Goal: Communication & Community: Answer question/provide support

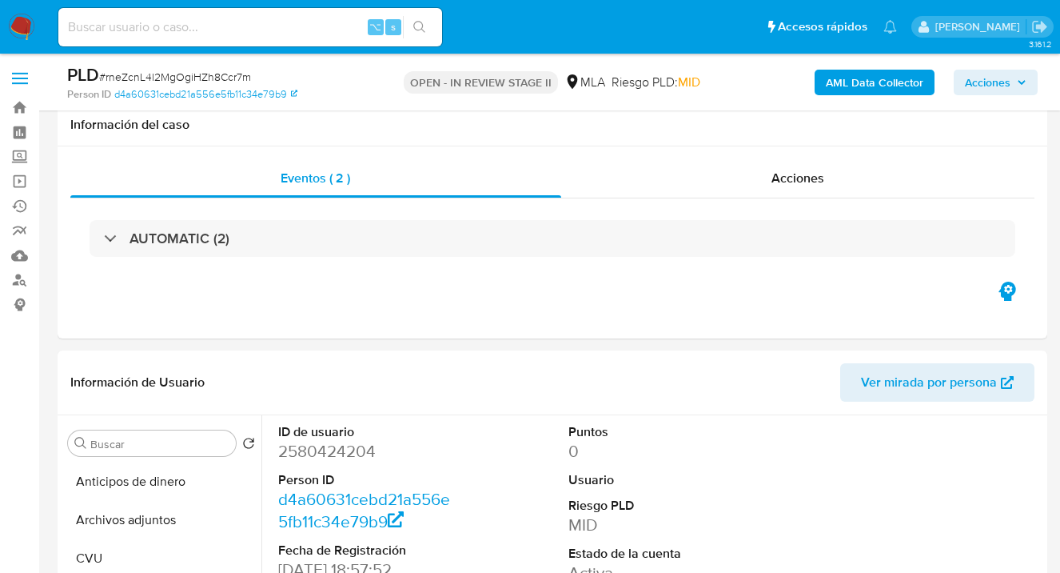
select select "10"
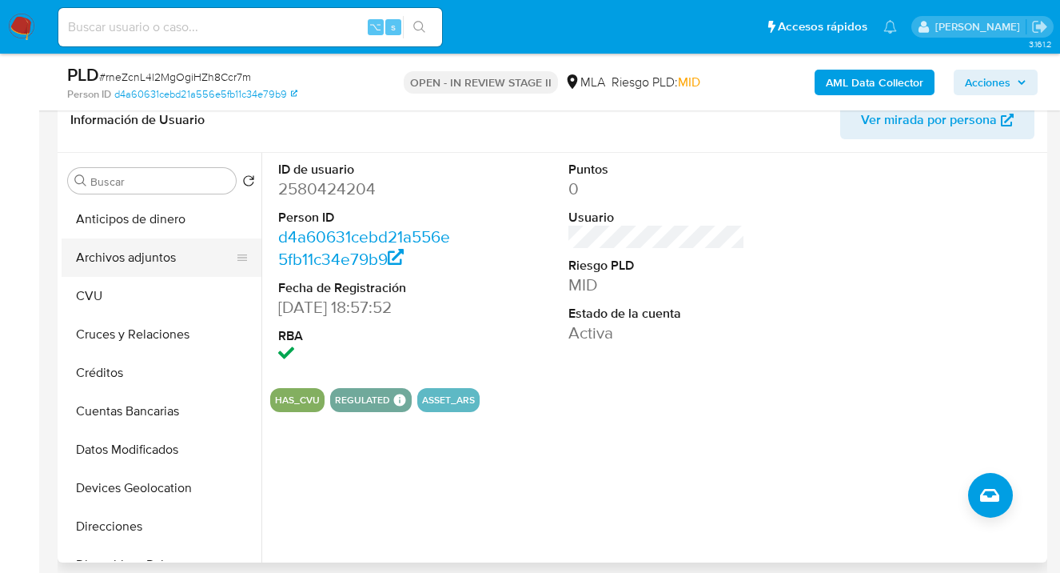
click at [166, 265] on button "Archivos adjuntos" at bounding box center [155, 257] width 187 height 38
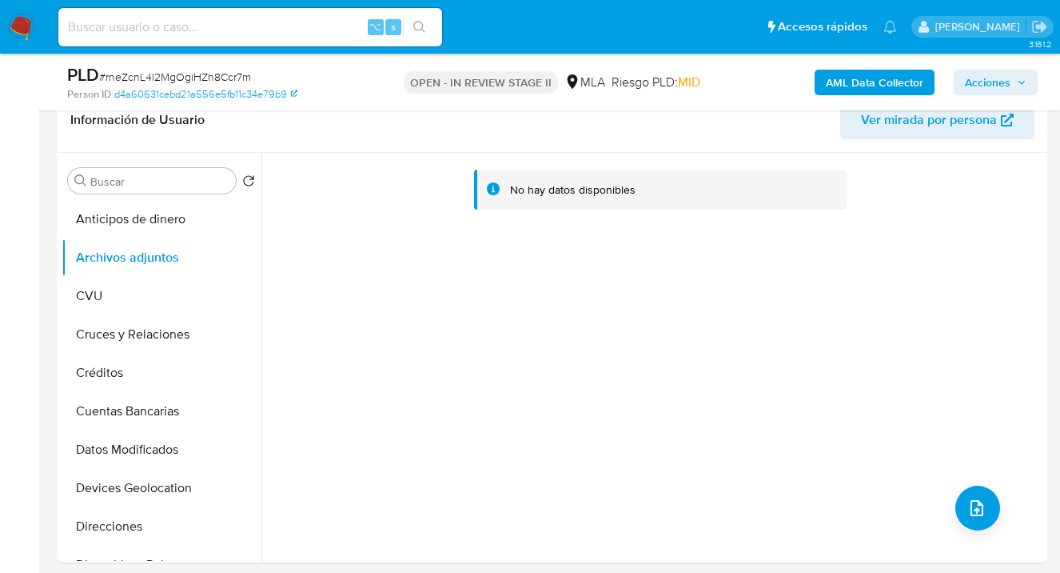
click at [856, 84] on b "AML Data Collector" at bounding box center [875, 83] width 98 height 26
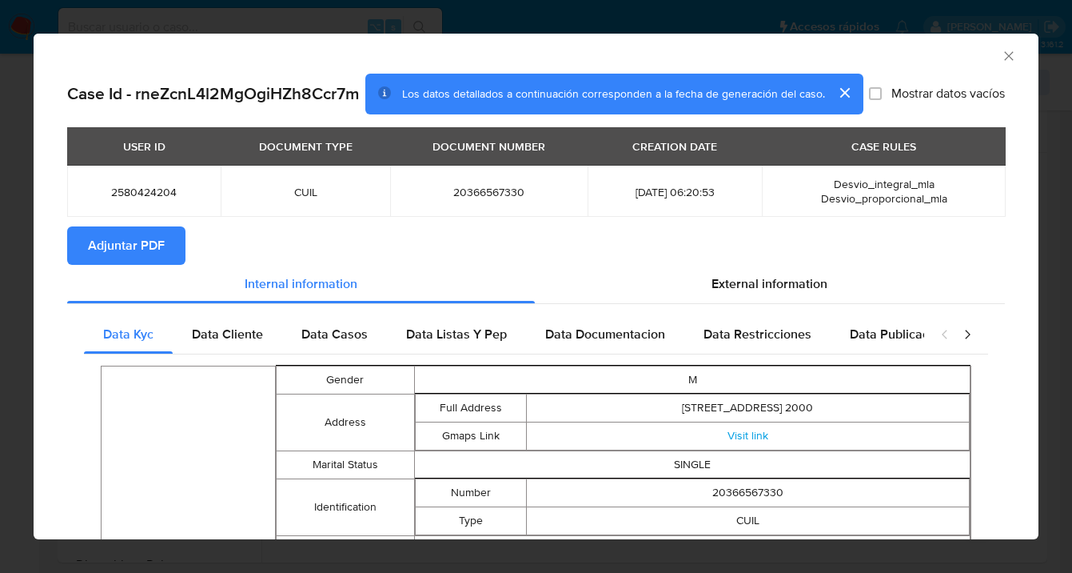
click at [726, 293] on span "External information" at bounding box center [770, 283] width 116 height 18
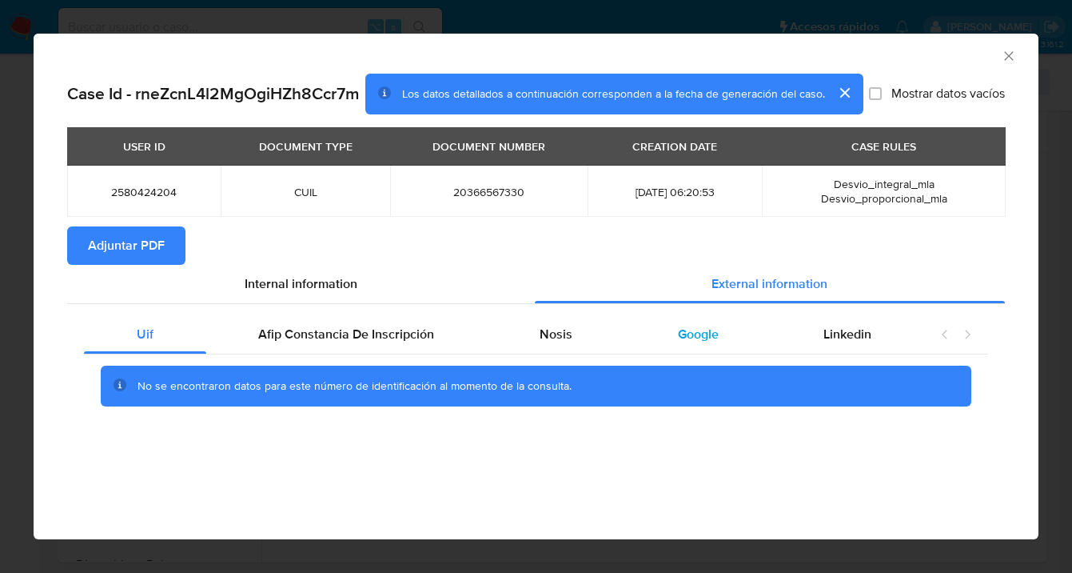
click at [689, 332] on span "Google" at bounding box center [698, 334] width 41 height 18
click at [98, 242] on span "Adjuntar PDF" at bounding box center [126, 245] width 77 height 35
click at [1011, 59] on icon "Cerrar ventana" at bounding box center [1009, 56] width 16 height 16
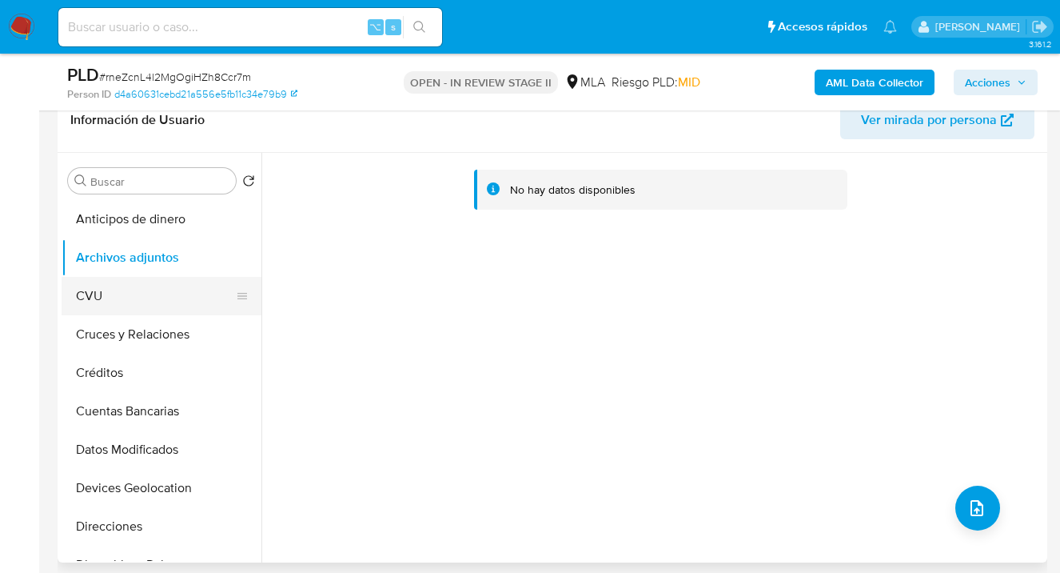
click at [146, 289] on button "CVU" at bounding box center [155, 296] width 187 height 38
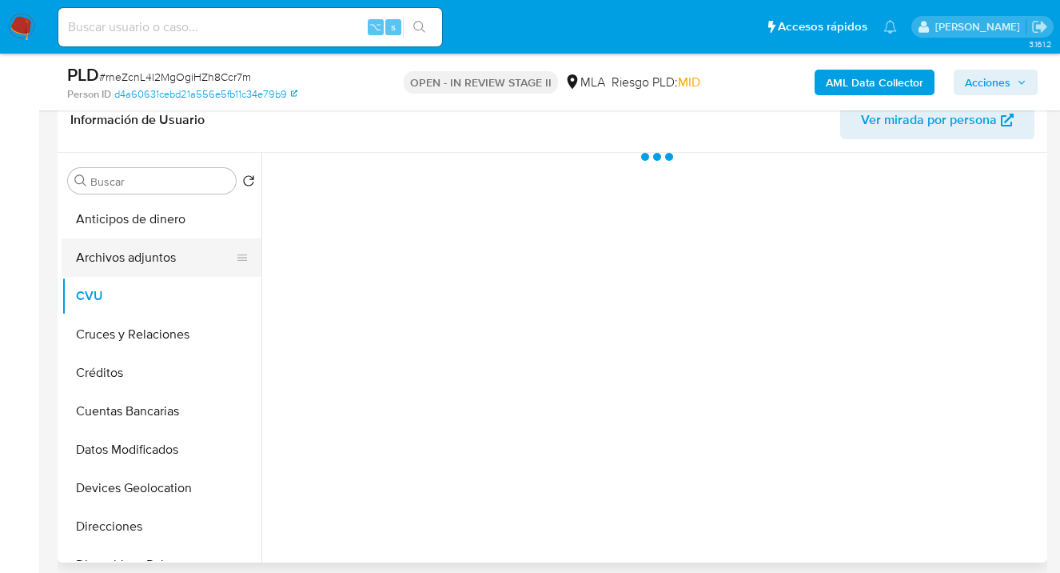
click at [163, 258] on button "Archivos adjuntos" at bounding box center [155, 257] width 187 height 38
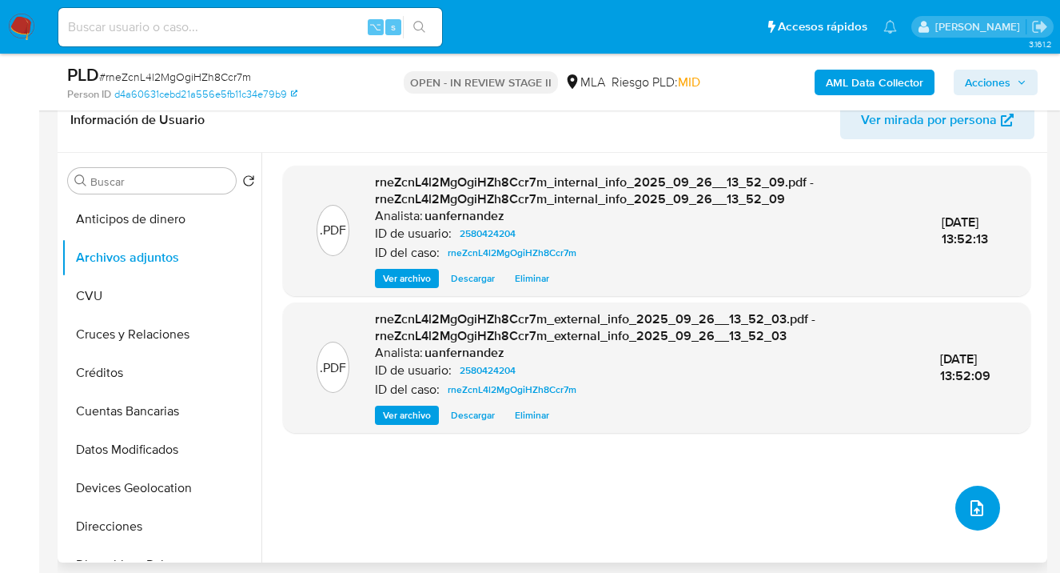
click at [968, 498] on icon "upload-file" at bounding box center [977, 507] width 19 height 19
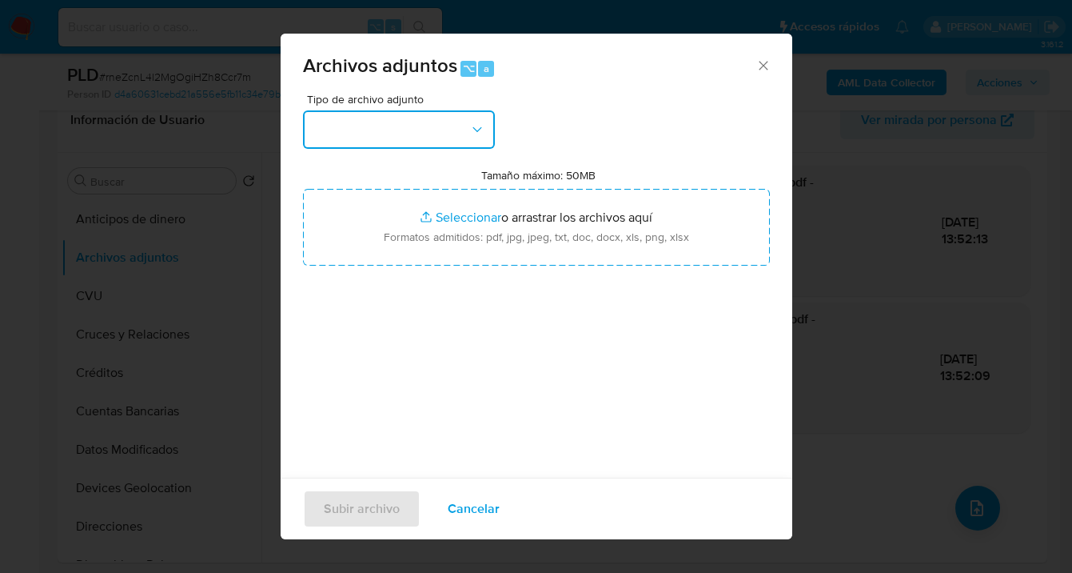
click at [467, 134] on button "button" at bounding box center [399, 129] width 192 height 38
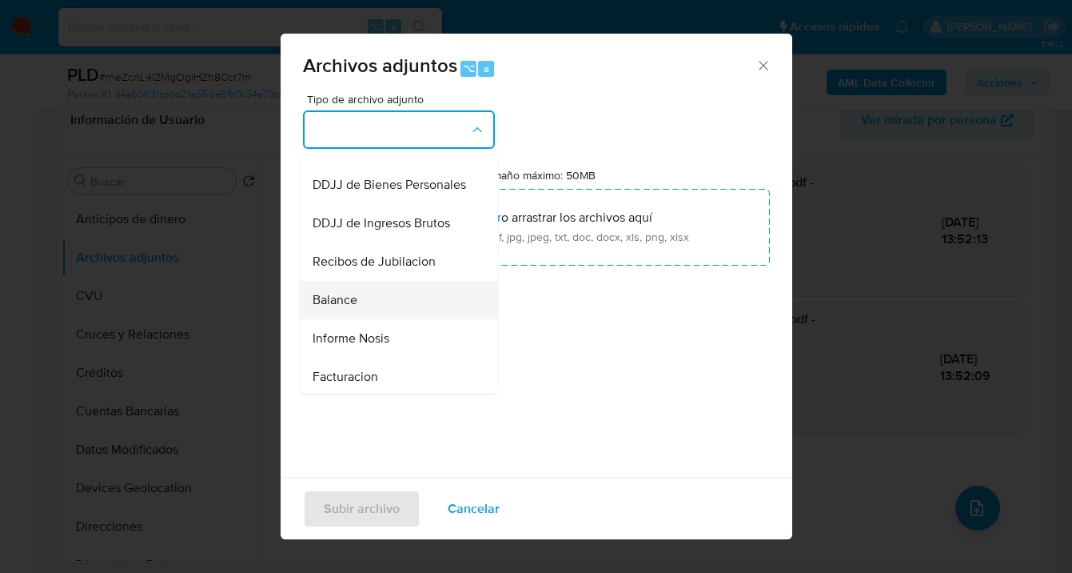
scroll to position [468, 0]
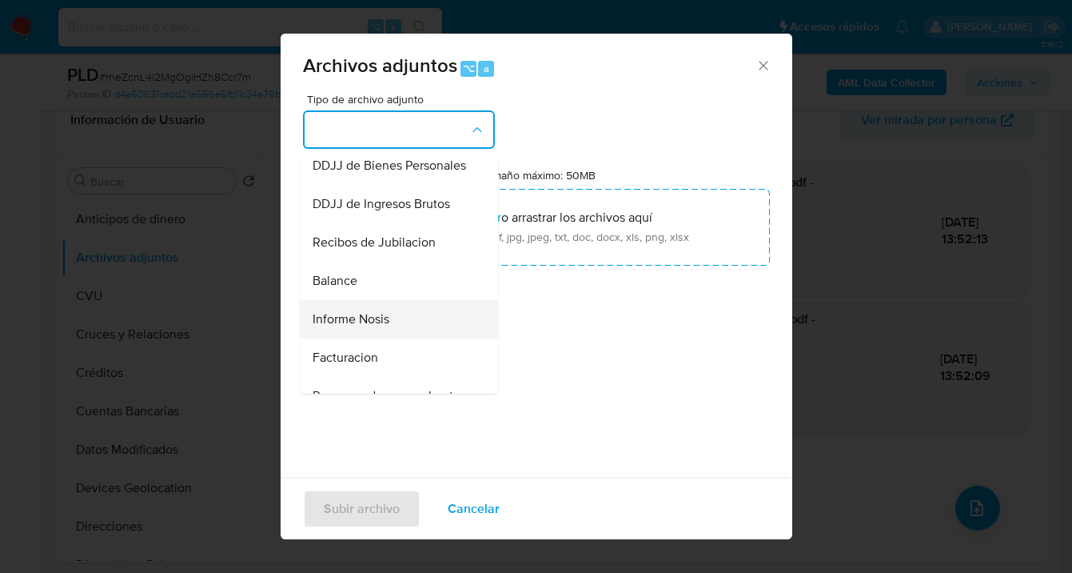
click at [381, 327] on span "Informe Nosis" at bounding box center [351, 319] width 77 height 16
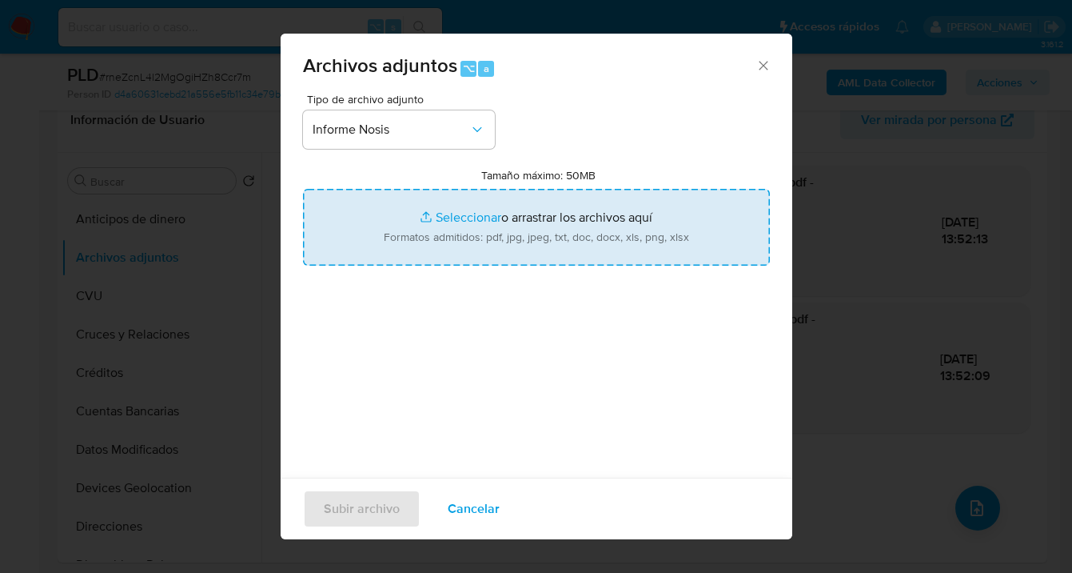
click at [491, 241] on input "Tamaño máximo: 50MB Seleccionar archivos" at bounding box center [536, 227] width 467 height 77
type input "C:\fakepath\2580424204-NOSIS_Manager_InformeIndividual_20366567330_620658_20250…"
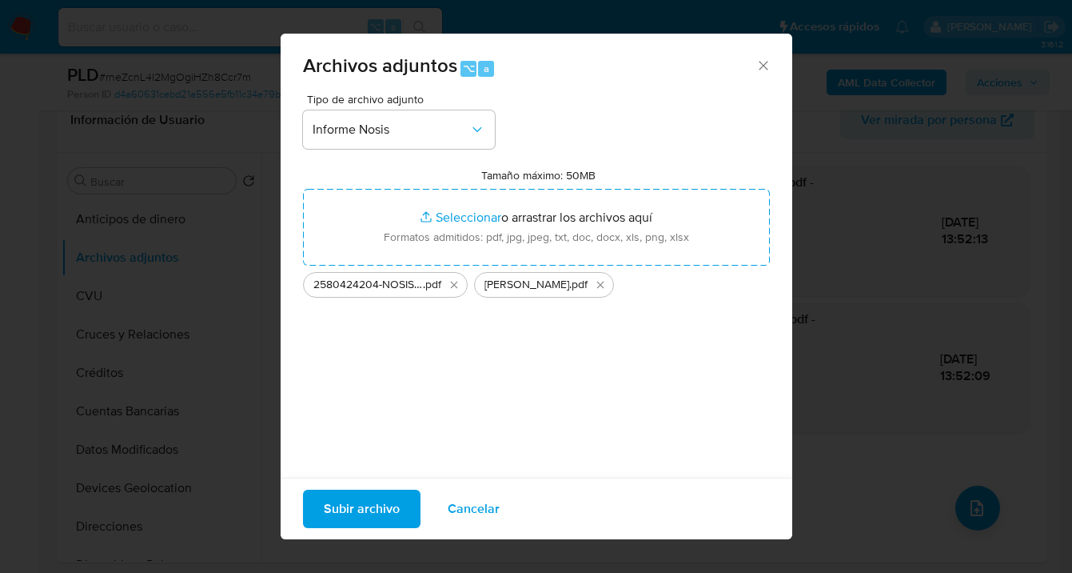
click at [355, 509] on span "Subir archivo" at bounding box center [362, 508] width 76 height 35
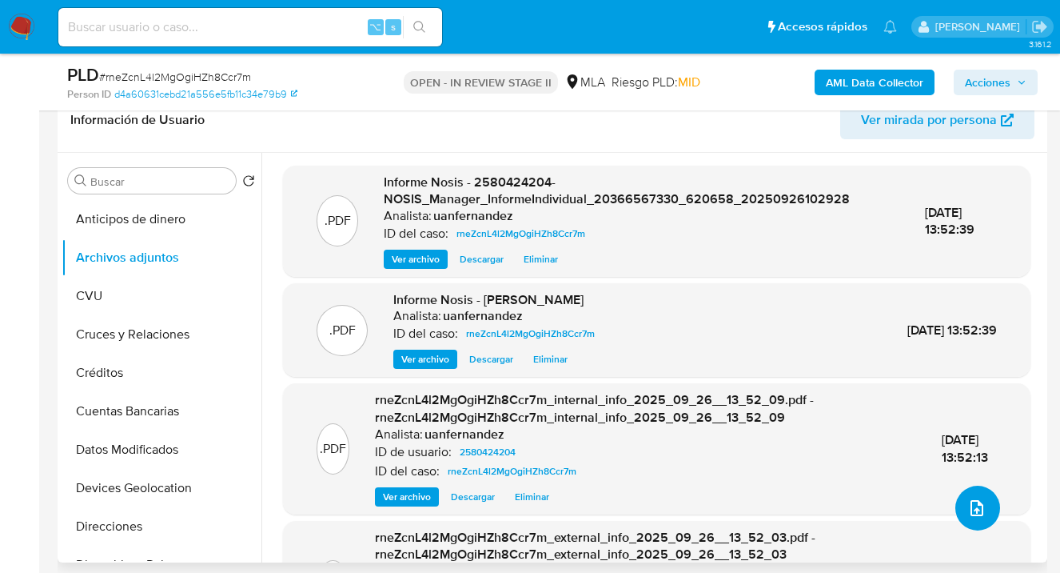
click at [974, 505] on icon "upload-file" at bounding box center [977, 507] width 19 height 19
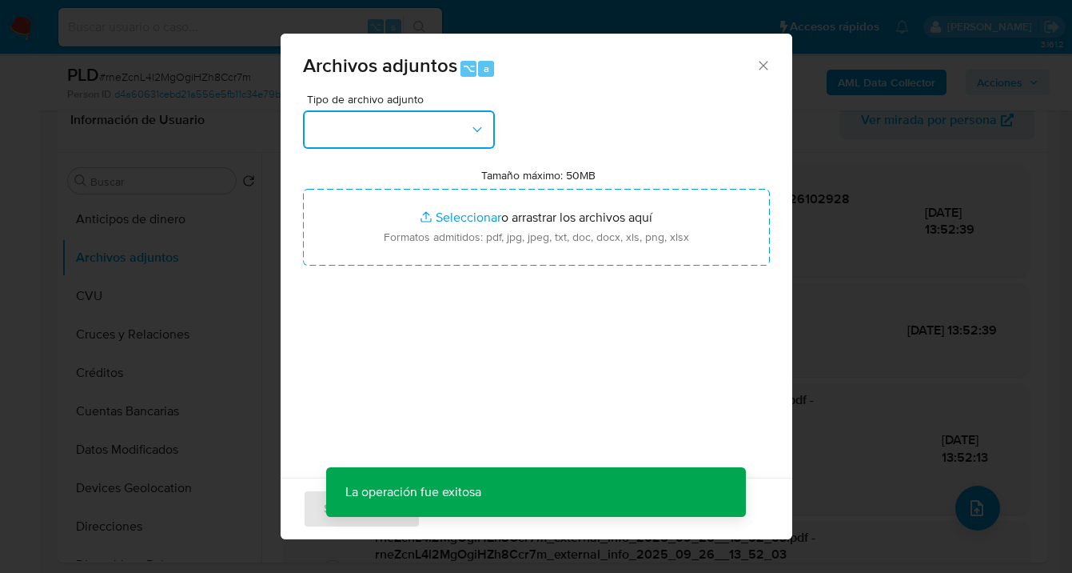
drag, startPoint x: 453, startPoint y: 122, endPoint x: 457, endPoint y: 133, distance: 11.4
click at [453, 123] on button "button" at bounding box center [399, 129] width 192 height 38
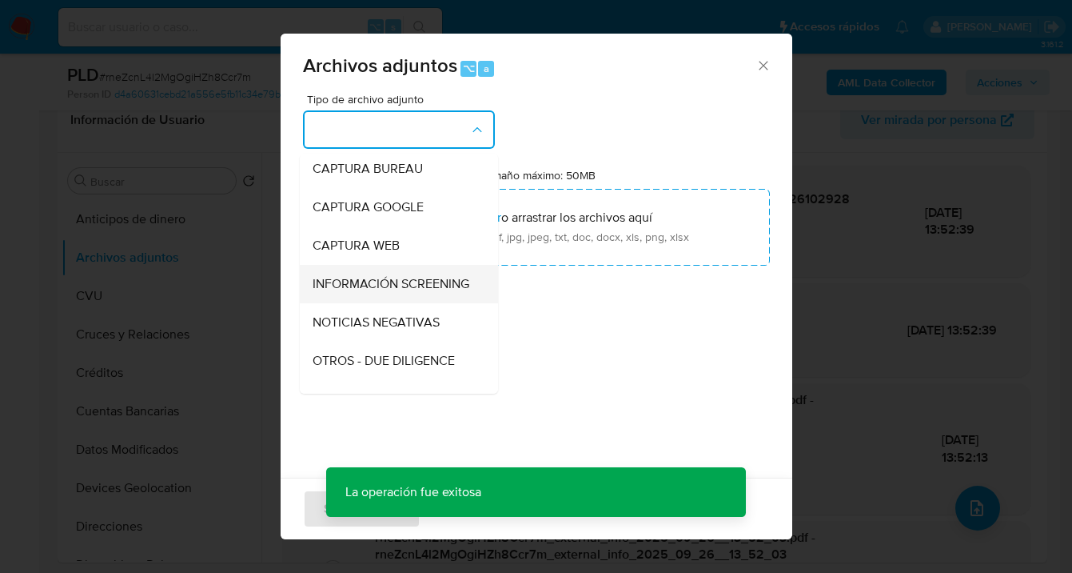
scroll to position [125, 0]
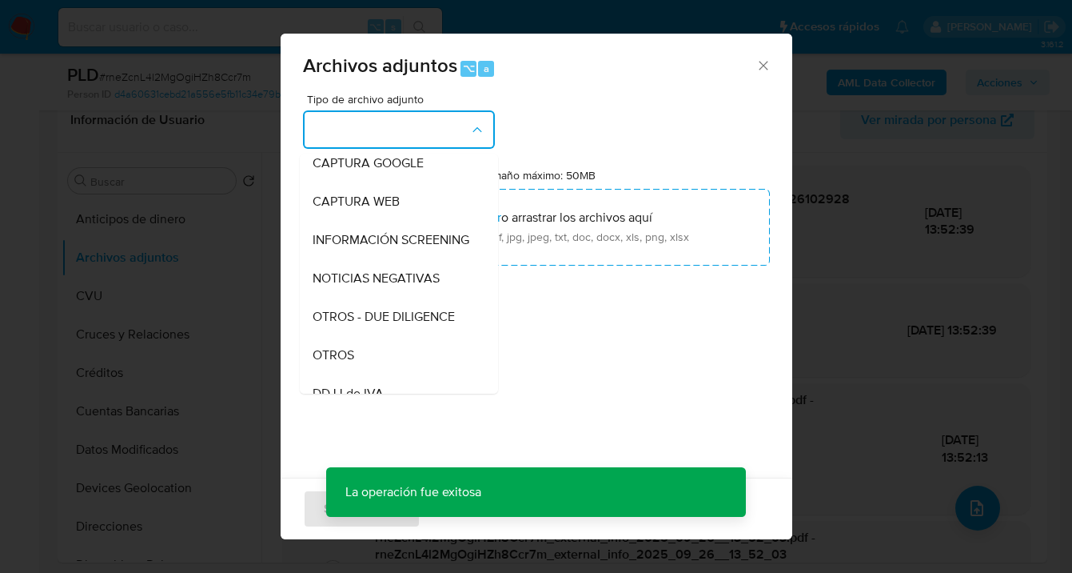
drag, startPoint x: 388, startPoint y: 357, endPoint x: 445, endPoint y: 281, distance: 96.0
click at [389, 357] on div "OTROS" at bounding box center [394, 355] width 163 height 38
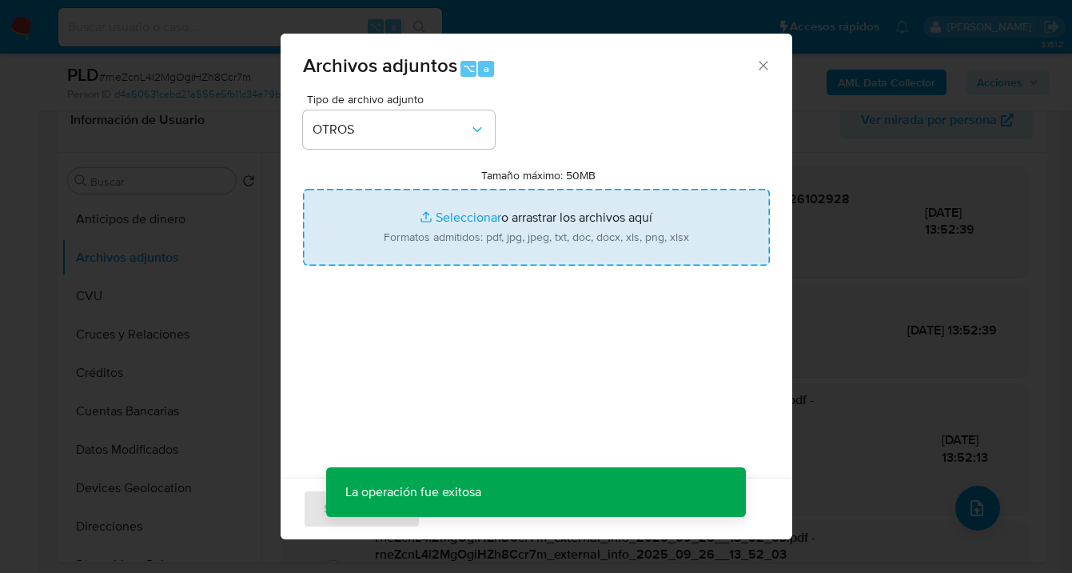
click at [509, 244] on input "Tamaño máximo: 50MB Seleccionar archivos" at bounding box center [536, 227] width 467 height 77
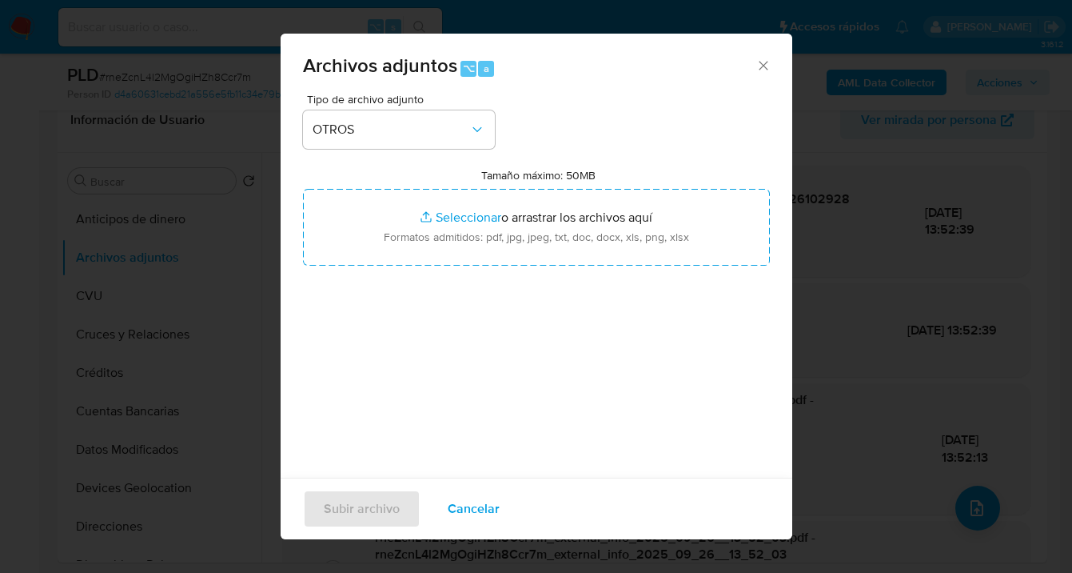
click at [469, 504] on span "Cancelar" at bounding box center [474, 508] width 52 height 35
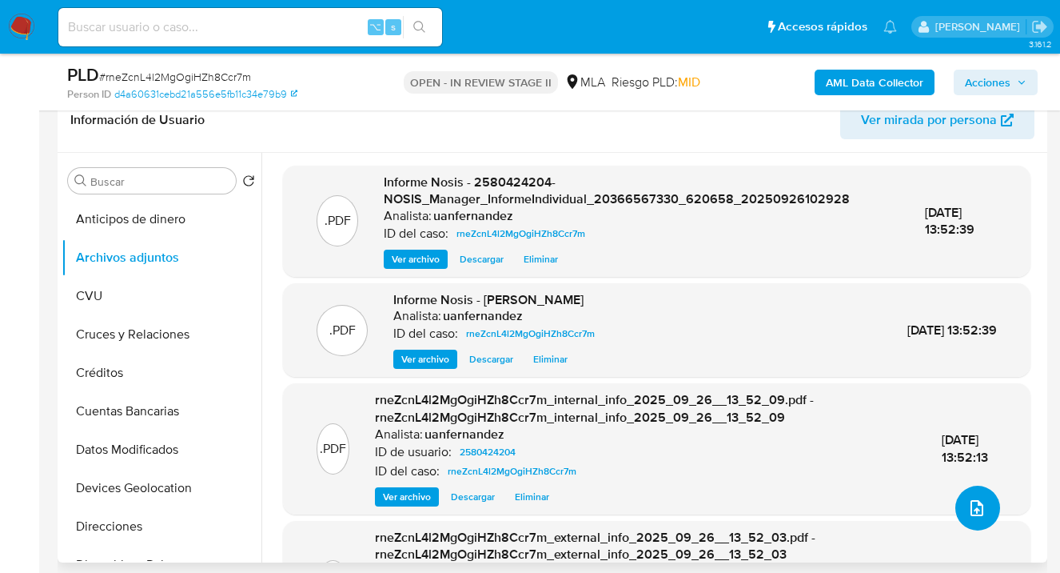
click at [979, 493] on button "upload-file" at bounding box center [978, 507] width 45 height 45
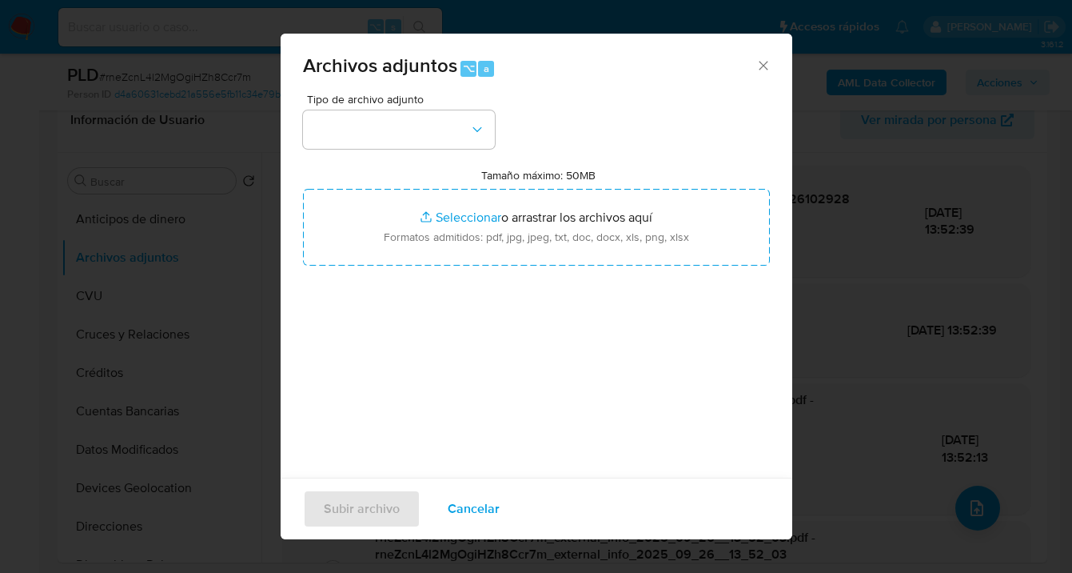
click at [497, 150] on div "Tipo de archivo adjunto Tamaño máximo: 50MB Seleccionar archivos Seleccionar o …" at bounding box center [536, 282] width 467 height 377
click at [473, 129] on icon "button" at bounding box center [477, 130] width 16 height 16
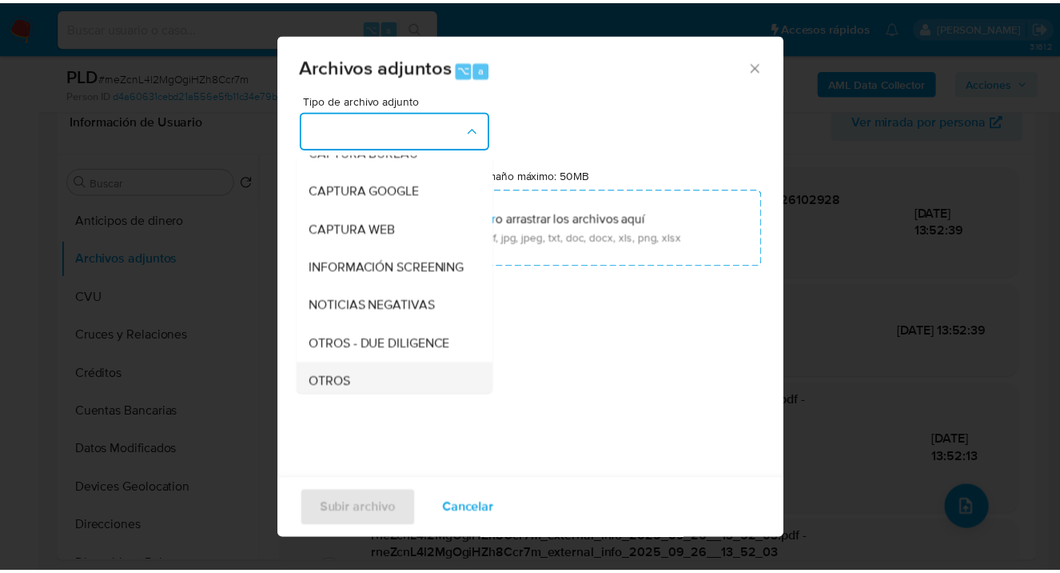
scroll to position [162, 0]
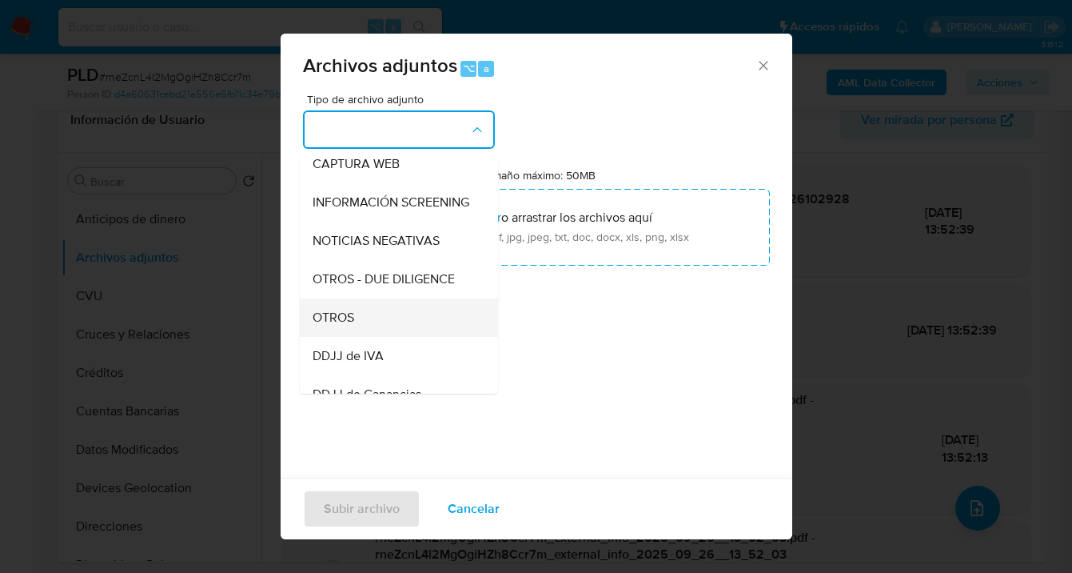
click at [379, 333] on div "OTROS" at bounding box center [394, 317] width 163 height 38
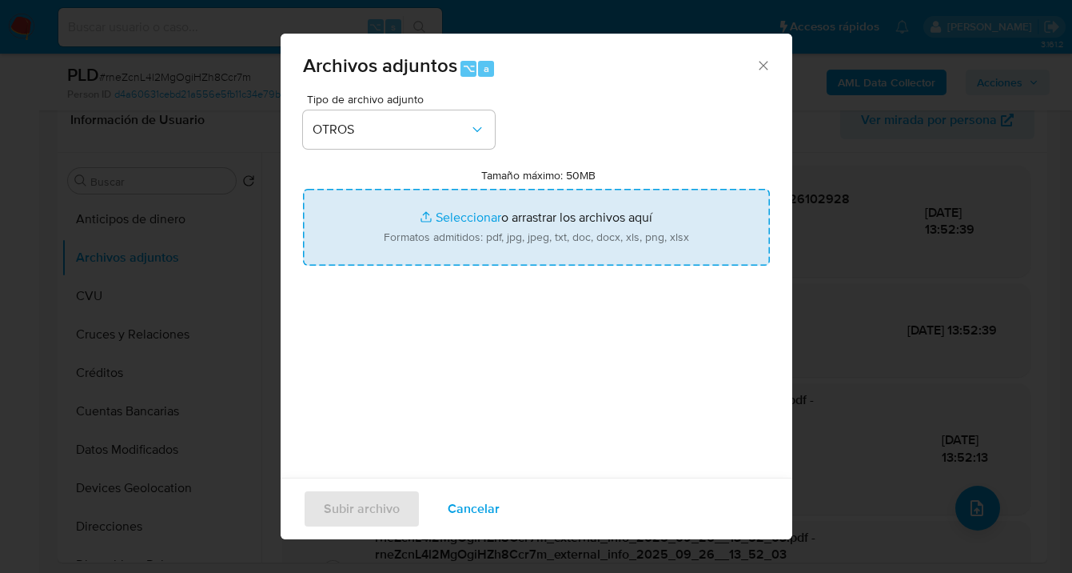
click at [541, 216] on input "Tamaño máximo: 50MB Seleccionar archivos" at bounding box center [536, 227] width 467 height 77
type input "C:\fakepath\2580424204 Movimientos-v10_3.xlsx"
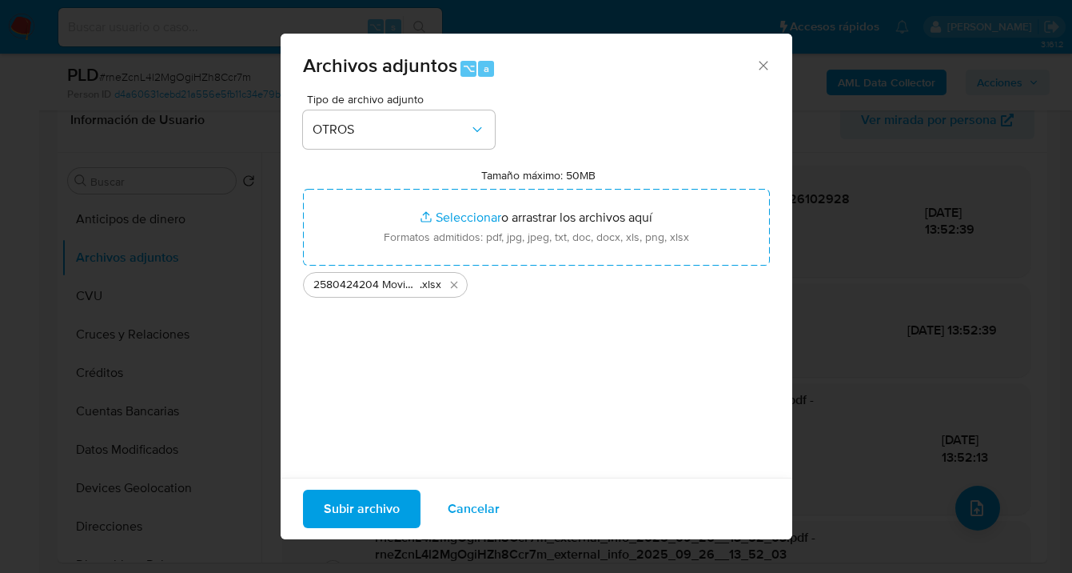
click at [338, 514] on span "Subir archivo" at bounding box center [362, 508] width 76 height 35
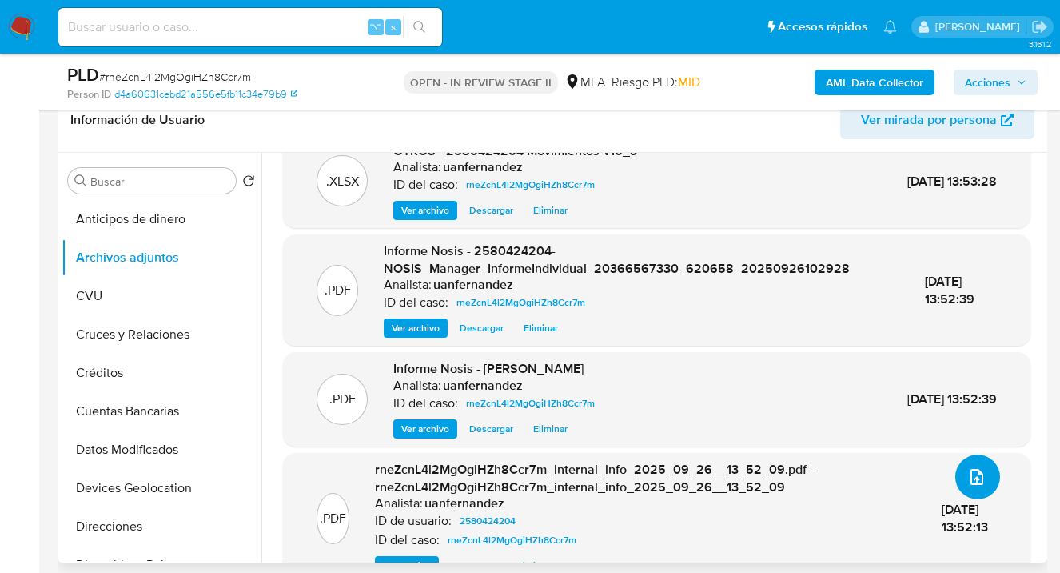
scroll to position [66, 0]
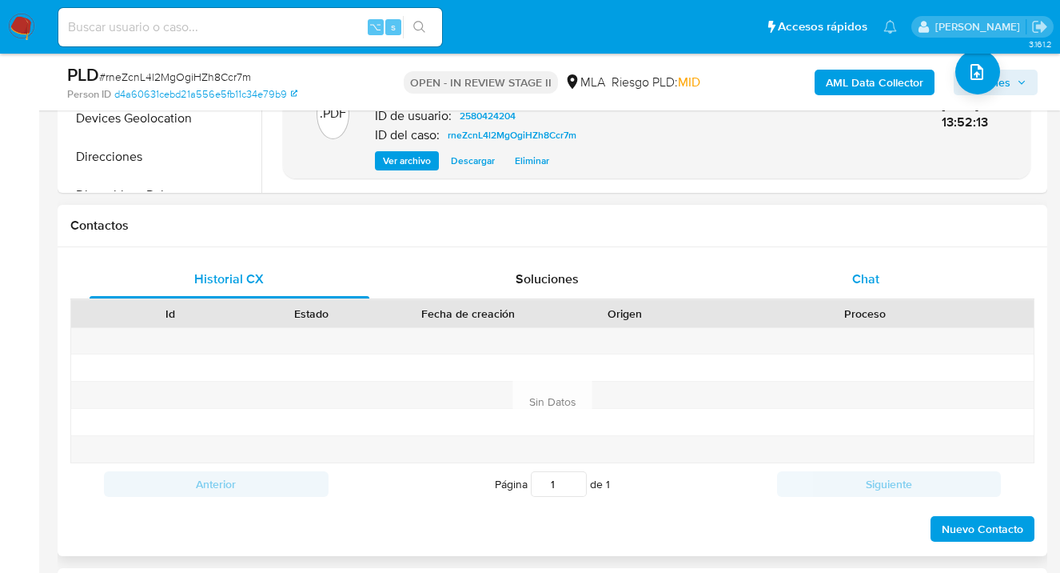
click at [872, 273] on span "Chat" at bounding box center [865, 278] width 27 height 18
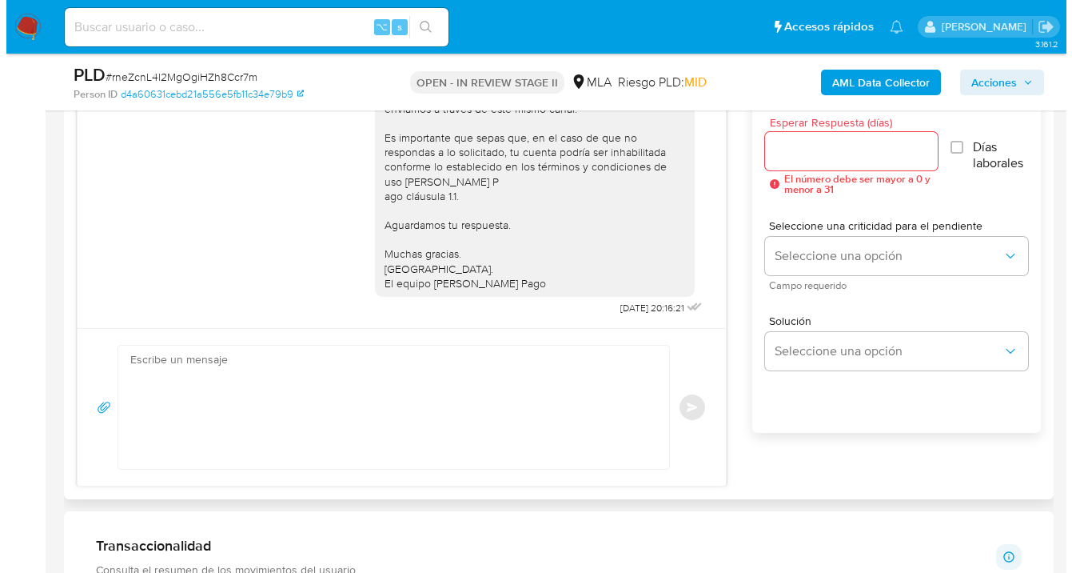
scroll to position [895, 0]
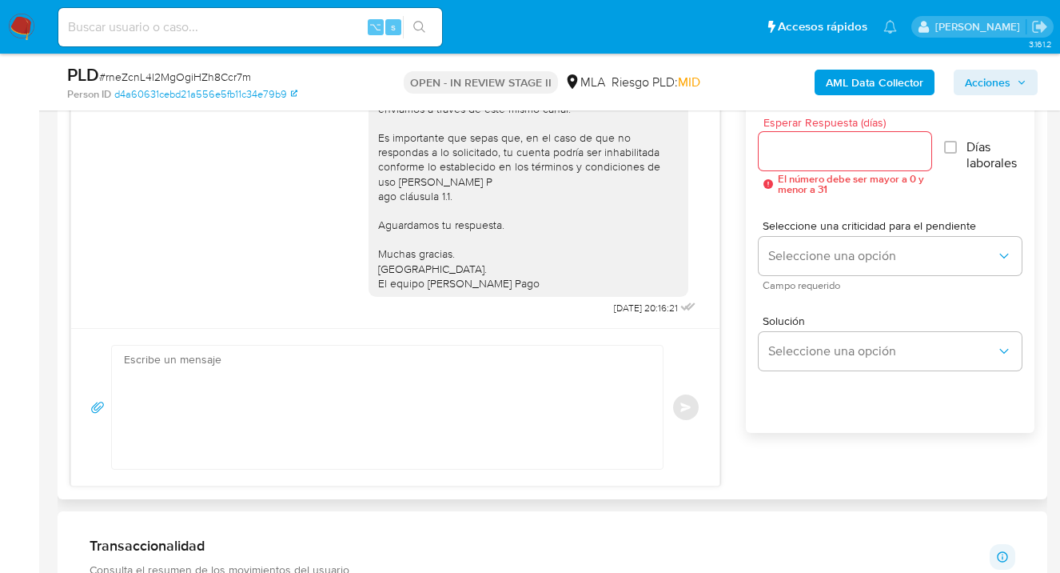
click at [791, 165] on div at bounding box center [845, 151] width 173 height 38
click at [788, 154] on input "Esperar Respuesta (días)" at bounding box center [845, 151] width 173 height 21
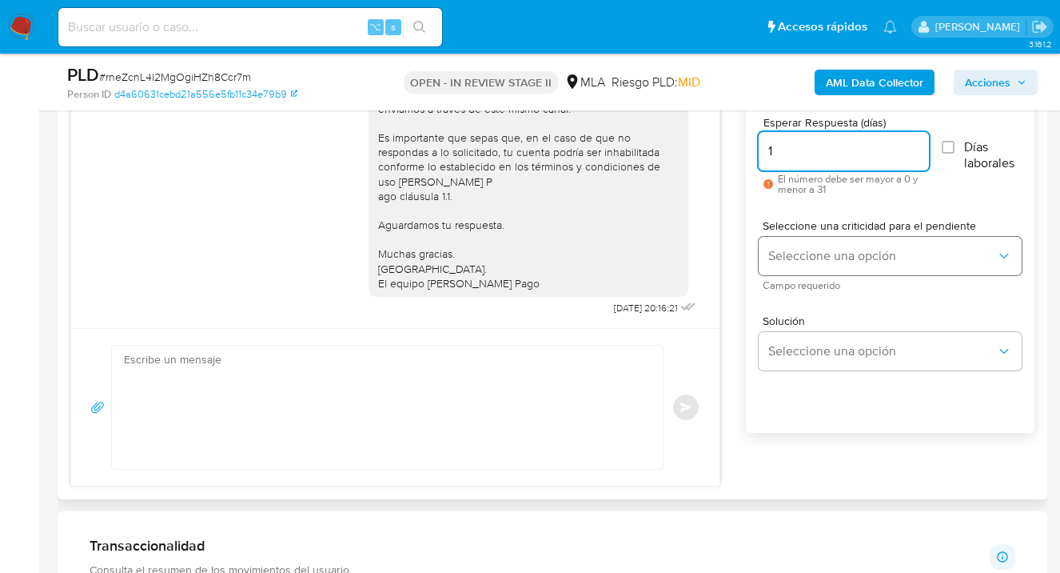
type input "1"
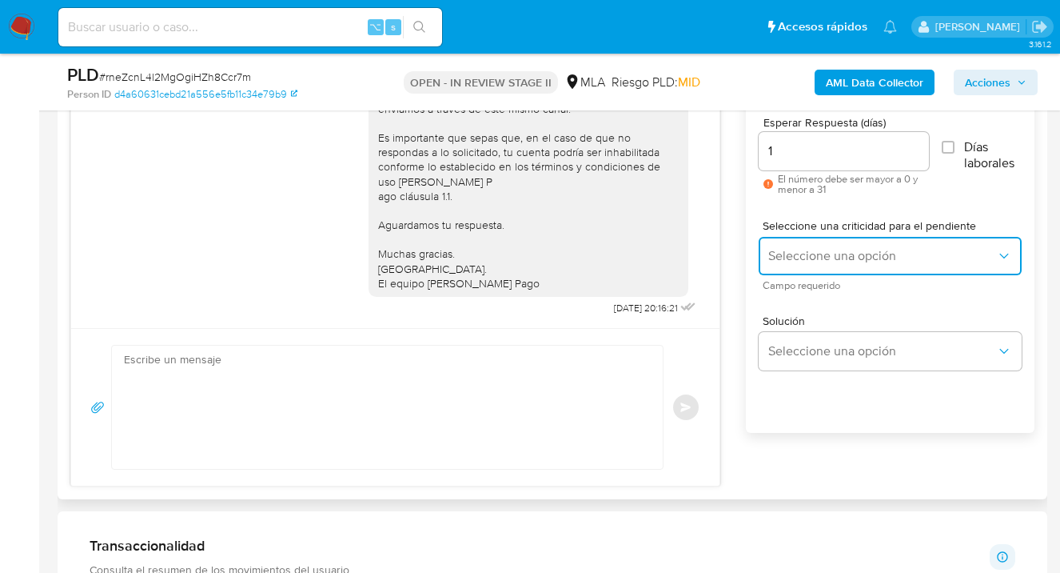
click at [826, 253] on span "Seleccione una opción" at bounding box center [882, 256] width 228 height 16
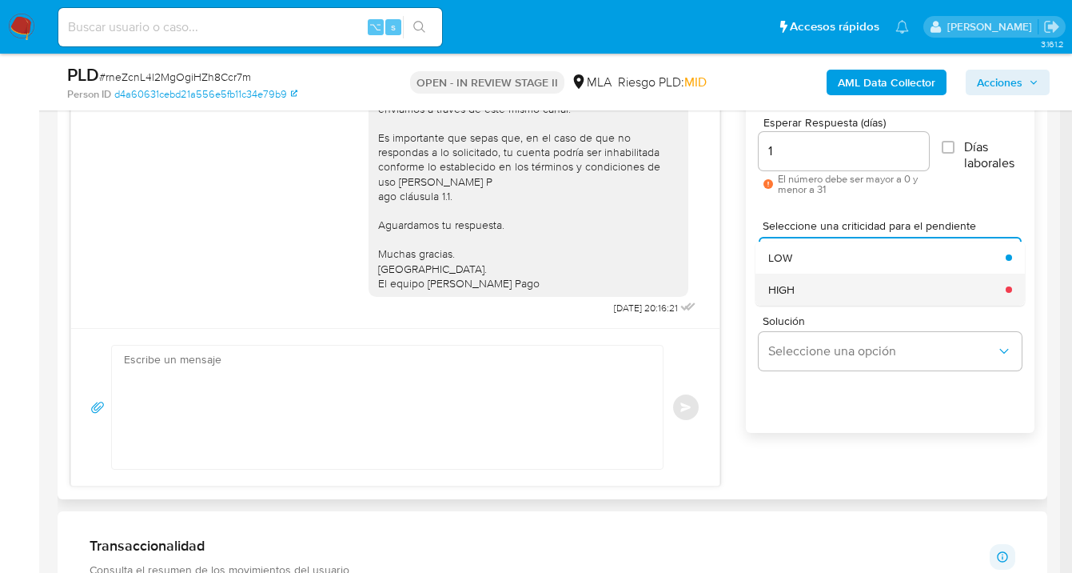
click at [805, 292] on div "HIGH" at bounding box center [882, 289] width 228 height 32
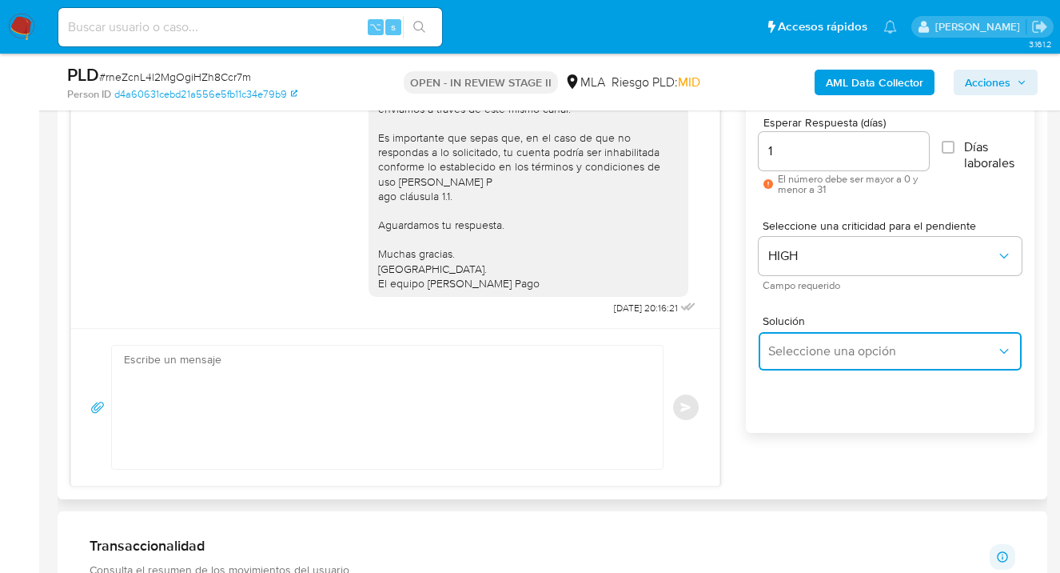
click at [809, 351] on span "Seleccione una opción" at bounding box center [882, 351] width 228 height 16
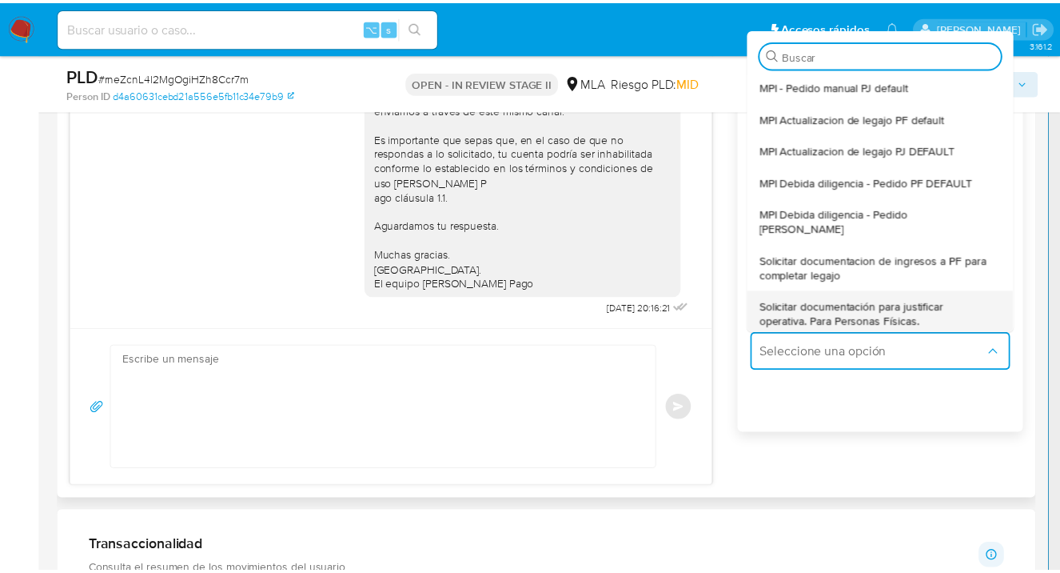
scroll to position [110, 0]
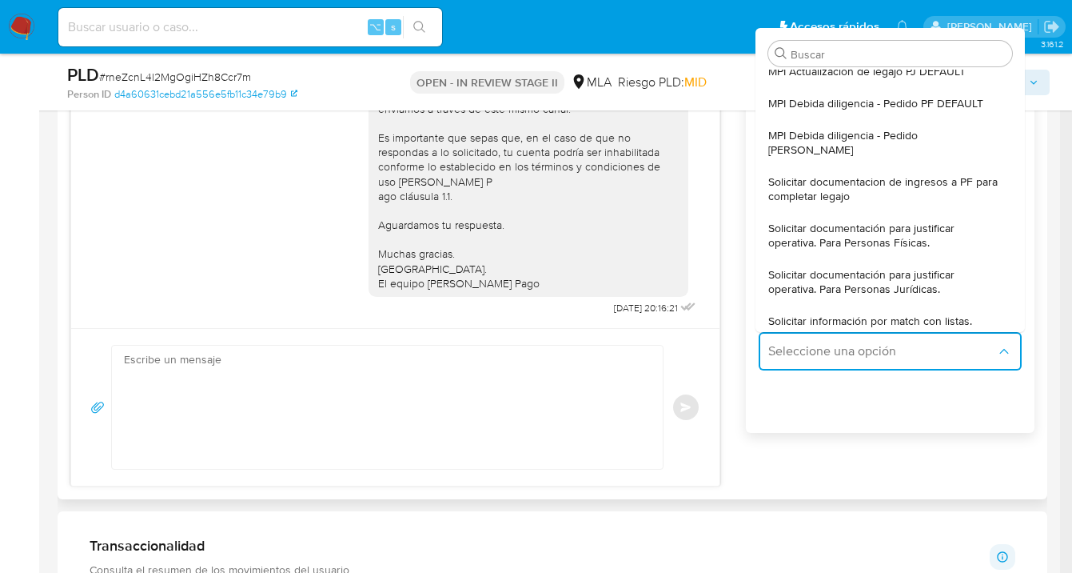
click at [859, 230] on span "Solicitar documentación para justificar operativa. Para Personas Físicas." at bounding box center [885, 235] width 234 height 29
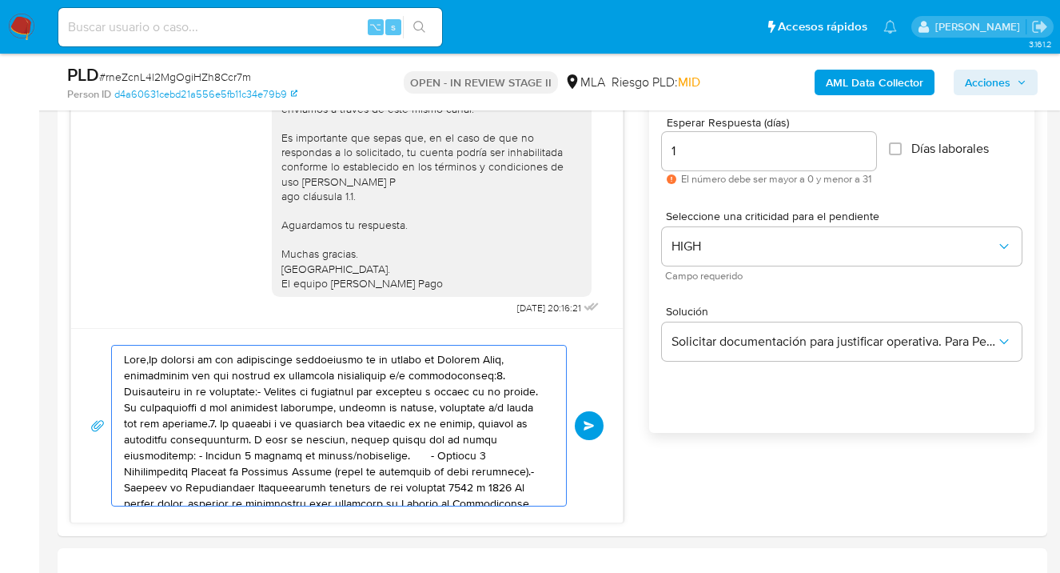
drag, startPoint x: 413, startPoint y: 493, endPoint x: 7, endPoint y: 295, distance: 451.0
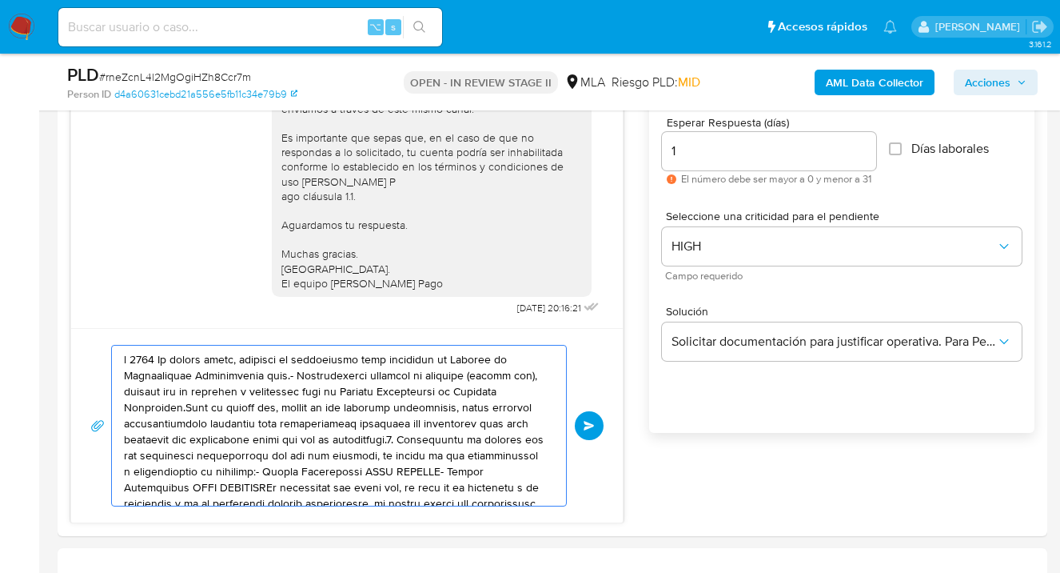
drag, startPoint x: 397, startPoint y: 465, endPoint x: 57, endPoint y: 363, distance: 354.9
type textarea "ontraparte CUIT XXXXXXX- Nombre Contraparte CUIT XXXXXXXXEs importante que sepa…"
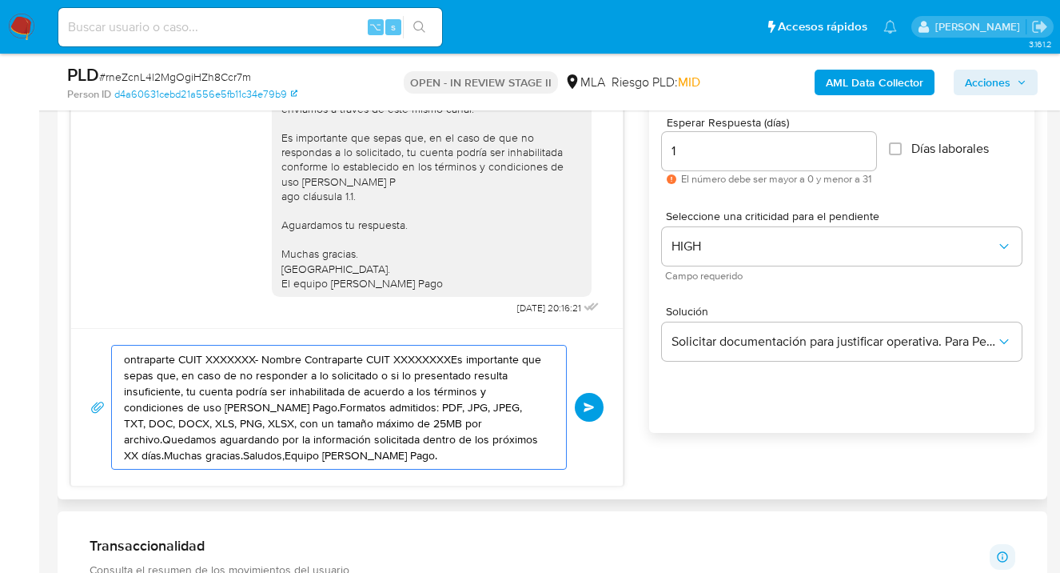
drag, startPoint x: 357, startPoint y: 449, endPoint x: 114, endPoint y: 357, distance: 260.2
click at [58, 321] on div "Historial CX Soluciones Chat Id Estado Fecha de creación Origen Proceso Anterio…" at bounding box center [553, 241] width 990 height 515
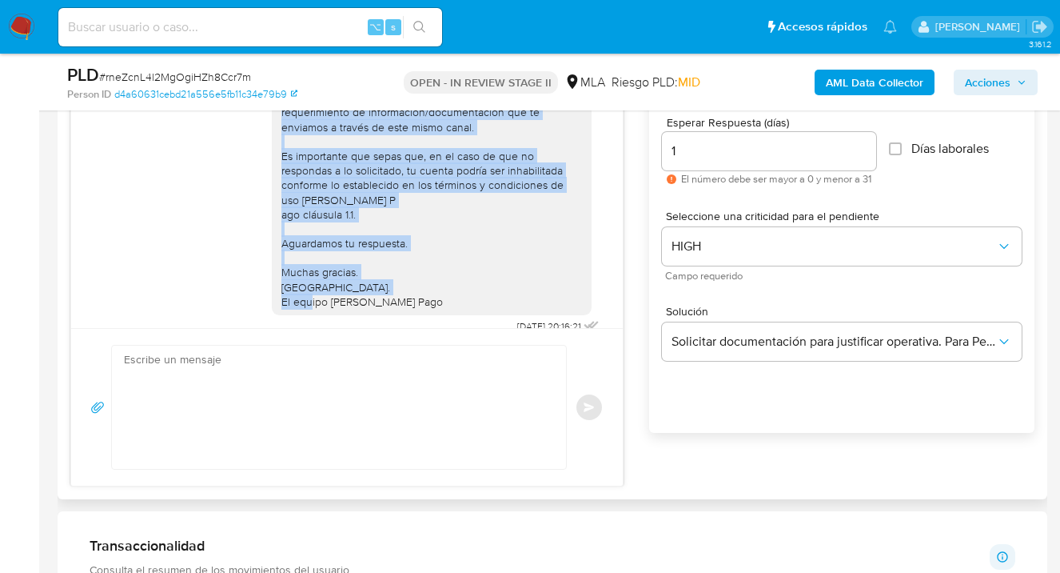
scroll to position [820, 0]
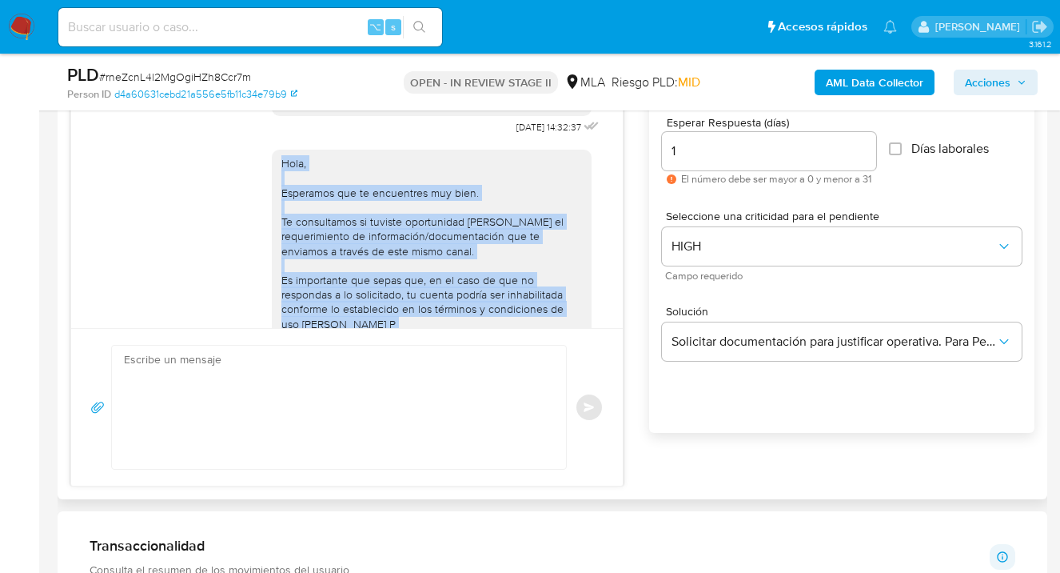
drag, startPoint x: 385, startPoint y: 299, endPoint x: 258, endPoint y: 195, distance: 164.2
click at [258, 195] on div "Hola, Esperamos que te encuentres muy bien. Te consultamos si tuviste oportunid…" at bounding box center [347, 299] width 512 height 323
copy div "Hola, Esperamos que te encuentres muy bien. Te consultamos si tuviste oportunid…"
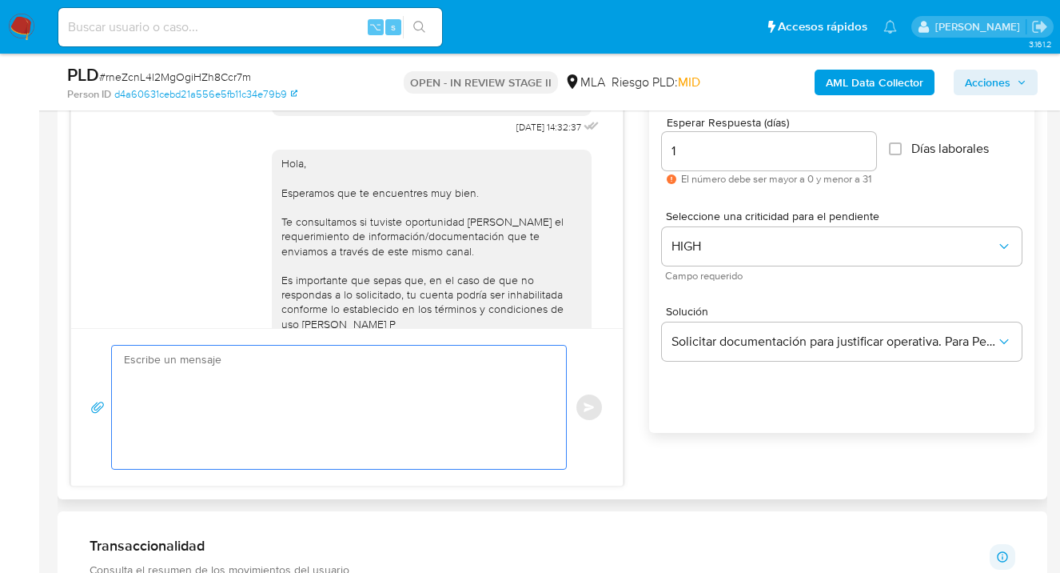
click at [186, 395] on textarea at bounding box center [335, 406] width 422 height 123
paste textarea "Hola, Esperamos que te encuentres muy bien. Te consultamos si tuviste oportunid…"
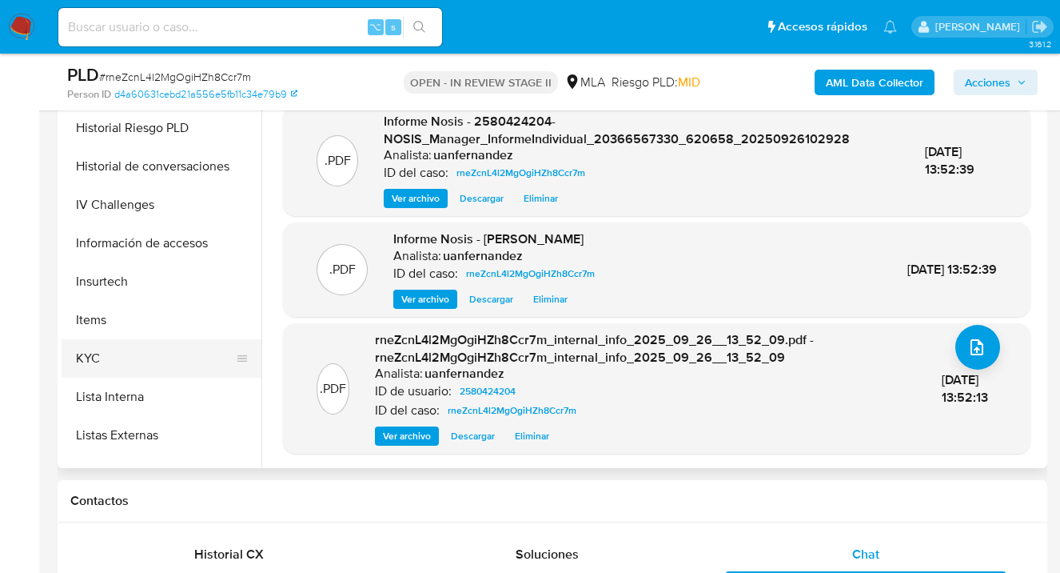
scroll to position [537, 0]
click at [198, 356] on button "KYC" at bounding box center [155, 355] width 187 height 38
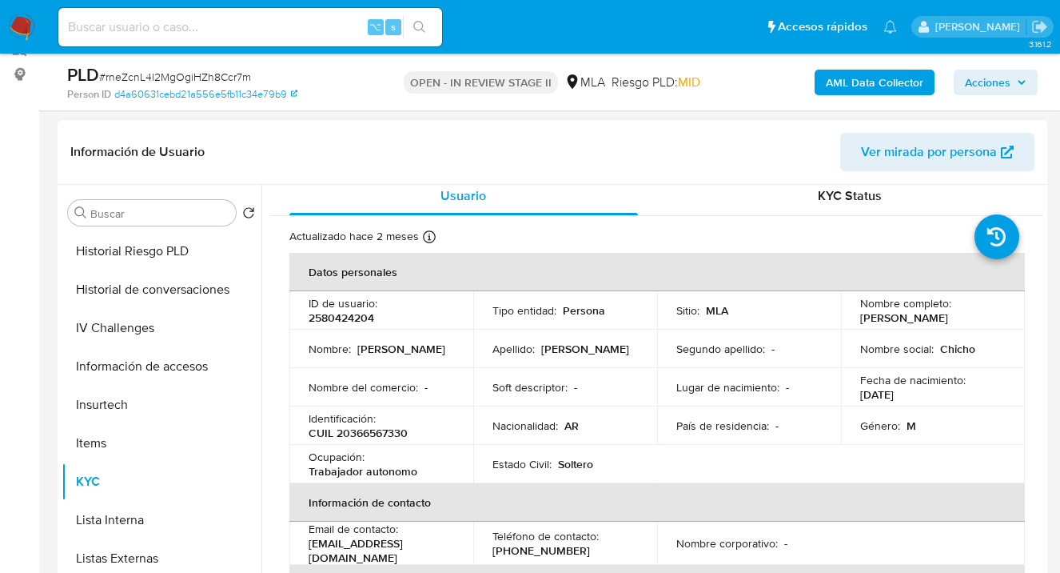
scroll to position [19, 0]
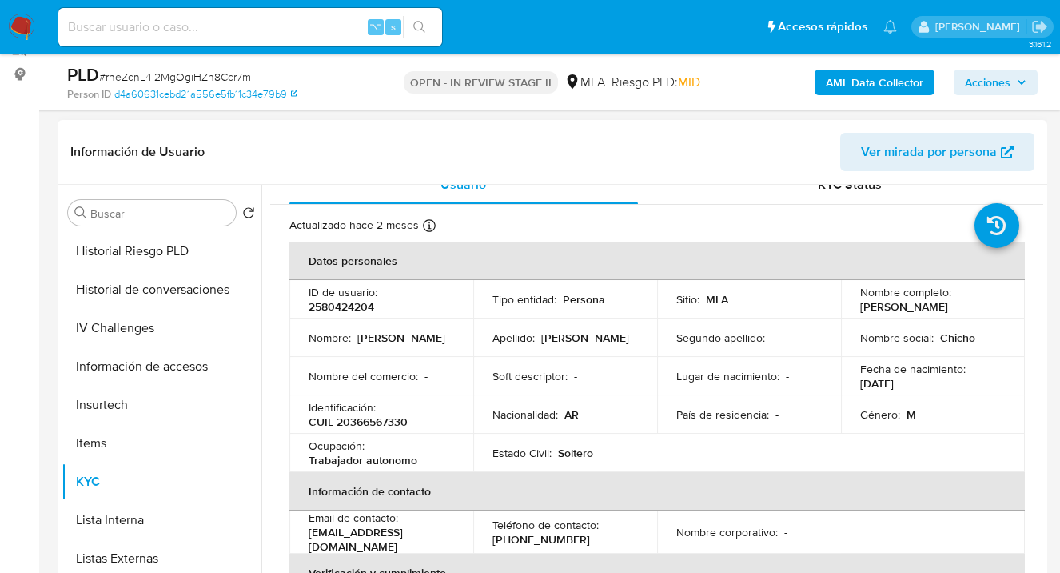
drag, startPoint x: 854, startPoint y: 308, endPoint x: 980, endPoint y: 311, distance: 125.6
click at [980, 311] on td "Nombre completo : Claudio Sebastian Garay" at bounding box center [933, 299] width 184 height 38
copy p "Claudio Sebastian Garay"
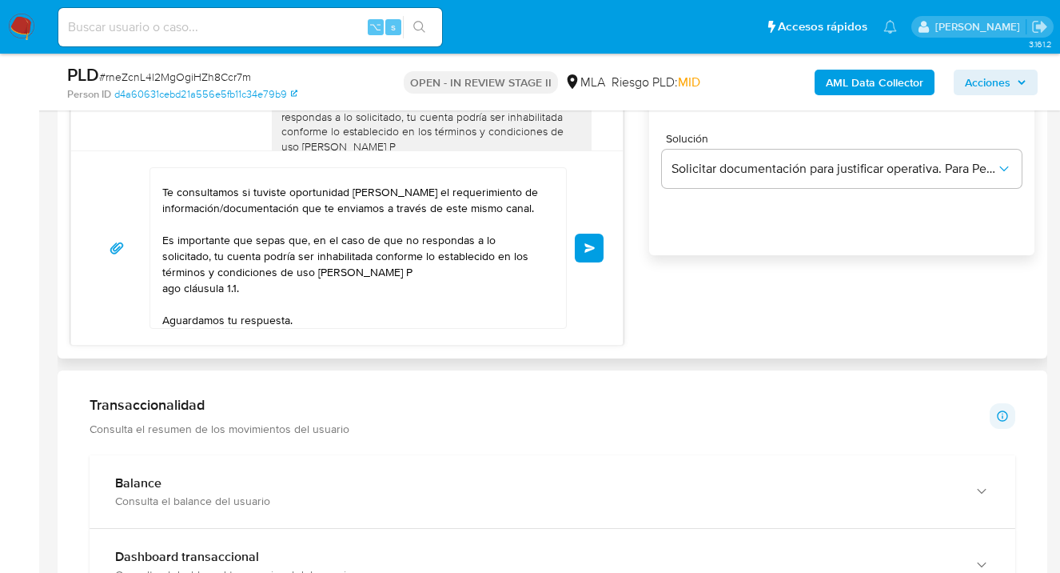
scroll to position [0, 0]
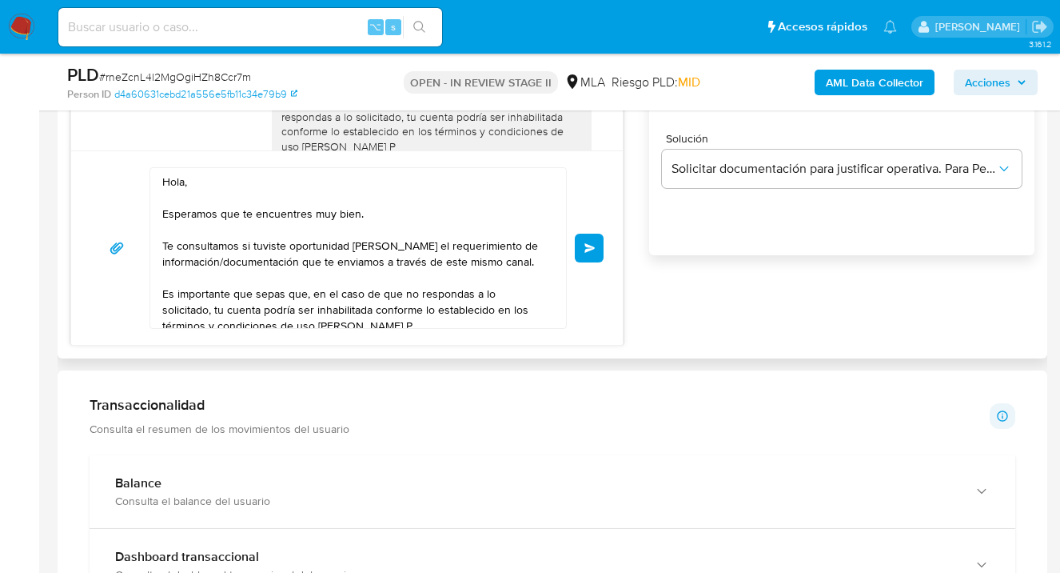
click at [186, 182] on textarea "Hola, Esperamos que te encuentres muy bien. Te consultamos si tuviste oportunid…" at bounding box center [354, 248] width 384 height 160
paste textarea "Claudio Sebastian Garay"
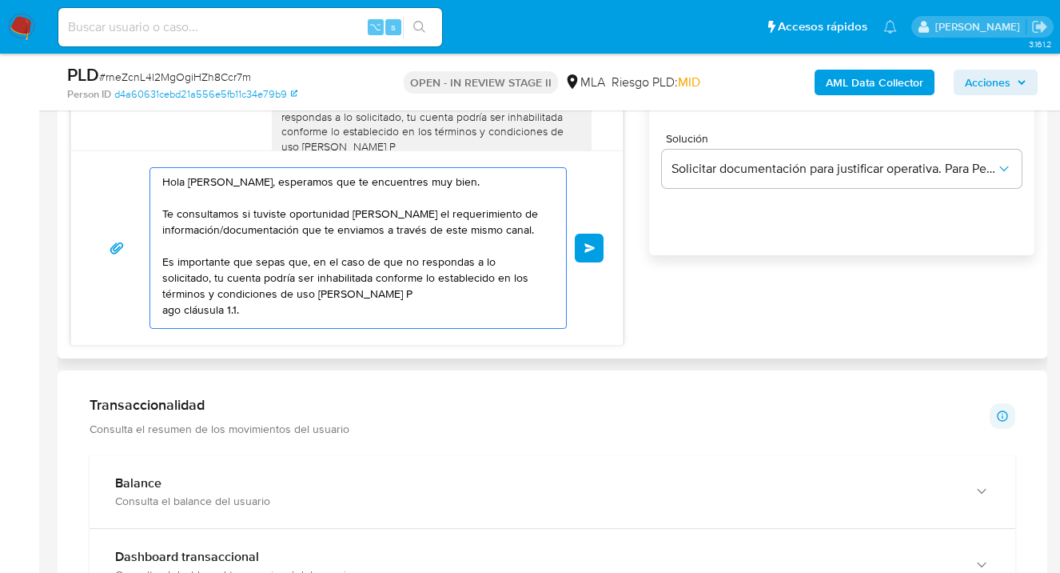
click at [181, 214] on textarea "Hola Claudio Sebastian Garay, esperamos que te encuentres muy bien. Te consulta…" at bounding box center [354, 248] width 384 height 160
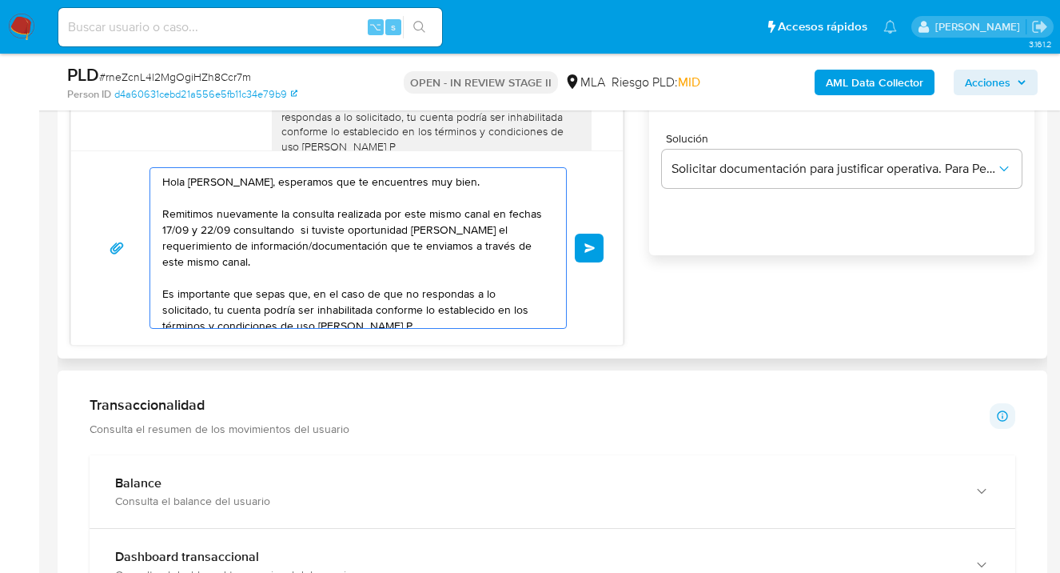
drag, startPoint x: 238, startPoint y: 252, endPoint x: 267, endPoint y: 233, distance: 34.6
click at [267, 233] on textarea "Hola Claudio Sebastian Garay, esperamos que te encuentres muy bien. Remitimos n…" at bounding box center [354, 248] width 384 height 160
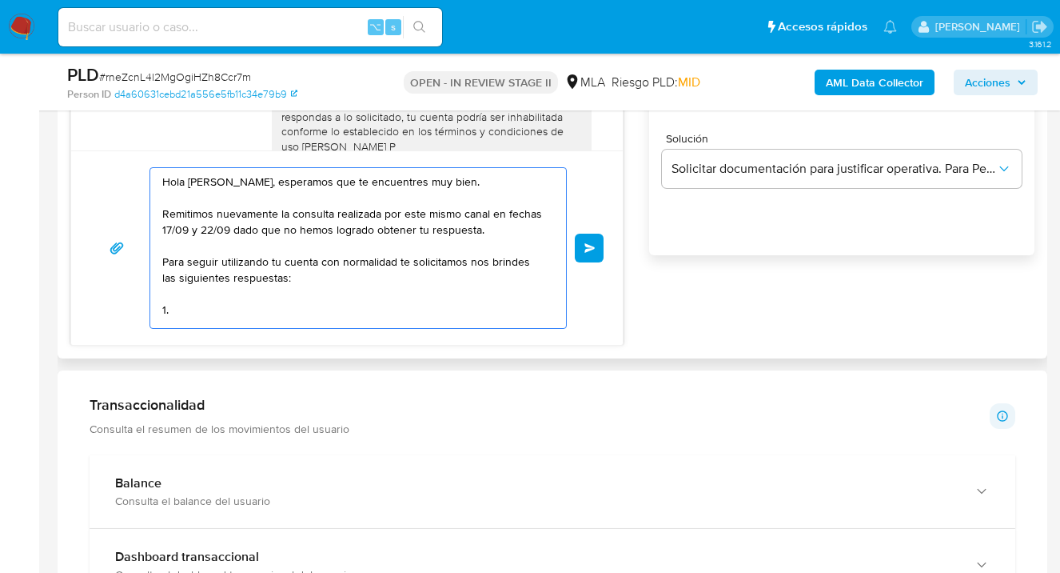
paste textarea "¿A qué corresponde el incremento significativo de fondos en tu cuenta en el mes…"
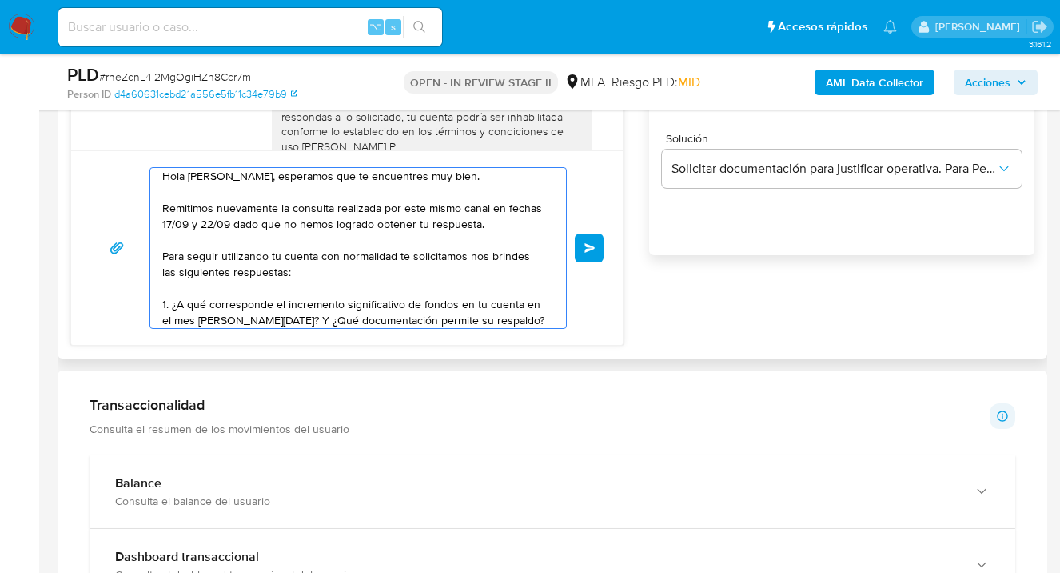
scroll to position [38, 0]
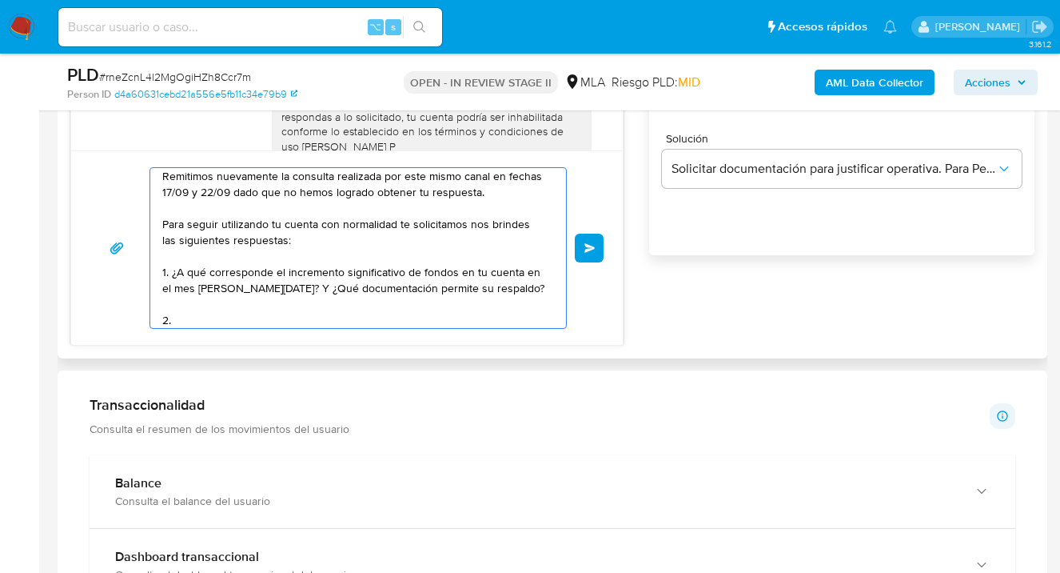
paste textarea "Proporciona el vínculo con las siguientes contrapartes con las que operaste, el…"
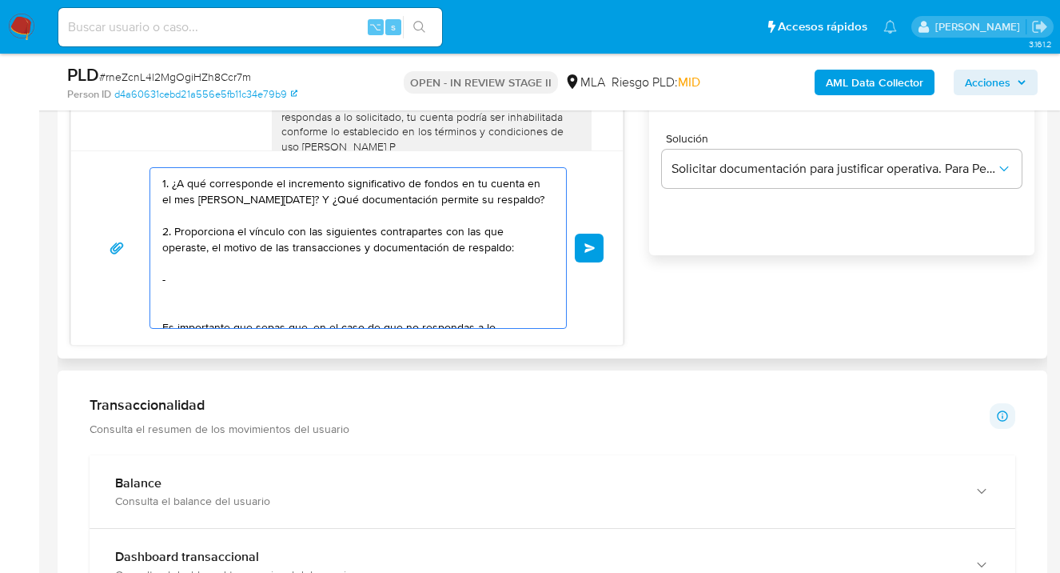
scroll to position [231, 0]
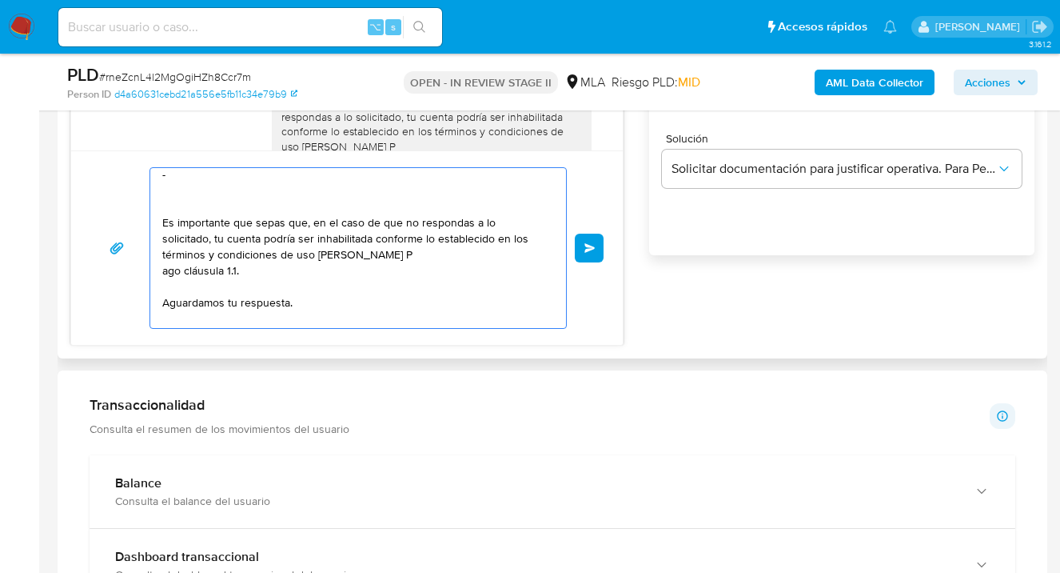
drag, startPoint x: 255, startPoint y: 299, endPoint x: 153, endPoint y: 226, distance: 126.1
click at [153, 226] on div "Hola Claudio Sebastian Garay, esperamos que te encuentres muy bien. Remitimos n…" at bounding box center [354, 248] width 408 height 160
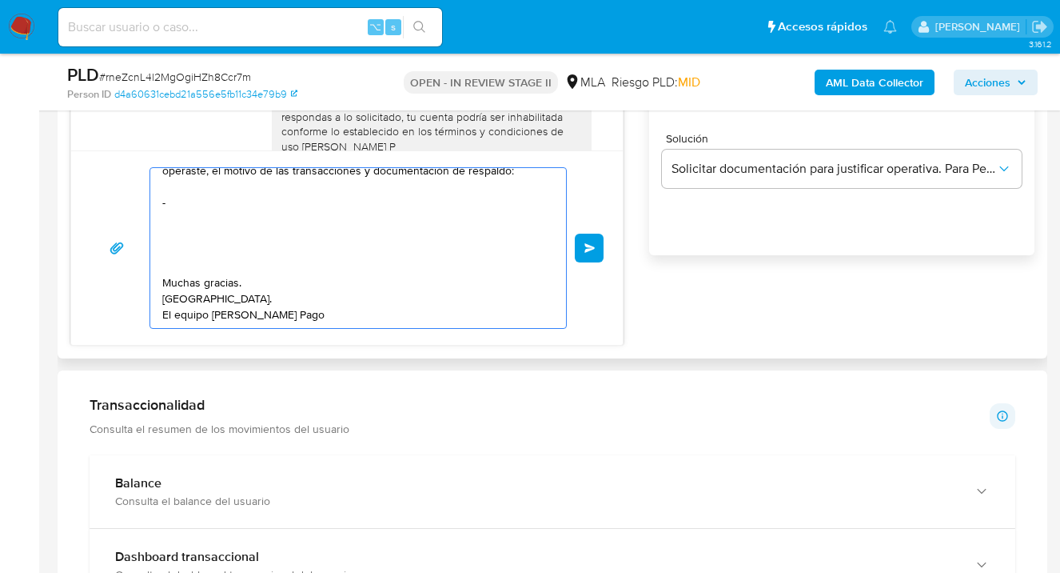
scroll to position [203, 0]
drag, startPoint x: 310, startPoint y: 316, endPoint x: 150, endPoint y: 240, distance: 177.1
click at [150, 240] on div "Hola Claudio Sebastian Garay, esperamos que te encuentres muy bien. Remitimos n…" at bounding box center [354, 248] width 408 height 160
paste textarea "Es importante que sepas que, en caso de no responder a lo solicitado o si lo pr…"
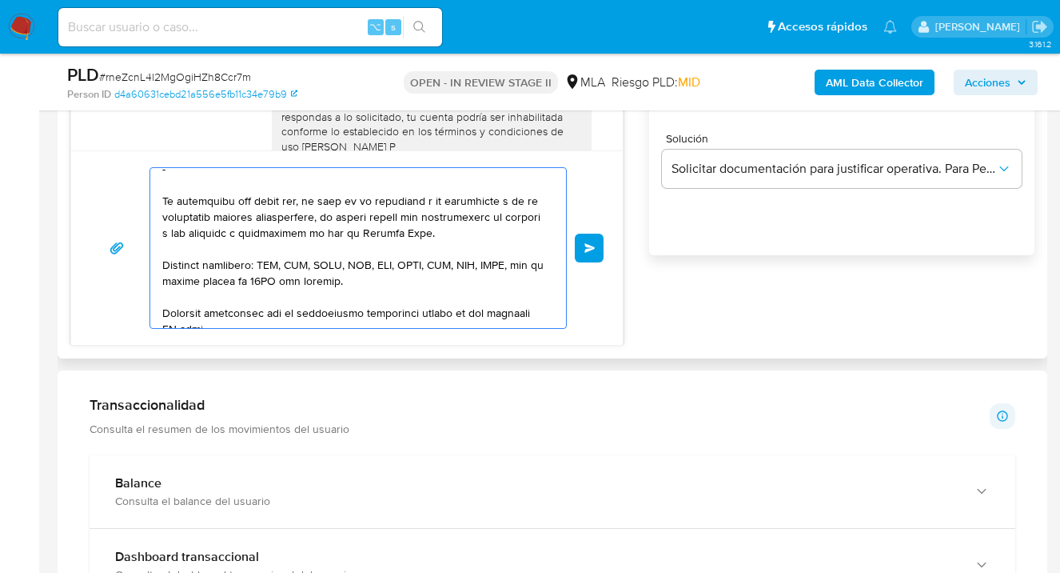
scroll to position [363, 0]
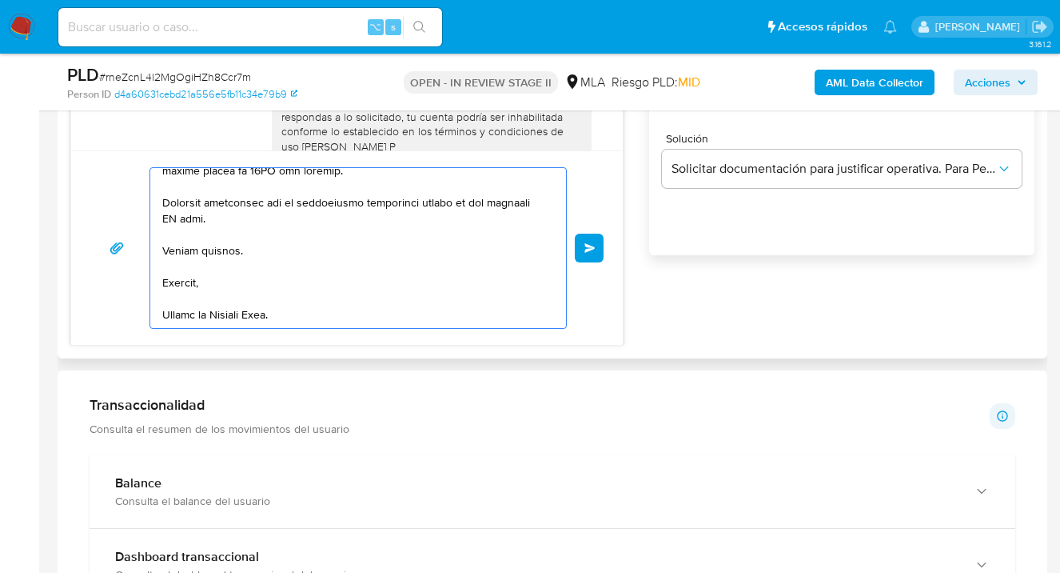
drag, startPoint x: 226, startPoint y: 199, endPoint x: 224, endPoint y: 213, distance: 13.7
click at [225, 199] on textarea at bounding box center [354, 248] width 384 height 160
click at [186, 279] on textarea at bounding box center [354, 248] width 384 height 160
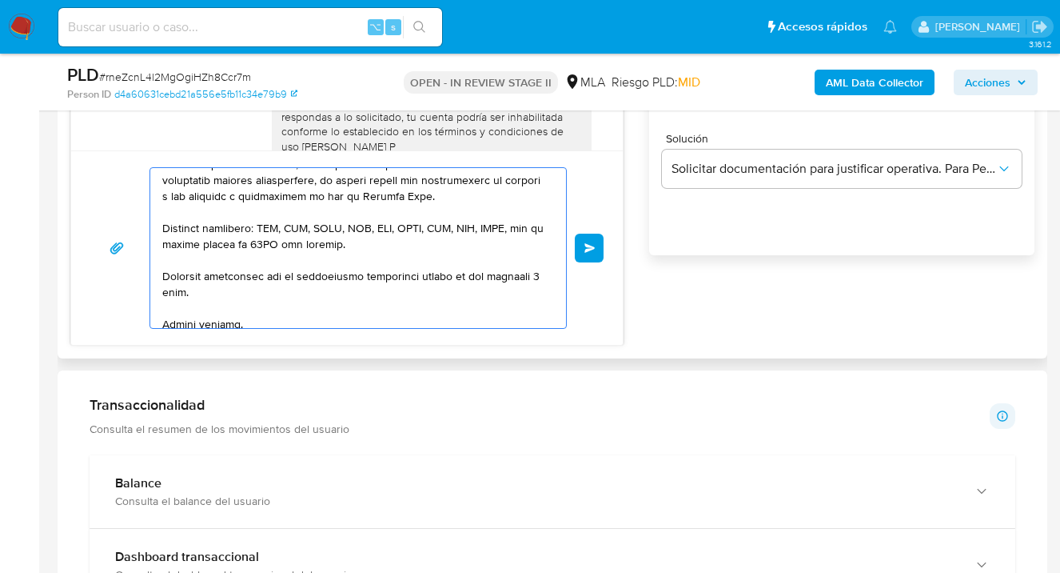
scroll to position [142, 0]
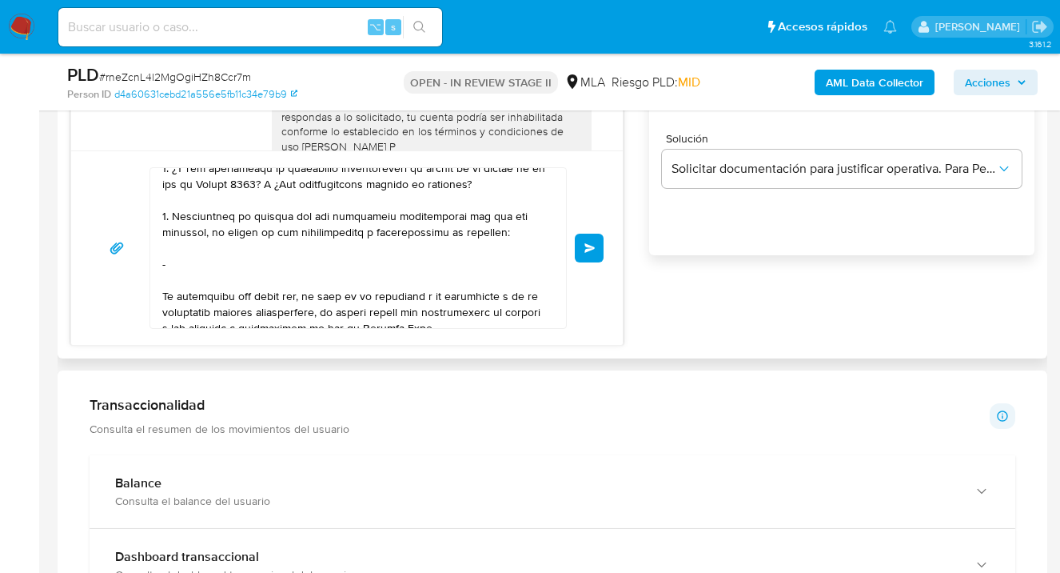
click at [222, 261] on textarea at bounding box center [354, 248] width 384 height 160
paste textarea "Nicole Escobar - CUIL 27400384385"
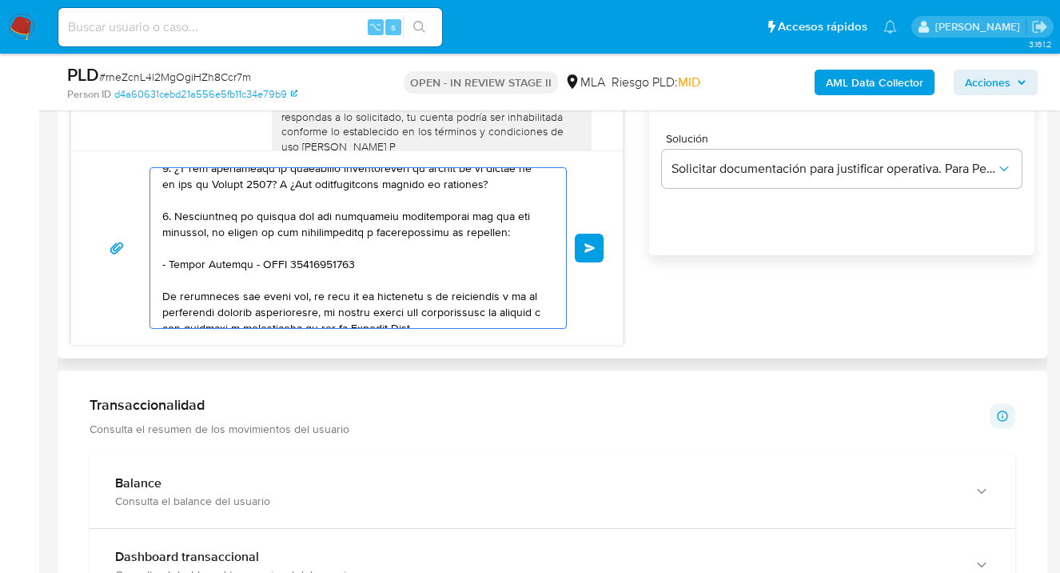
click at [255, 278] on textarea at bounding box center [354, 248] width 384 height 160
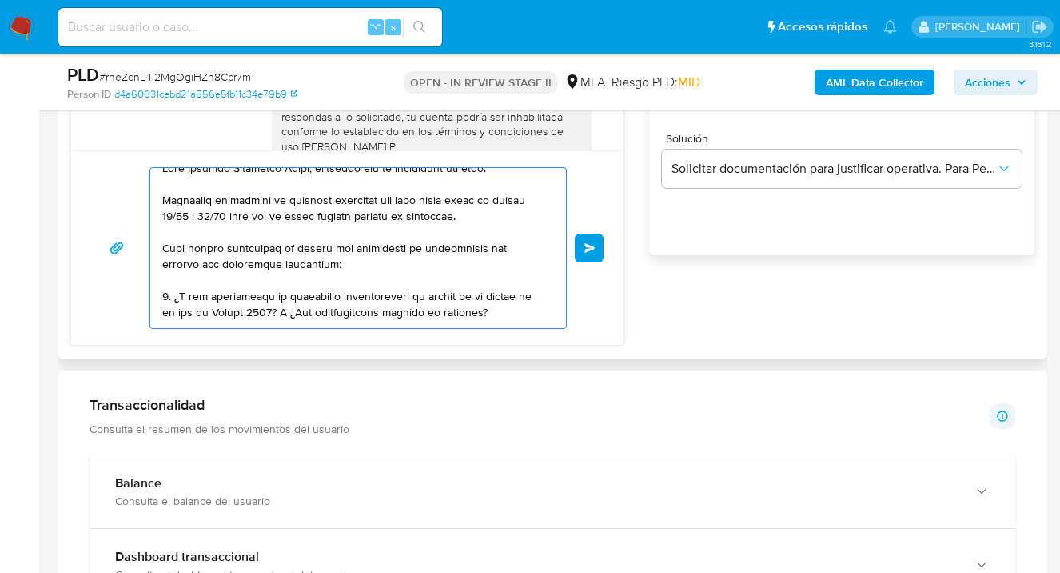
scroll to position [0, 0]
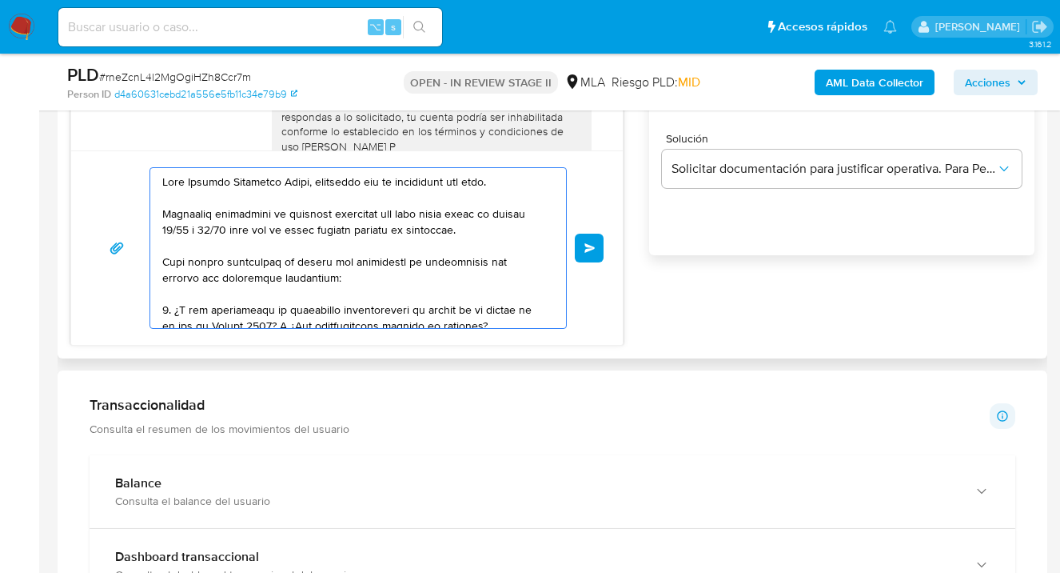
drag, startPoint x: 305, startPoint y: 313, endPoint x: 160, endPoint y: 157, distance: 213.9
click at [160, 156] on div "Enviar" at bounding box center [347, 247] width 552 height 194
type textarea "Hola Claudio Sebastian Garay, esperamos que te encuentres muy bien. Remitimos n…"
drag, startPoint x: 772, startPoint y: 413, endPoint x: 759, endPoint y: 367, distance: 47.3
click at [772, 413] on div "Transaccionalidad Consulta el resumen de los movimientos del usuario Informació…" at bounding box center [553, 416] width 926 height 40
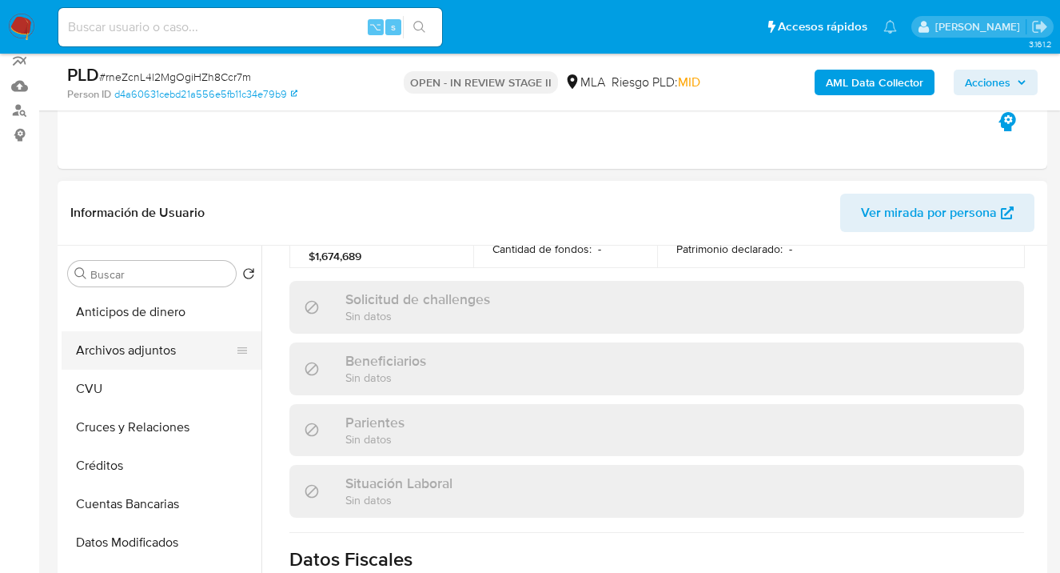
click at [178, 345] on button "Archivos adjuntos" at bounding box center [155, 350] width 187 height 38
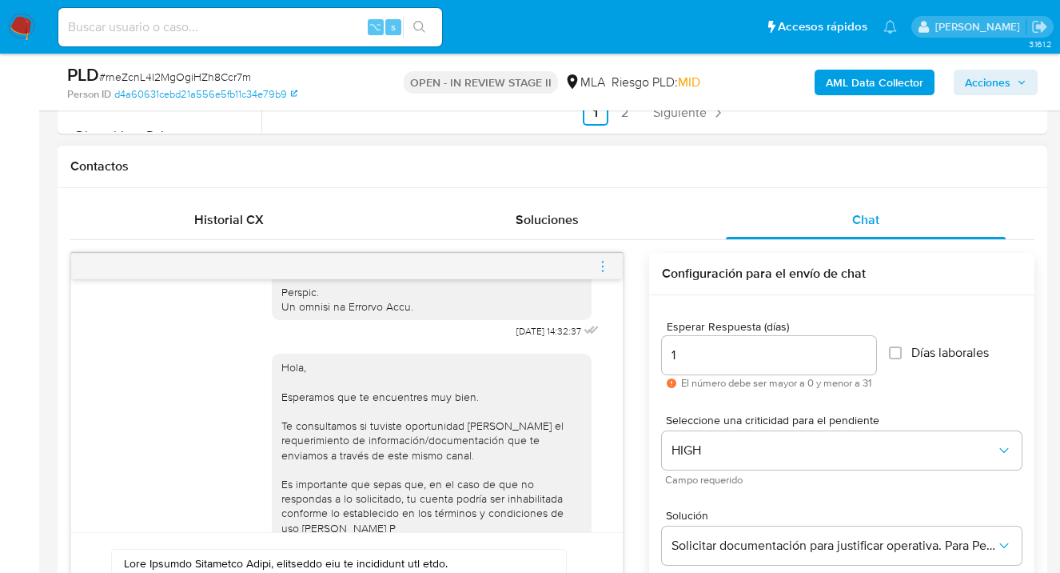
scroll to position [880, 0]
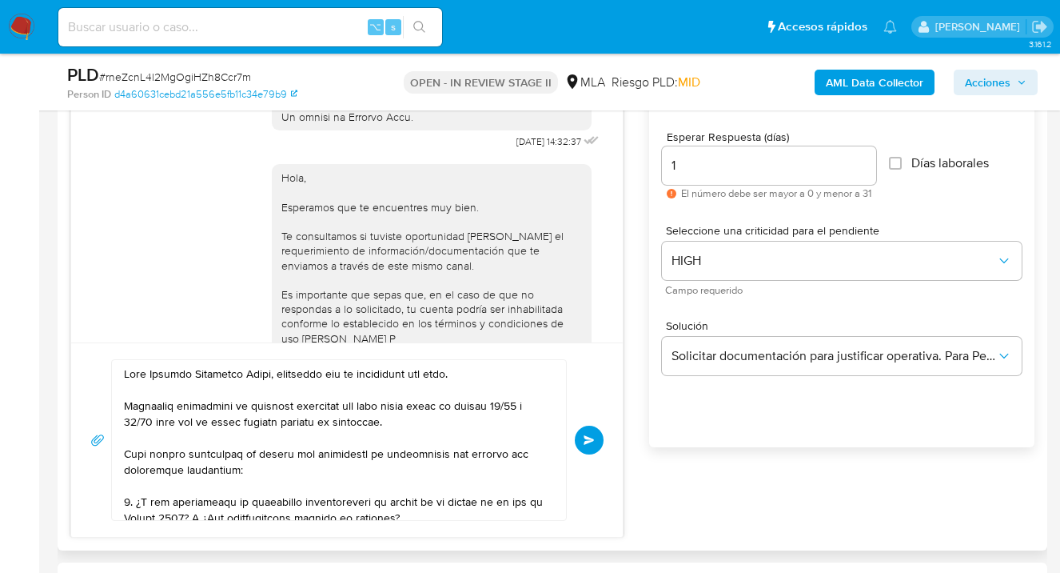
click at [588, 441] on span "Enviar" at bounding box center [589, 440] width 11 height 10
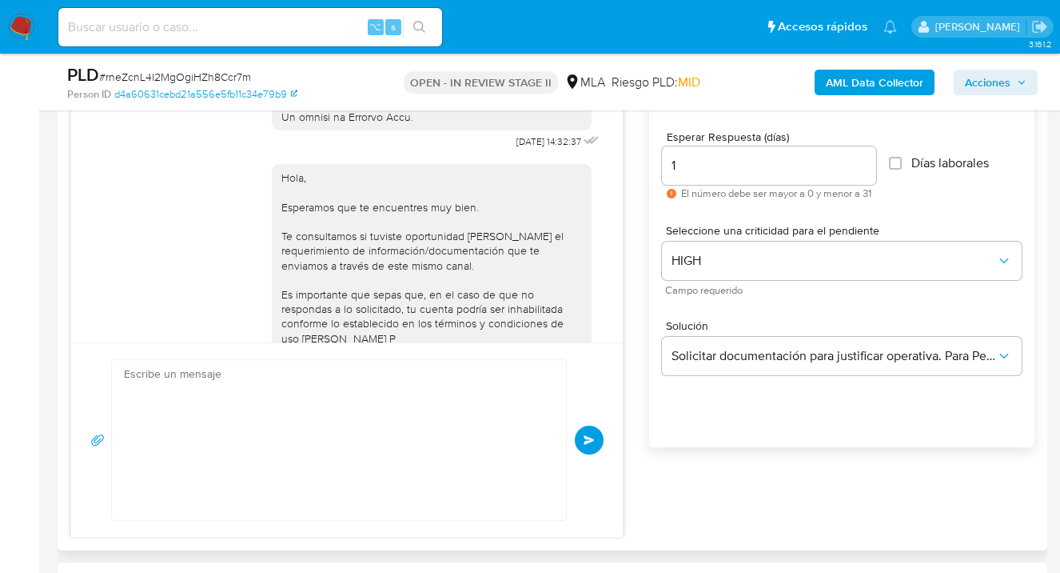
scroll to position [1560, 0]
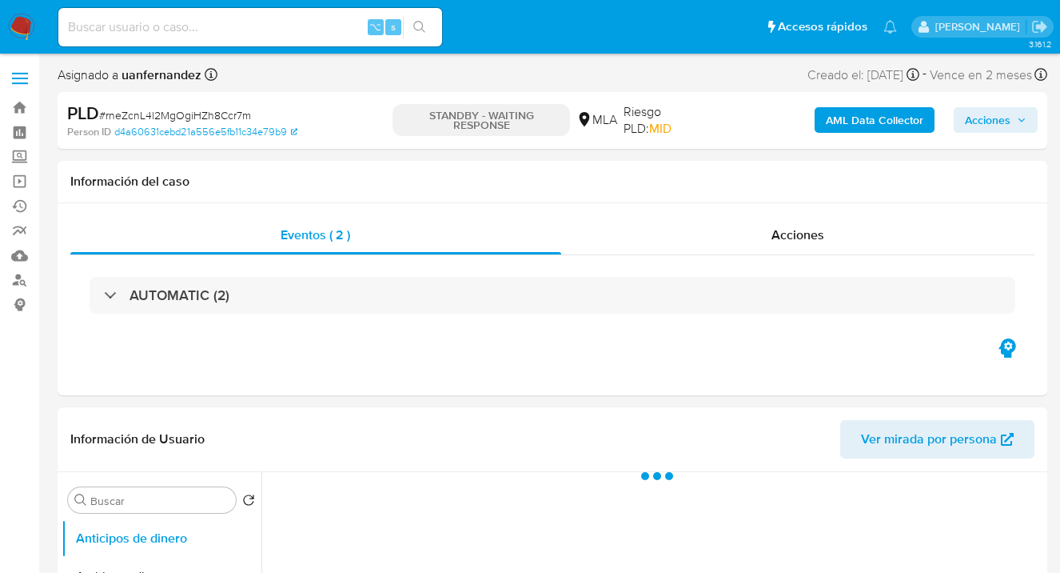
select select "10"
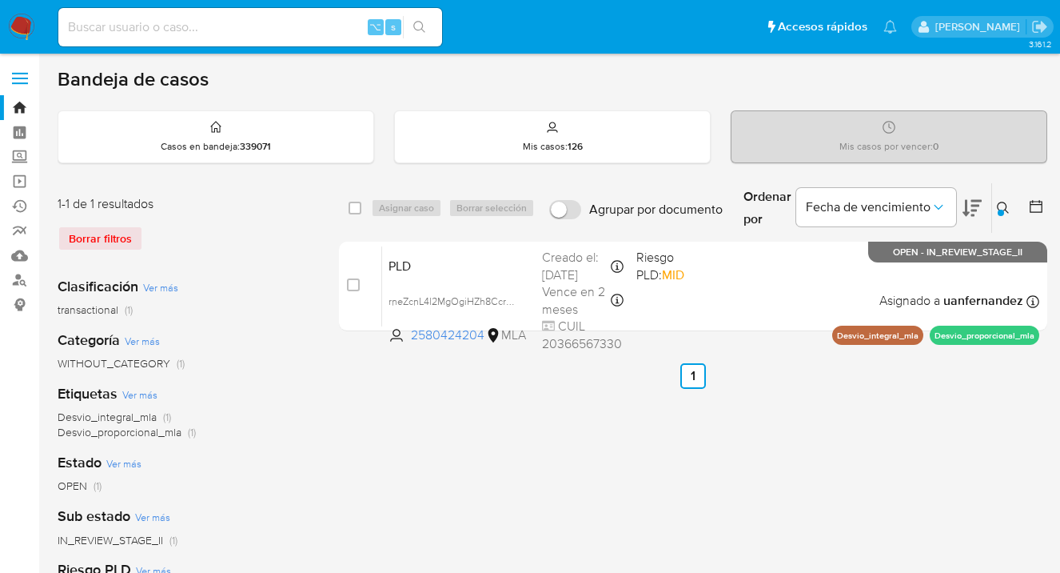
drag, startPoint x: 1000, startPoint y: 206, endPoint x: 979, endPoint y: 213, distance: 22.8
click at [1000, 206] on icon at bounding box center [1003, 208] width 13 height 13
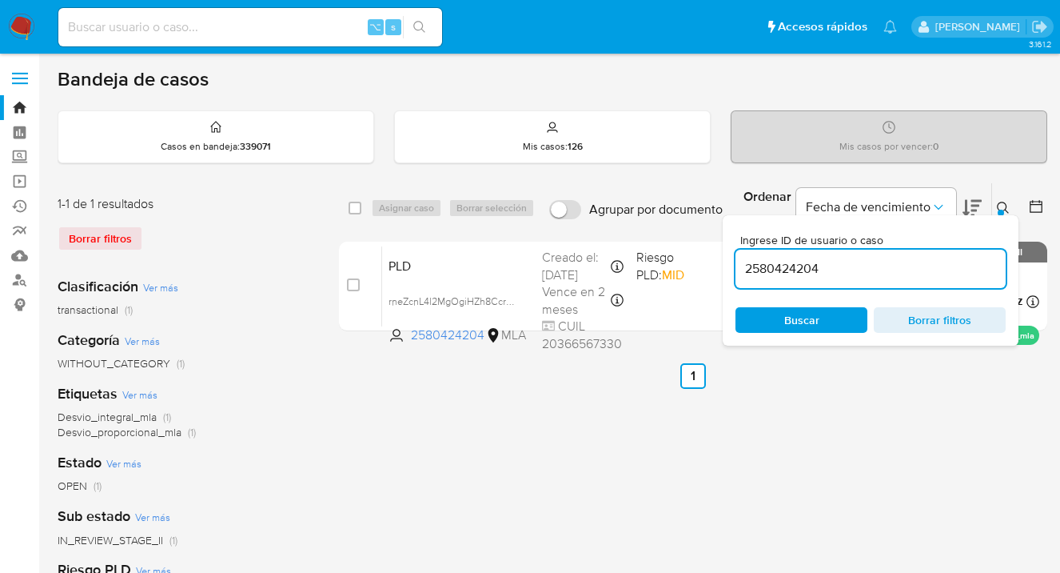
drag, startPoint x: 842, startPoint y: 267, endPoint x: 736, endPoint y: 269, distance: 105.6
click at [736, 269] on input "2580424204" at bounding box center [871, 268] width 270 height 21
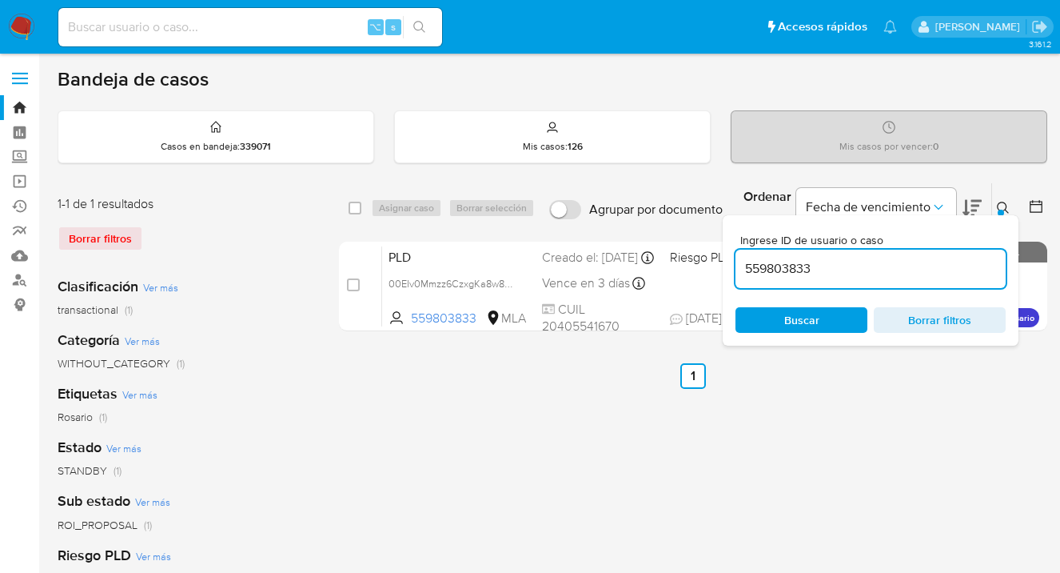
drag, startPoint x: 1006, startPoint y: 206, endPoint x: 976, endPoint y: 208, distance: 29.7
click at [1005, 206] on icon at bounding box center [1003, 208] width 13 height 13
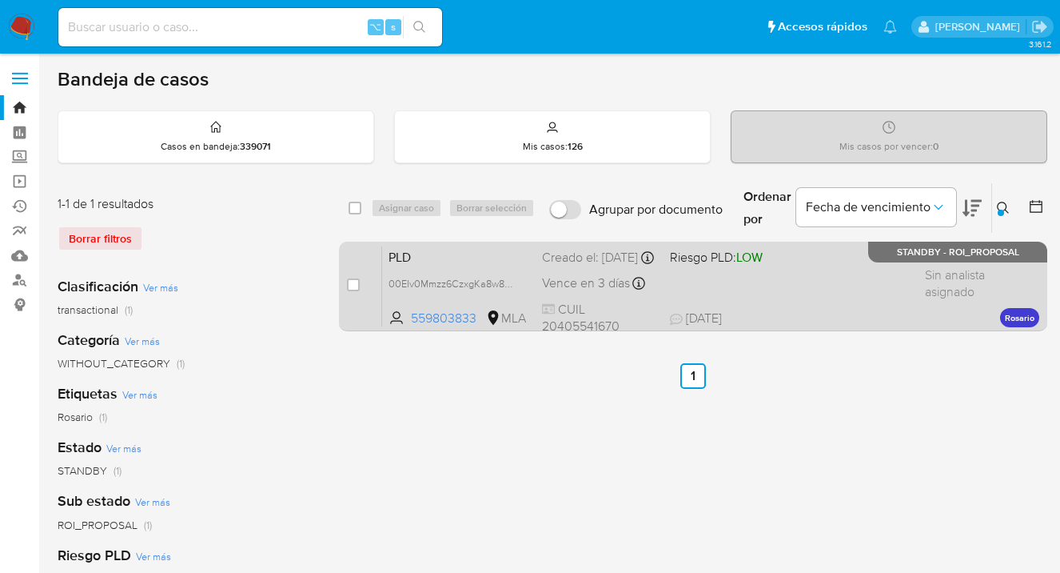
click at [828, 283] on div "PLD 00EIv0Mmzz6CzxgKa8w86QHf 559803833 MLA Riesgo PLD: LOW Creado el: 12/08/202…" at bounding box center [710, 285] width 657 height 81
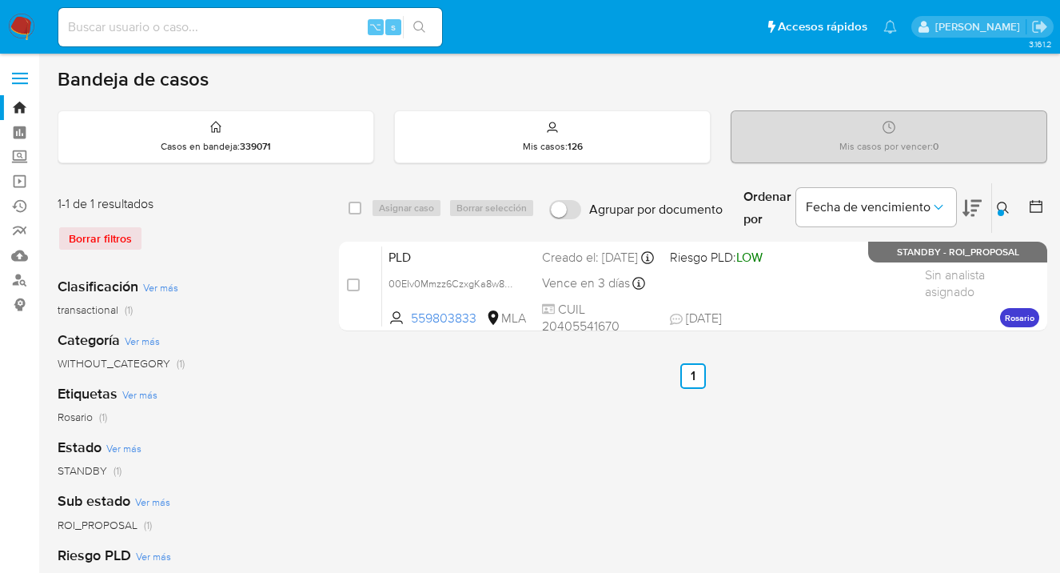
drag, startPoint x: 1003, startPoint y: 208, endPoint x: 973, endPoint y: 234, distance: 39.1
click at [1001, 208] on button at bounding box center [1005, 207] width 26 height 19
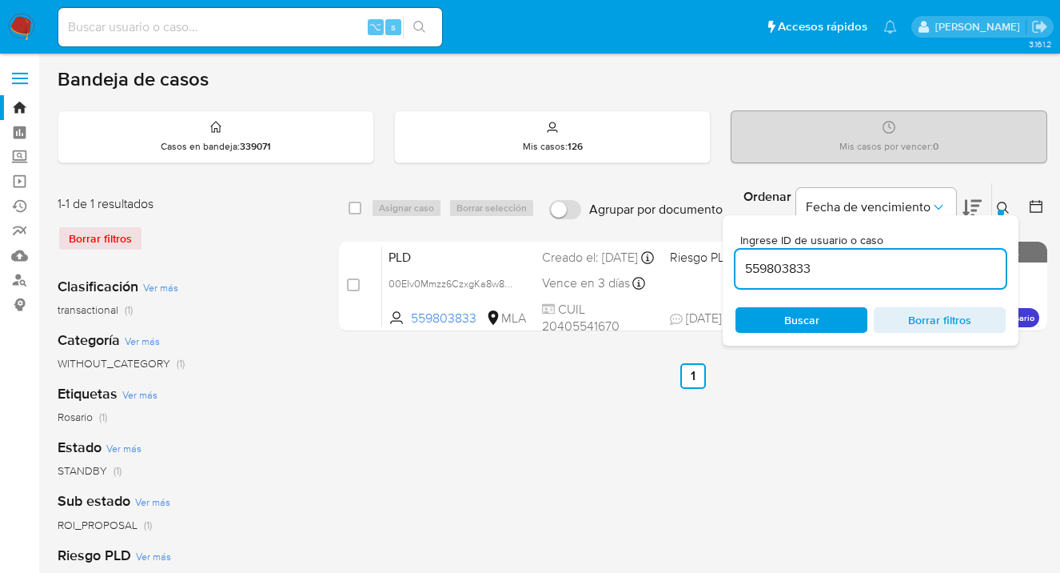
drag, startPoint x: 796, startPoint y: 259, endPoint x: 747, endPoint y: 257, distance: 49.6
click at [748, 258] on input "559803833" at bounding box center [871, 268] width 270 height 21
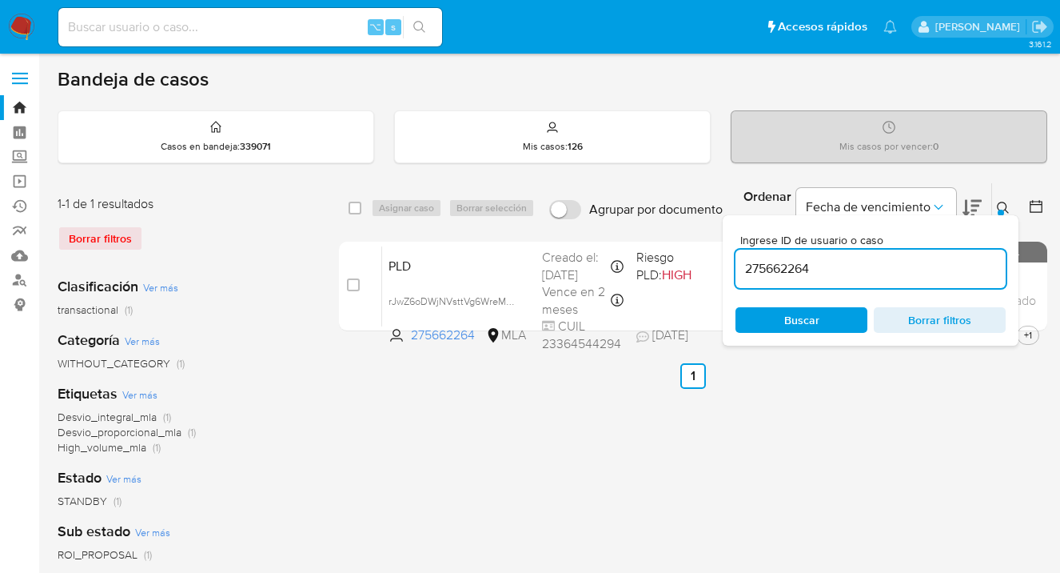
click at [1005, 202] on icon at bounding box center [1003, 208] width 13 height 13
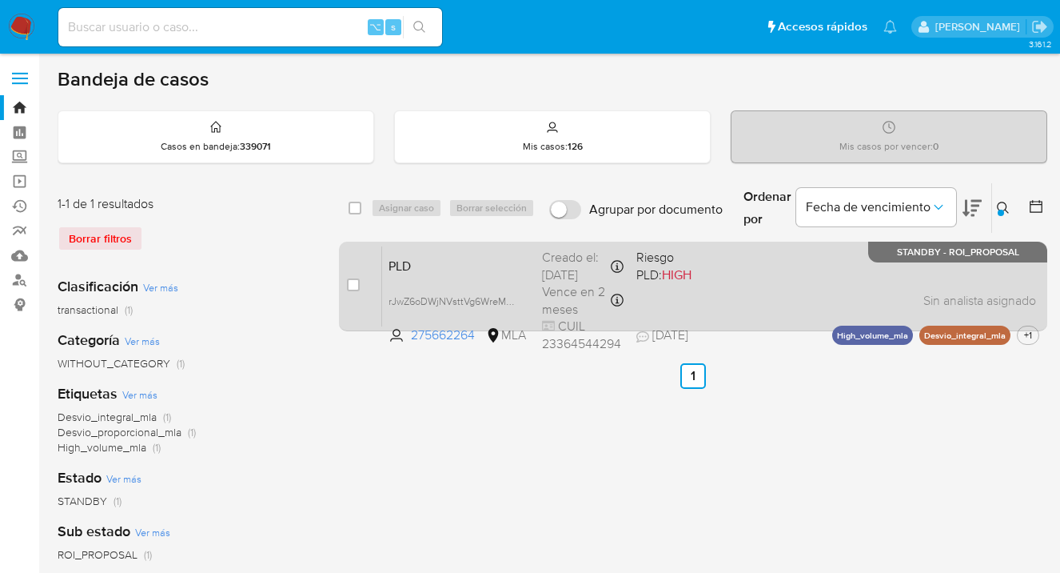
click at [822, 277] on div "PLD rJwZ6oDWjNVsttVg6WreMpgg 275662264 MLA Riesgo PLD: HIGH Creado el: 12/09/20…" at bounding box center [710, 285] width 657 height 81
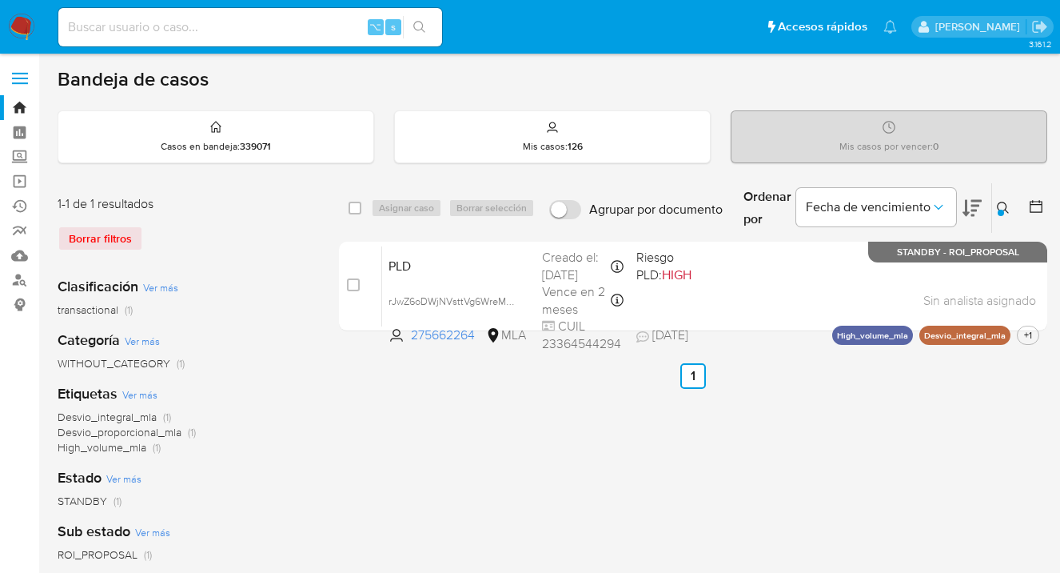
click at [1003, 205] on icon at bounding box center [1003, 208] width 13 height 13
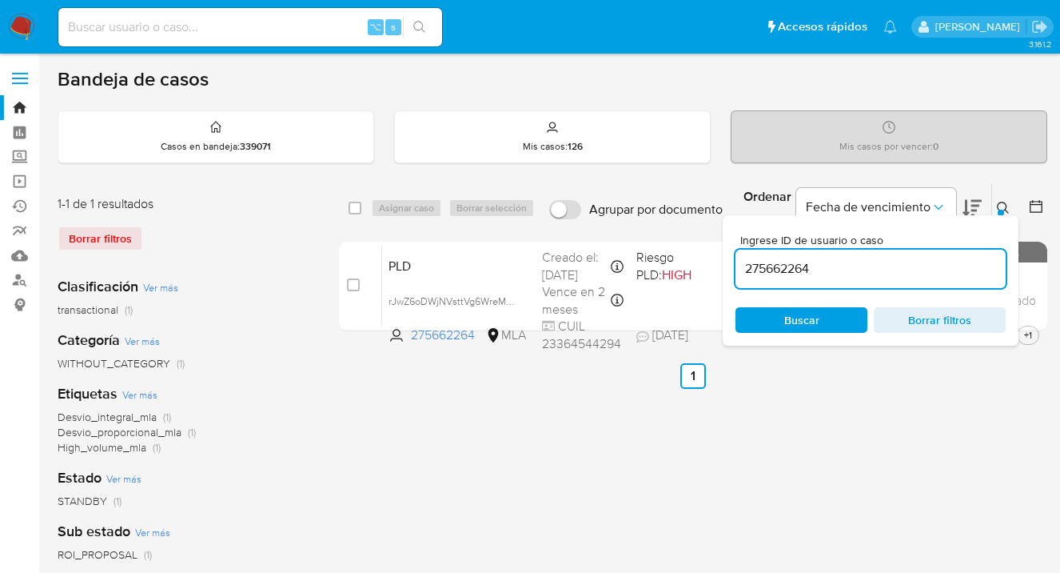
drag, startPoint x: 828, startPoint y: 270, endPoint x: 740, endPoint y: 263, distance: 88.3
click at [740, 263] on input "275662264" at bounding box center [871, 268] width 270 height 21
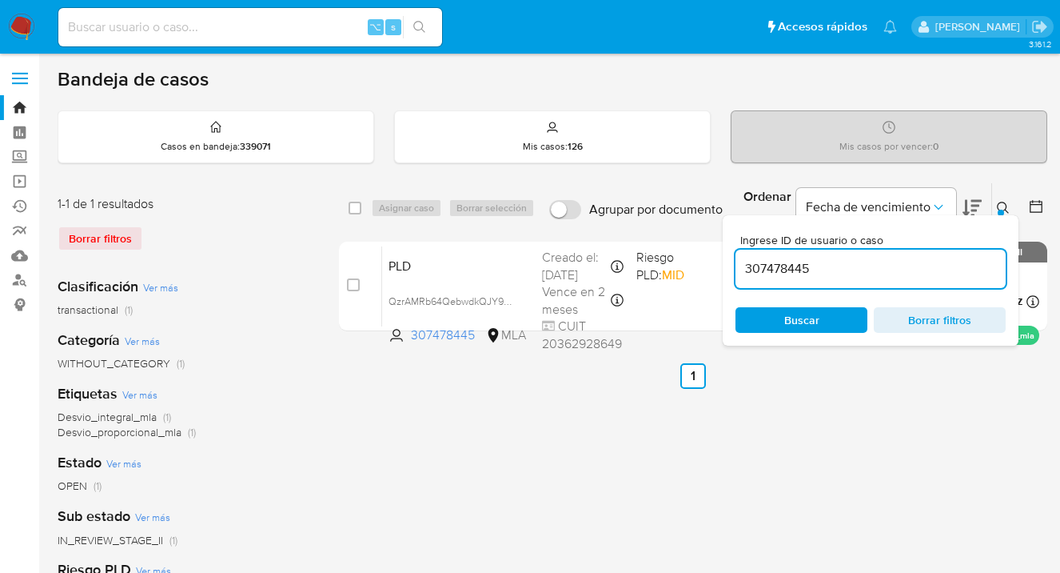
click at [1005, 206] on icon at bounding box center [1003, 208] width 13 height 13
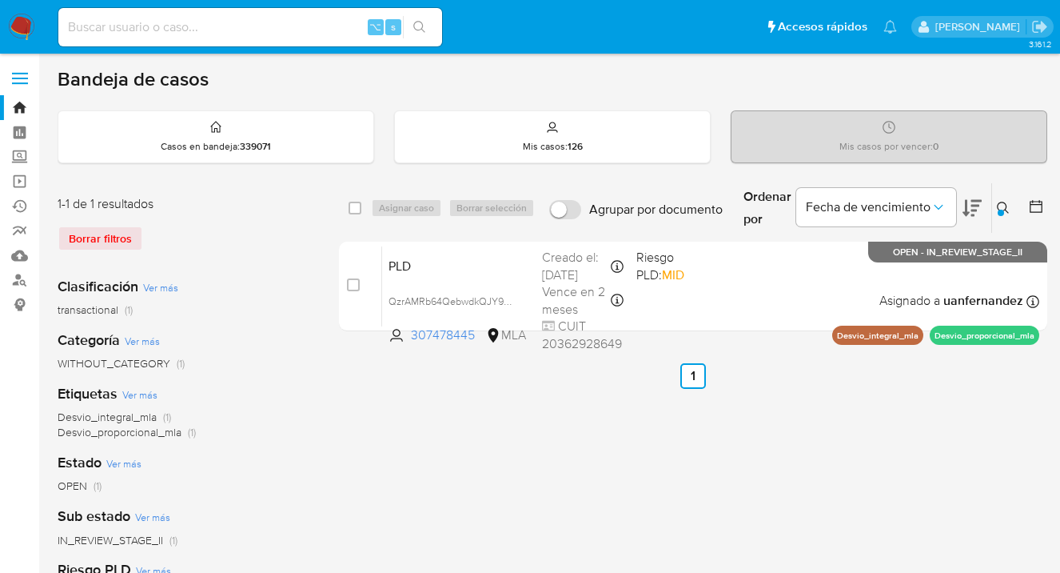
click at [1005, 209] on icon at bounding box center [1003, 208] width 13 height 13
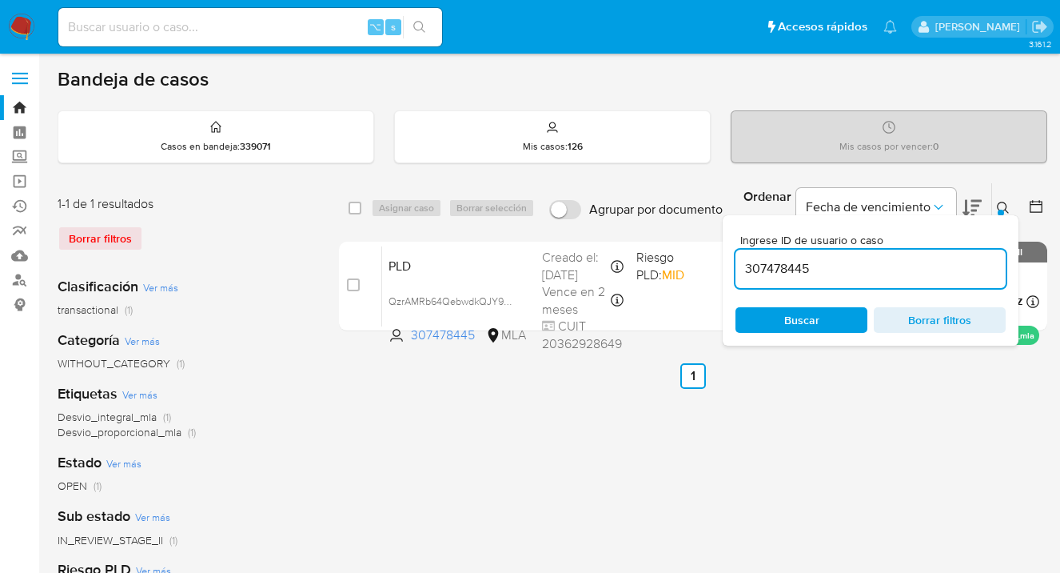
drag, startPoint x: 836, startPoint y: 265, endPoint x: 749, endPoint y: 257, distance: 86.7
click at [748, 258] on input "307478445" at bounding box center [871, 268] width 270 height 21
drag, startPoint x: 1003, startPoint y: 208, endPoint x: 993, endPoint y: 209, distance: 9.6
click at [1003, 207] on icon at bounding box center [1003, 208] width 13 height 13
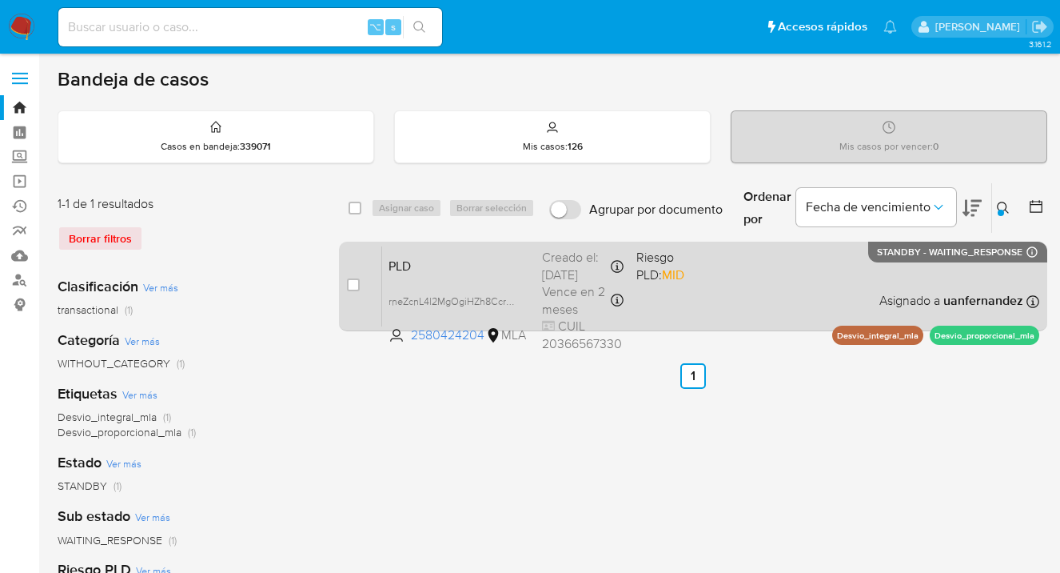
click at [812, 271] on div "PLD rneZcnL4l2MgOgiHZh8Ccr7m 2580424204 MLA Riesgo PLD: MID Creado el: 12/09/20…" at bounding box center [710, 285] width 657 height 81
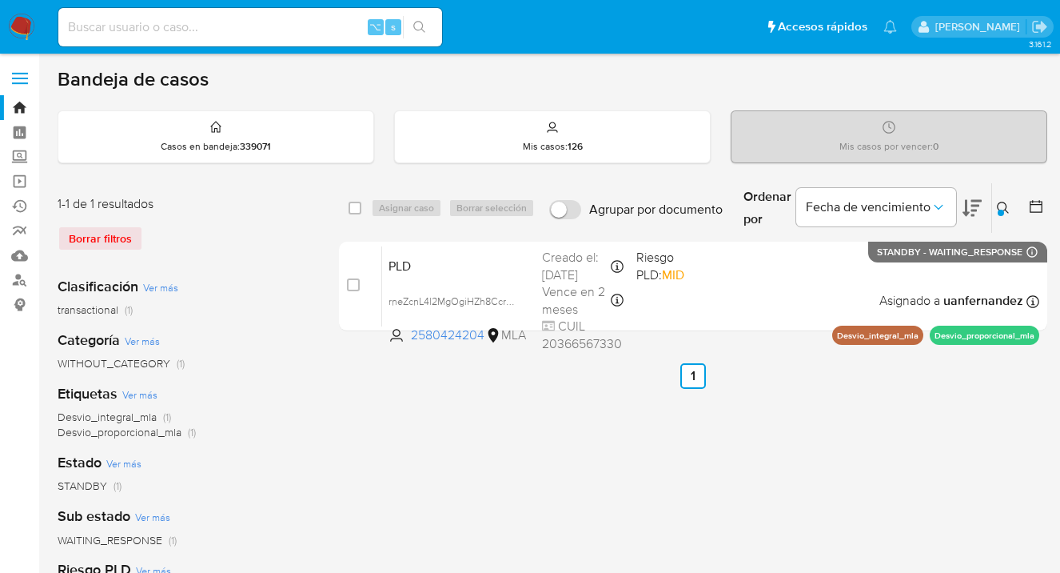
drag, startPoint x: 1003, startPoint y: 207, endPoint x: 872, endPoint y: 243, distance: 136.0
click at [1002, 207] on icon at bounding box center [1003, 208] width 13 height 13
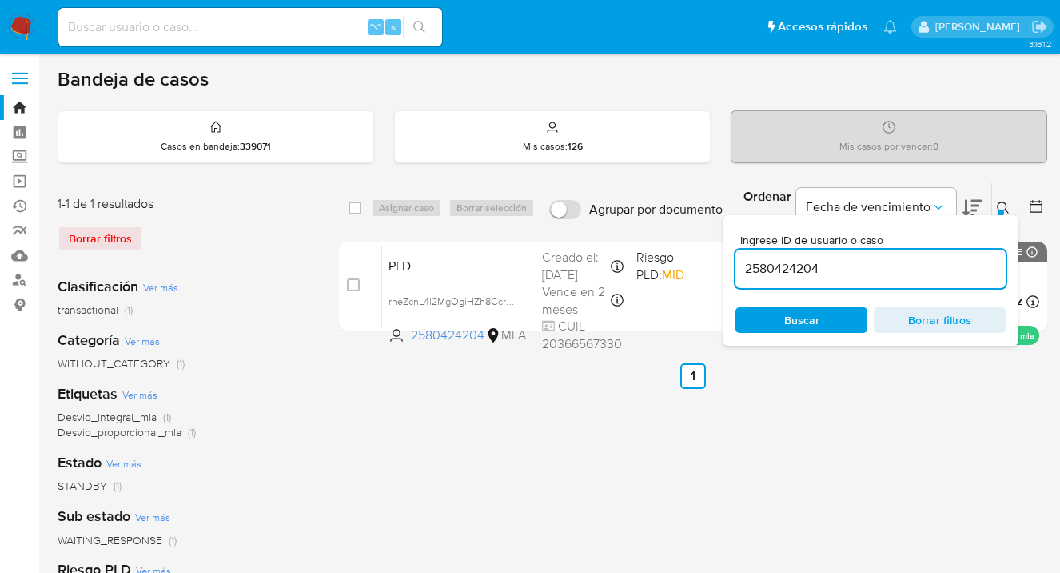
drag, startPoint x: 844, startPoint y: 262, endPoint x: 758, endPoint y: 250, distance: 86.4
click at [758, 250] on div "2580424204" at bounding box center [871, 268] width 270 height 38
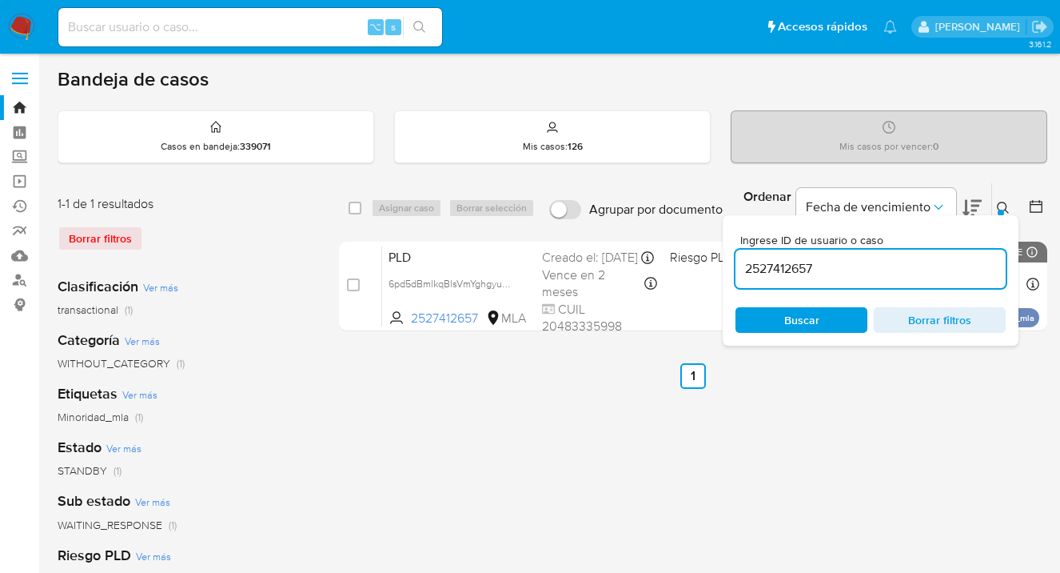
click at [1003, 206] on icon at bounding box center [1003, 208] width 13 height 13
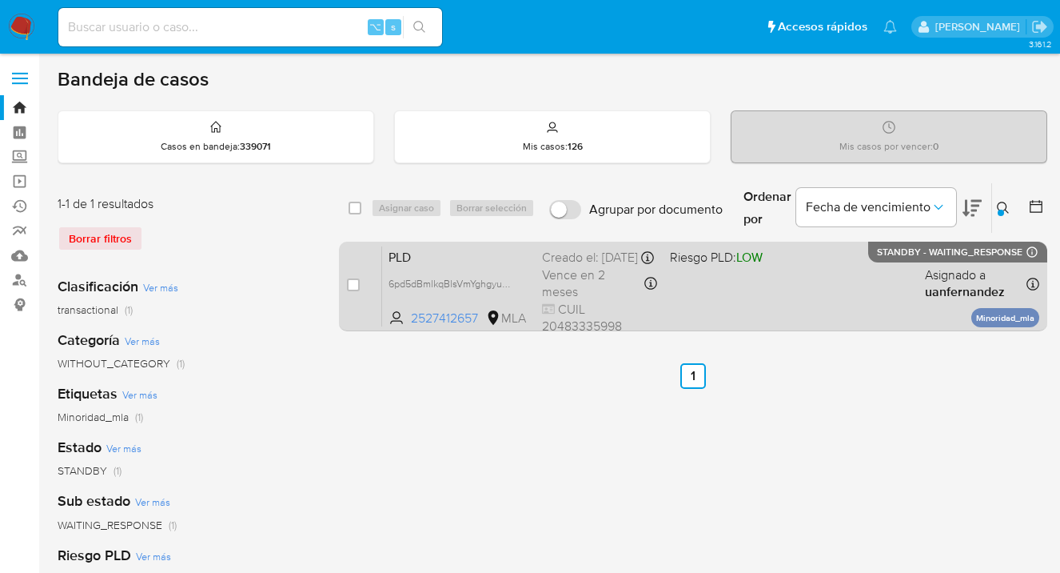
click at [856, 280] on div "PLD 6pd5dBmlkqBlsVmYghgyumha 2527412657 MLA Riesgo PLD: LOW Creado el: 12/09/20…" at bounding box center [710, 285] width 657 height 81
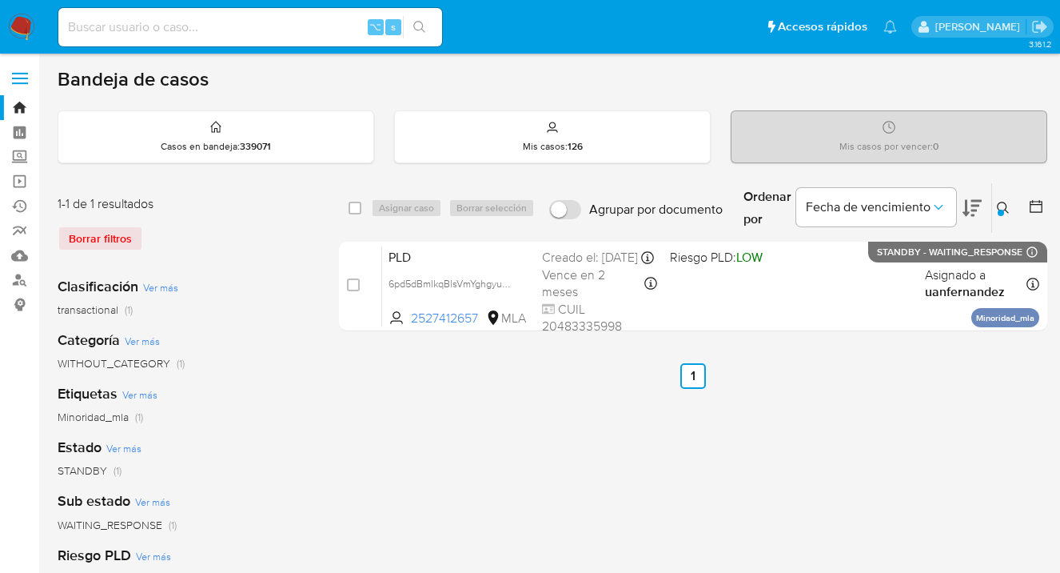
drag, startPoint x: 1001, startPoint y: 205, endPoint x: 980, endPoint y: 218, distance: 24.4
click at [1001, 206] on icon at bounding box center [1003, 208] width 13 height 13
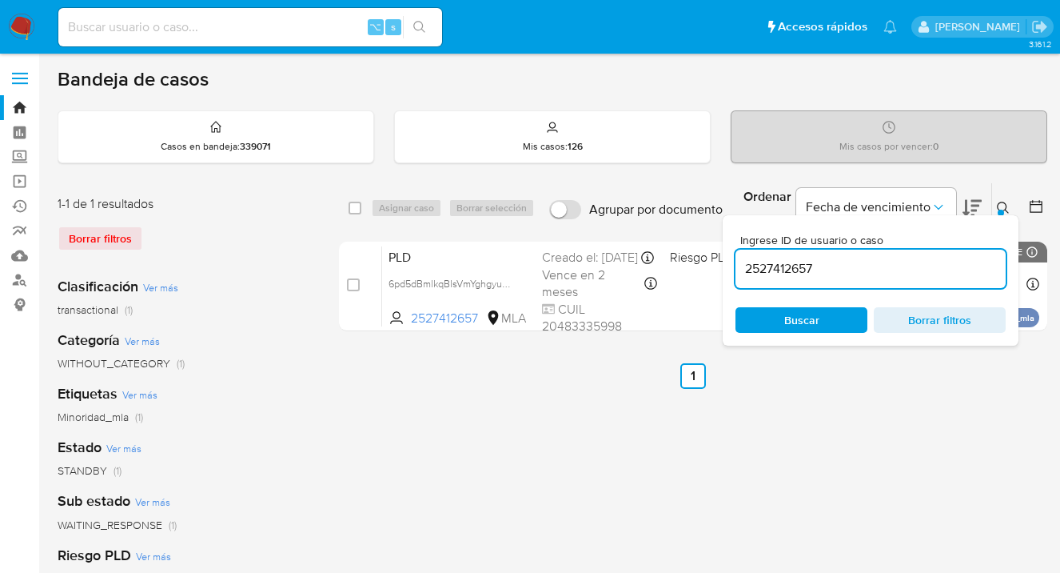
drag, startPoint x: 831, startPoint y: 265, endPoint x: 740, endPoint y: 254, distance: 91.1
click at [740, 253] on div "2527412657" at bounding box center [871, 268] width 270 height 38
click at [1003, 205] on icon at bounding box center [1003, 208] width 13 height 13
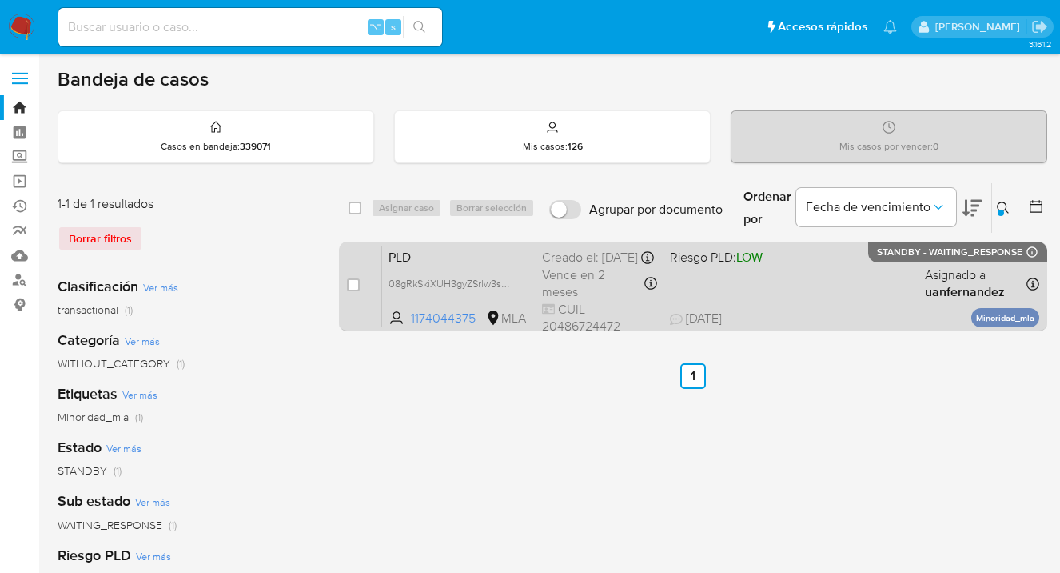
click at [868, 274] on div "PLD 08gRkSkiXUH3gyZSrlw3sGZD 1174044375 MLA Riesgo PLD: LOW Creado el: 12/09/20…" at bounding box center [710, 285] width 657 height 81
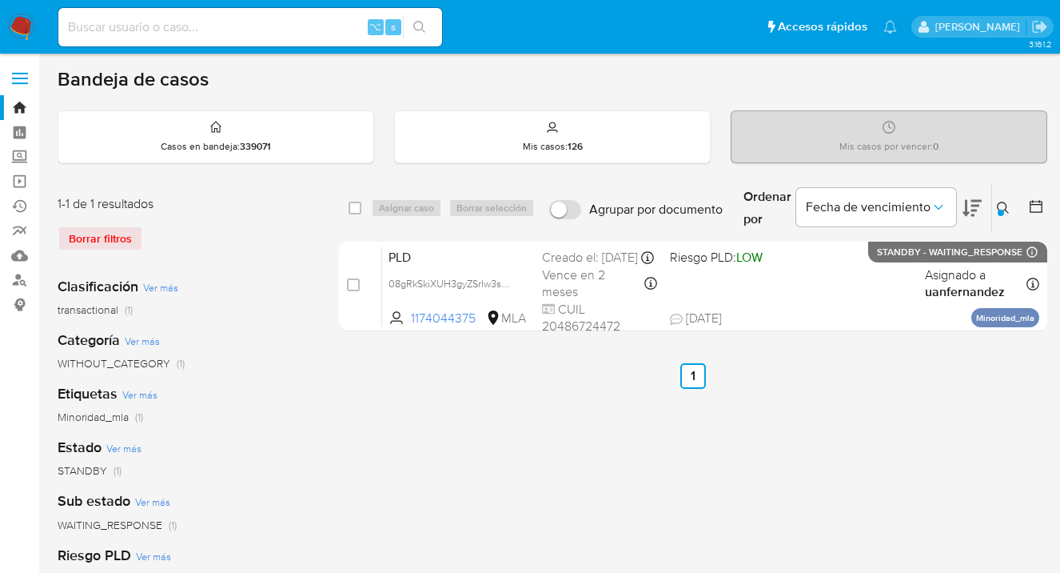
drag, startPoint x: 1006, startPoint y: 202, endPoint x: 967, endPoint y: 222, distance: 44.0
click at [1006, 202] on icon at bounding box center [1003, 208] width 13 height 13
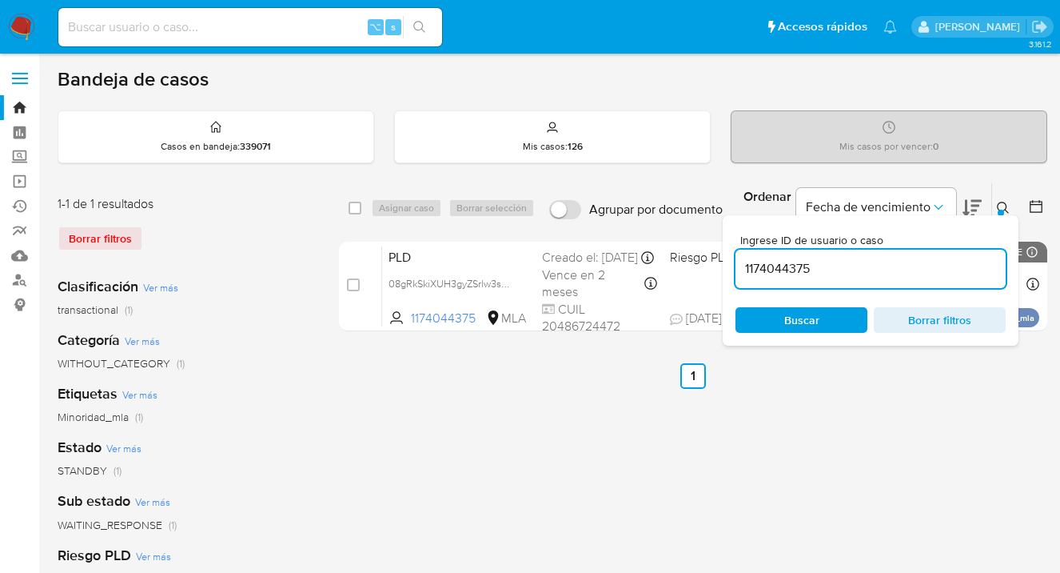
drag, startPoint x: 816, startPoint y: 270, endPoint x: 740, endPoint y: 260, distance: 75.9
click at [740, 260] on input "1174044375" at bounding box center [871, 268] width 270 height 21
click at [1002, 206] on icon at bounding box center [1003, 208] width 13 height 13
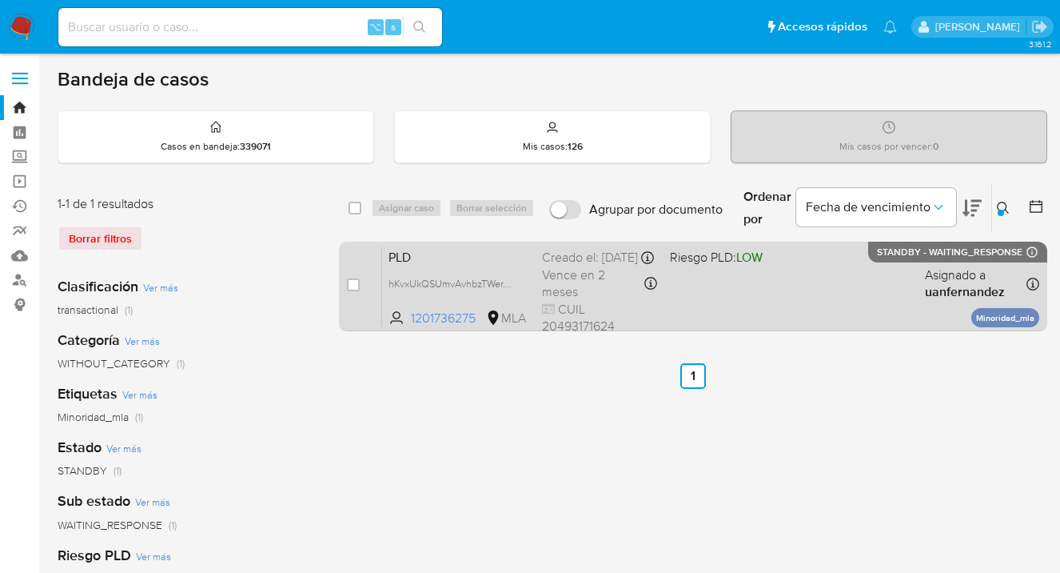
click at [845, 273] on div "PLD hKvxUkQSUmvAvhbzTWerTWpO 1201736275 MLA Riesgo PLD: LOW Creado el: 12/09/20…" at bounding box center [710, 285] width 657 height 81
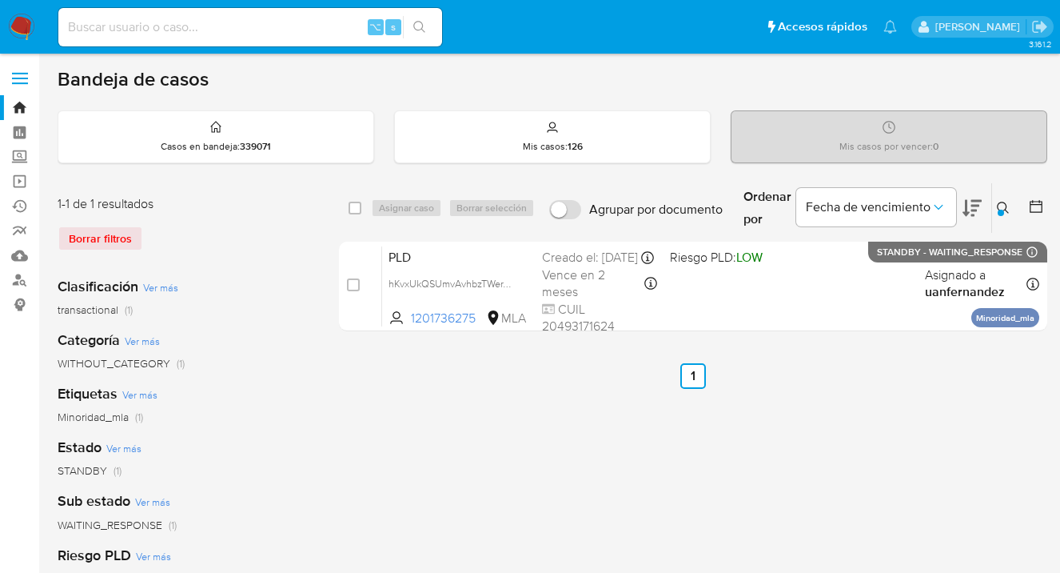
click at [1002, 208] on icon at bounding box center [1003, 208] width 13 height 13
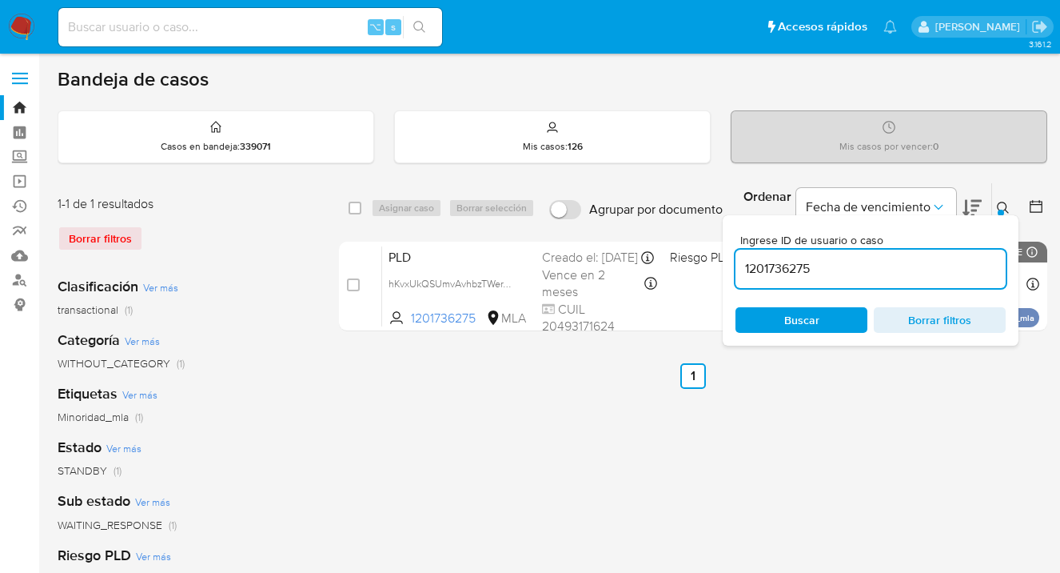
drag, startPoint x: 850, startPoint y: 265, endPoint x: 756, endPoint y: 256, distance: 94.1
click at [756, 256] on div "1201736275" at bounding box center [871, 268] width 270 height 38
type input "1209356242"
drag, startPoint x: 1000, startPoint y: 203, endPoint x: 975, endPoint y: 208, distance: 25.2
click at [1000, 203] on icon at bounding box center [1003, 208] width 13 height 13
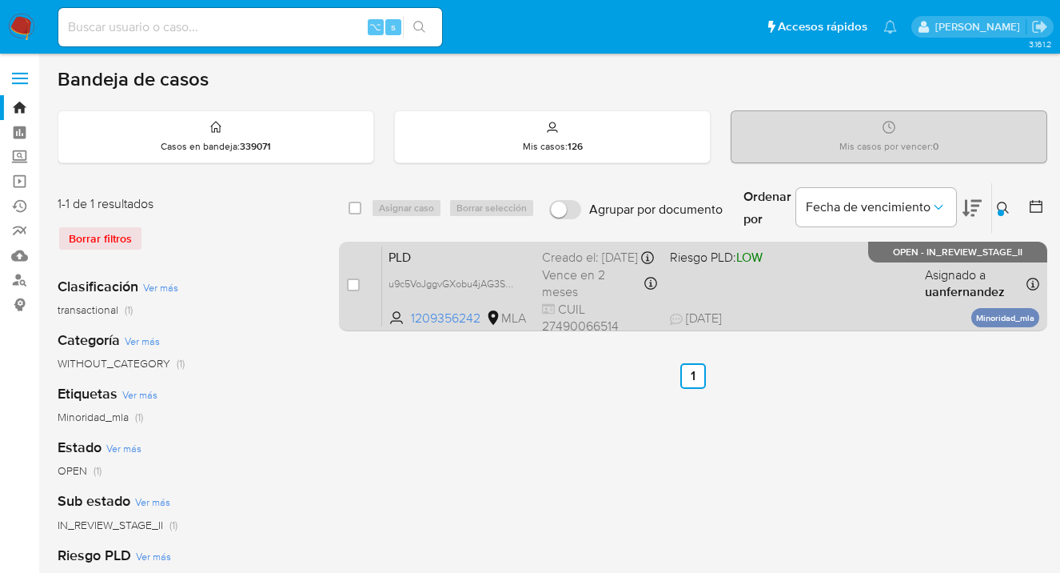
click at [838, 270] on div "PLD u9c5VoJggvGXobu4jAG3Sbar 1209356242 MLA Riesgo PLD: LOW Creado el: 12/09/20…" at bounding box center [710, 285] width 657 height 81
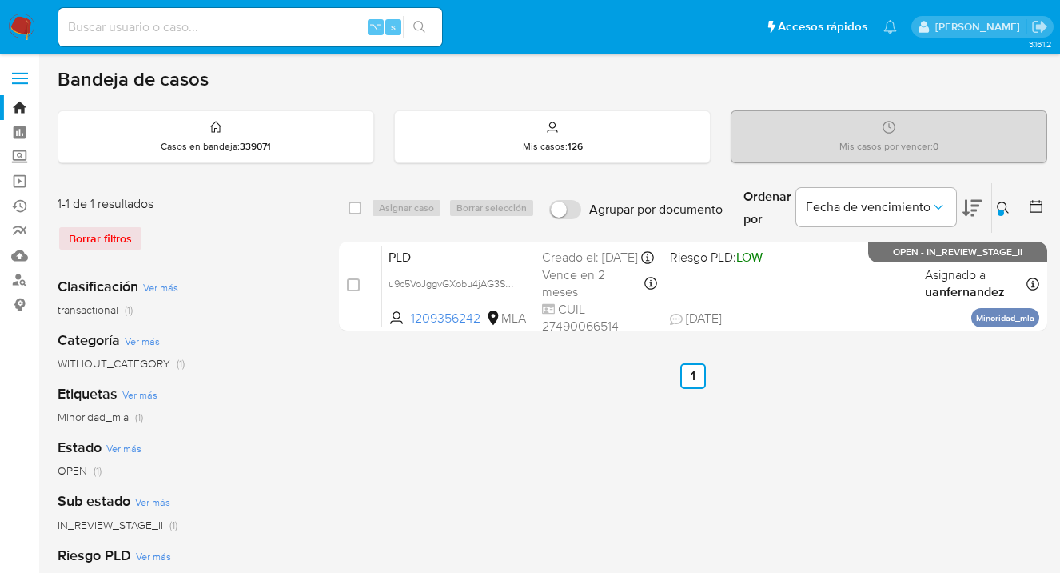
drag, startPoint x: 1001, startPoint y: 205, endPoint x: 988, endPoint y: 214, distance: 15.5
click at [999, 205] on icon at bounding box center [1003, 208] width 13 height 13
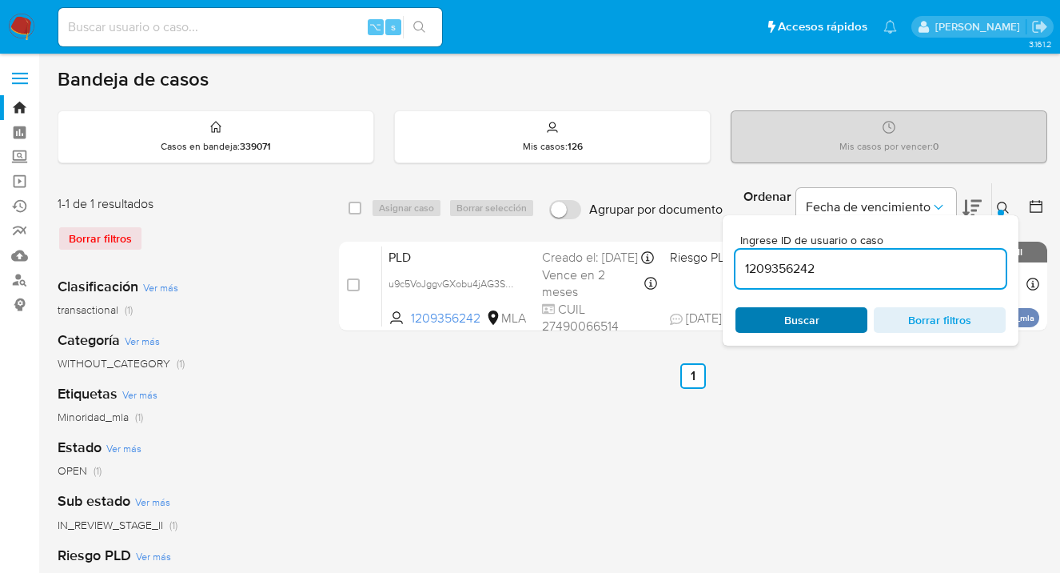
click at [831, 328] on span "Buscar" at bounding box center [802, 320] width 110 height 22
click at [1004, 204] on icon at bounding box center [1003, 208] width 13 height 13
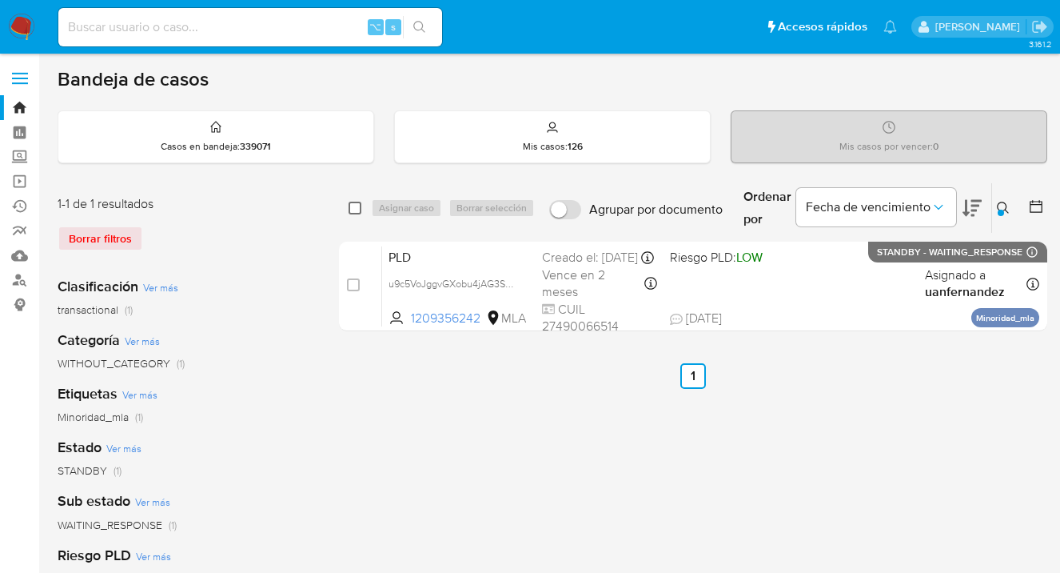
click at [354, 207] on input "checkbox" at bounding box center [355, 208] width 13 height 13
checkbox input "true"
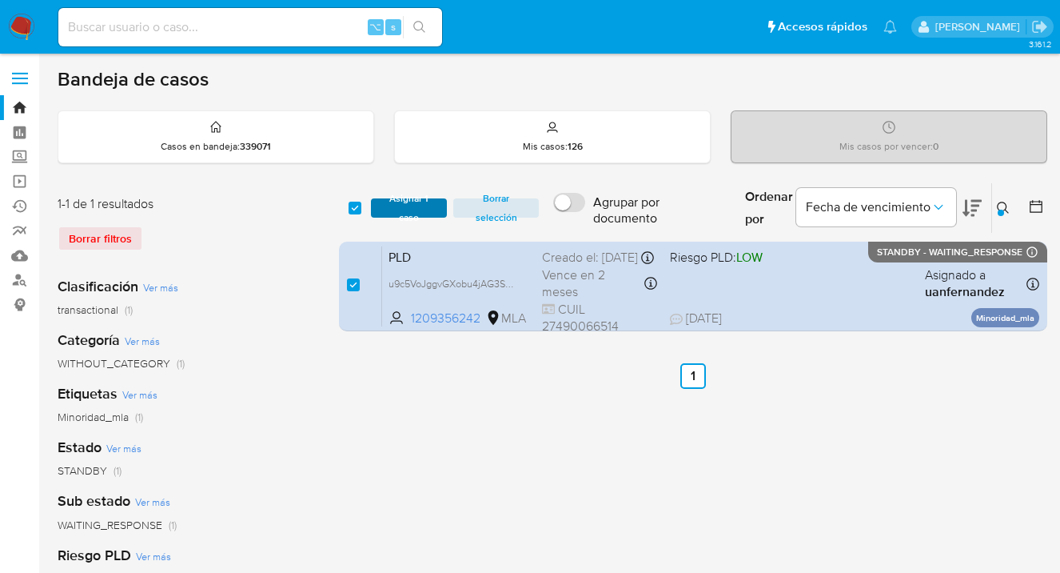
click at [393, 210] on span "Asignar 1 caso" at bounding box center [409, 208] width 61 height 16
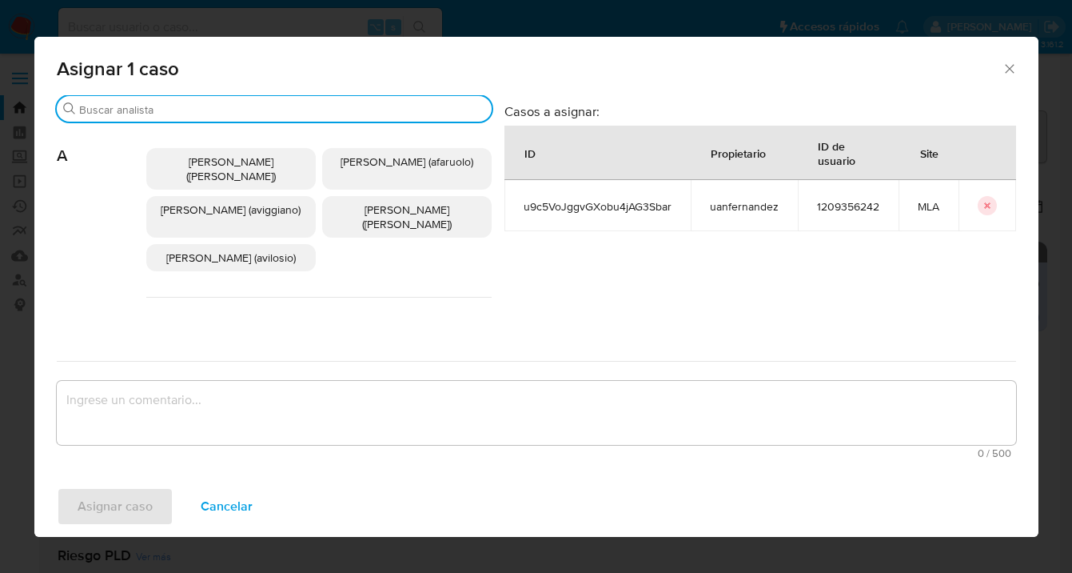
click at [279, 111] on input "Buscar" at bounding box center [282, 109] width 406 height 14
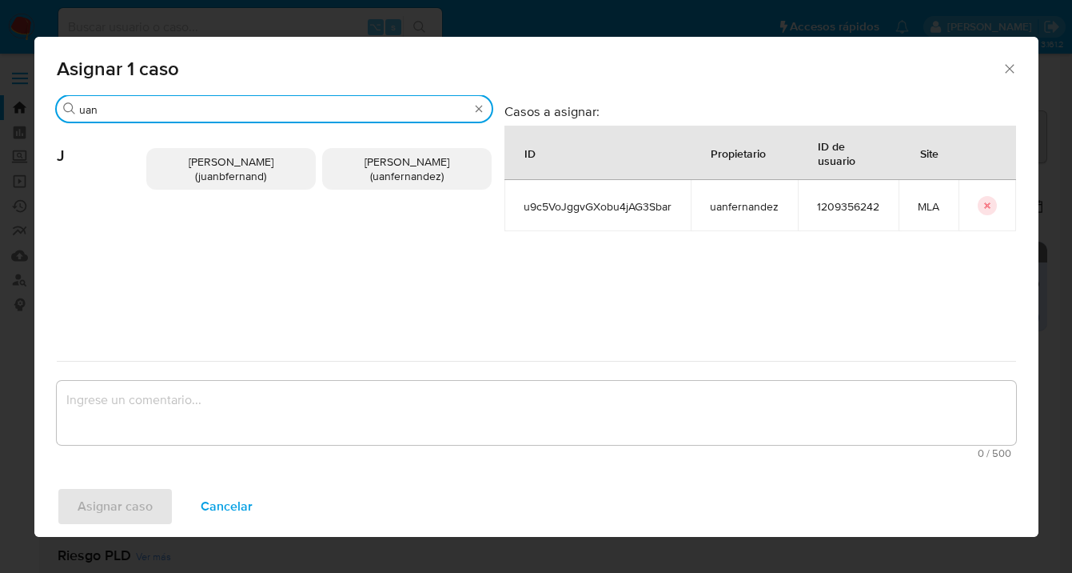
type input "uan"
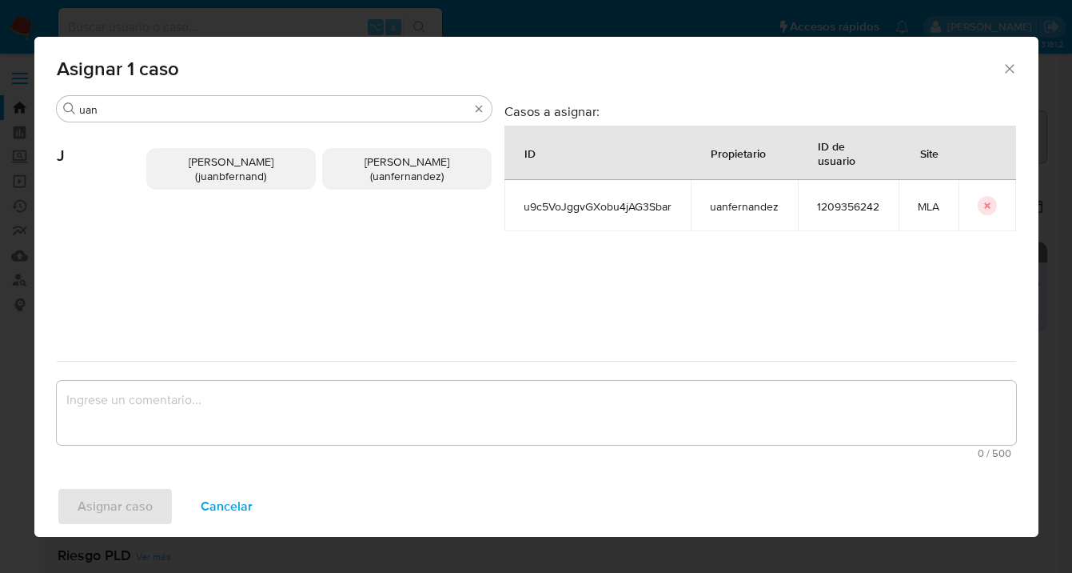
drag, startPoint x: 403, startPoint y: 162, endPoint x: 341, endPoint y: 293, distance: 145.9
click at [402, 162] on span "Juan Pablo Fernandez (uanfernandez)" at bounding box center [407, 169] width 85 height 30
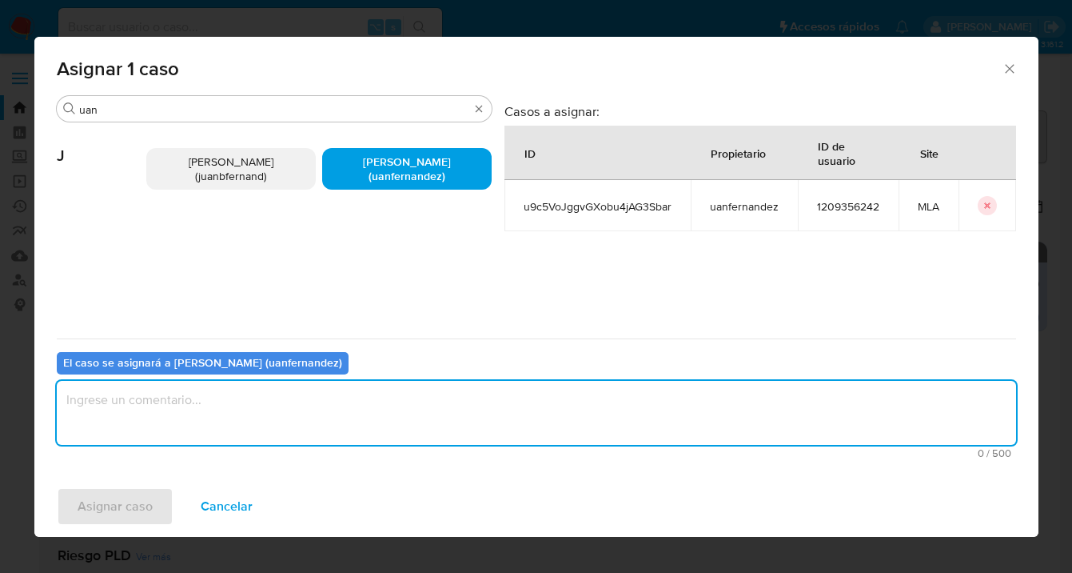
click at [304, 407] on textarea "assign-modal" at bounding box center [537, 413] width 960 height 64
type textarea "asig"
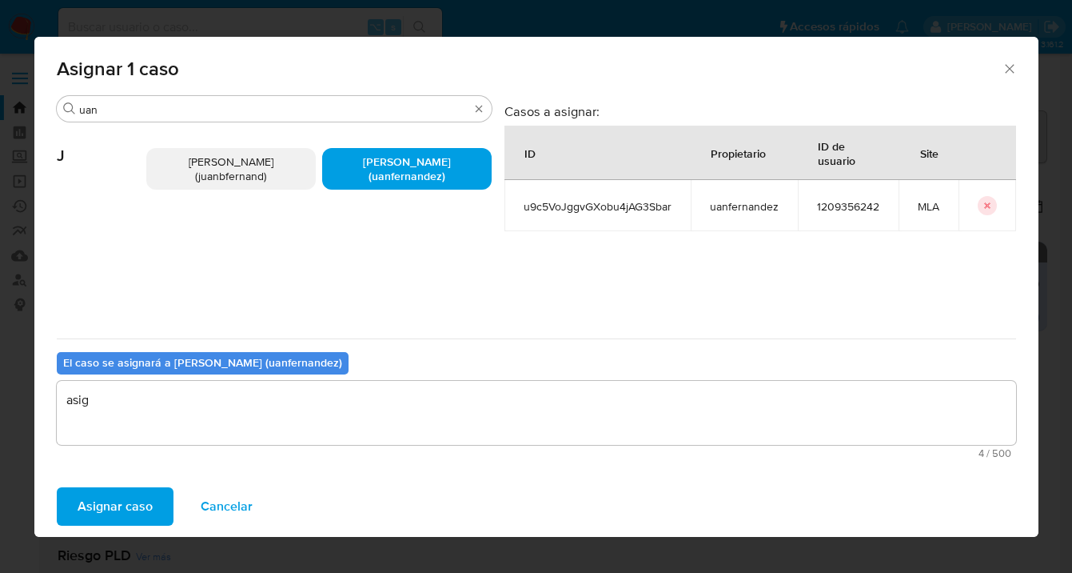
click at [126, 500] on span "Asignar caso" at bounding box center [115, 506] width 75 height 35
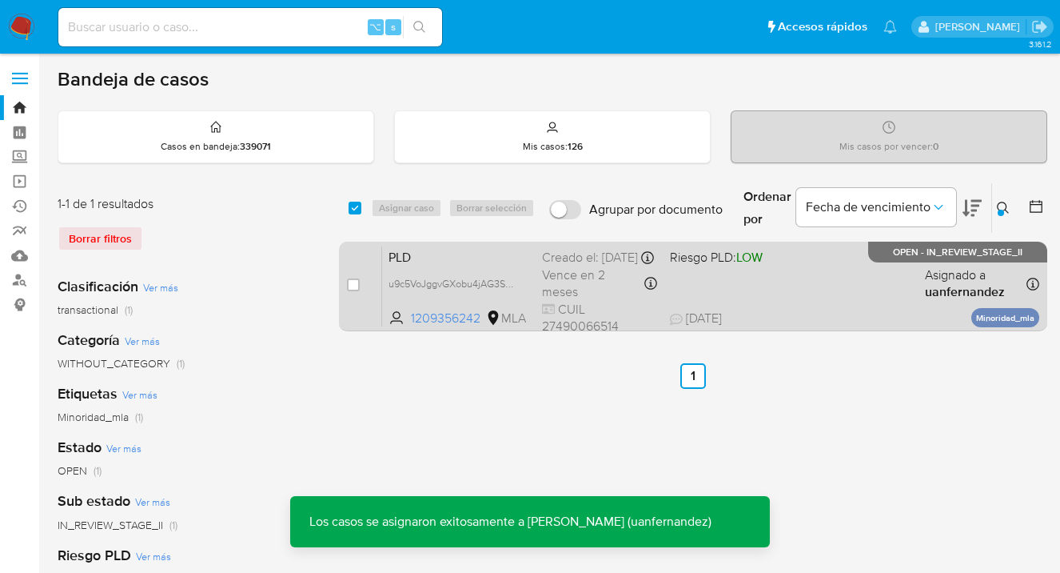
click at [840, 295] on div "PLD u9c5VoJggvGXobu4jAG3Sbar 1209356242 MLA Riesgo PLD: LOW Creado el: 12/09/20…" at bounding box center [710, 285] width 657 height 81
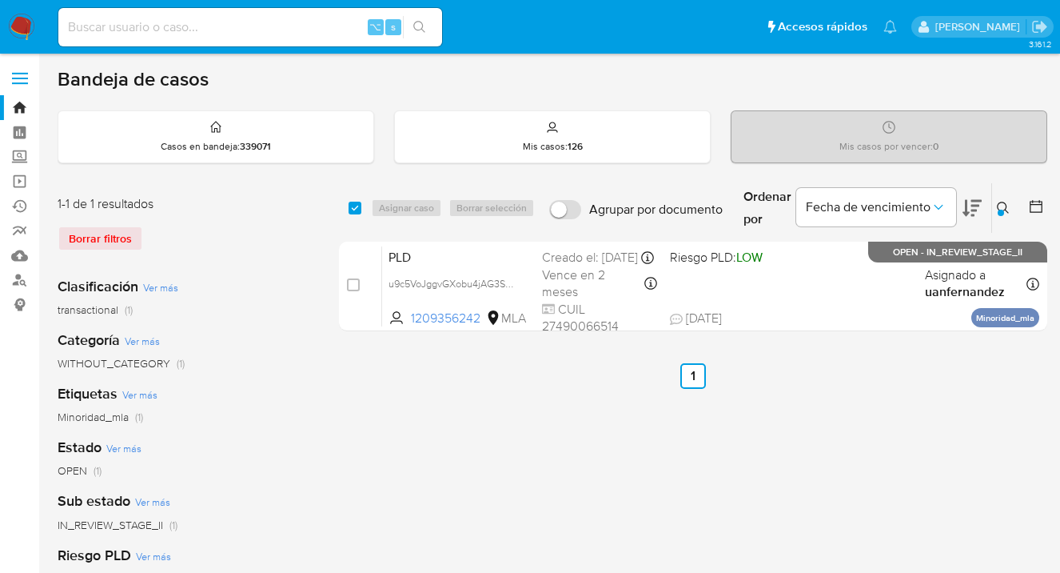
click at [1004, 210] on div at bounding box center [1001, 213] width 6 height 6
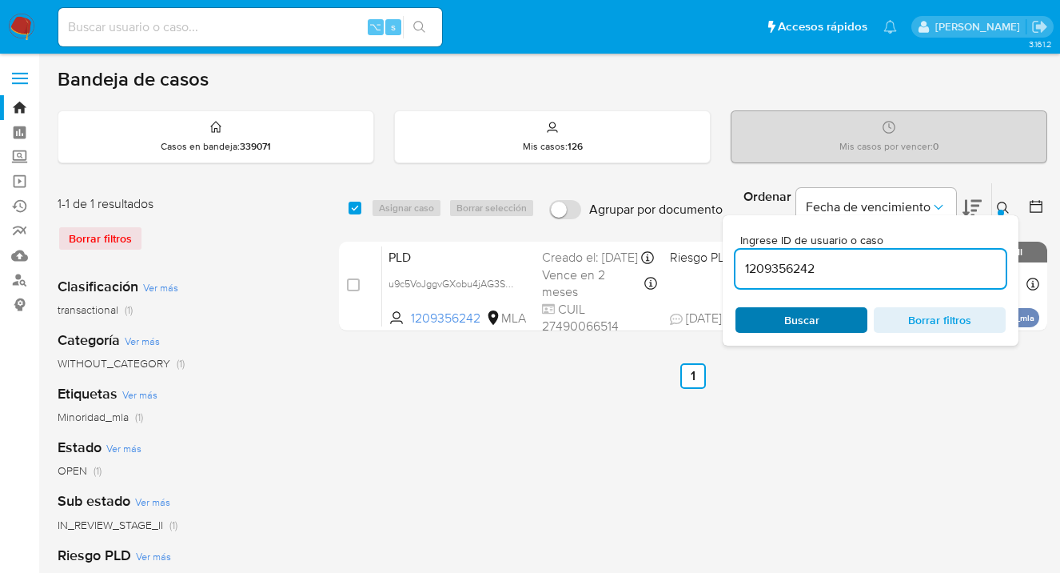
click at [836, 316] on span "Buscar" at bounding box center [802, 320] width 110 height 22
click at [1004, 206] on icon at bounding box center [1003, 208] width 13 height 13
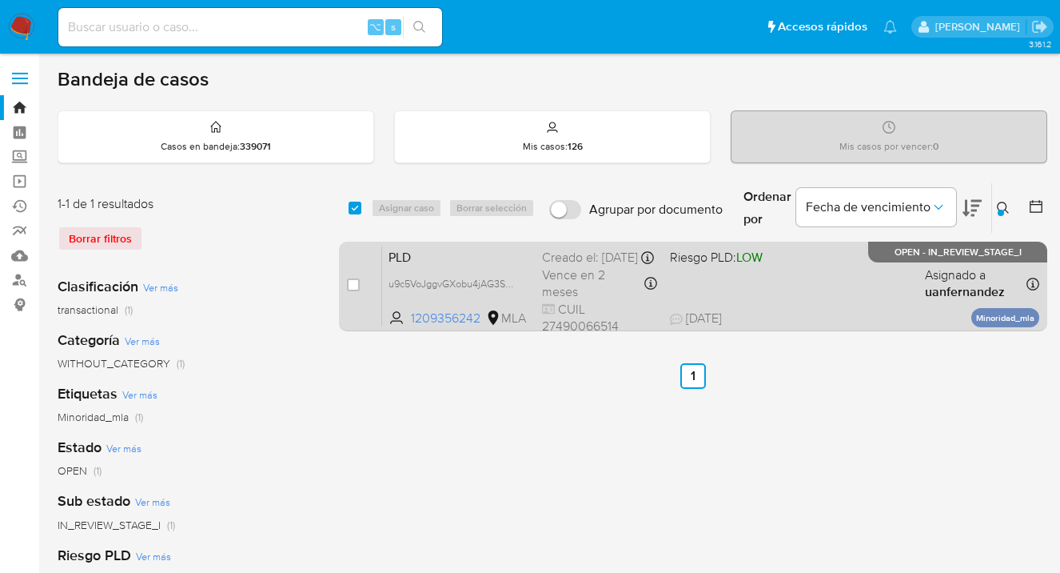
click at [836, 274] on div "PLD u9c5VoJggvGXobu4jAG3Sbar 1209356242 MLA Riesgo PLD: LOW Creado el: 12/09/20…" at bounding box center [710, 285] width 657 height 81
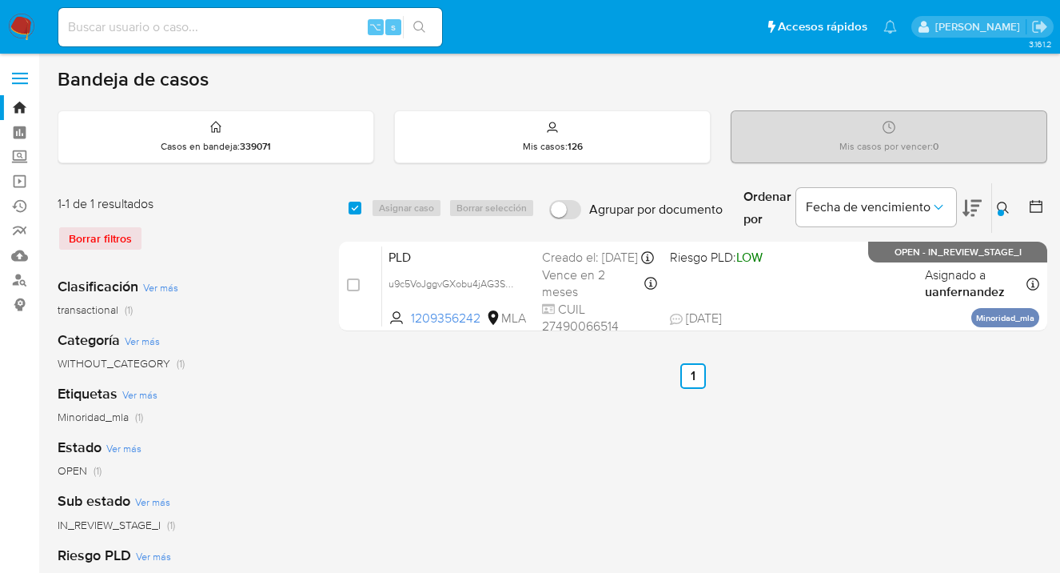
click at [1002, 210] on div at bounding box center [1001, 213] width 6 height 6
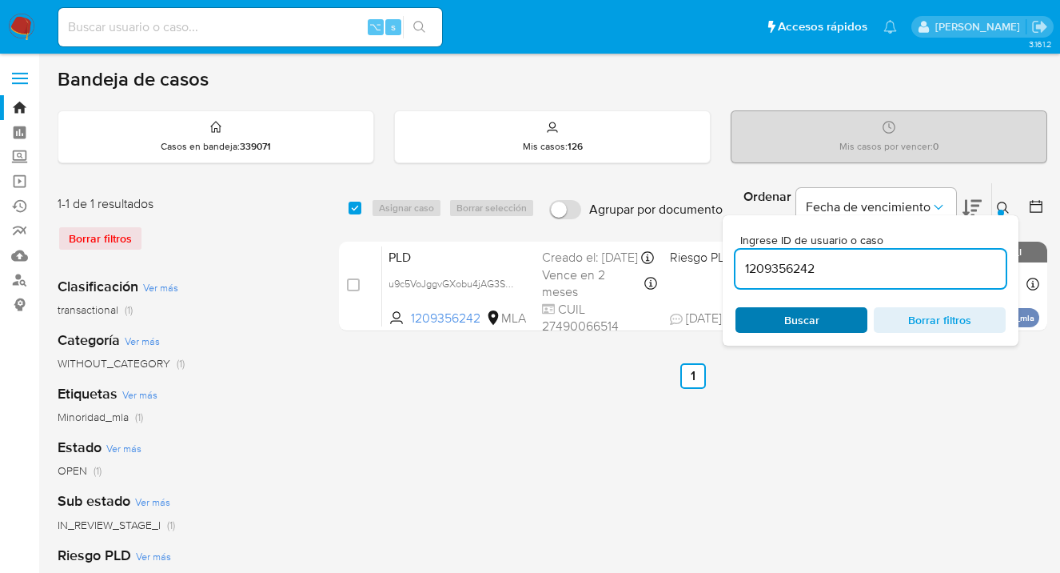
click at [771, 326] on span "Buscar" at bounding box center [802, 320] width 110 height 22
click at [1000, 202] on icon at bounding box center [1003, 208] width 13 height 13
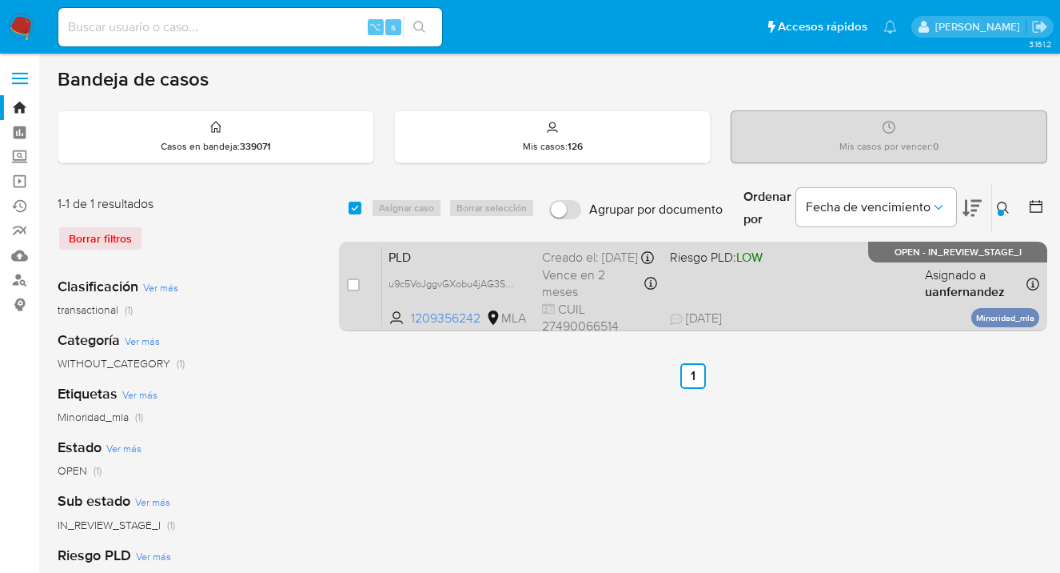
click at [840, 277] on div "PLD u9c5VoJggvGXobu4jAG3Sbar 1209356242 MLA Riesgo PLD: LOW Creado el: 12/09/20…" at bounding box center [710, 285] width 657 height 81
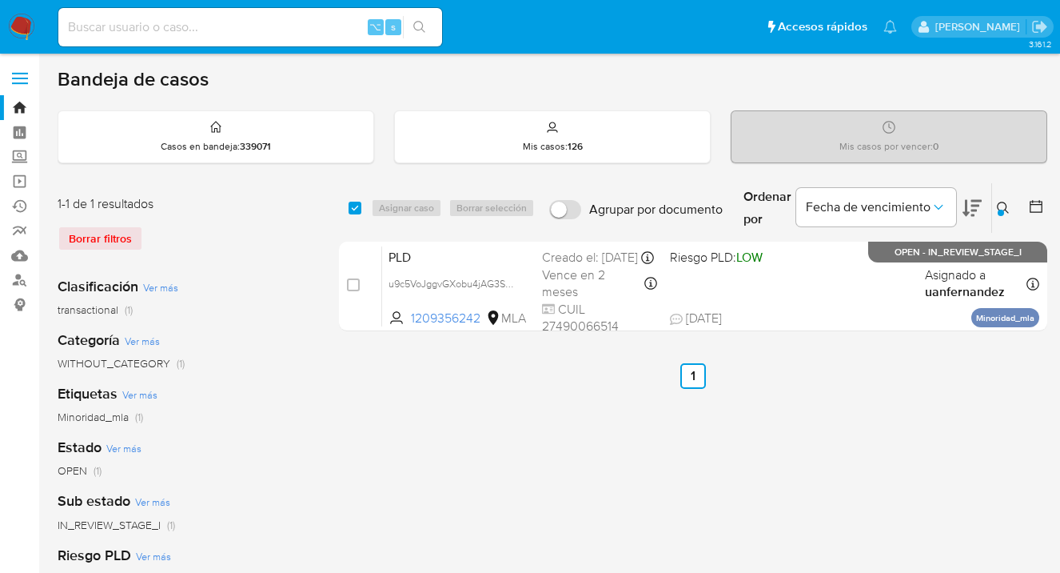
drag, startPoint x: 1004, startPoint y: 206, endPoint x: 992, endPoint y: 211, distance: 13.7
click at [1004, 206] on icon at bounding box center [1003, 208] width 13 height 13
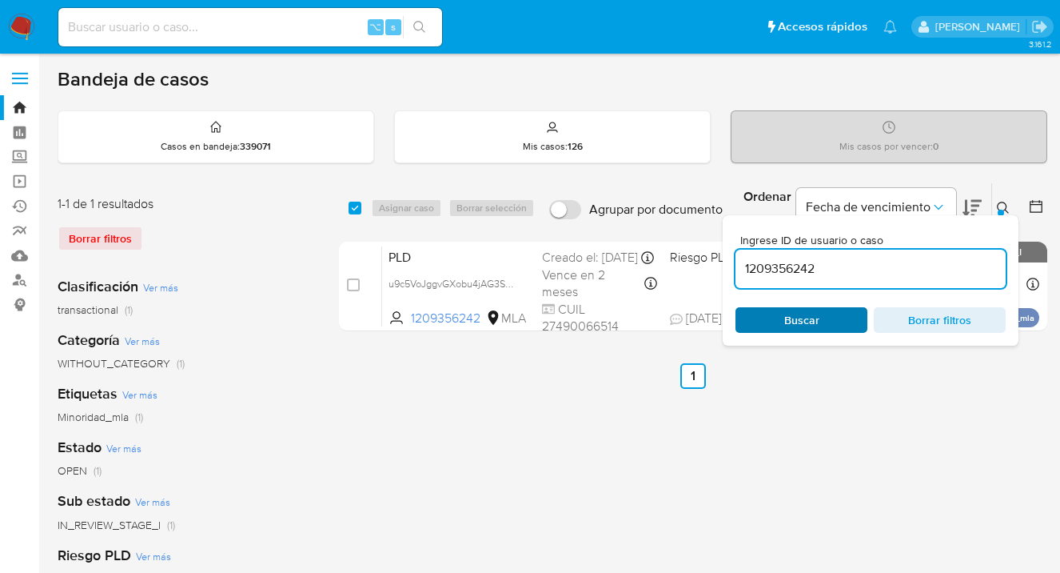
click at [799, 321] on span "Buscar" at bounding box center [801, 320] width 35 height 26
click at [1000, 205] on icon at bounding box center [1003, 208] width 13 height 13
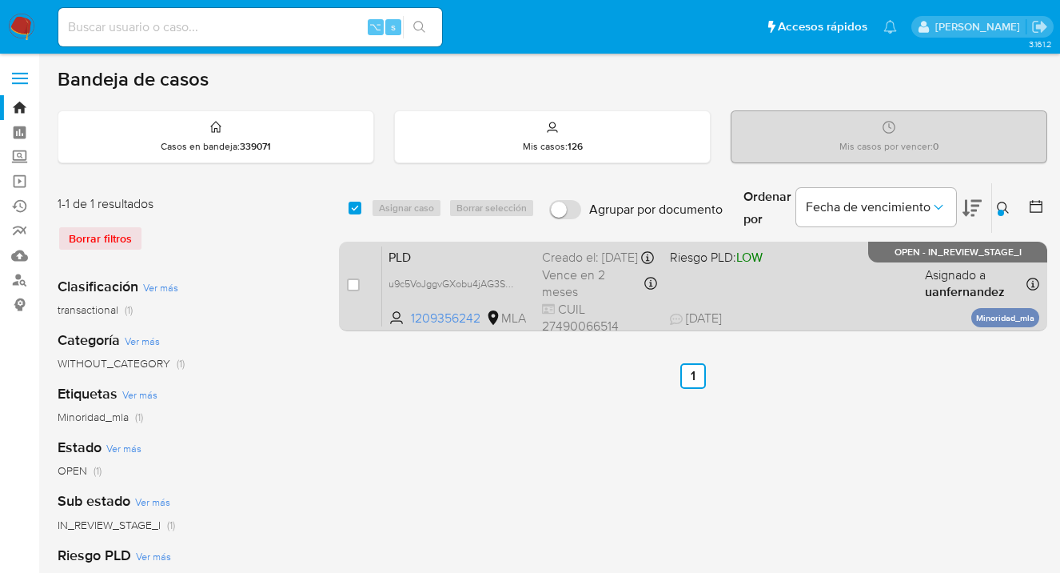
click at [862, 283] on div "PLD u9c5VoJggvGXobu4jAG3Sbar 1209356242 MLA Riesgo PLD: LOW Creado el: 12/09/20…" at bounding box center [710, 285] width 657 height 81
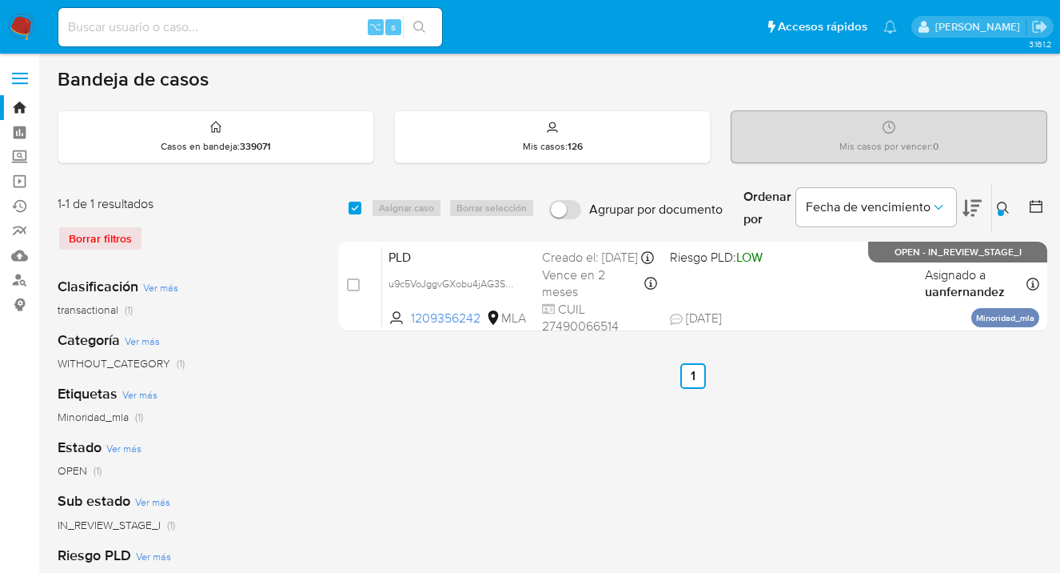
click at [1004, 206] on icon at bounding box center [1003, 208] width 13 height 13
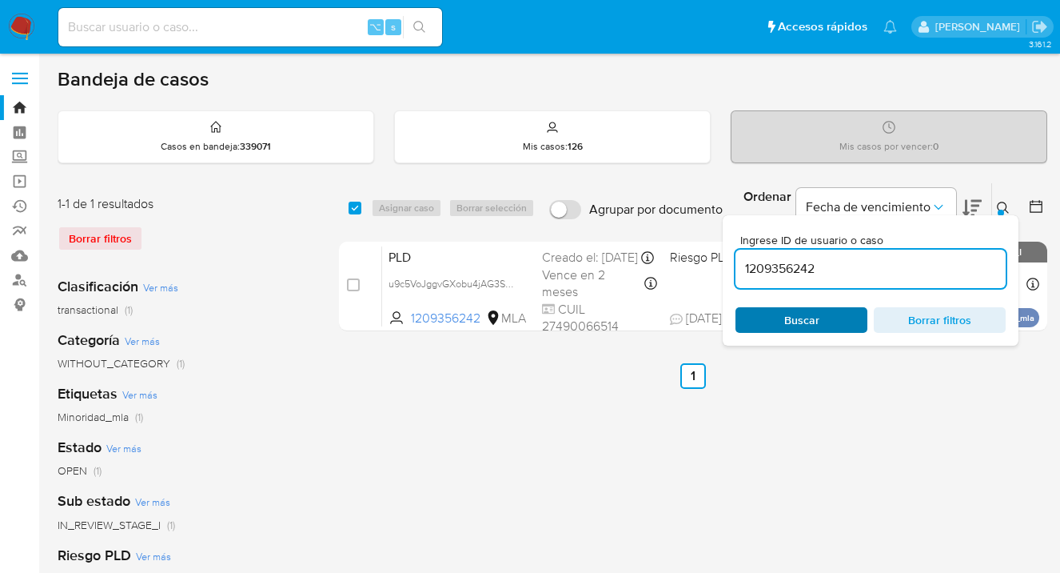
click at [829, 321] on span "Buscar" at bounding box center [802, 320] width 110 height 22
click at [1005, 206] on icon at bounding box center [1003, 208] width 13 height 13
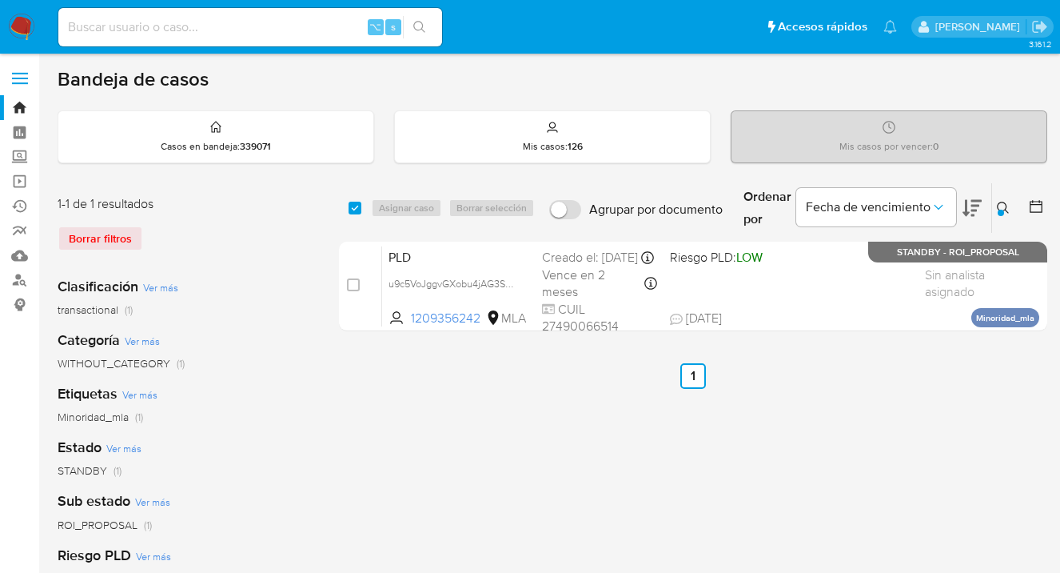
click at [1000, 206] on icon at bounding box center [1003, 208] width 13 height 13
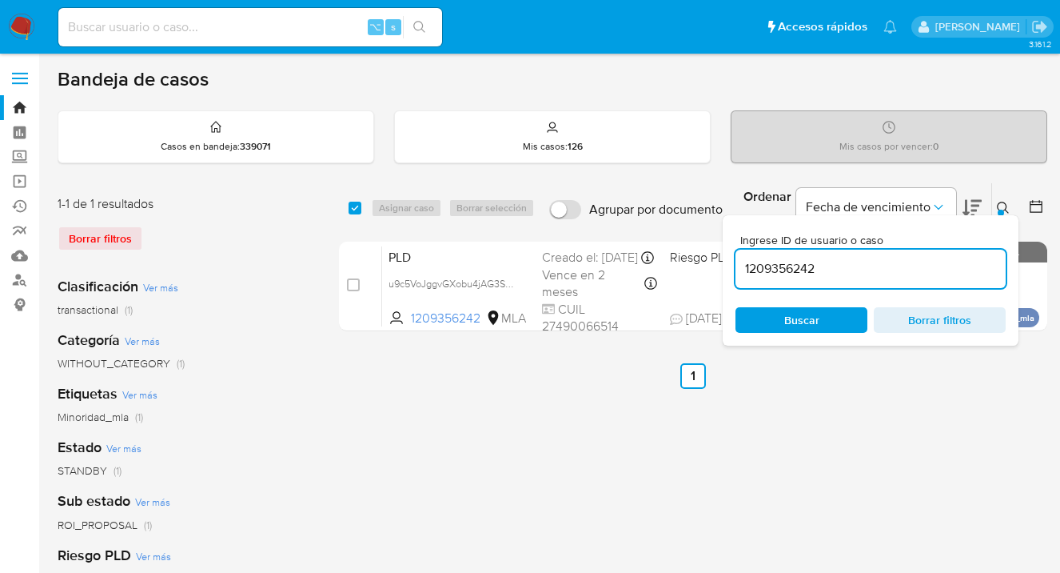
drag, startPoint x: 862, startPoint y: 262, endPoint x: 742, endPoint y: 257, distance: 120.1
click at [742, 257] on div "1209356242" at bounding box center [871, 268] width 270 height 38
type input "307478445"
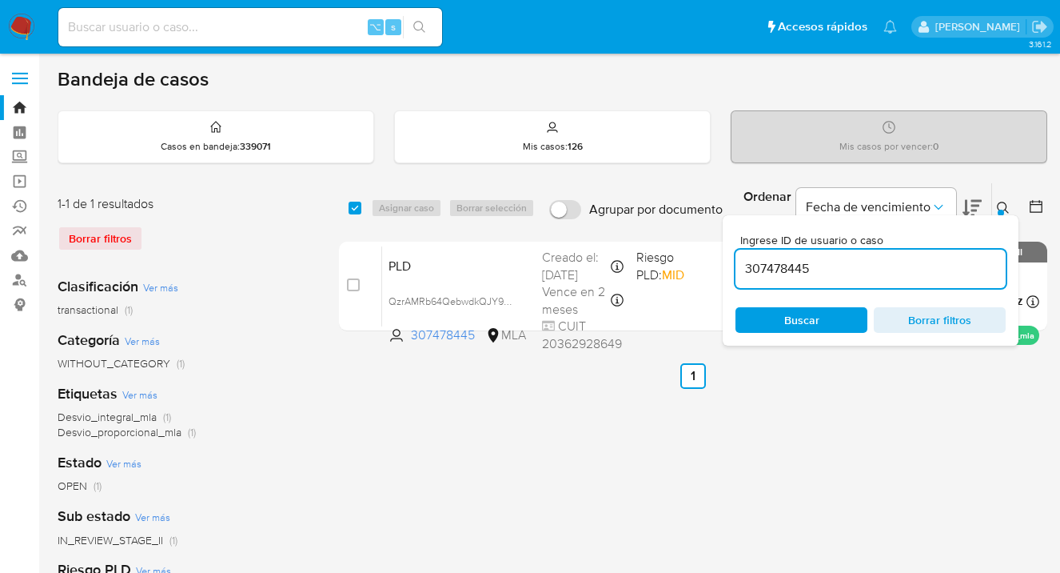
click at [1008, 205] on icon at bounding box center [1003, 208] width 13 height 13
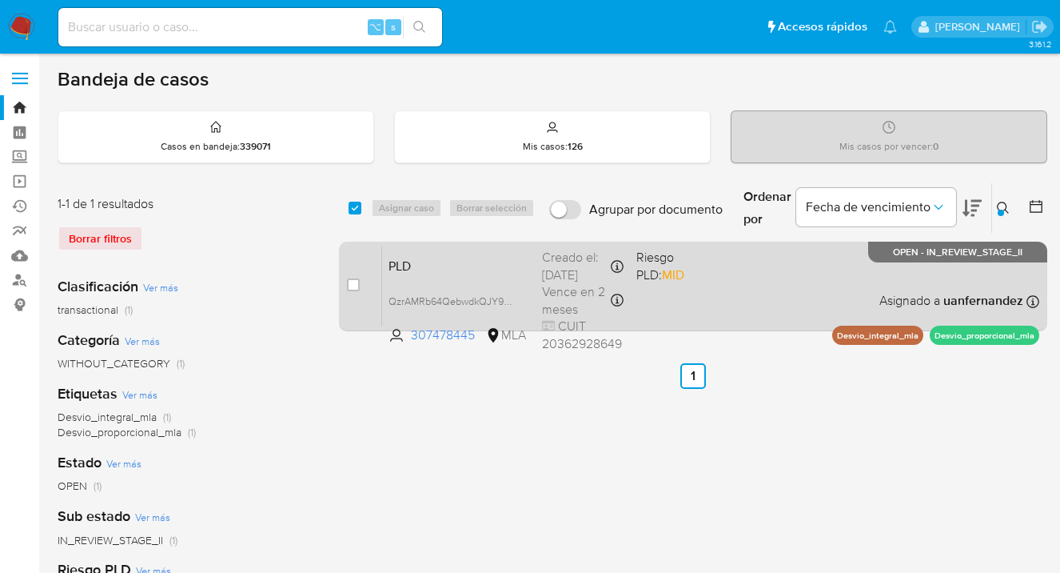
click at [751, 276] on div "PLD QzrAMRb64QebwdkQJY9uu5Z4 307478445 MLA Riesgo PLD: MID Creado el: 12/09/202…" at bounding box center [710, 285] width 657 height 81
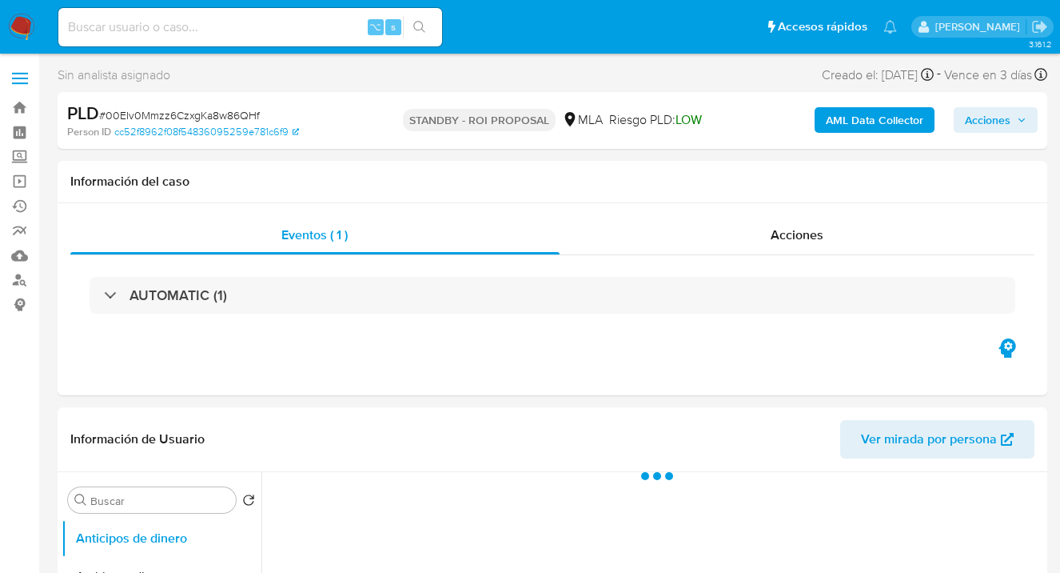
select select "10"
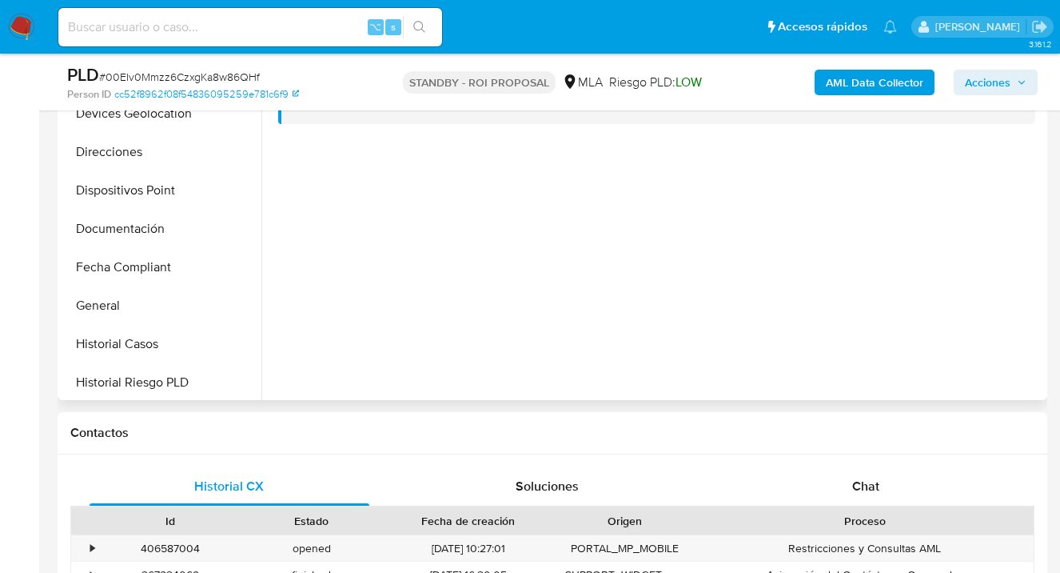
scroll to position [231, 0]
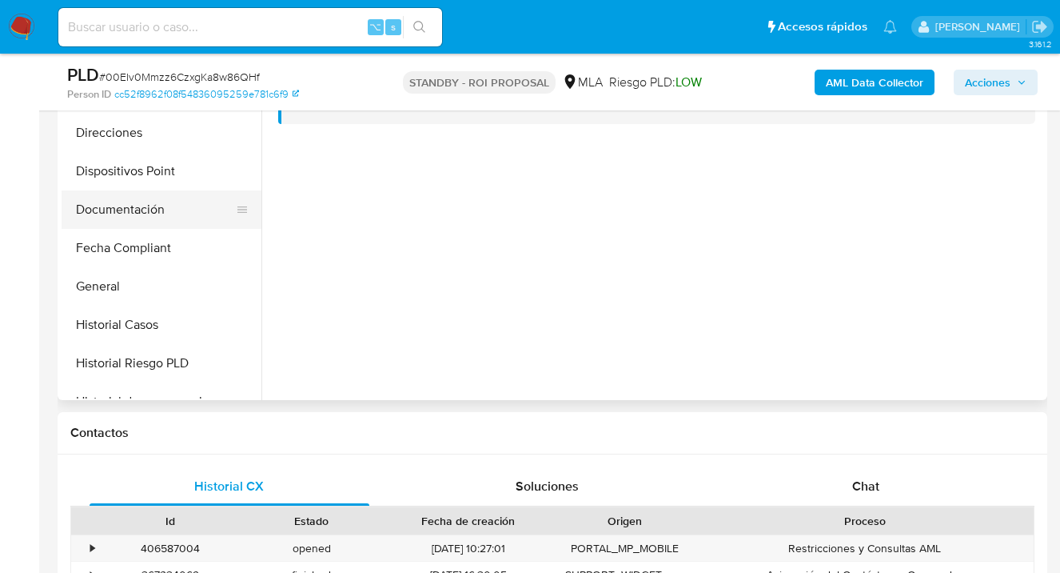
click at [169, 217] on button "Documentación" at bounding box center [155, 209] width 187 height 38
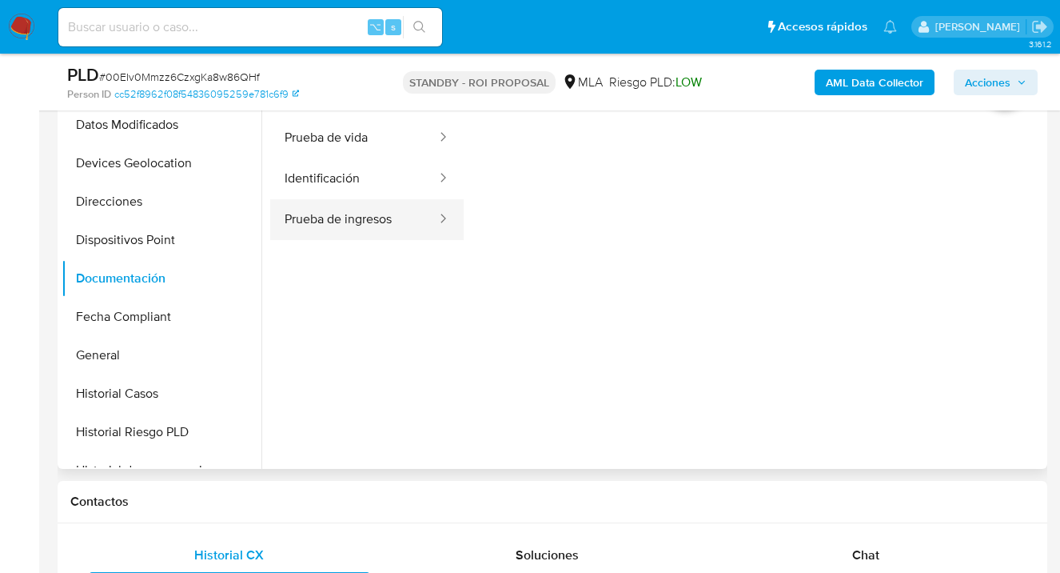
scroll to position [355, 0]
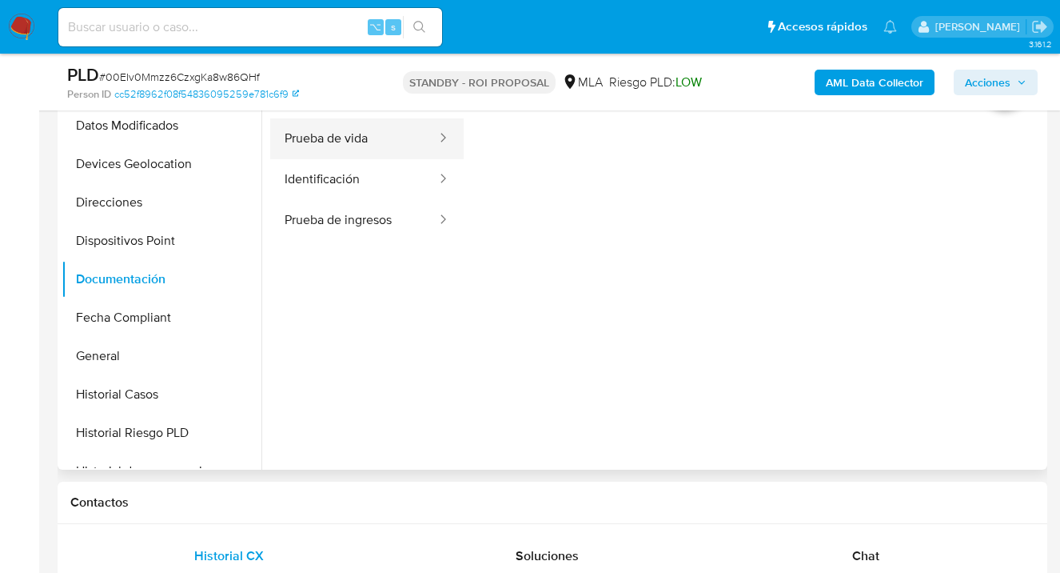
click at [333, 149] on button "Prueba de vida" at bounding box center [354, 138] width 168 height 41
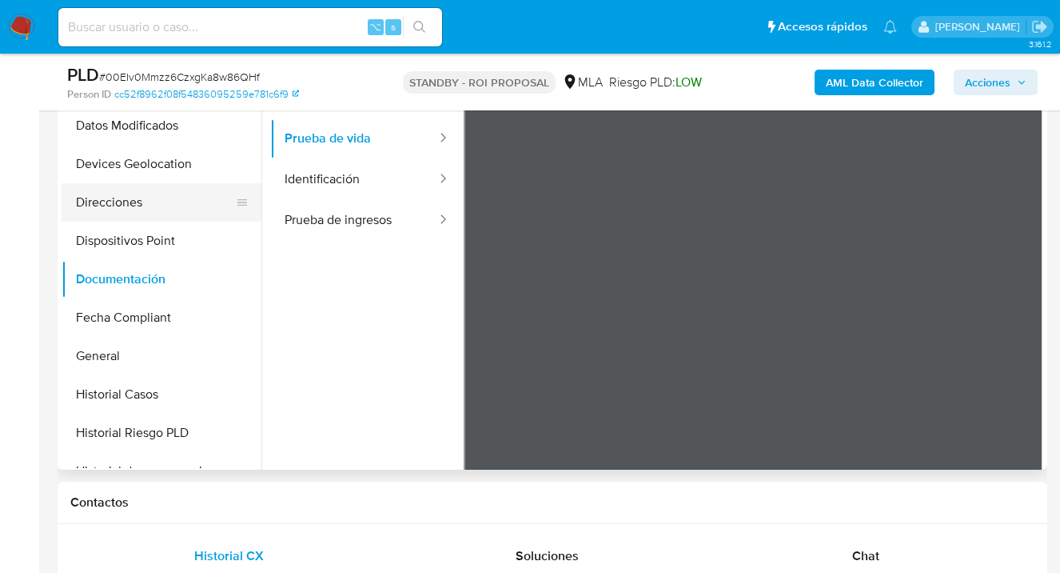
drag, startPoint x: 173, startPoint y: 207, endPoint x: 182, endPoint y: 213, distance: 10.4
click at [173, 208] on button "Direcciones" at bounding box center [155, 202] width 187 height 38
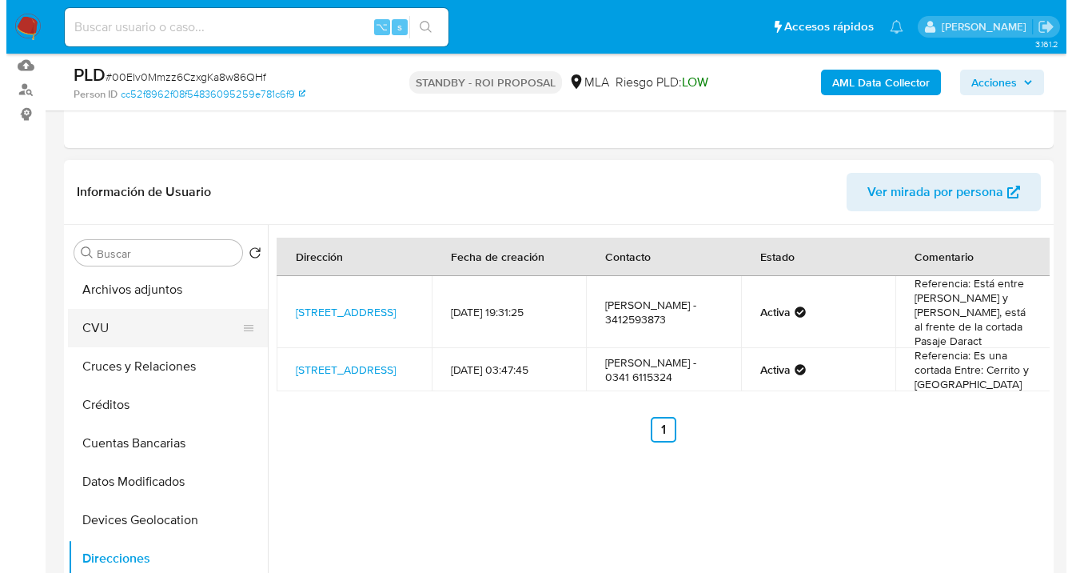
scroll to position [0, 0]
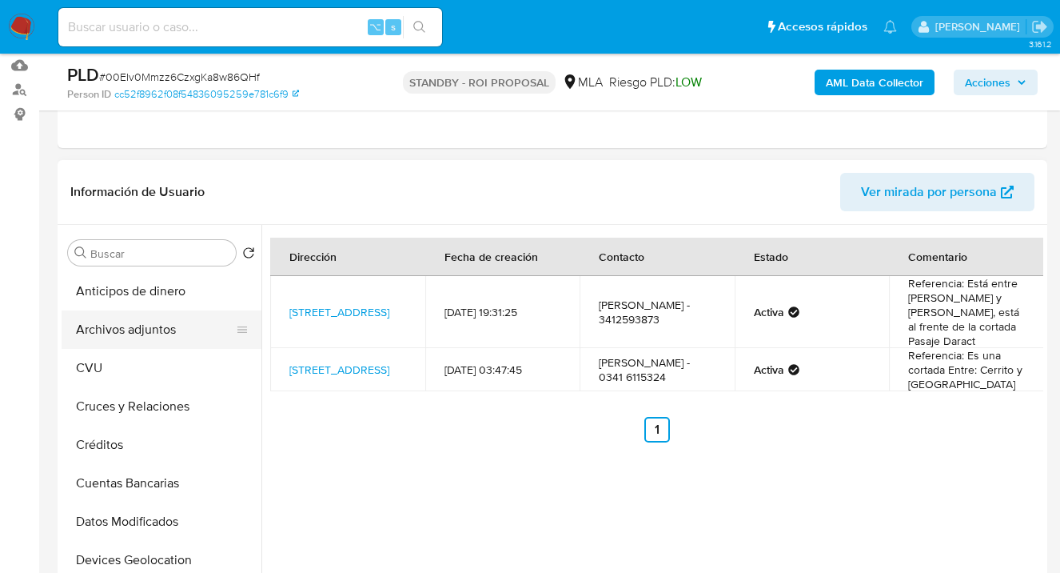
click at [166, 335] on button "Archivos adjuntos" at bounding box center [155, 329] width 187 height 38
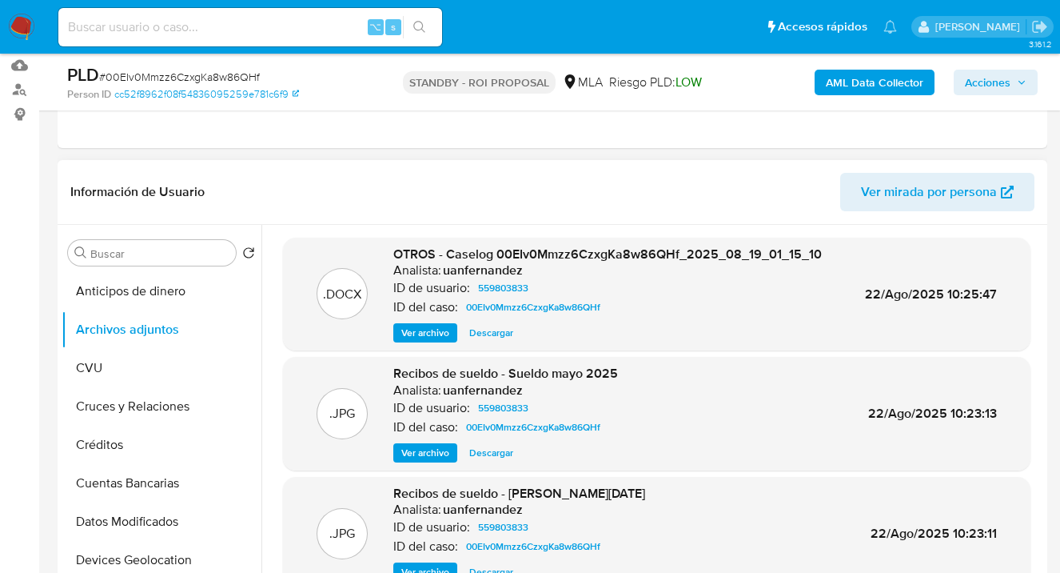
click at [427, 332] on span "Ver archivo" at bounding box center [425, 333] width 48 height 16
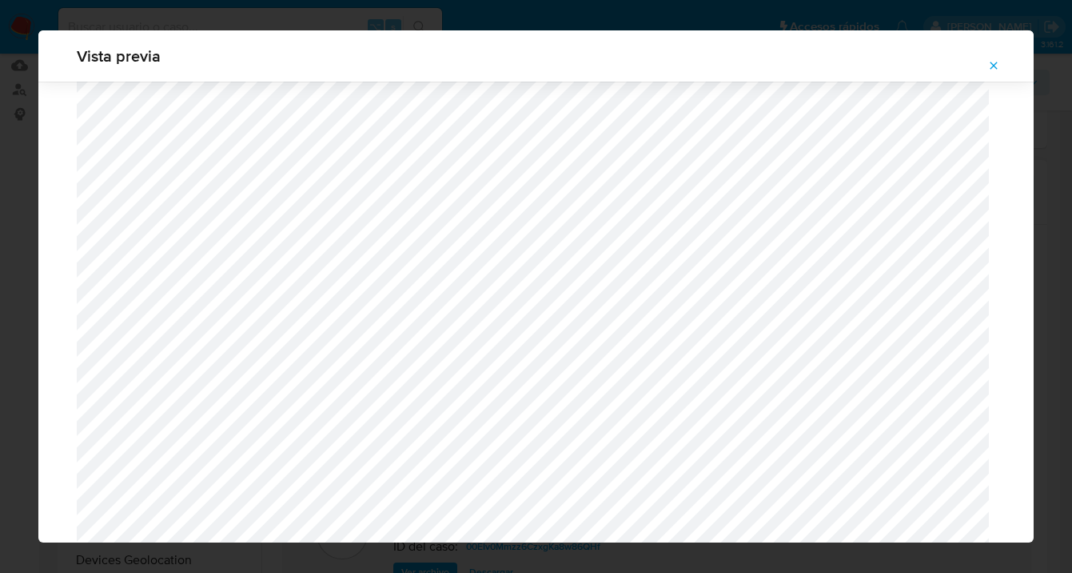
scroll to position [1960, 0]
click at [995, 68] on icon "Attachment preview" at bounding box center [994, 65] width 13 height 13
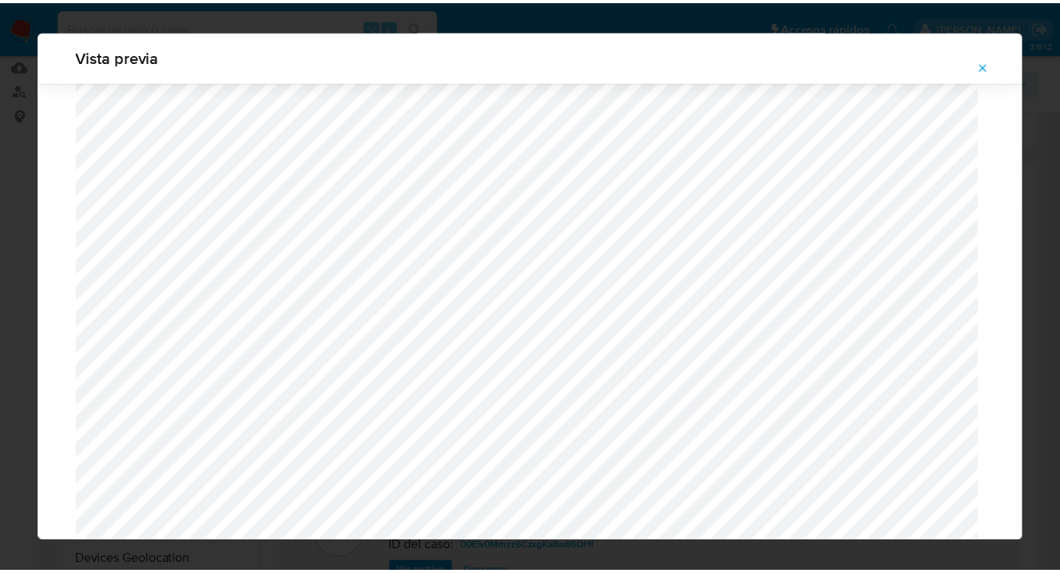
scroll to position [51, 0]
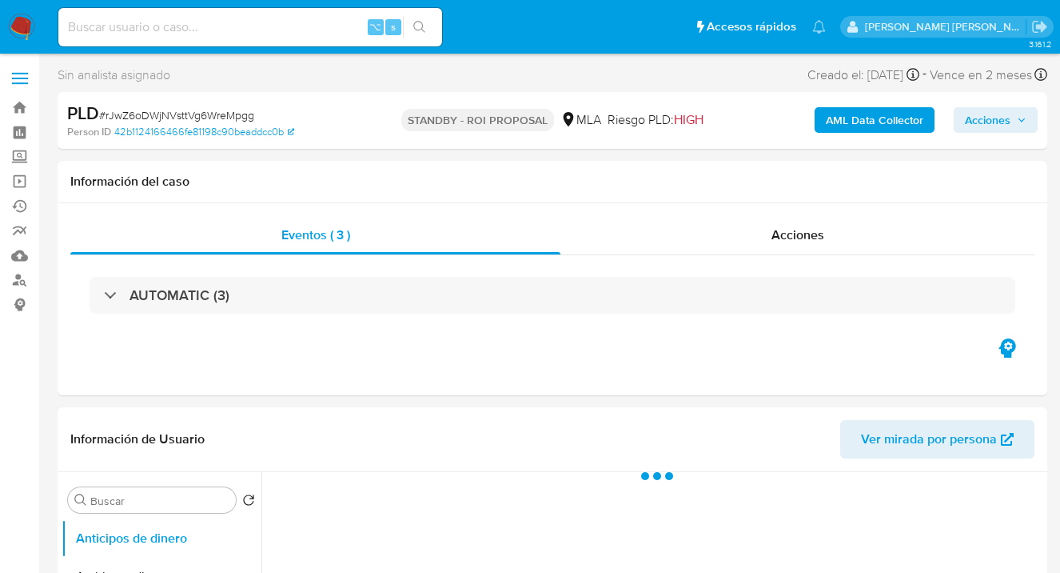
select select "10"
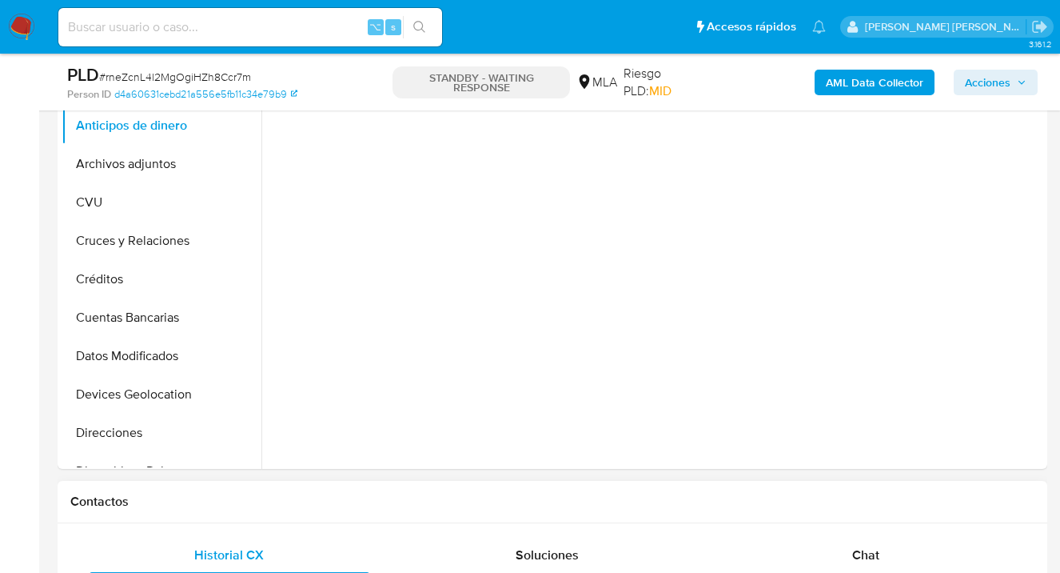
scroll to position [709, 0]
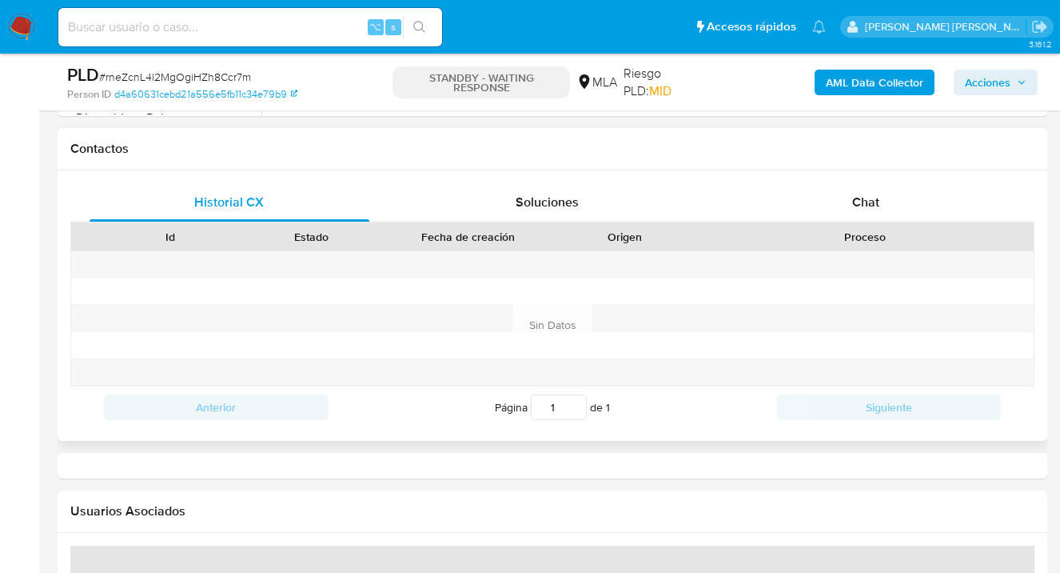
select select "10"
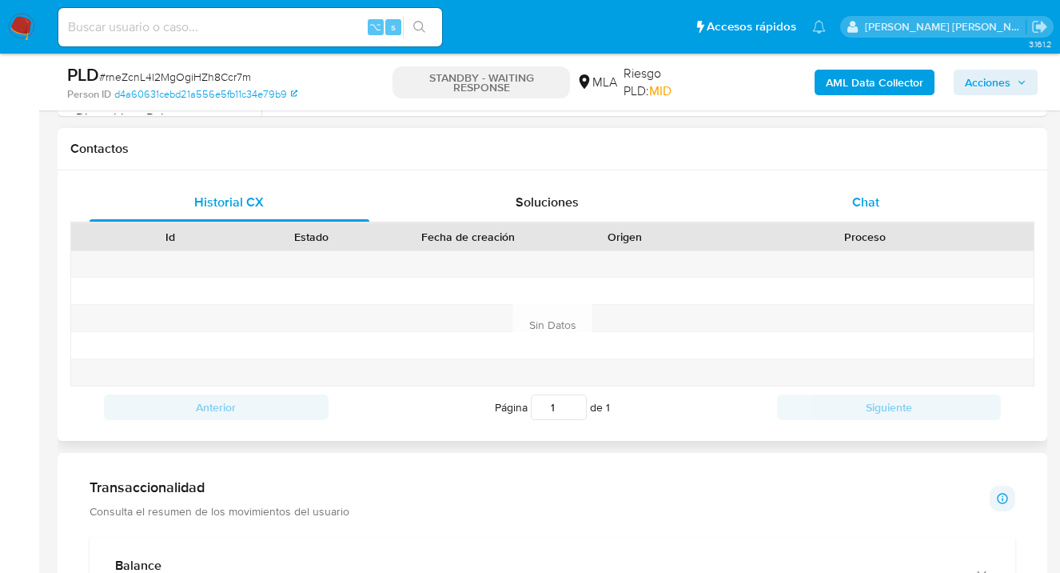
click at [879, 204] on span "Chat" at bounding box center [865, 202] width 27 height 18
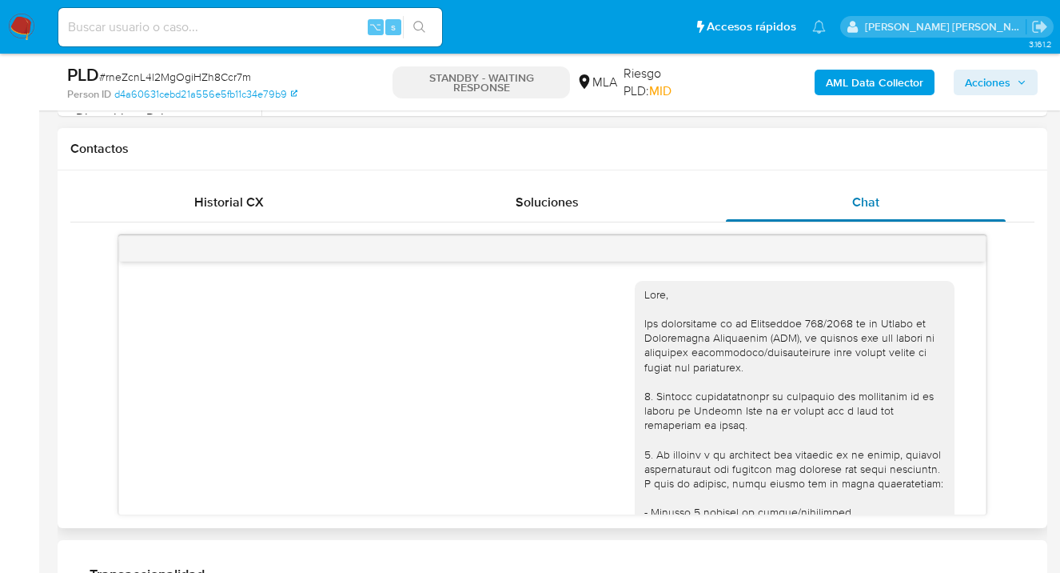
scroll to position [1560, 0]
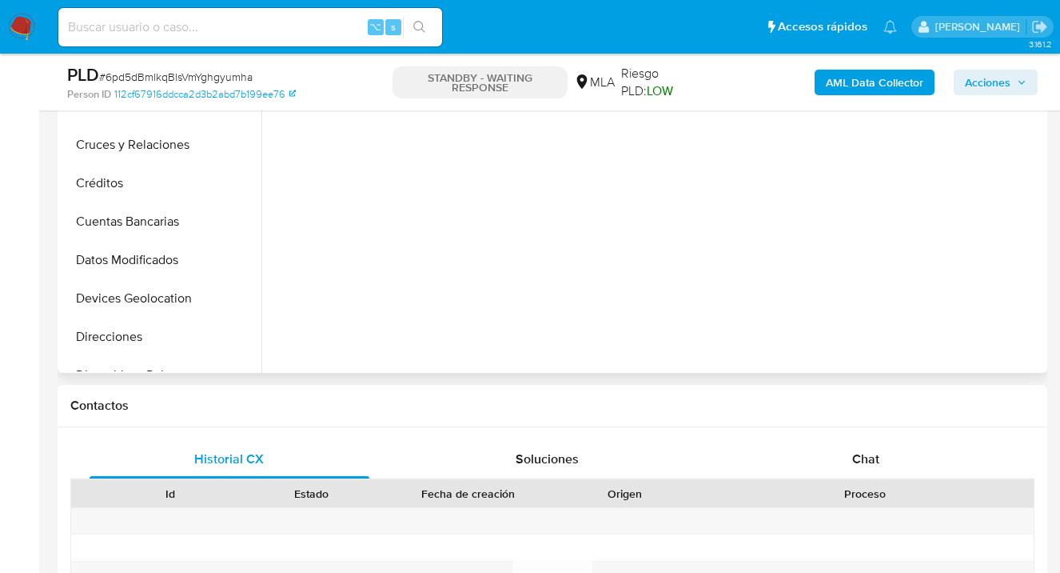
select select "10"
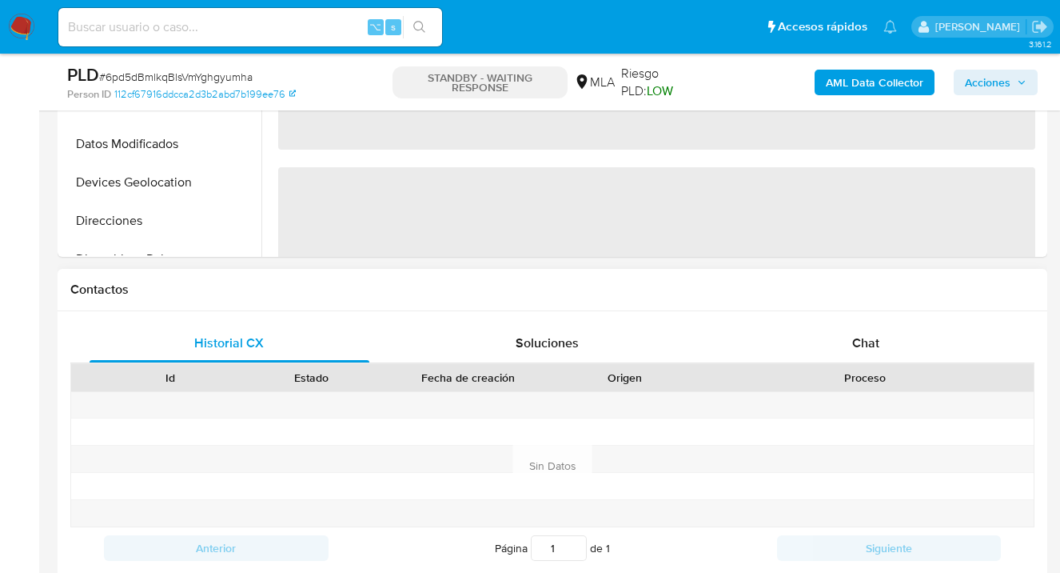
scroll to position [601, 0]
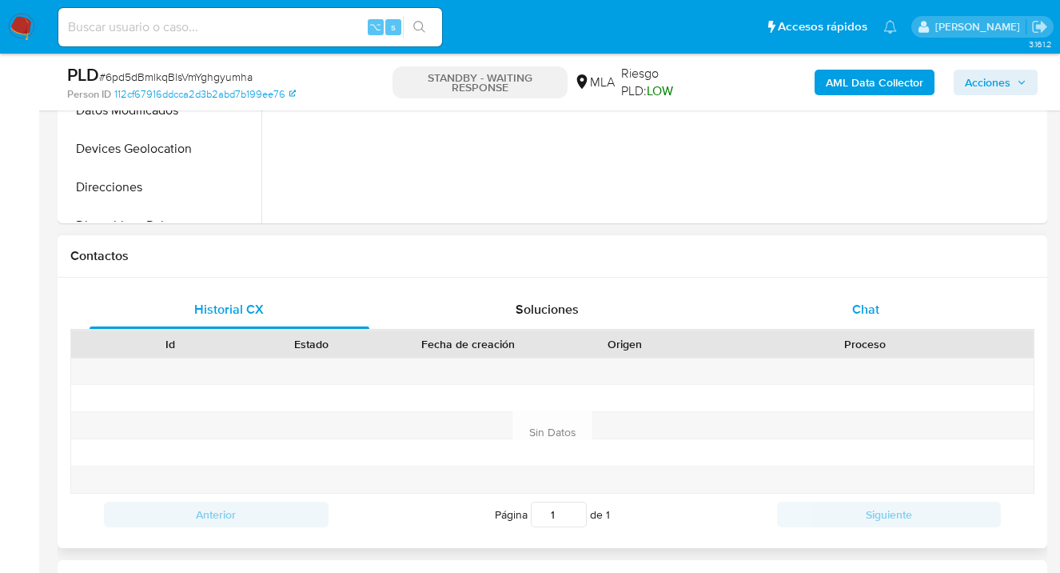
click at [862, 305] on span "Chat" at bounding box center [865, 309] width 27 height 18
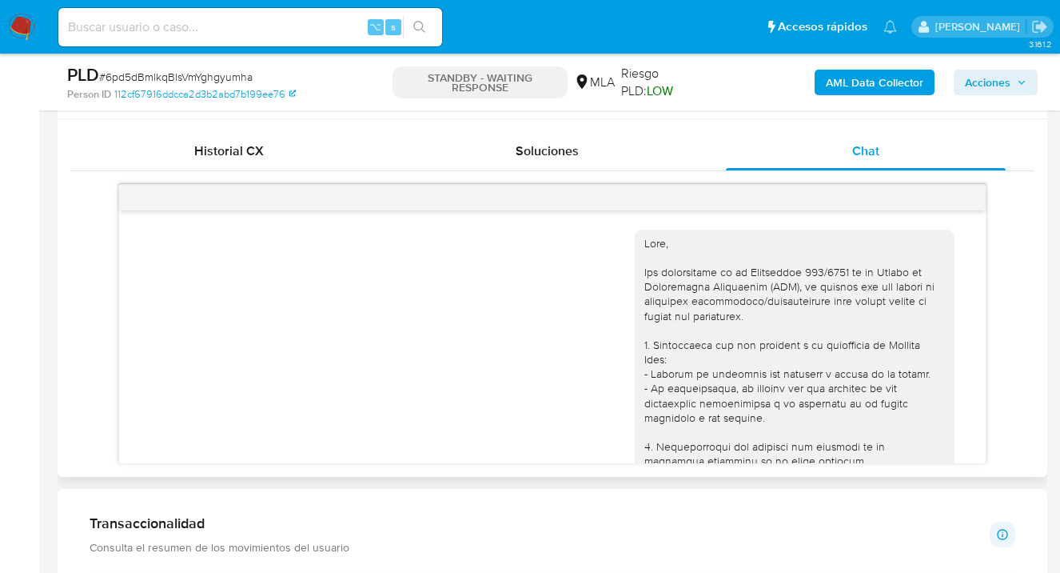
scroll to position [1255, 0]
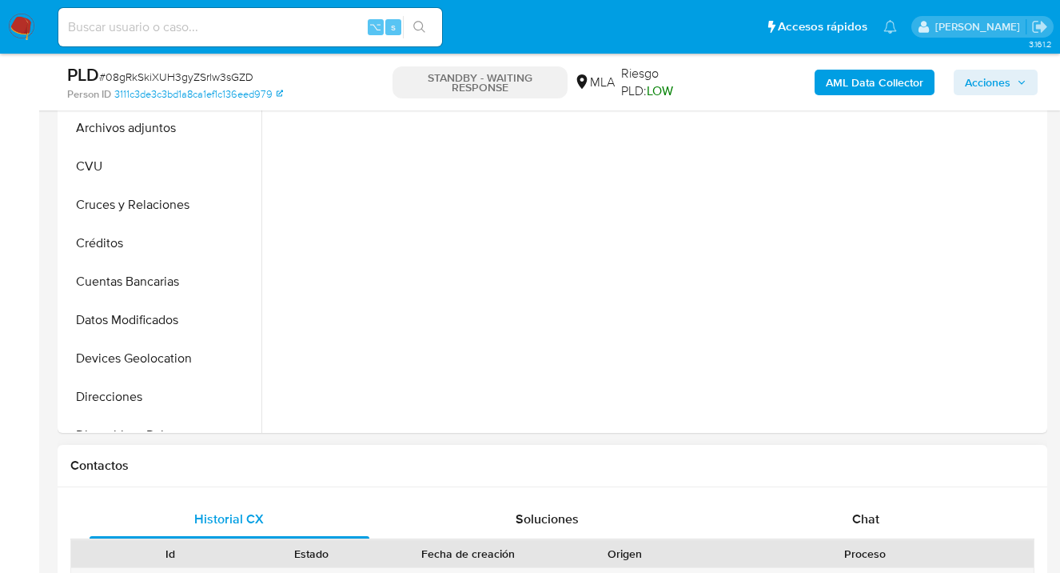
scroll to position [481, 0]
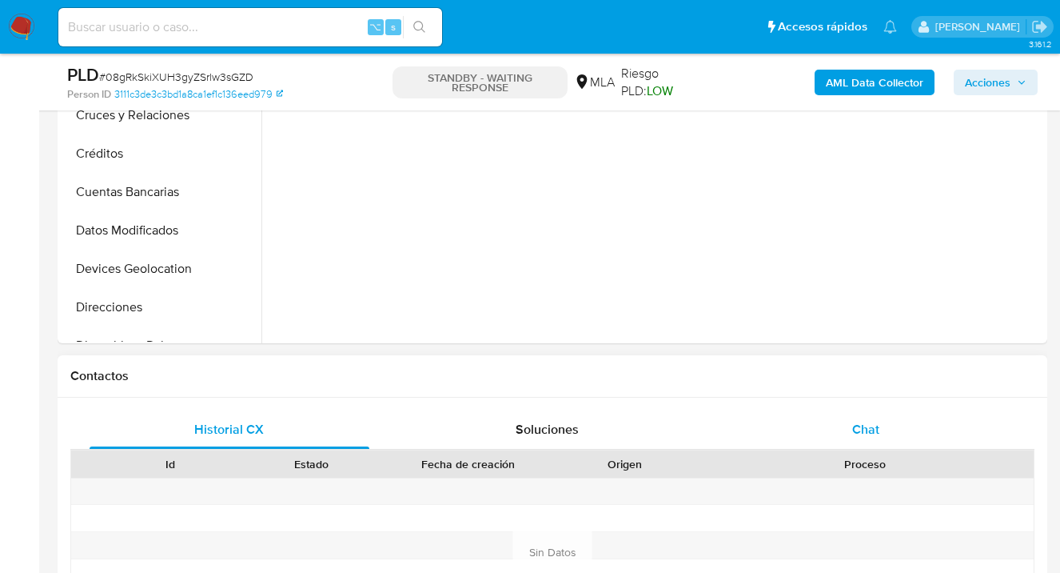
select select "10"
drag, startPoint x: 883, startPoint y: 441, endPoint x: 875, endPoint y: 401, distance: 40.8
click at [883, 441] on div "Chat" at bounding box center [866, 429] width 280 height 38
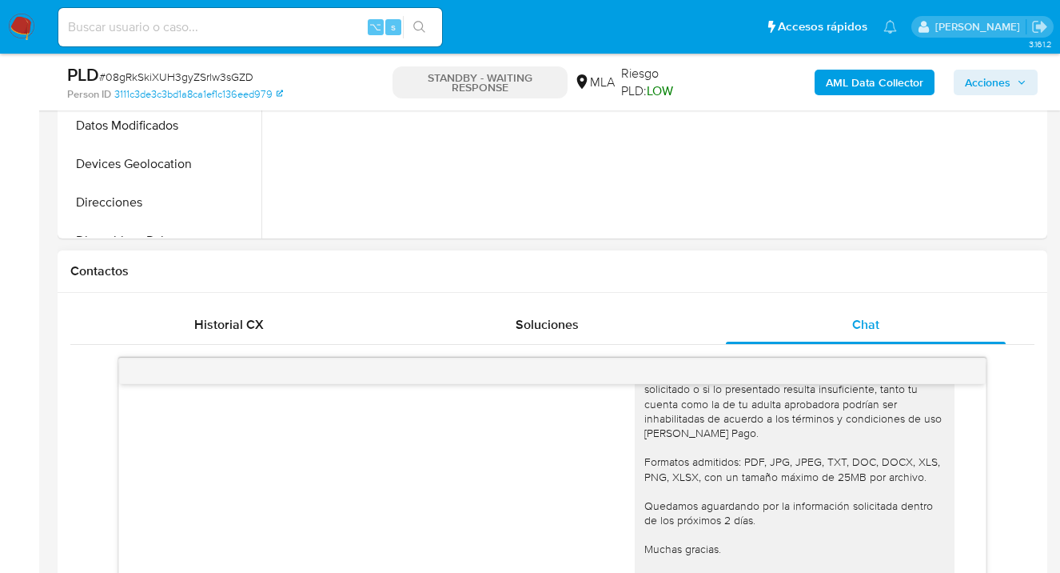
scroll to position [385, 0]
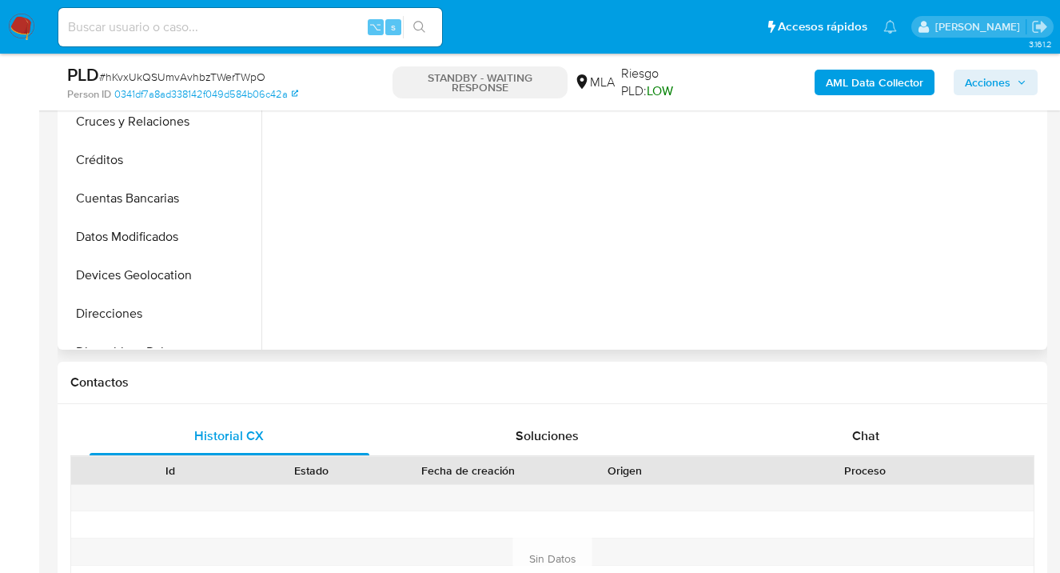
select select "10"
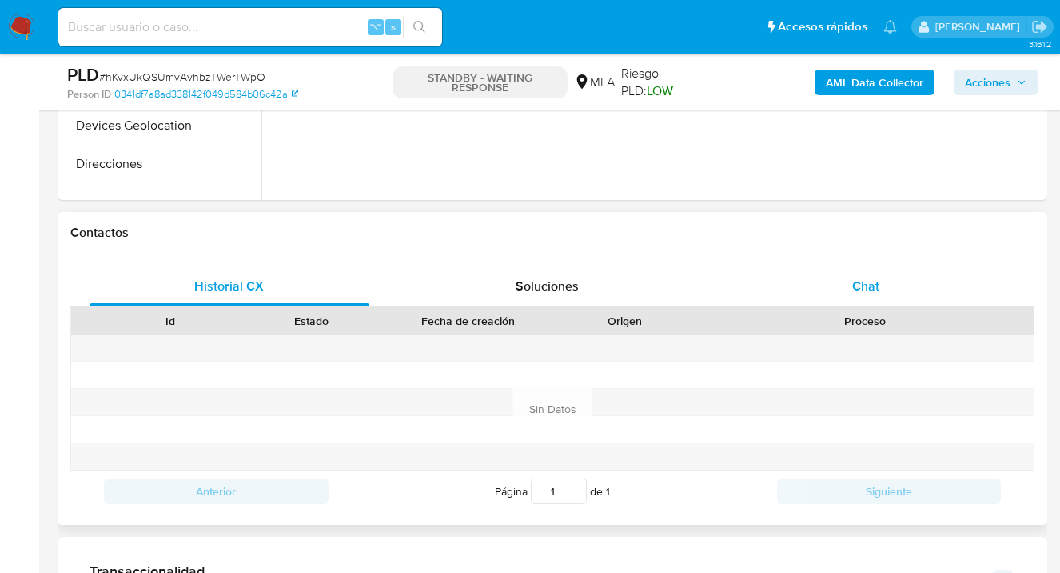
click at [862, 291] on span "Chat" at bounding box center [865, 286] width 27 height 18
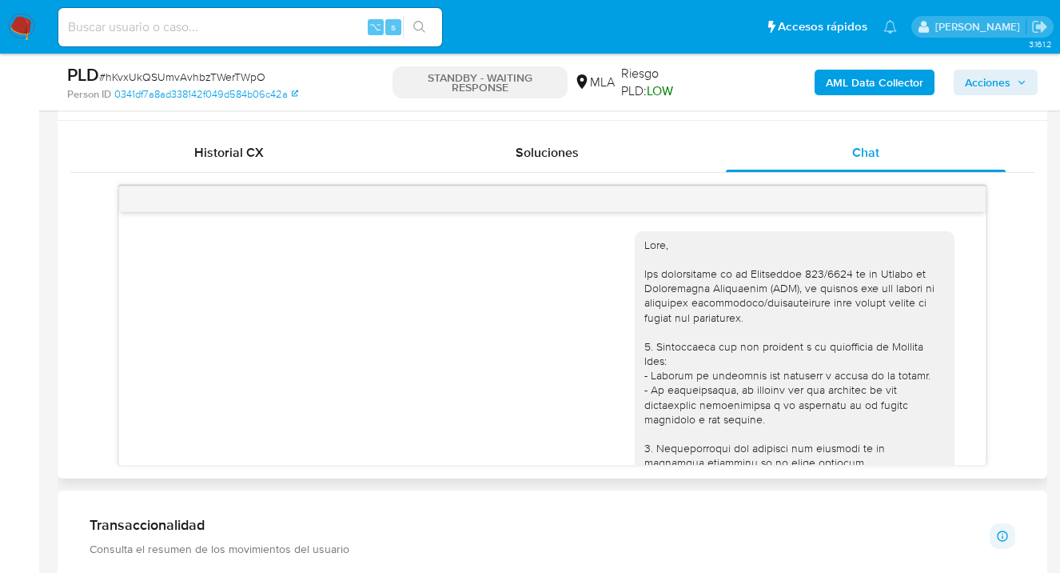
scroll to position [1400, 0]
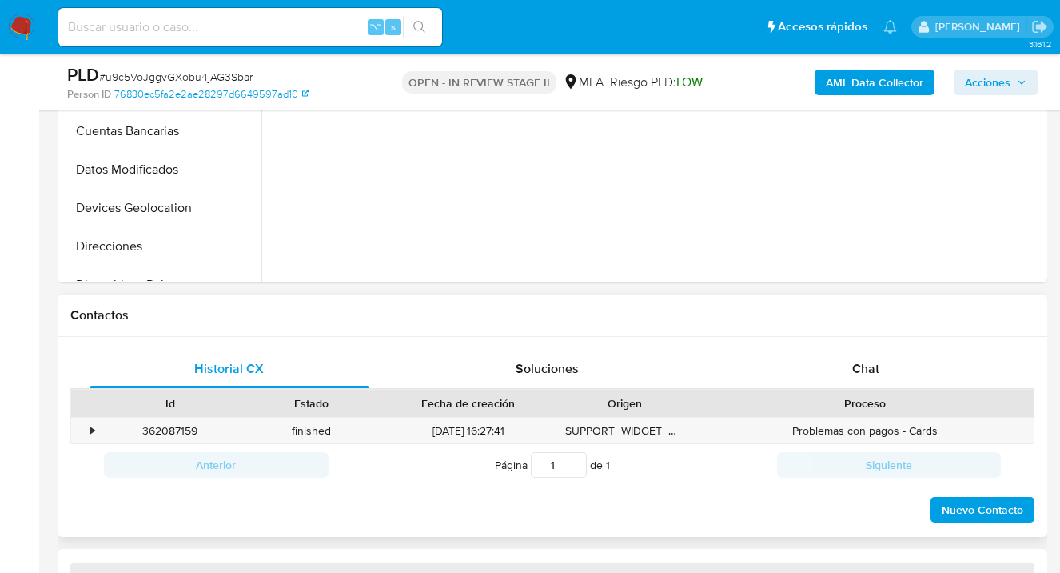
scroll to position [651, 0]
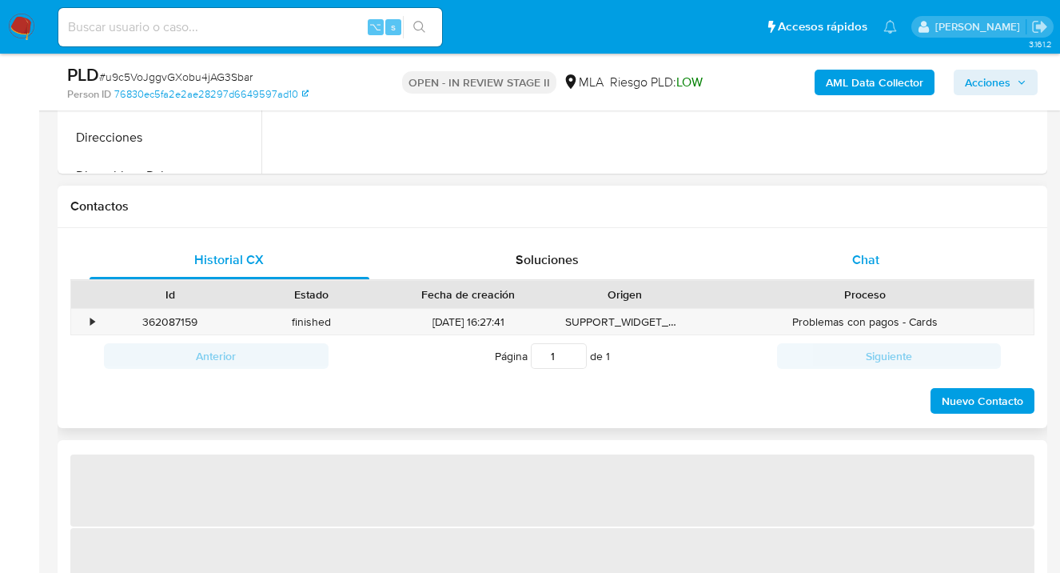
click at [873, 274] on div "Chat" at bounding box center [866, 260] width 280 height 38
select select "10"
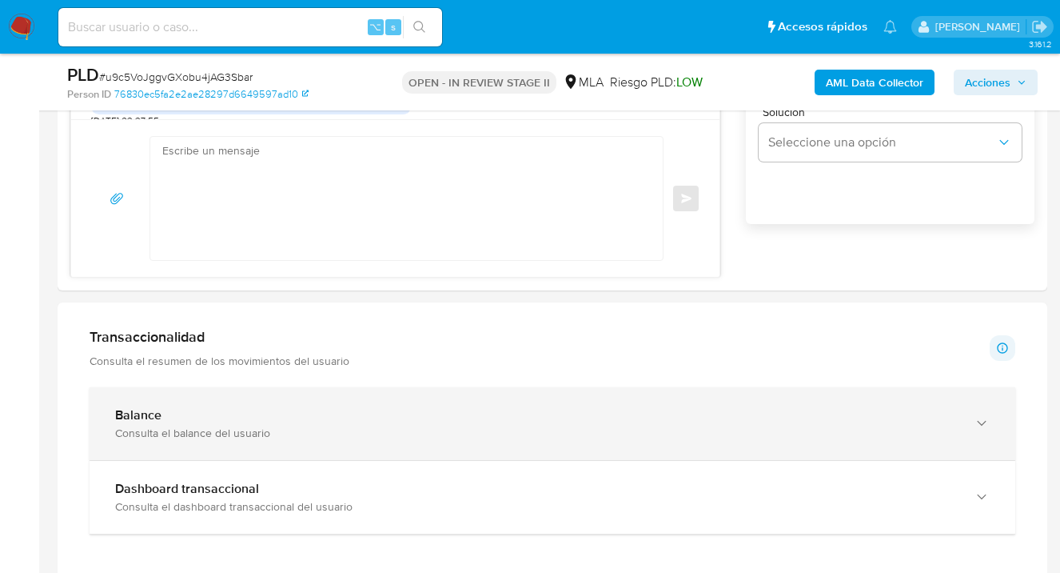
scroll to position [1123, 0]
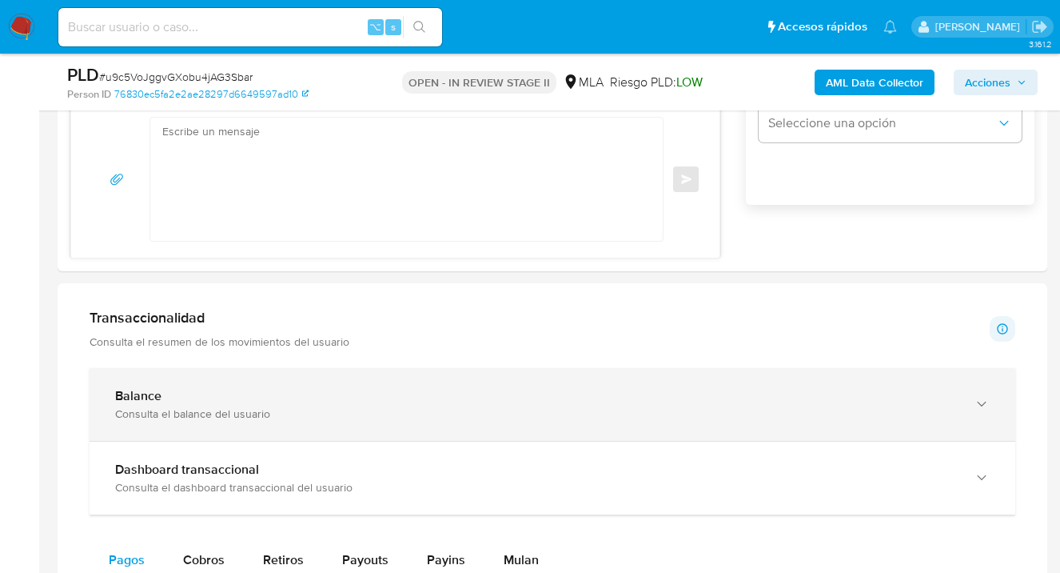
click at [984, 405] on icon "button" at bounding box center [982, 404] width 16 height 16
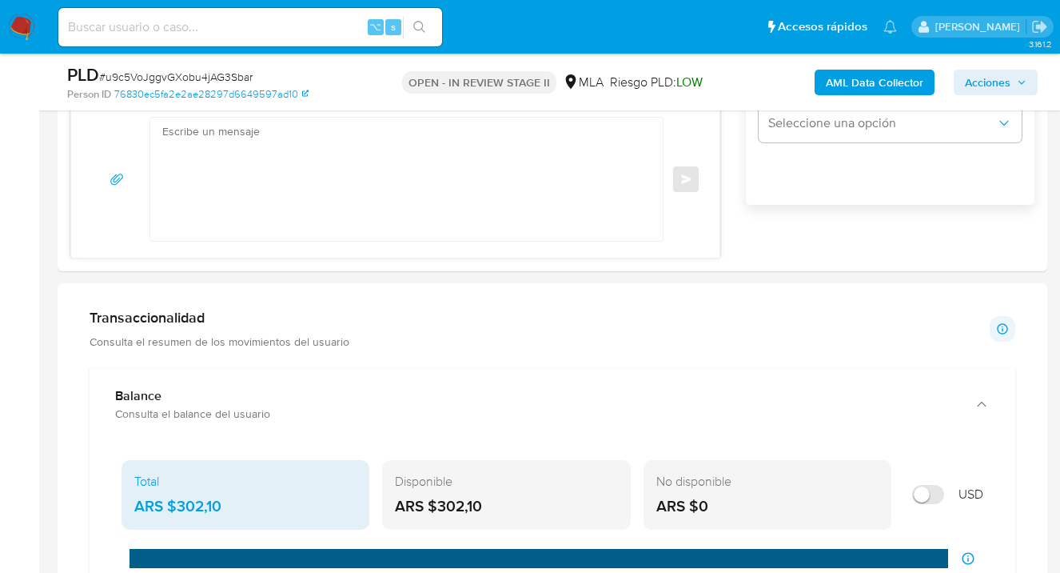
drag, startPoint x: 982, startPoint y: 402, endPoint x: 812, endPoint y: 355, distance: 176.0
click at [981, 402] on icon "button" at bounding box center [981, 403] width 9 height 5
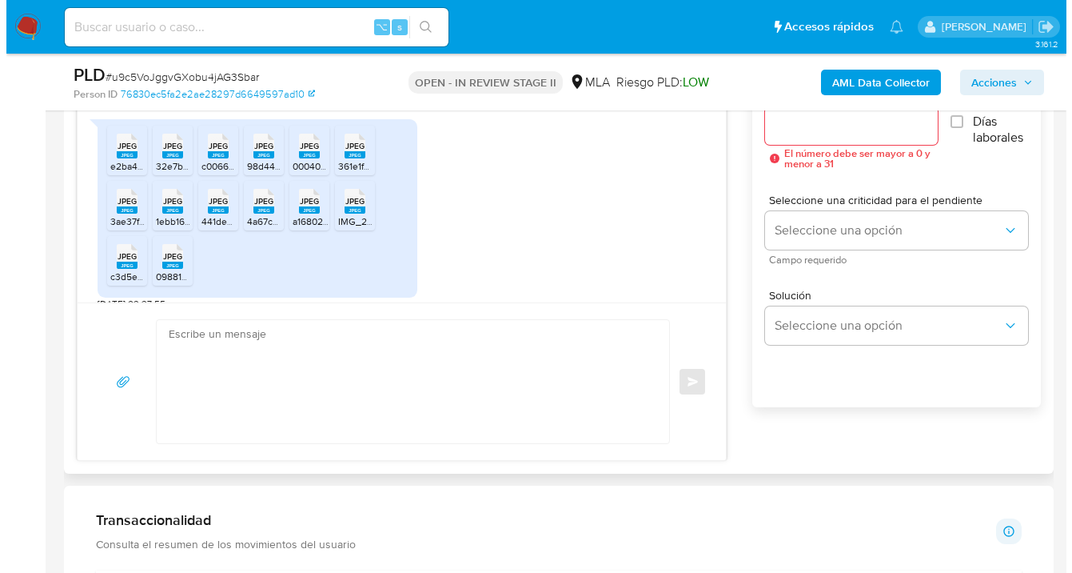
scroll to position [828, 0]
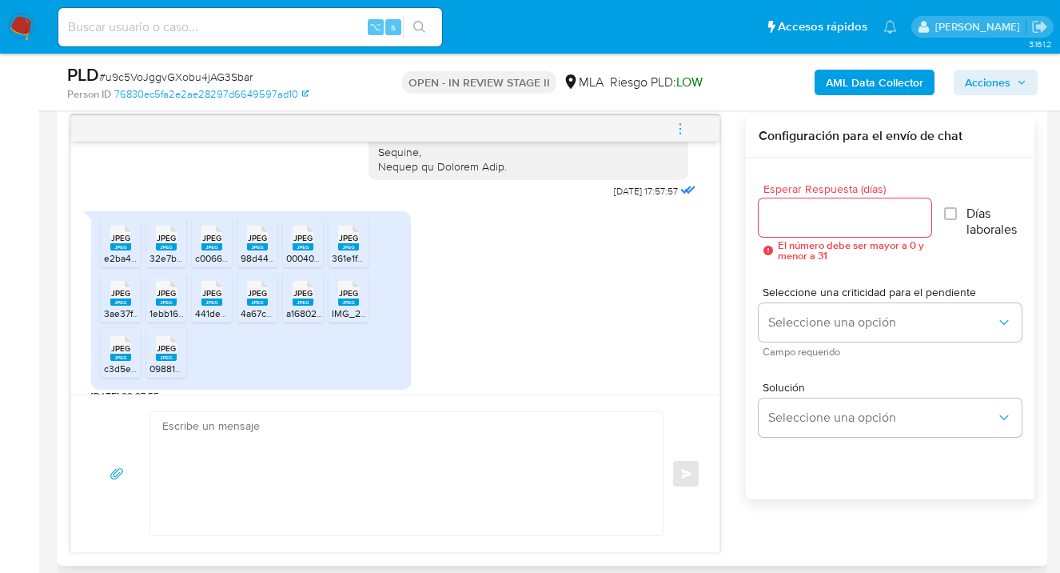
click at [115, 243] on span "JPEG" at bounding box center [120, 238] width 19 height 10
click at [167, 243] on span "JPEG" at bounding box center [166, 238] width 19 height 10
click at [211, 243] on span "JPEG" at bounding box center [211, 238] width 19 height 10
click at [254, 250] on rect at bounding box center [257, 246] width 21 height 7
click at [304, 243] on span "JPEG" at bounding box center [302, 238] width 19 height 10
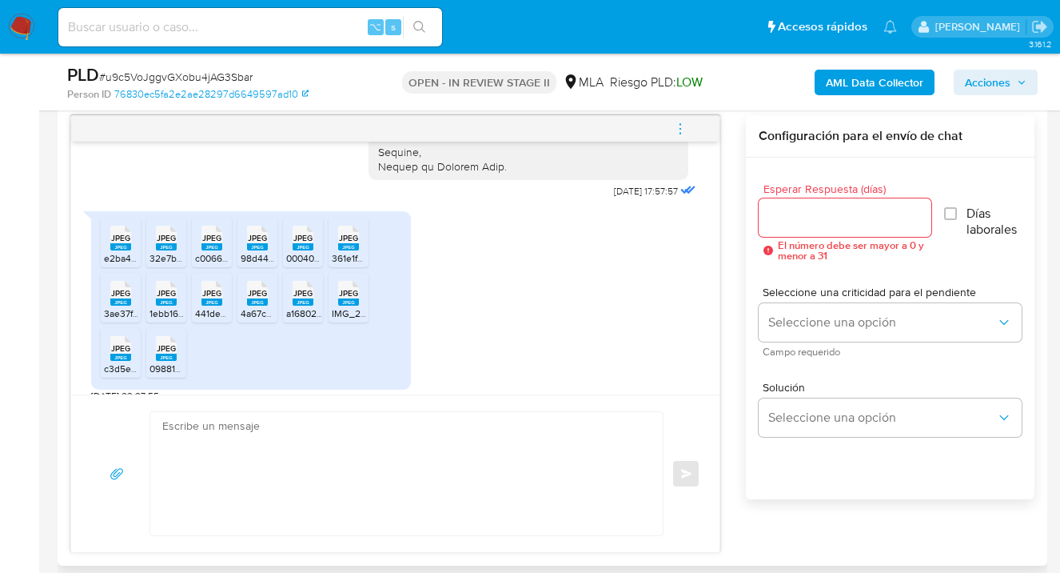
click at [350, 243] on span "JPEG" at bounding box center [348, 238] width 19 height 10
click at [118, 298] on span "JPEG" at bounding box center [120, 293] width 19 height 10
click at [158, 298] on span "JPEG" at bounding box center [166, 293] width 19 height 10
click at [218, 298] on span "JPEG" at bounding box center [211, 293] width 19 height 10
click at [255, 298] on span "JPEG" at bounding box center [257, 293] width 19 height 10
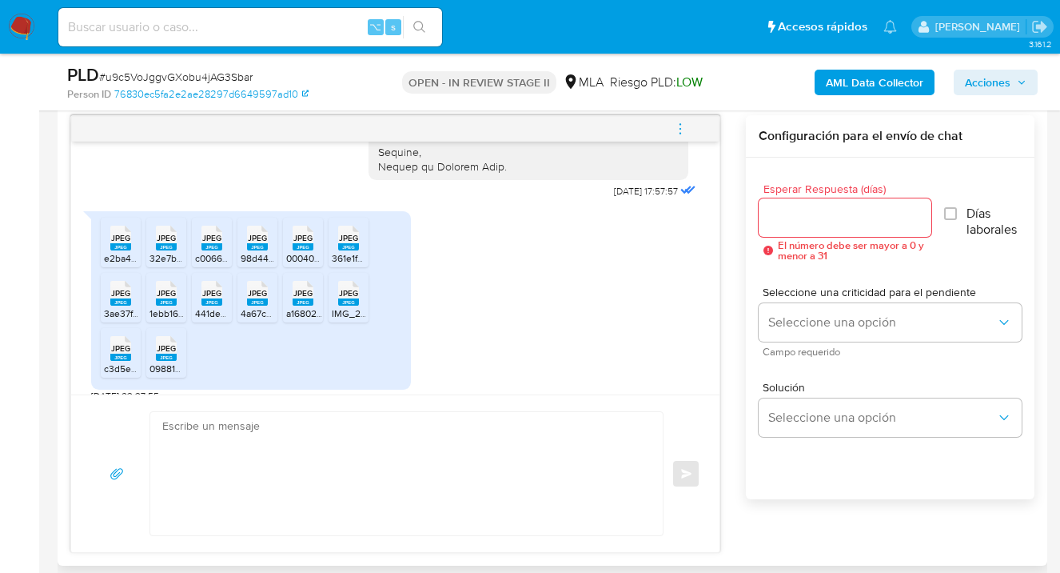
click at [306, 298] on span "JPEG" at bounding box center [302, 293] width 19 height 10
click at [348, 298] on span "JPEG" at bounding box center [348, 293] width 19 height 10
click at [117, 361] on rect at bounding box center [120, 356] width 21 height 7
click at [166, 353] on span "JPEG" at bounding box center [166, 348] width 19 height 10
click at [788, 215] on input "Esperar Respuesta (días)" at bounding box center [845, 217] width 173 height 21
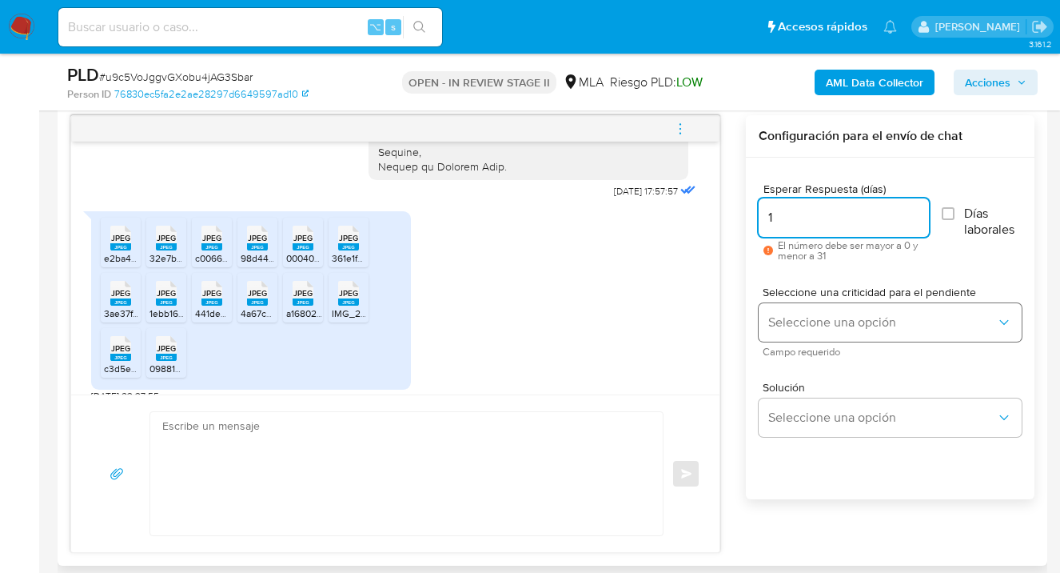
type input "1"
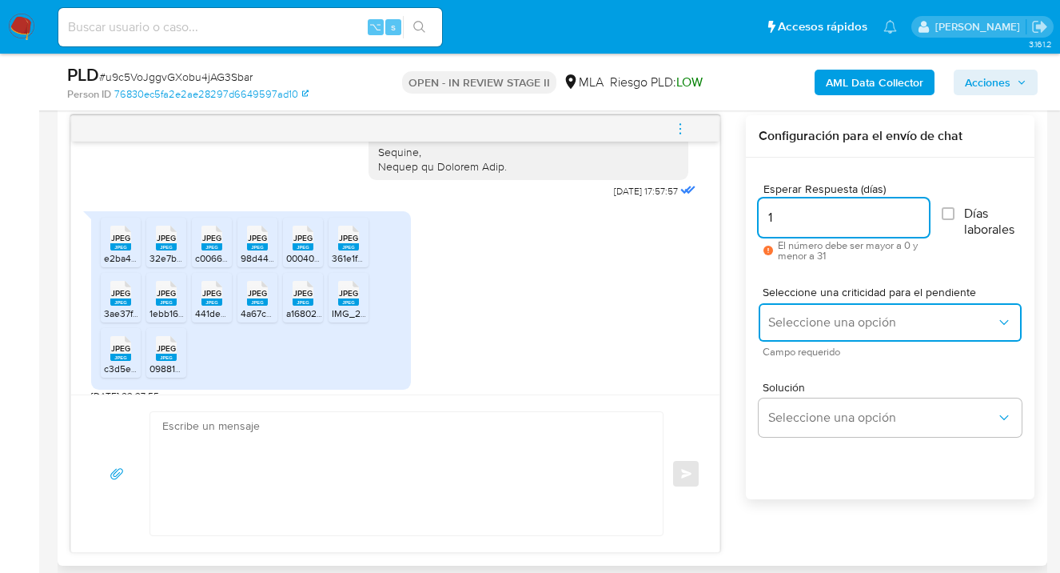
click at [844, 322] on span "Seleccione una opción" at bounding box center [882, 322] width 228 height 16
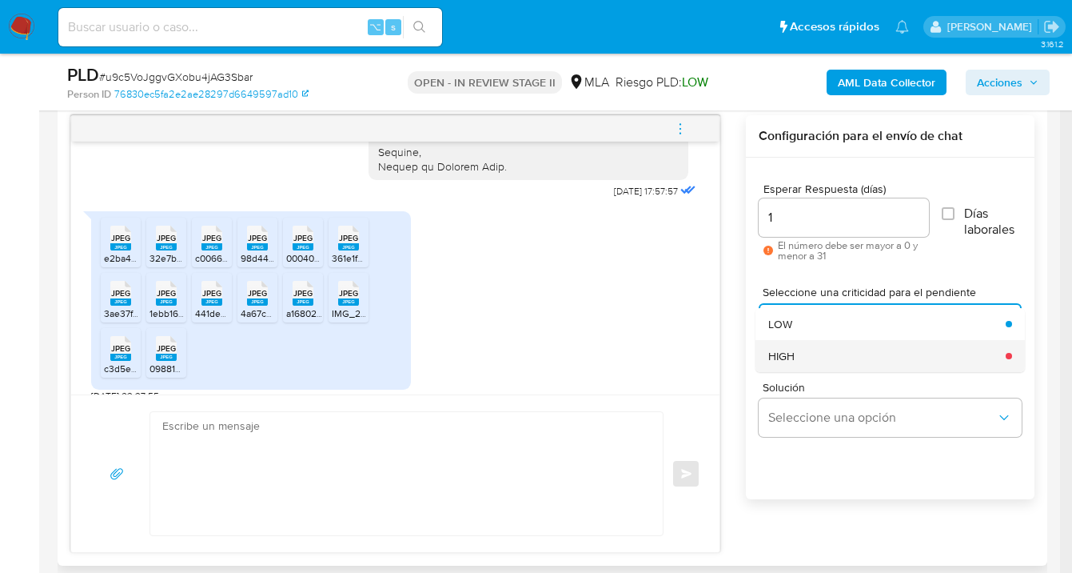
click at [809, 352] on div "HIGH" at bounding box center [882, 356] width 228 height 32
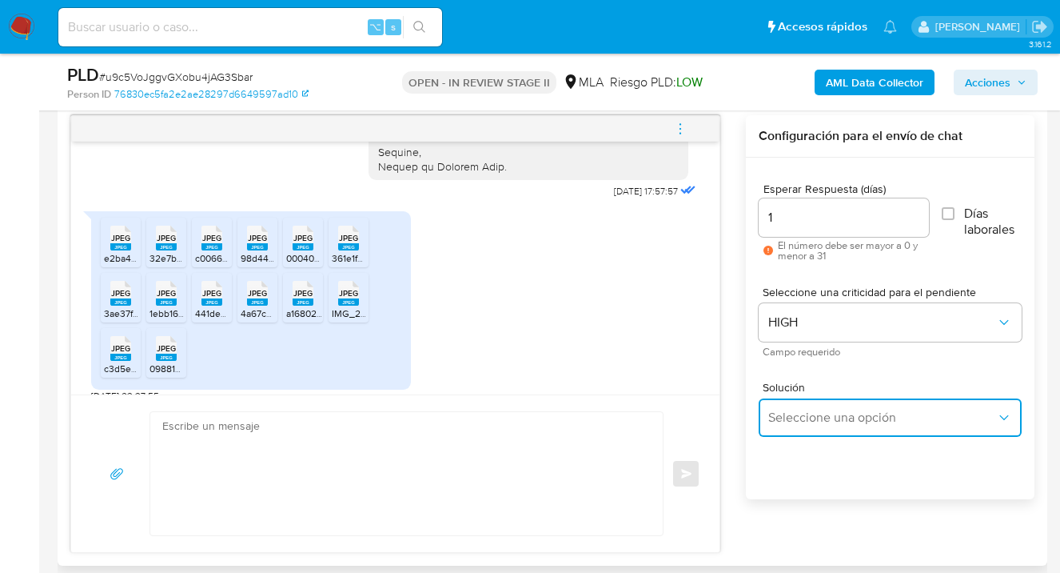
click at [804, 415] on span "Seleccione una opción" at bounding box center [882, 417] width 228 height 16
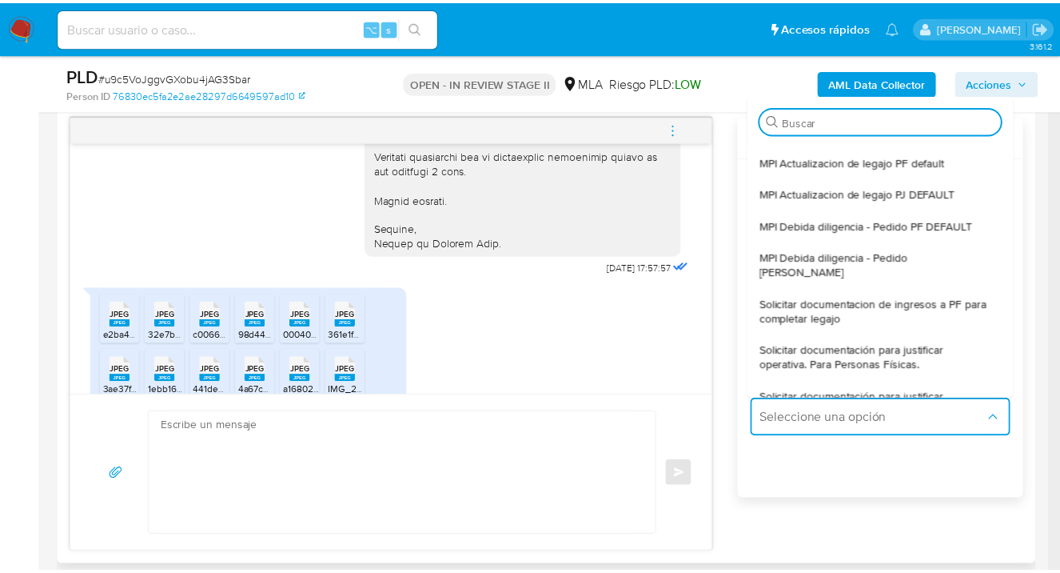
scroll to position [1494, 0]
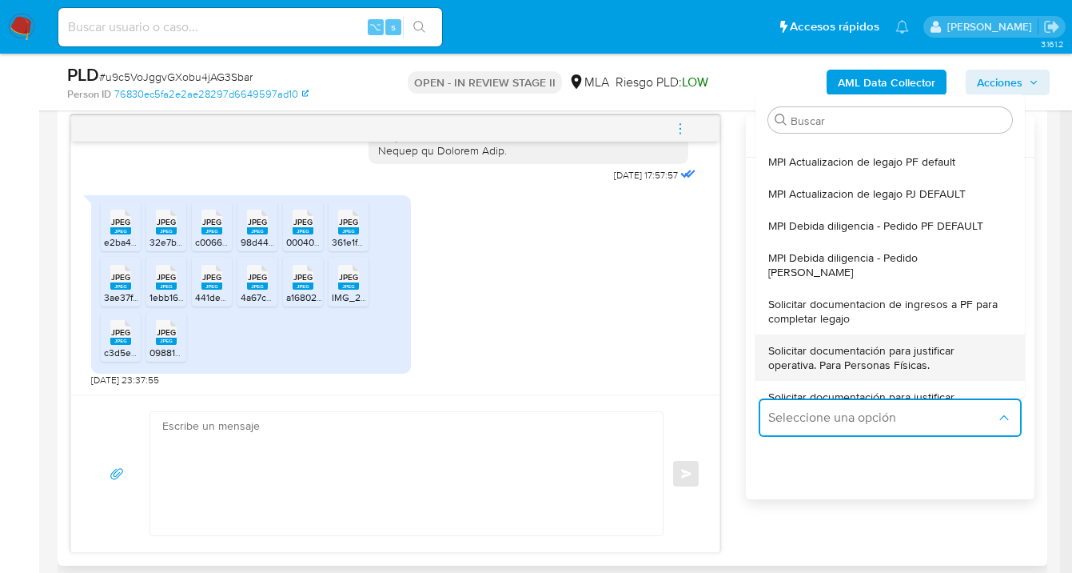
click at [844, 349] on span "Solicitar documentación para justificar operativa. Para Personas Físicas." at bounding box center [885, 357] width 234 height 29
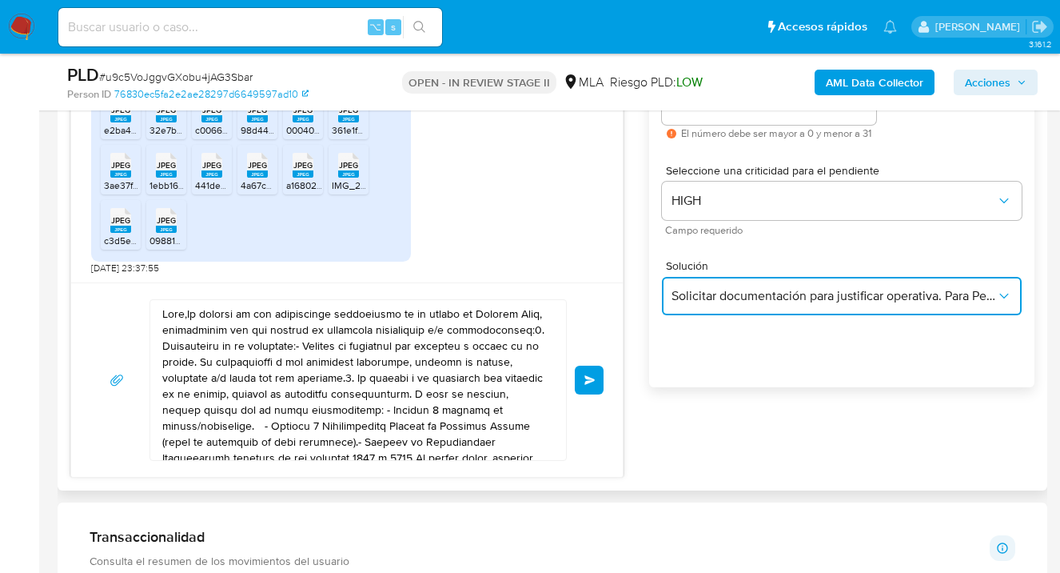
scroll to position [944, 0]
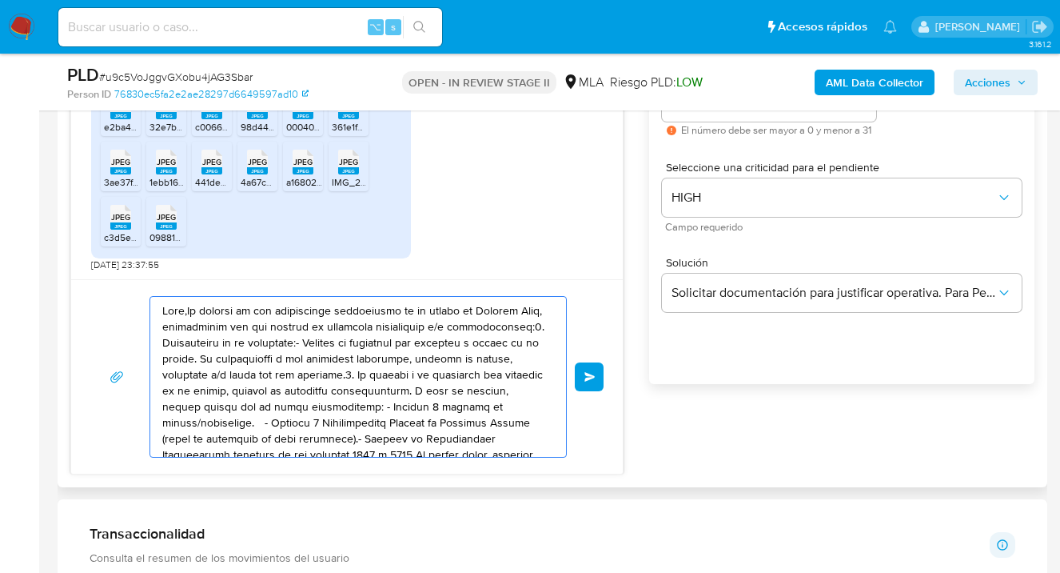
drag, startPoint x: 465, startPoint y: 425, endPoint x: 102, endPoint y: 266, distance: 397.1
click at [82, 233] on div "17/09/2025 14:22:32 JPEG JPEG ffabe89f-179f-48d7-9be0-20a51eaf283c.jpeg JPEG JP…" at bounding box center [346, 237] width 553 height 474
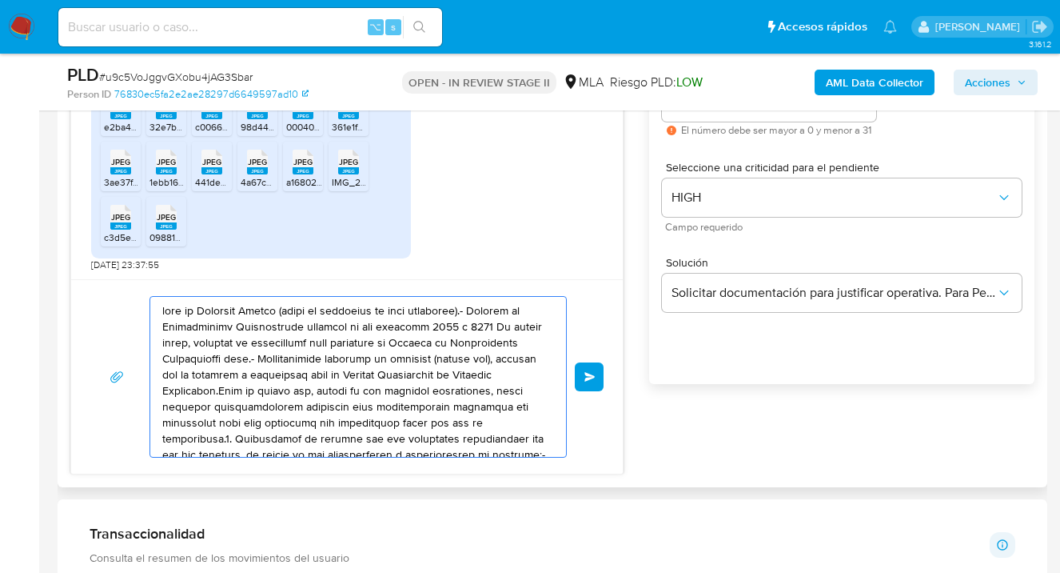
drag, startPoint x: 439, startPoint y: 427, endPoint x: 146, endPoint y: 296, distance: 321.4
click at [120, 282] on div "Enviar" at bounding box center [347, 376] width 552 height 194
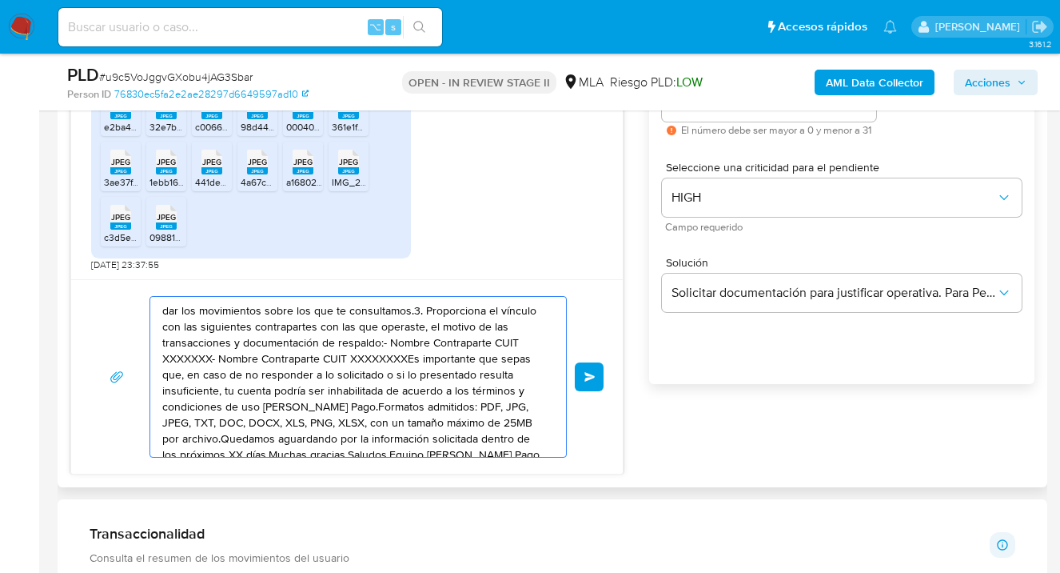
drag, startPoint x: 353, startPoint y: 395, endPoint x: 249, endPoint y: 349, distance: 113.1
click at [197, 336] on textarea "dar los movimientos sobre los que te consultamos.3. Proporciona el vínculo con …" at bounding box center [354, 377] width 384 height 160
type textarea "dar los movimientos sobre los que te consultamos.3. Proporciona el vínculo con …"
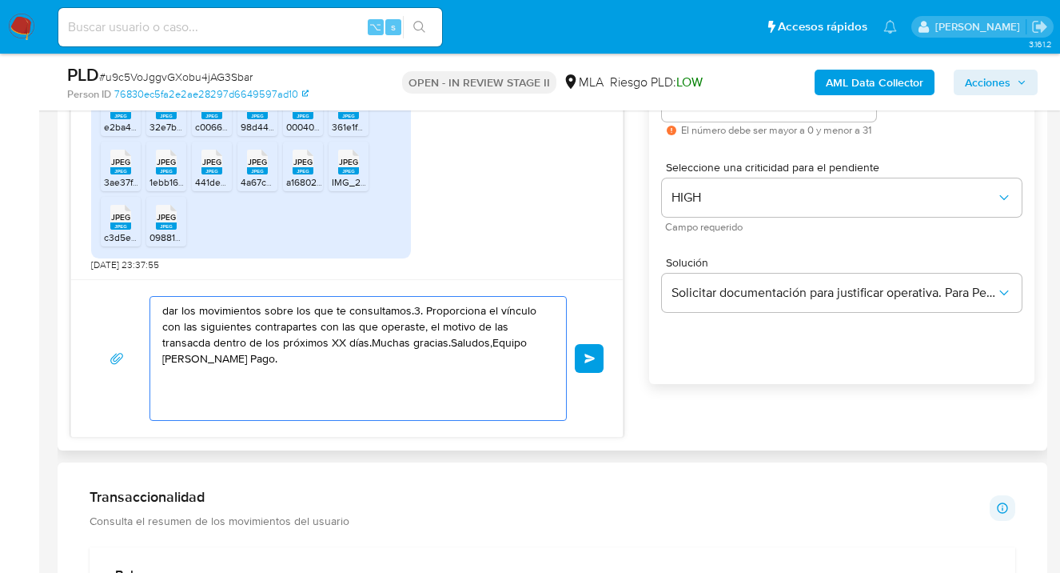
drag, startPoint x: 131, startPoint y: 321, endPoint x: 90, endPoint y: 295, distance: 48.1
click at [90, 296] on div "dar los movimientos sobre los que te consultamos.3. Proporciona el vínculo con …" at bounding box center [346, 358] width 513 height 125
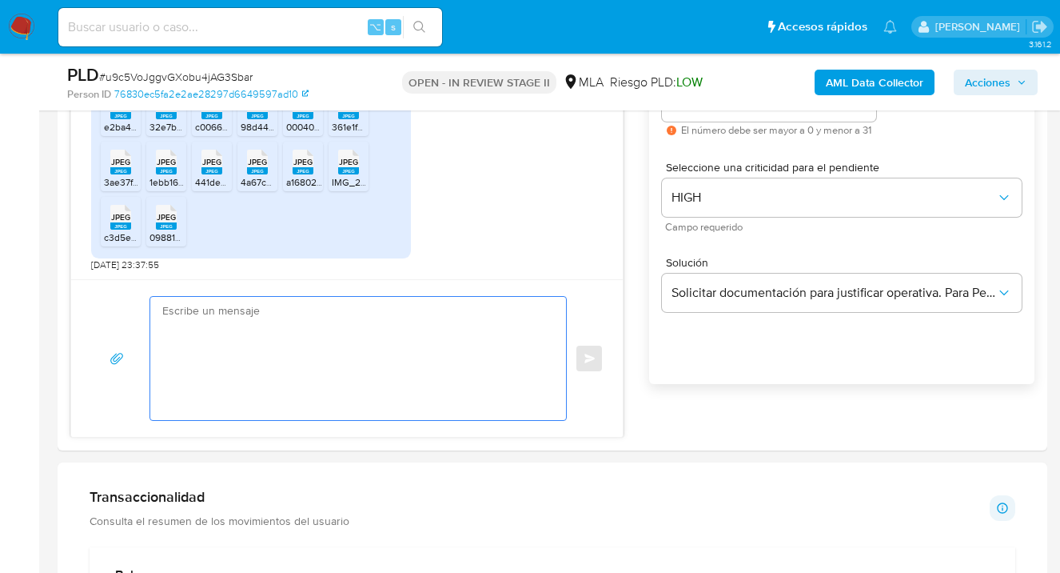
paste textarea "Hola XXX, Muchas gracias por tu respuesta. Analizamos tu caso y verificamos que…"
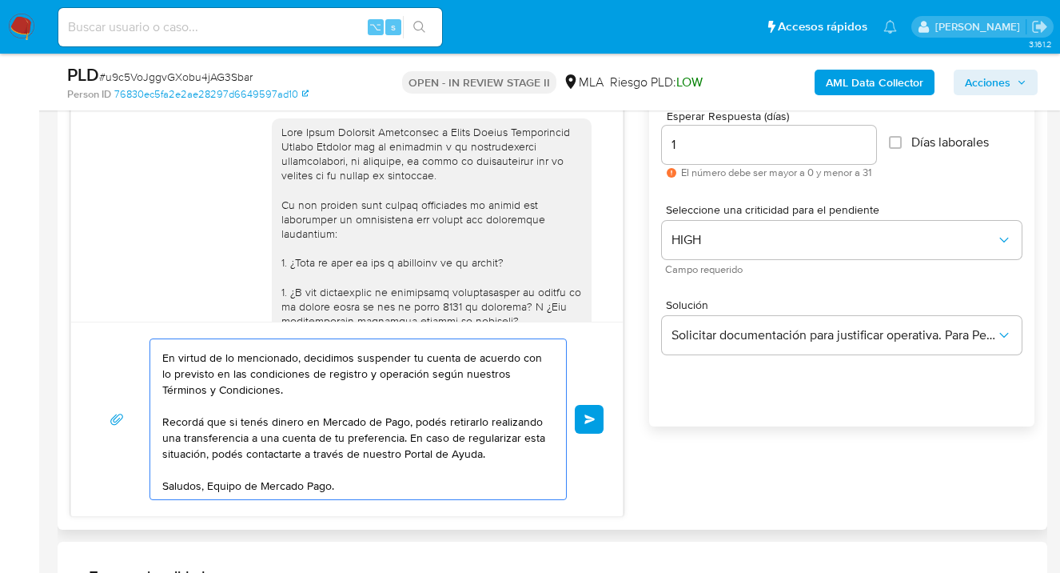
scroll to position [828, 0]
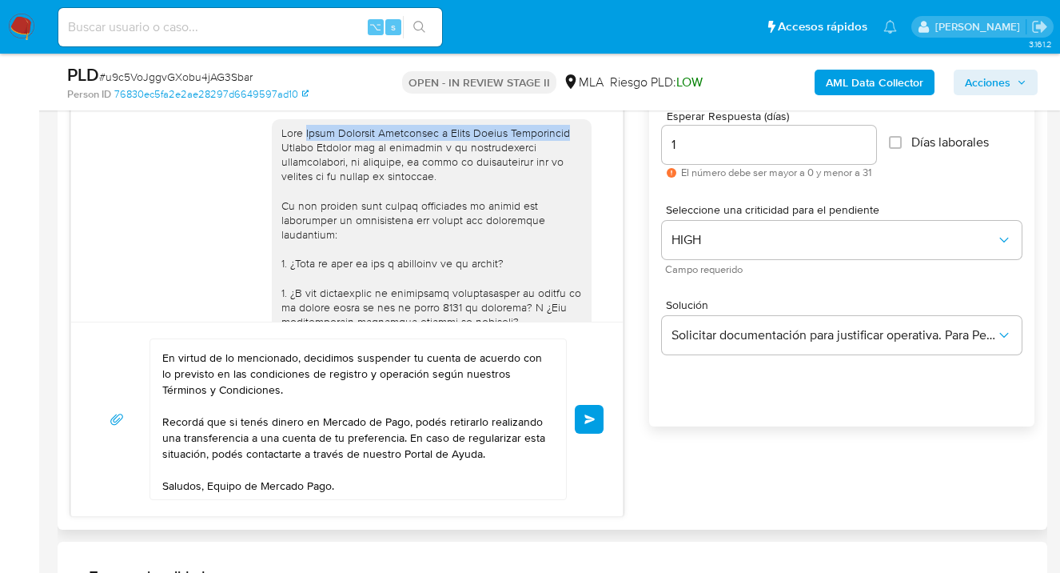
drag, startPoint x: 297, startPoint y: 147, endPoint x: 555, endPoint y: 148, distance: 257.5
click at [555, 148] on div at bounding box center [431, 431] width 301 height 611
copy div "María Victoria Albarracin y Paula Andrea Champetruso"
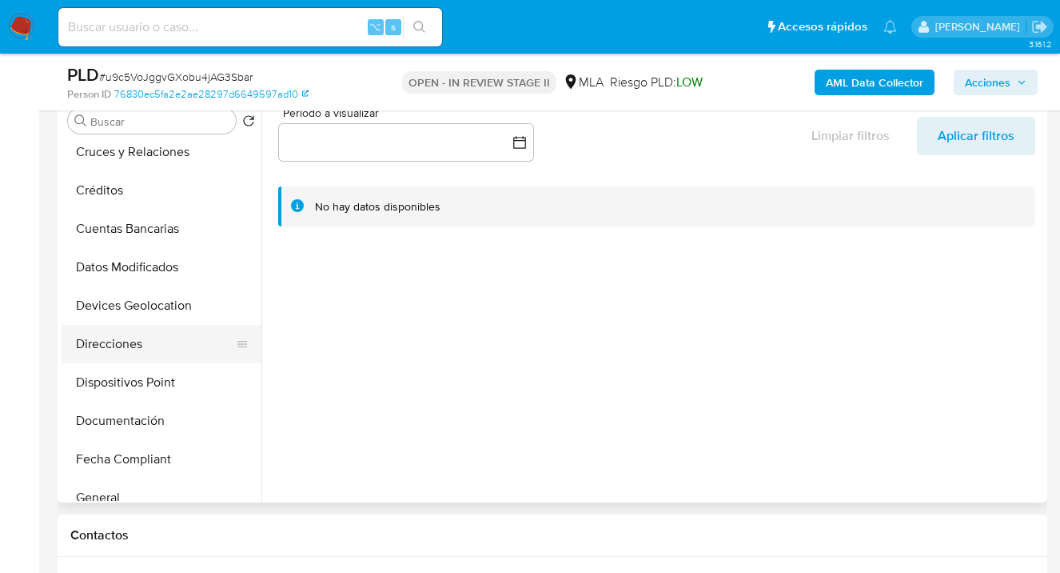
scroll to position [155, 0]
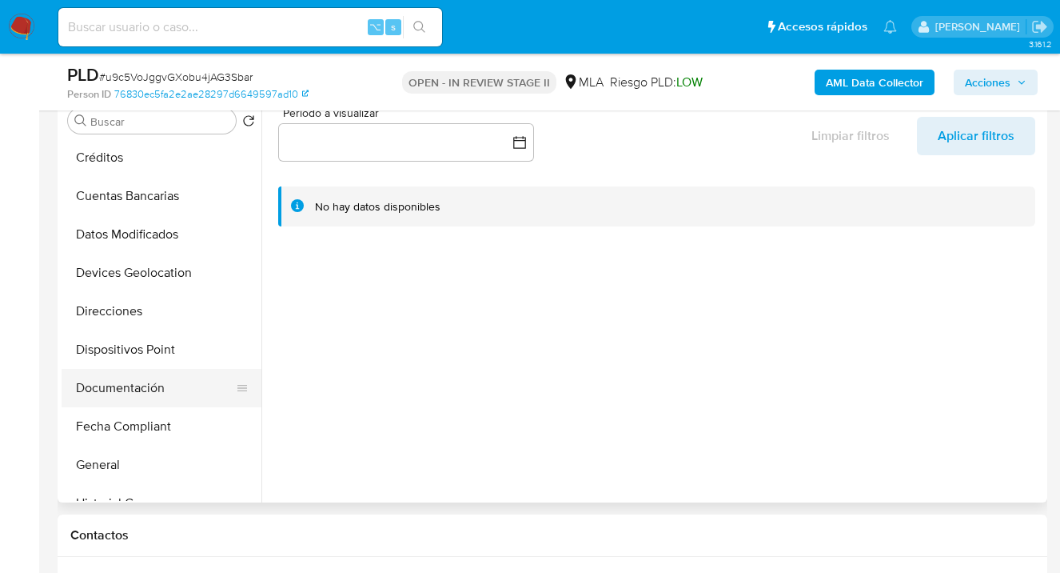
click at [170, 383] on button "Documentación" at bounding box center [155, 388] width 187 height 38
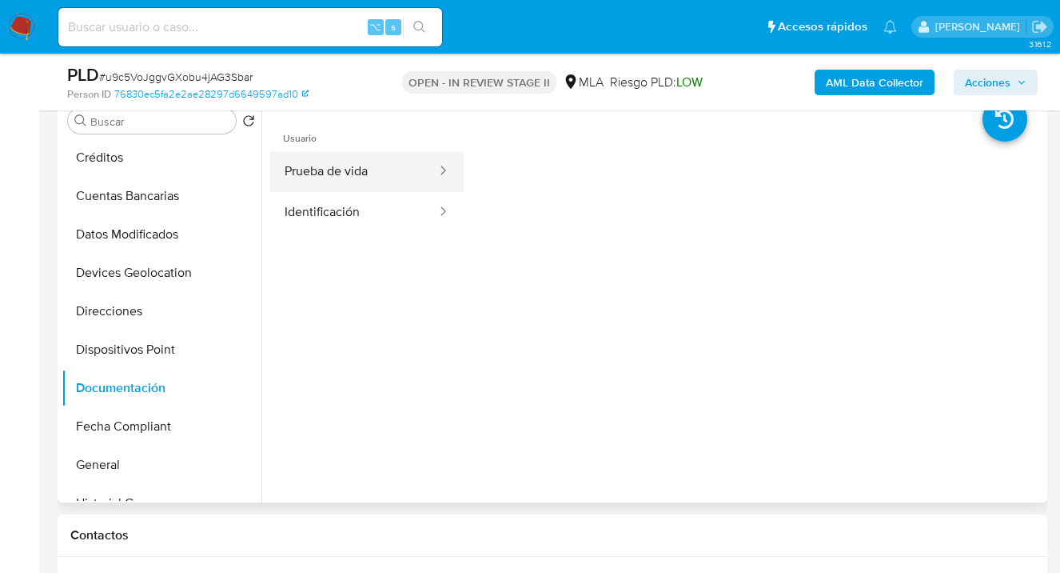
drag, startPoint x: 339, startPoint y: 178, endPoint x: 370, endPoint y: 178, distance: 31.2
click at [345, 177] on button "Prueba de vida" at bounding box center [354, 171] width 168 height 41
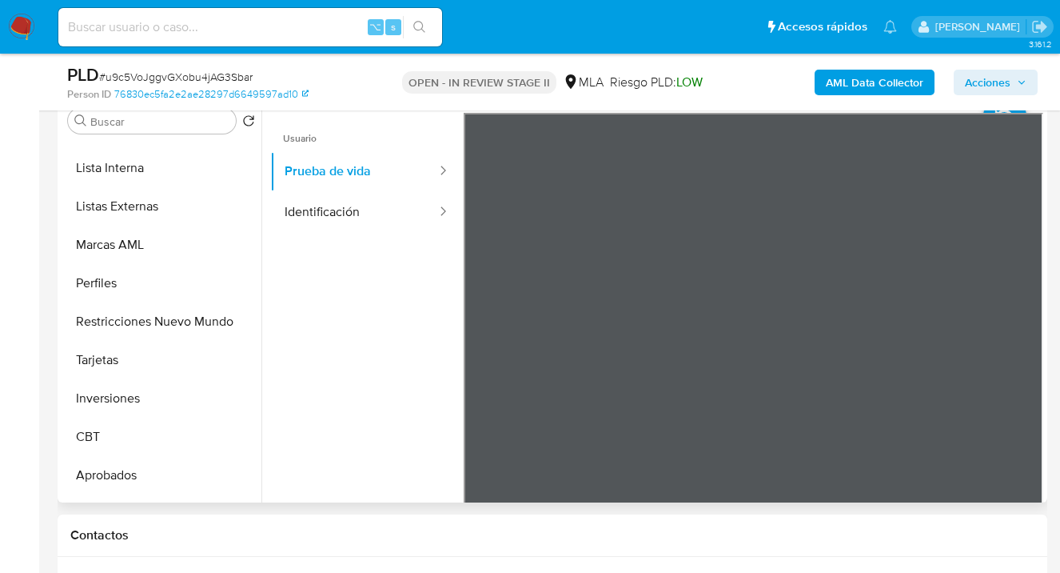
scroll to position [829, 0]
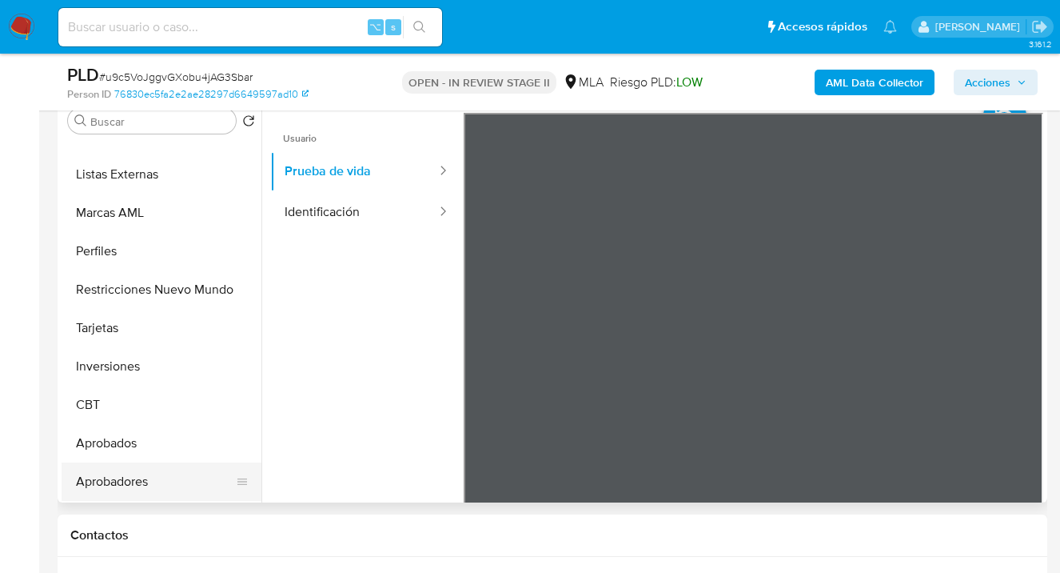
click at [164, 481] on button "Aprobadores" at bounding box center [155, 481] width 187 height 38
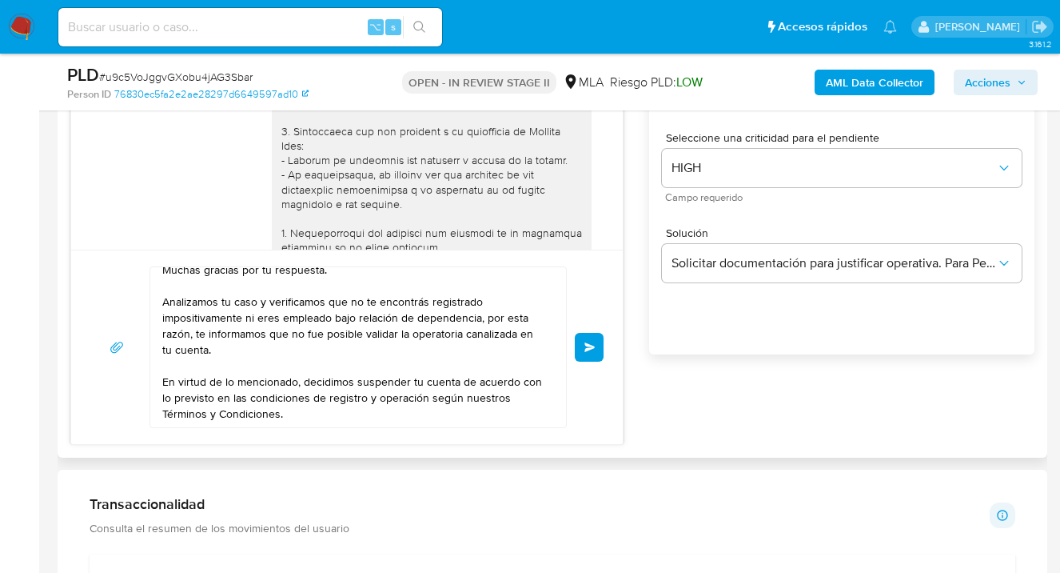
scroll to position [0, 0]
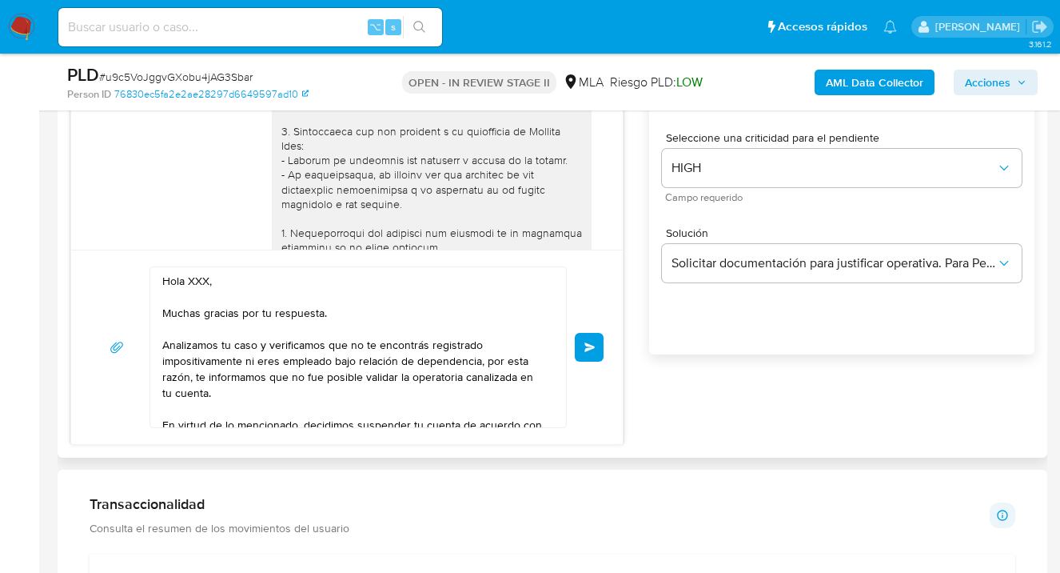
drag, startPoint x: 210, startPoint y: 281, endPoint x: 252, endPoint y: 407, distance: 132.5
click at [210, 281] on textarea "Hola XXX, Muchas gracias por tu respuesta. Analizamos tu caso y verificamos que…" at bounding box center [354, 347] width 384 height 160
paste textarea "María Victoria Albarracin y Paula Andrea Champetruso"
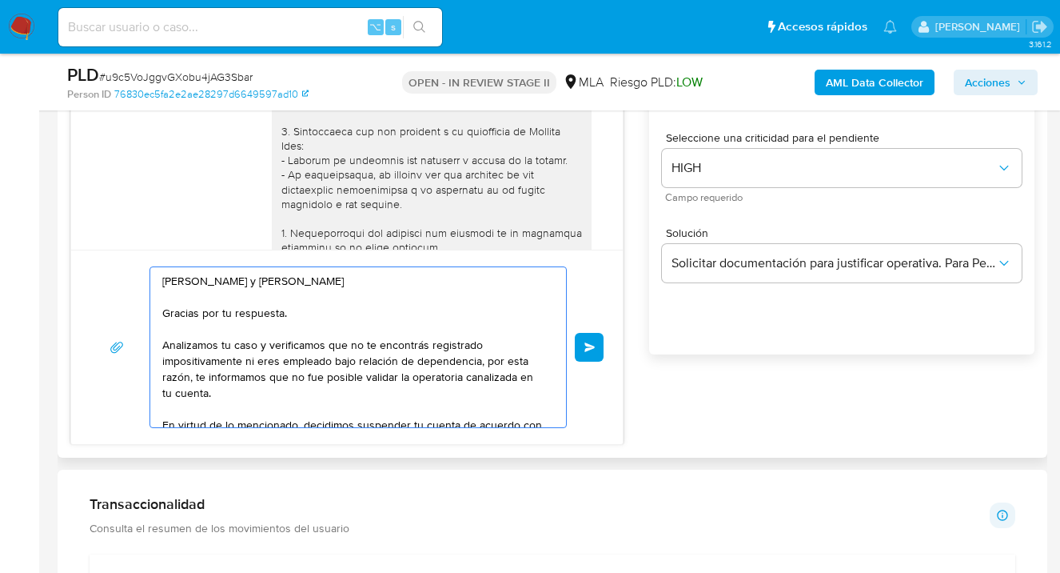
click at [476, 343] on textarea "Hola María Victoria Albarracin y Paula Andrea Champetruso Gracias por tu respue…" at bounding box center [354, 347] width 384 height 160
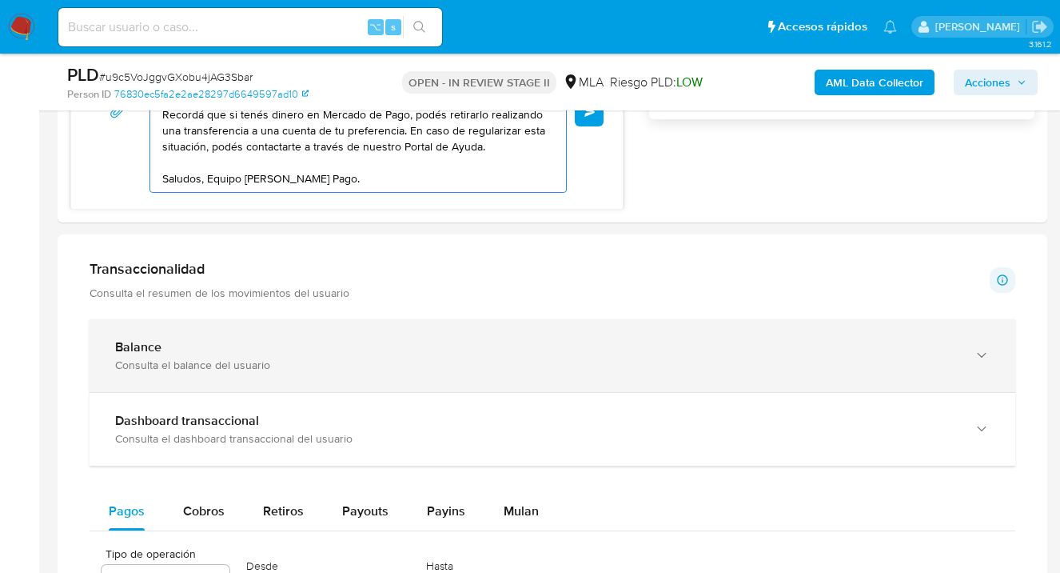
scroll to position [1036, 0]
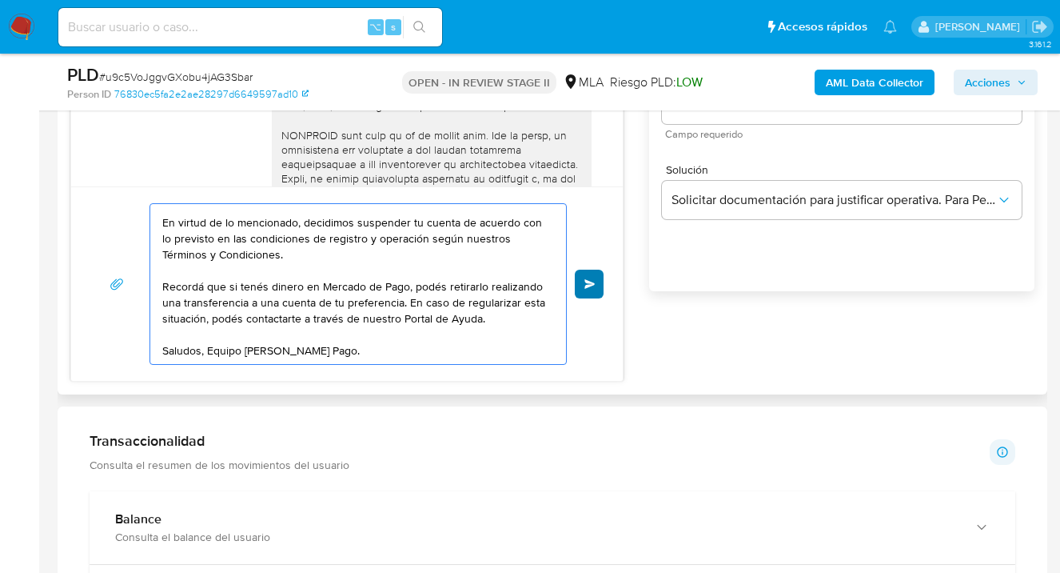
type textarea "Hola María Victoria Albarracin y Paula Andrea Champetruso Gracias por tu respue…"
click at [587, 282] on span "Enviar" at bounding box center [590, 284] width 11 height 10
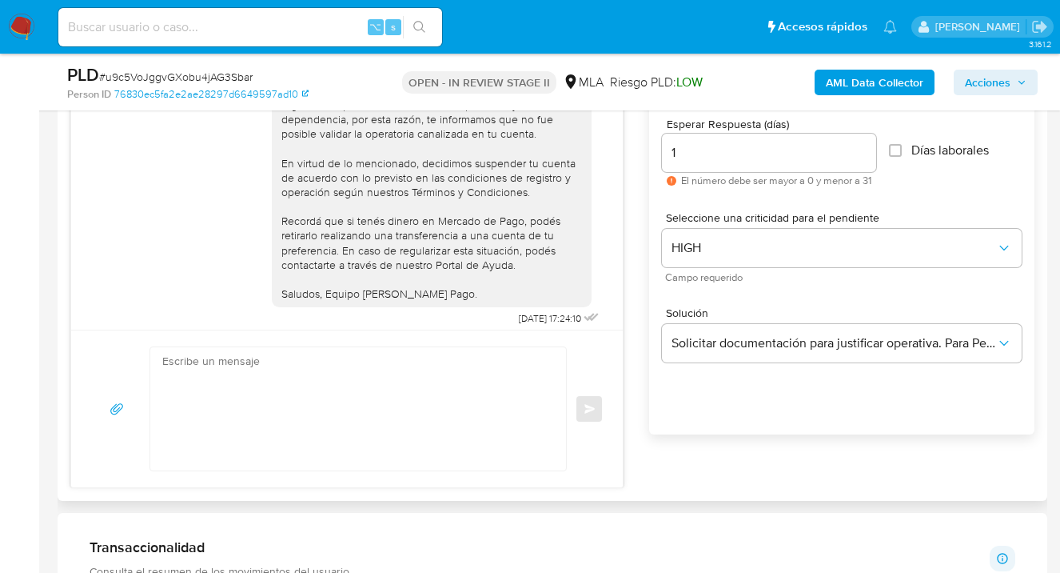
scroll to position [1783, 0]
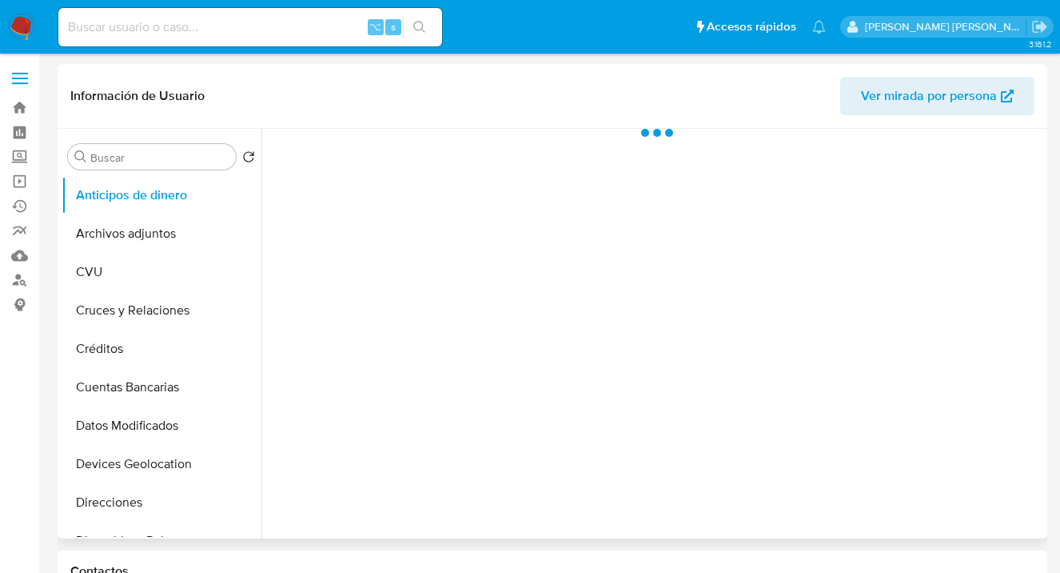
select select "10"
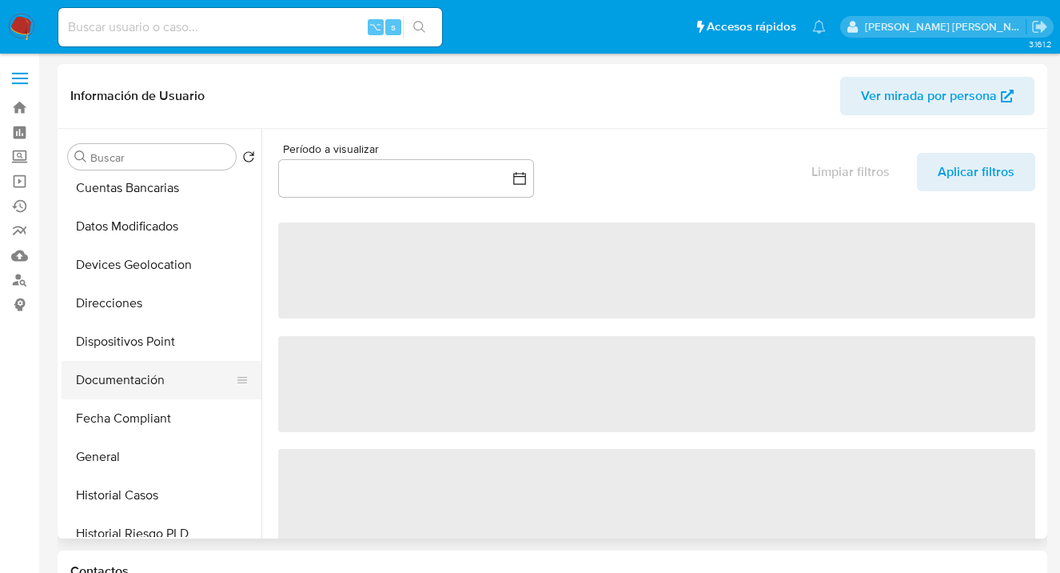
click at [158, 380] on button "Documentación" at bounding box center [155, 380] width 187 height 38
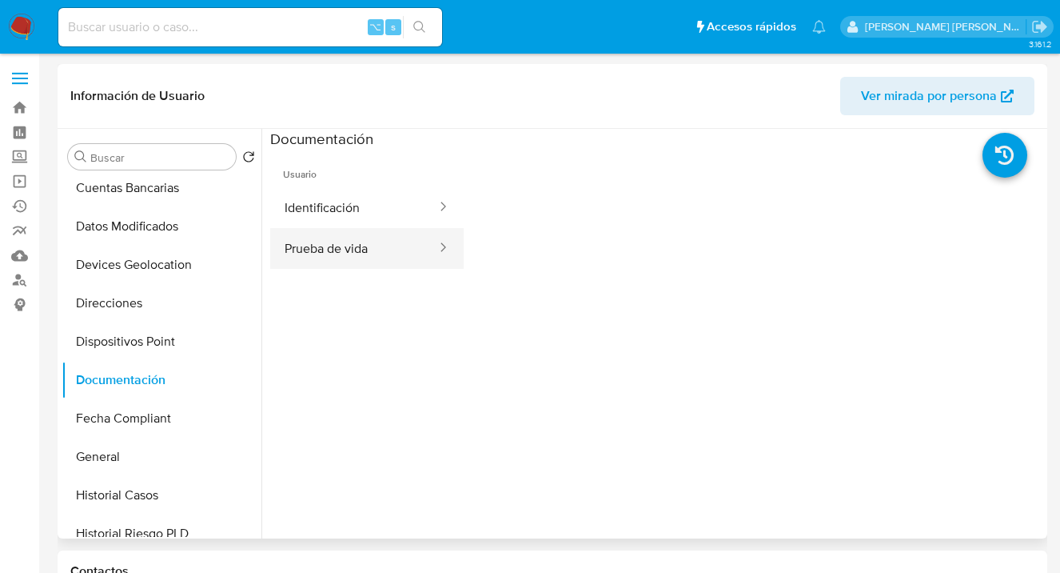
click at [374, 242] on button "Prueba de vida" at bounding box center [354, 248] width 168 height 41
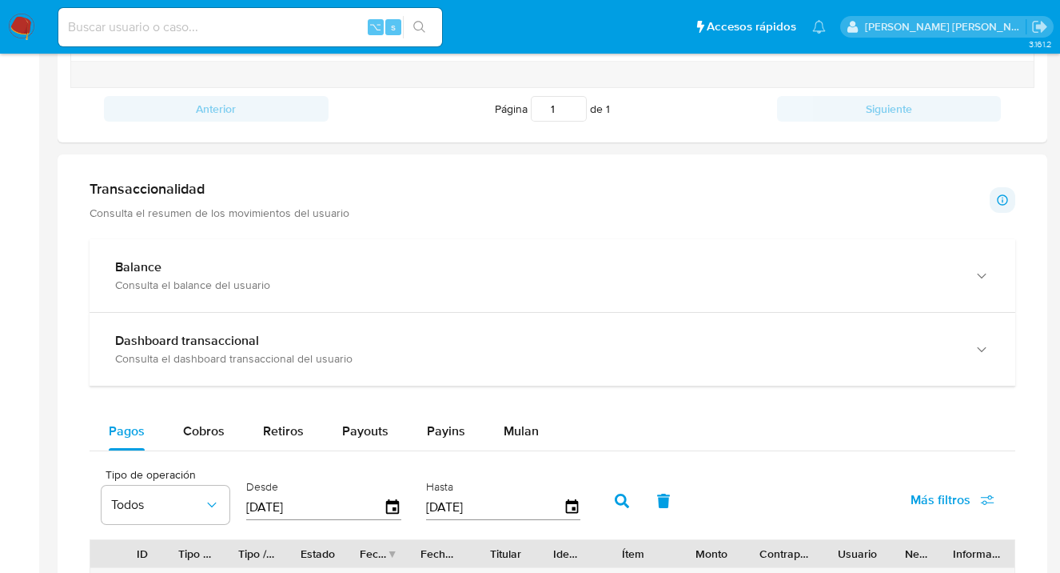
scroll to position [806, 0]
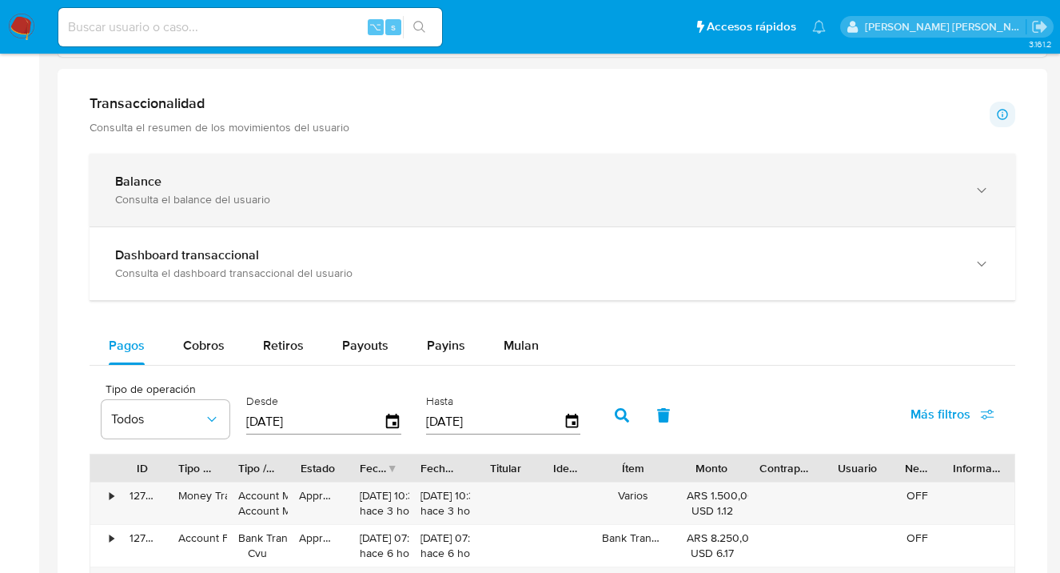
click at [981, 192] on icon "button" at bounding box center [981, 190] width 9 height 5
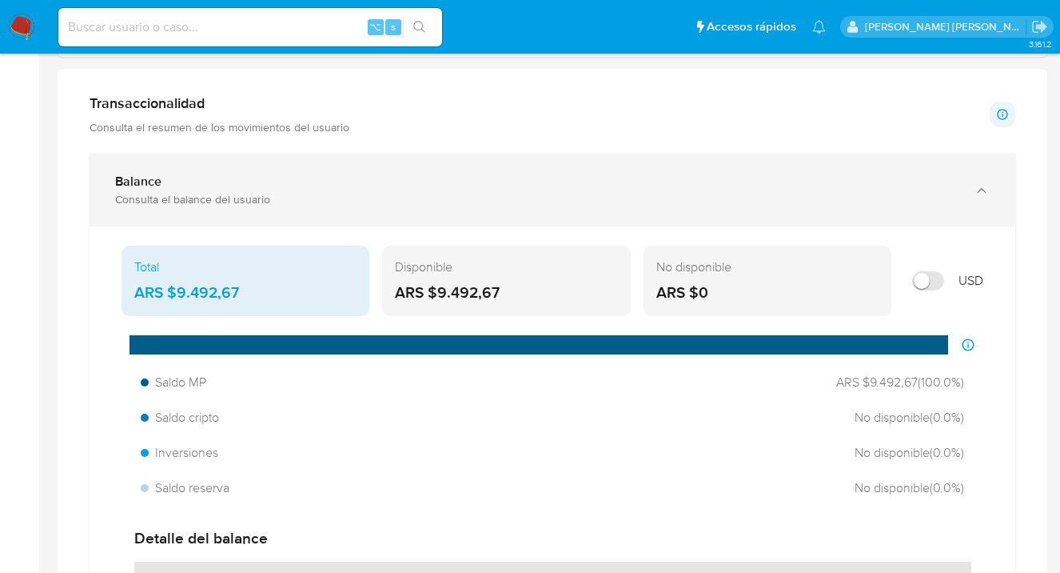
click at [981, 192] on icon "button" at bounding box center [982, 190] width 16 height 16
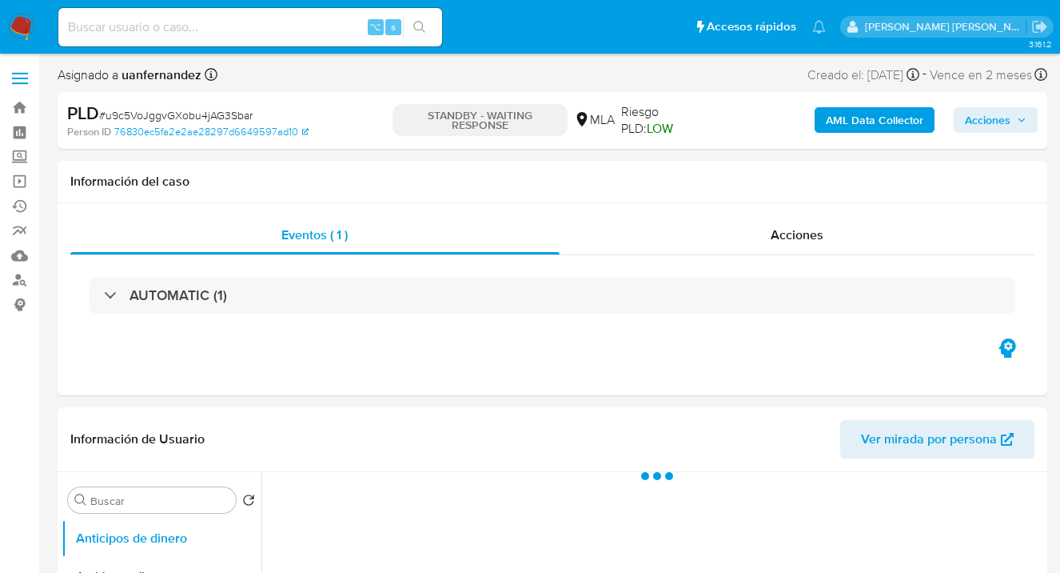
select select "10"
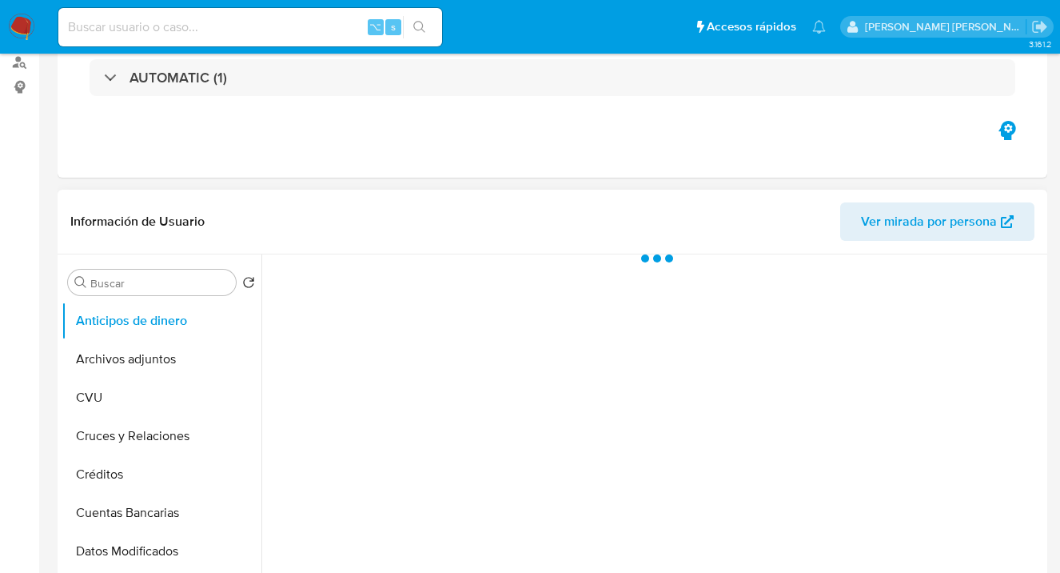
scroll to position [325, 0]
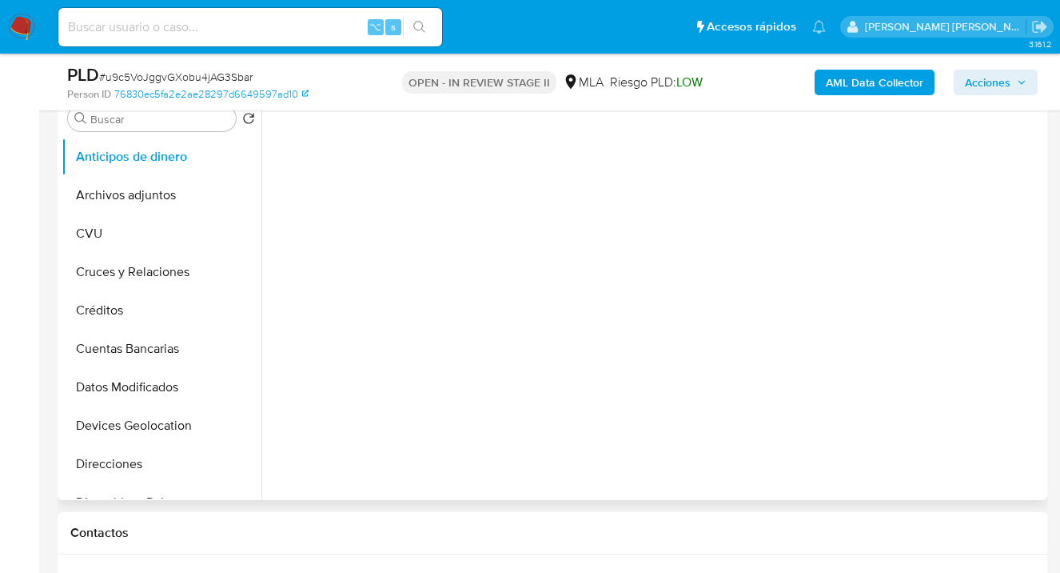
select select "10"
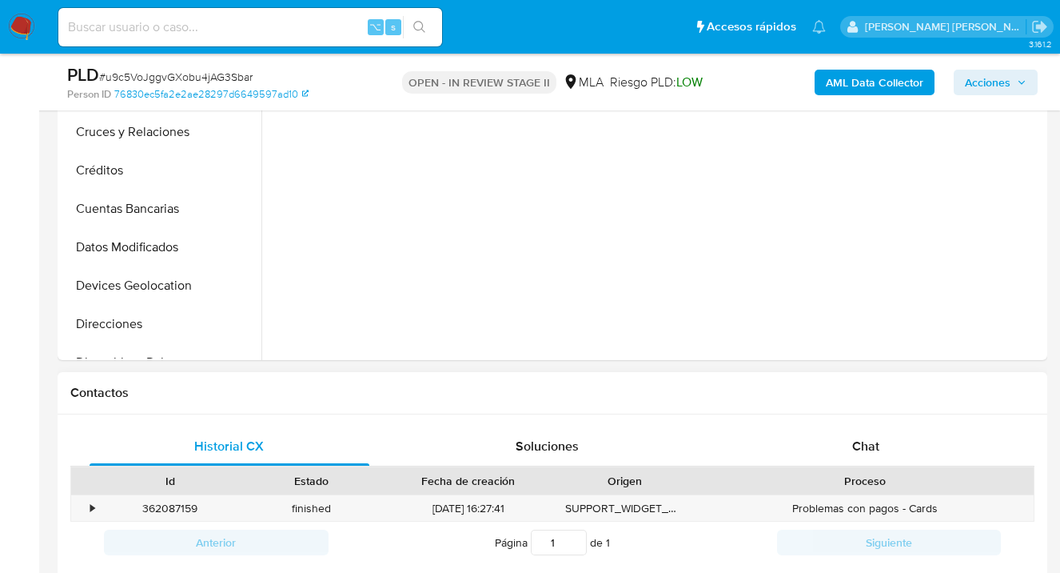
drag, startPoint x: 887, startPoint y: 444, endPoint x: 853, endPoint y: 372, distance: 79.4
click at [886, 443] on div "Chat" at bounding box center [866, 446] width 280 height 38
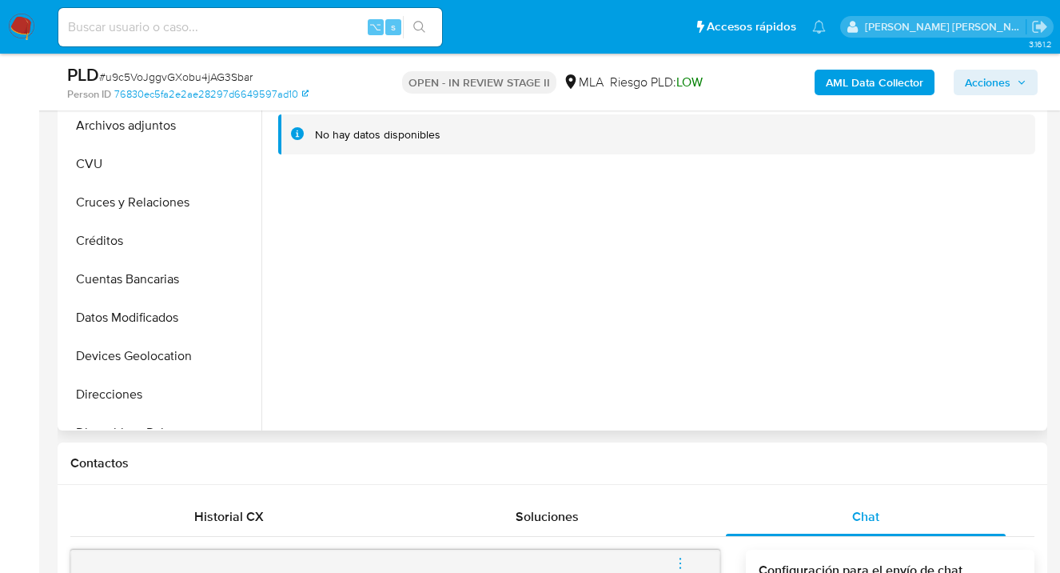
scroll to position [155, 0]
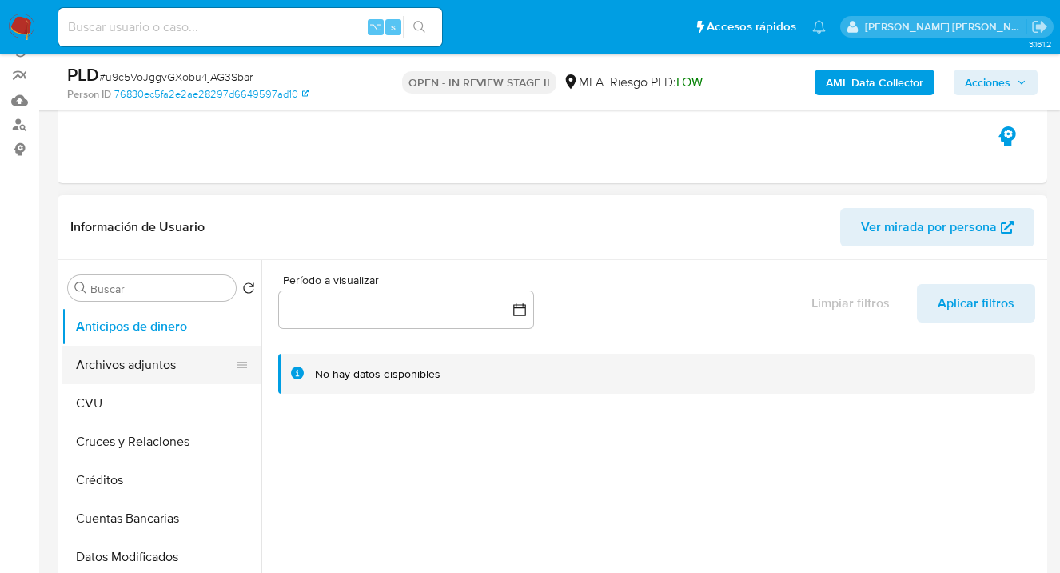
click at [171, 367] on button "Archivos adjuntos" at bounding box center [155, 364] width 187 height 38
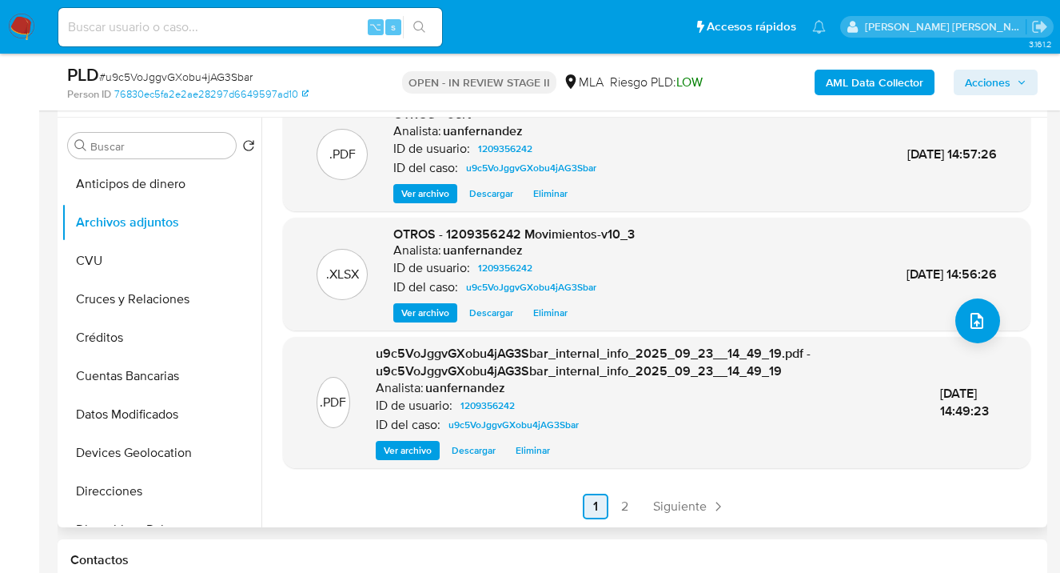
scroll to position [386, 0]
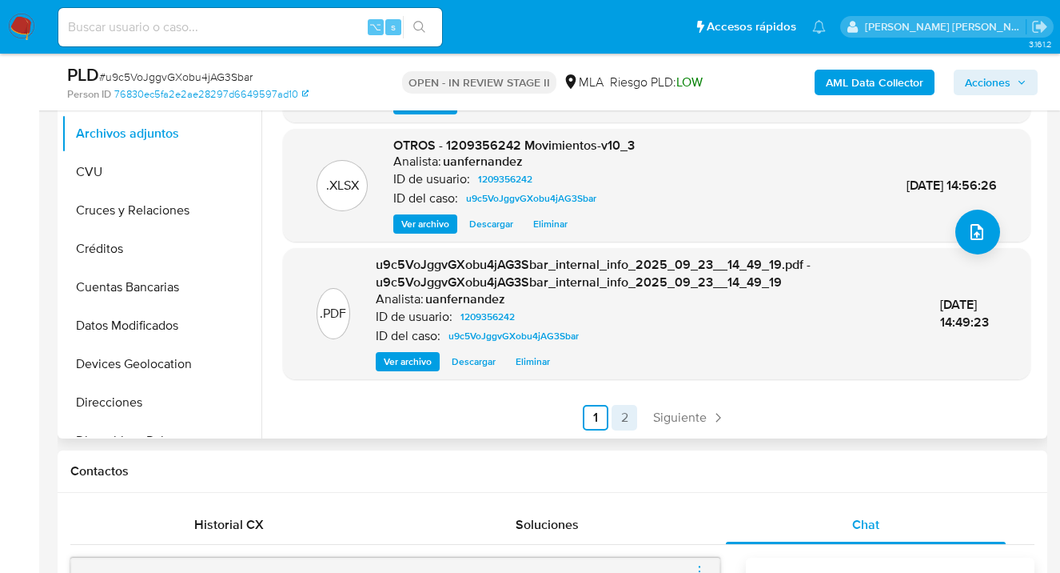
click at [625, 417] on link "2" at bounding box center [625, 418] width 26 height 26
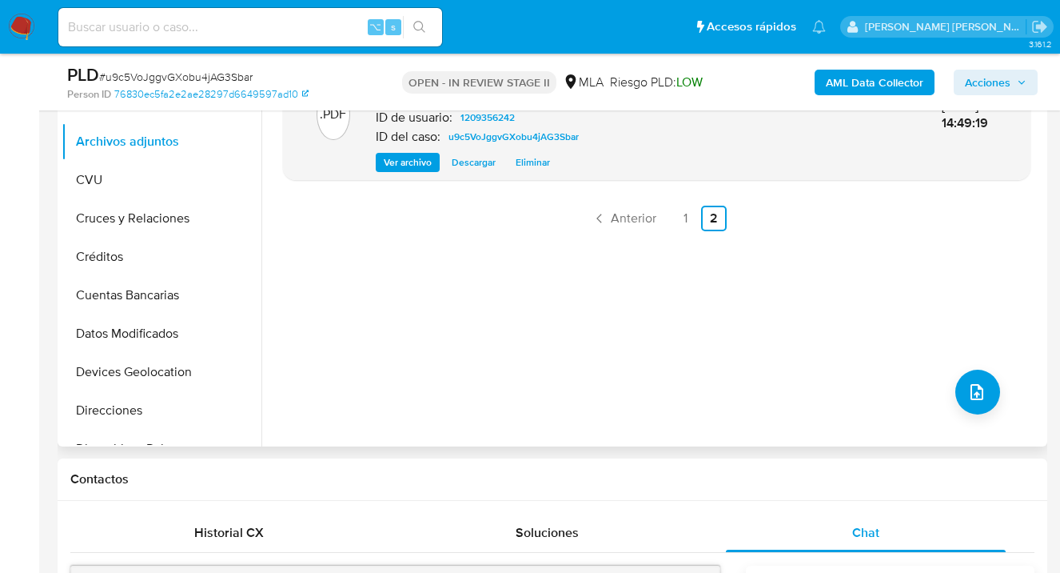
scroll to position [230, 0]
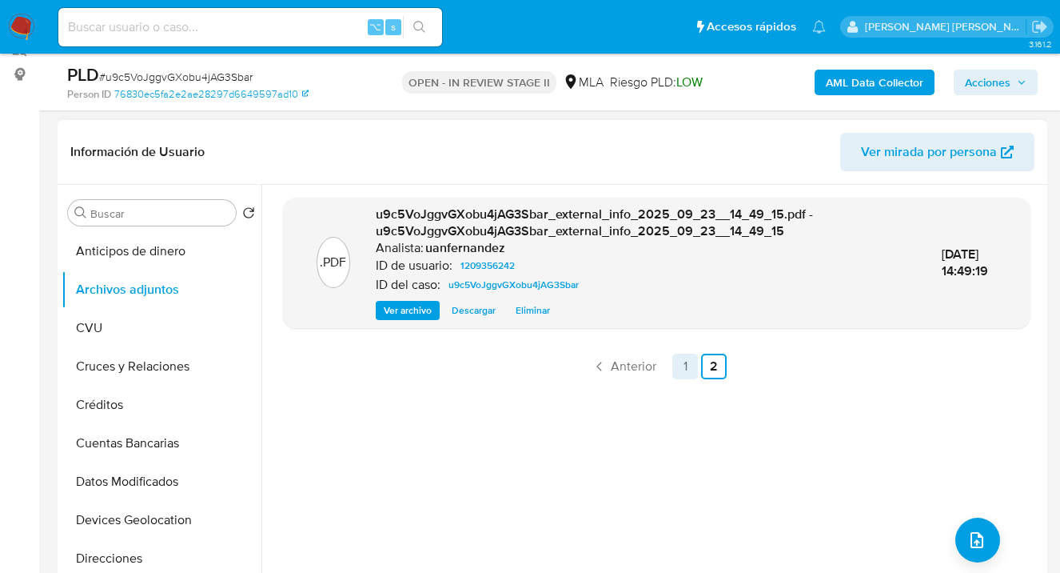
click at [683, 369] on link "1" at bounding box center [686, 366] width 26 height 26
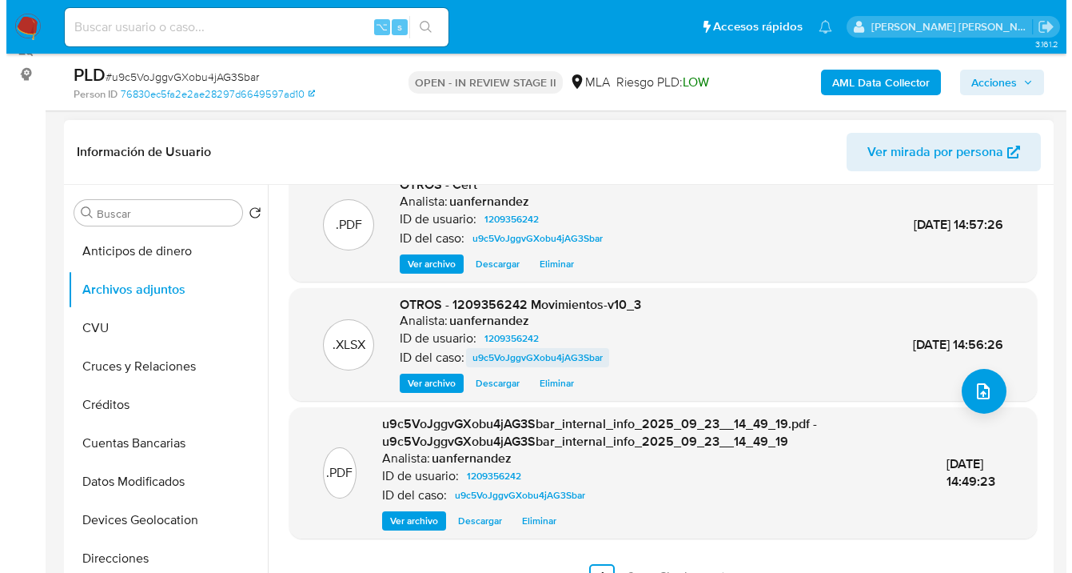
scroll to position [152, 0]
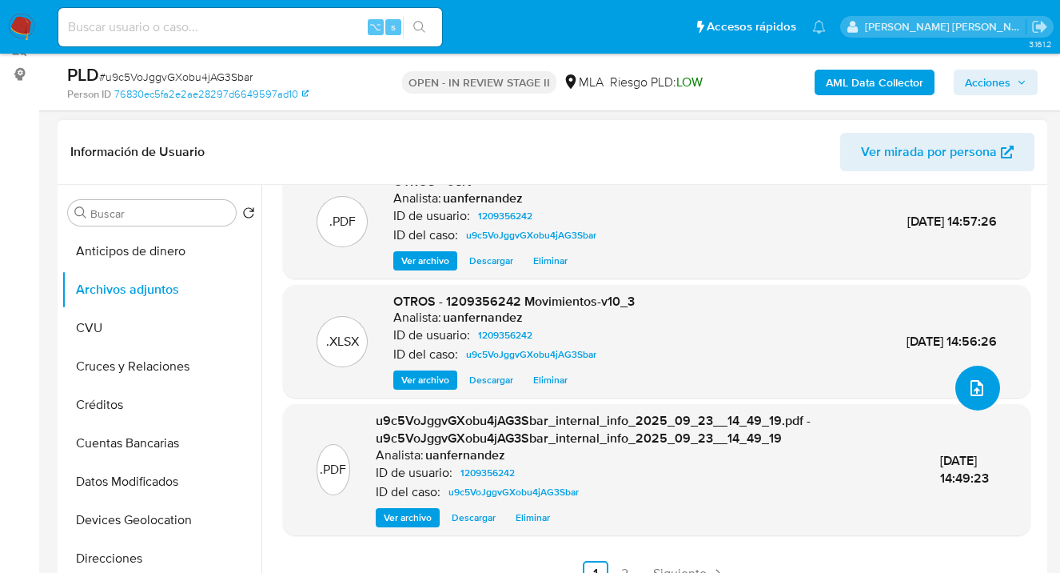
click at [968, 386] on icon "upload-file" at bounding box center [977, 387] width 19 height 19
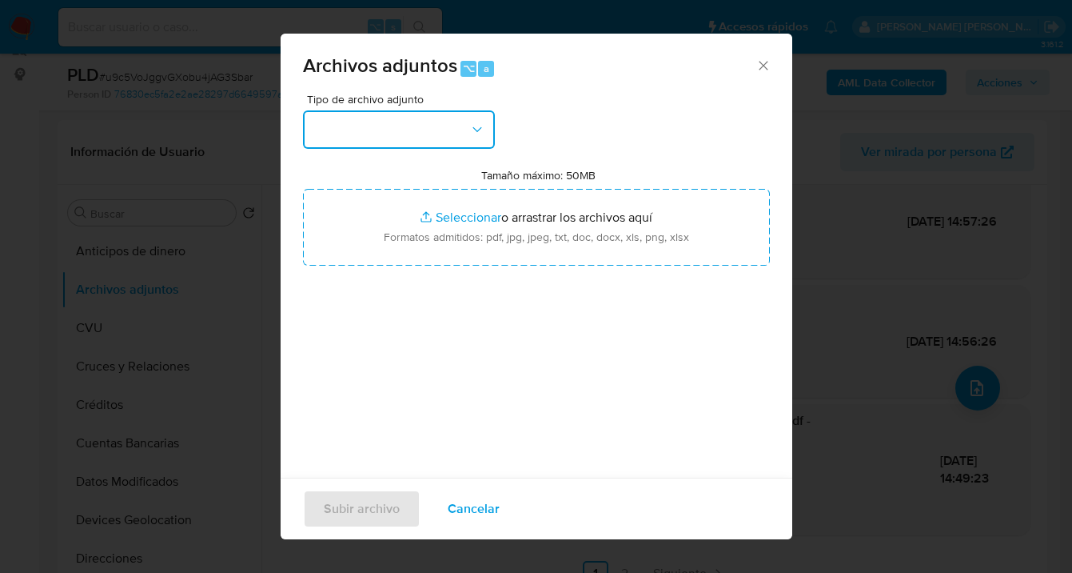
click at [480, 136] on icon "button" at bounding box center [477, 130] width 16 height 16
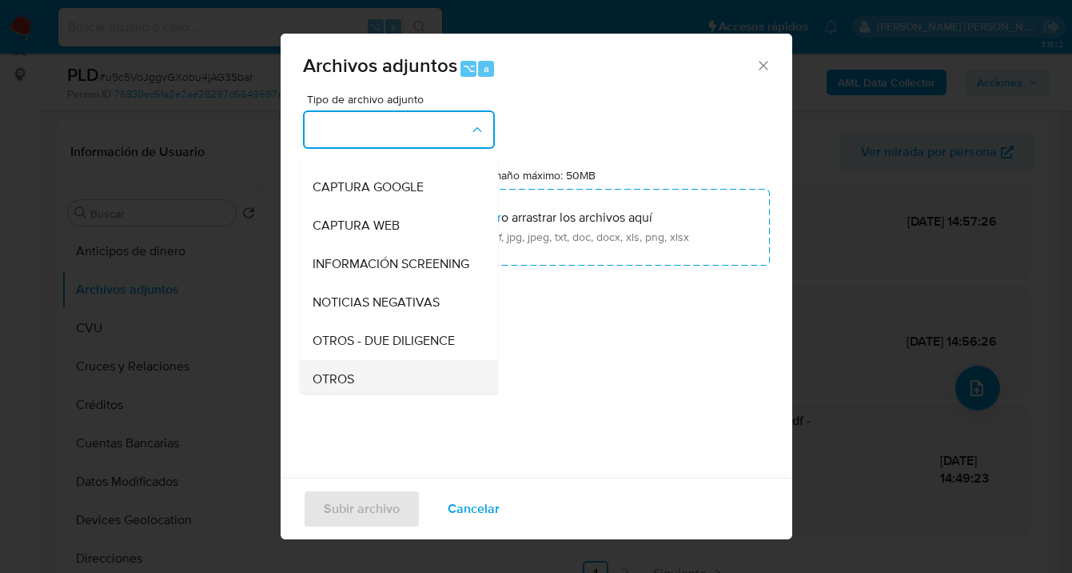
scroll to position [168, 0]
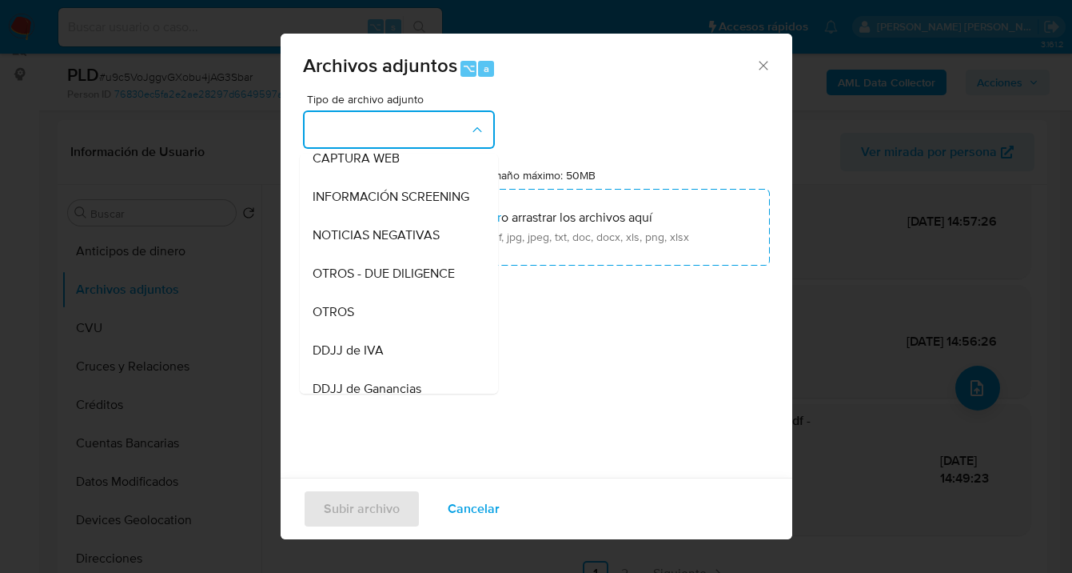
drag, startPoint x: 387, startPoint y: 329, endPoint x: 469, endPoint y: 283, distance: 94.5
click at [388, 329] on div "OTROS" at bounding box center [394, 312] width 163 height 38
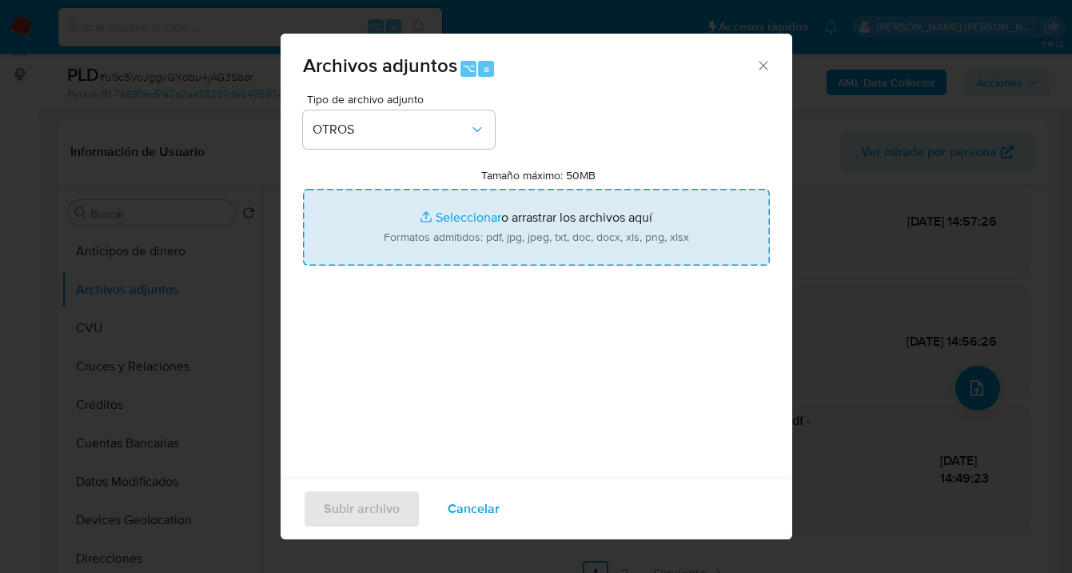
click at [541, 249] on input "Tamaño máximo: 50MB Seleccionar archivos" at bounding box center [536, 227] width 467 height 77
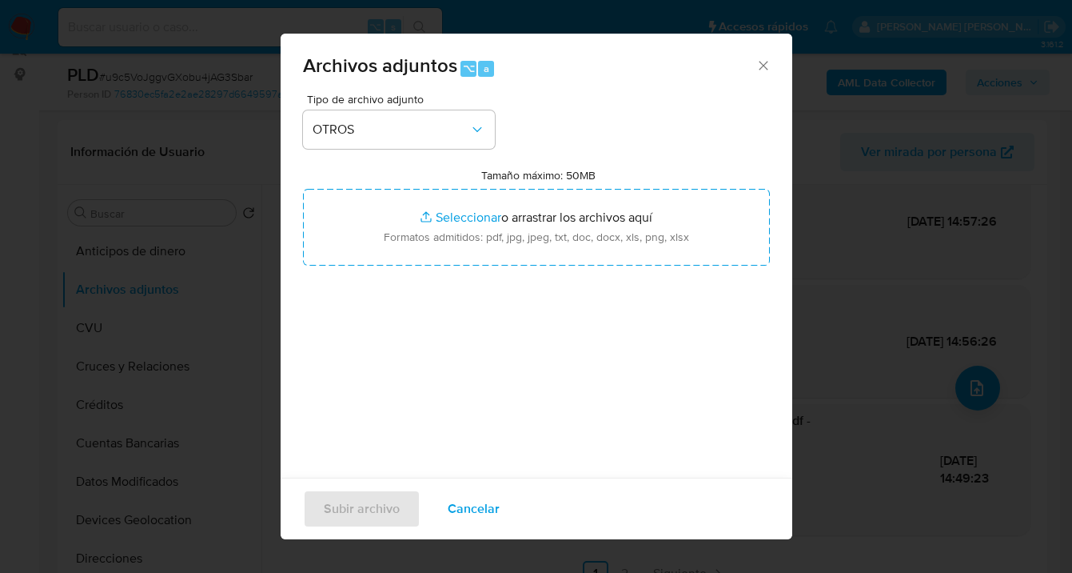
type input "C:\fakepath\Caselog u9c5VoJggvGXobu4jAG3Sbar_2025_09_18_02_18_39.docx"
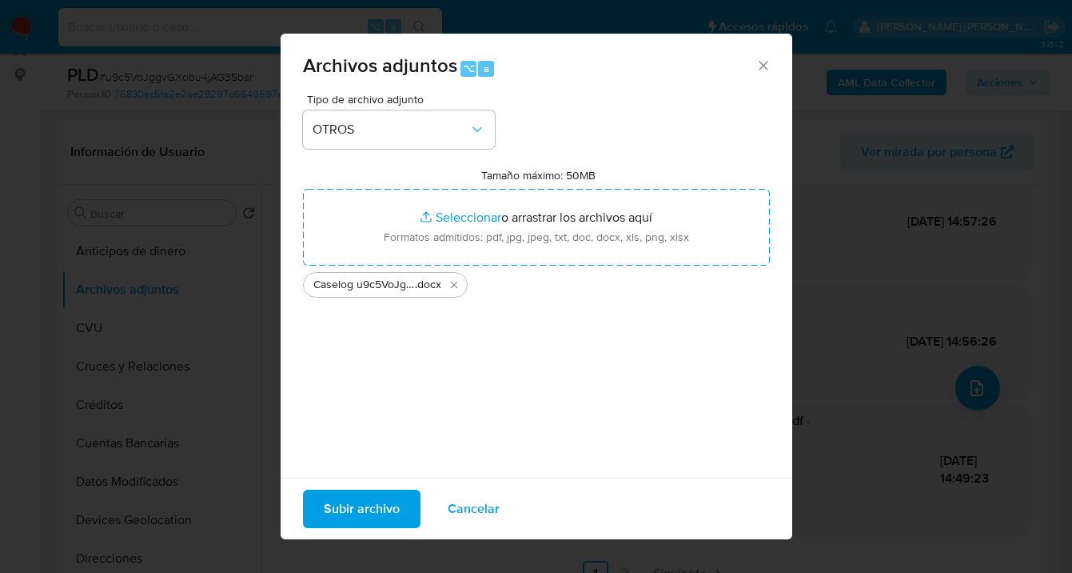
click at [369, 508] on span "Subir archivo" at bounding box center [362, 508] width 76 height 35
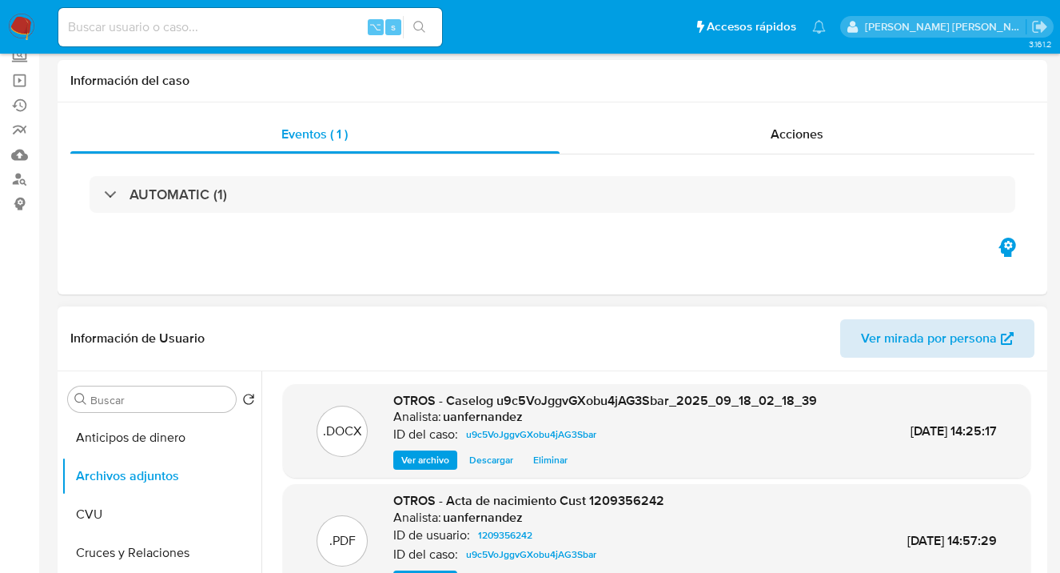
scroll to position [0, 0]
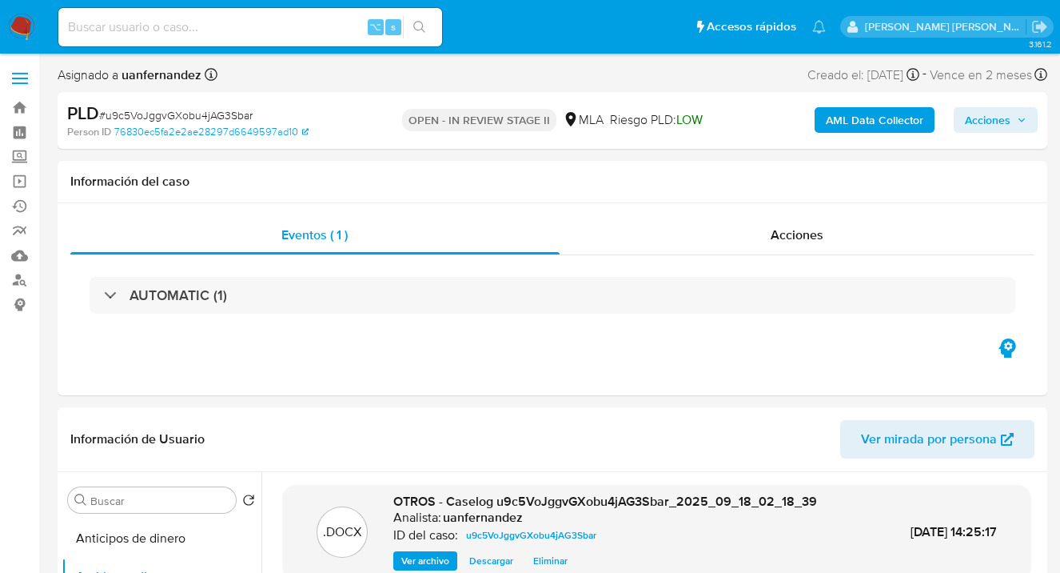
click at [987, 114] on span "Acciones" at bounding box center [988, 120] width 46 height 26
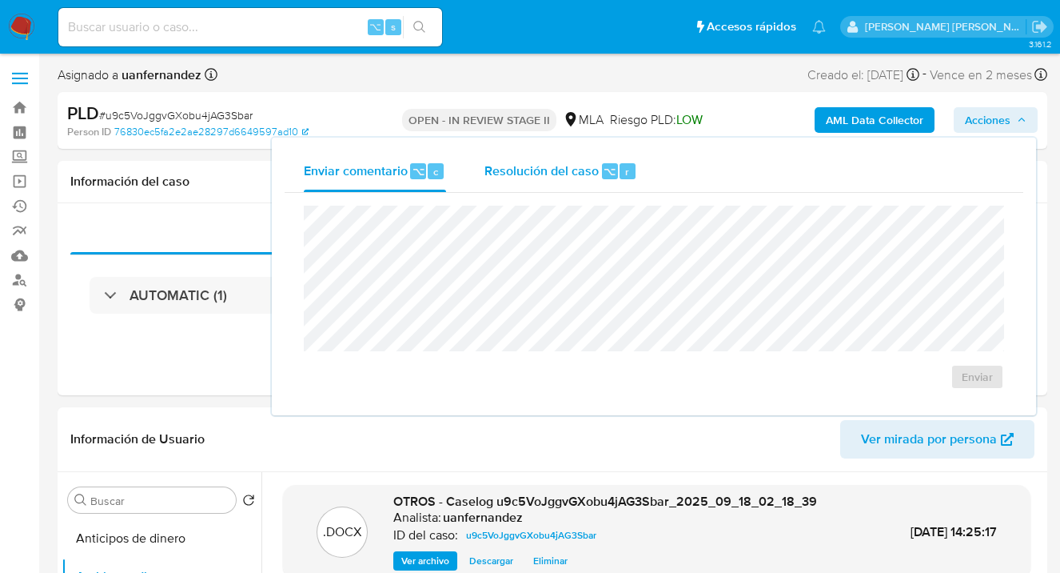
click at [478, 174] on button "Resolución del caso ⌥ r" at bounding box center [560, 171] width 191 height 42
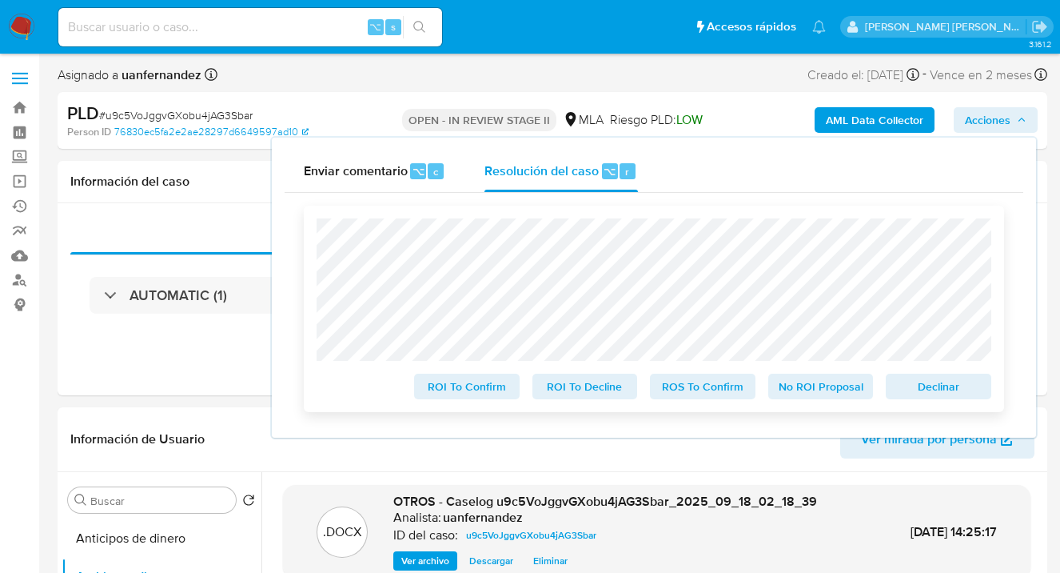
click at [943, 385] on span "Declinar" at bounding box center [938, 386] width 83 height 22
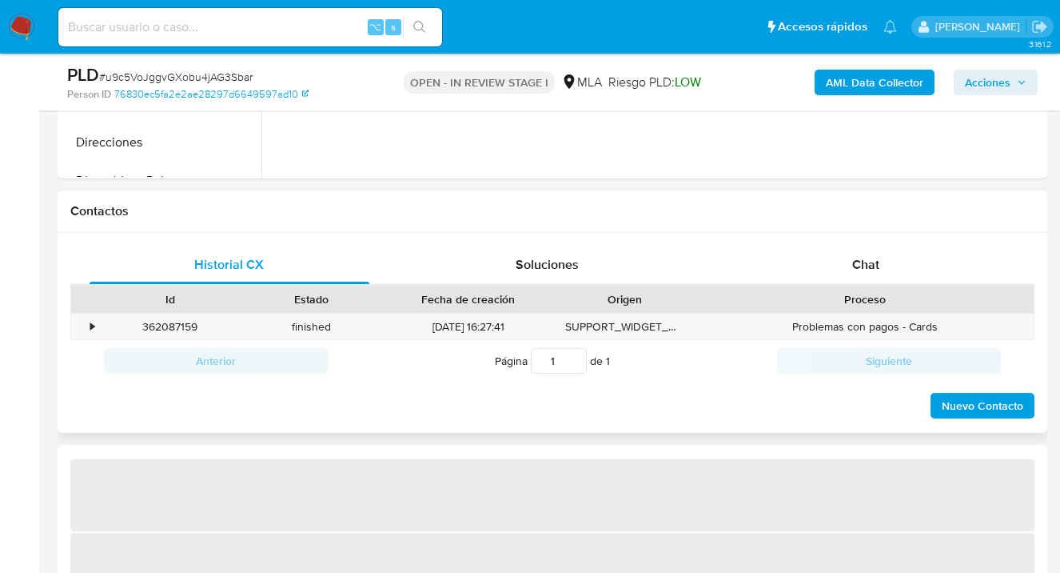
select select "10"
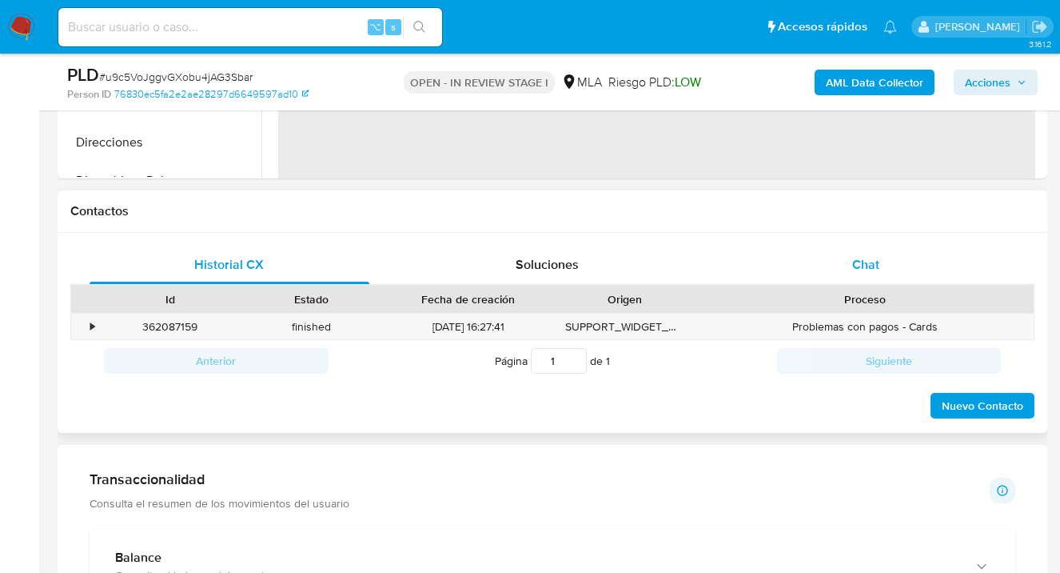
click at [891, 270] on div "Chat" at bounding box center [866, 264] width 280 height 38
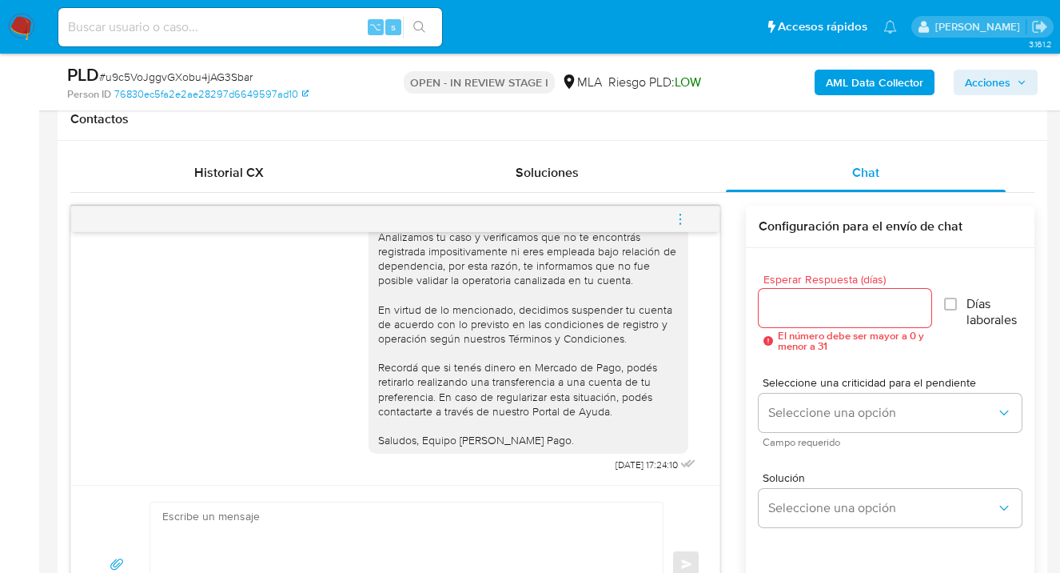
scroll to position [738, 0]
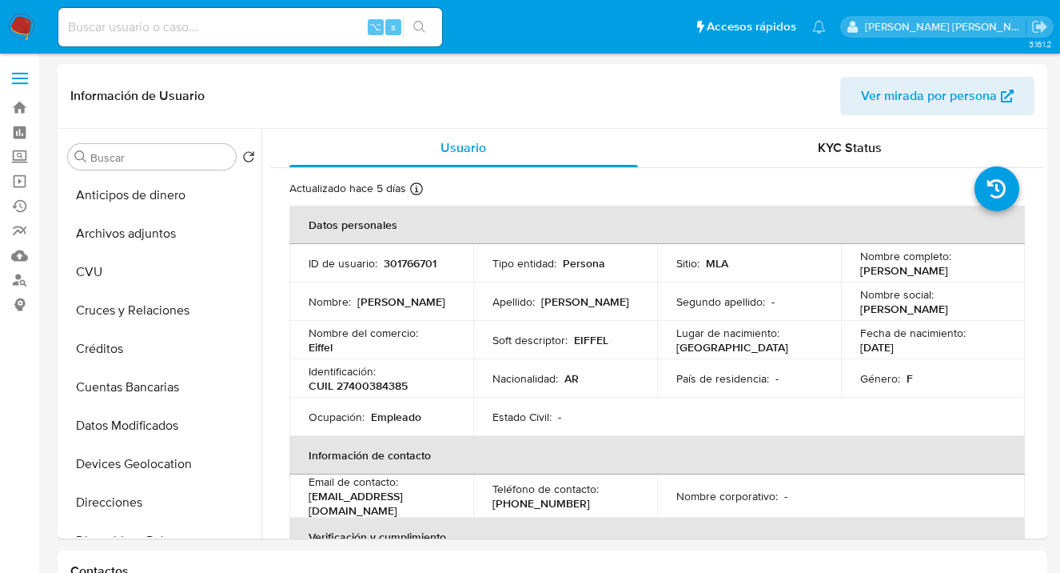
select select "10"
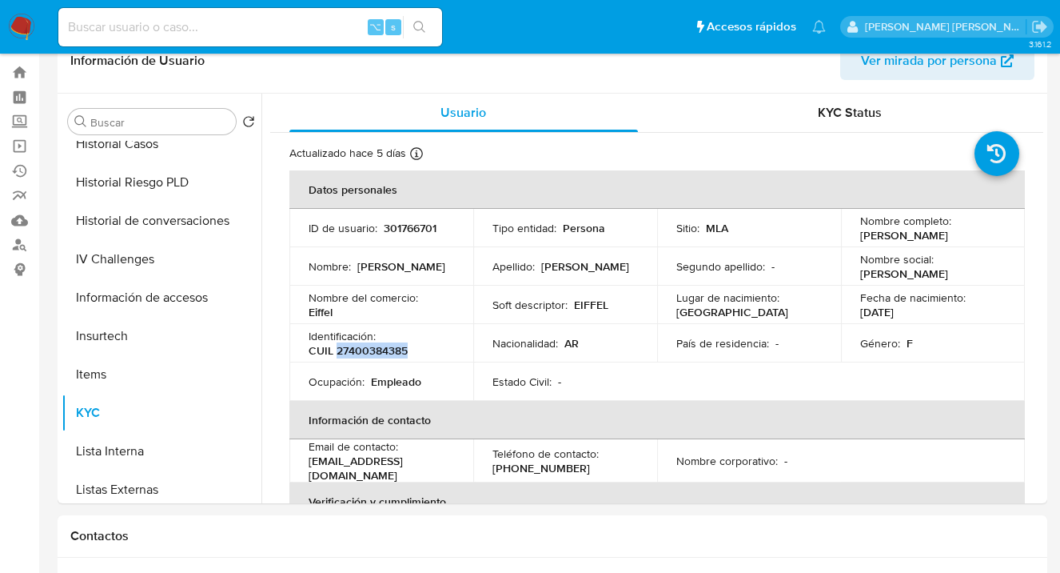
scroll to position [33, 0]
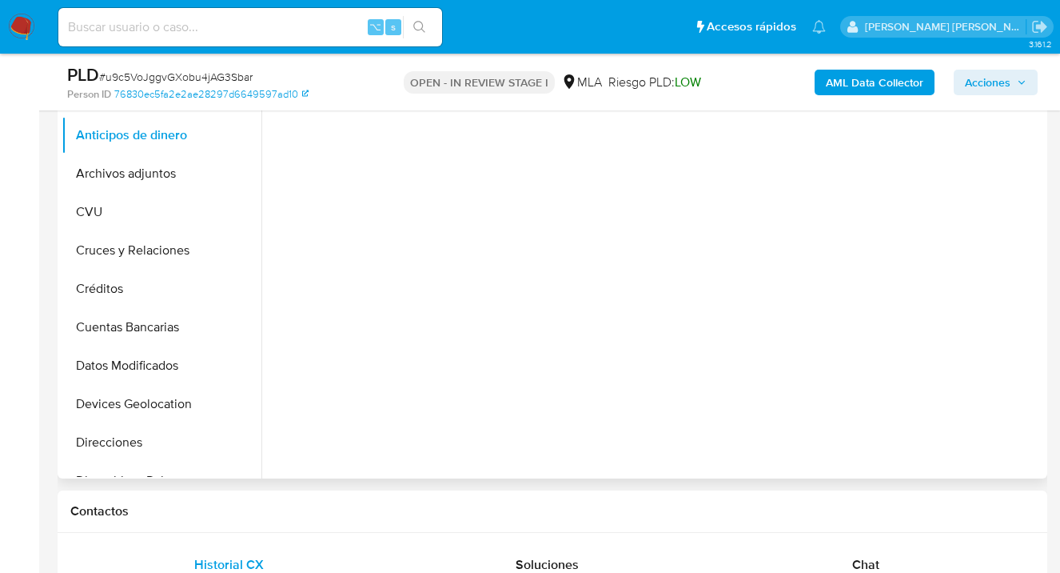
select select "10"
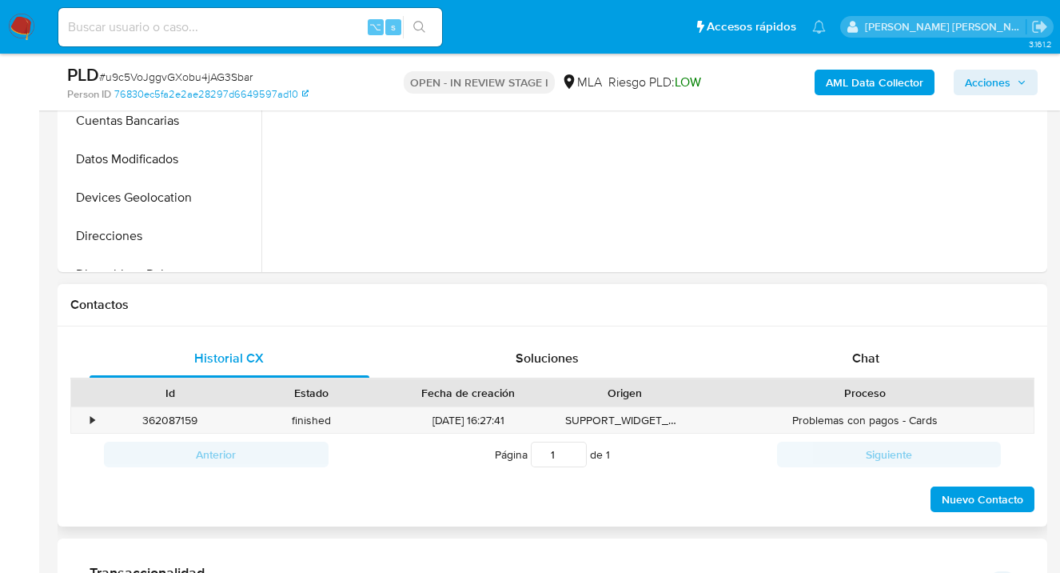
scroll to position [682, 0]
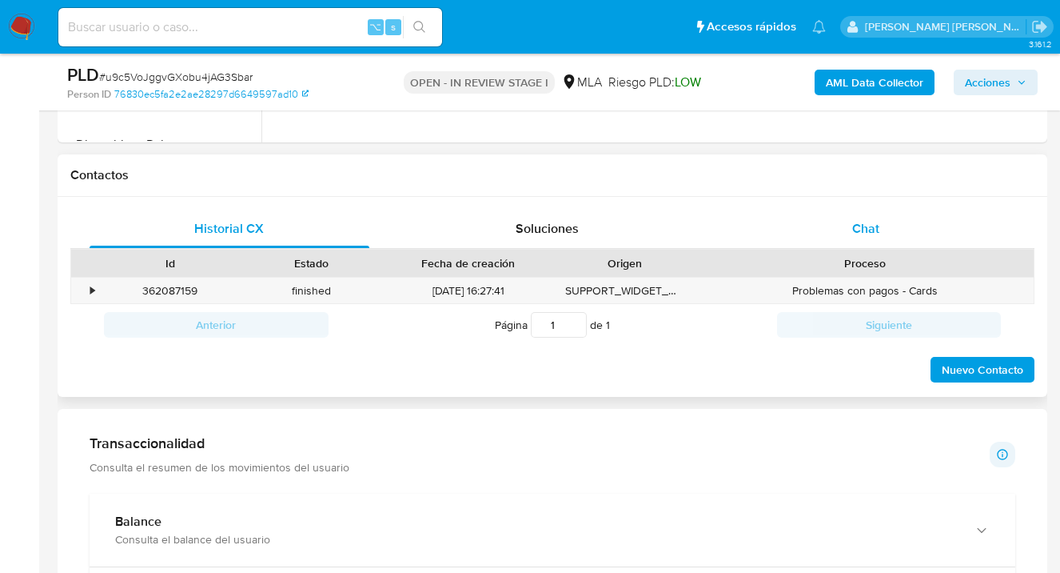
click at [877, 222] on span "Chat" at bounding box center [865, 228] width 27 height 18
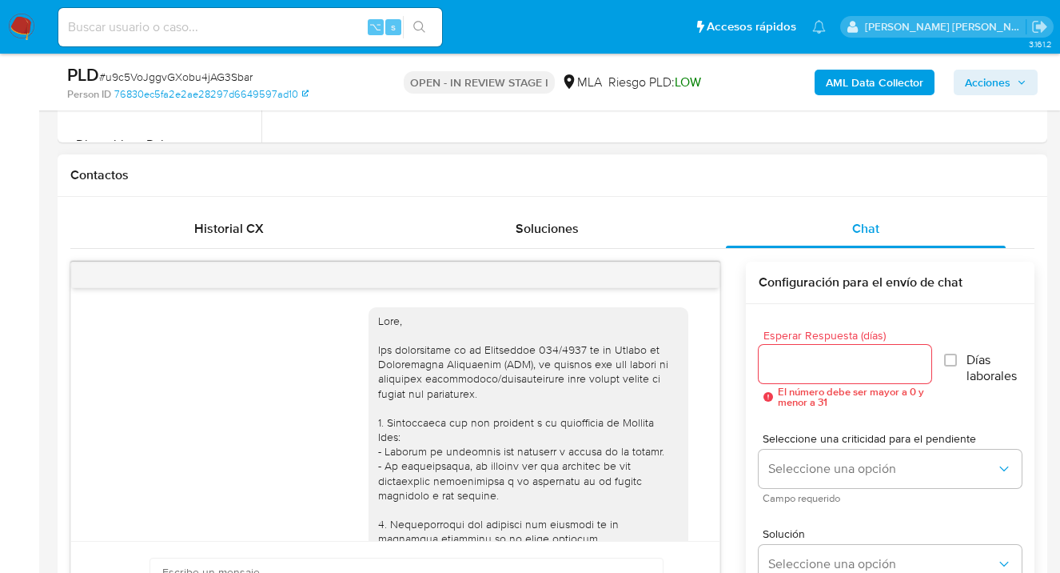
scroll to position [1816, 0]
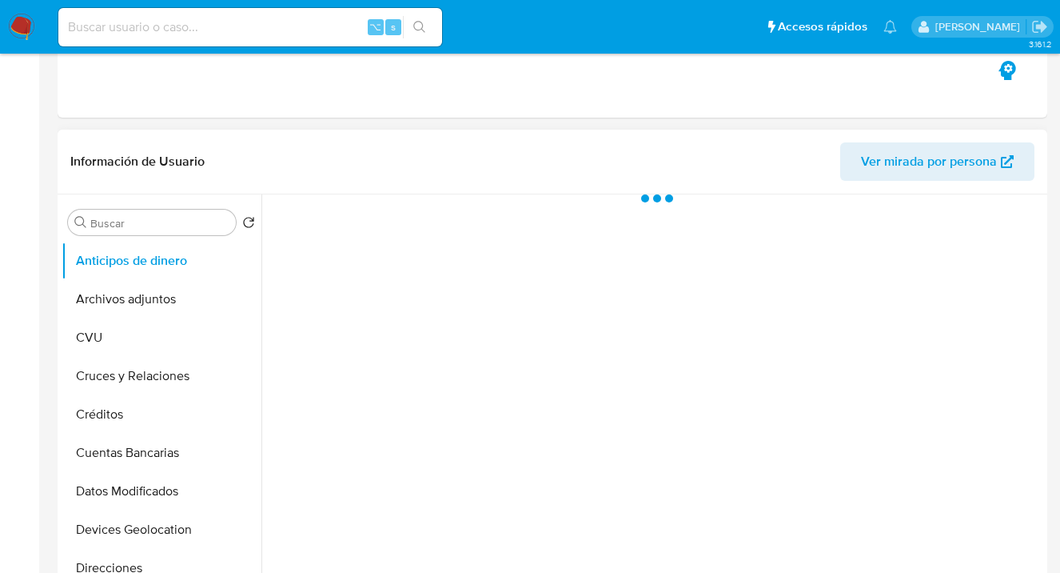
select select "10"
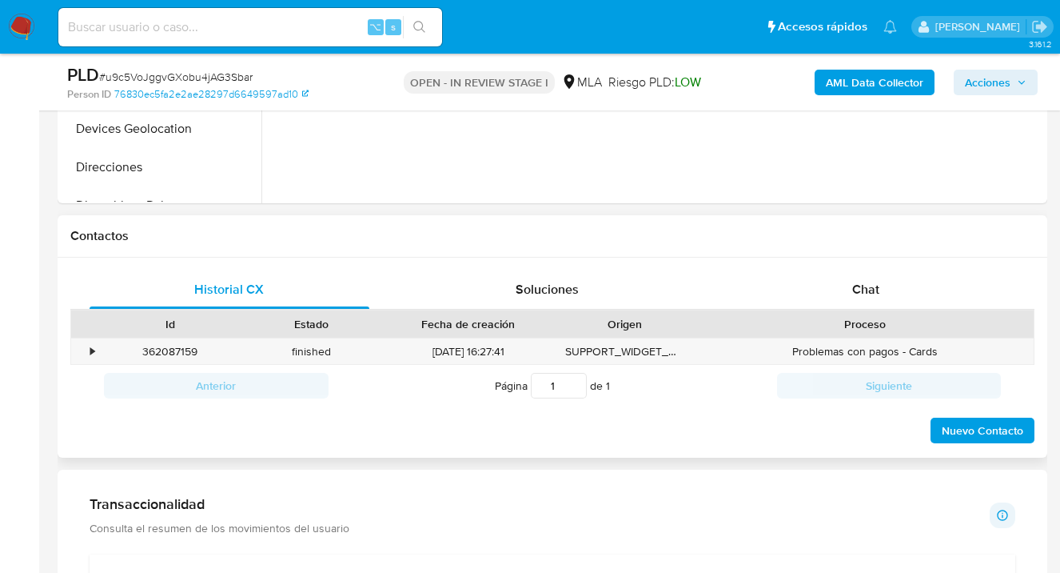
scroll to position [563, 0]
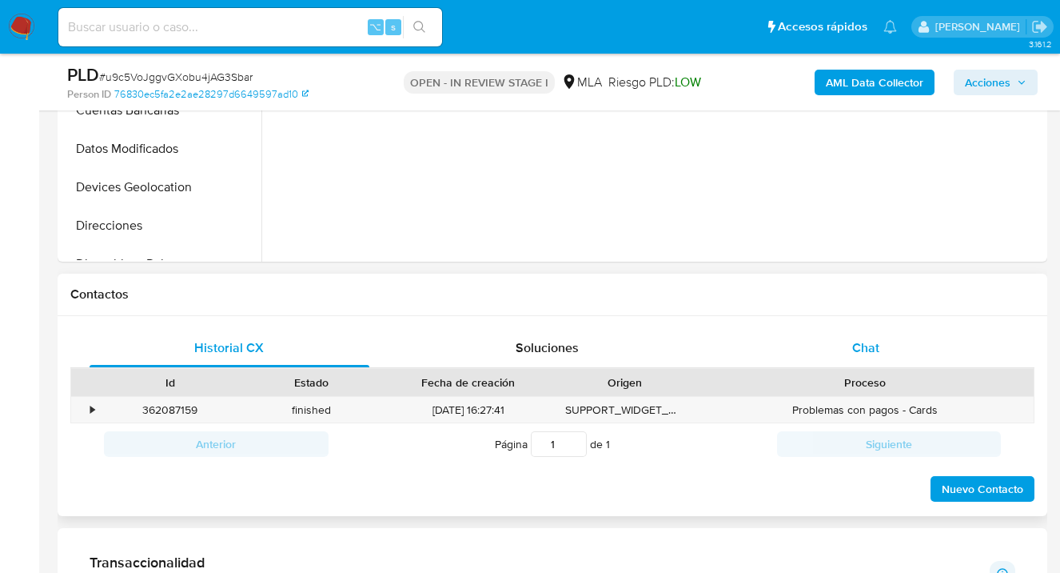
drag, startPoint x: 873, startPoint y: 341, endPoint x: 864, endPoint y: 333, distance: 12.5
click at [872, 342] on span "Chat" at bounding box center [865, 347] width 27 height 18
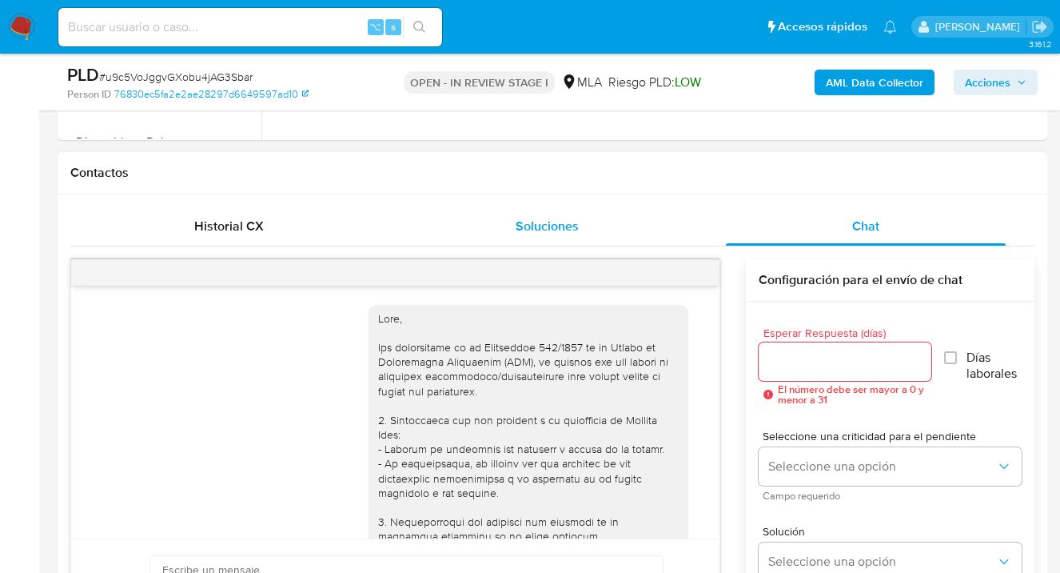
scroll to position [1816, 0]
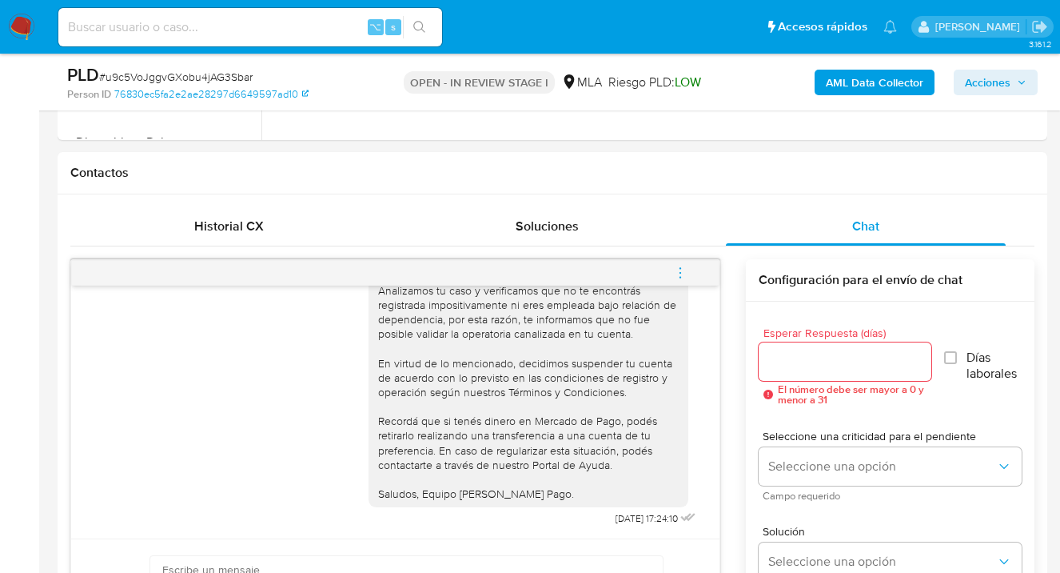
click at [684, 273] on icon "menu-action" at bounding box center [680, 272] width 14 height 14
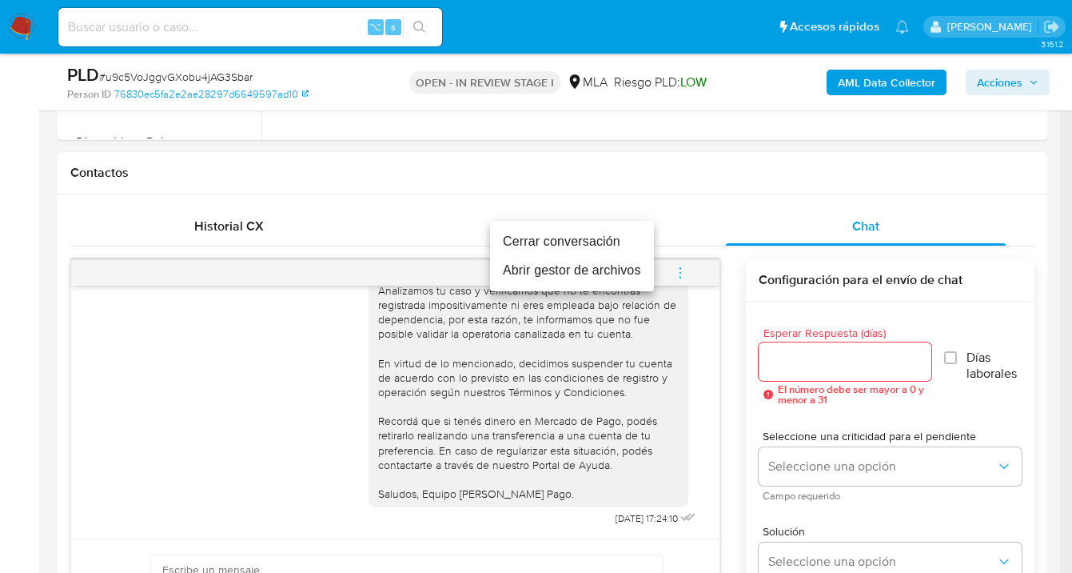
click at [564, 242] on li "Cerrar conversación" at bounding box center [572, 241] width 164 height 29
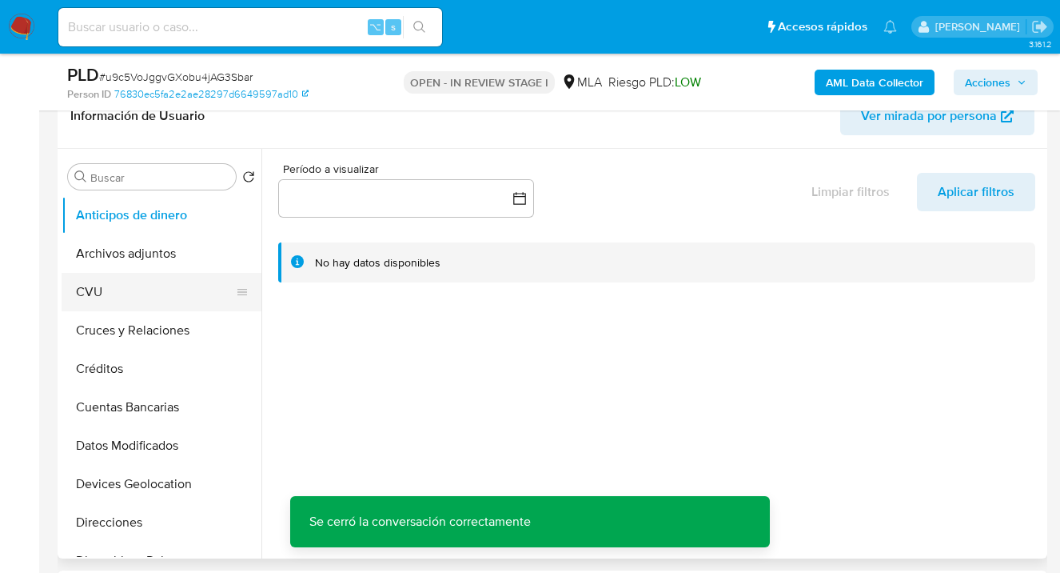
scroll to position [219, 0]
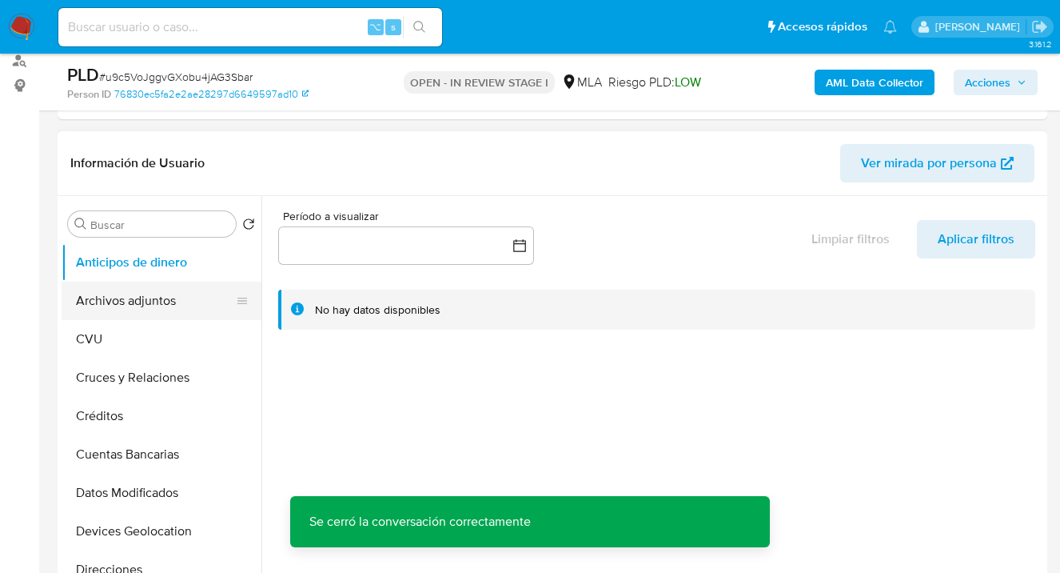
drag, startPoint x: 162, startPoint y: 290, endPoint x: 170, endPoint y: 285, distance: 9.8
click at [162, 290] on button "Archivos adjuntos" at bounding box center [155, 300] width 187 height 38
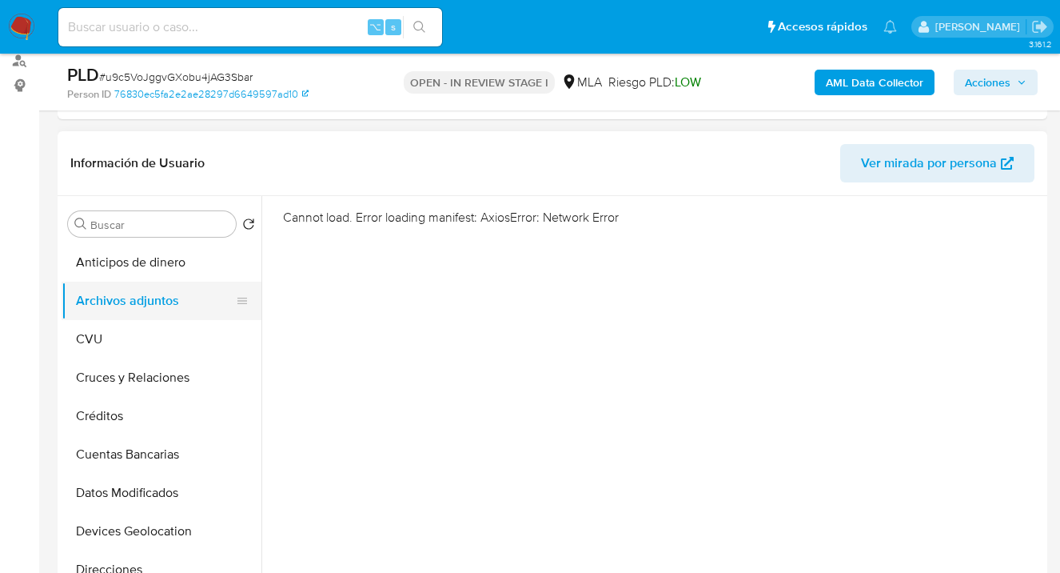
drag, startPoint x: 165, startPoint y: 339, endPoint x: 174, endPoint y: 316, distance: 24.8
click at [165, 339] on button "CVU" at bounding box center [162, 339] width 200 height 38
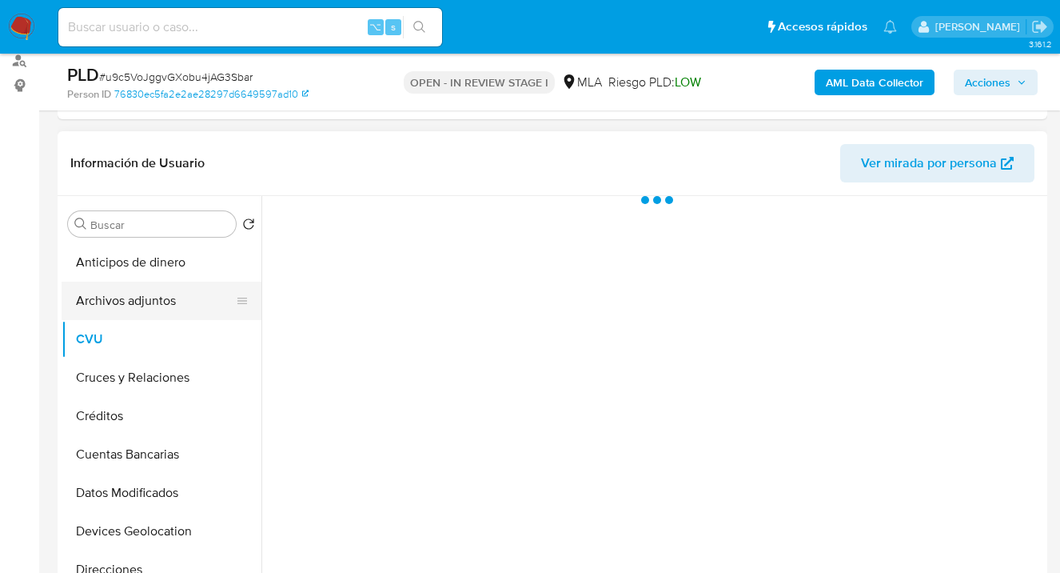
click at [176, 313] on button "Archivos adjuntos" at bounding box center [155, 300] width 187 height 38
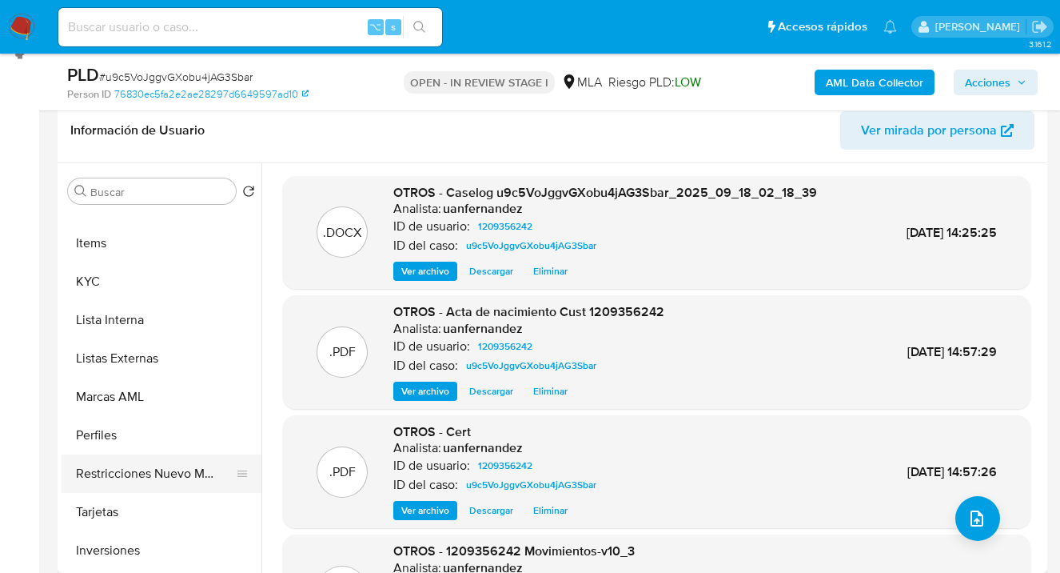
scroll to position [717, 0]
click at [166, 478] on button "Restricciones Nuevo Mundo" at bounding box center [155, 472] width 187 height 38
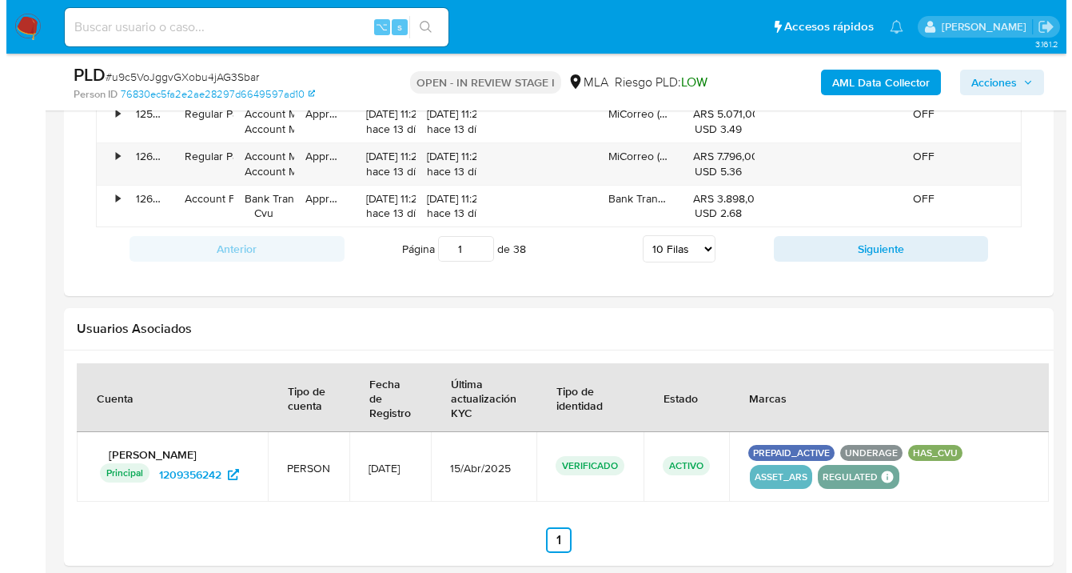
scroll to position [2317, 0]
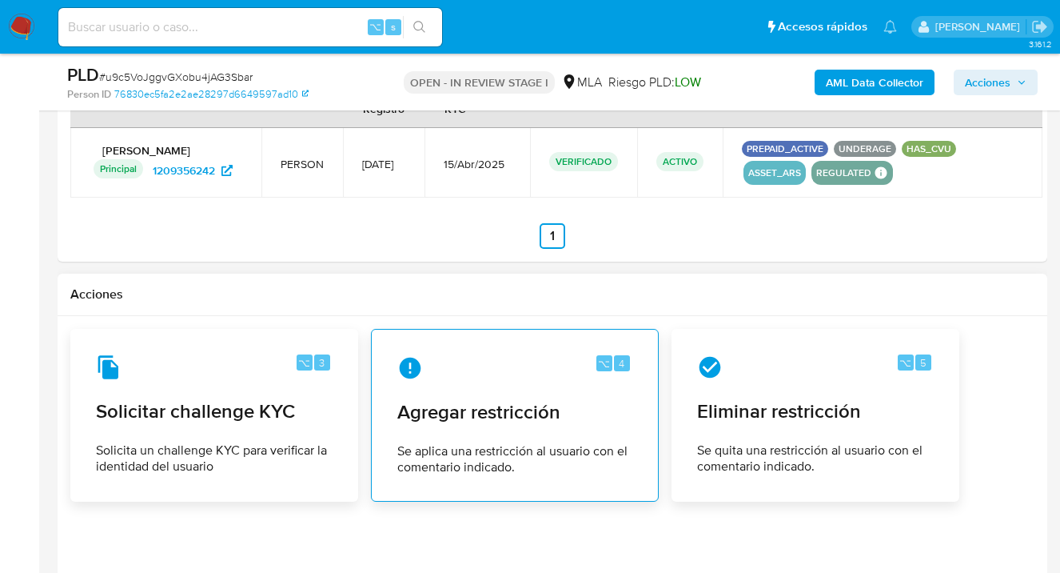
click at [480, 381] on div "⌥ 4 Agregar restricción Se aplica una restricción al usuario con el comentario …" at bounding box center [515, 415] width 261 height 146
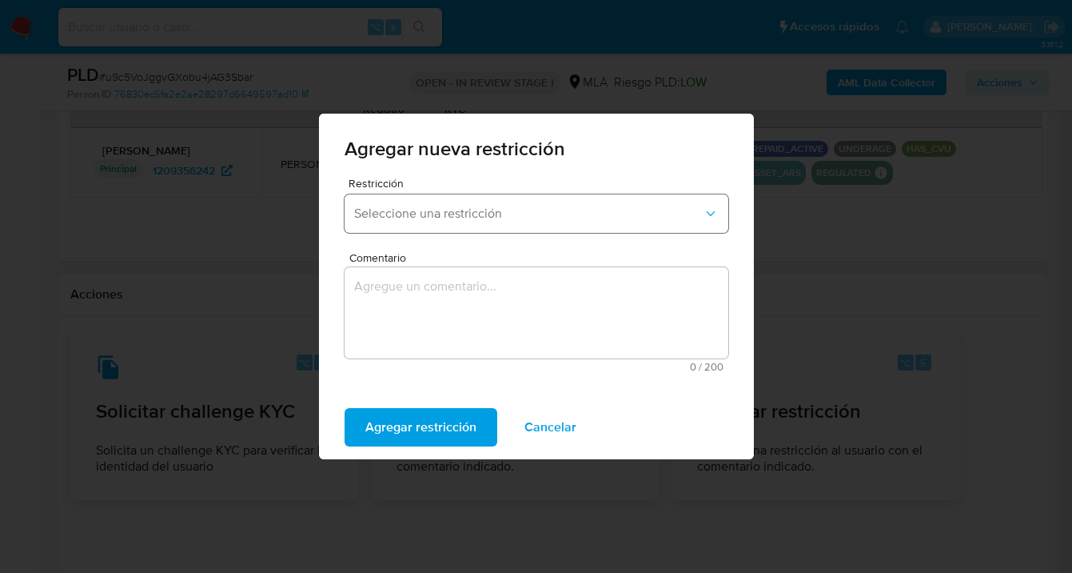
click at [434, 202] on button "Seleccione una restricción" at bounding box center [537, 213] width 384 height 38
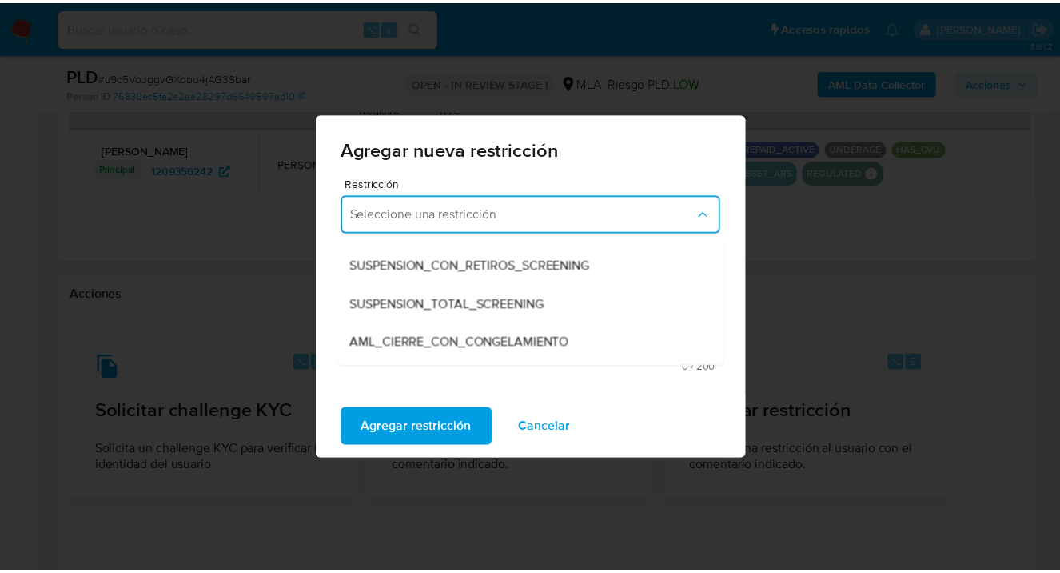
scroll to position [176, 0]
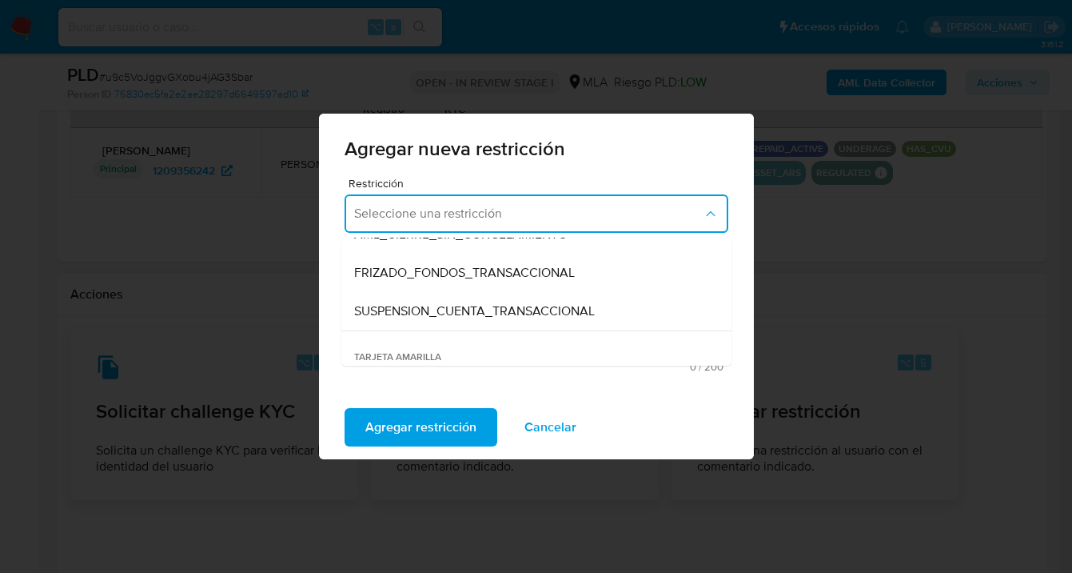
click at [491, 309] on span "SUSPENSION_CUENTA_TRANSACCIONAL" at bounding box center [474, 311] width 241 height 16
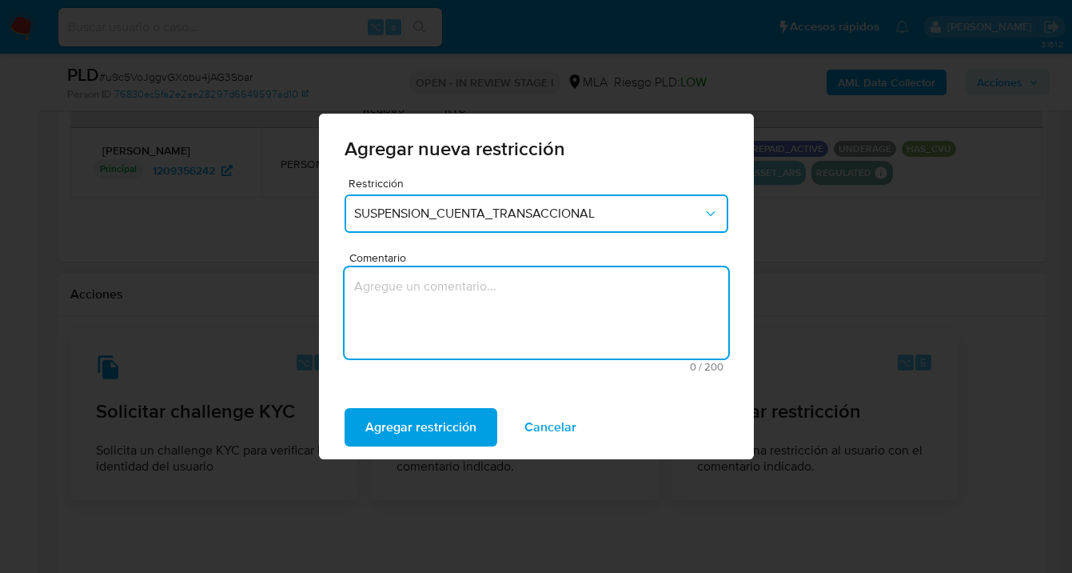
click at [453, 341] on textarea "Comentario" at bounding box center [537, 312] width 384 height 91
type textarea "AML"
click at [389, 429] on span "Agregar restricción" at bounding box center [420, 426] width 111 height 35
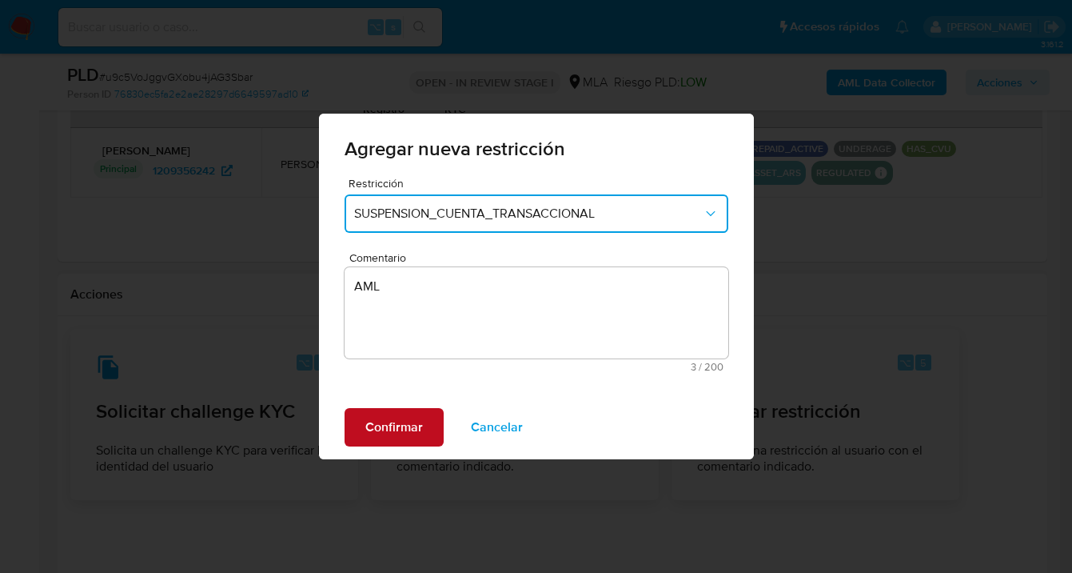
click at [391, 429] on span "Confirmar" at bounding box center [394, 426] width 58 height 35
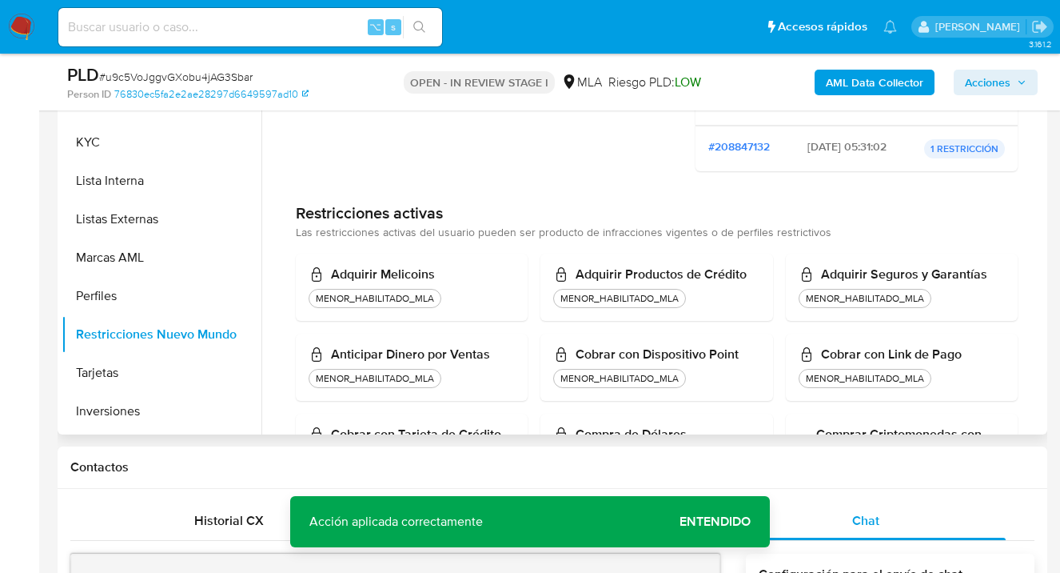
scroll to position [310, 0]
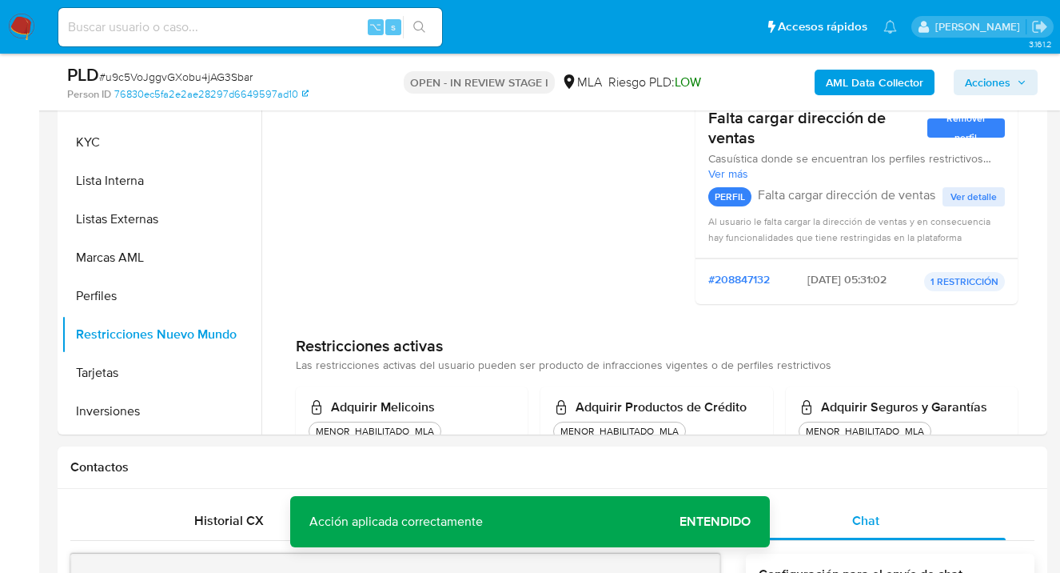
drag, startPoint x: 993, startPoint y: 78, endPoint x: 984, endPoint y: 82, distance: 10.7
click at [992, 78] on span "Acciones" at bounding box center [988, 83] width 46 height 26
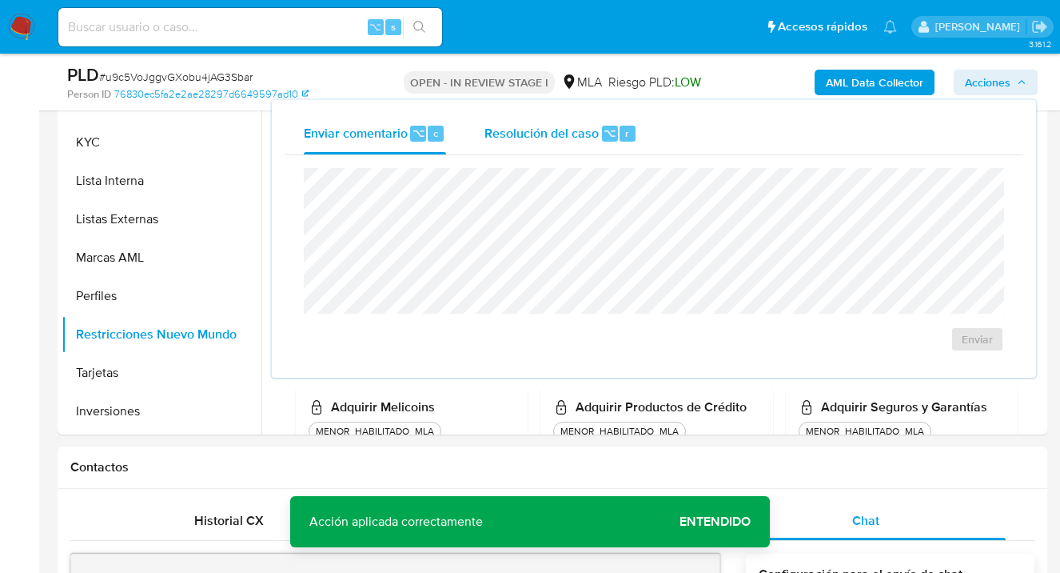
click at [515, 134] on span "Resolución del caso" at bounding box center [542, 132] width 114 height 18
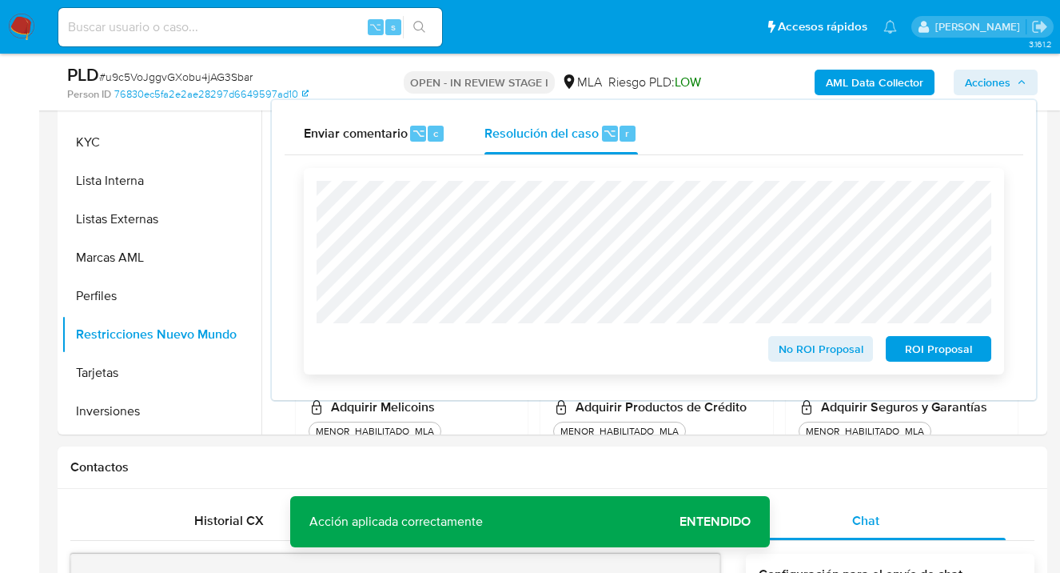
click at [950, 356] on span "ROI Proposal" at bounding box center [938, 348] width 83 height 22
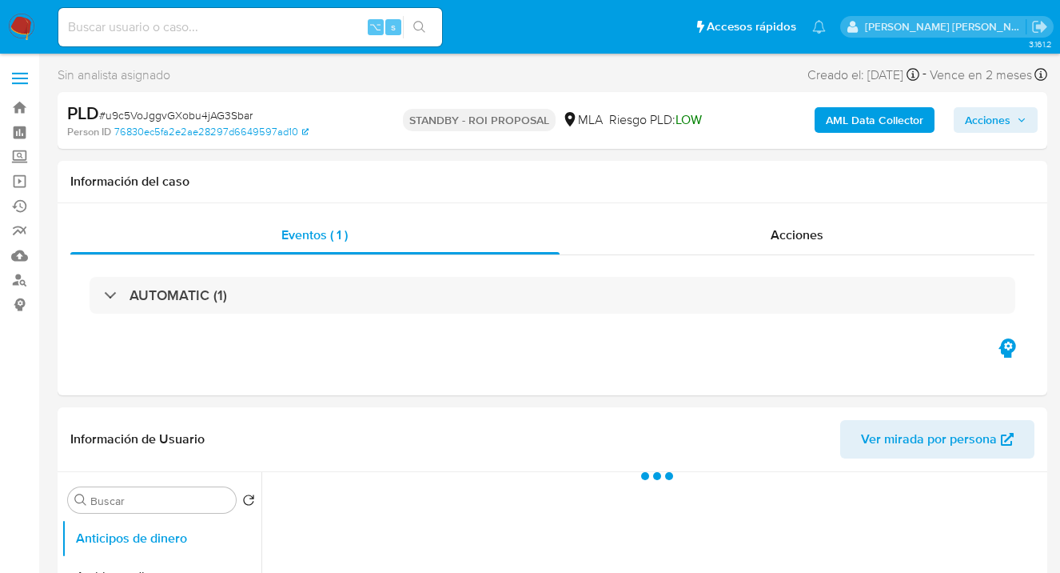
select select "10"
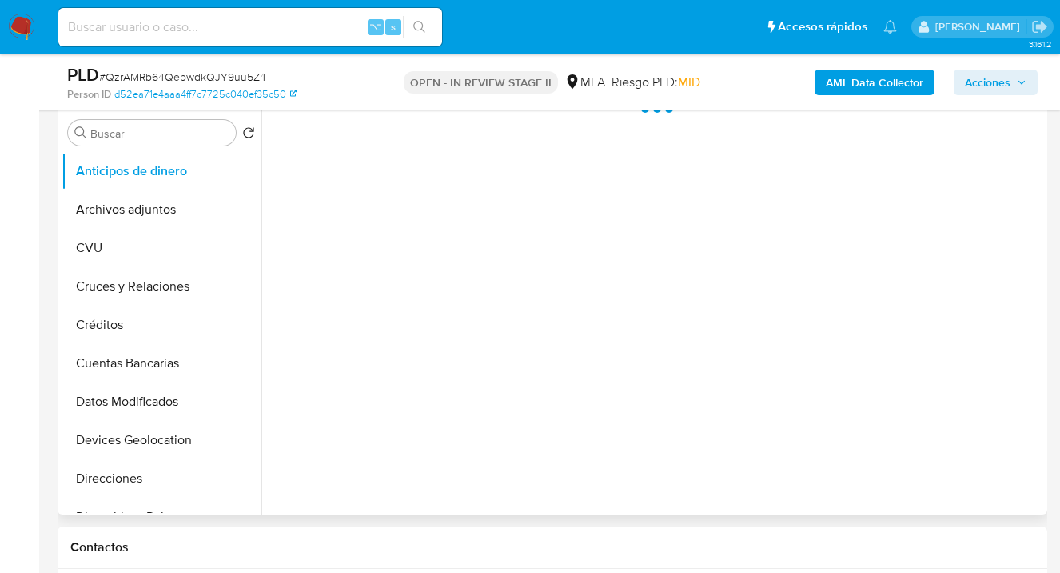
select select "10"
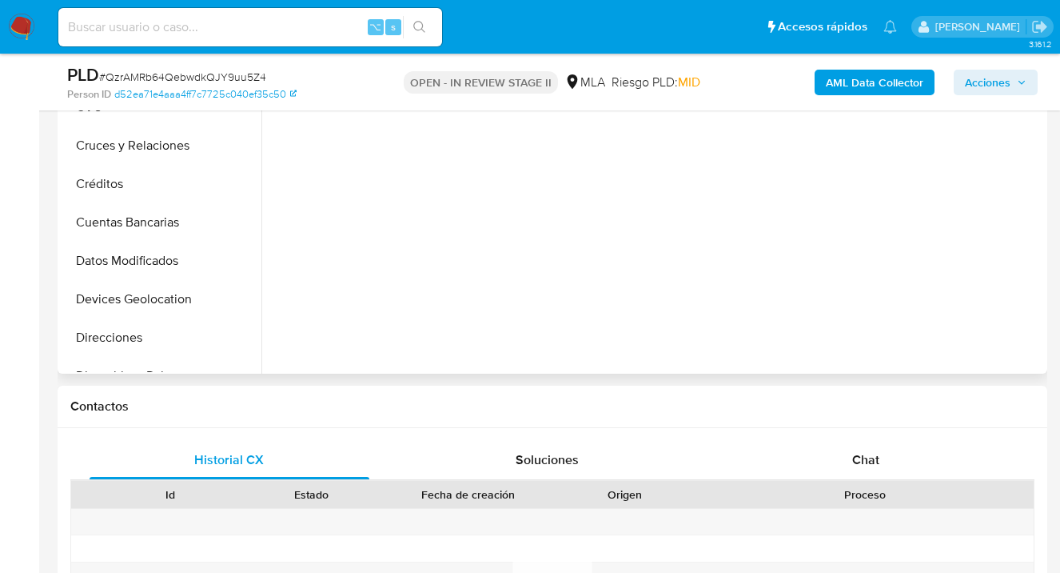
drag, startPoint x: 864, startPoint y: 451, endPoint x: 782, endPoint y: 322, distance: 152.8
click at [864, 451] on span "Chat" at bounding box center [865, 459] width 27 height 18
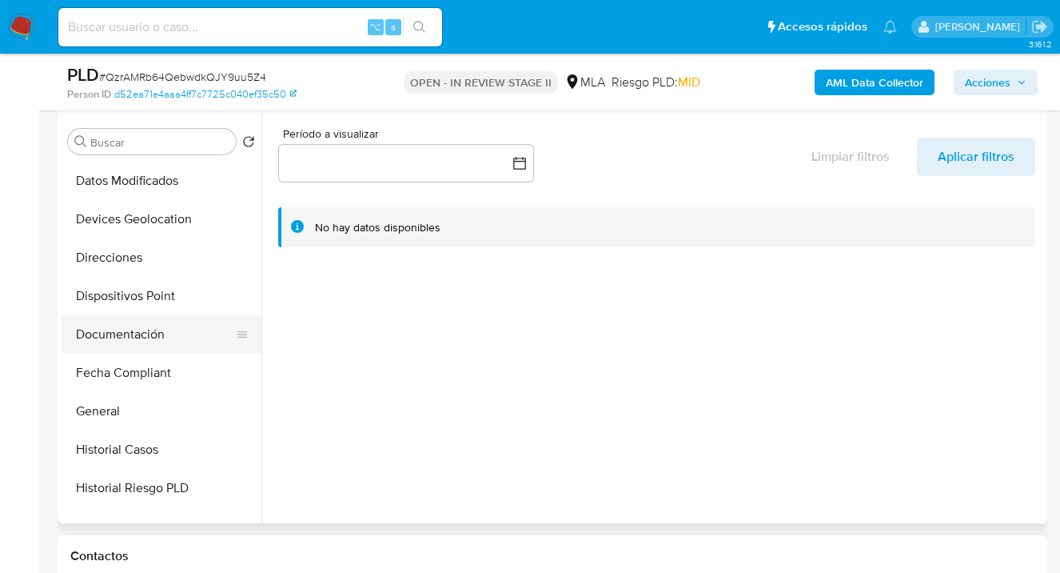
scroll to position [231, 0]
click at [194, 326] on button "Documentación" at bounding box center [155, 332] width 187 height 38
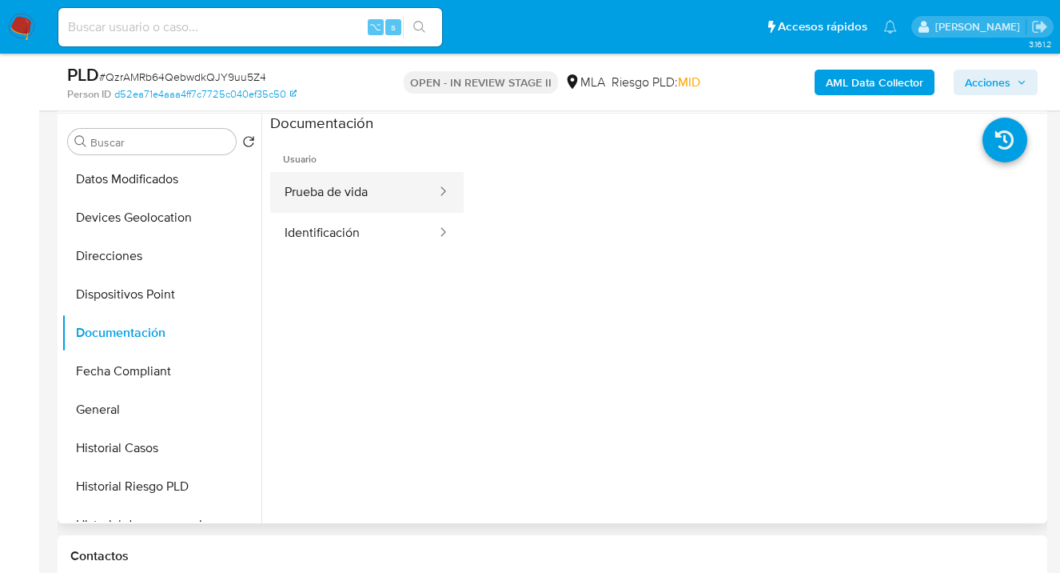
click at [377, 198] on button "Prueba de vida" at bounding box center [354, 192] width 168 height 41
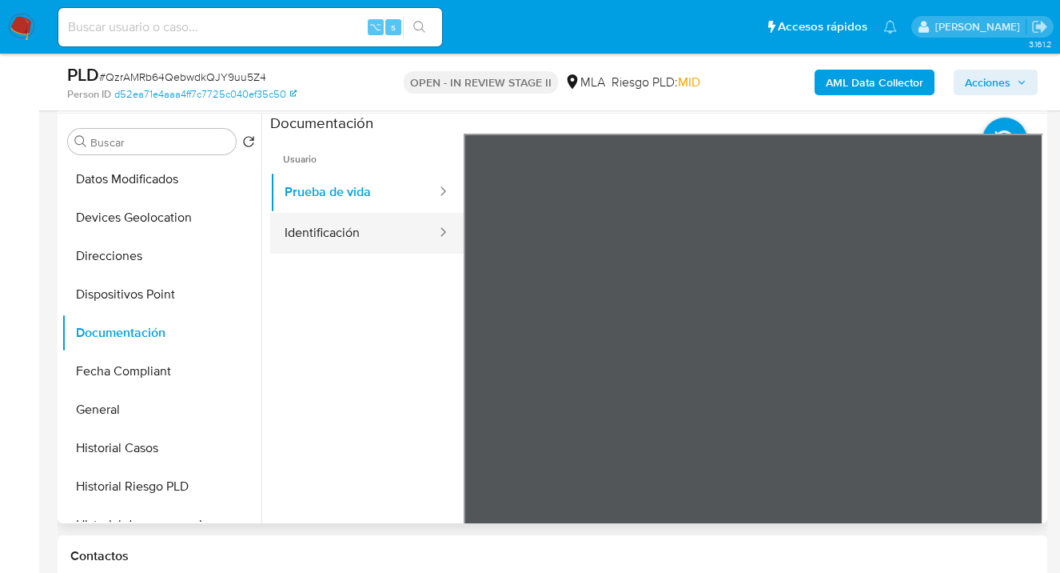
drag, startPoint x: 373, startPoint y: 230, endPoint x: 389, endPoint y: 233, distance: 16.2
click at [374, 230] on button "Identificación" at bounding box center [354, 233] width 168 height 41
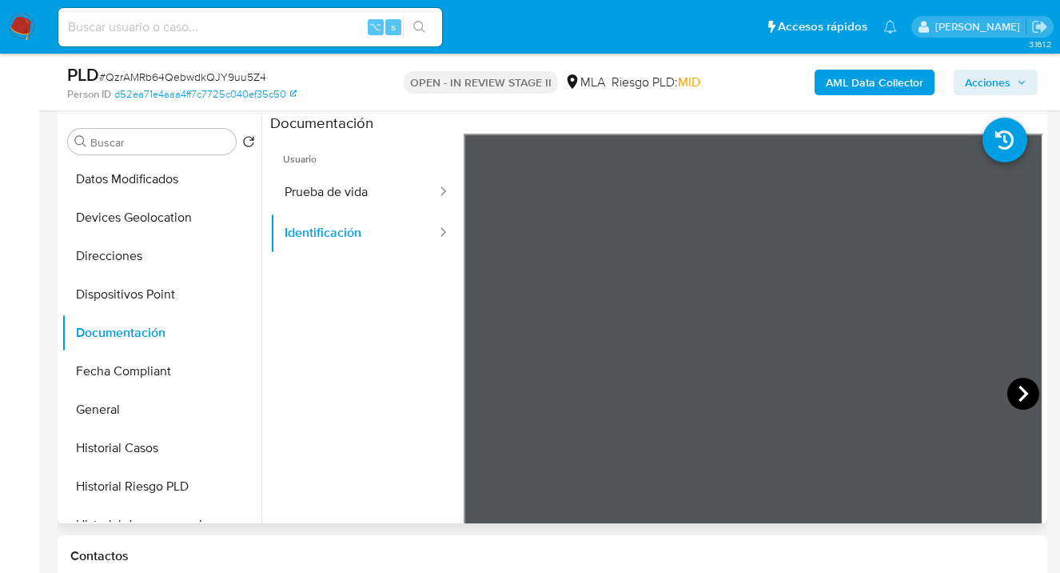
click at [1023, 397] on icon at bounding box center [1024, 393] width 32 height 32
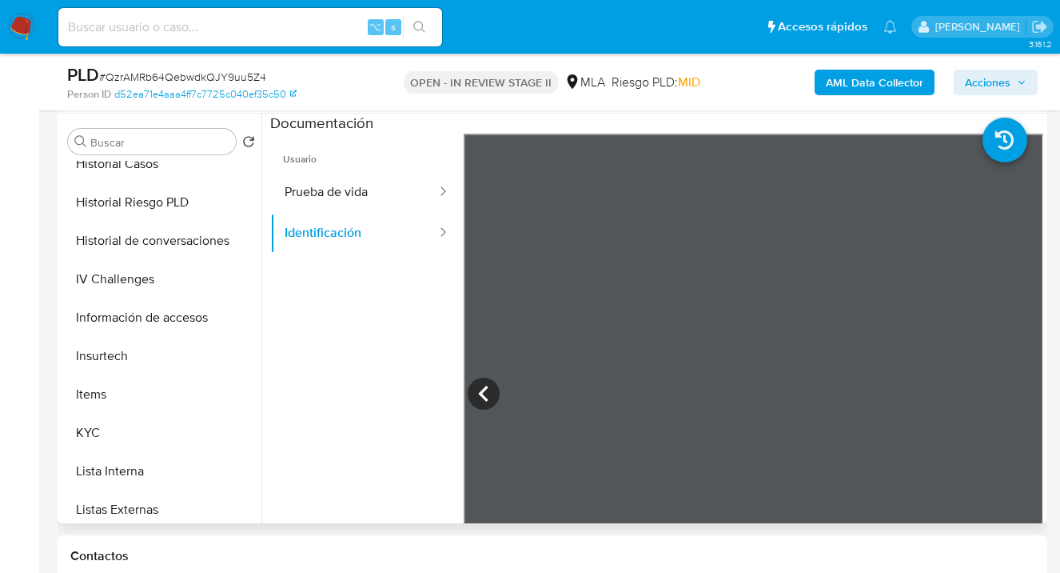
scroll to position [513, 0]
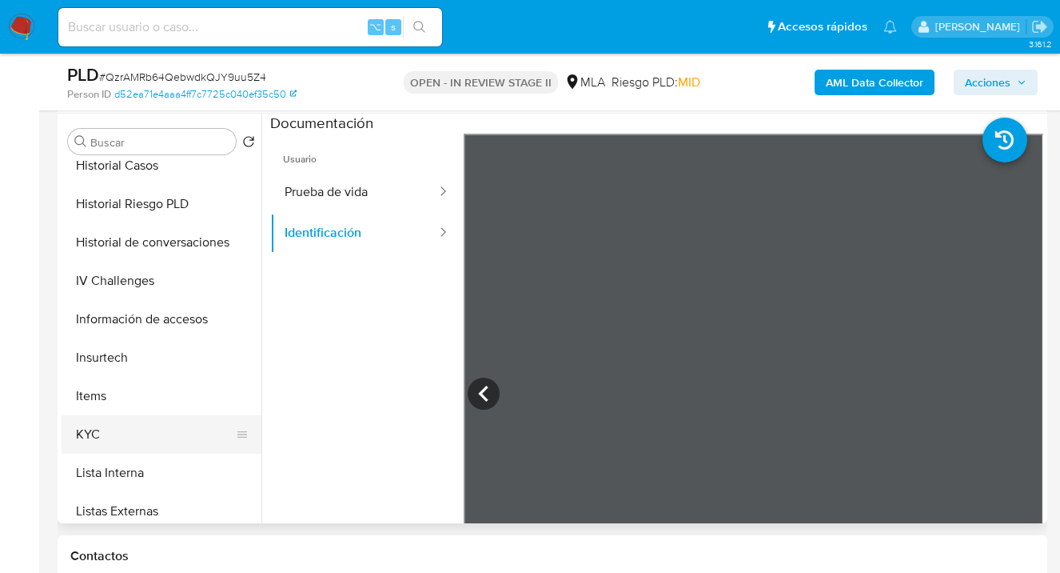
click at [161, 417] on button "KYC" at bounding box center [155, 434] width 187 height 38
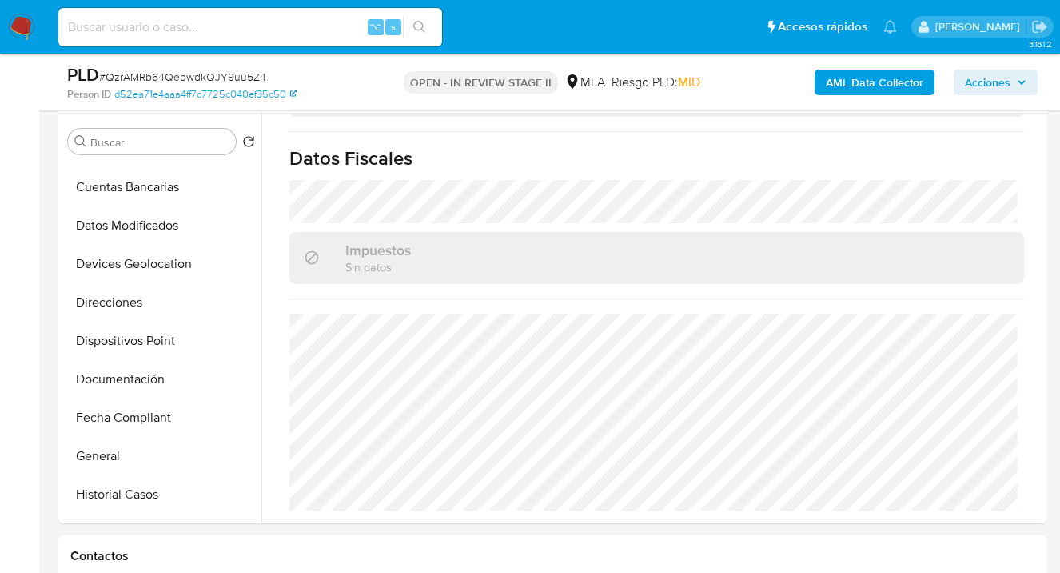
scroll to position [176, 0]
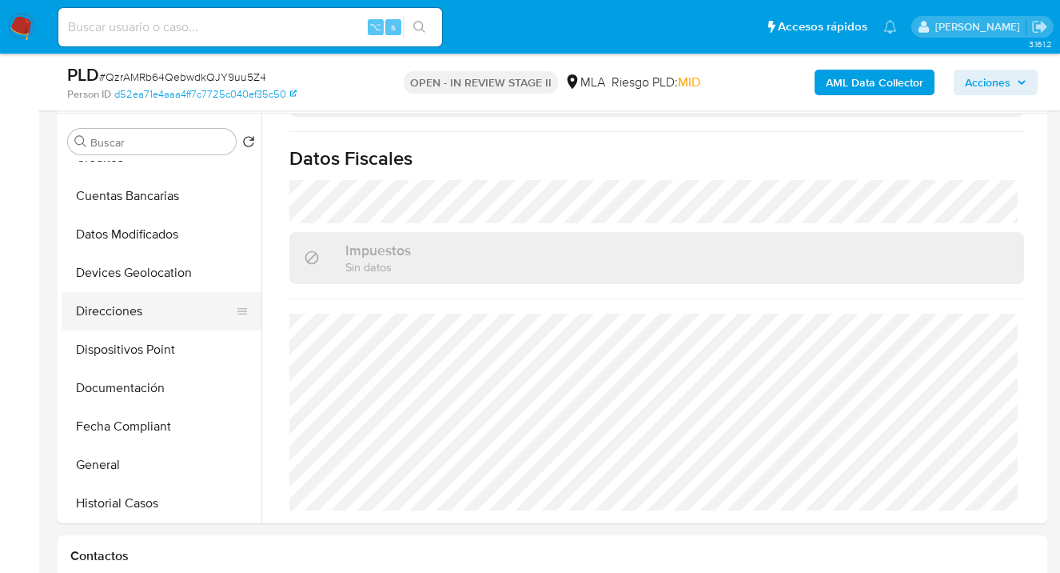
click at [169, 297] on button "Direcciones" at bounding box center [155, 311] width 187 height 38
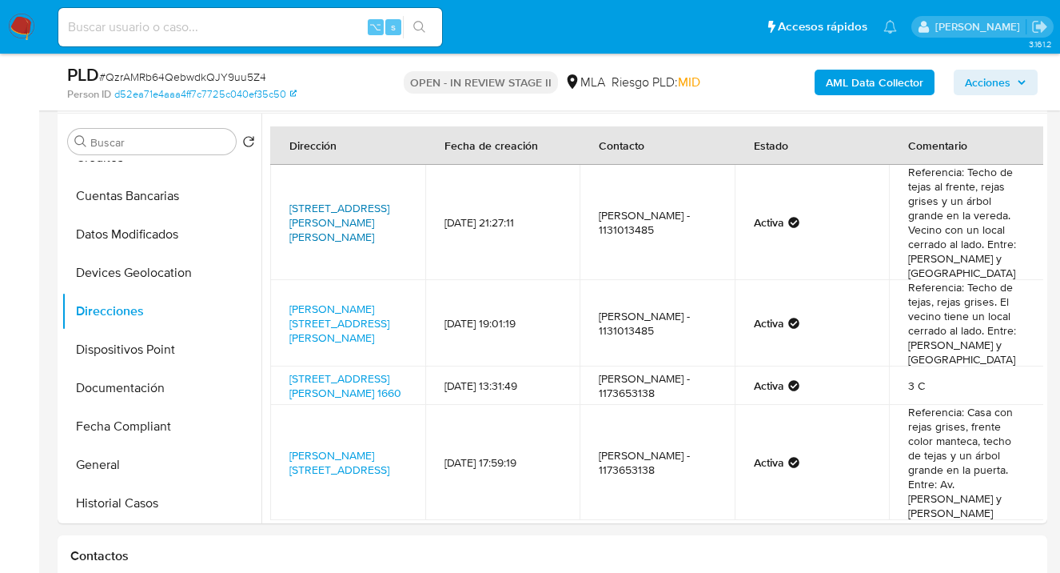
click at [337, 216] on link "Avenida Echeverria 1440, Rafael Castillo, Buenos Aires, 1755, Argentina 1440" at bounding box center [339, 222] width 100 height 45
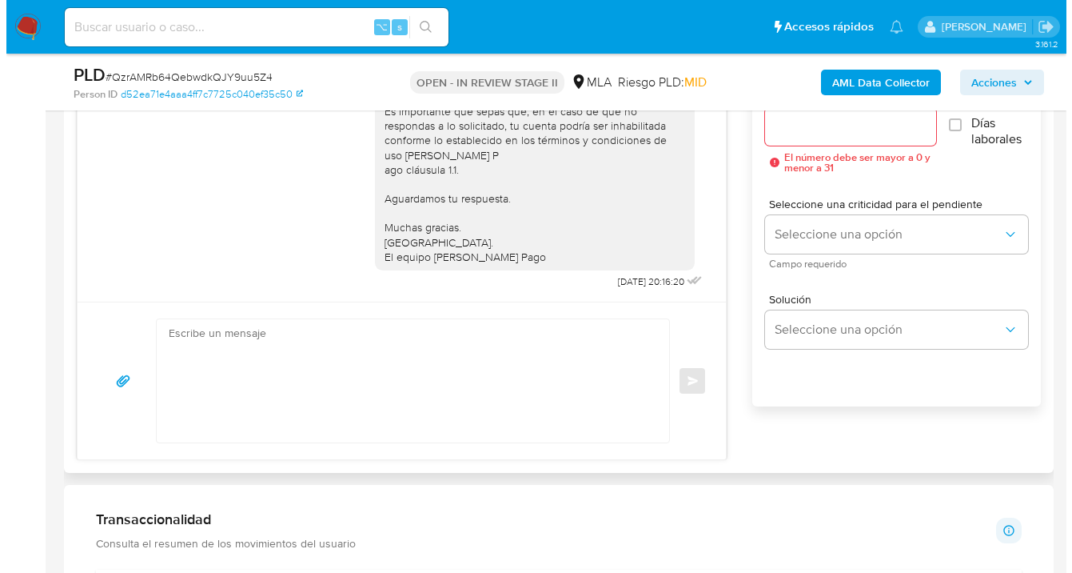
scroll to position [902, 0]
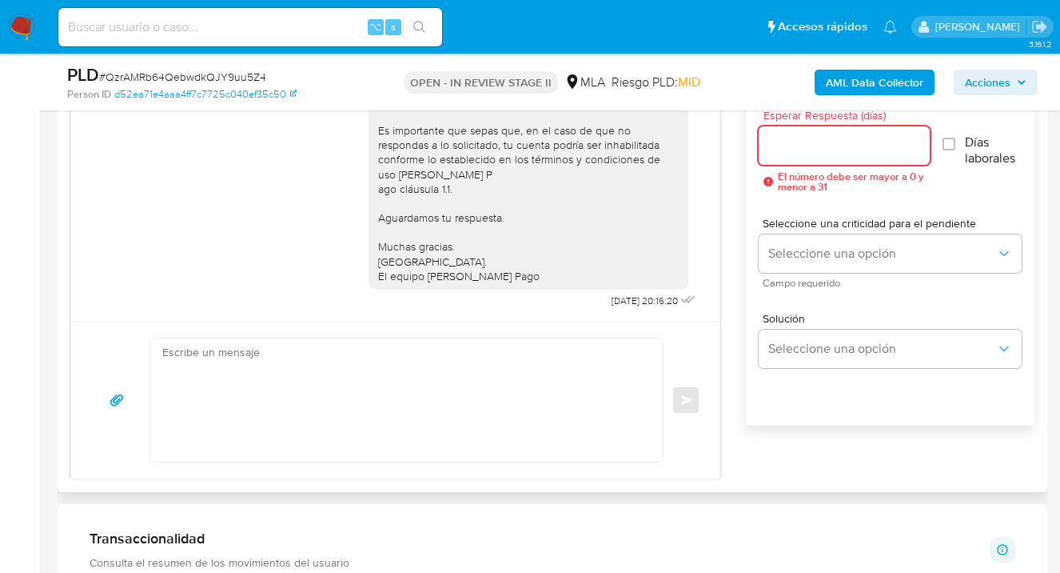
click at [788, 147] on input "Esperar Respuesta (días)" at bounding box center [845, 145] width 172 height 21
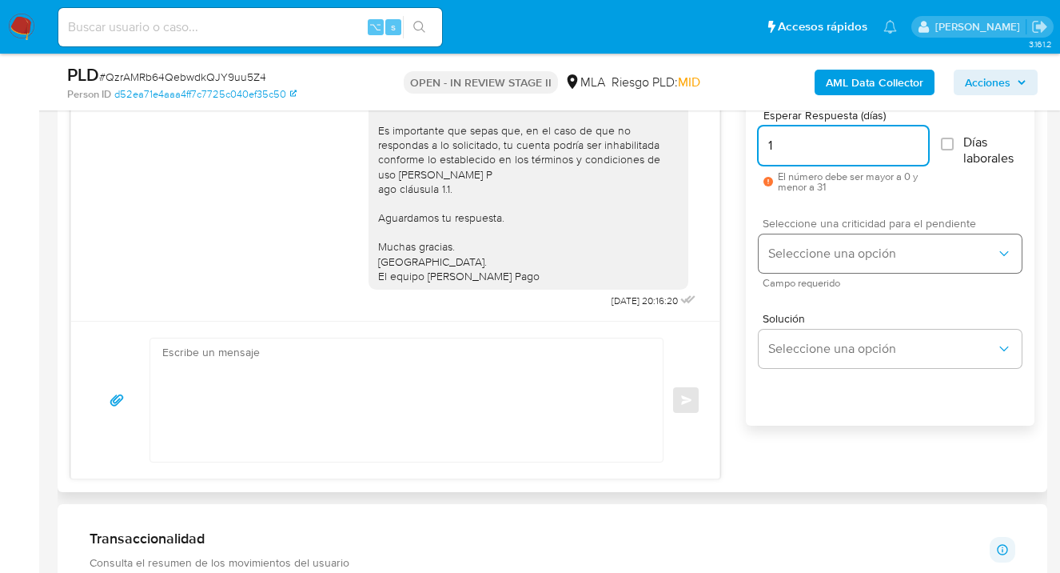
type input "1"
click at [852, 264] on button "Seleccione una opción" at bounding box center [890, 253] width 263 height 38
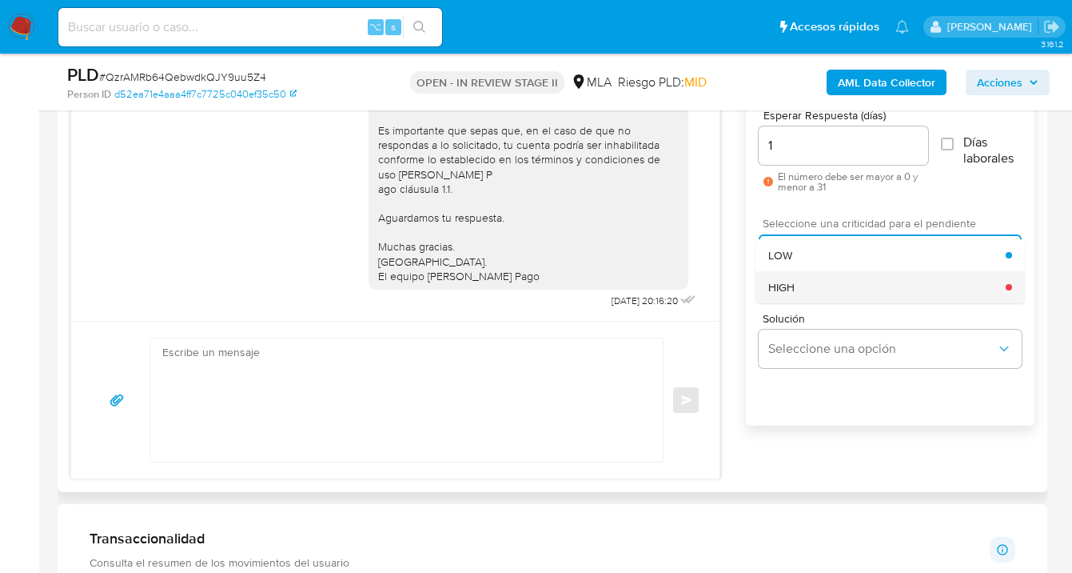
click at [833, 289] on div "HIGH" at bounding box center [887, 287] width 238 height 32
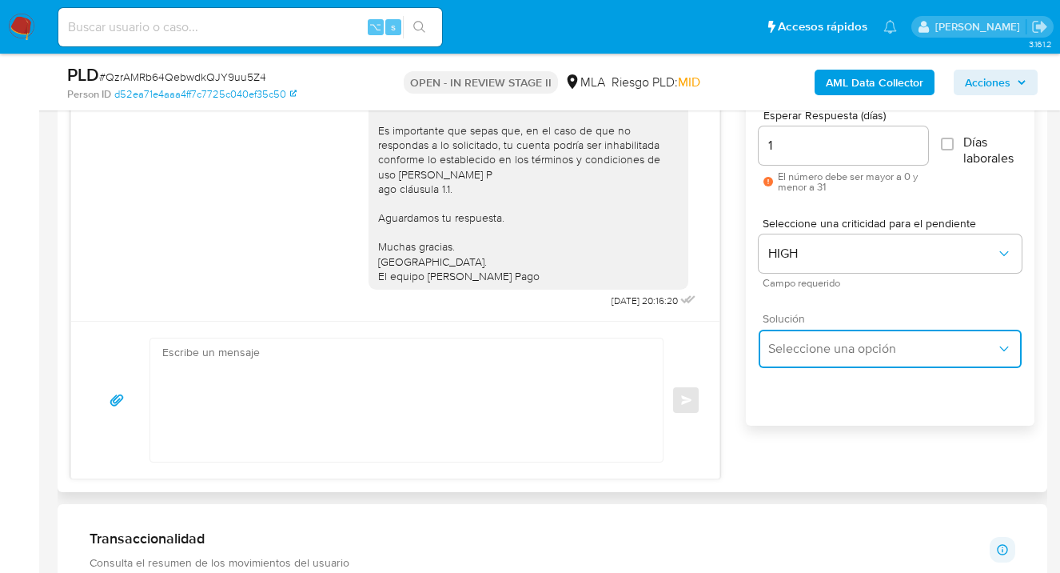
click at [837, 342] on span "Seleccione una opción" at bounding box center [882, 349] width 228 height 16
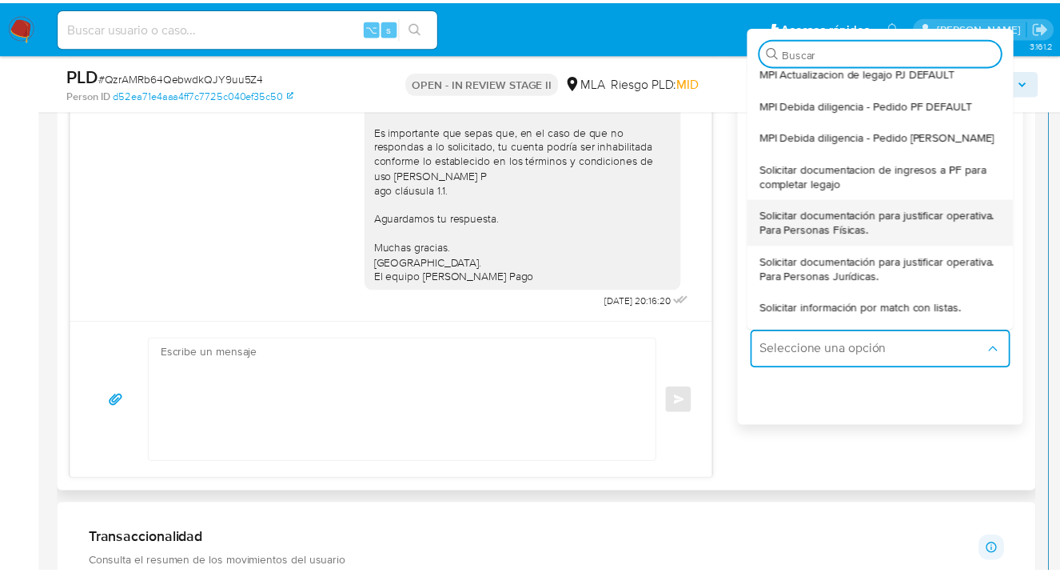
scroll to position [107, 0]
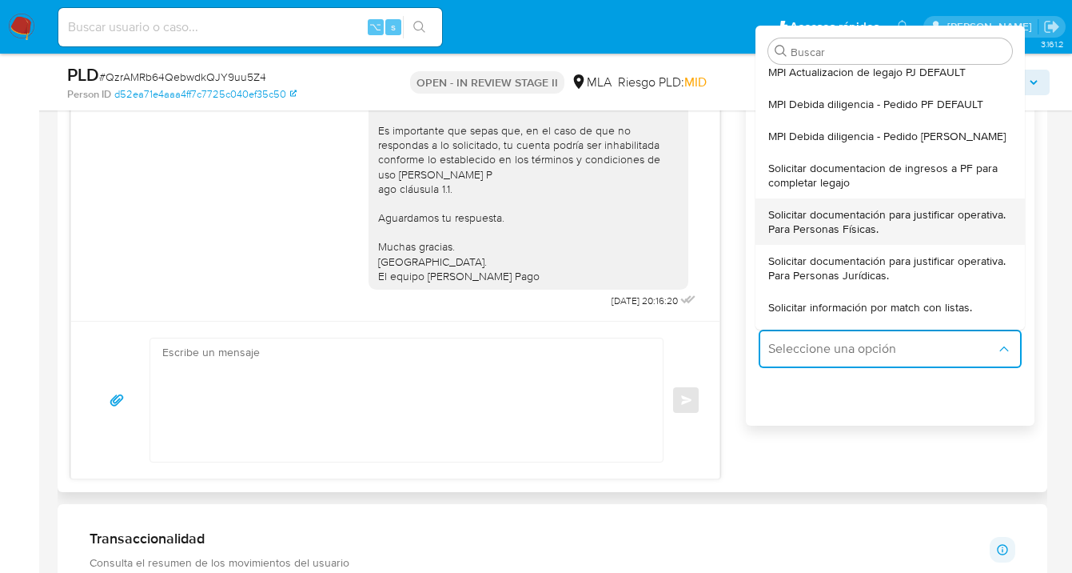
click at [880, 219] on span "Solicitar documentación para justificar operativa. Para Personas Físicas." at bounding box center [890, 221] width 244 height 29
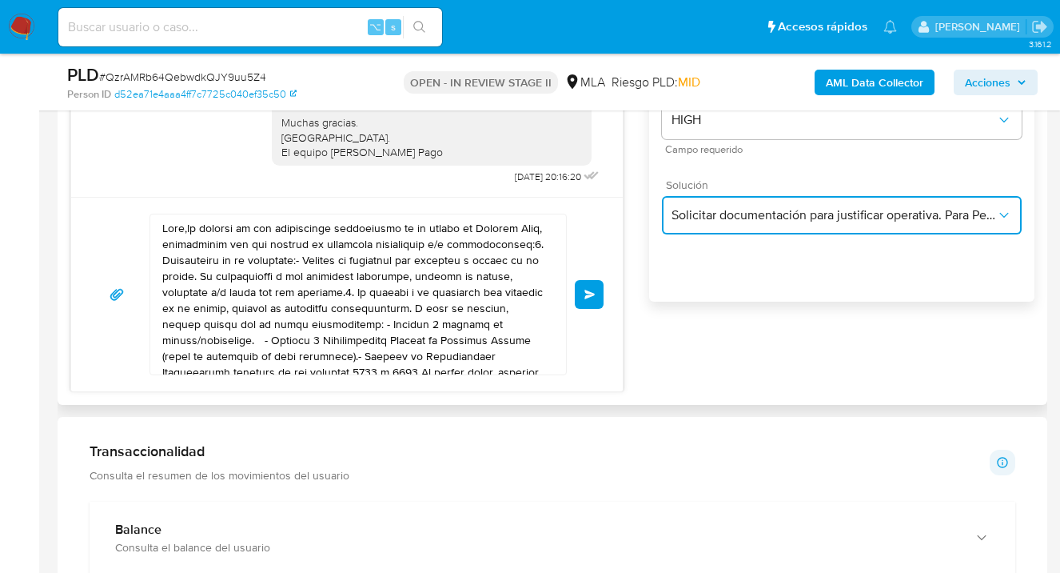
scroll to position [1058, 0]
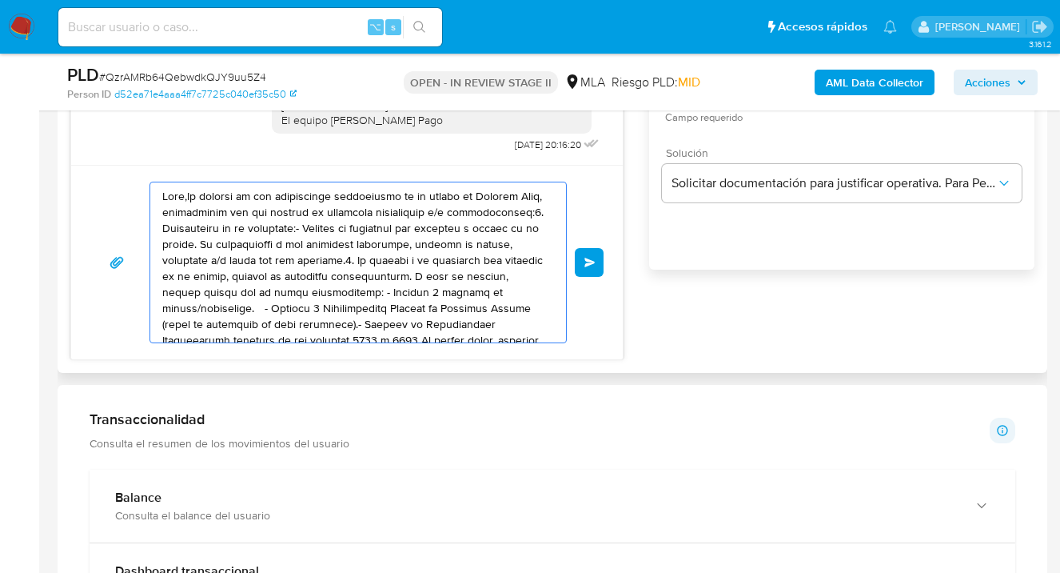
drag, startPoint x: 394, startPoint y: 309, endPoint x: 154, endPoint y: 202, distance: 263.1
click at [107, 173] on div "Enviar" at bounding box center [347, 262] width 552 height 194
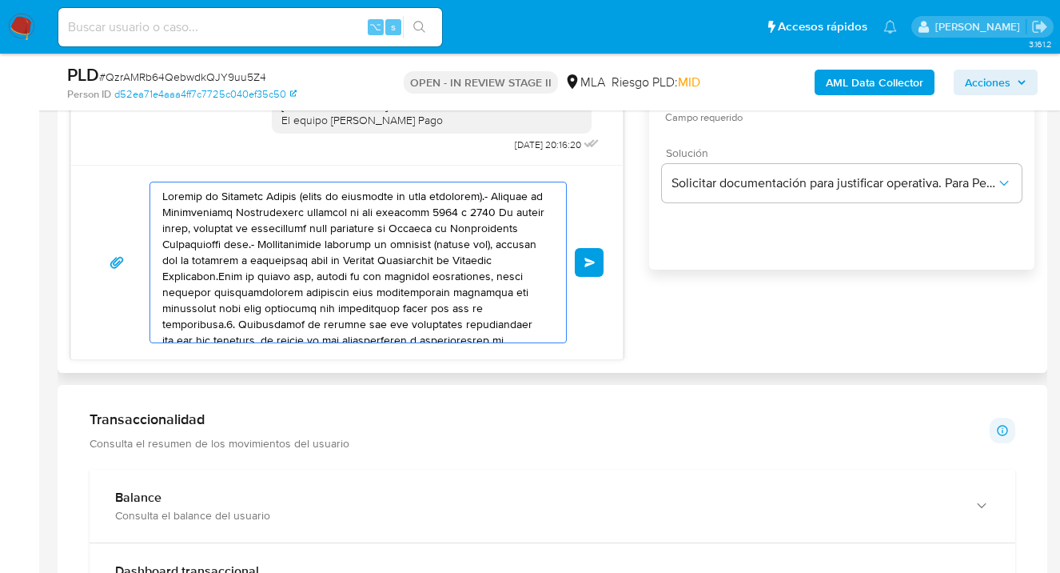
drag, startPoint x: 372, startPoint y: 304, endPoint x: 239, endPoint y: 261, distance: 139.3
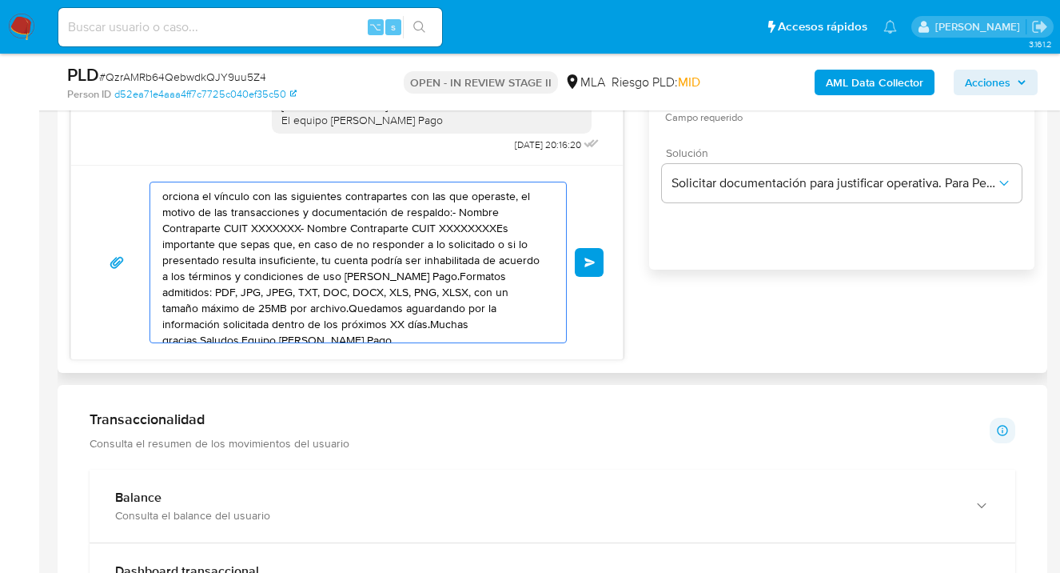
drag, startPoint x: 390, startPoint y: 304, endPoint x: 75, endPoint y: 184, distance: 337.1
click at [61, 177] on div "Historial CX Soluciones Chat Id Estado Fecha de creación Origen Proceso Anterio…" at bounding box center [553, 97] width 990 height 552
type textarea "os aguardando por la información solicitada dentro de los próximos XX días.Much…"
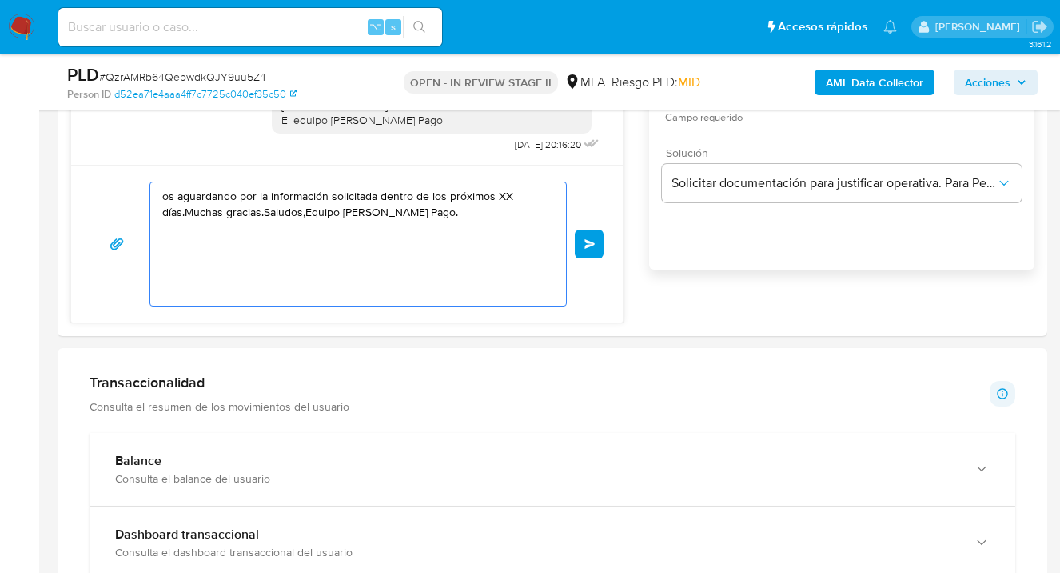
drag, startPoint x: 329, startPoint y: 273, endPoint x: 34, endPoint y: 155, distance: 317.6
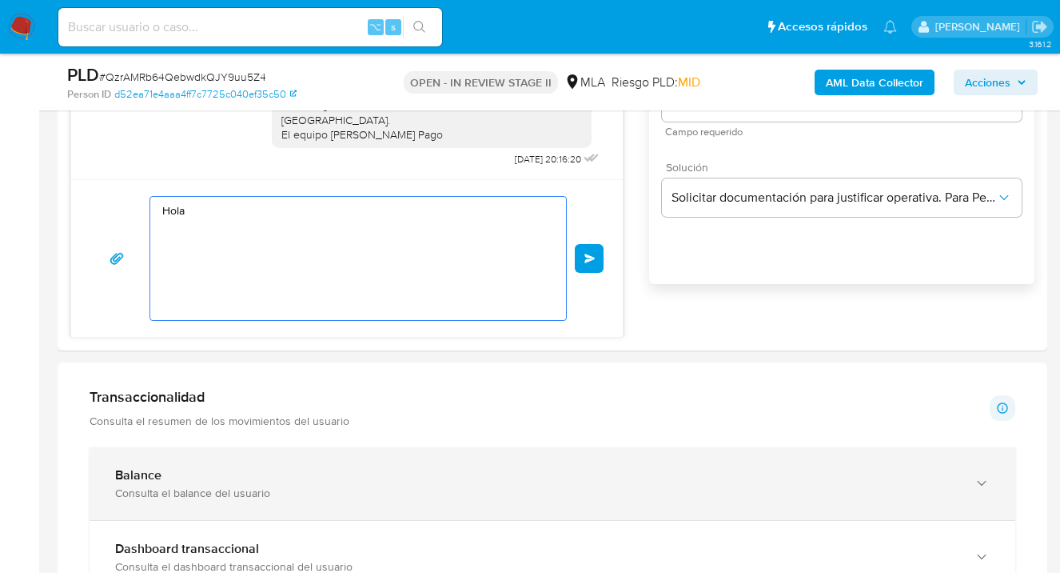
scroll to position [1104, 0]
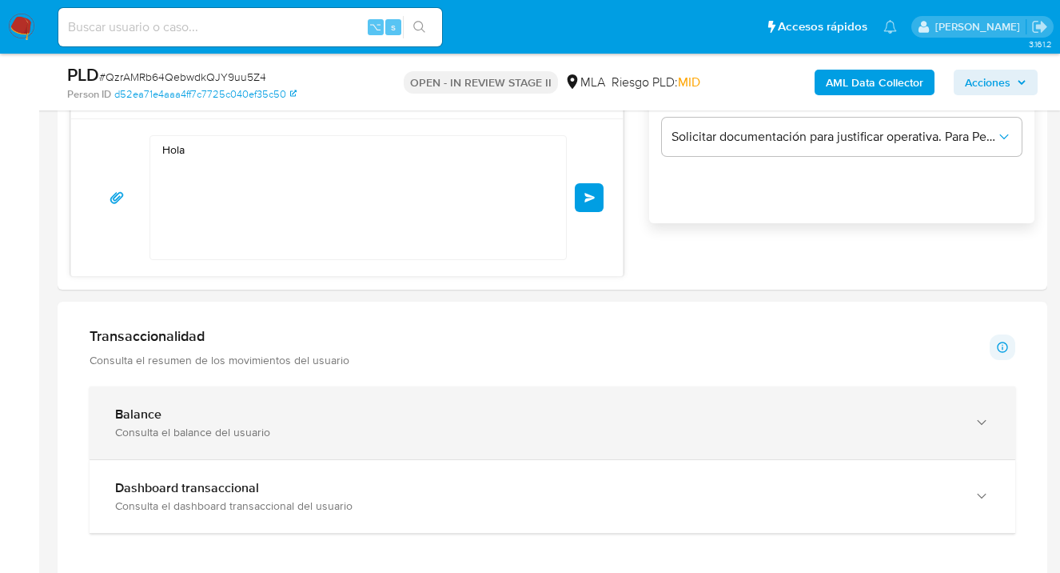
click at [976, 424] on icon "button" at bounding box center [982, 422] width 16 height 16
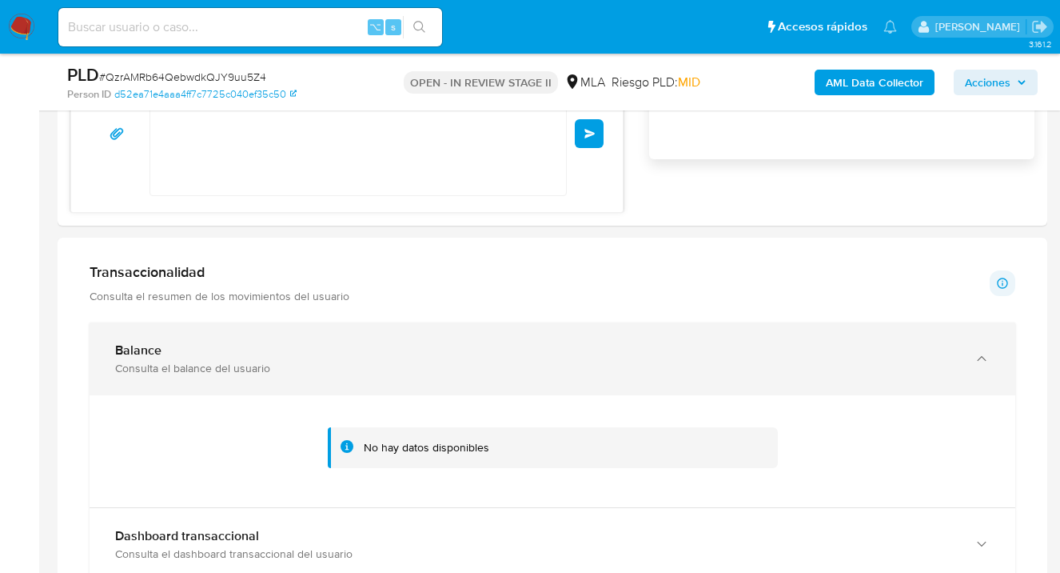
scroll to position [1170, 0]
click at [983, 358] on icon "button" at bounding box center [982, 357] width 16 height 16
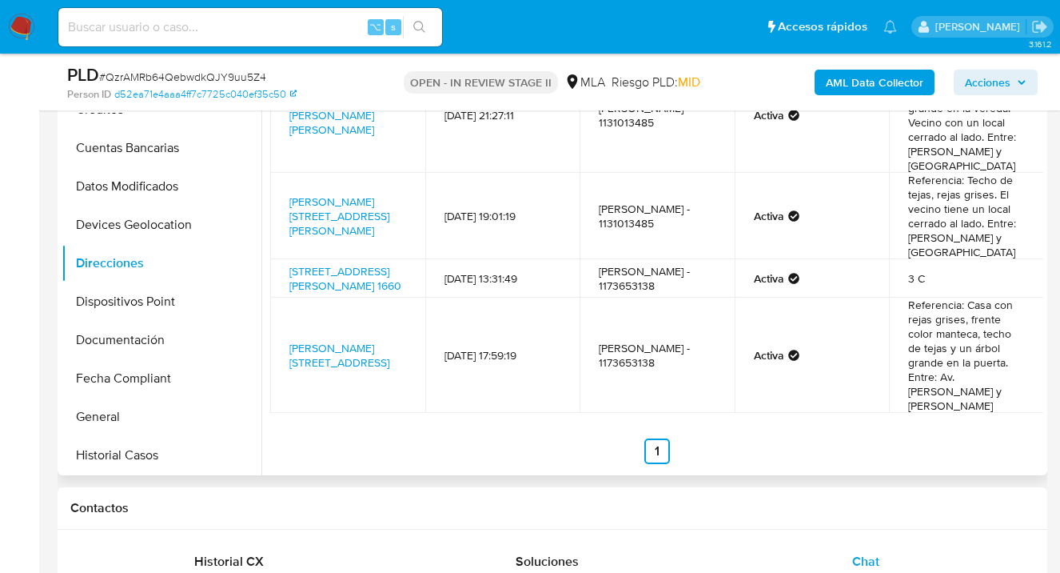
scroll to position [284, 0]
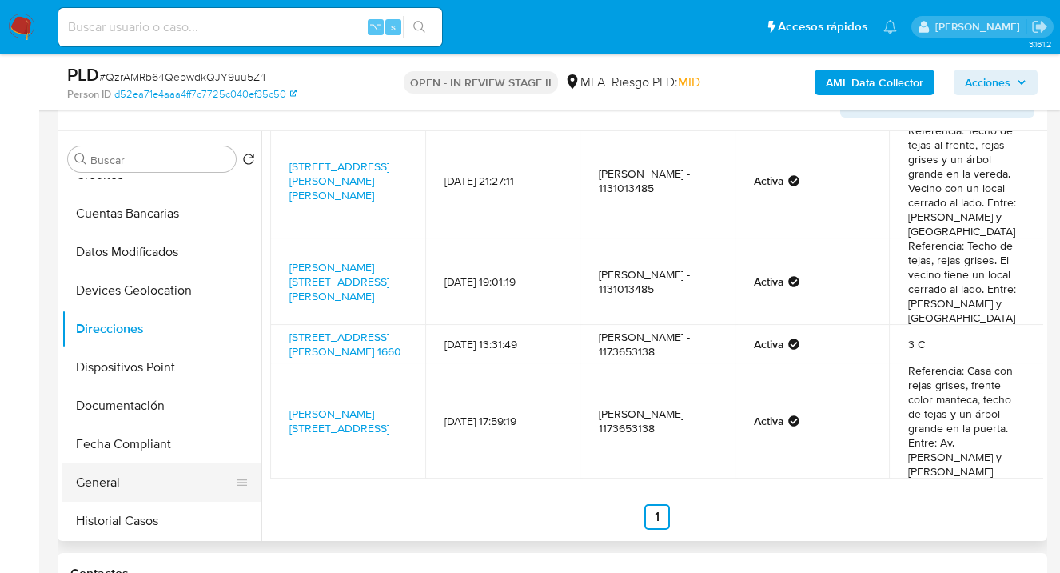
click at [128, 473] on button "General" at bounding box center [155, 482] width 187 height 38
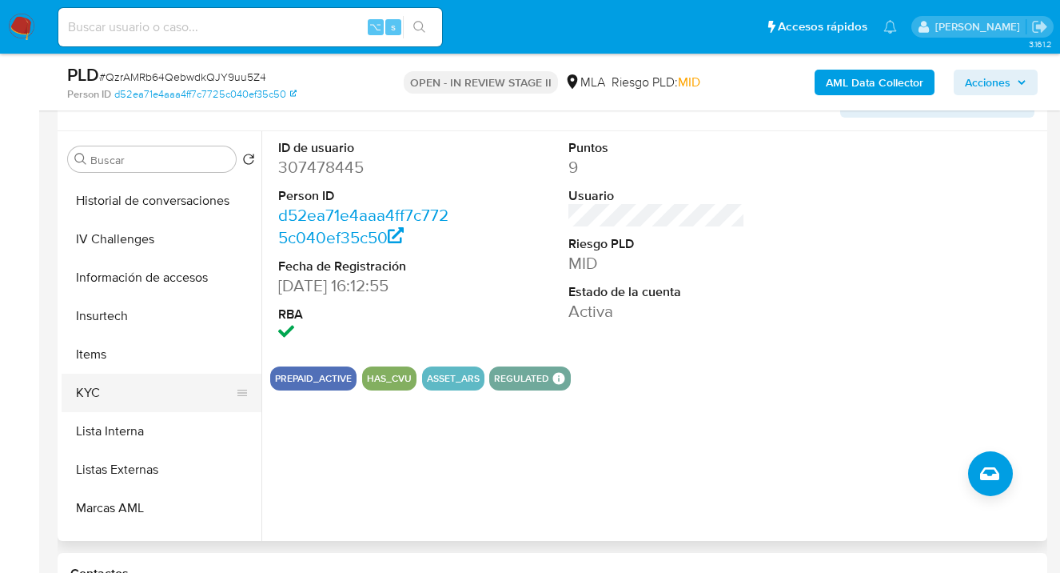
scroll to position [586, 0]
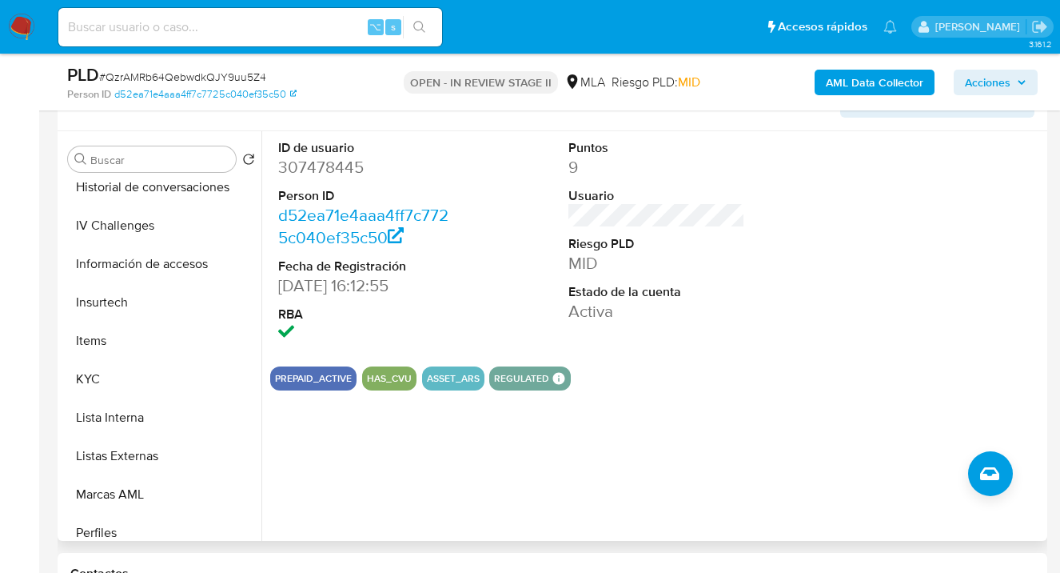
drag, startPoint x: 133, startPoint y: 388, endPoint x: 261, endPoint y: 381, distance: 128.9
click at [133, 388] on button "KYC" at bounding box center [162, 379] width 200 height 38
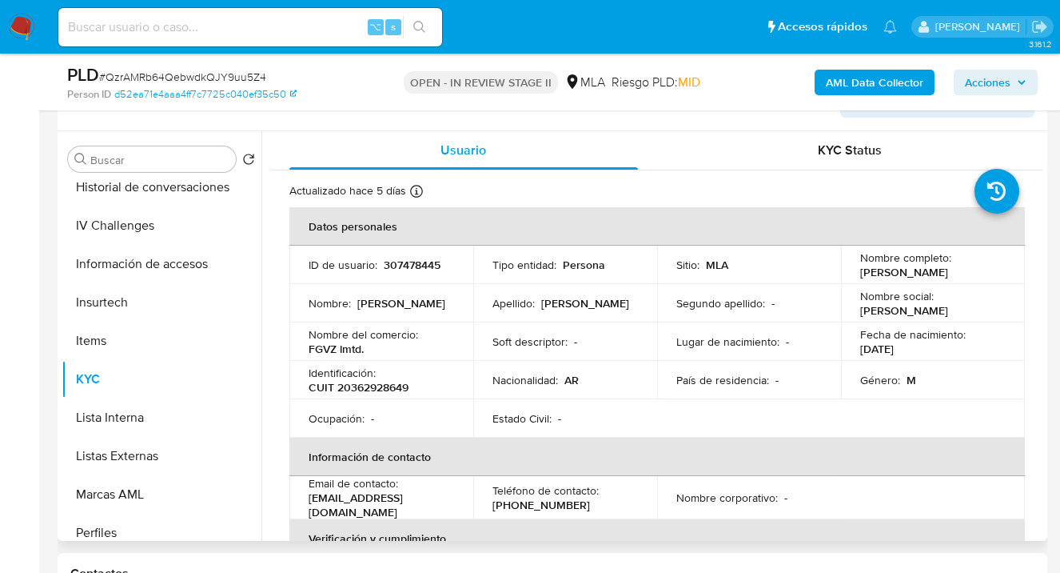
drag, startPoint x: 854, startPoint y: 268, endPoint x: 900, endPoint y: 285, distance: 48.6
click at [900, 284] on td "Nombre completo : Julian Alejandro Figon Alvarez" at bounding box center [933, 264] width 184 height 38
copy p "Julian Alejandro Figon Alvarez"
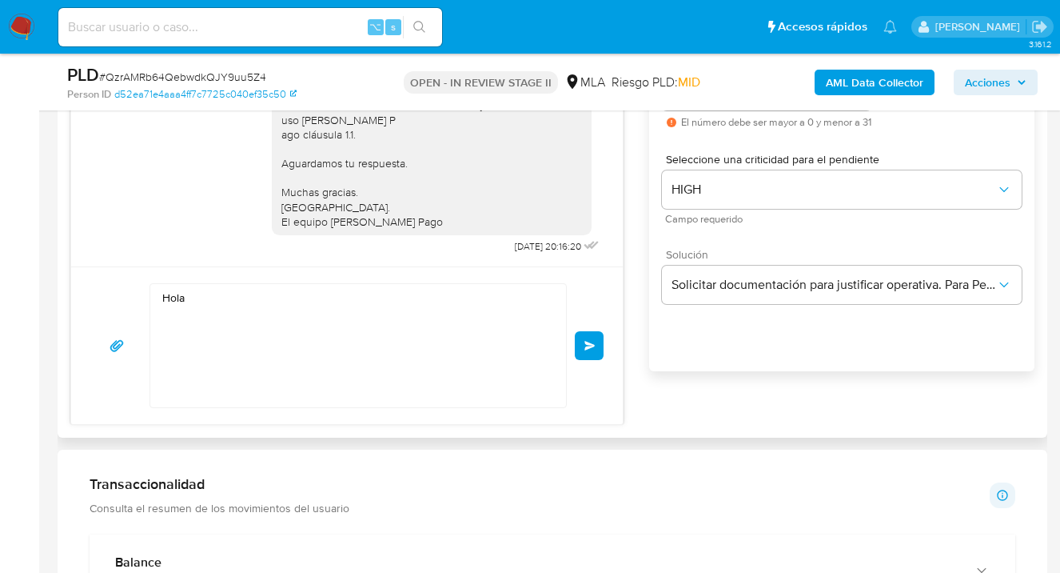
scroll to position [983, 0]
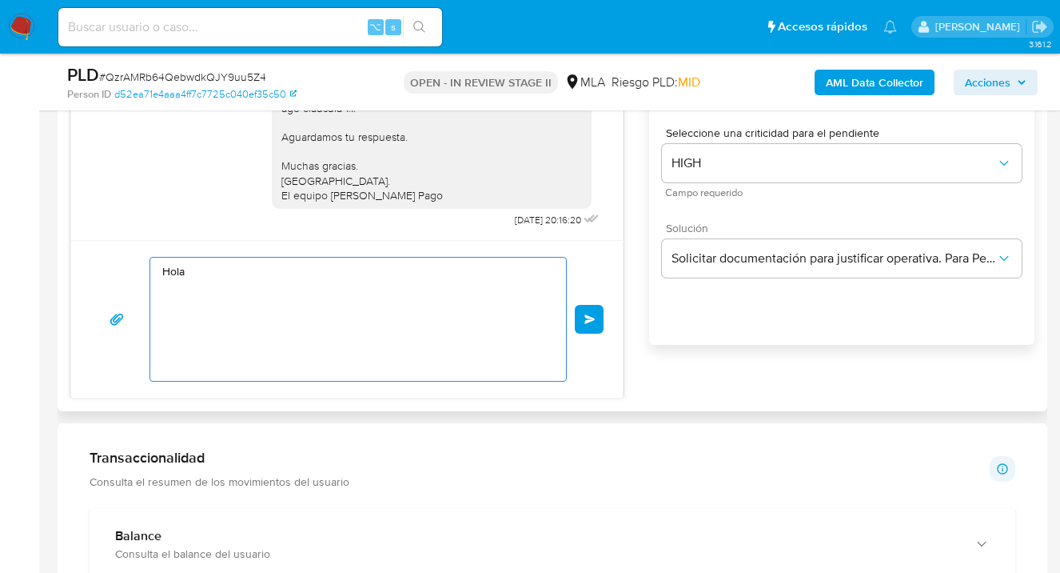
click at [253, 271] on textarea "Hola" at bounding box center [354, 318] width 384 height 123
paste textarea "Julian Alejandro Figon Alvarez"
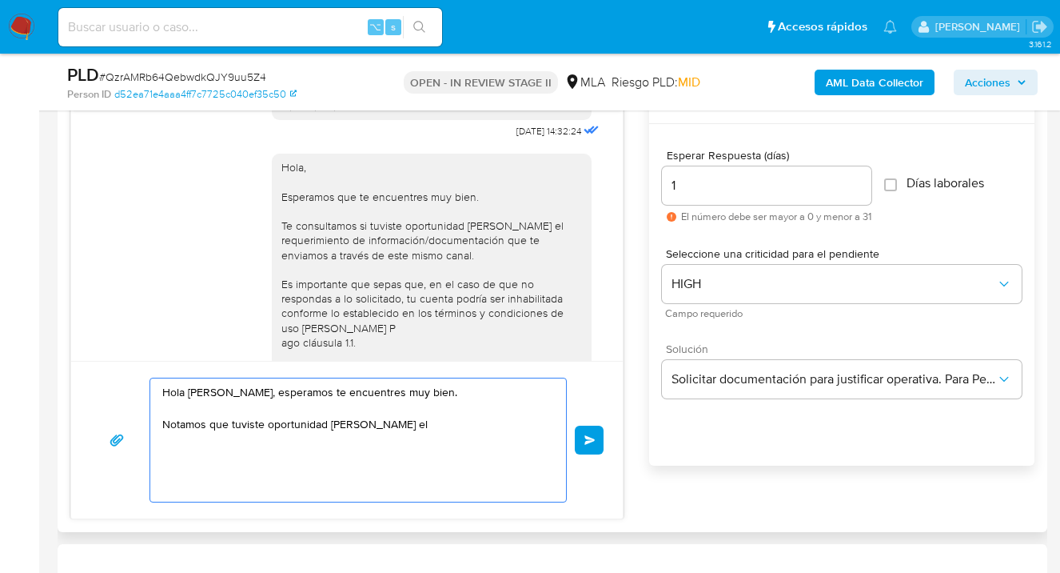
scroll to position [868, 0]
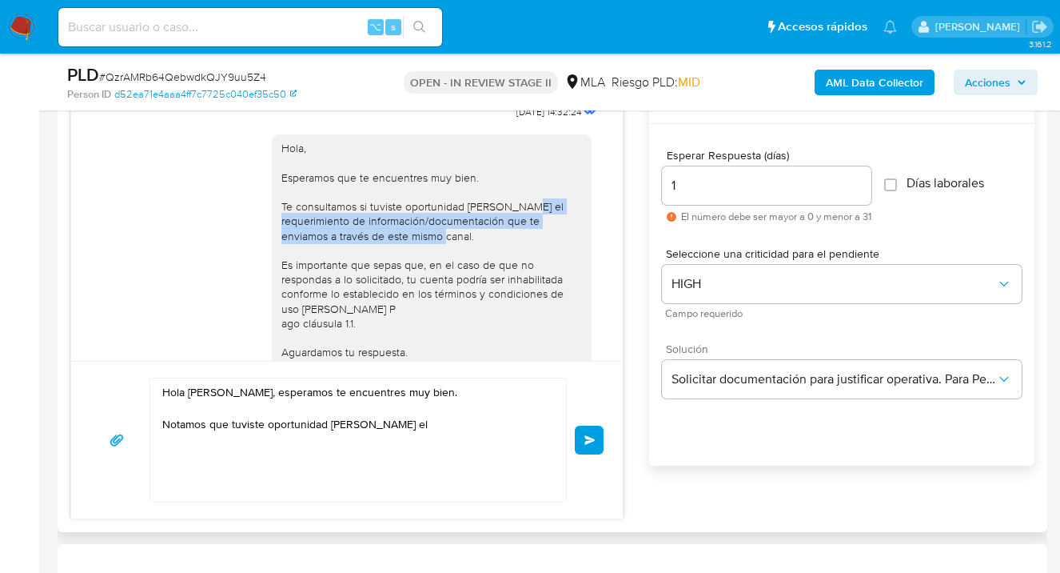
drag, startPoint x: 270, startPoint y: 251, endPoint x: 488, endPoint y: 260, distance: 217.7
click at [488, 260] on div "Hola, Esperamos que te encuentres muy bien. Te consultamos si tuviste oportunid…" at bounding box center [431, 279] width 301 height 277
copy div "requerimiento de información/documentación que te enviamos a través de este mis…"
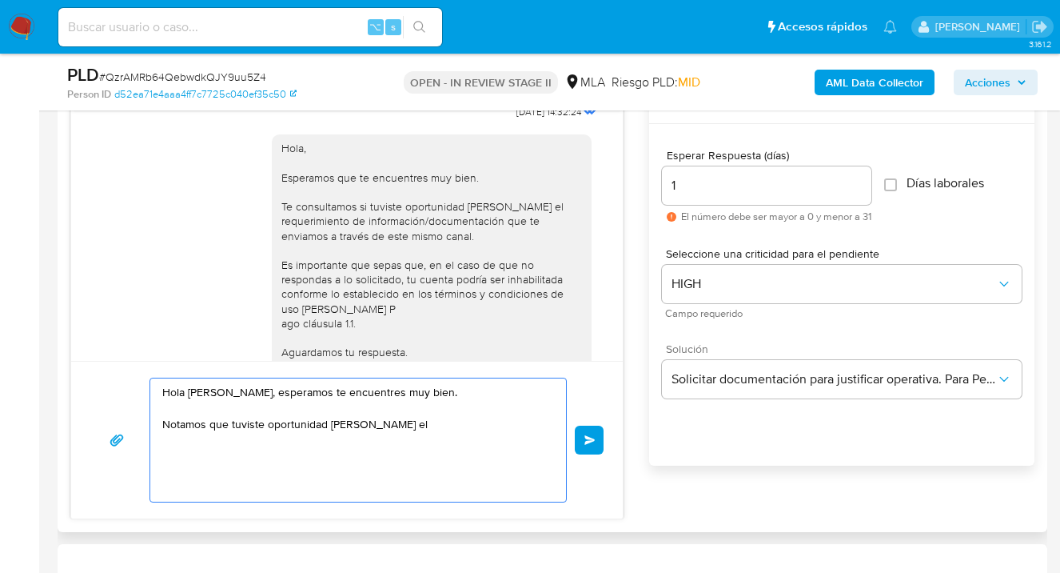
click at [401, 420] on textarea "Hola Julian Alejandro Figon Alvarez, esperamos te encuentres muy bien. Notamos …" at bounding box center [354, 439] width 384 height 123
paste textarea "requerimiento de información/documentación que te enviamos a través de este mis…"
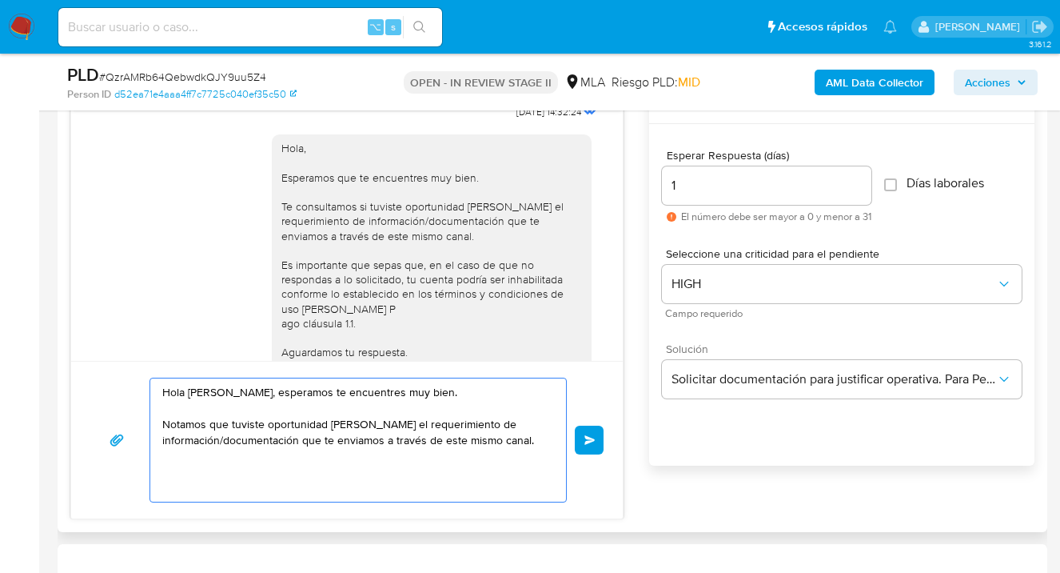
click at [220, 440] on textarea "Hola Julian Alejandro Figon Alvarez, esperamos te encuentres muy bien. Notamos …" at bounding box center [354, 439] width 384 height 123
click at [167, 443] on textarea "Hola Julian Alejandro Figon Alvarez, esperamos te encuentres muy bien. Notamos …" at bounding box center [354, 439] width 384 height 123
click at [475, 441] on textarea "Hola Julian Alejandro Figon Alvarez, esperamos te encuentres muy bien. Notamos …" at bounding box center [354, 439] width 384 height 123
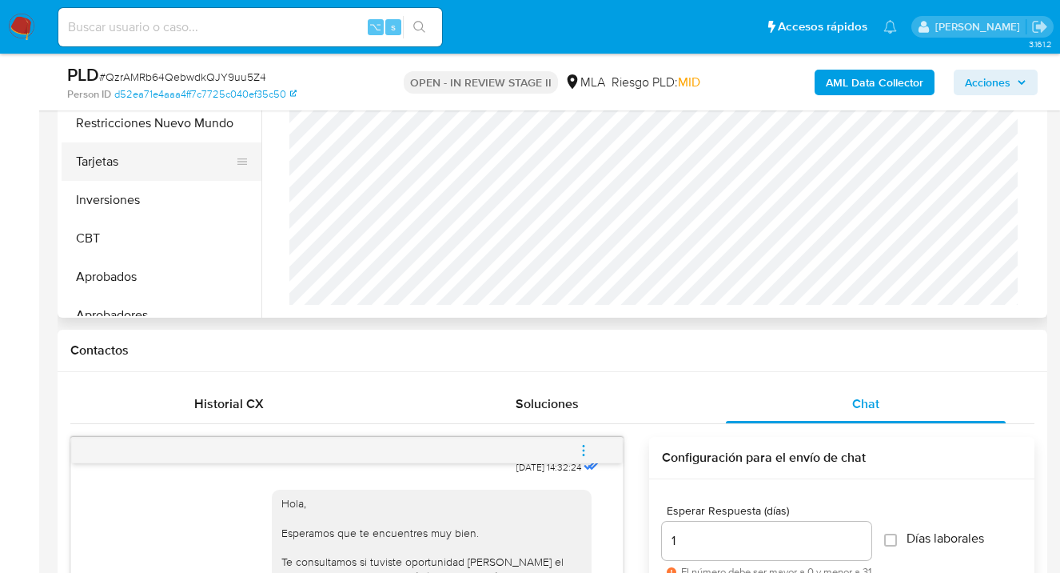
scroll to position [792, 0]
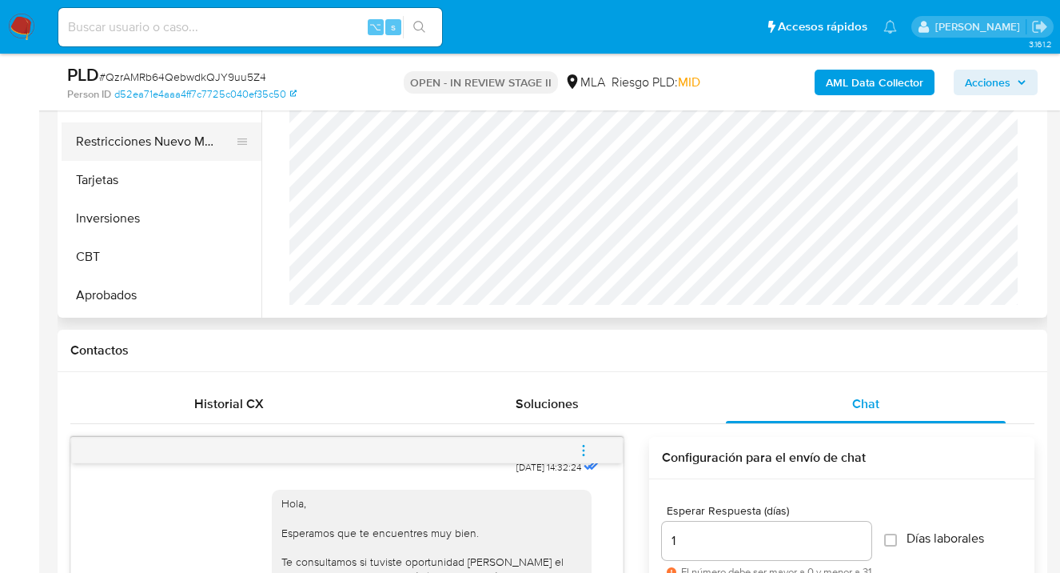
click at [156, 154] on button "Restricciones Nuevo Mundo" at bounding box center [155, 141] width 187 height 38
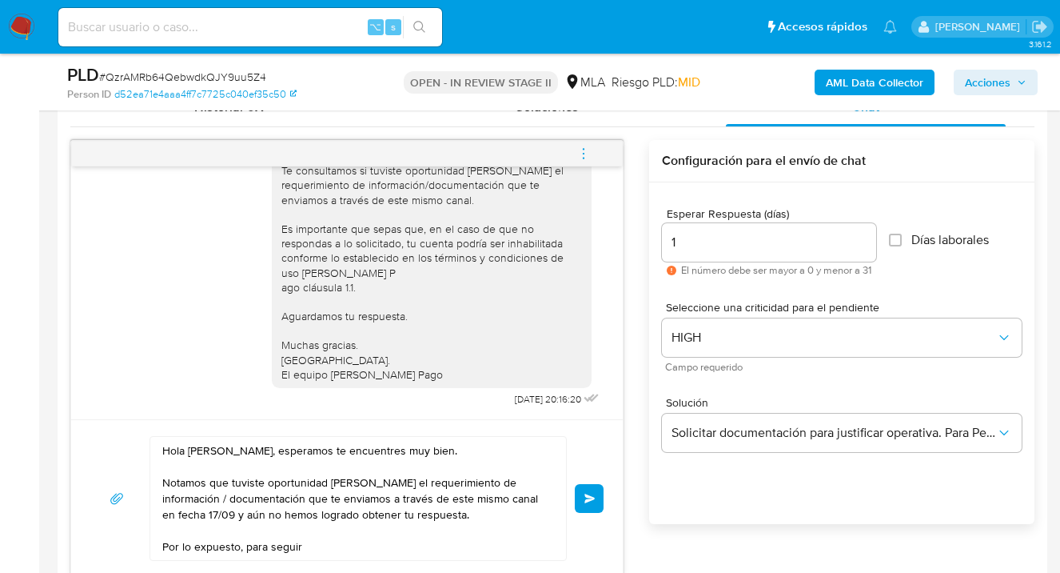
scroll to position [948, 0]
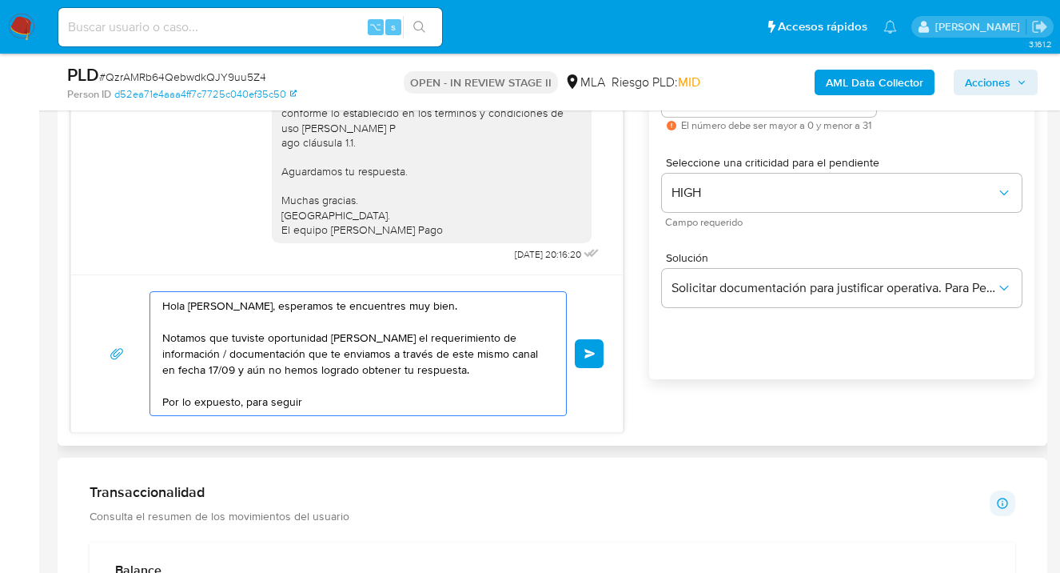
click at [292, 303] on textarea "Hola Julian Alejandro Figon Alvarez, esperamos te encuentres muy bien. Notamos …" at bounding box center [354, 353] width 384 height 123
drag, startPoint x: 210, startPoint y: 304, endPoint x: 224, endPoint y: 405, distance: 102.6
click at [209, 304] on textarea "Hola Julian Alejandro Figón Alvarez, esperamos te encuentres muy bien. Notamos …" at bounding box center [354, 353] width 384 height 123
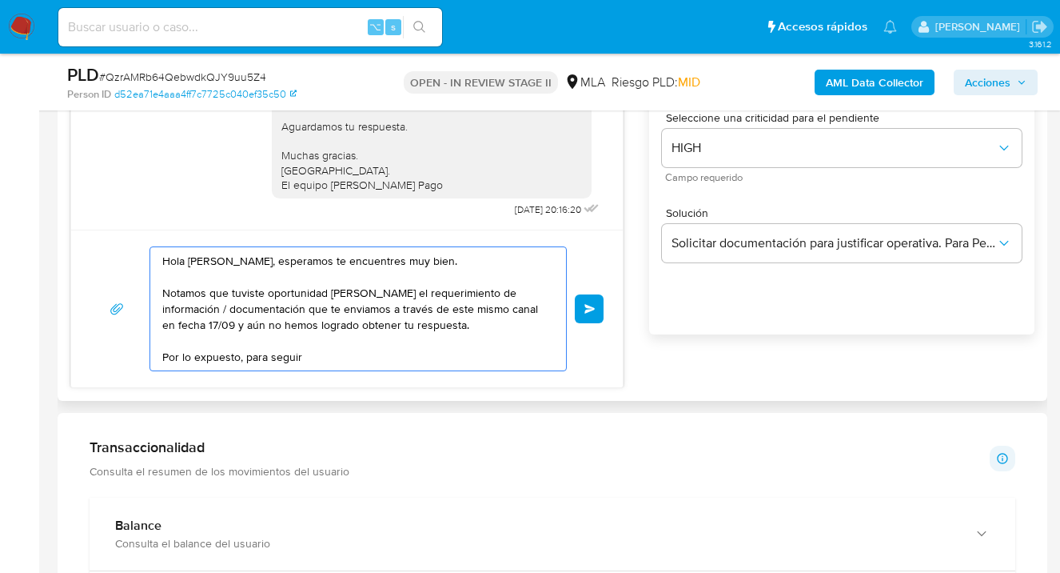
scroll to position [1012, 0]
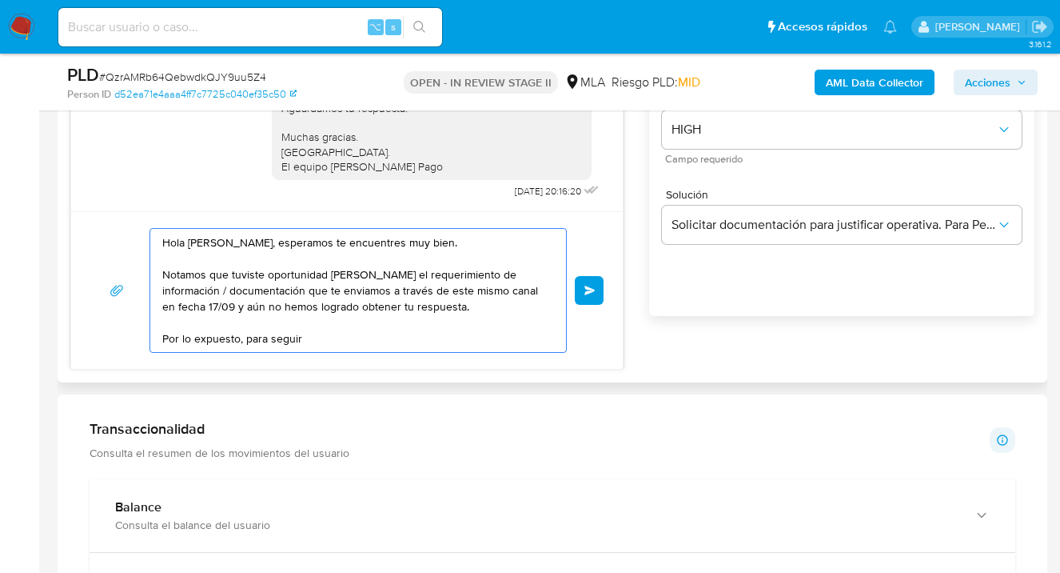
click at [312, 338] on textarea "Hola Julián Alejandro Figón Alvarez, esperamos te encuentres muy bien. Notamos …" at bounding box center [354, 290] width 384 height 123
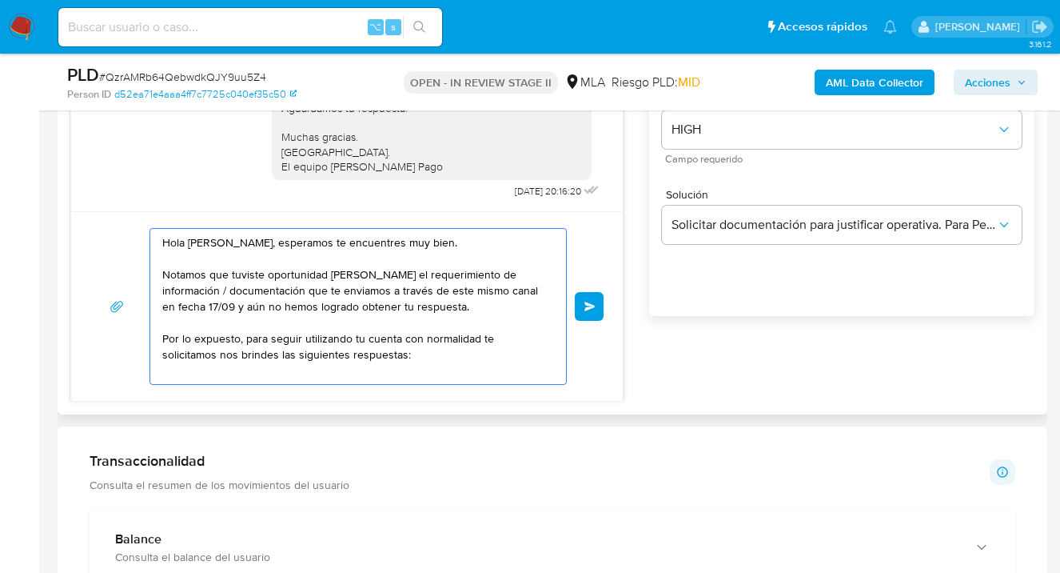
scroll to position [6, 0]
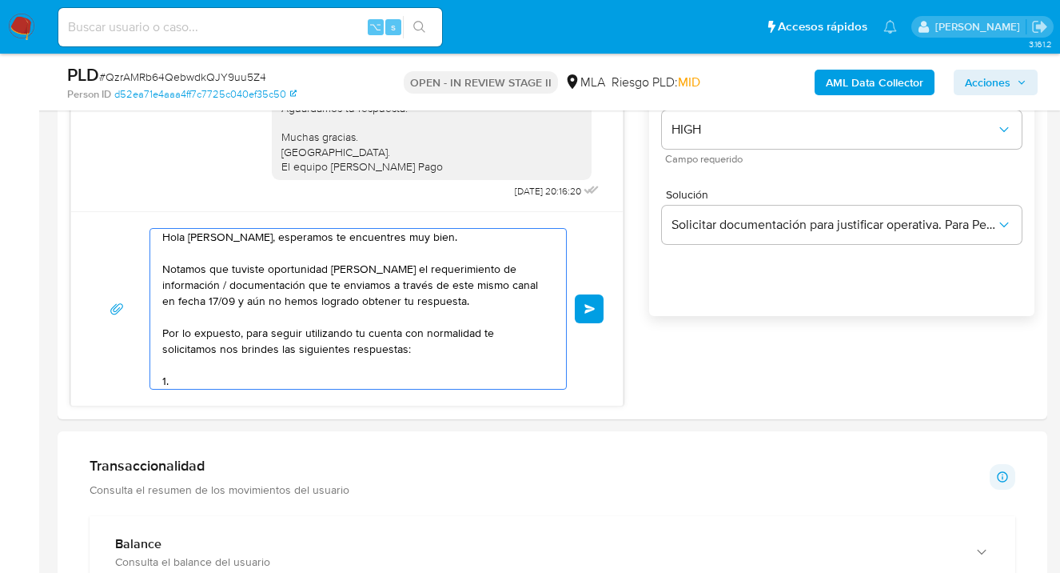
paste textarea "¿A qué corresponde el incremento significativo de fondos en tu cuenta en el mes…"
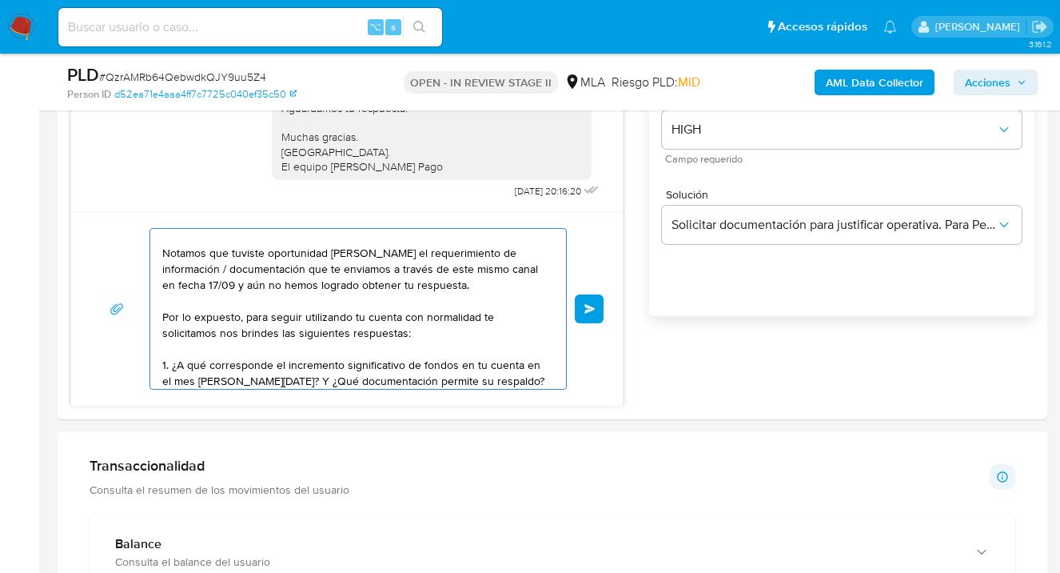
click at [167, 361] on textarea "Hola Julián Alejandro Figón Alvarez, esperamos te encuentres muy bien. Notamos …" at bounding box center [354, 309] width 384 height 160
click at [528, 379] on textarea "Hola Julián Alejandro Figón Alvarez, esperamos te encuentres muy bien. Notamos …" at bounding box center [354, 309] width 384 height 160
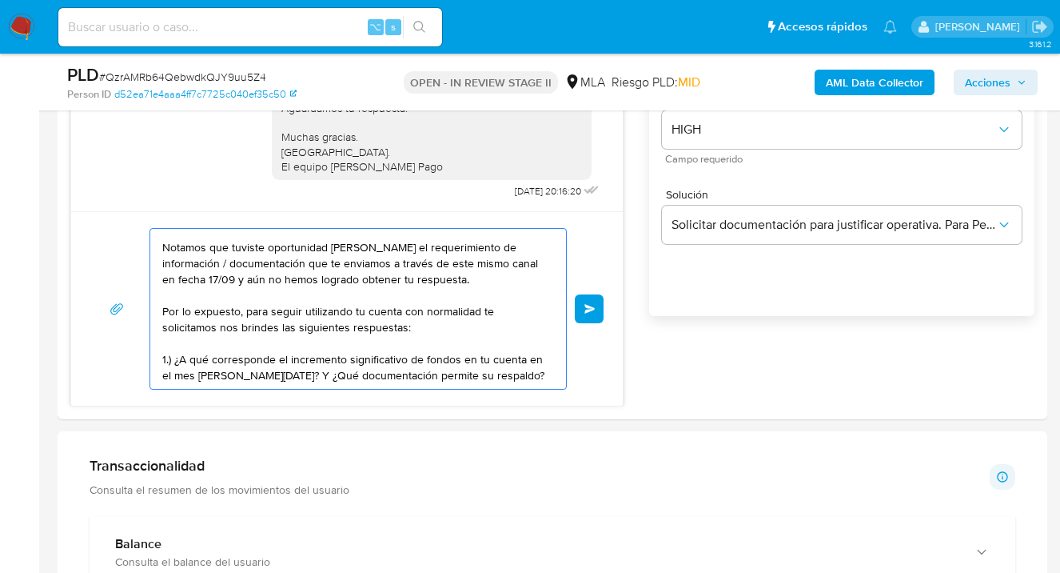
scroll to position [54, 0]
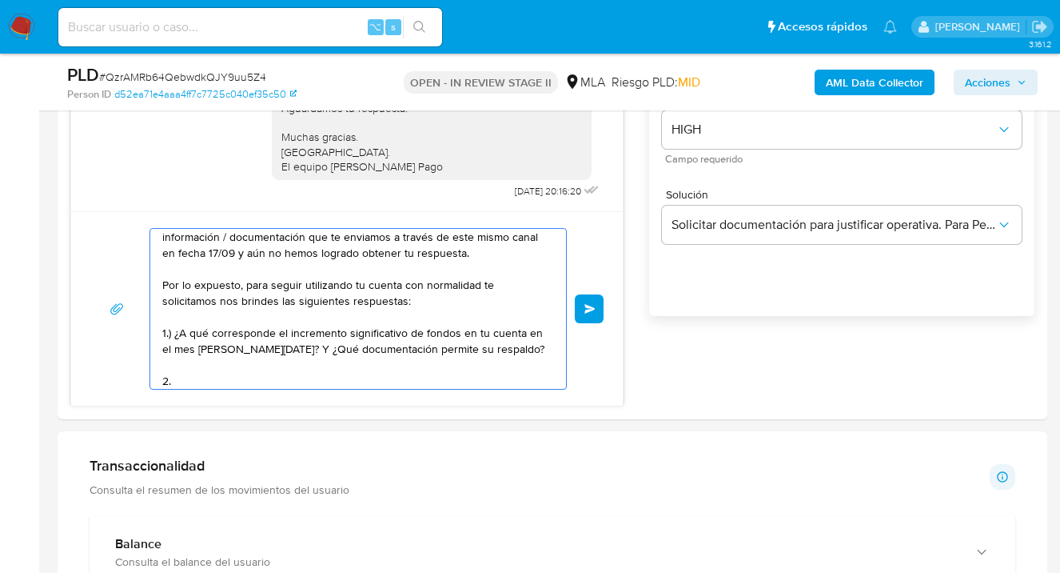
paste textarea "Proporciona el vínculo con las siguientes contrapartes con las que operaste, el…"
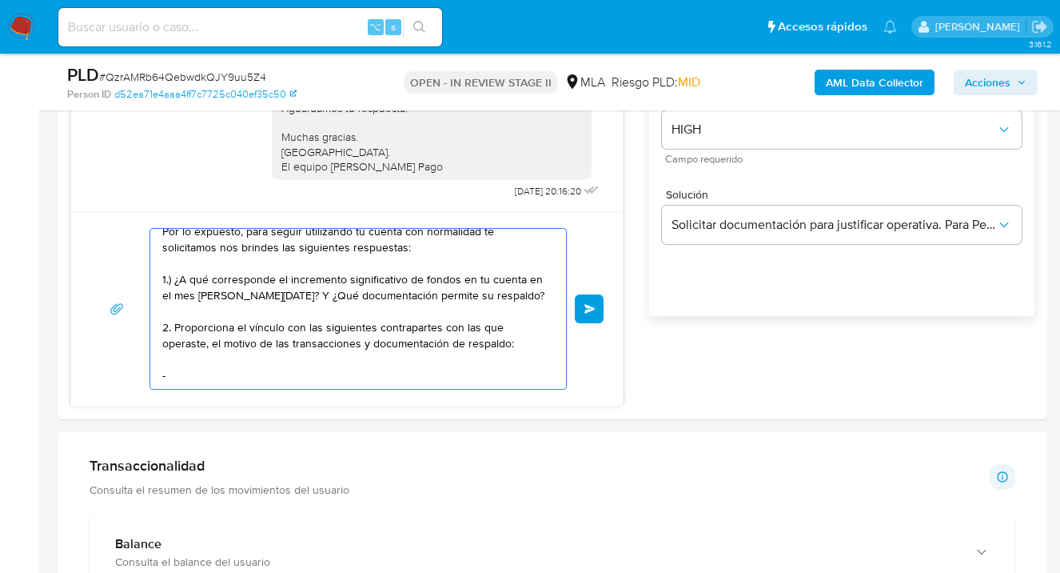
click at [197, 358] on textarea "Hola Julián Alejandro Figón Alvarez, esperamos te encuentres muy bien. Notamos …" at bounding box center [354, 309] width 384 height 160
paste textarea "-"
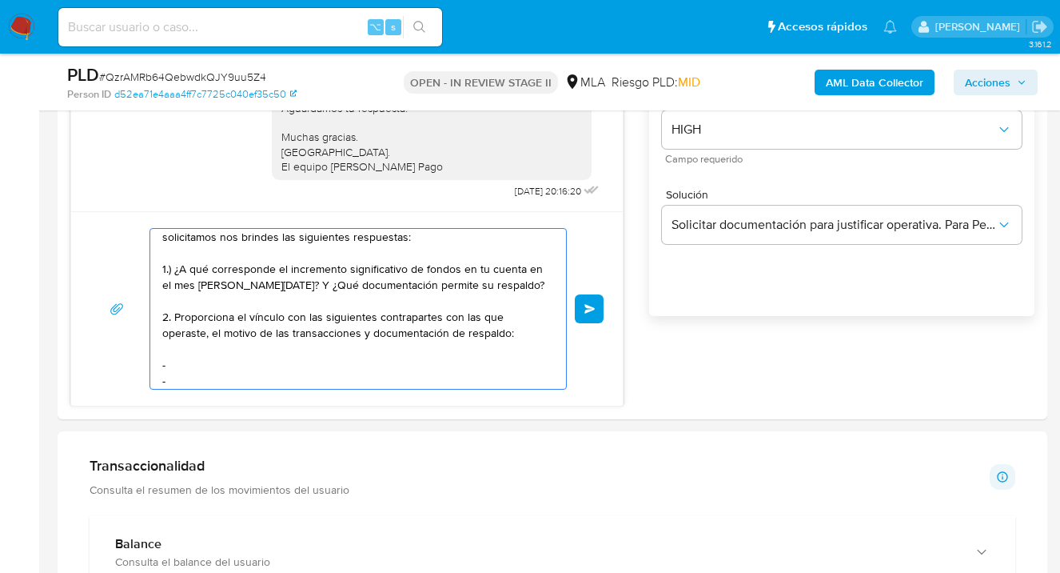
scroll to position [134, 0]
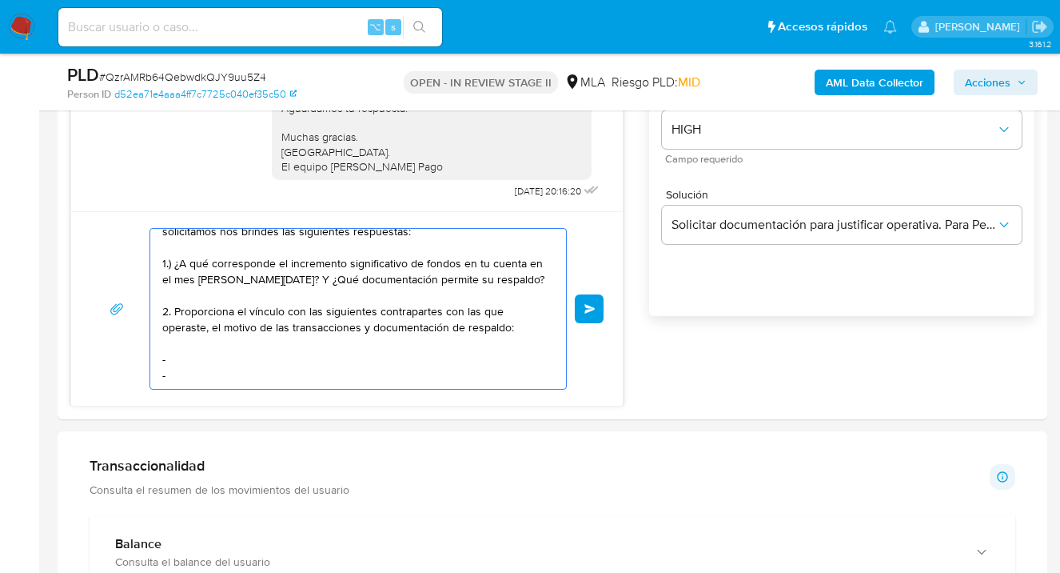
paste textarea "-"
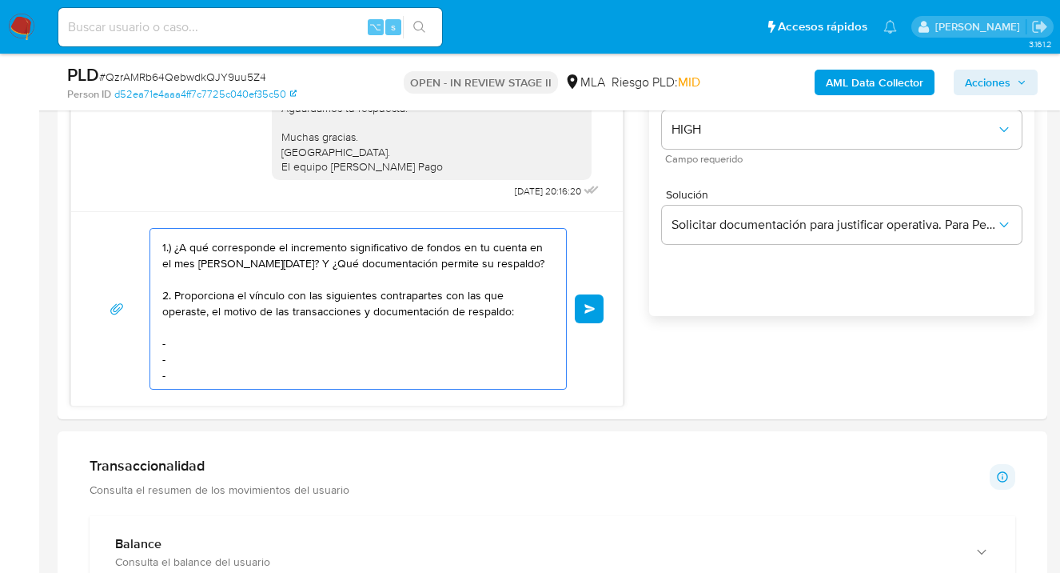
scroll to position [166, 0]
paste textarea "Es importante que sepas que, en caso de no responder a lo solicitado o si lo pr…"
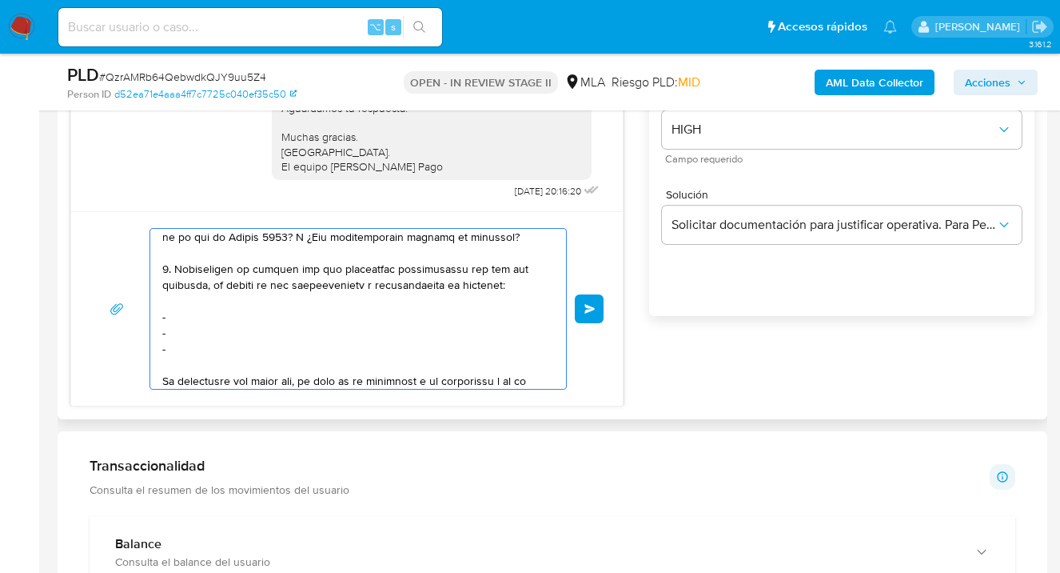
scroll to position [405, 0]
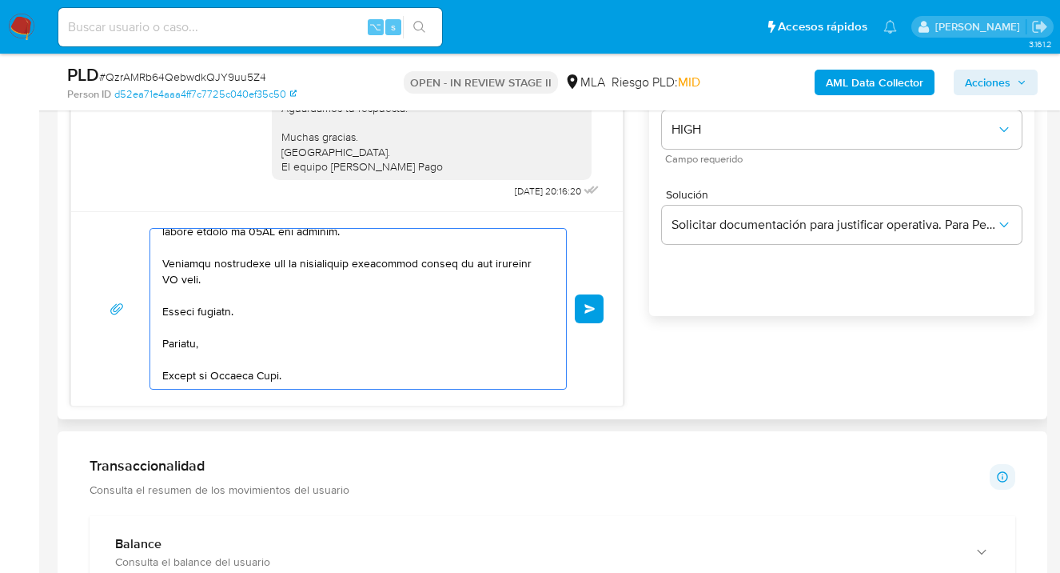
click at [222, 341] on textarea at bounding box center [354, 309] width 384 height 160
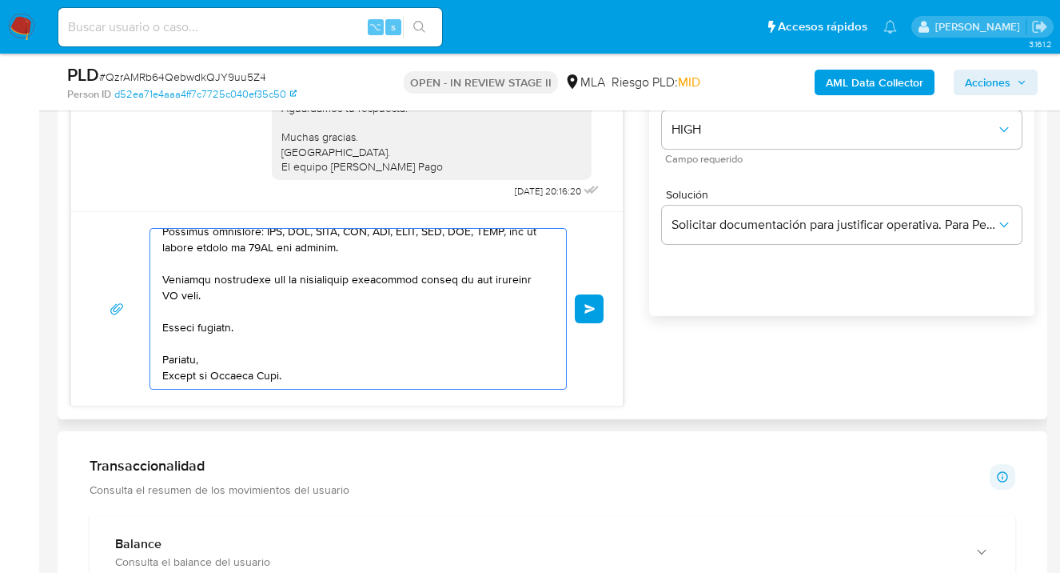
click at [224, 269] on textarea at bounding box center [354, 309] width 384 height 160
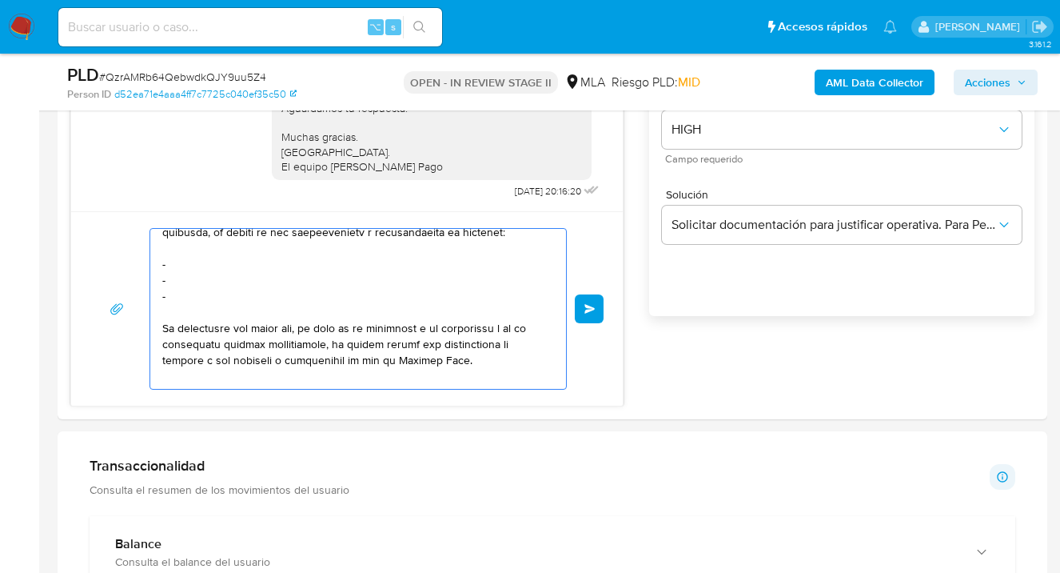
scroll to position [218, 0]
click at [197, 263] on textarea at bounding box center [354, 309] width 384 height 160
drag, startPoint x: 197, startPoint y: 263, endPoint x: 204, endPoint y: 267, distance: 8.2
click at [197, 263] on textarea at bounding box center [354, 309] width 384 height 160
paste textarea "Mónica Evarista Erbiti - CUIT 27146834715"
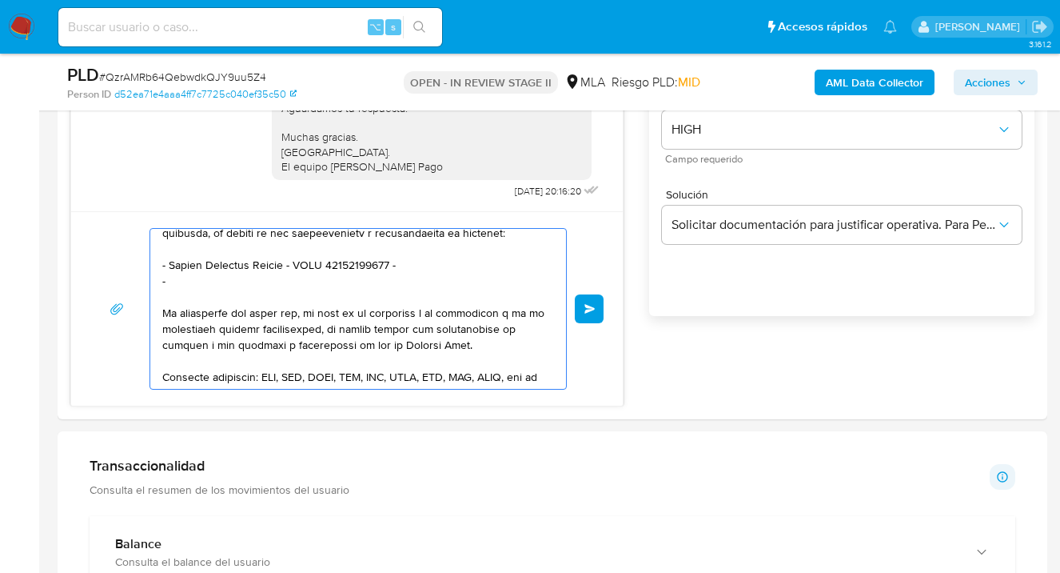
click at [197, 281] on textarea at bounding box center [354, 309] width 384 height 160
paste textarea "Julián Cantou - CUIT 27419185766"
drag, startPoint x: 374, startPoint y: 268, endPoint x: 385, endPoint y: 317, distance: 50.8
click at [374, 269] on textarea at bounding box center [354, 309] width 384 height 160
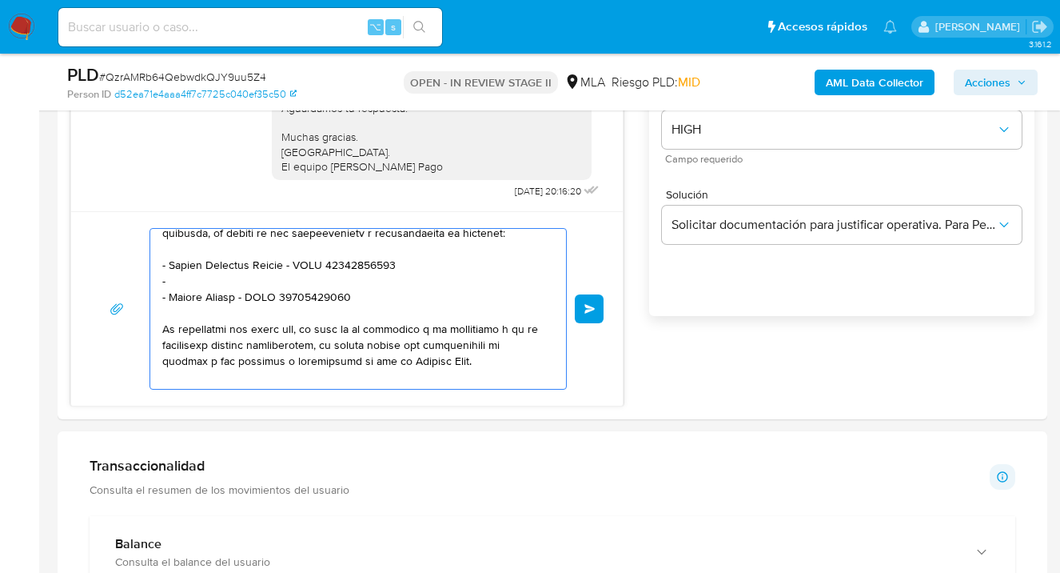
paste textarea "Eduardo Alberto Cantou - CUIT 20138941486"
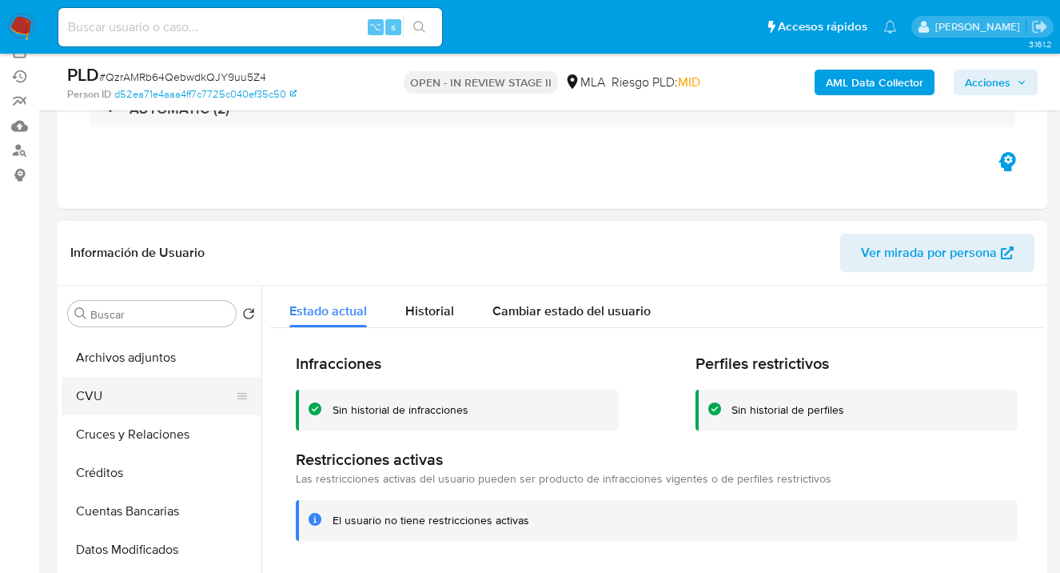
scroll to position [0, 0]
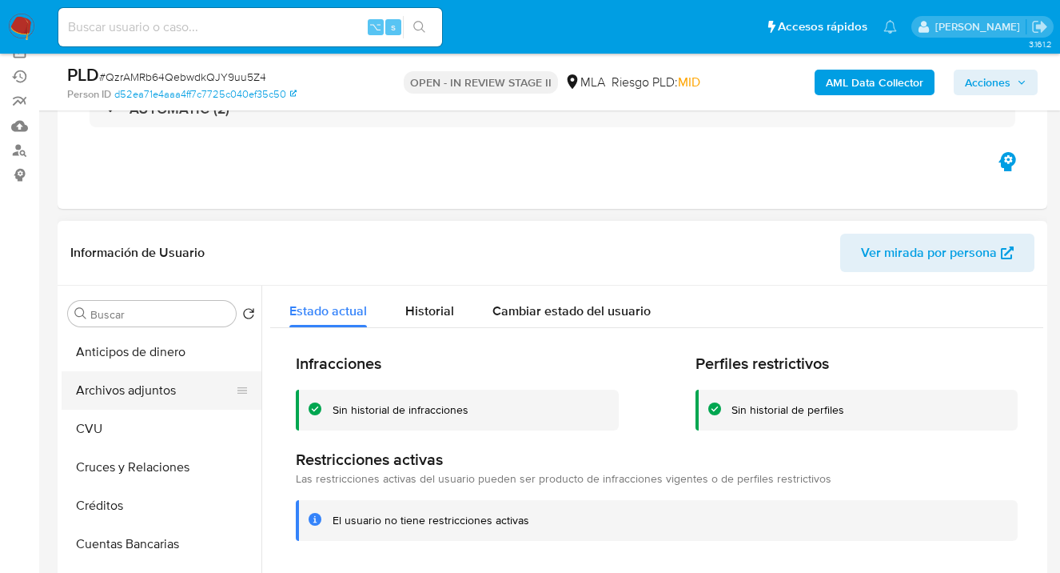
type textarea "Hola Julián Alejandro Figón Alvarez, esperamos te encuentres muy bien. Notamos …"
click at [163, 383] on button "Archivos adjuntos" at bounding box center [155, 390] width 187 height 38
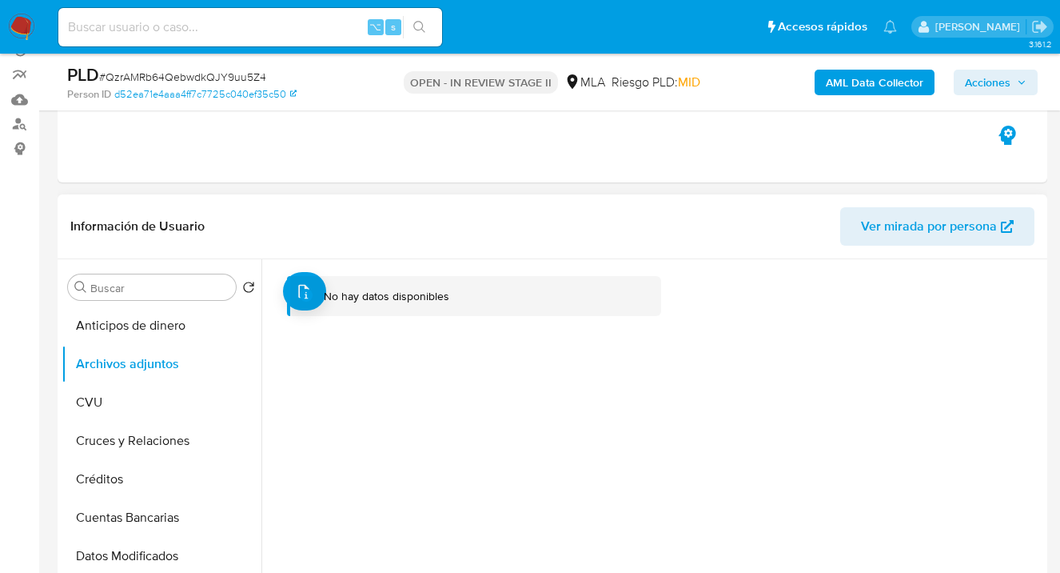
scroll to position [158, 0]
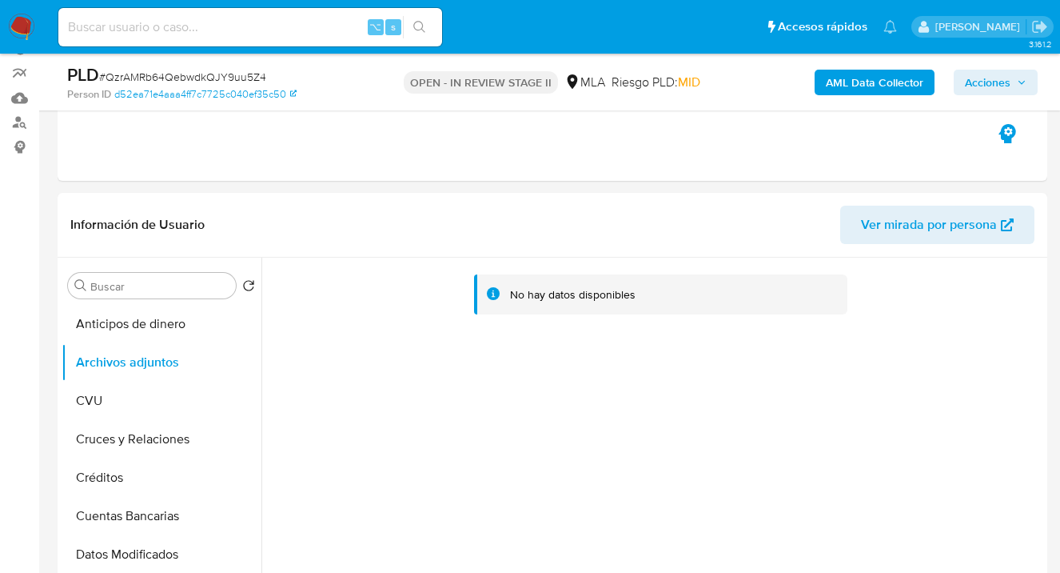
click at [850, 84] on b "AML Data Collector" at bounding box center [875, 83] width 98 height 26
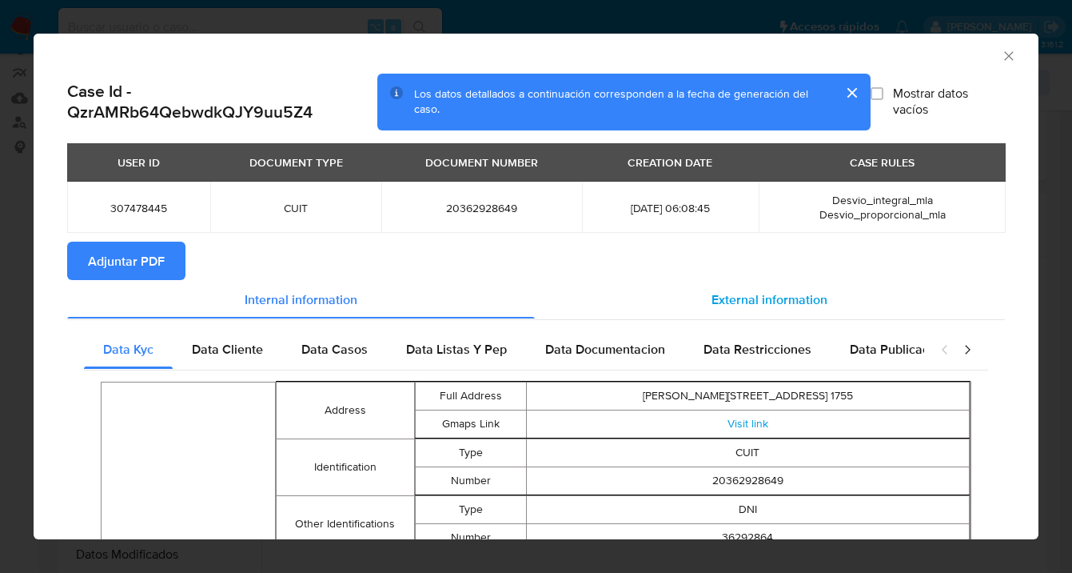
click at [764, 303] on span "External information" at bounding box center [770, 298] width 116 height 18
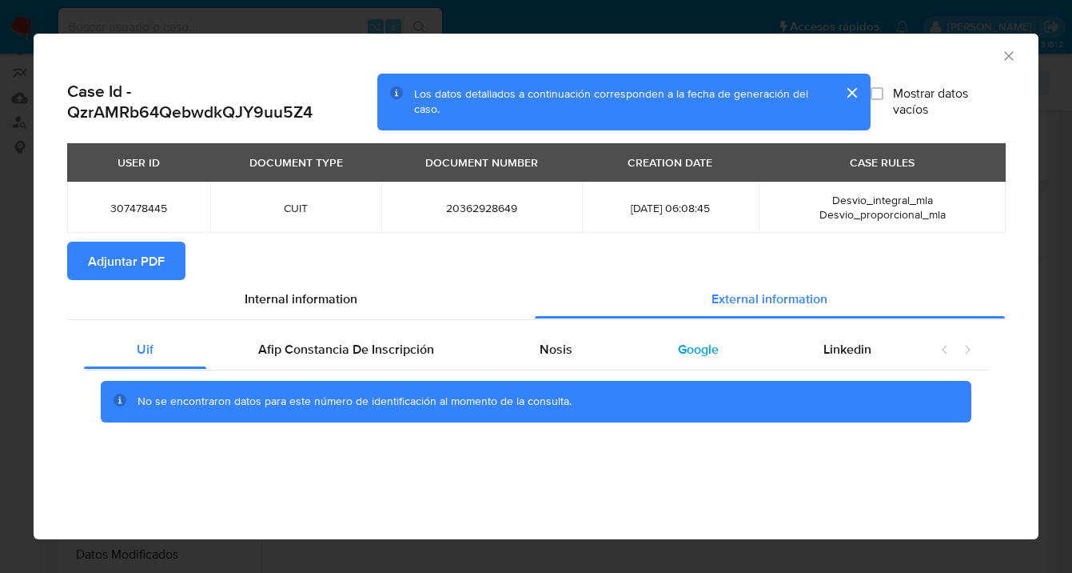
click at [707, 341] on span "Google" at bounding box center [698, 349] width 41 height 18
click at [141, 267] on span "Adjuntar PDF" at bounding box center [126, 260] width 77 height 35
click at [1007, 59] on icon "Cerrar ventana" at bounding box center [1009, 56] width 16 height 16
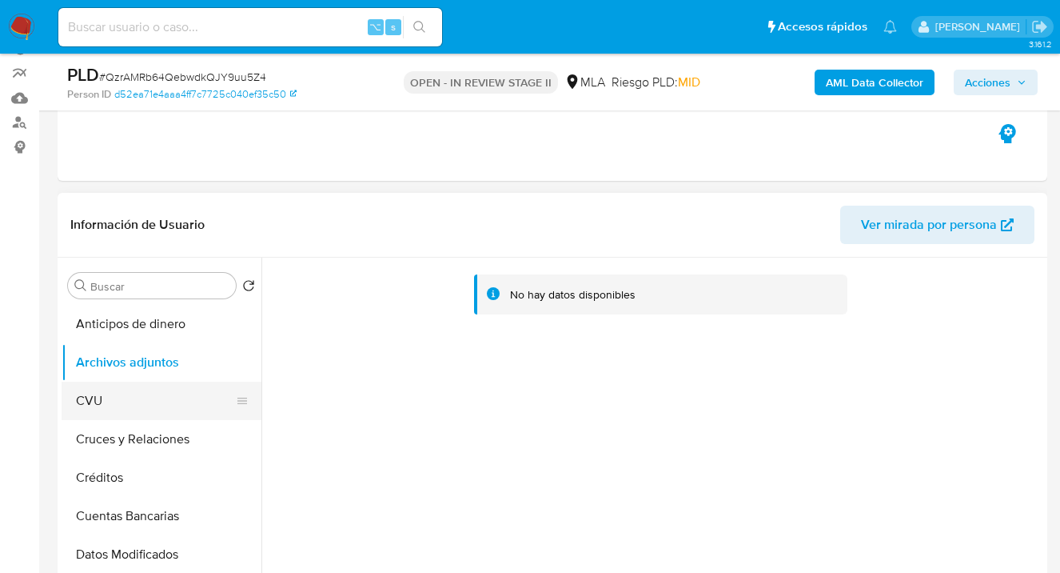
drag, startPoint x: 151, startPoint y: 405, endPoint x: 161, endPoint y: 381, distance: 25.1
click at [151, 405] on button "CVU" at bounding box center [155, 400] width 187 height 38
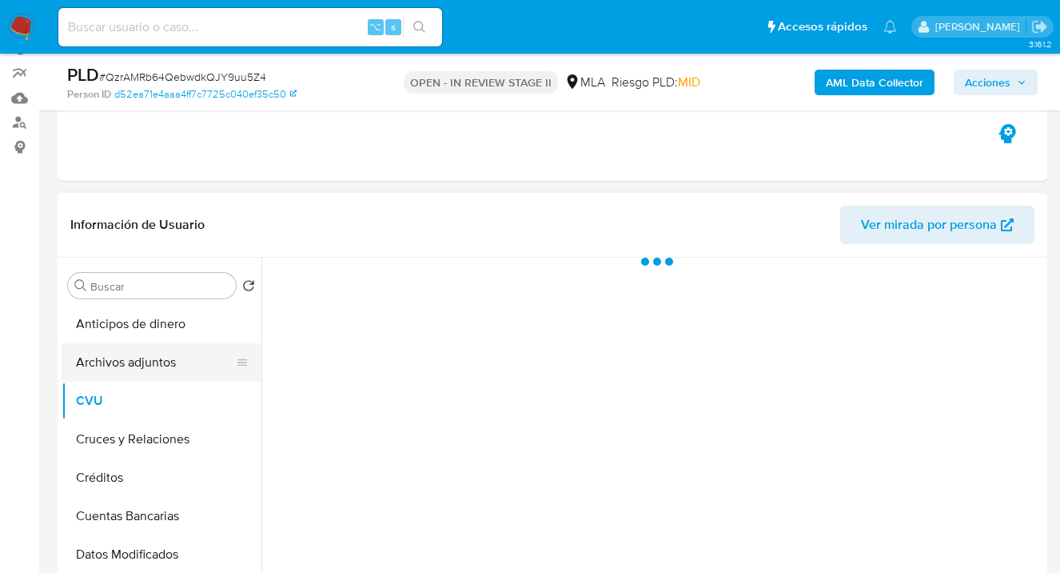
click at [167, 364] on button "Archivos adjuntos" at bounding box center [155, 362] width 187 height 38
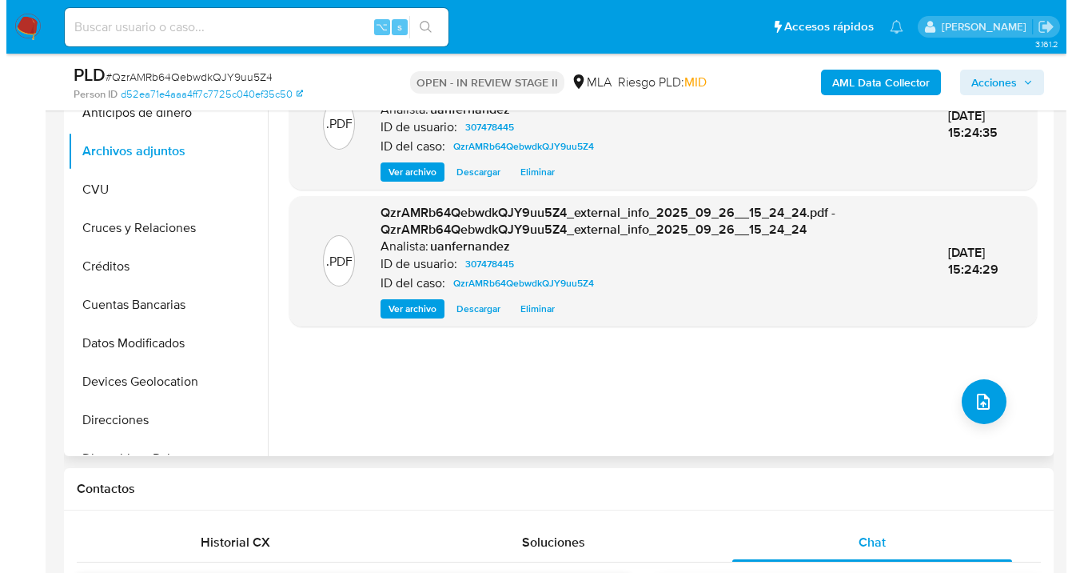
scroll to position [489, 0]
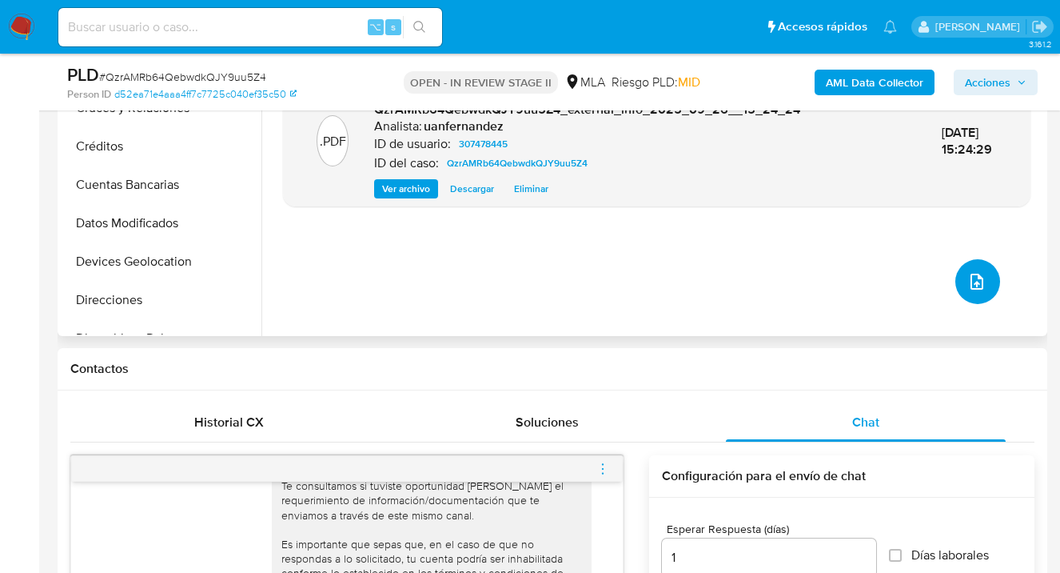
click at [968, 277] on icon "upload-file" at bounding box center [977, 281] width 19 height 19
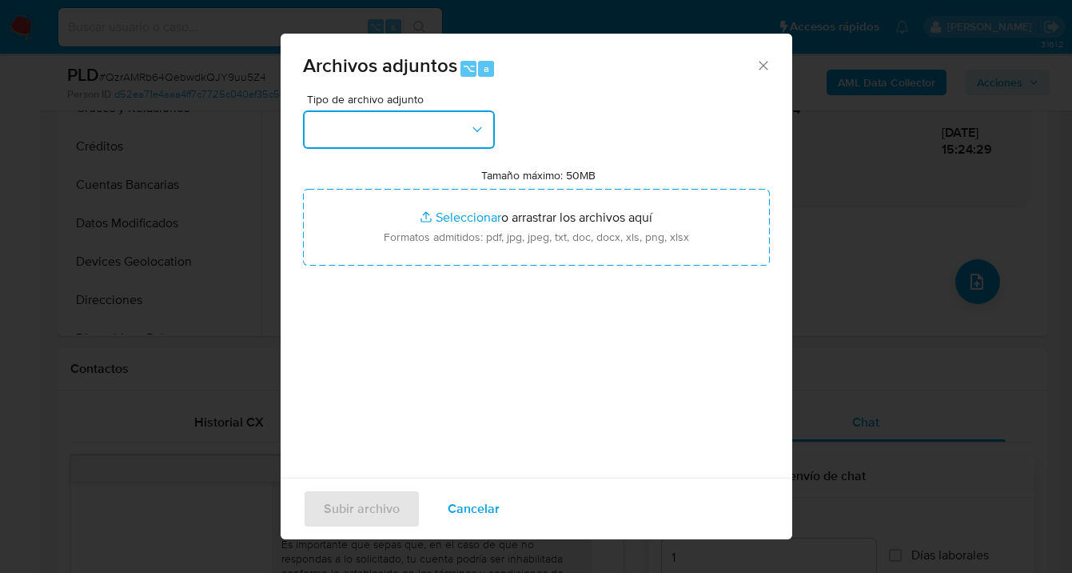
click at [468, 126] on button "button" at bounding box center [399, 129] width 192 height 38
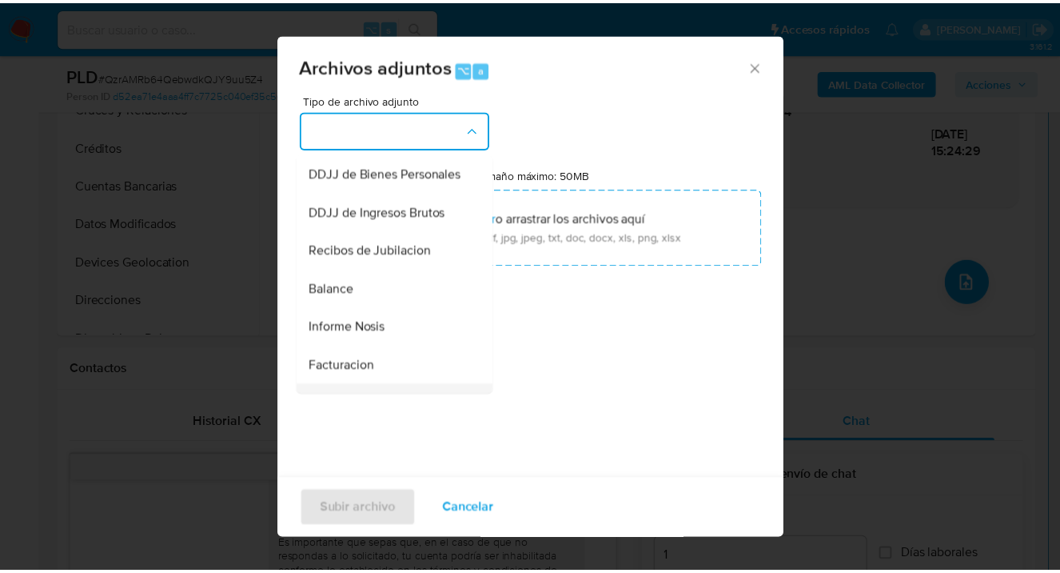
scroll to position [613, 0]
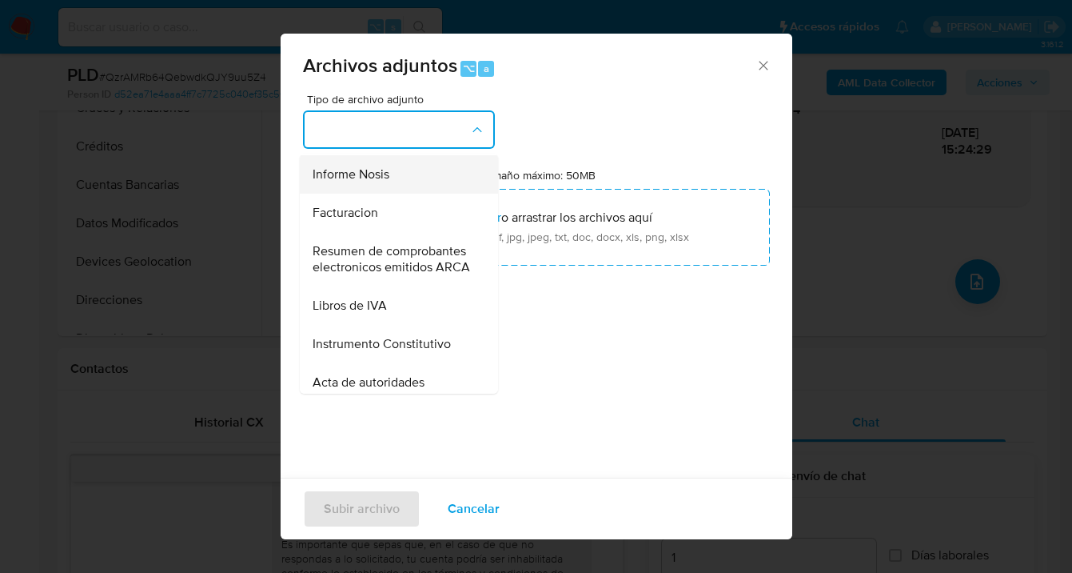
click at [403, 194] on div "Informe Nosis" at bounding box center [394, 174] width 163 height 38
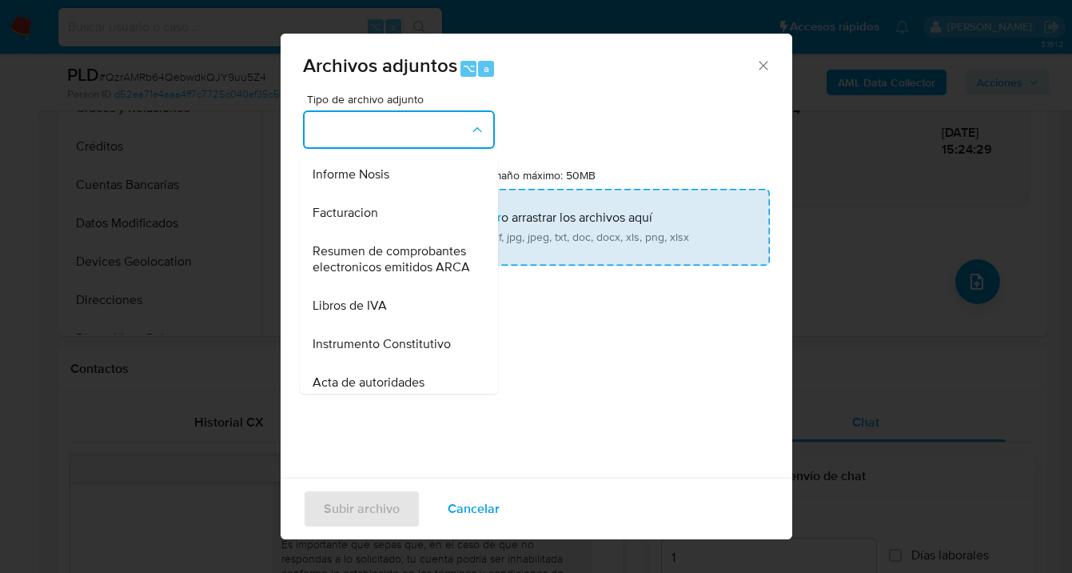
click at [544, 238] on input "Tamaño máximo: 50MB Seleccionar archivos" at bounding box center [536, 227] width 467 height 77
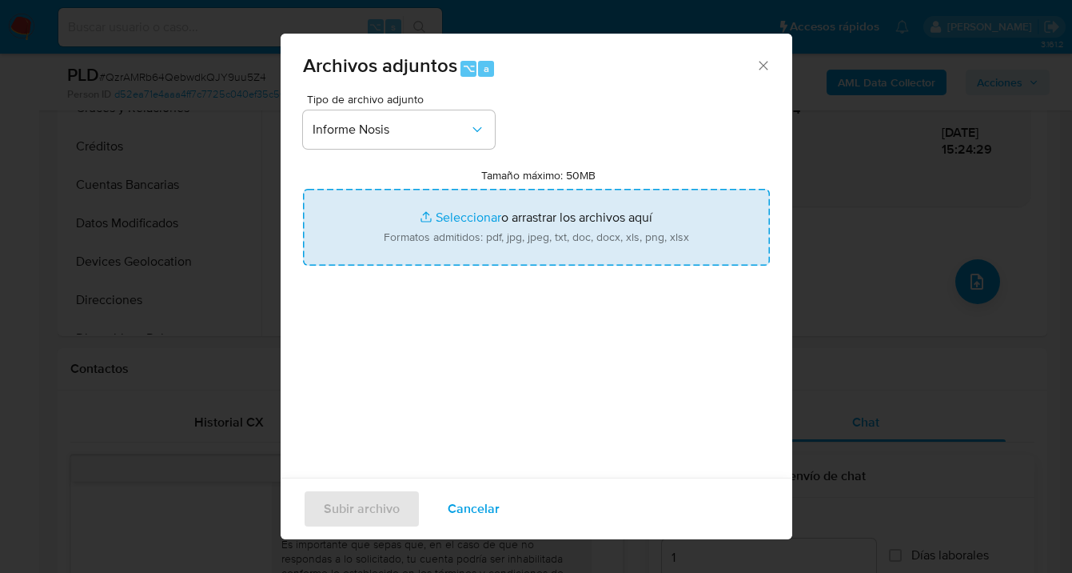
type input "C:\fakepath\307478445-NOSIS_Manager_InformeIndividual_20362928649_620658_202509…"
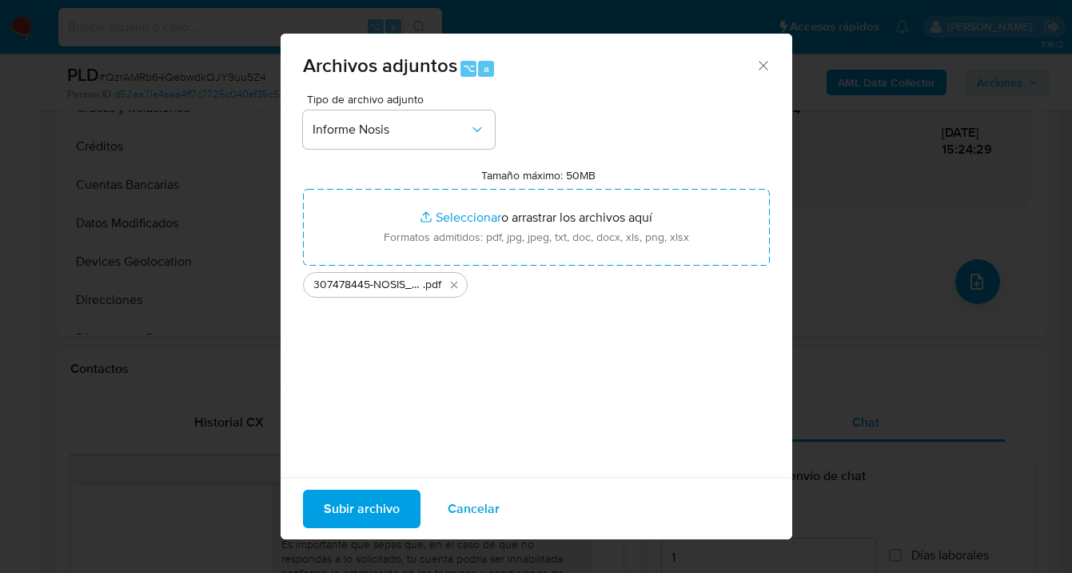
click at [371, 513] on span "Subir archivo" at bounding box center [362, 508] width 76 height 35
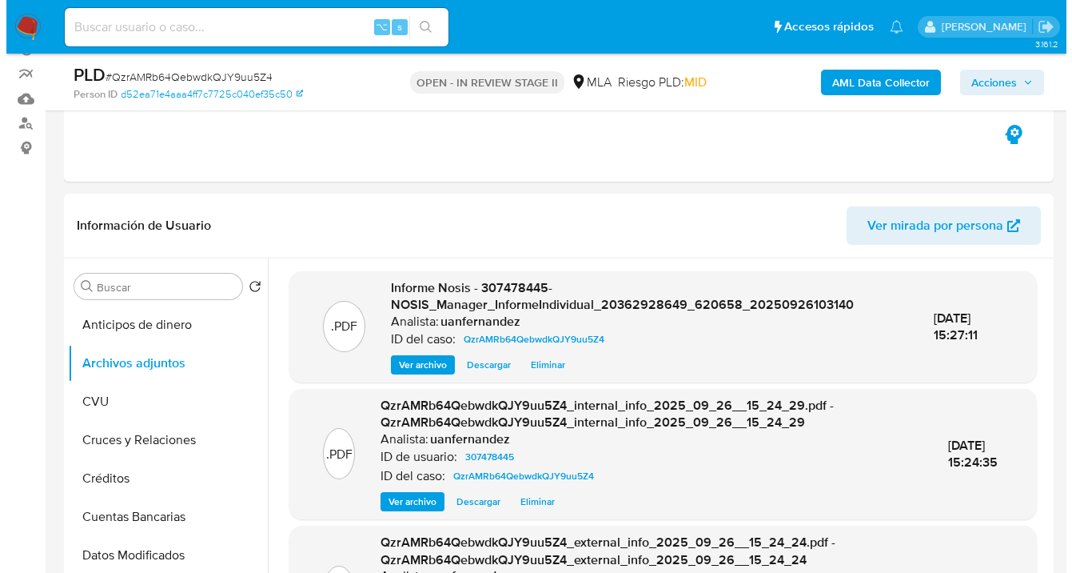
scroll to position [393, 0]
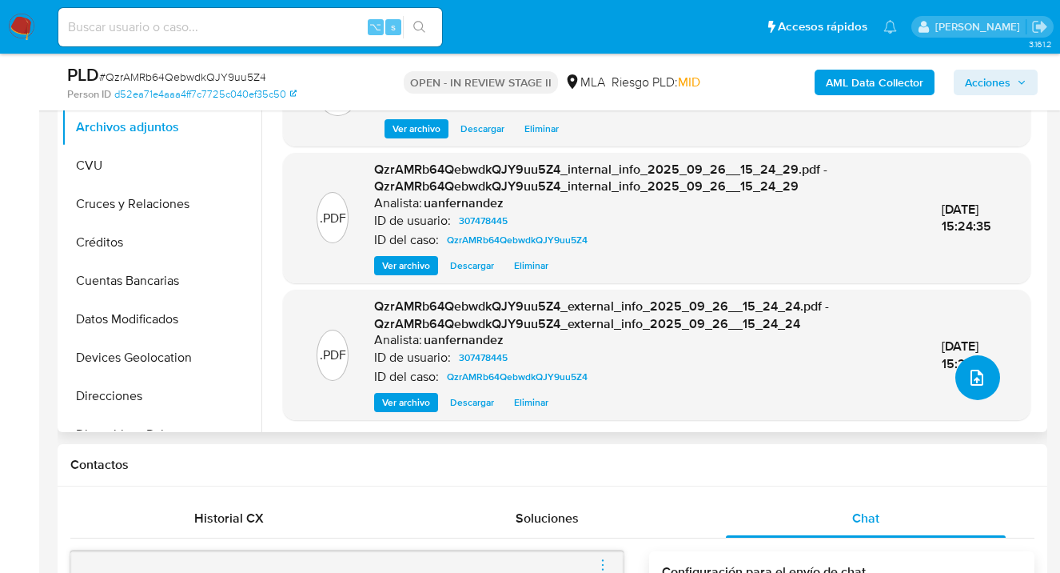
click at [976, 372] on icon "upload-file" at bounding box center [977, 377] width 19 height 19
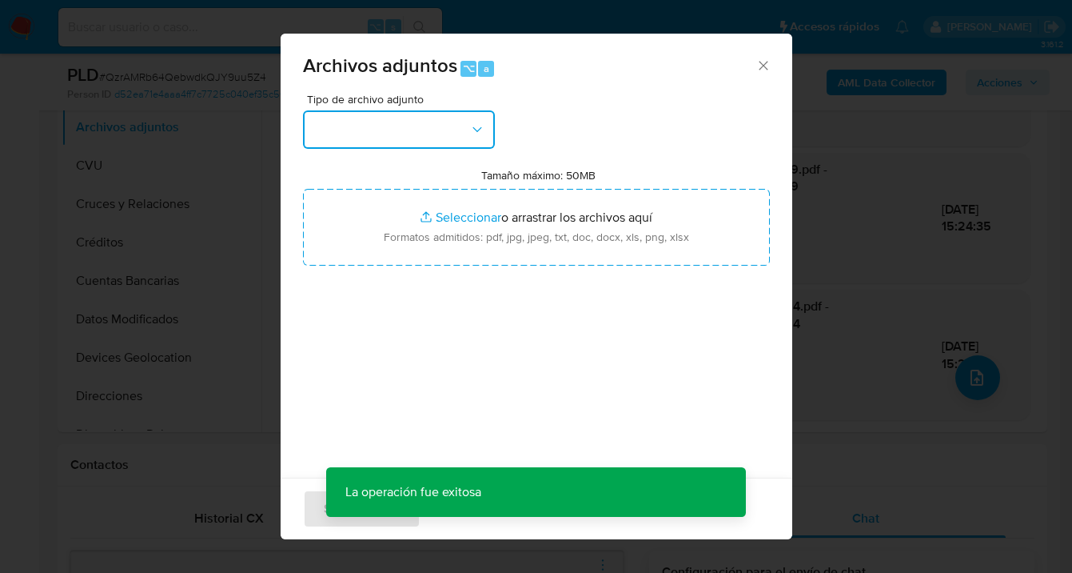
click at [481, 134] on icon "button" at bounding box center [477, 130] width 16 height 16
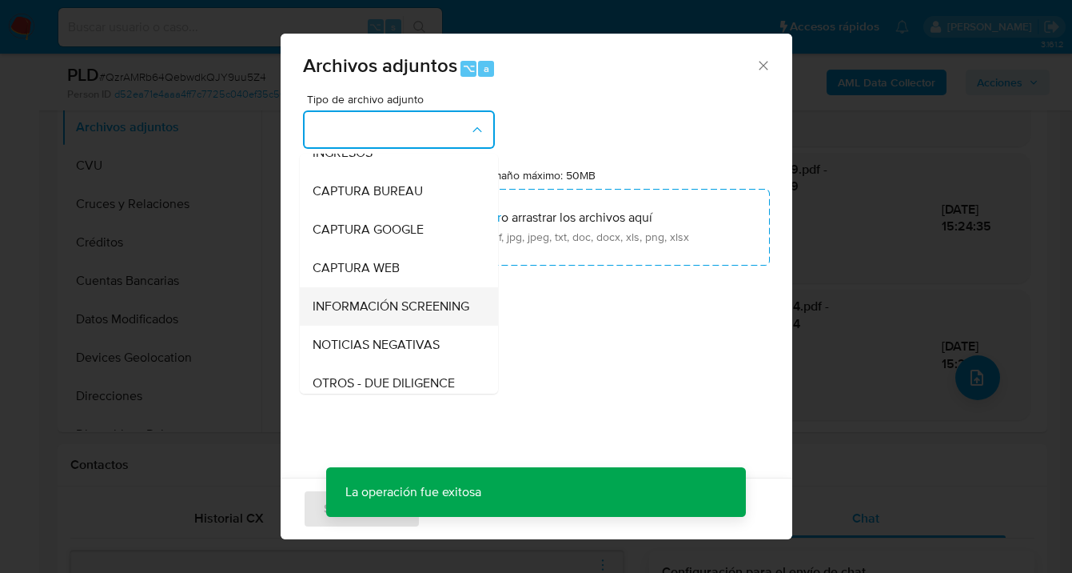
scroll to position [132, 0]
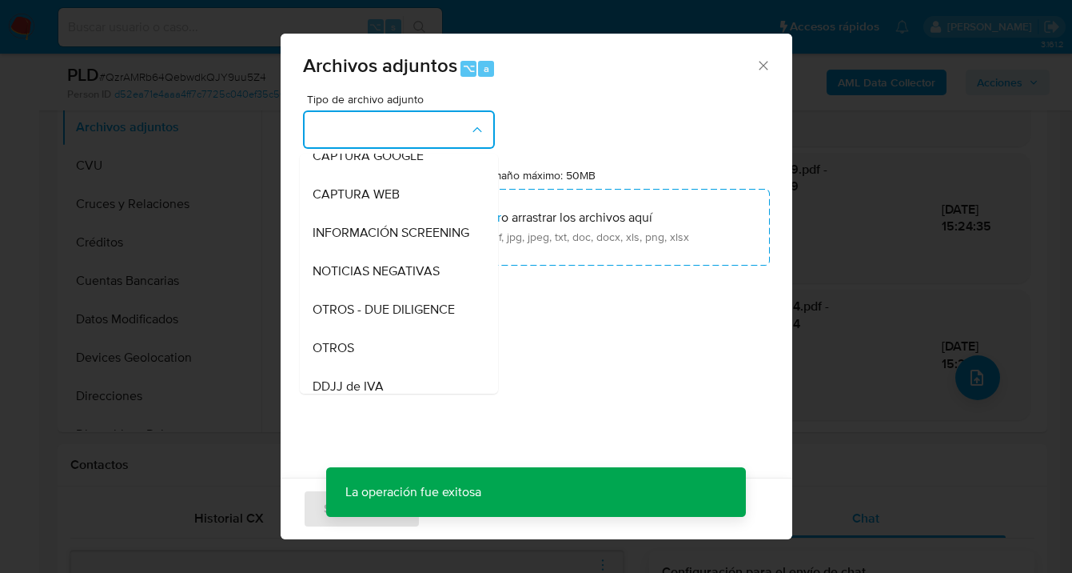
click at [369, 353] on div "OTROS" at bounding box center [394, 348] width 163 height 38
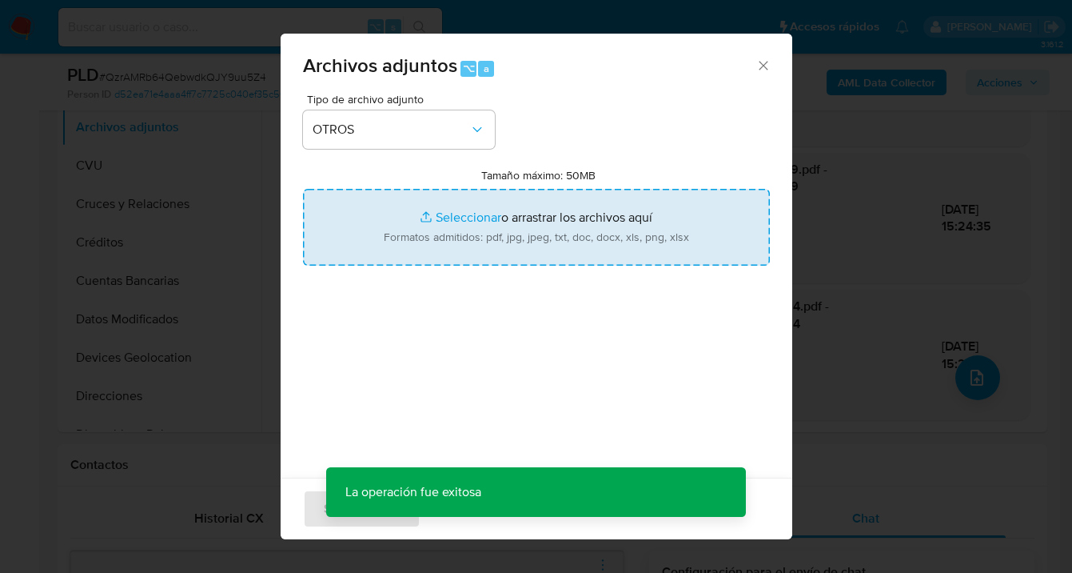
drag, startPoint x: 470, startPoint y: 271, endPoint x: 475, endPoint y: 251, distance: 20.6
click at [471, 271] on div "Tipo de archivo adjunto OTROS Tamaño máximo: 50MB Seleccionar archivos Seleccio…" at bounding box center [536, 282] width 467 height 377
click at [476, 249] on input "Tamaño máximo: 50MB Seleccionar archivos" at bounding box center [536, 227] width 467 height 77
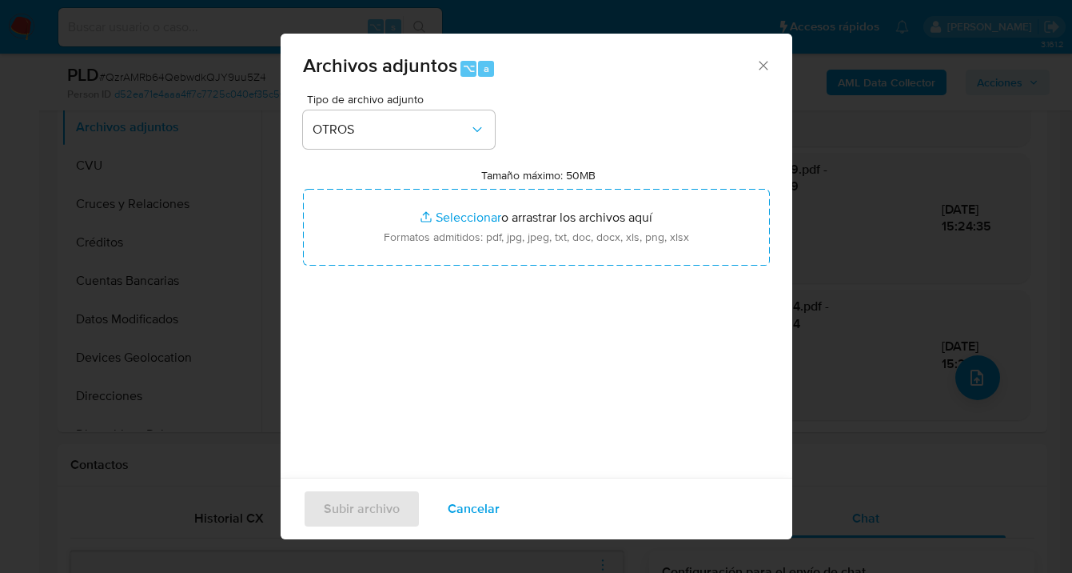
click at [474, 511] on span "Cancelar" at bounding box center [474, 508] width 52 height 35
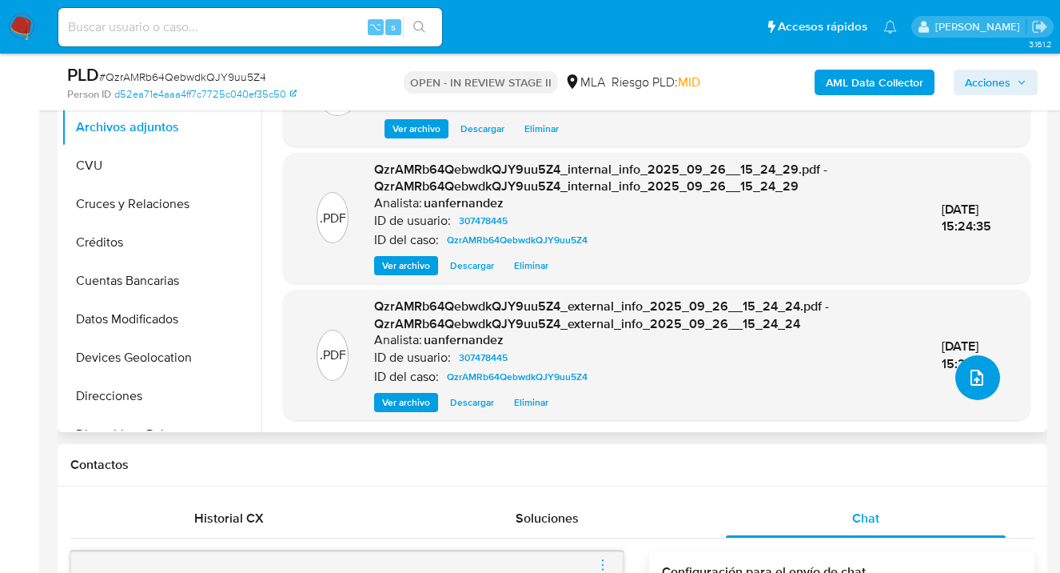
click at [978, 377] on icon "upload-file" at bounding box center [977, 377] width 19 height 19
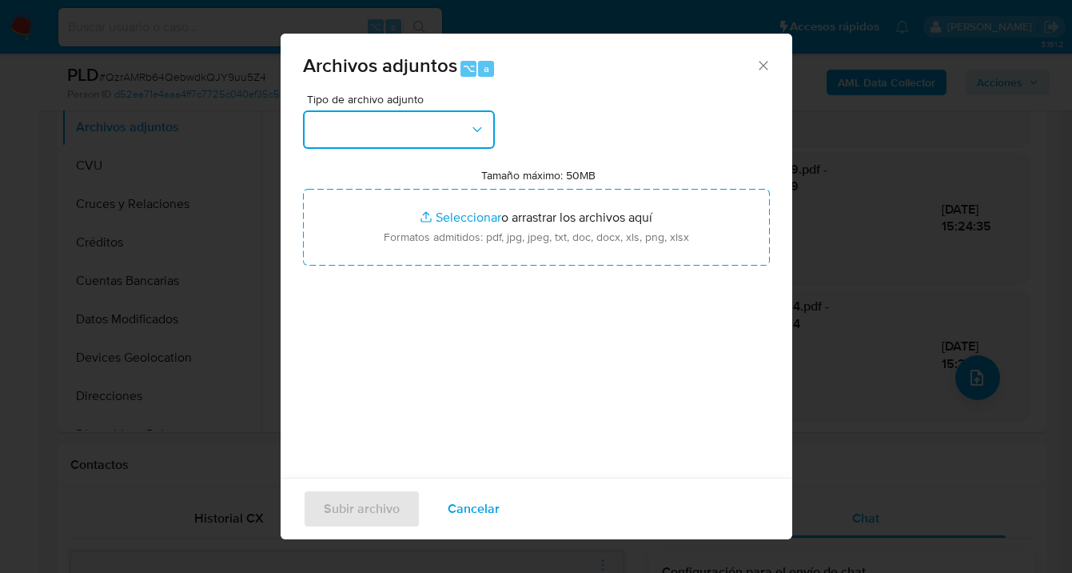
click at [475, 126] on icon "button" at bounding box center [477, 130] width 16 height 16
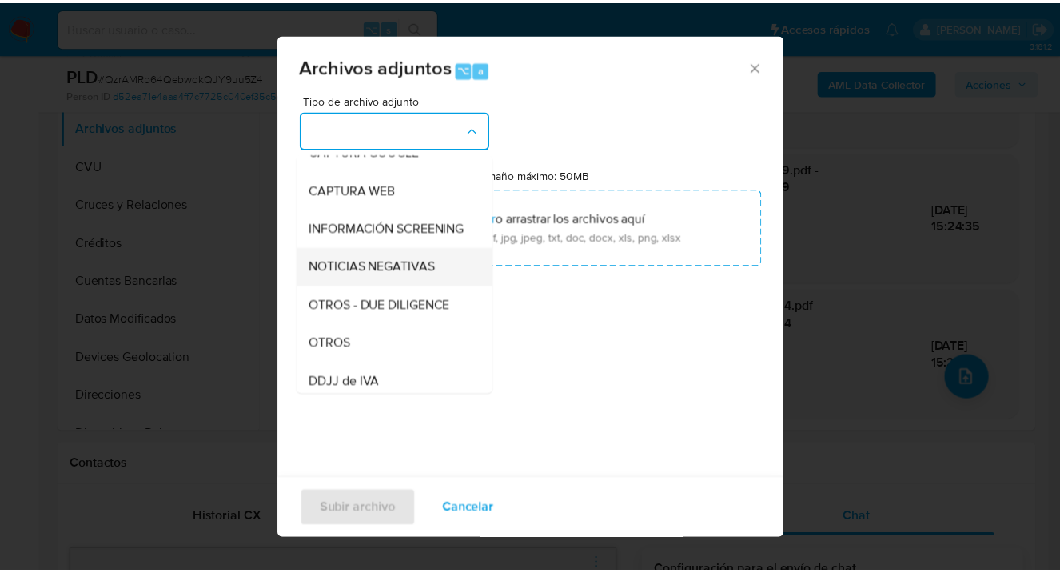
scroll to position [169, 0]
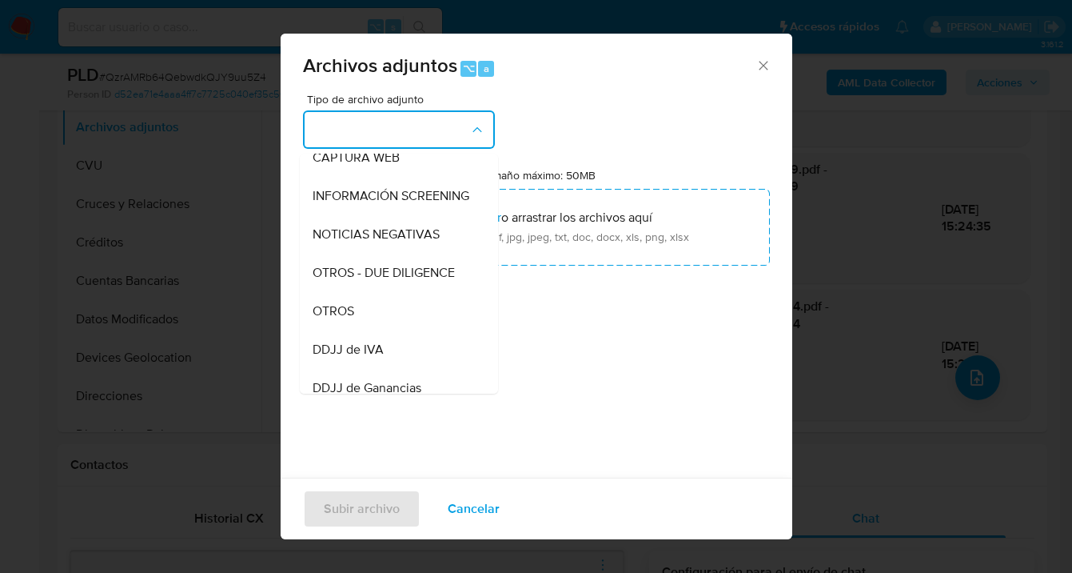
click at [389, 323] on div "OTROS" at bounding box center [394, 311] width 163 height 38
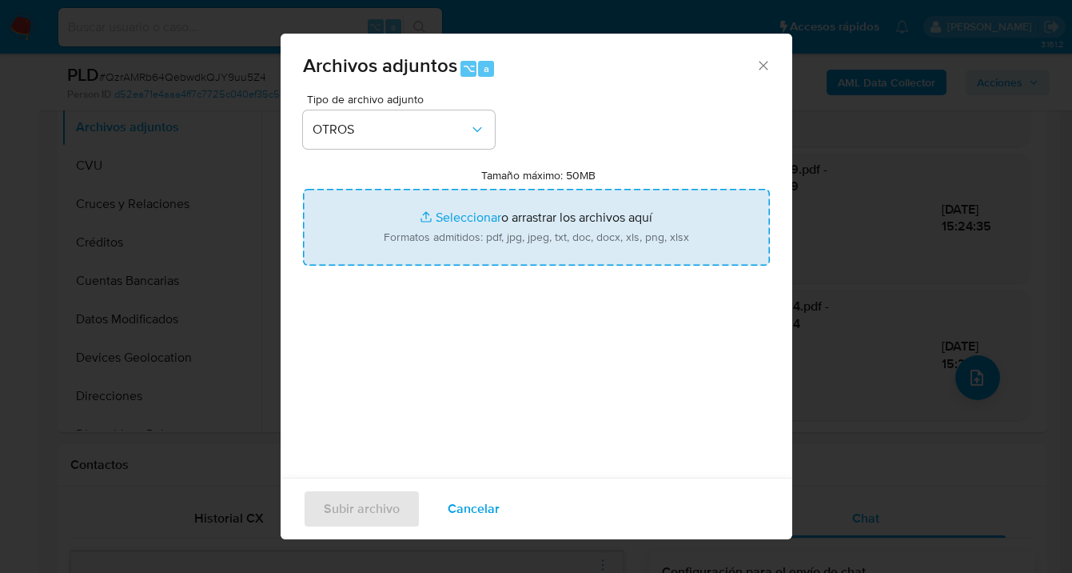
click at [516, 226] on input "Tamaño máximo: 50MB Seleccionar archivos" at bounding box center [536, 227] width 467 height 77
type input "C:\fakepath\307478445 Movimientos-v10_3.xlsx"
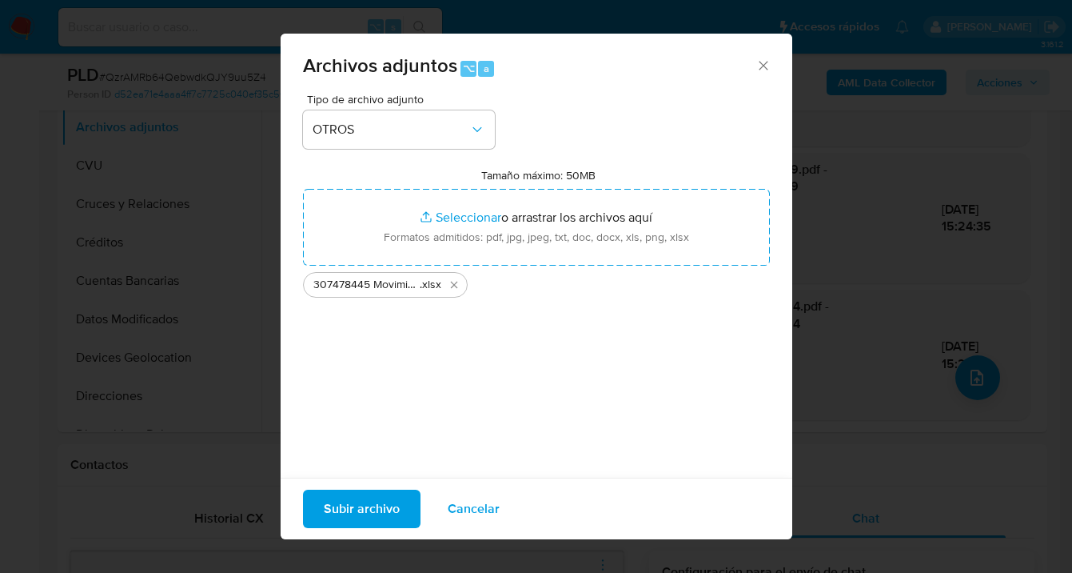
click at [368, 509] on span "Subir archivo" at bounding box center [362, 508] width 76 height 35
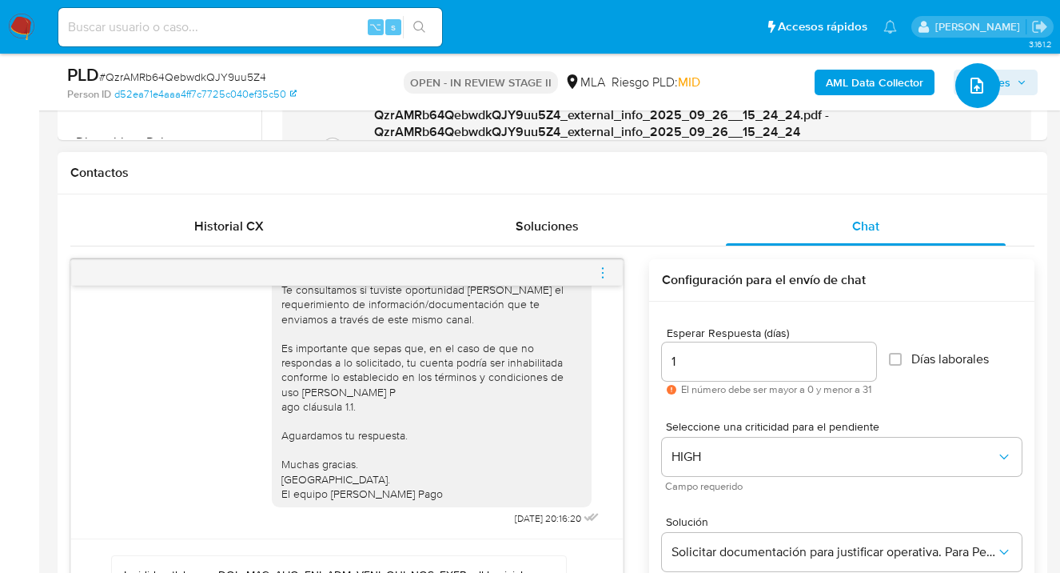
scroll to position [687, 0]
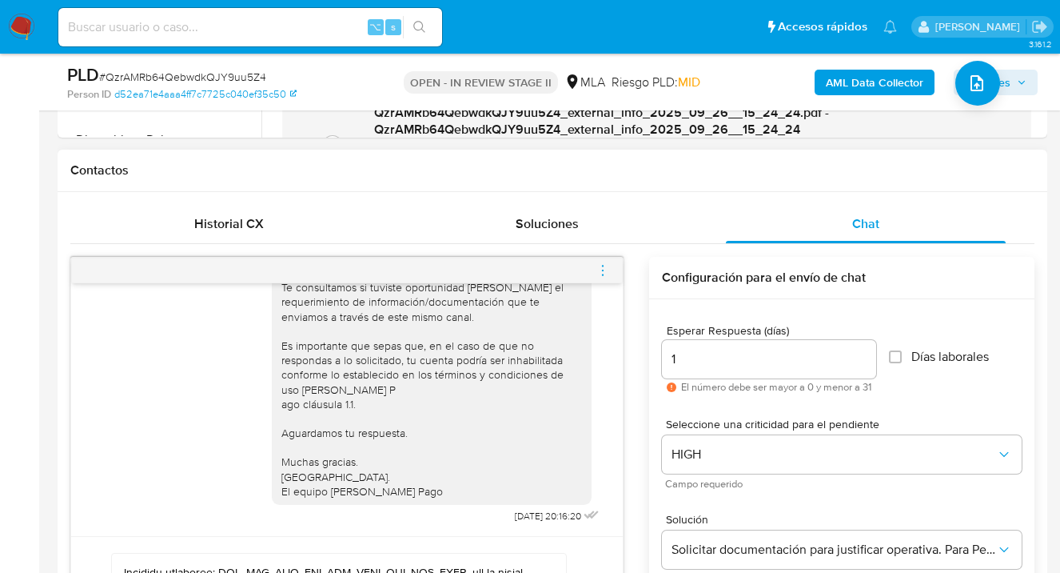
click at [681, 354] on input "1" at bounding box center [769, 359] width 214 height 21
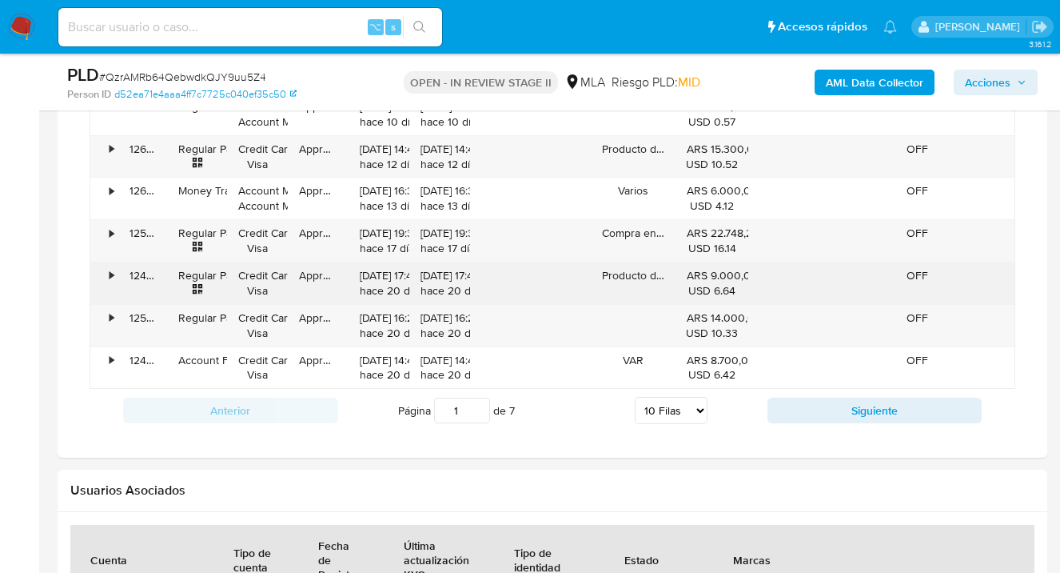
scroll to position [1084, 0]
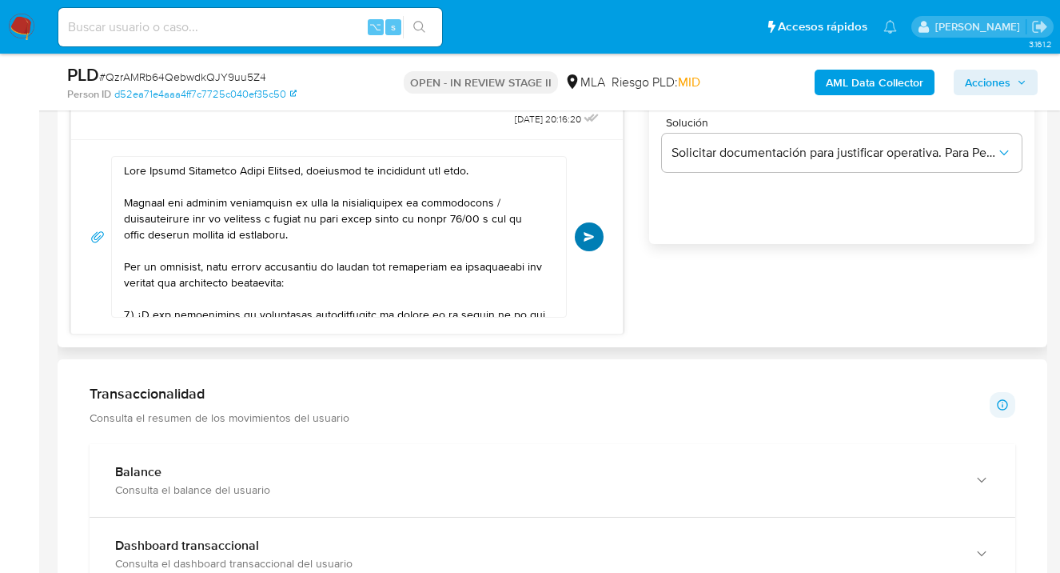
type input "2"
click at [588, 239] on span "Enviar" at bounding box center [589, 237] width 11 height 10
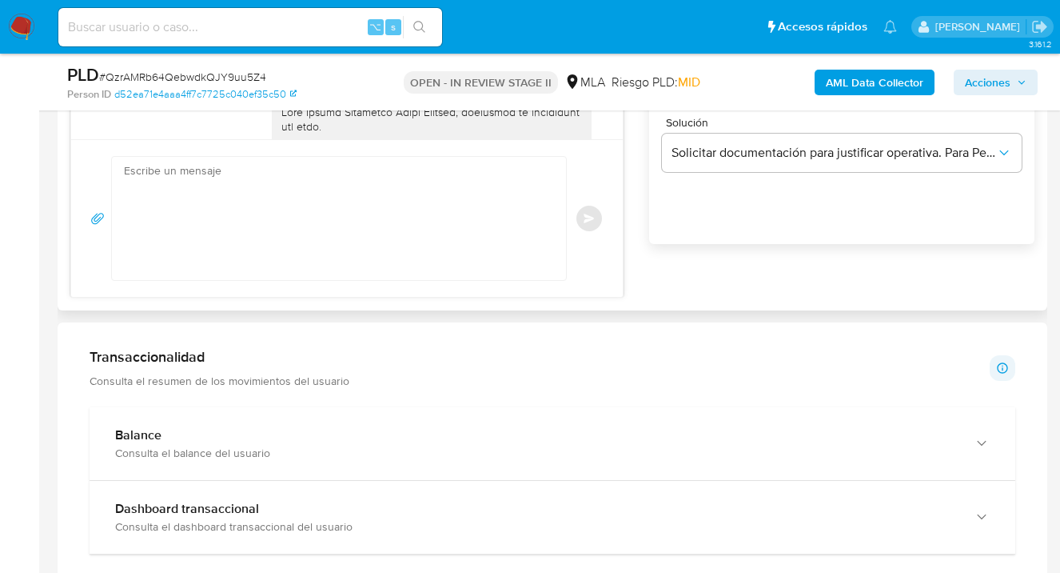
scroll to position [1633, 0]
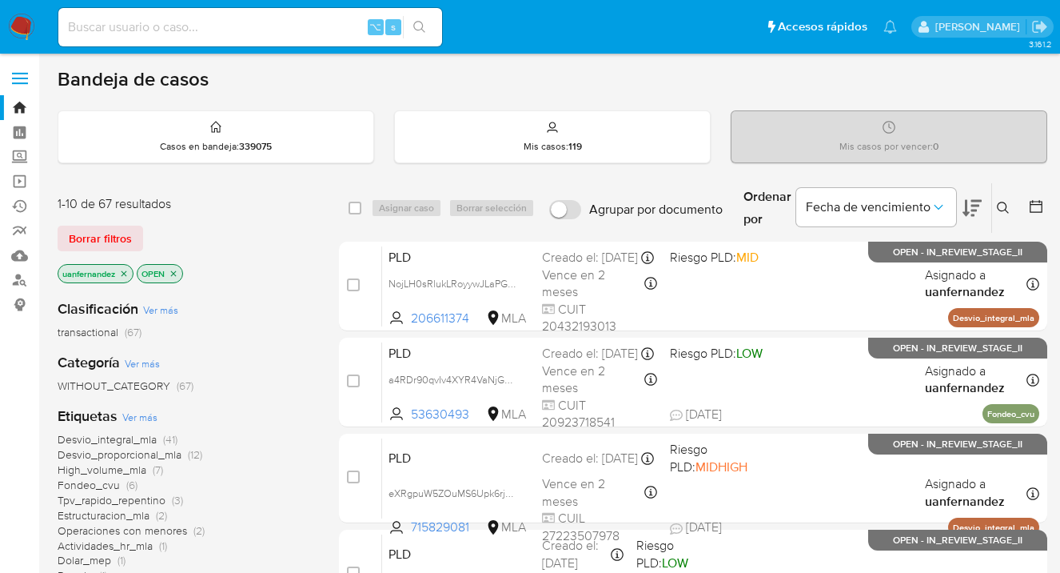
click at [114, 239] on span "Borrar filtros" at bounding box center [100, 238] width 63 height 22
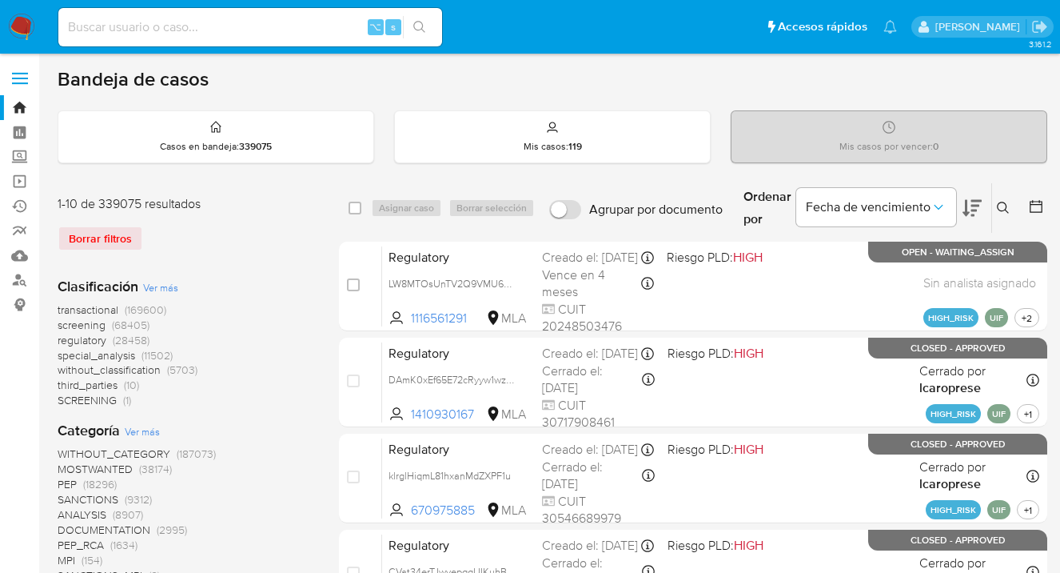
click at [1005, 203] on icon at bounding box center [1003, 208] width 12 height 12
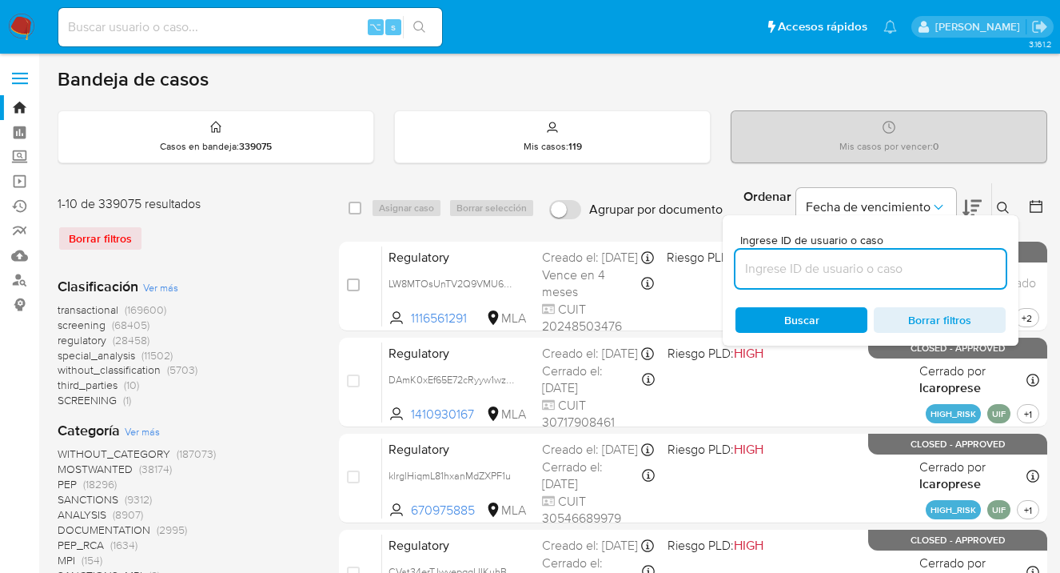
click at [851, 261] on input at bounding box center [871, 268] width 270 height 21
type input "K8AuPJHkAlG9uhRr5FLvVbvK"
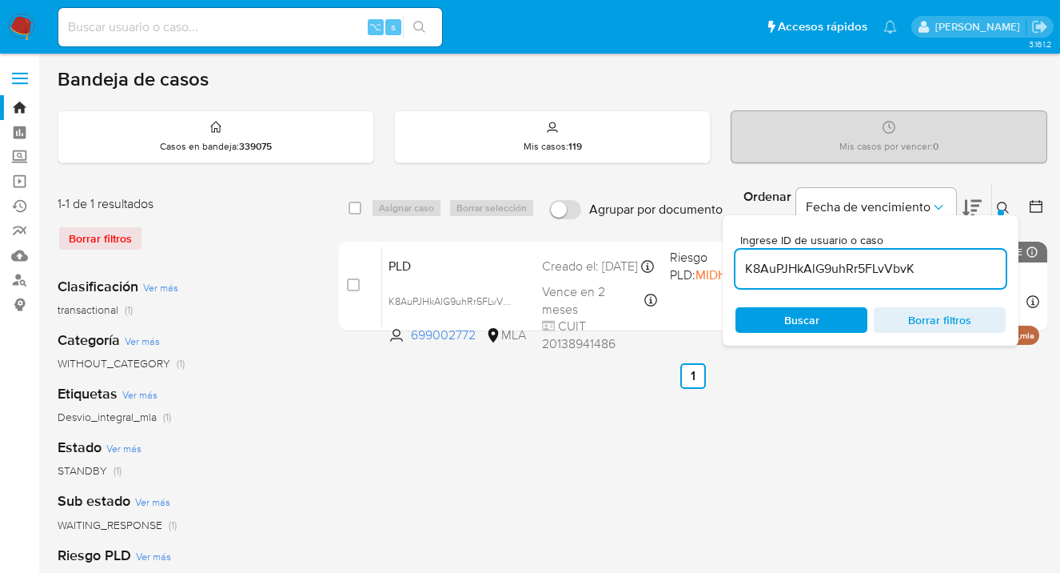
click at [1001, 204] on icon at bounding box center [1003, 208] width 13 height 13
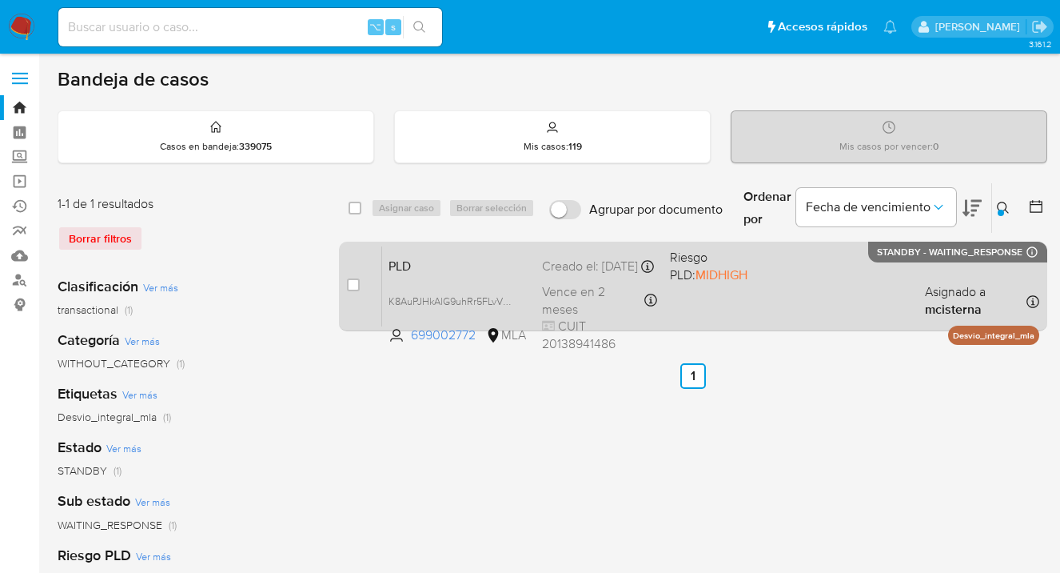
click at [806, 282] on div "PLD K8AuPJHkAlG9uhRr5FLvVbvK 699002772 MLA Riesgo PLD: MIDHIGH Creado el: [DATE…" at bounding box center [710, 285] width 657 height 81
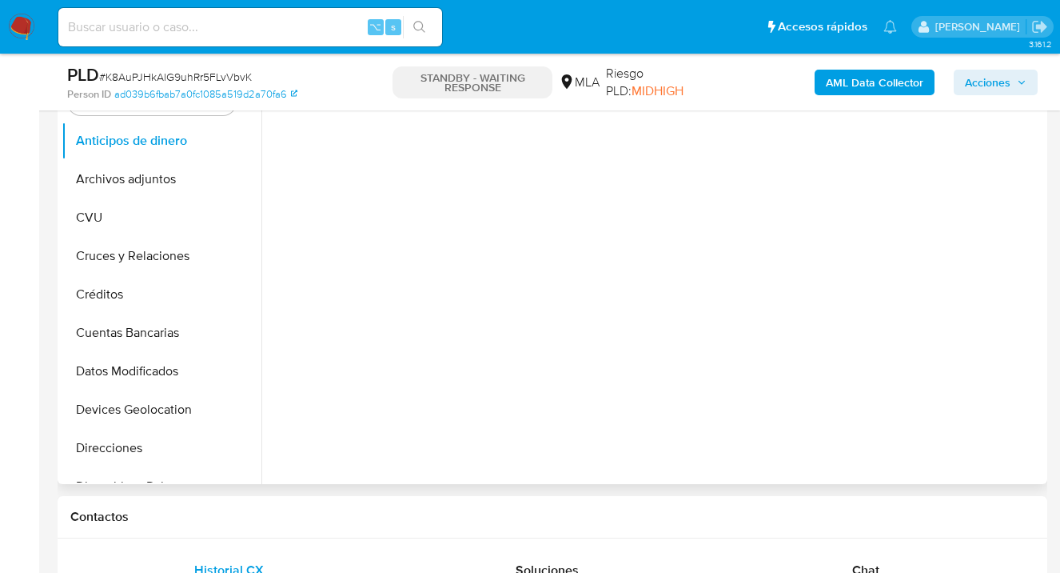
select select "10"
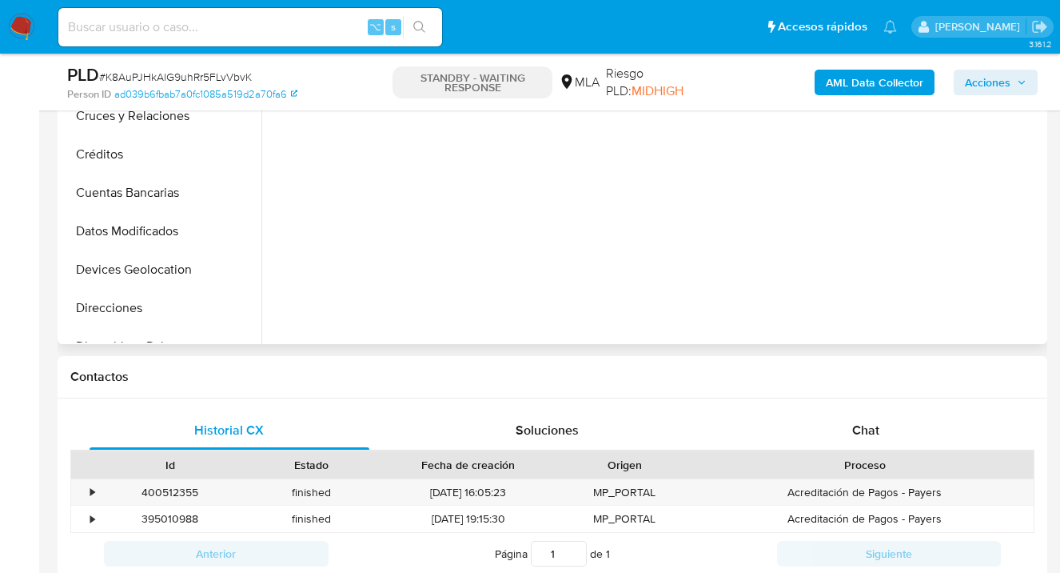
scroll to position [602, 0]
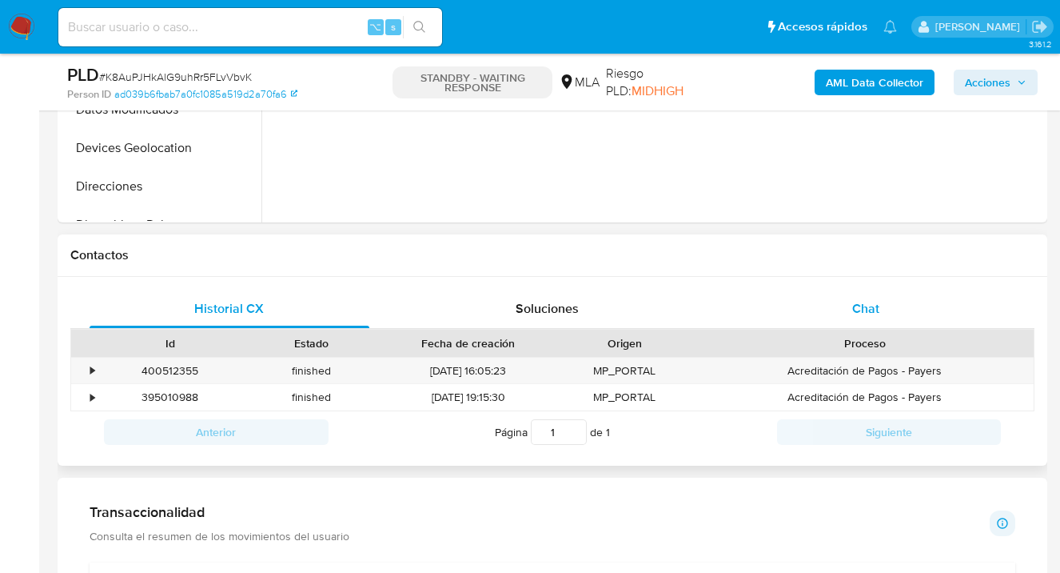
click at [875, 309] on span "Chat" at bounding box center [865, 308] width 27 height 18
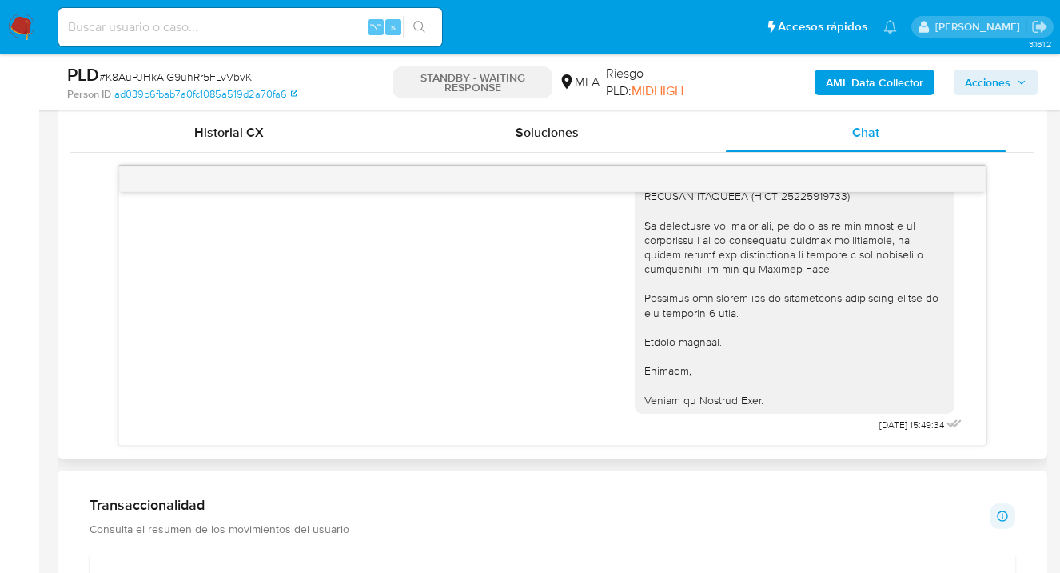
scroll to position [782, 0]
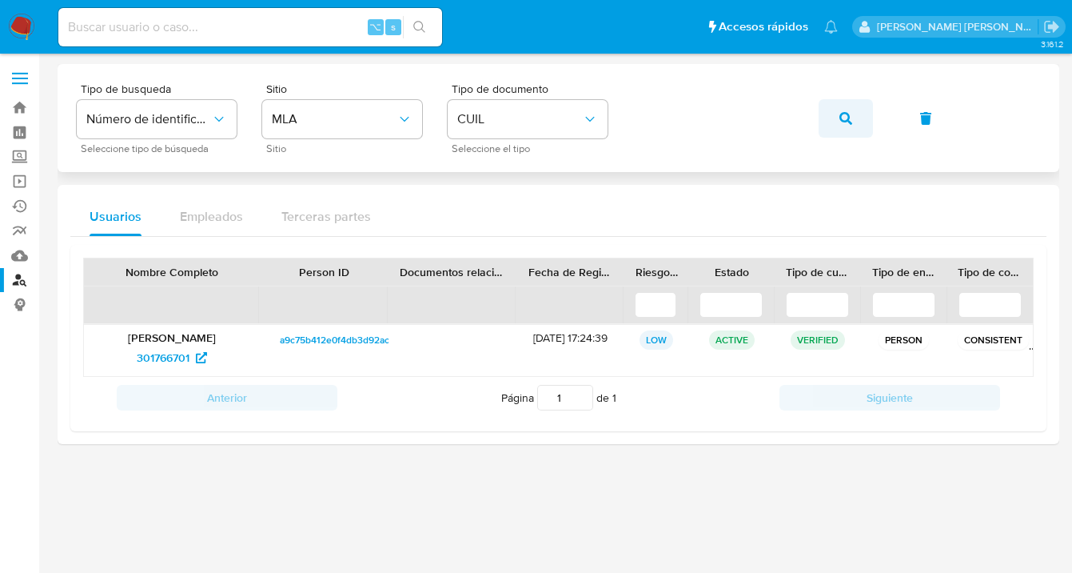
click at [844, 117] on icon "button" at bounding box center [846, 118] width 13 height 13
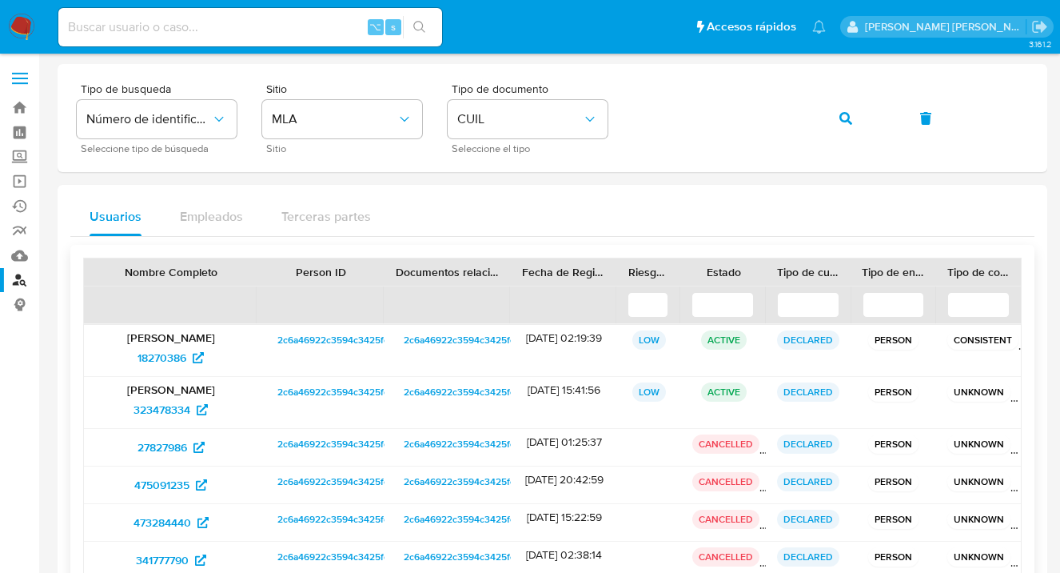
scroll to position [156, 0]
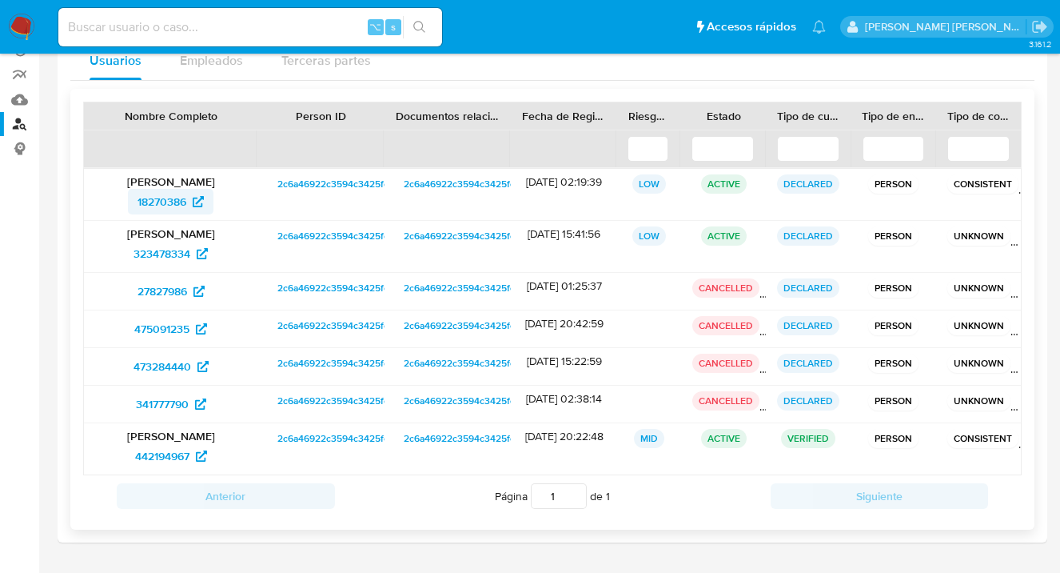
click at [171, 202] on span "18270386" at bounding box center [162, 202] width 49 height 26
click at [174, 250] on span "323478334" at bounding box center [162, 254] width 57 height 26
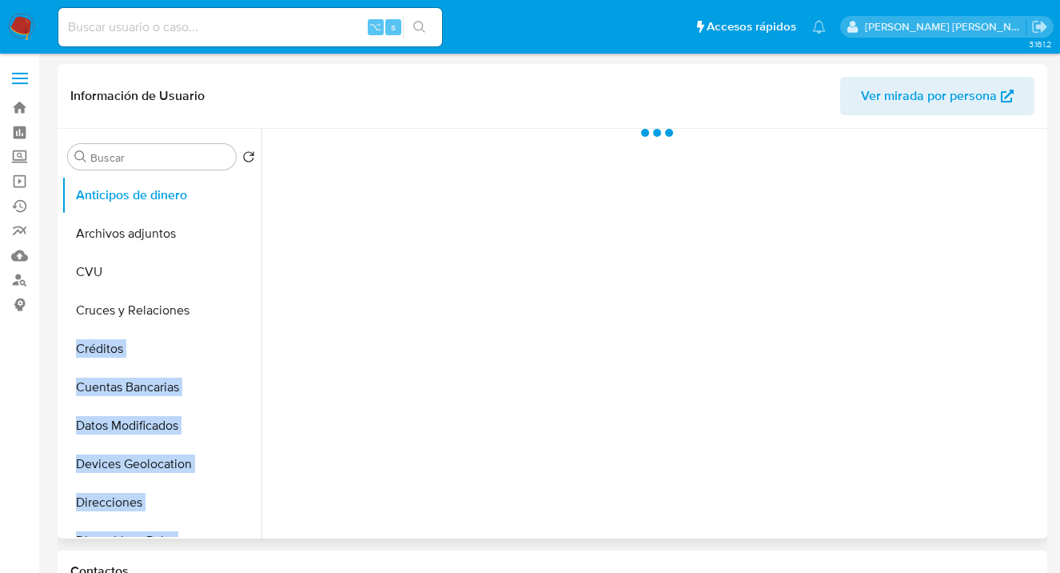
select select "10"
drag, startPoint x: 261, startPoint y: 259, endPoint x: 262, endPoint y: 327, distance: 68.0
click at [261, 324] on div "Buscar Volver al orden por defecto Anticipos de dinero Archivos adjuntos CVU Cr…" at bounding box center [553, 333] width 982 height 409
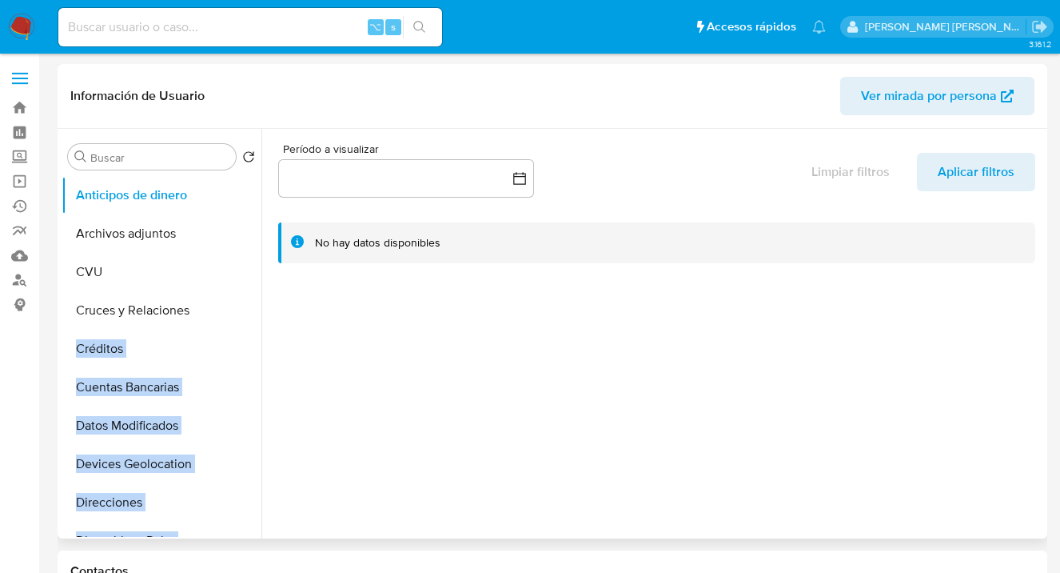
scroll to position [194, 0]
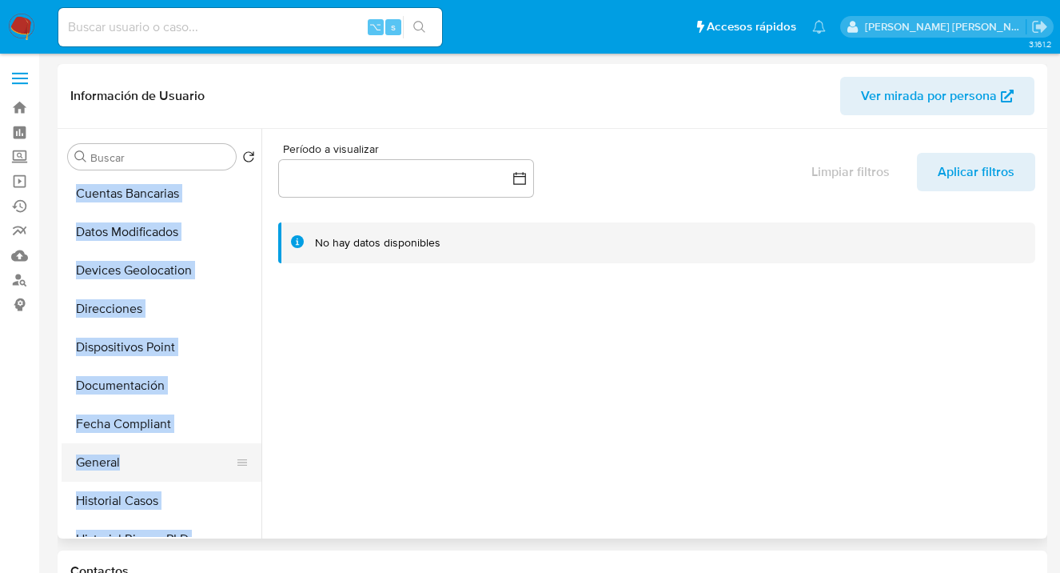
click at [158, 461] on button "General" at bounding box center [155, 462] width 187 height 38
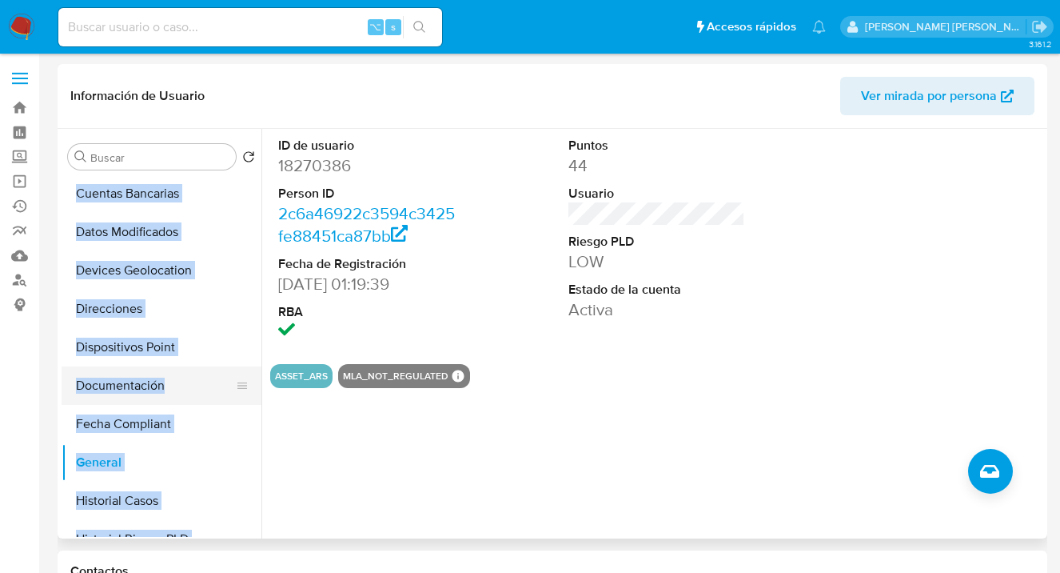
click at [161, 385] on button "Documentación" at bounding box center [155, 385] width 187 height 38
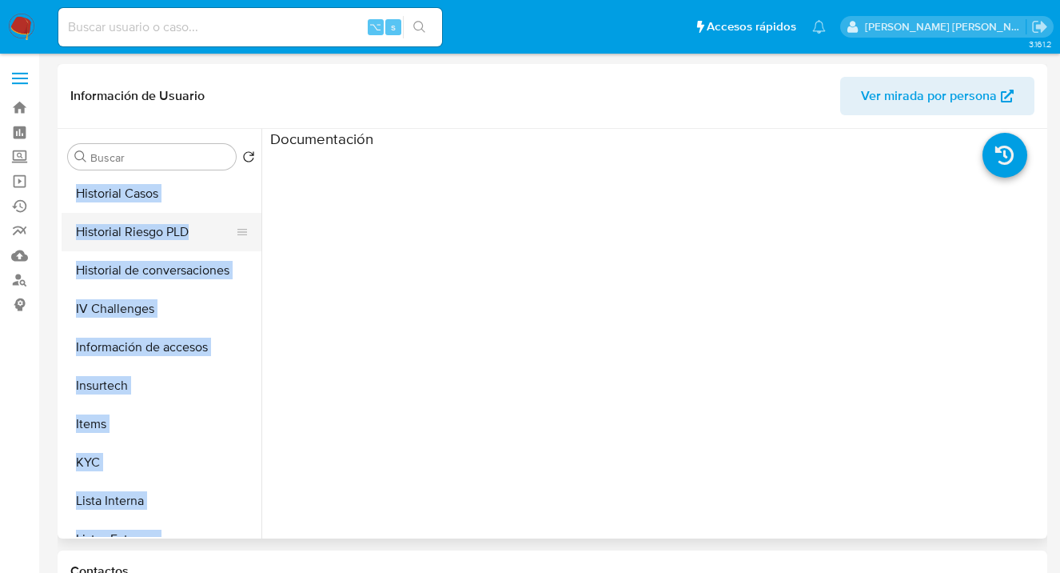
scroll to position [404, 0]
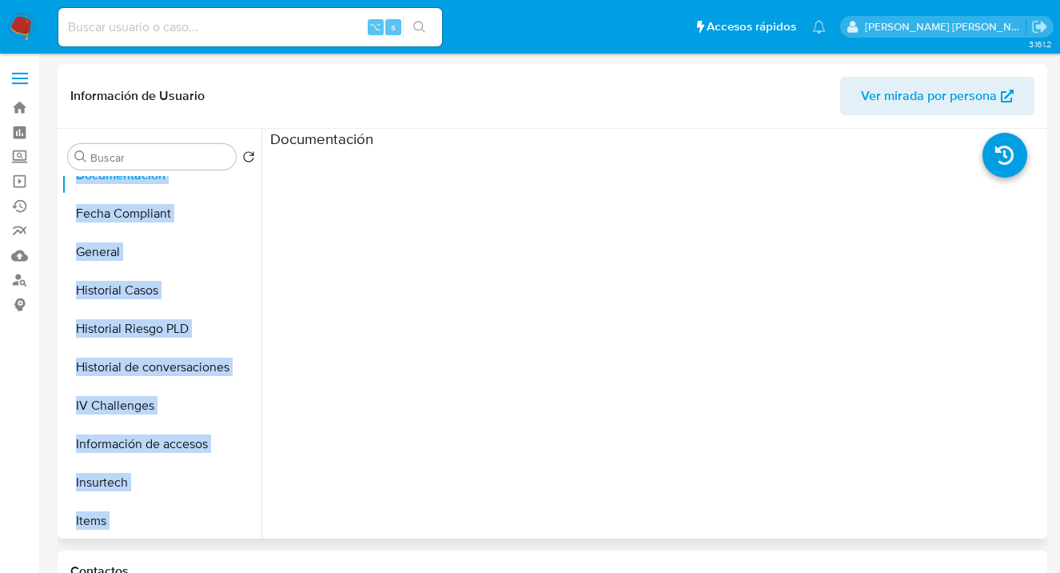
click at [936, 98] on span "Ver mirada por persona" at bounding box center [929, 96] width 136 height 38
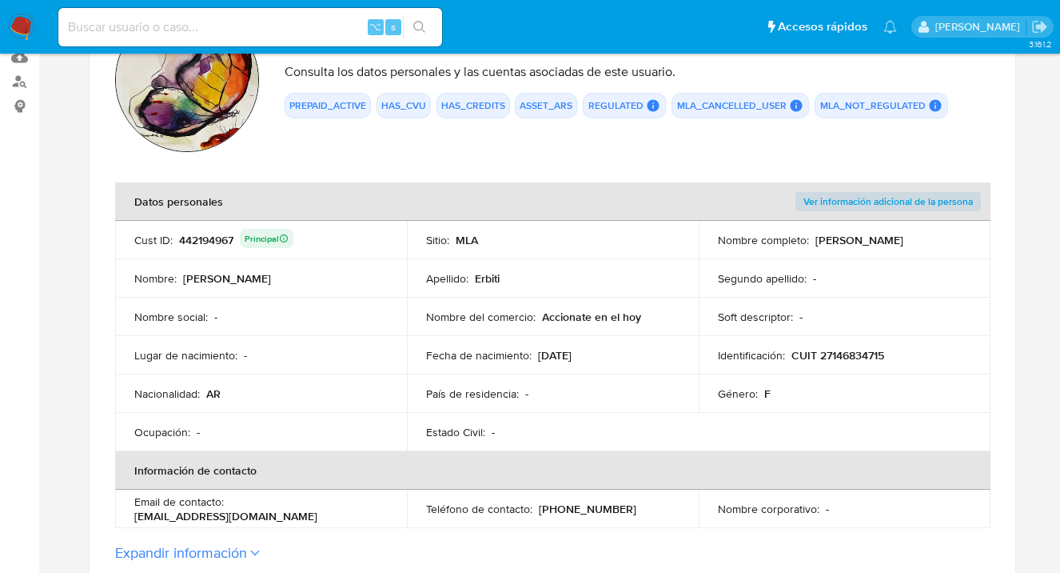
scroll to position [528, 0]
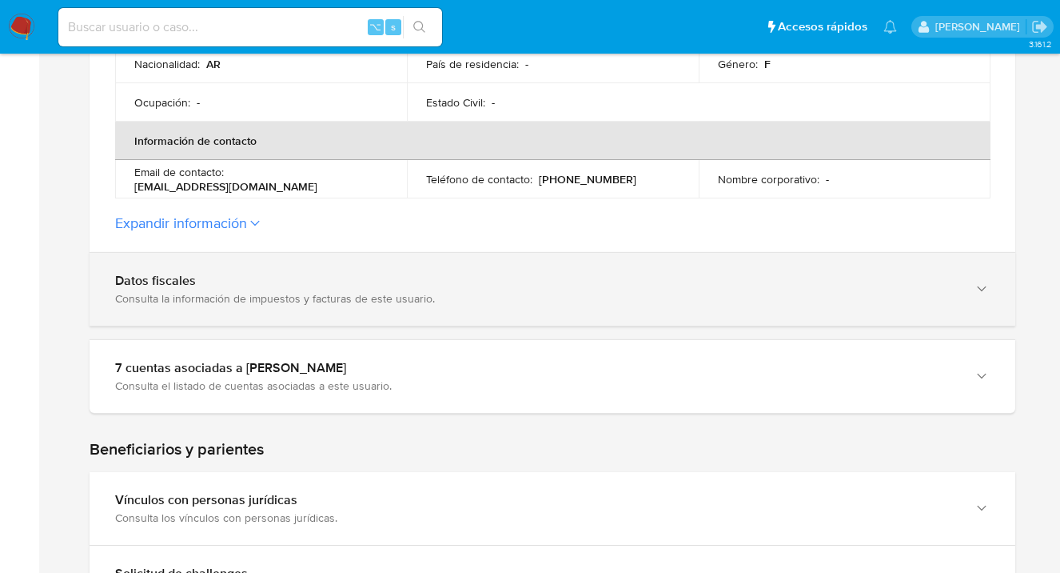
drag, startPoint x: 981, startPoint y: 372, endPoint x: 811, endPoint y: 292, distance: 188.2
click at [981, 372] on icon "button" at bounding box center [982, 376] width 16 height 16
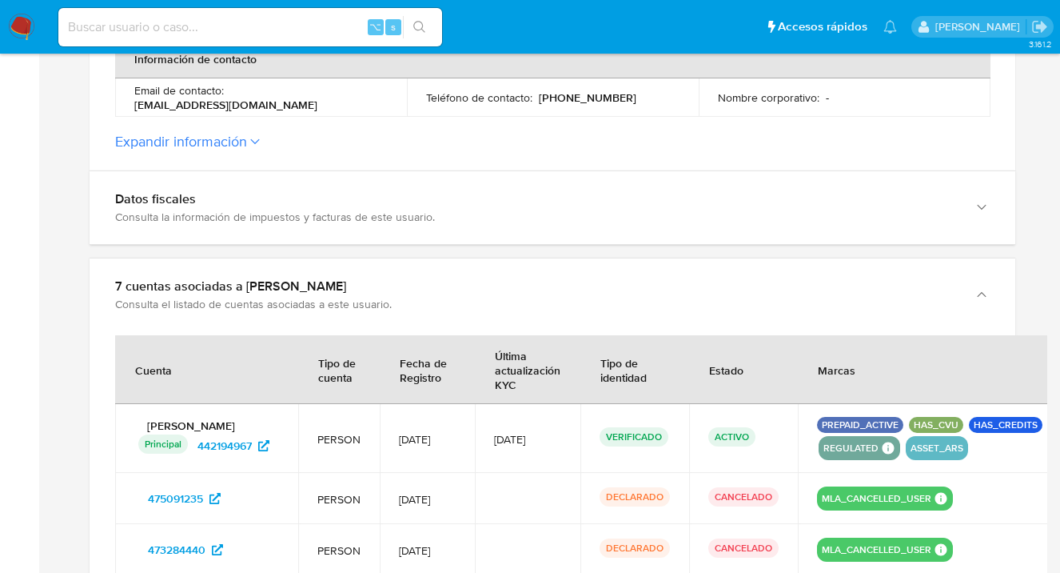
scroll to position [212, 0]
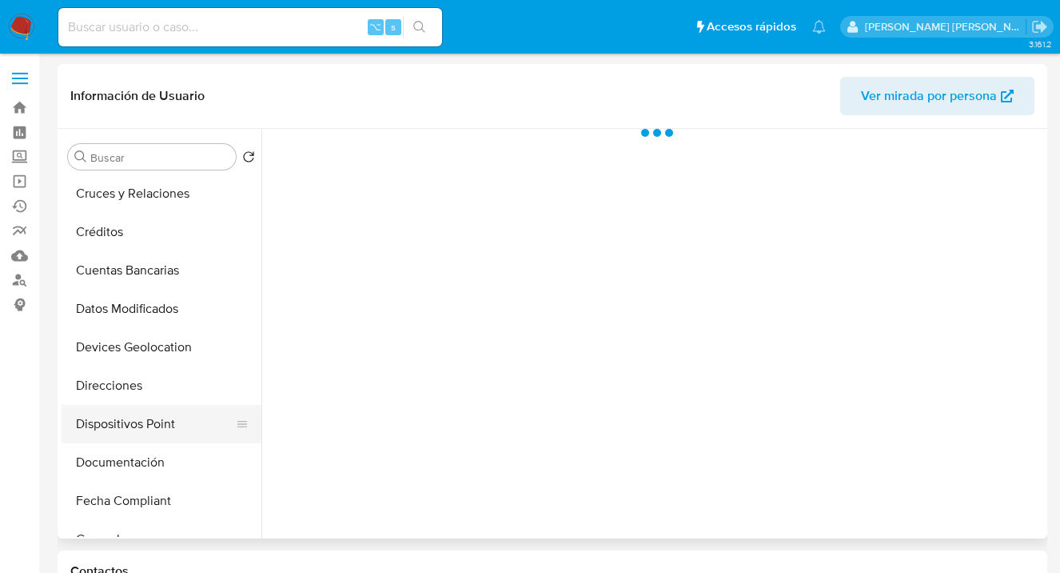
scroll to position [152, 0]
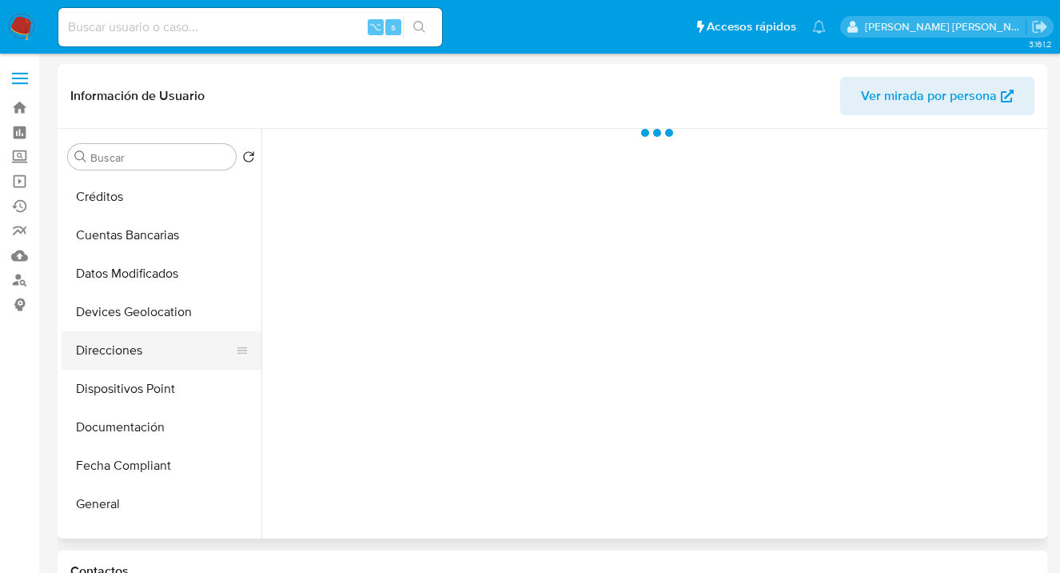
select select "10"
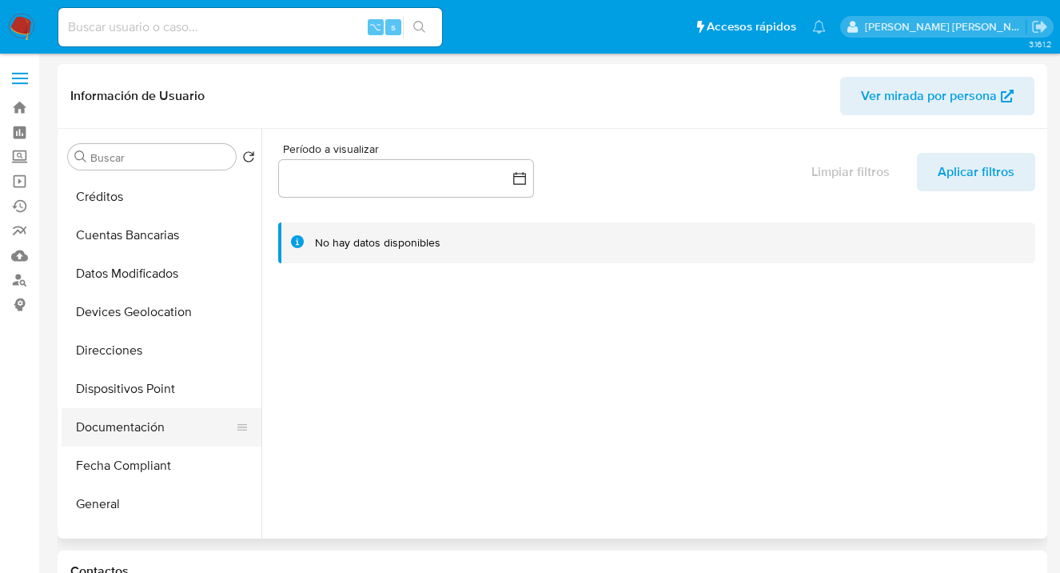
click at [162, 411] on button "Documentación" at bounding box center [155, 427] width 187 height 38
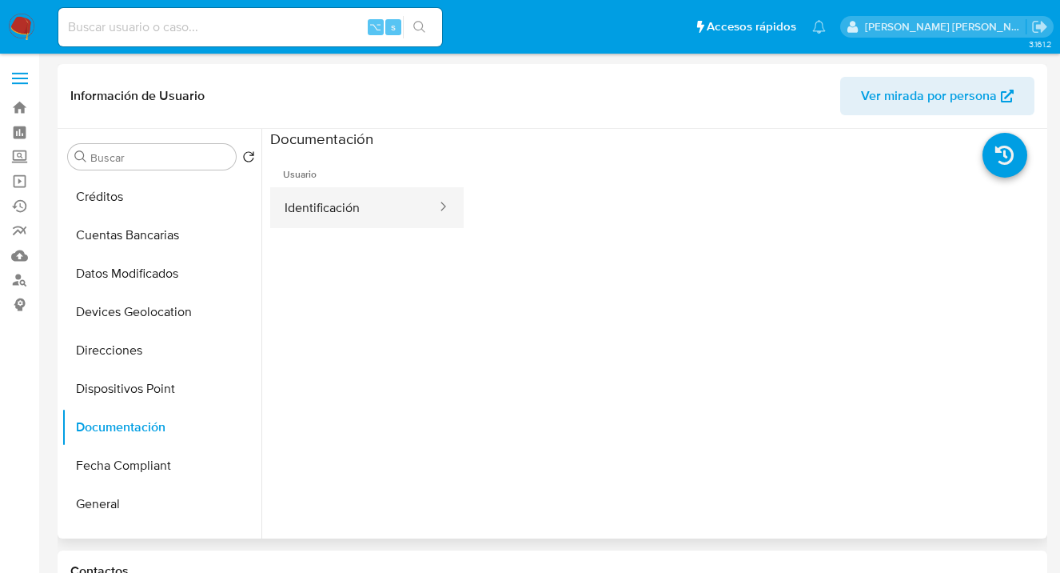
click at [313, 210] on button "Identificación" at bounding box center [354, 207] width 168 height 41
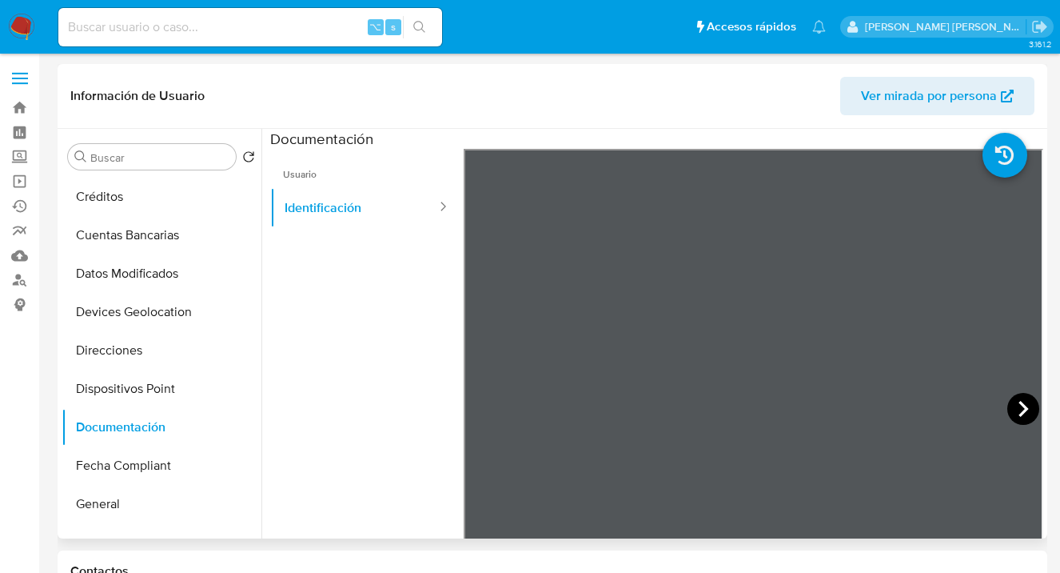
click at [1009, 404] on icon at bounding box center [1024, 409] width 32 height 32
drag, startPoint x: 483, startPoint y: 408, endPoint x: 415, endPoint y: 373, distance: 76.5
click at [482, 408] on icon at bounding box center [484, 409] width 32 height 32
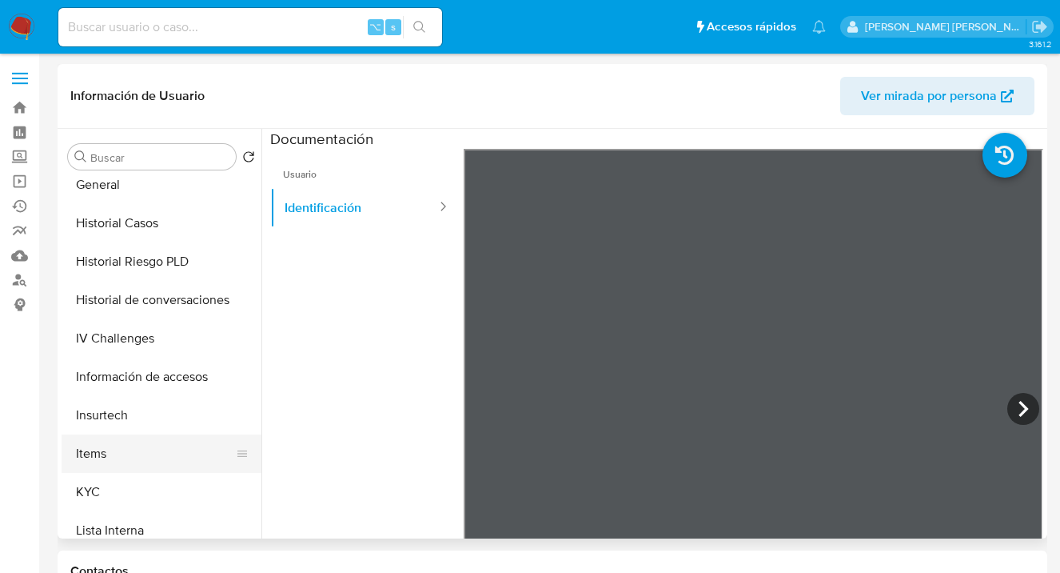
scroll to position [567, 0]
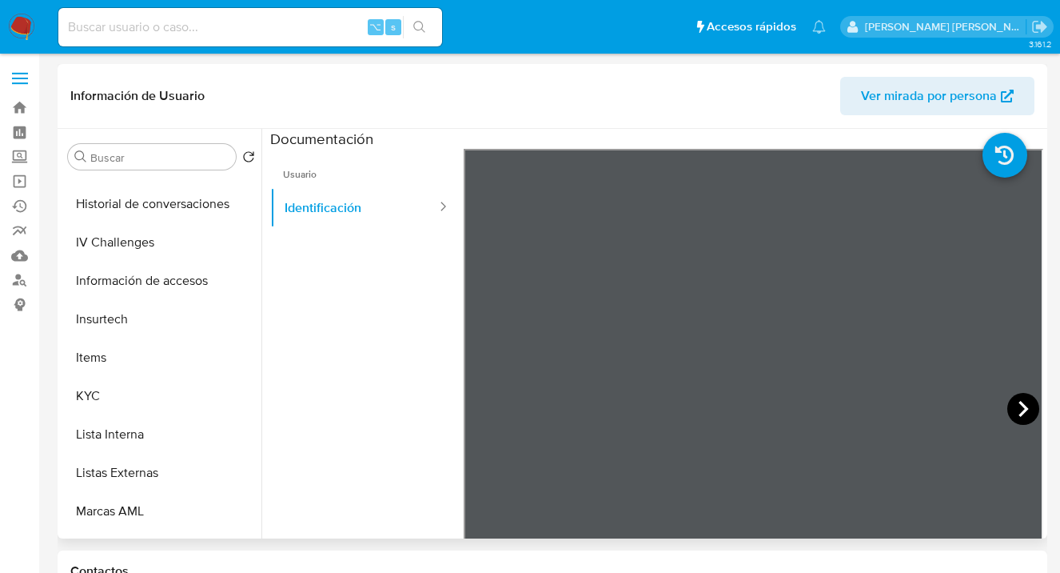
click at [1019, 402] on icon at bounding box center [1024, 409] width 10 height 16
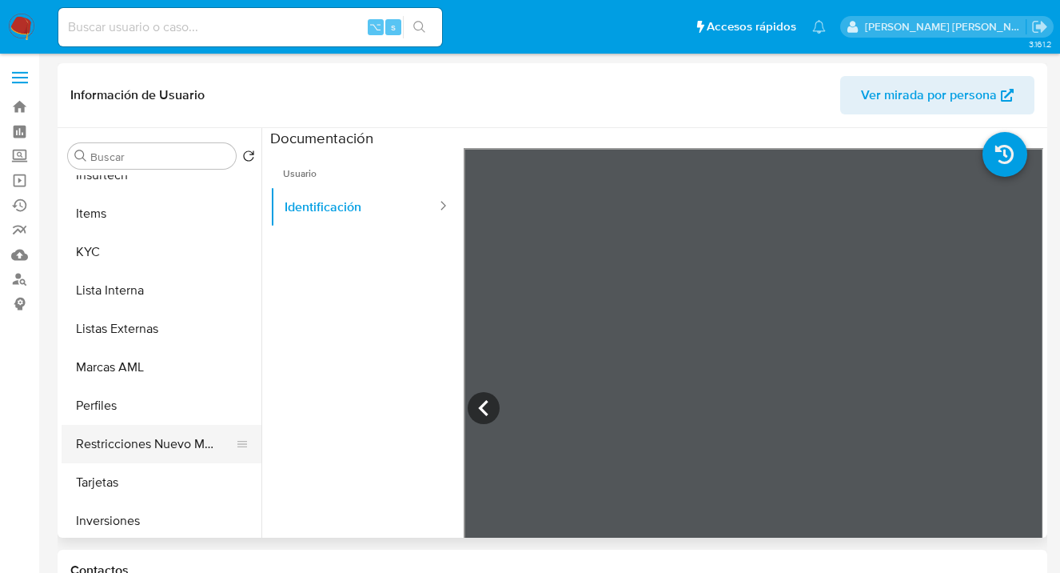
scroll to position [682, 0]
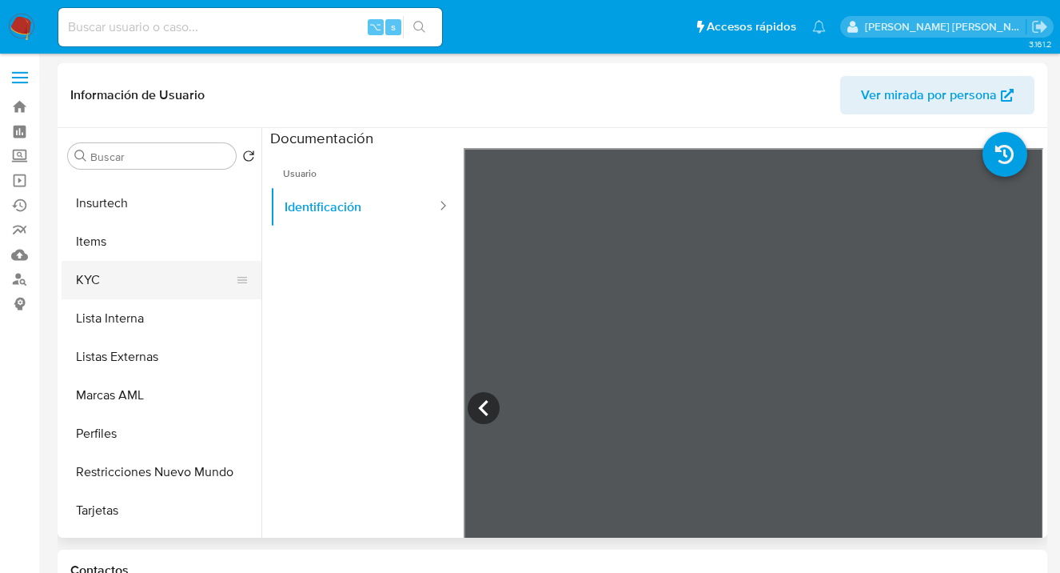
click at [143, 289] on button "KYC" at bounding box center [155, 280] width 187 height 38
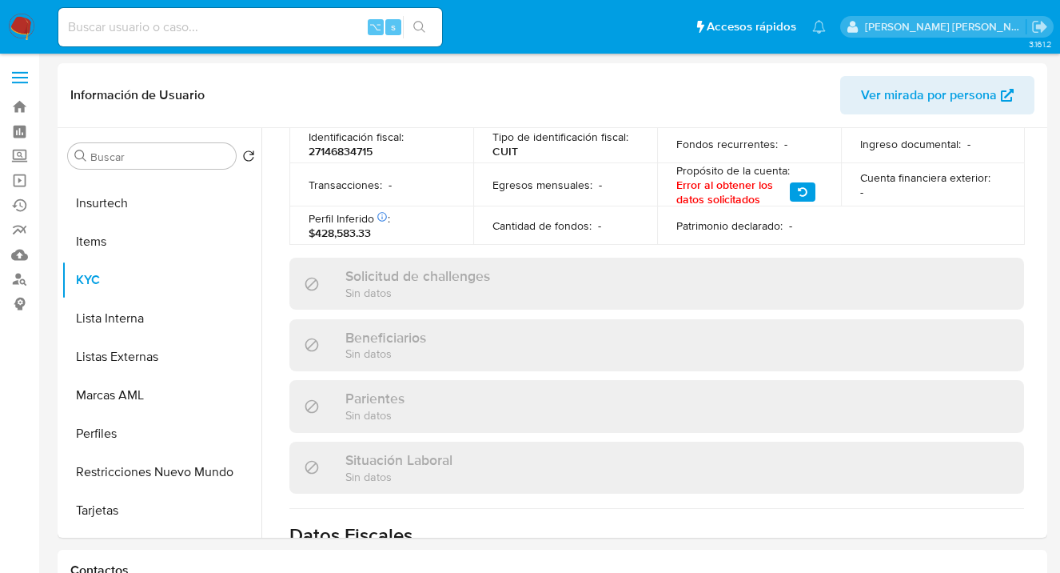
scroll to position [904, 0]
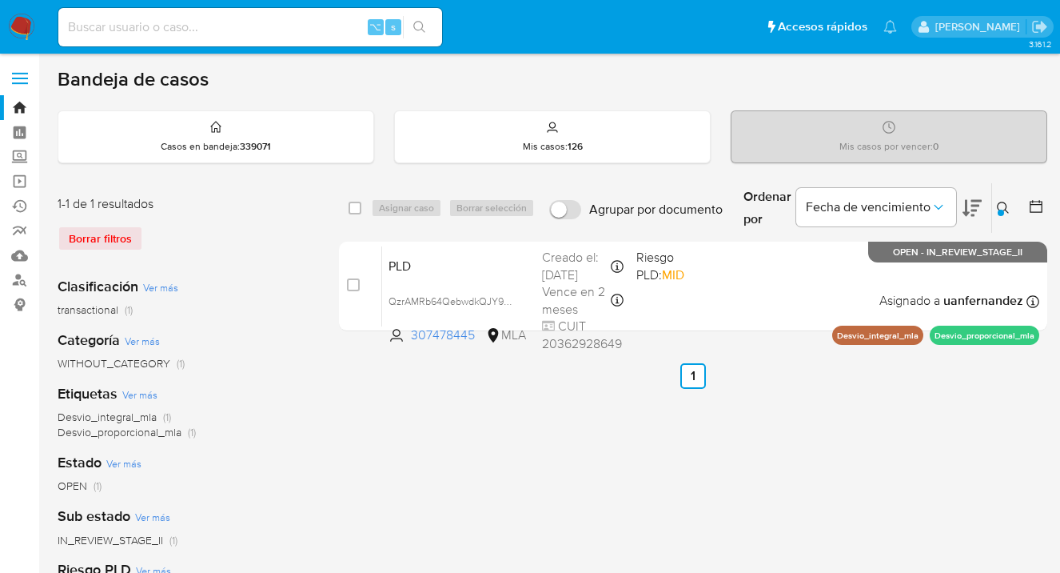
click at [1004, 204] on icon at bounding box center [1003, 208] width 13 height 13
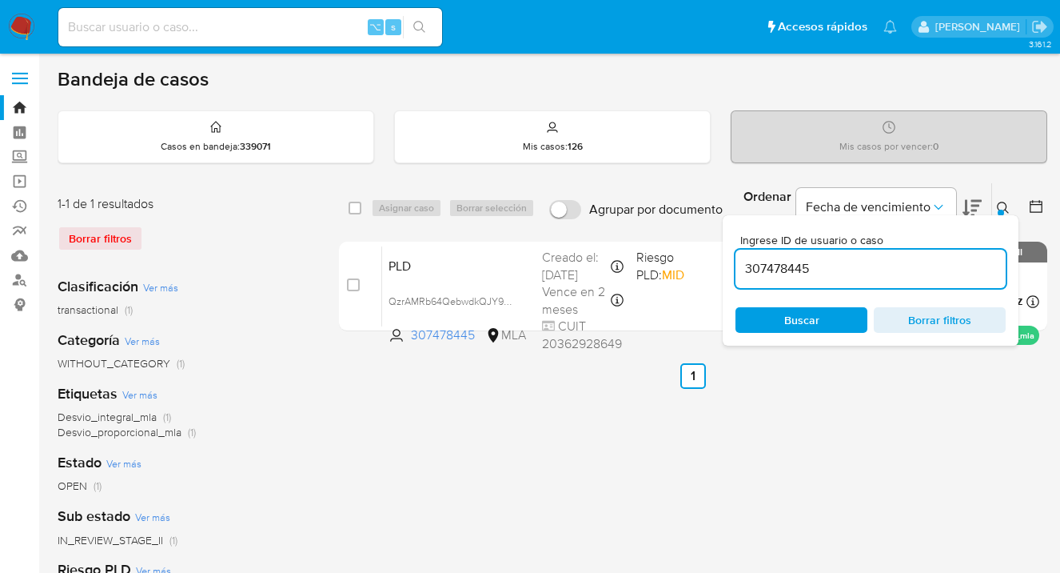
drag, startPoint x: 834, startPoint y: 313, endPoint x: 998, endPoint y: 274, distance: 168.5
click at [834, 313] on span "Buscar" at bounding box center [802, 320] width 110 height 22
click at [1001, 204] on icon at bounding box center [1003, 208] width 13 height 13
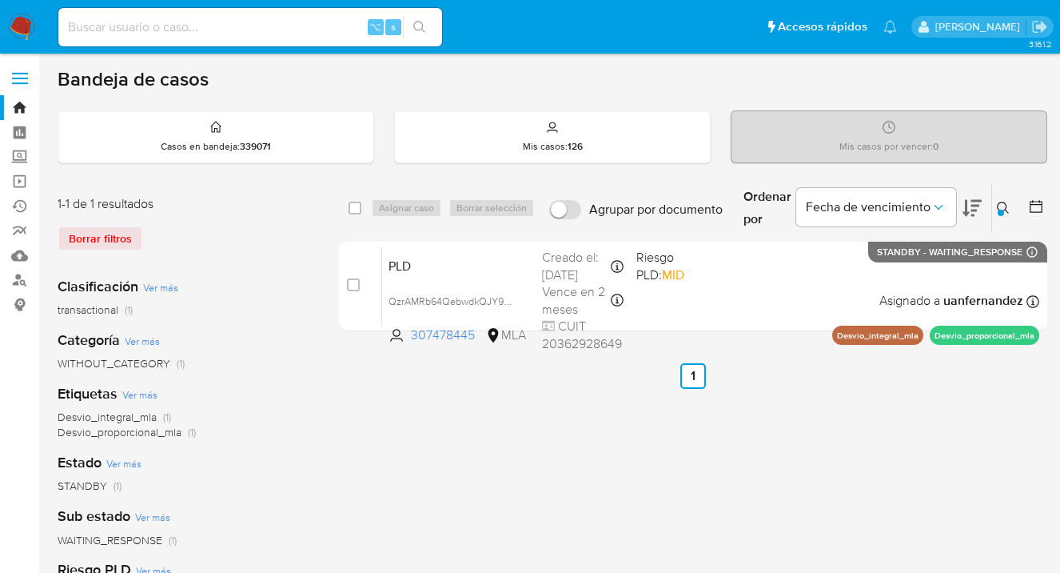
click at [1001, 202] on icon at bounding box center [1003, 208] width 13 height 13
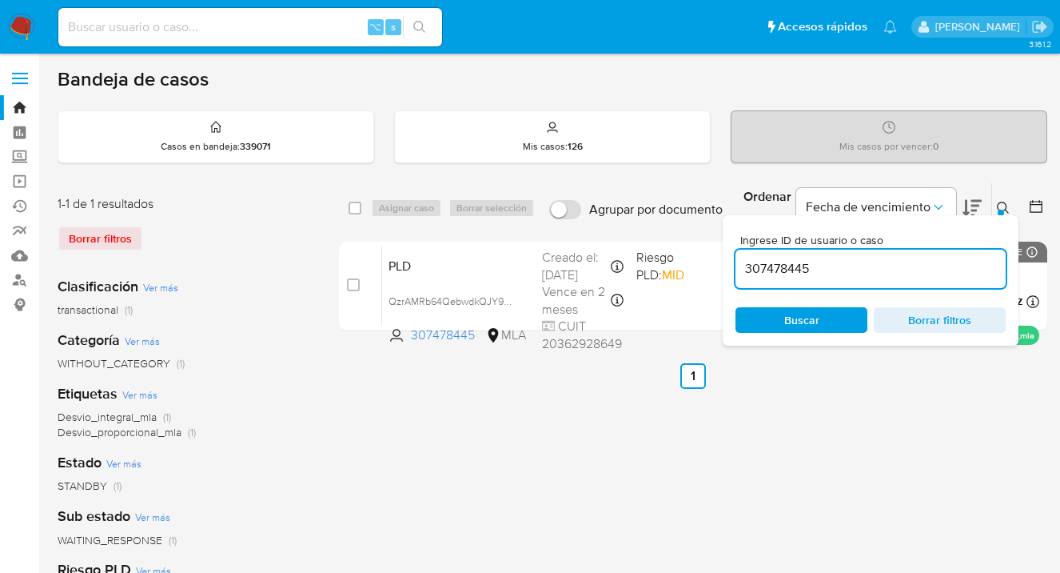
drag, startPoint x: 842, startPoint y: 264, endPoint x: 739, endPoint y: 270, distance: 103.4
click at [739, 270] on input "307478445" at bounding box center [871, 268] width 270 height 21
type input "2560285003"
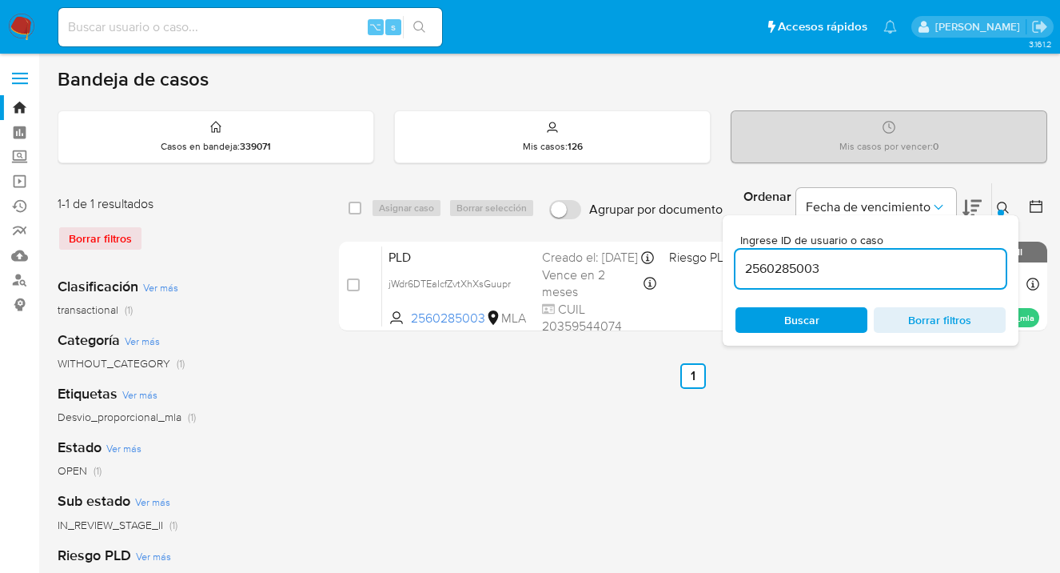
click at [1003, 207] on icon at bounding box center [1003, 208] width 13 height 13
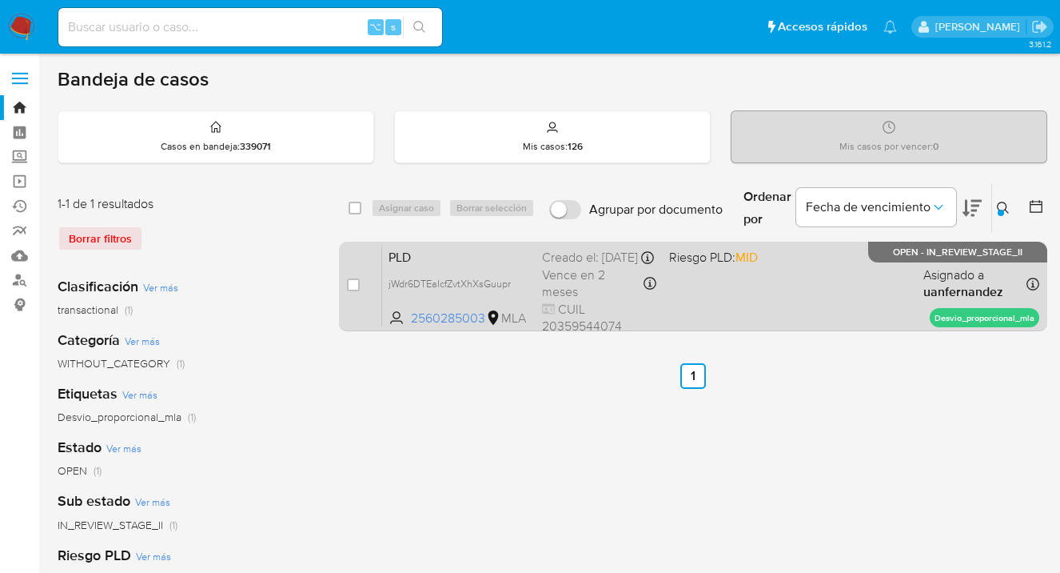
click at [828, 291] on div "PLD jWdr6DTEaIcfZvtXhXsGuupr 2560285003 MLA Riesgo PLD: MID Creado el: 12/09/20…" at bounding box center [710, 285] width 657 height 81
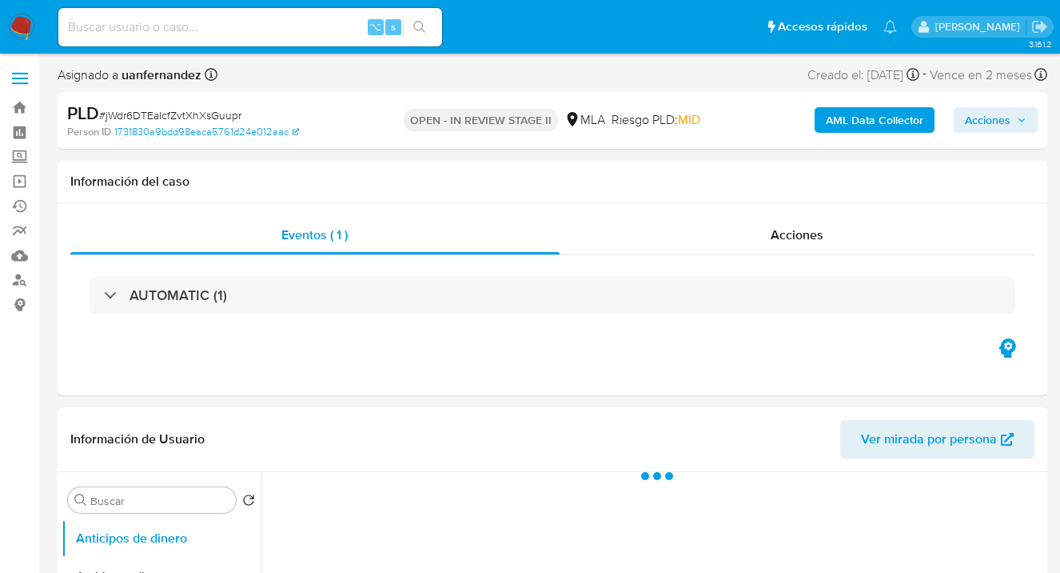
select select "10"
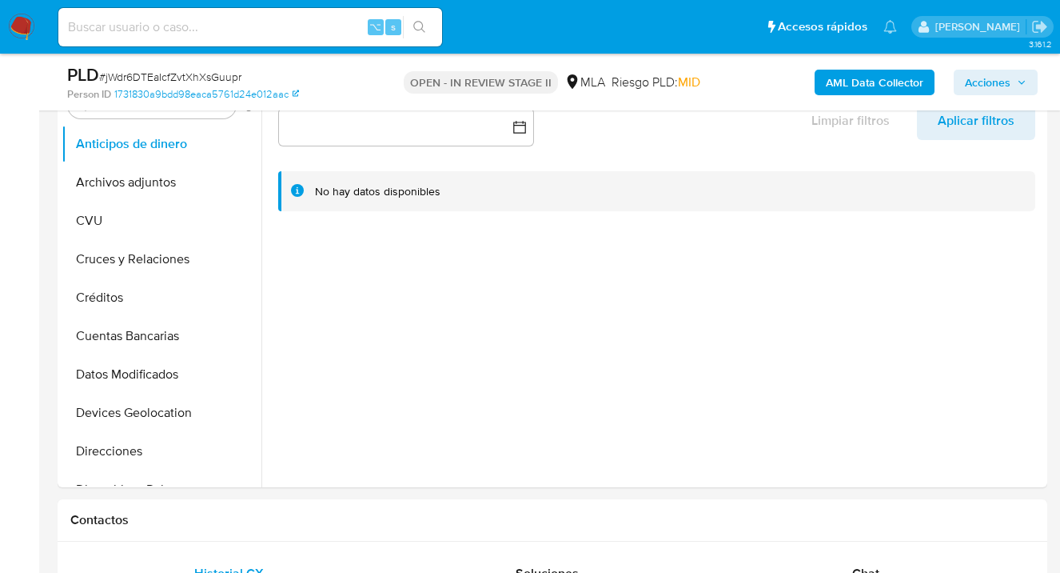
scroll to position [670, 0]
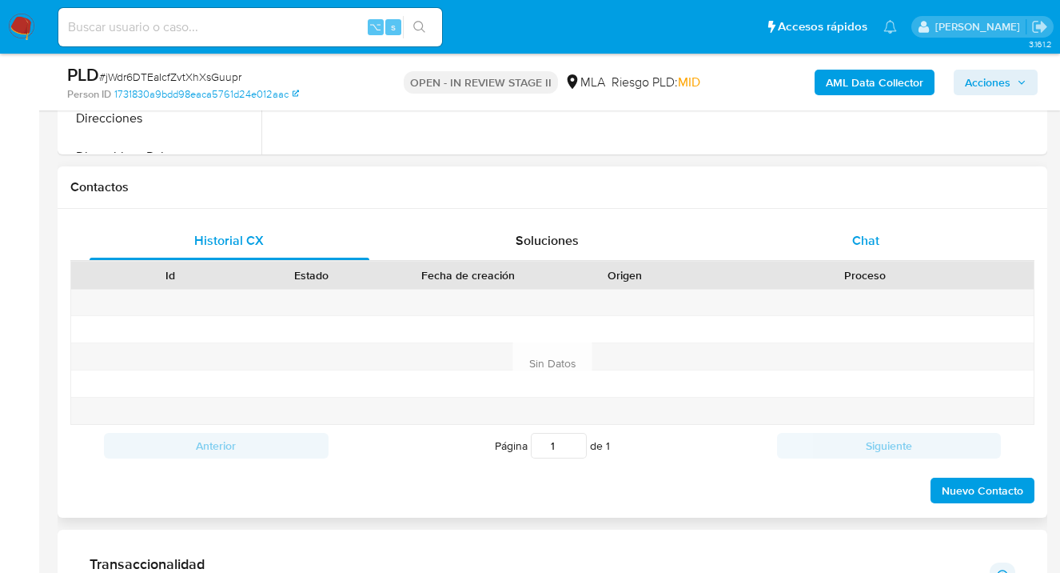
click at [864, 237] on span "Chat" at bounding box center [865, 240] width 27 height 18
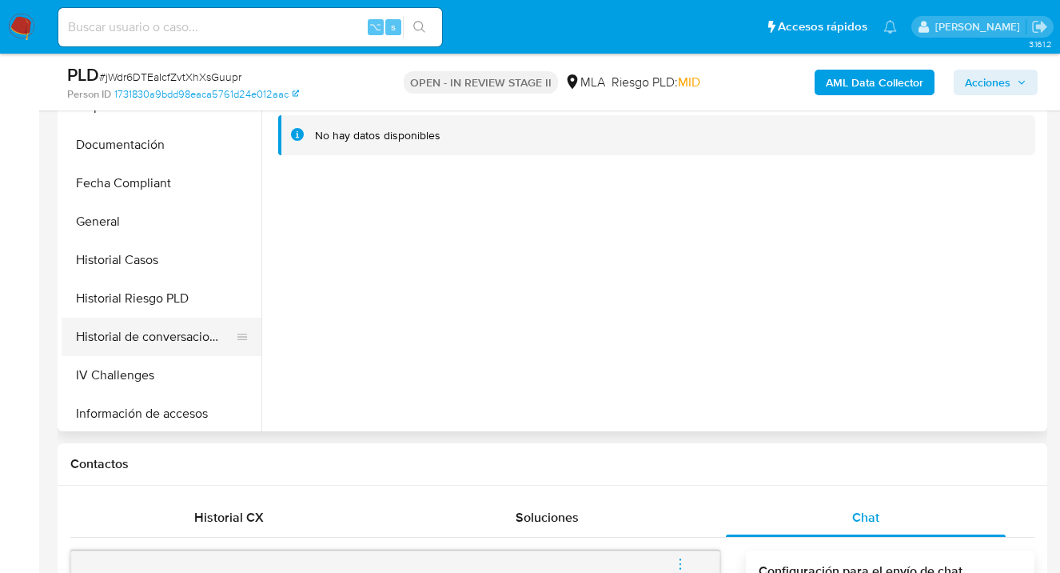
scroll to position [353, 0]
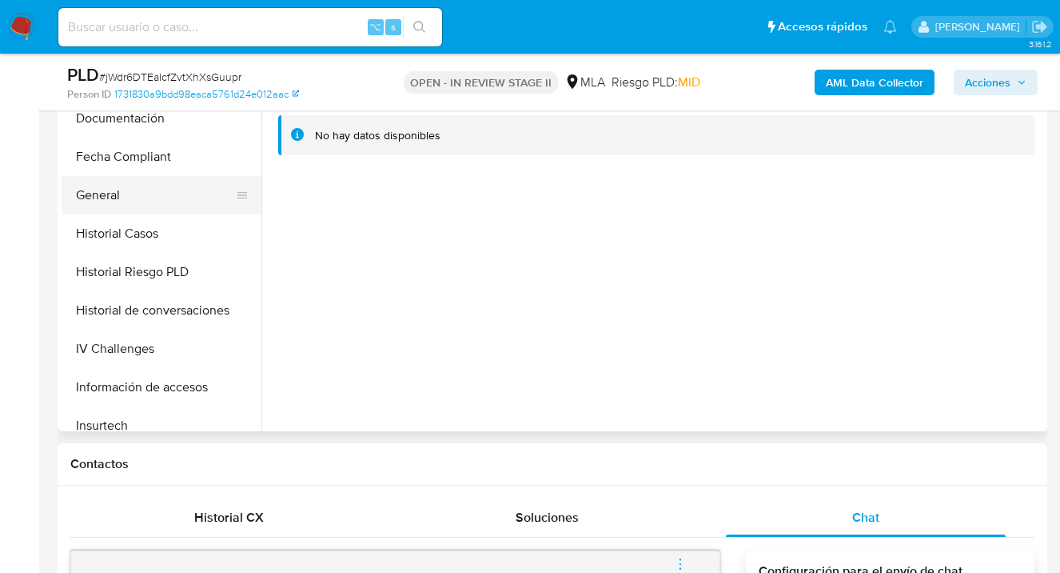
drag, startPoint x: 169, startPoint y: 121, endPoint x: 196, endPoint y: 201, distance: 84.5
click at [169, 121] on button "Documentación" at bounding box center [162, 118] width 200 height 38
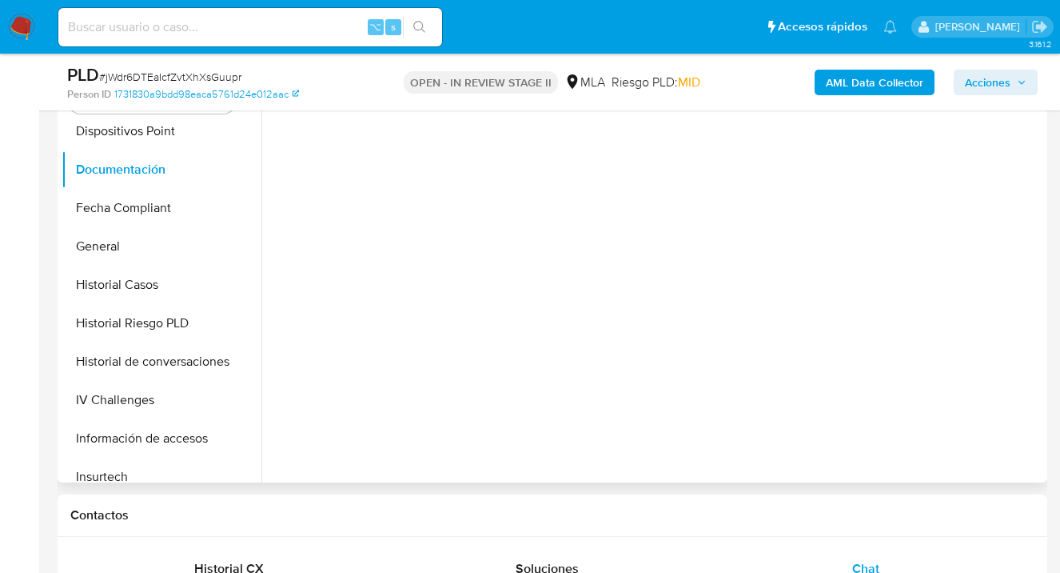
scroll to position [327, 0]
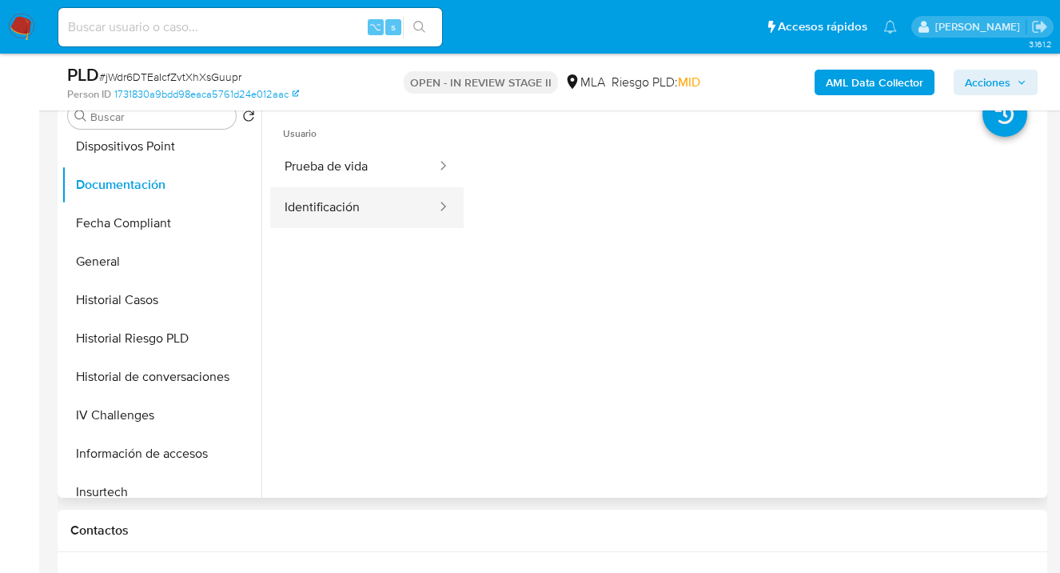
drag, startPoint x: 354, startPoint y: 187, endPoint x: 405, endPoint y: 196, distance: 51.9
click at [355, 188] on button "Identificación" at bounding box center [354, 207] width 168 height 41
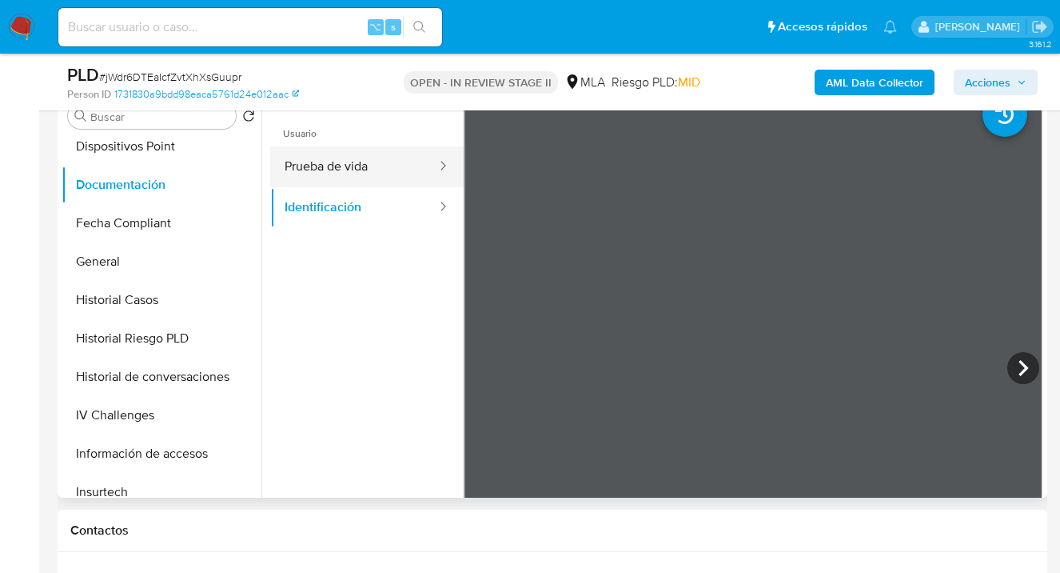
click at [321, 166] on button "Prueba de vida" at bounding box center [354, 166] width 168 height 41
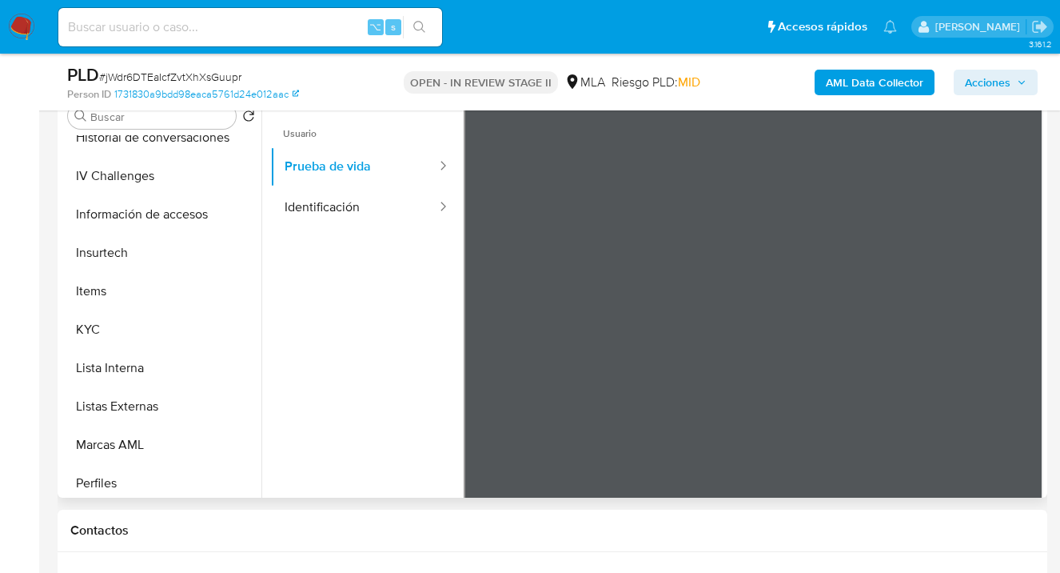
scroll to position [598, 0]
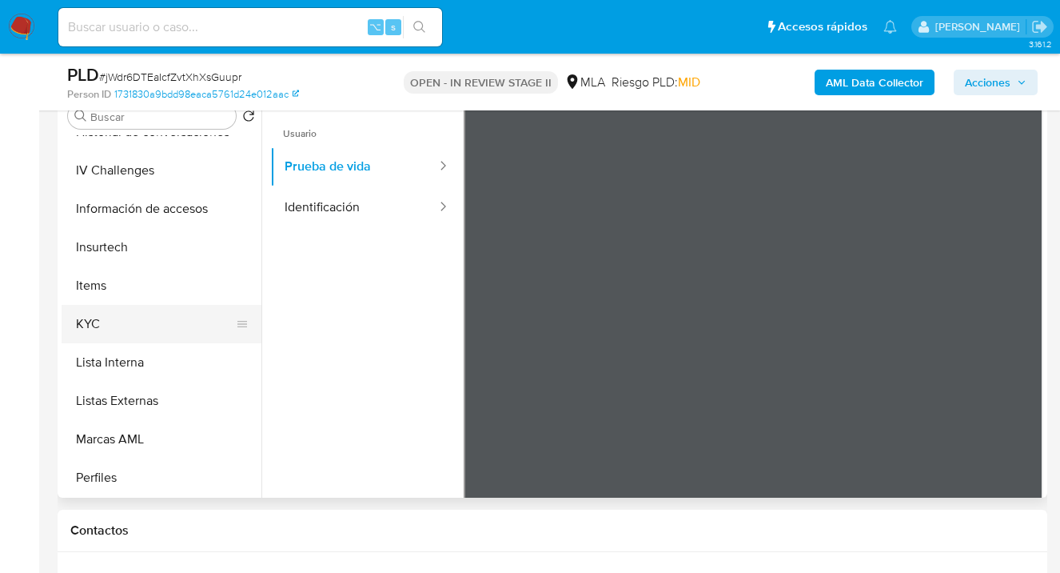
click at [155, 315] on button "KYC" at bounding box center [155, 324] width 187 height 38
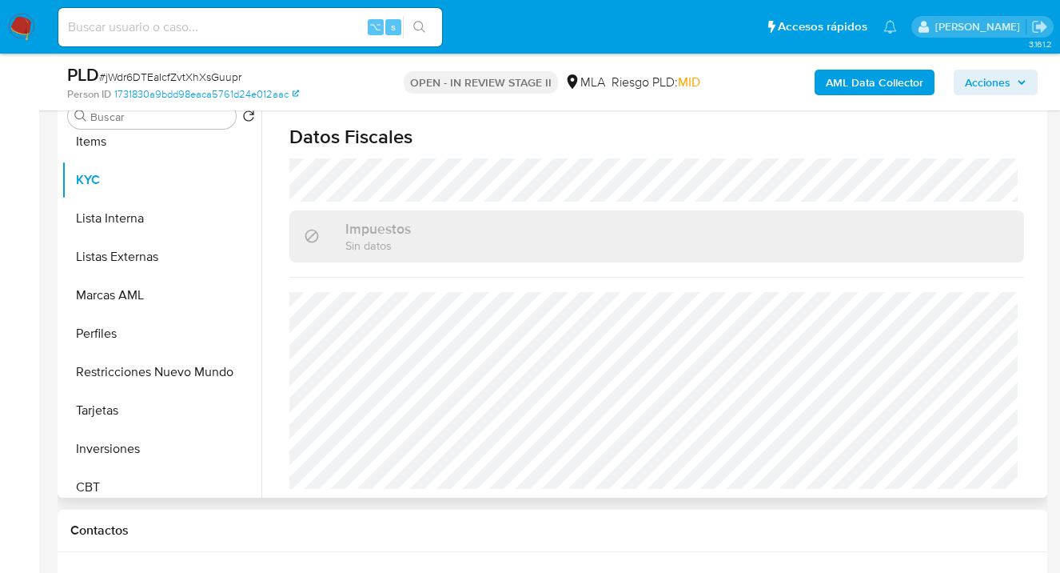
scroll to position [744, 0]
click at [209, 377] on button "Restricciones Nuevo Mundo" at bounding box center [155, 370] width 187 height 38
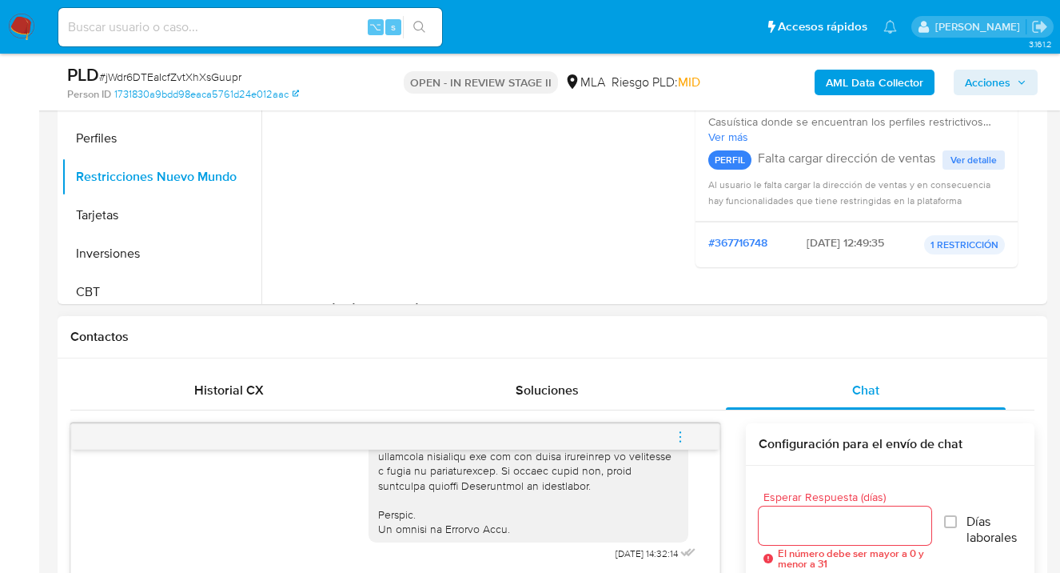
scroll to position [661, 0]
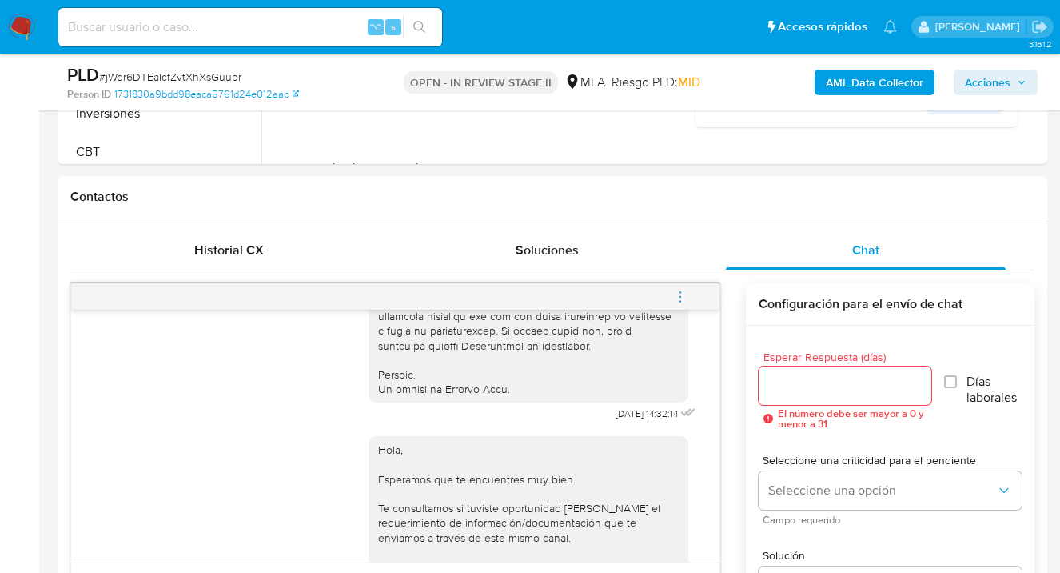
click at [685, 293] on icon "menu-action" at bounding box center [680, 296] width 14 height 14
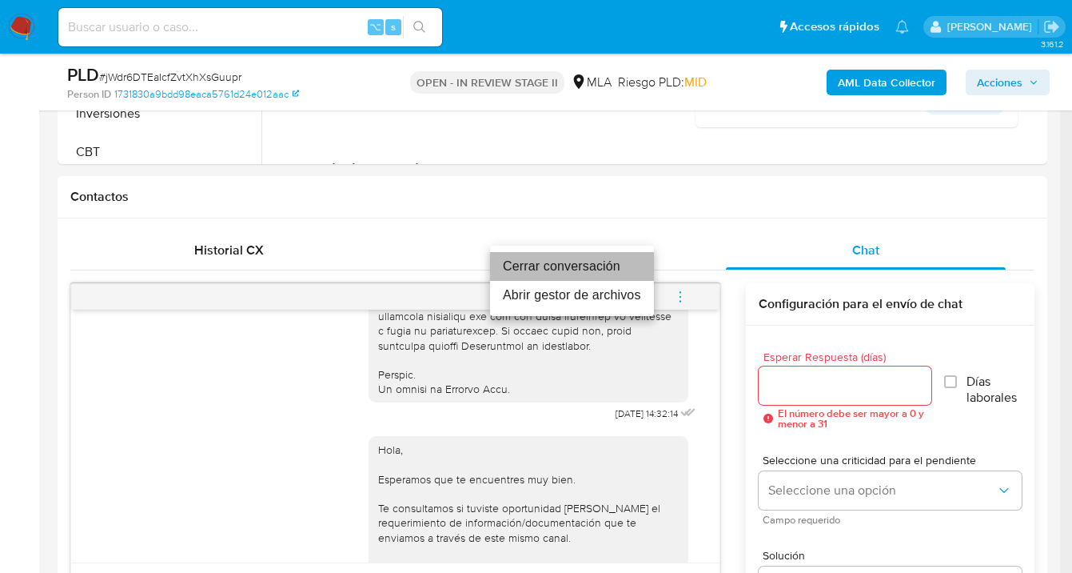
drag, startPoint x: 598, startPoint y: 266, endPoint x: 663, endPoint y: 218, distance: 81.1
click at [598, 266] on li "Cerrar conversación" at bounding box center [572, 266] width 164 height 29
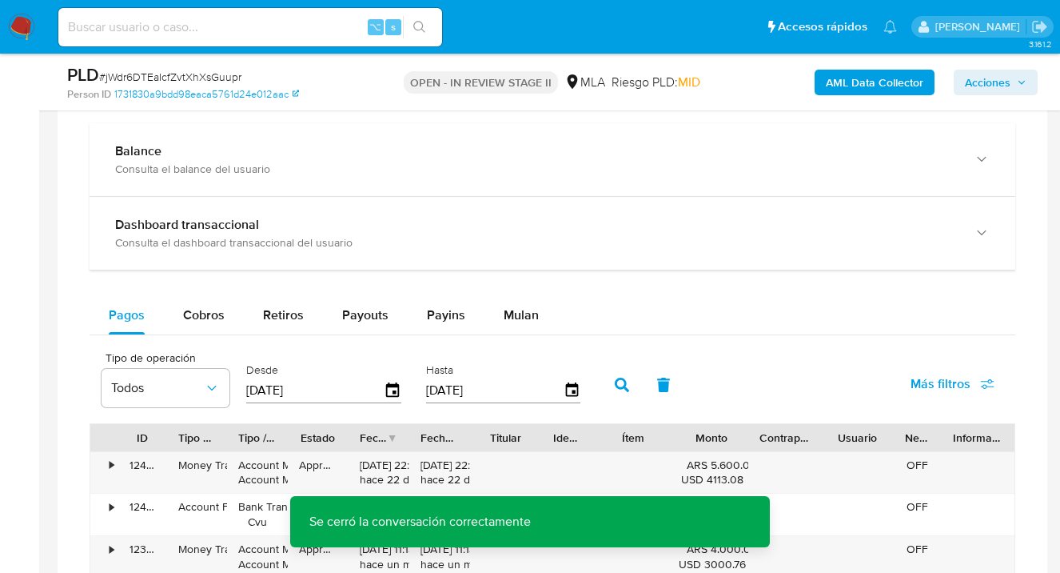
scroll to position [1367, 0]
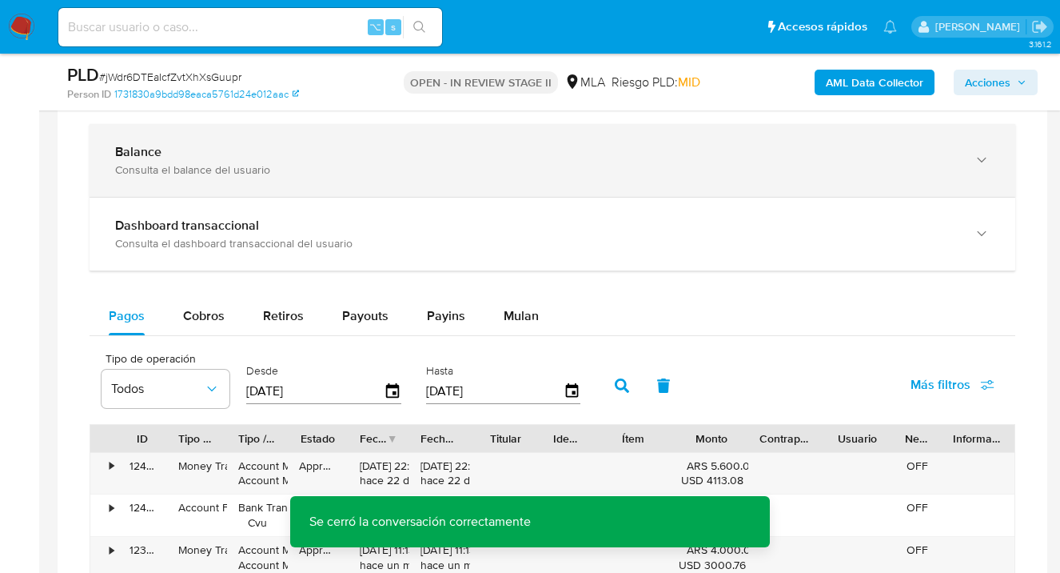
click at [988, 163] on icon "button" at bounding box center [982, 160] width 16 height 16
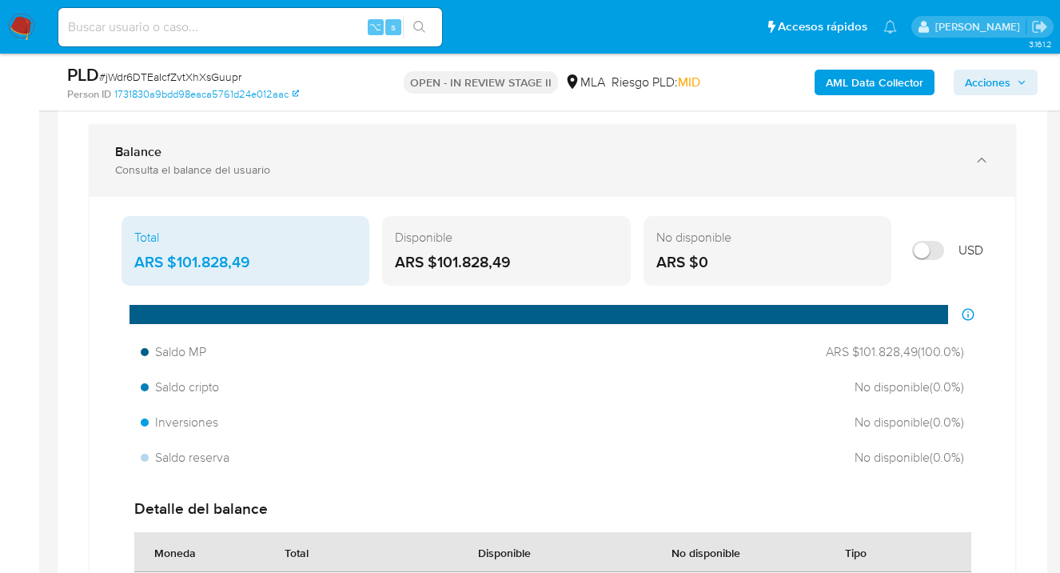
click at [986, 165] on icon "button" at bounding box center [982, 160] width 16 height 16
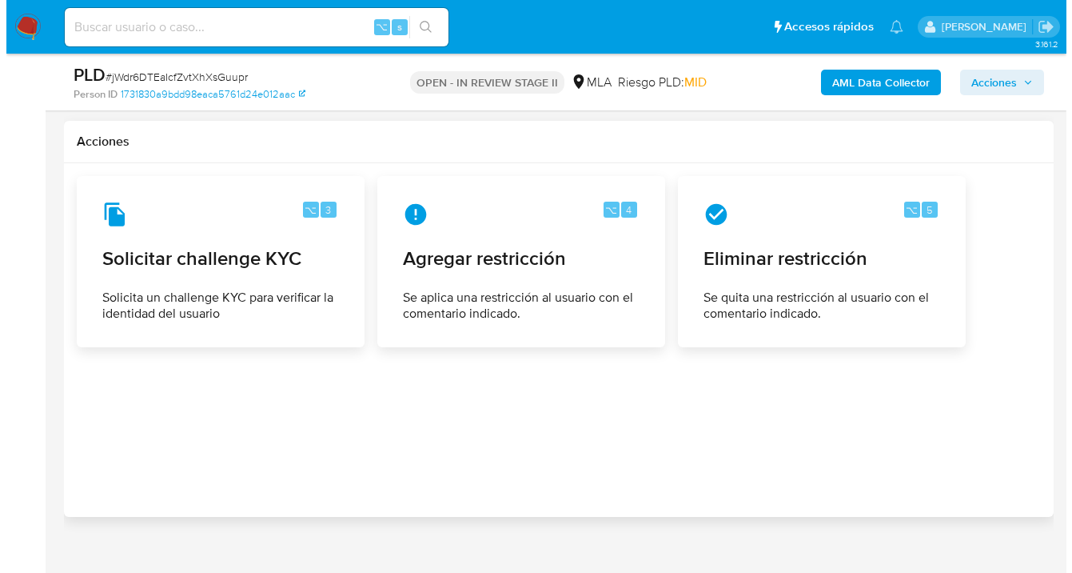
scroll to position [2485, 0]
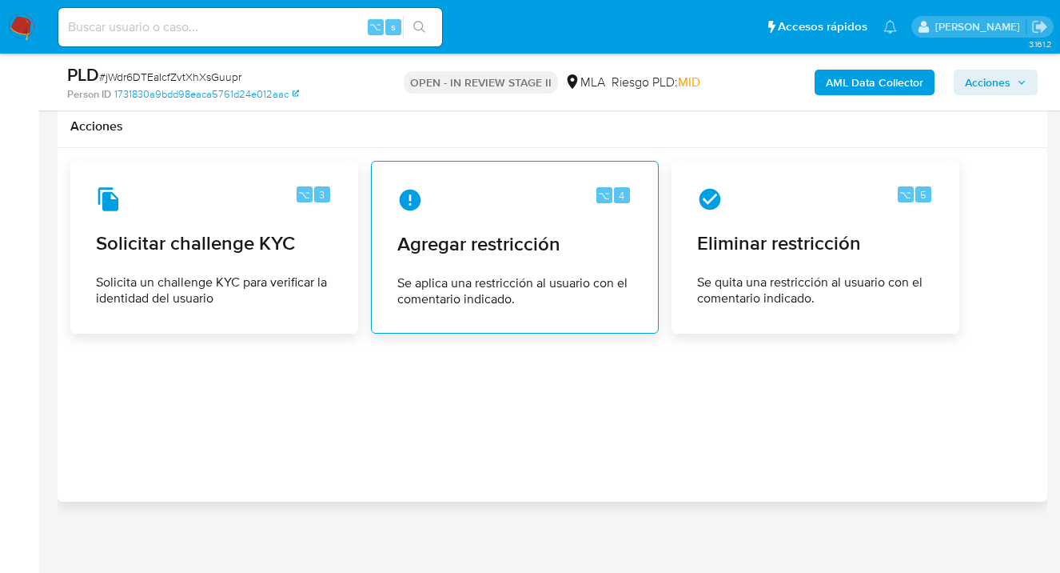
click at [508, 253] on span "Agregar restricción" at bounding box center [514, 244] width 235 height 24
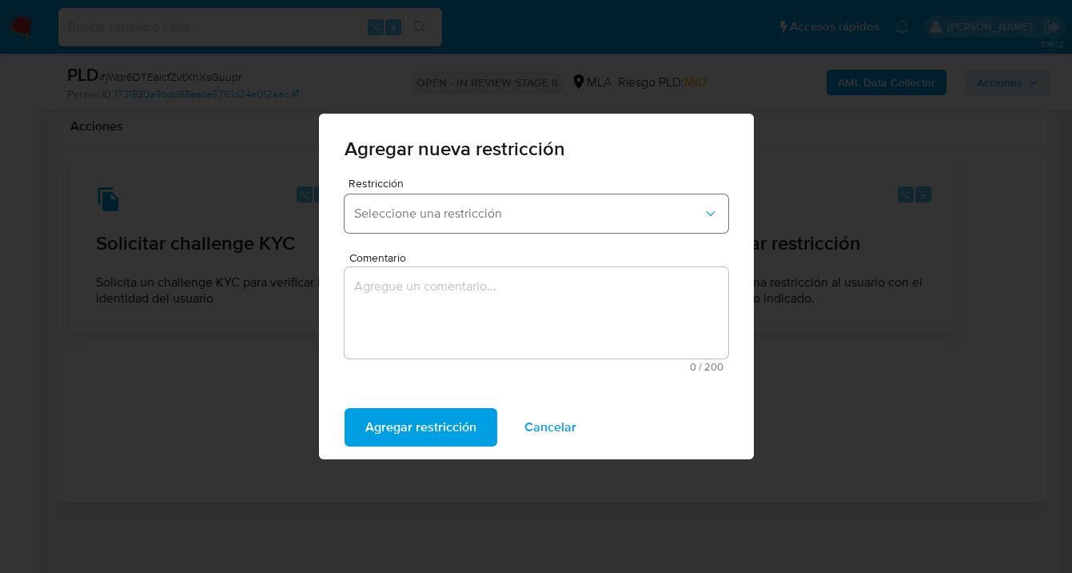
click at [466, 214] on span "Seleccione una restricción" at bounding box center [528, 214] width 349 height 16
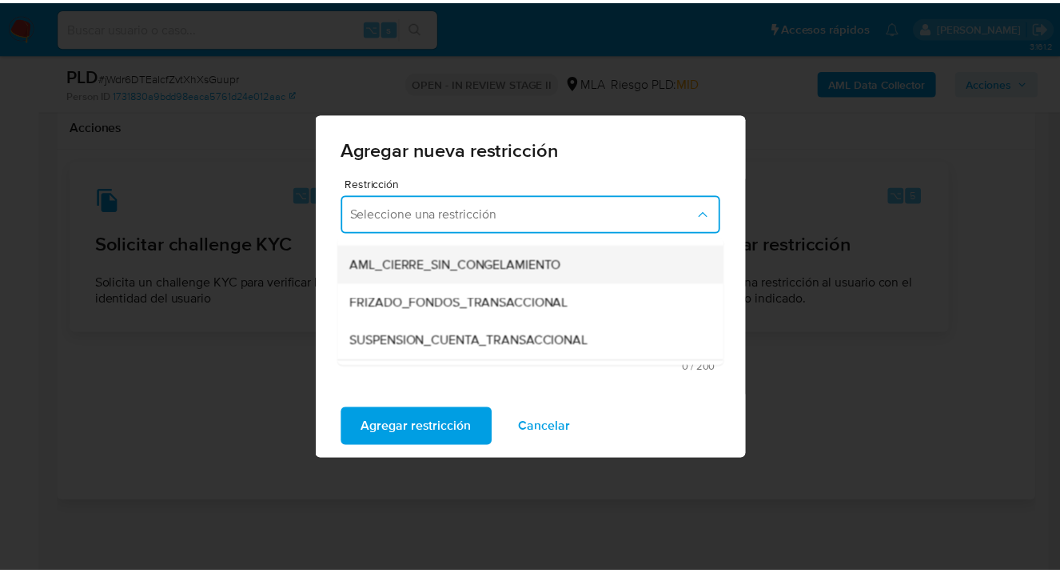
scroll to position [176, 0]
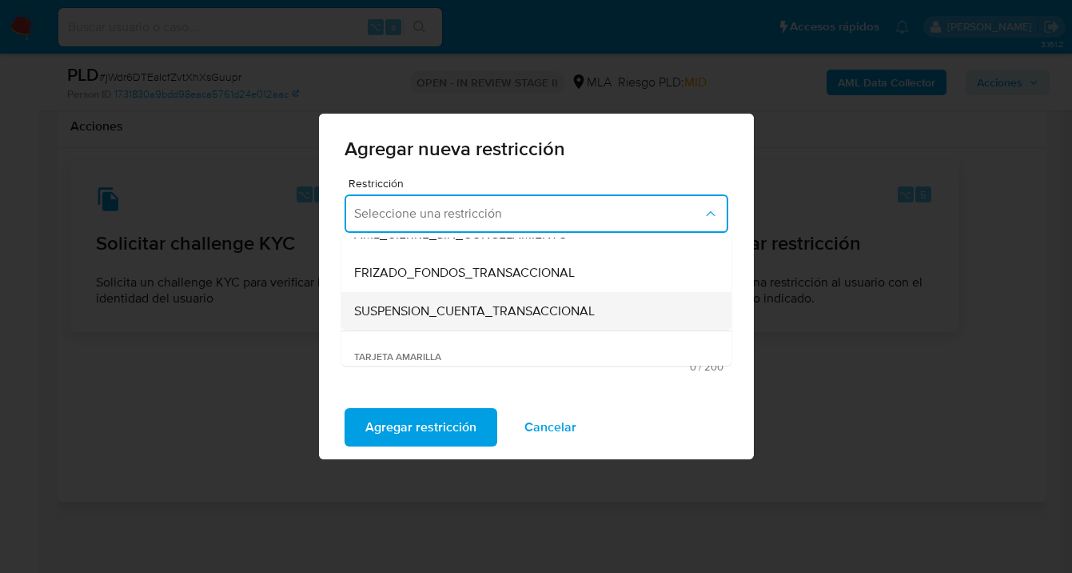
click at [425, 303] on span "SUSPENSION_CUENTA_TRANSACCIONAL" at bounding box center [474, 311] width 241 height 16
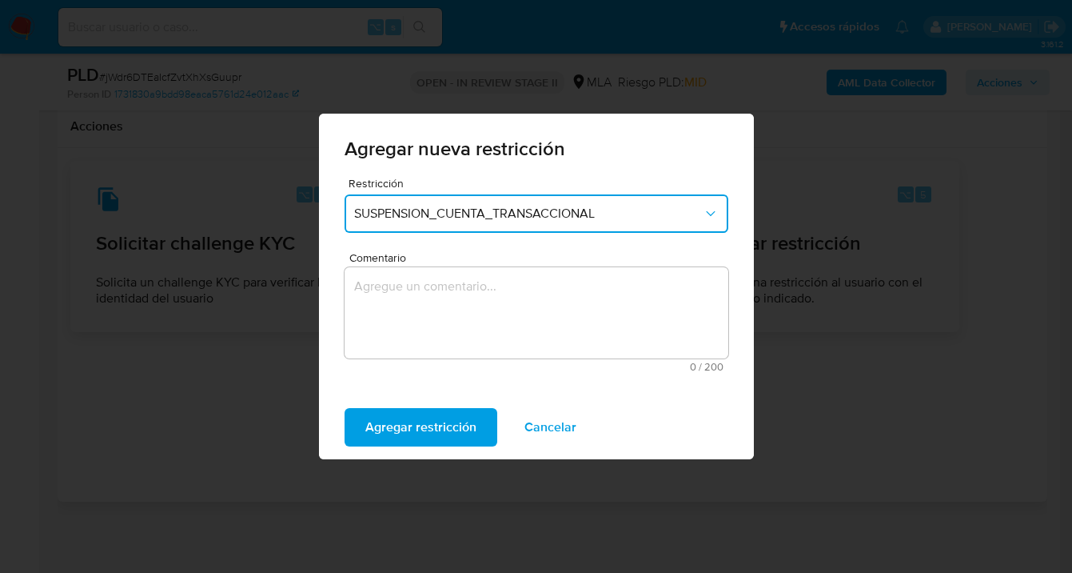
click at [425, 300] on textarea "Comentario" at bounding box center [537, 312] width 384 height 91
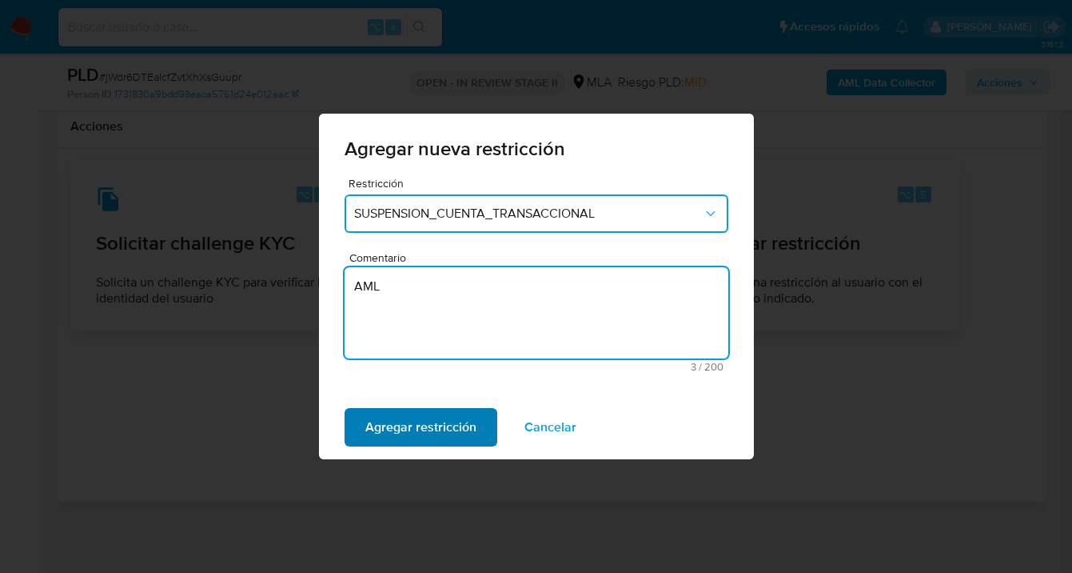
type textarea "AML"
click at [399, 426] on span "Agregar restricción" at bounding box center [420, 426] width 111 height 35
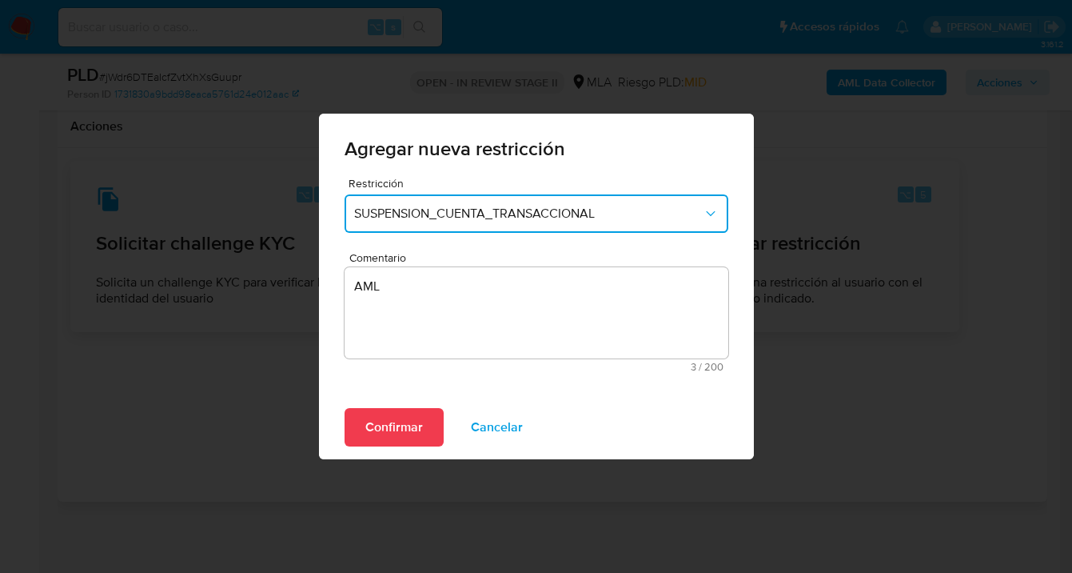
click at [412, 429] on span "Confirmar" at bounding box center [394, 426] width 58 height 35
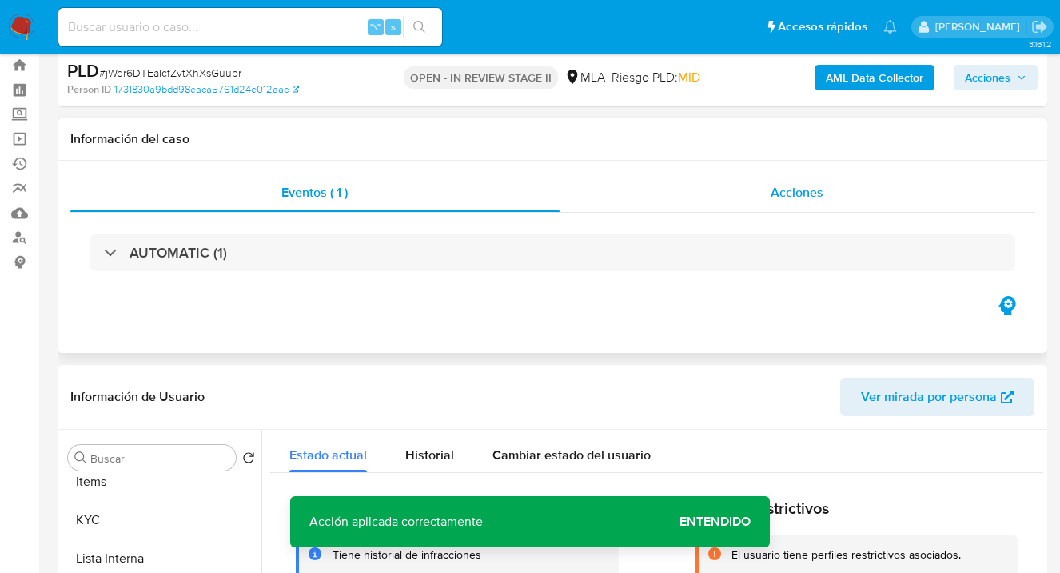
scroll to position [0, 0]
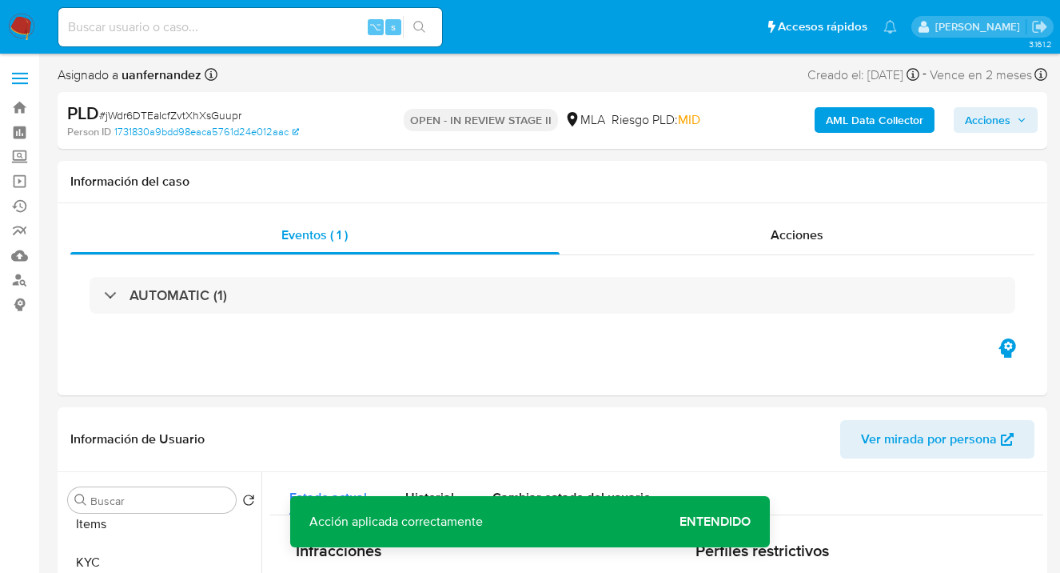
click at [984, 124] on span "Acciones" at bounding box center [988, 120] width 46 height 26
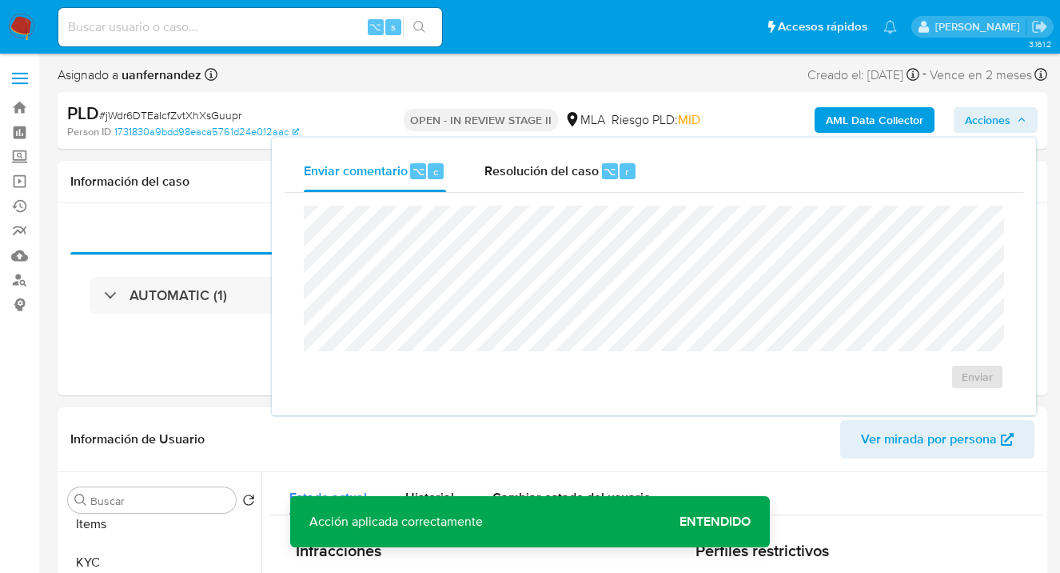
drag, startPoint x: 564, startPoint y: 176, endPoint x: 541, endPoint y: 203, distance: 35.2
click at [559, 179] on span "Resolución del caso" at bounding box center [542, 171] width 114 height 18
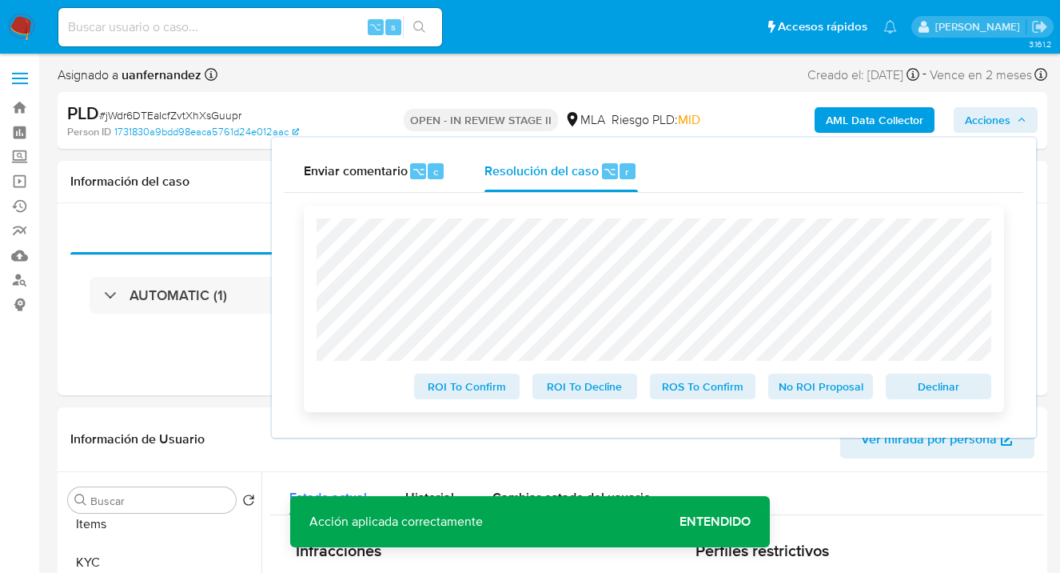
click at [942, 392] on span "Declinar" at bounding box center [938, 386] width 83 height 22
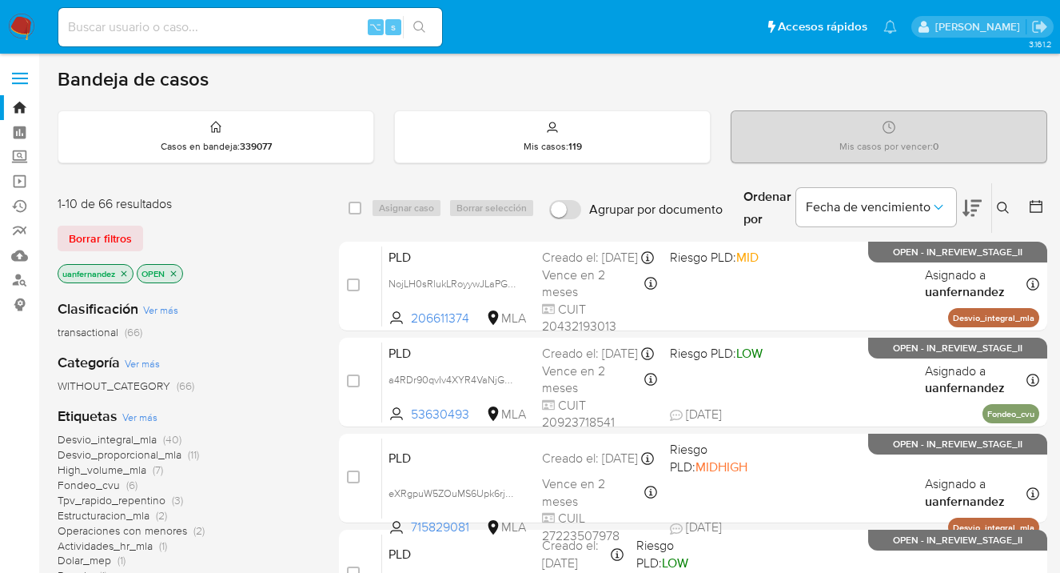
click at [108, 242] on span "Borrar filtros" at bounding box center [100, 238] width 63 height 22
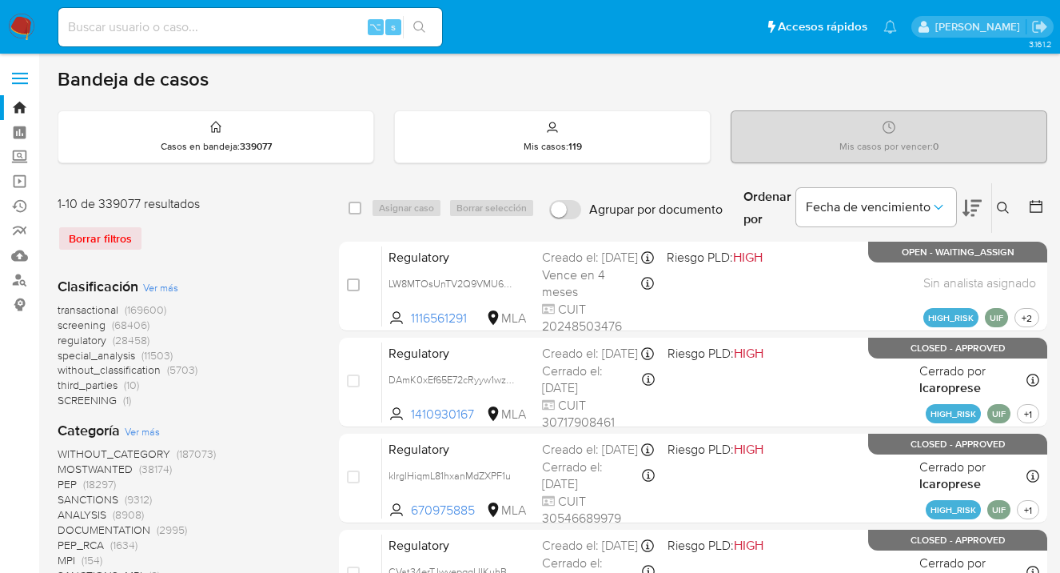
click at [1004, 202] on icon at bounding box center [1003, 208] width 13 height 13
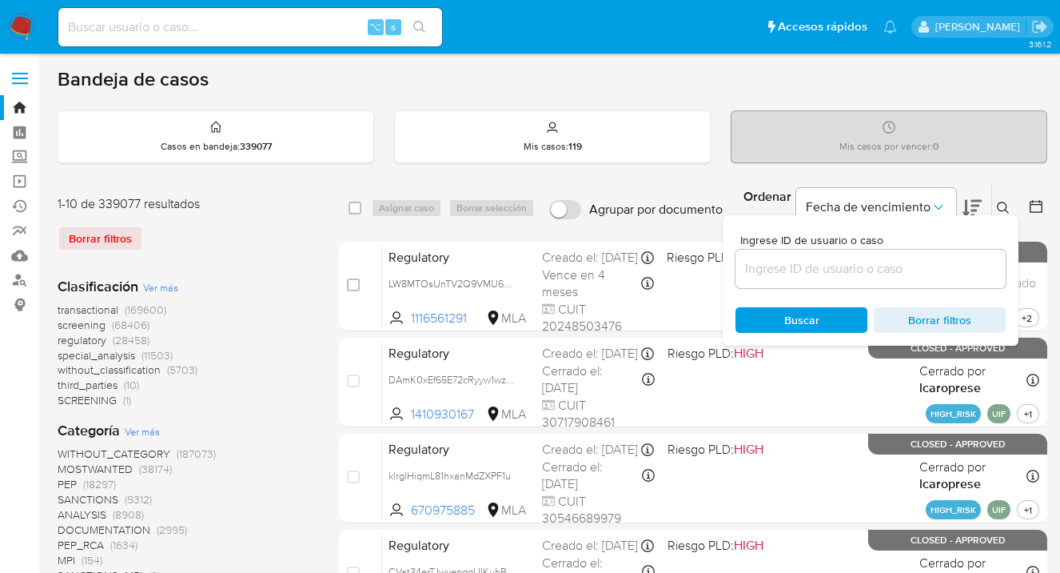
click at [857, 271] on input at bounding box center [871, 268] width 270 height 21
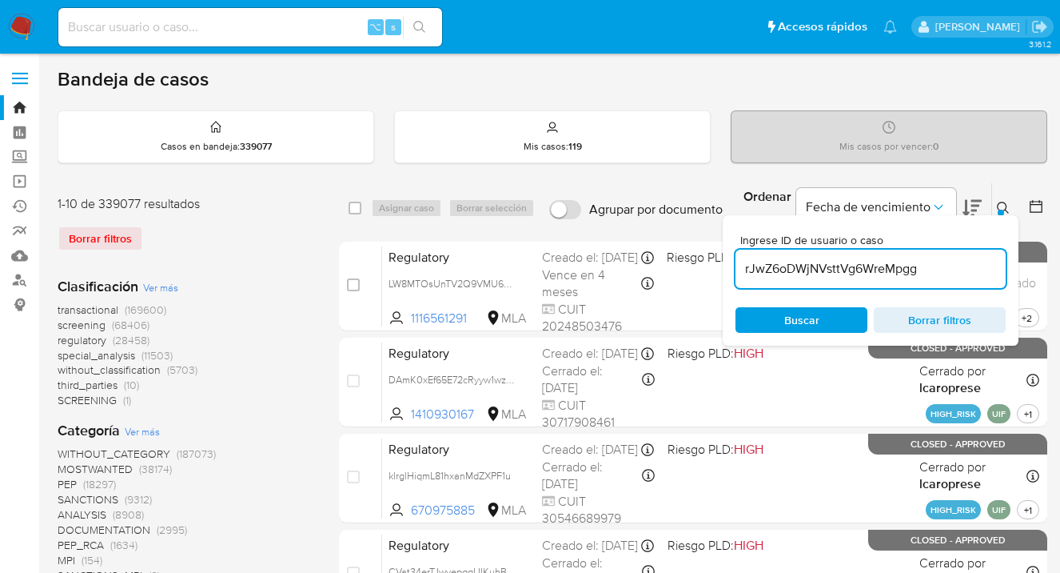
type input "rJwZ6oDWjNVsttVg6WreMpgg"
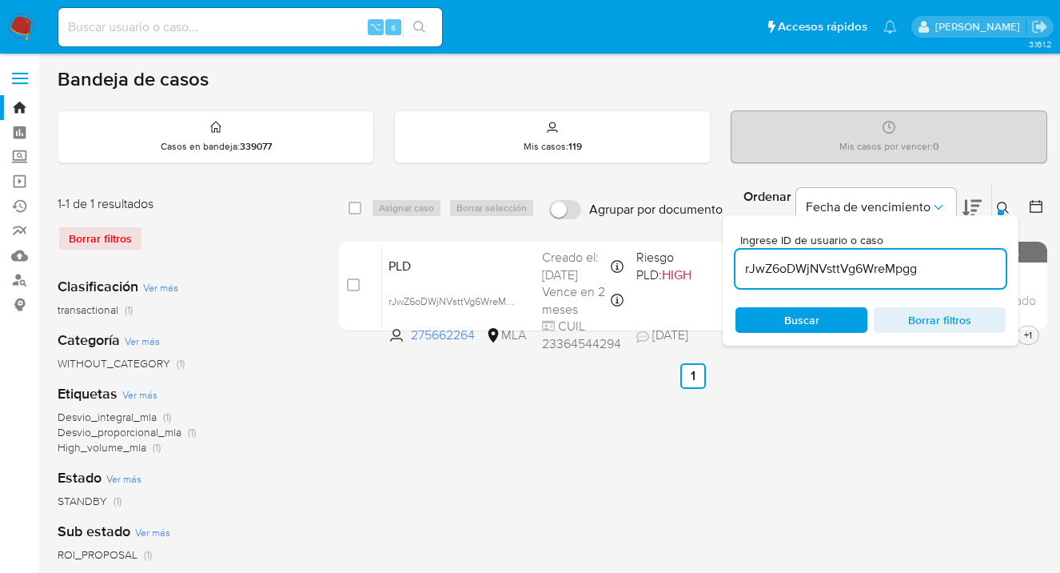
click at [1004, 204] on icon at bounding box center [1003, 208] width 13 height 13
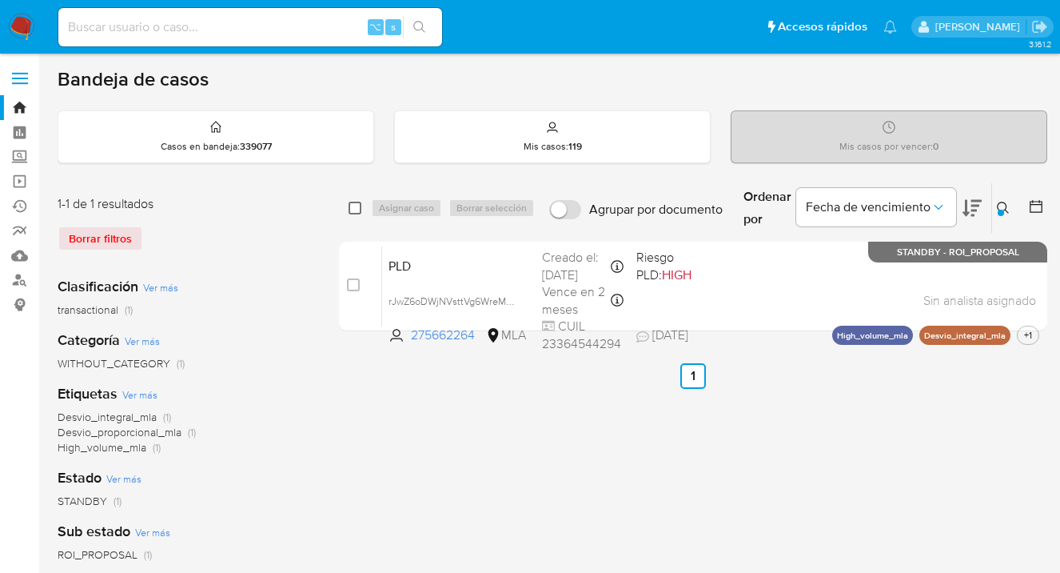
click at [355, 206] on input "checkbox" at bounding box center [355, 208] width 13 height 13
checkbox input "true"
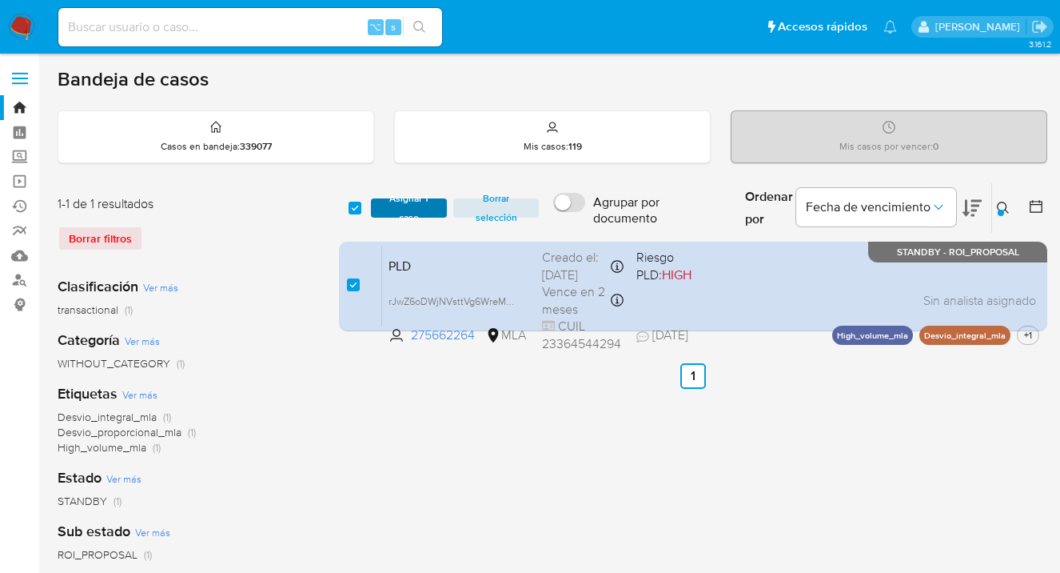
click at [399, 210] on span "Asignar 1 caso" at bounding box center [409, 208] width 61 height 16
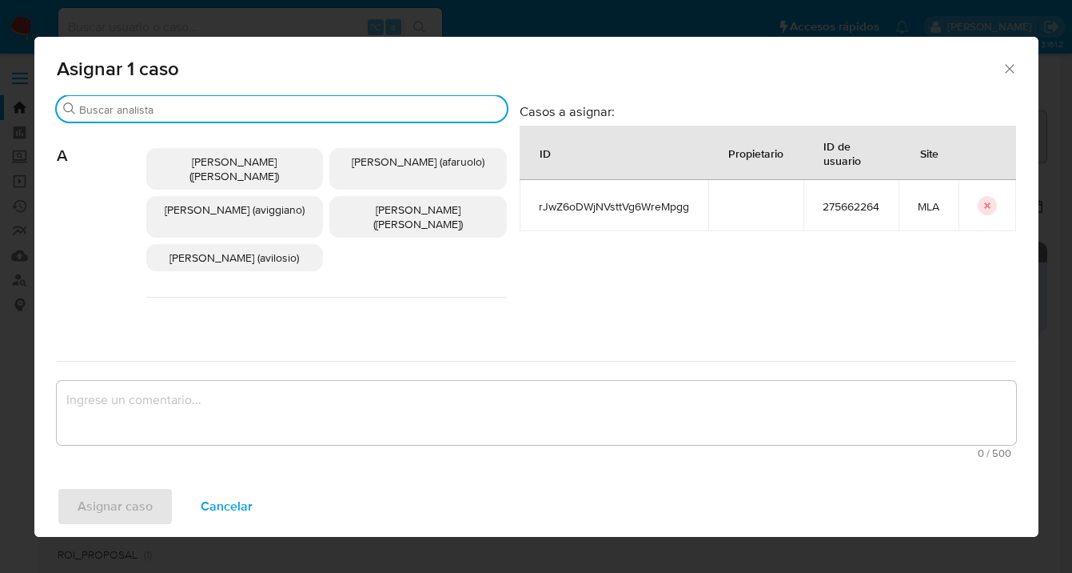
click at [308, 114] on input "Buscar" at bounding box center [289, 109] width 421 height 14
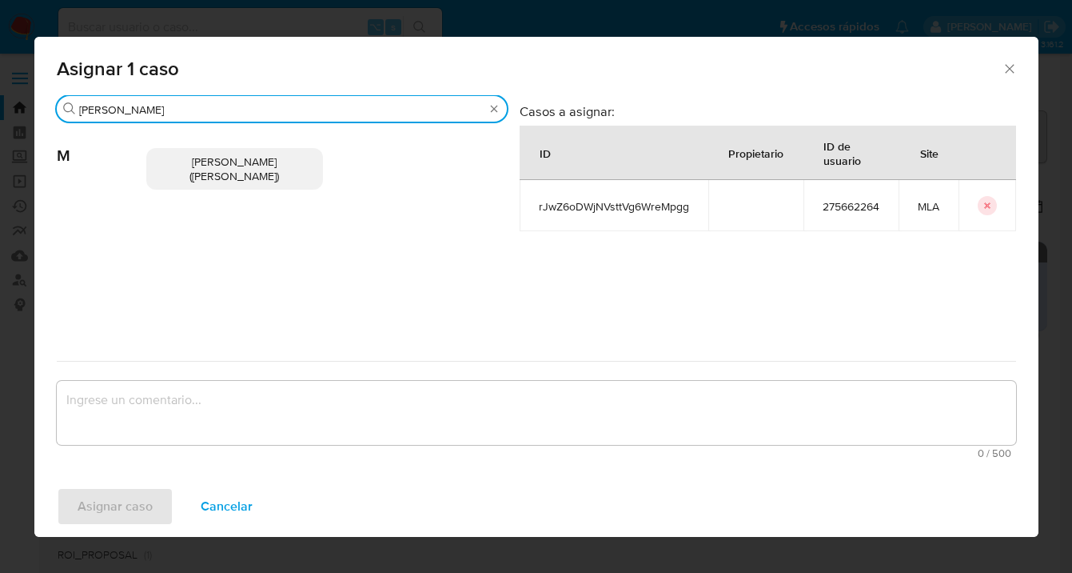
type input "marie"
click at [261, 154] on span "Mariela Belen Cragno (mcragno)" at bounding box center [235, 169] width 90 height 30
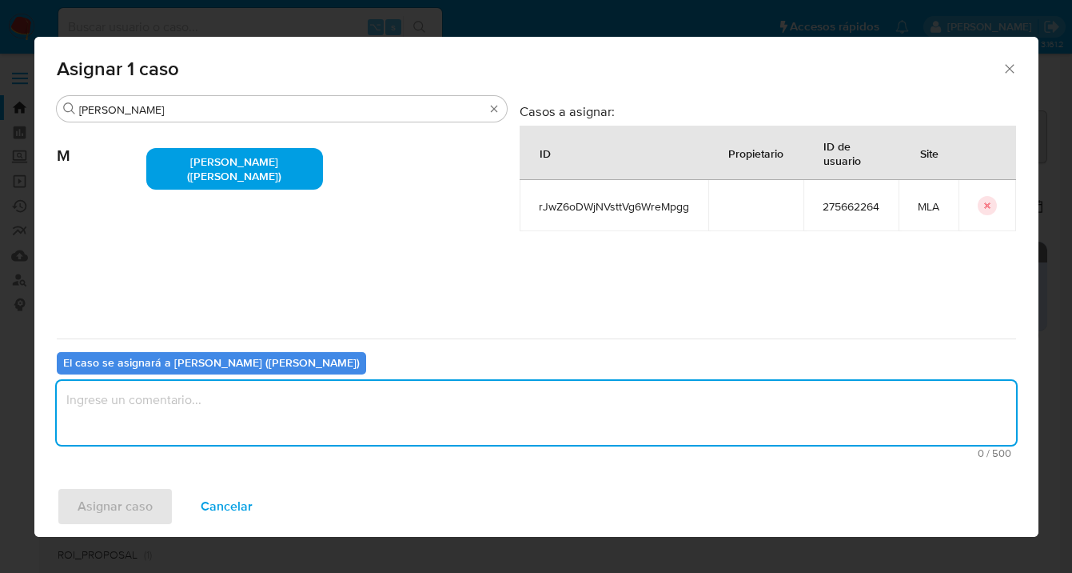
click at [277, 433] on textarea "assign-modal" at bounding box center [537, 413] width 960 height 64
type textarea "asig"
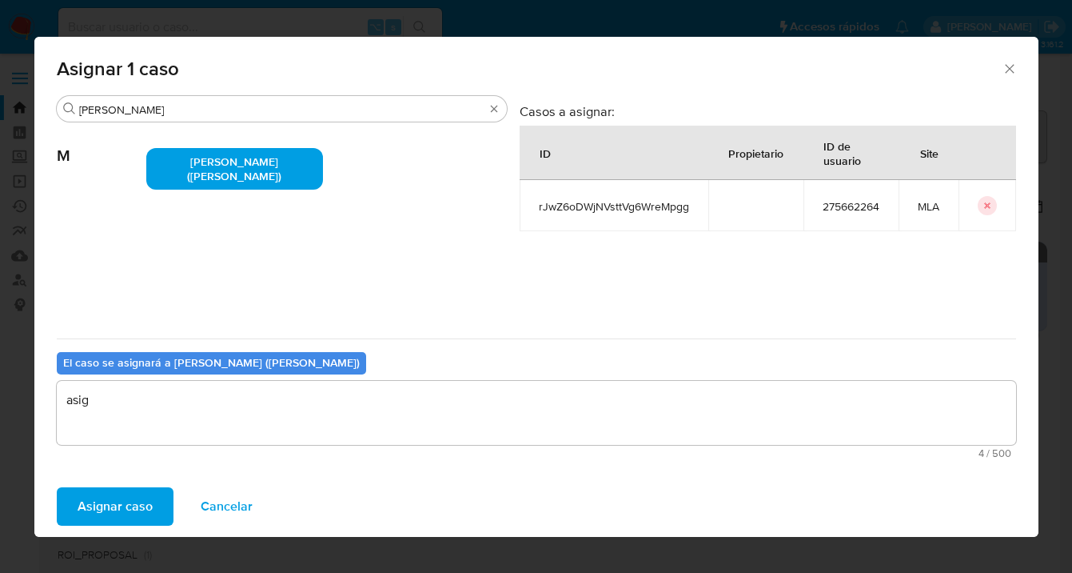
click at [101, 505] on span "Asignar caso" at bounding box center [115, 506] width 75 height 35
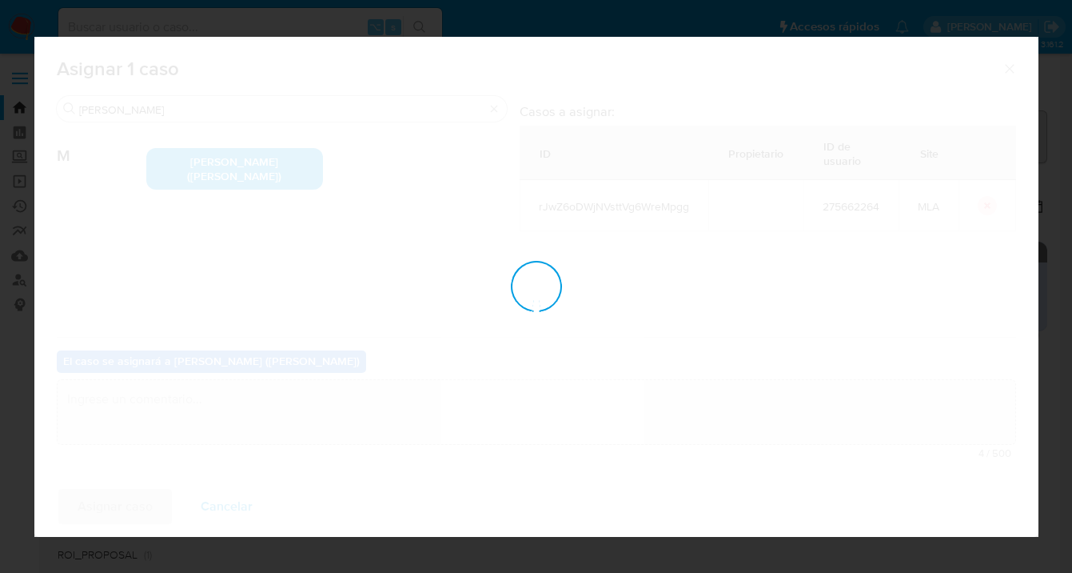
checkbox input "false"
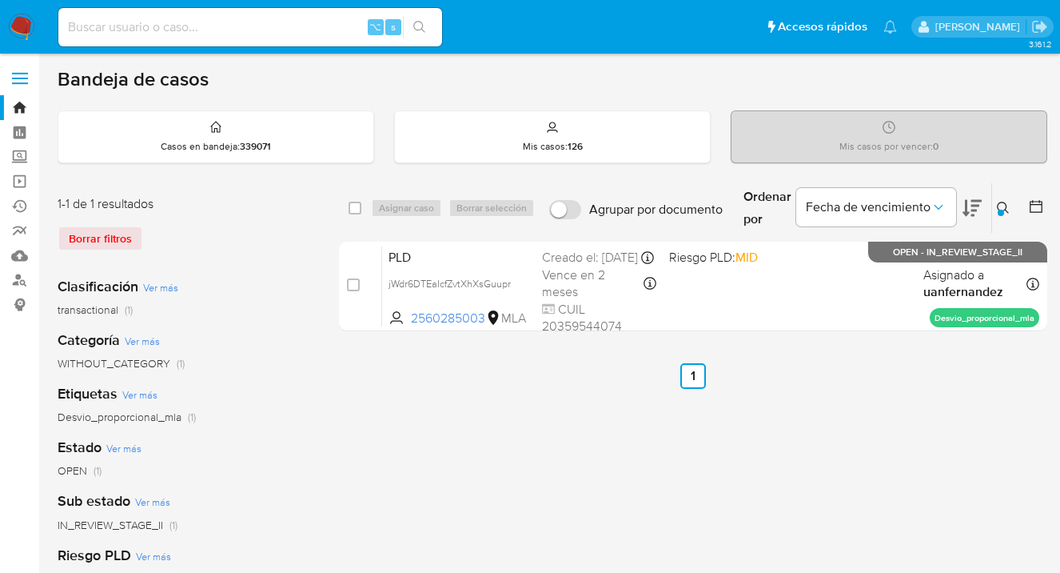
click at [999, 206] on icon at bounding box center [1003, 208] width 13 height 13
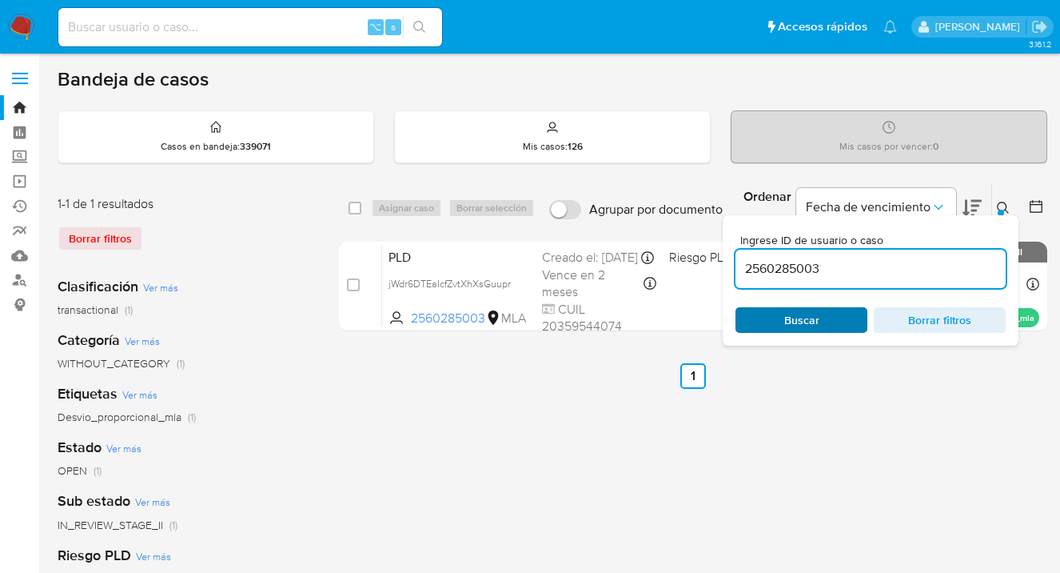
click at [834, 314] on span "Buscar" at bounding box center [802, 320] width 110 height 22
click at [1006, 205] on icon at bounding box center [1003, 208] width 12 height 12
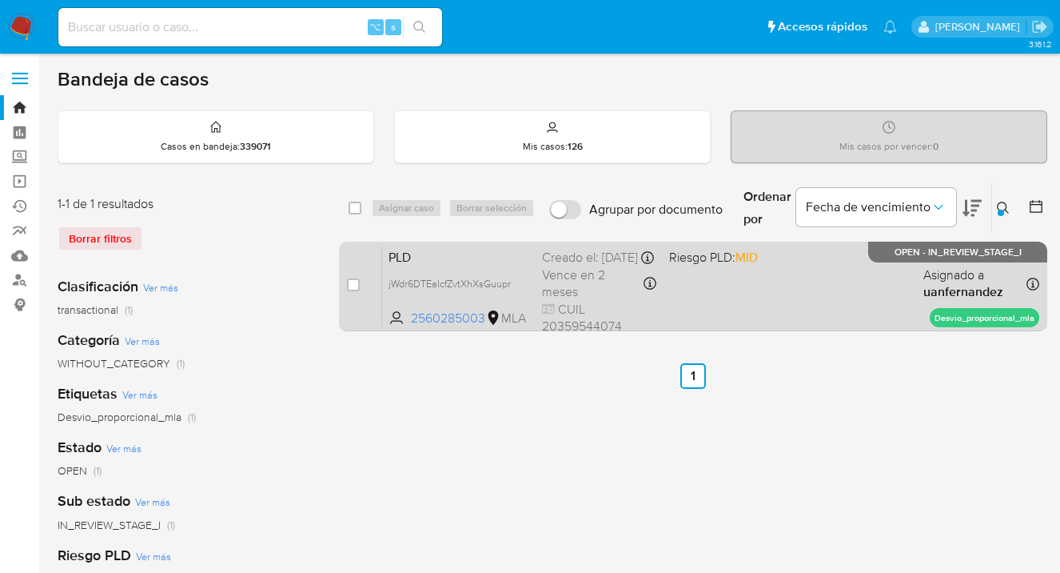
click at [876, 274] on div "PLD jWdr6DTEaIcfZvtXhXsGuupr 2560285003 MLA Riesgo PLD: MID Creado el: [DATE] C…" at bounding box center [710, 285] width 657 height 81
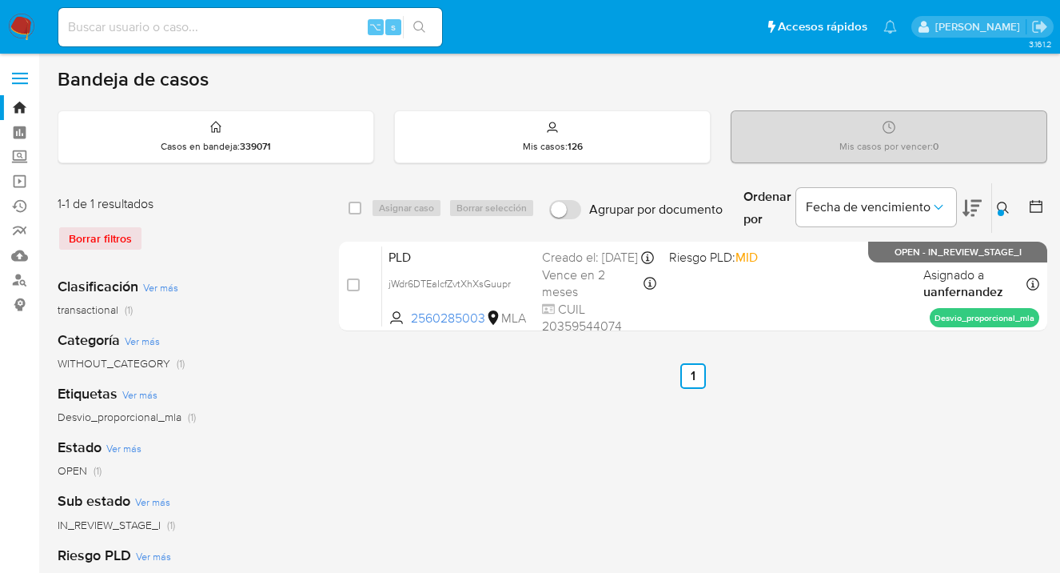
click at [1001, 204] on icon at bounding box center [1003, 208] width 13 height 13
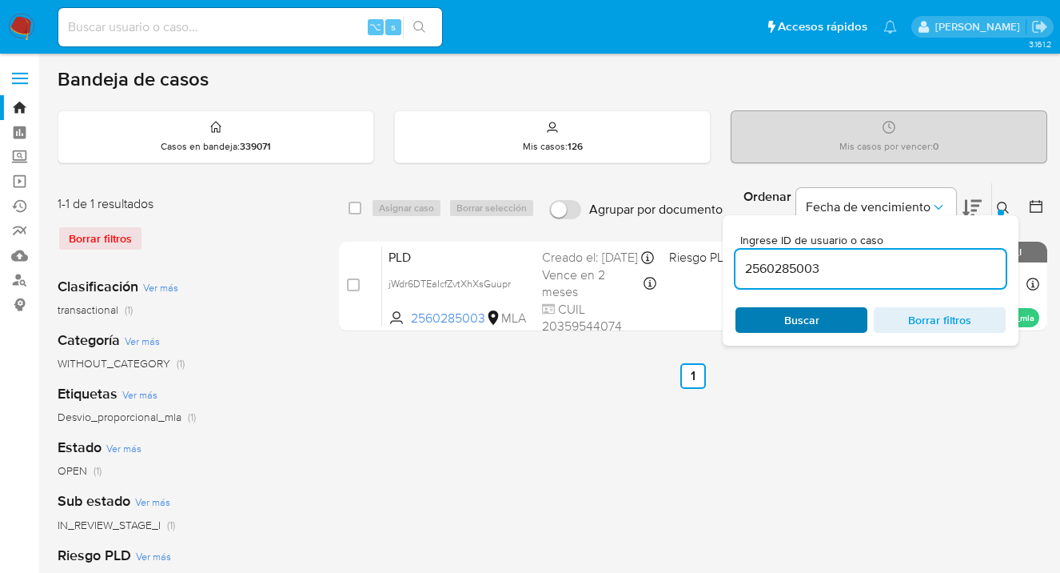
click at [840, 317] on span "Buscar" at bounding box center [802, 320] width 110 height 22
click at [1002, 204] on icon at bounding box center [1003, 208] width 13 height 13
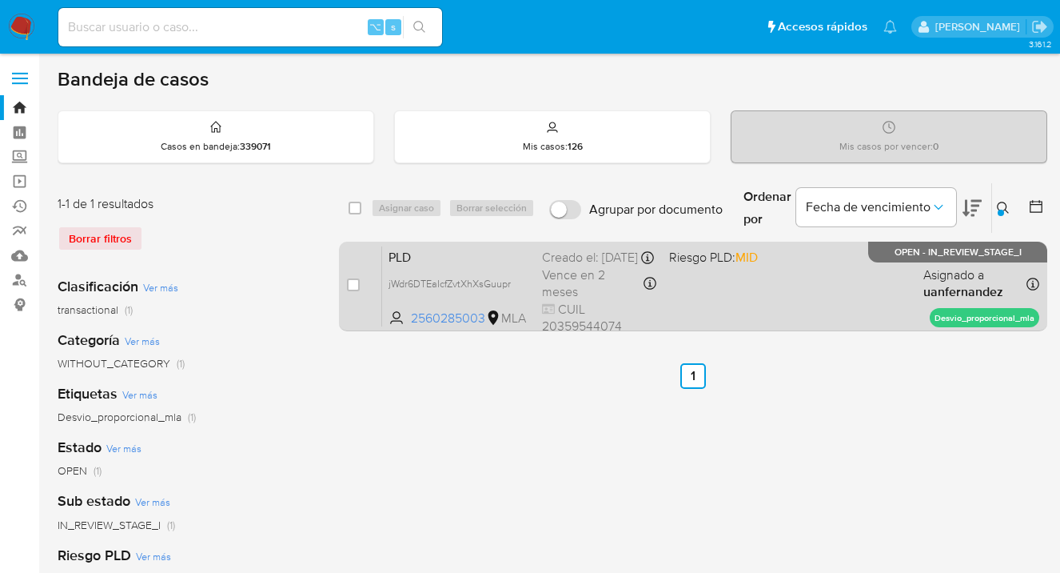
click at [836, 285] on div "PLD jWdr6DTEaIcfZvtXhXsGuupr 2560285003 MLA Riesgo PLD: MID Creado el: [DATE] C…" at bounding box center [710, 285] width 657 height 81
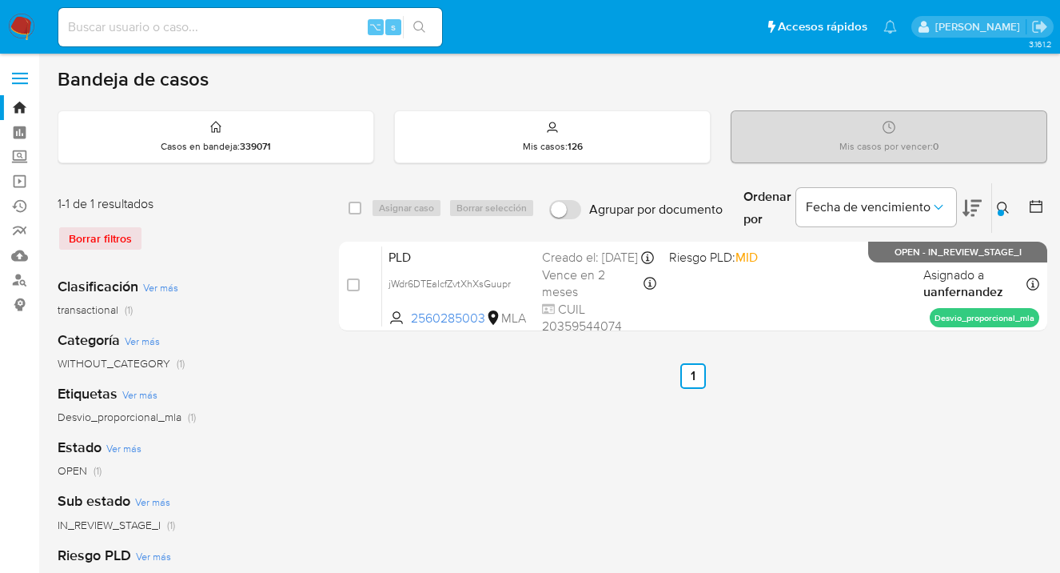
click at [1004, 206] on icon at bounding box center [1003, 208] width 13 height 13
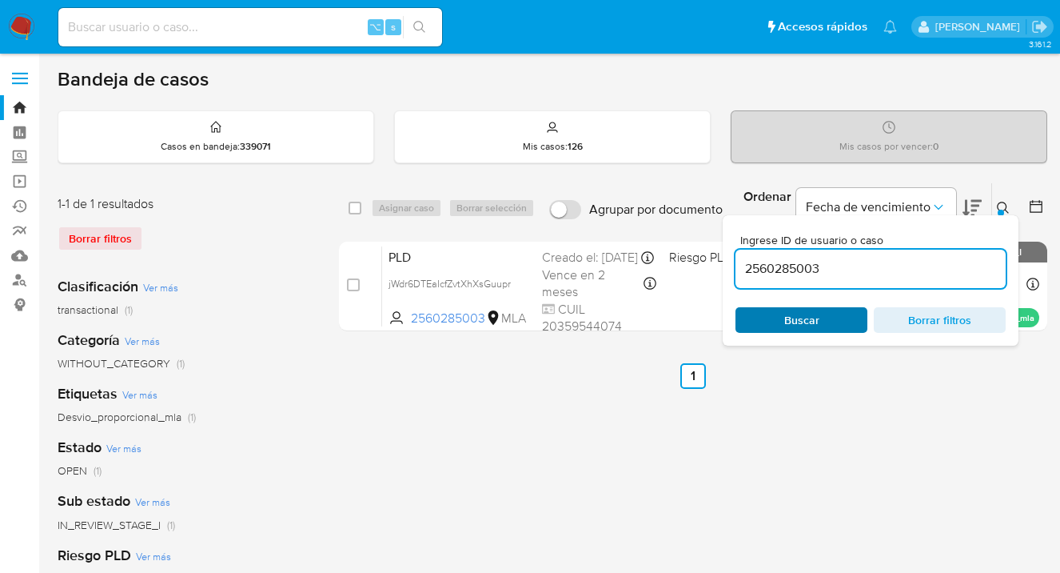
click at [818, 313] on span "Buscar" at bounding box center [802, 320] width 110 height 22
click at [1004, 205] on icon at bounding box center [1003, 208] width 13 height 13
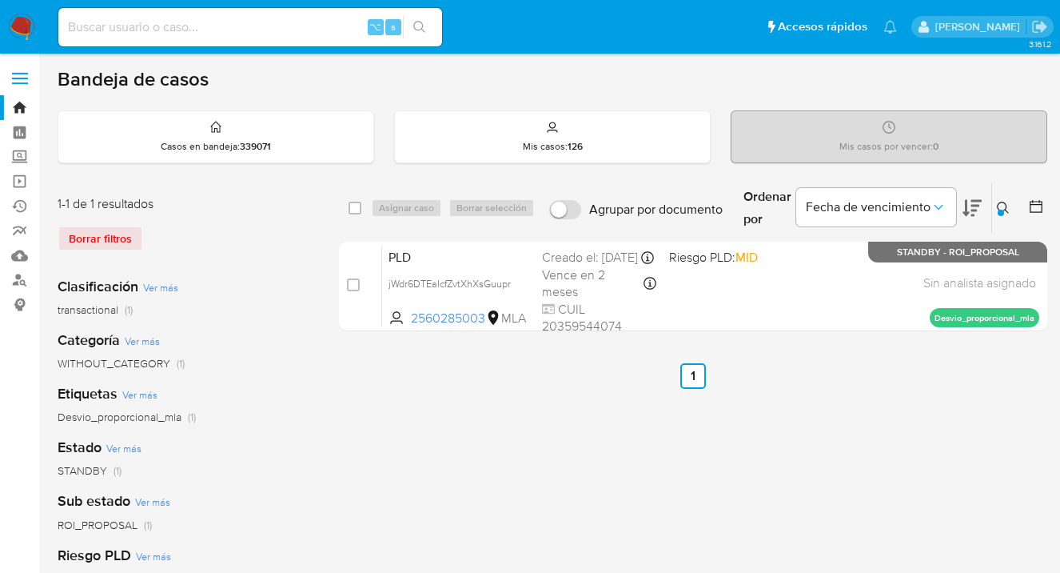
click at [1004, 203] on icon at bounding box center [1003, 208] width 13 height 13
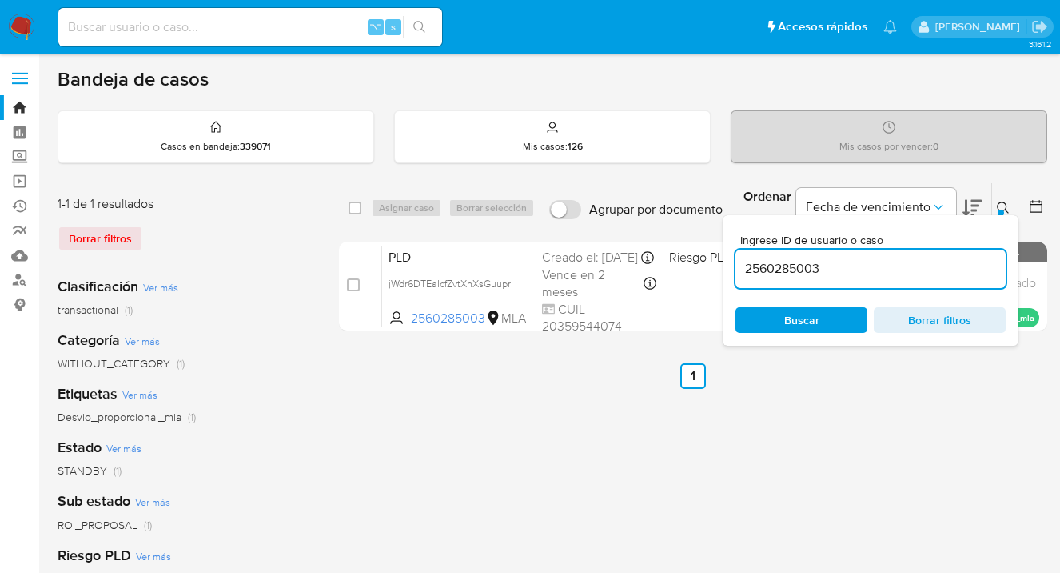
drag, startPoint x: 876, startPoint y: 274, endPoint x: 815, endPoint y: 257, distance: 63.1
click at [751, 258] on input "2560285003" at bounding box center [871, 268] width 270 height 21
type input "2131992284"
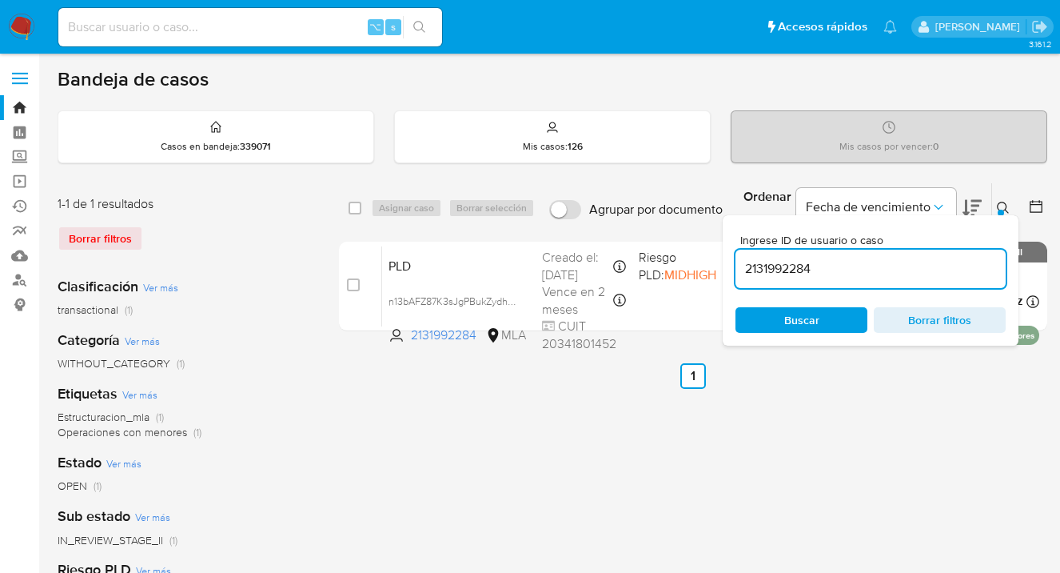
click at [1005, 206] on icon at bounding box center [1003, 208] width 13 height 13
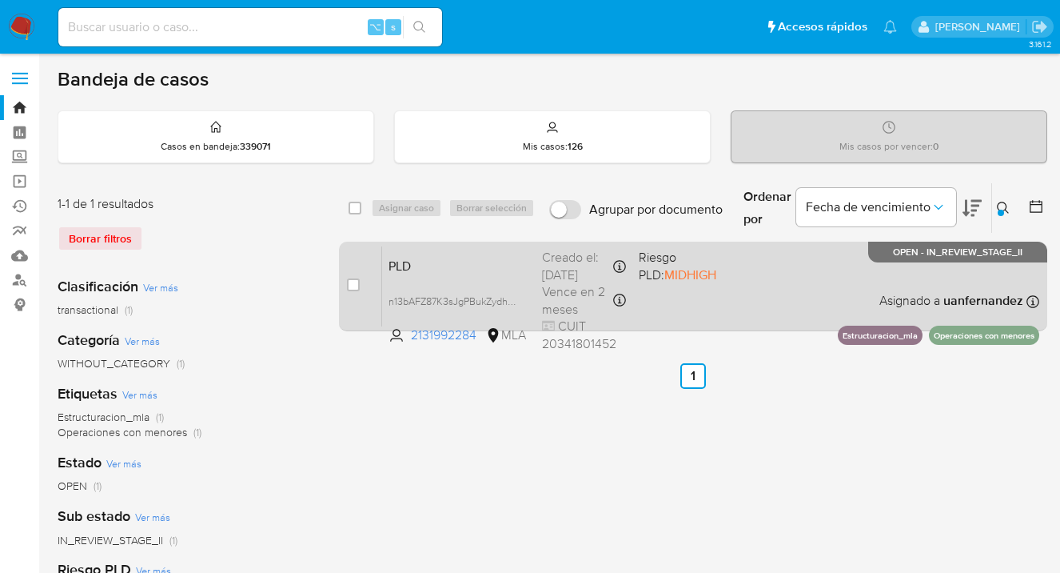
click at [886, 279] on div "PLD n13bAFZ87K3sJgPBukZydhwq 2131992284 MLA Riesgo PLD: MIDHIGH Creado el: [DAT…" at bounding box center [710, 285] width 657 height 81
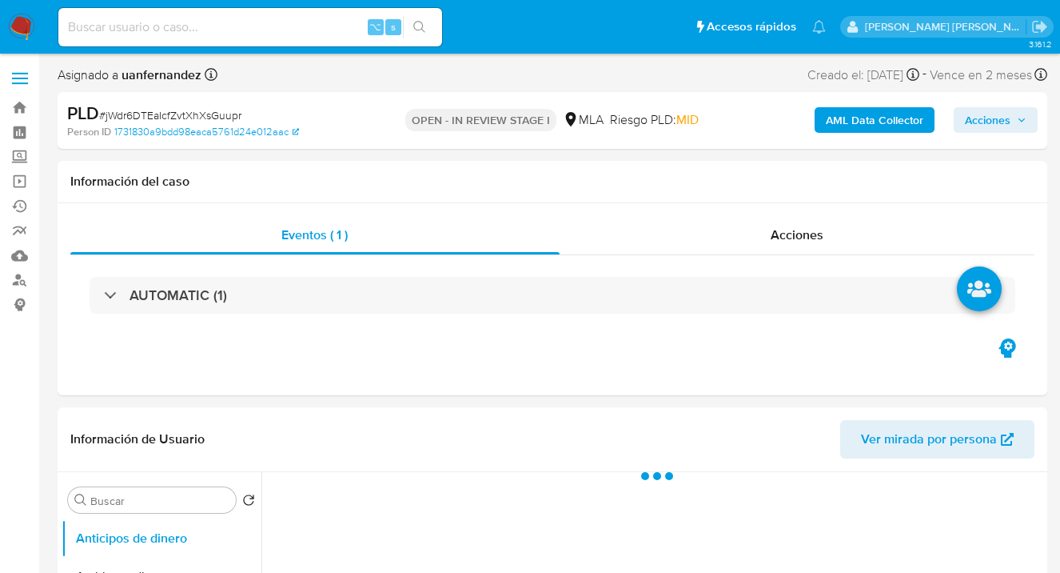
scroll to position [344, 0]
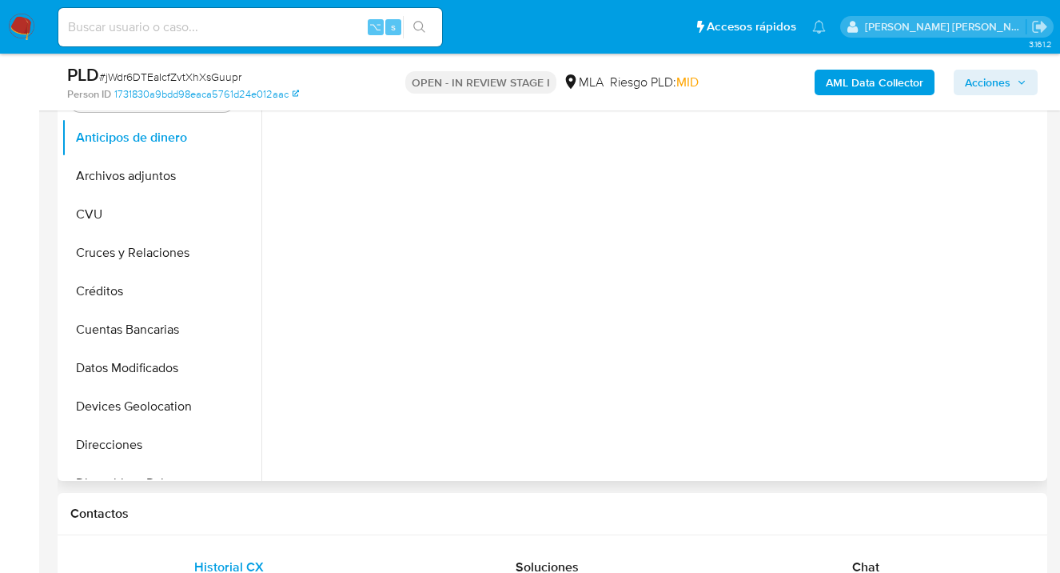
select select "10"
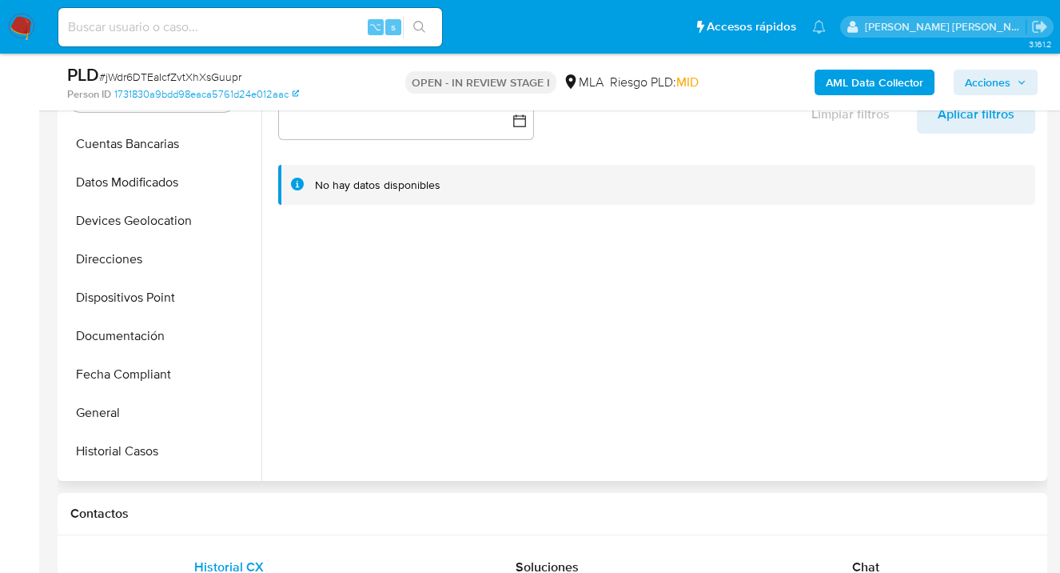
scroll to position [191, 0]
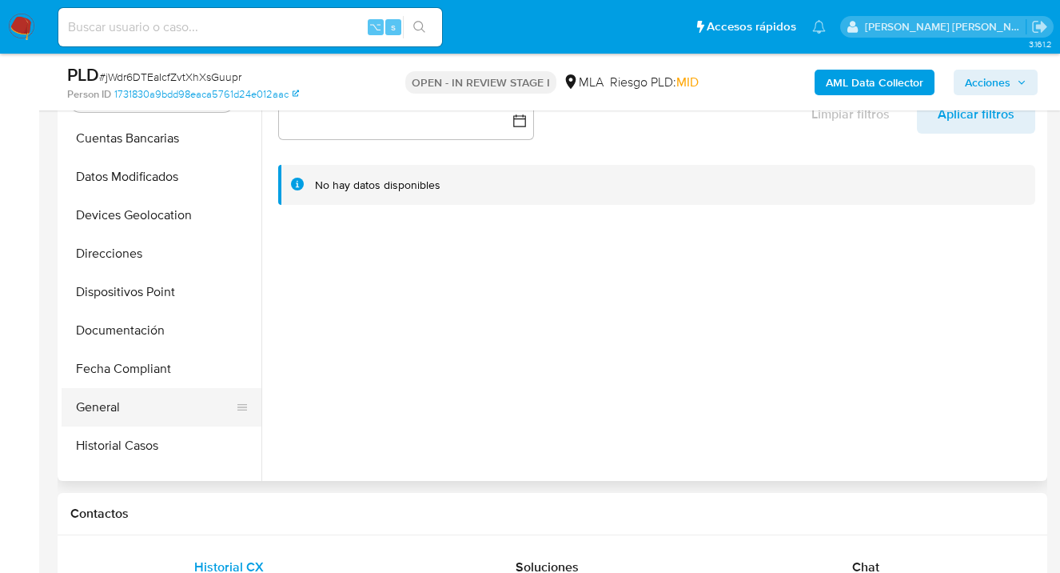
click at [172, 411] on button "General" at bounding box center [155, 407] width 187 height 38
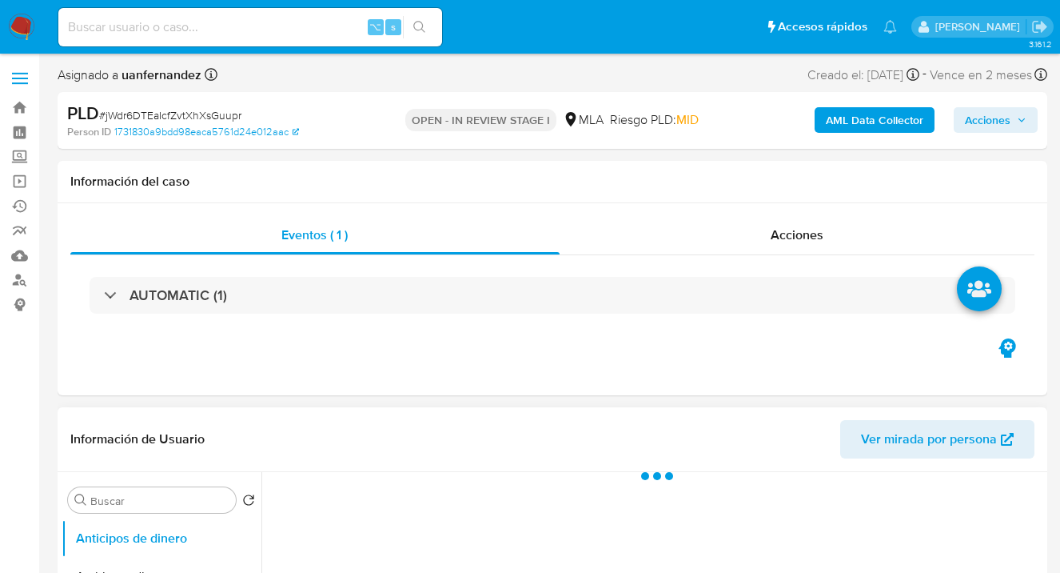
scroll to position [283, 0]
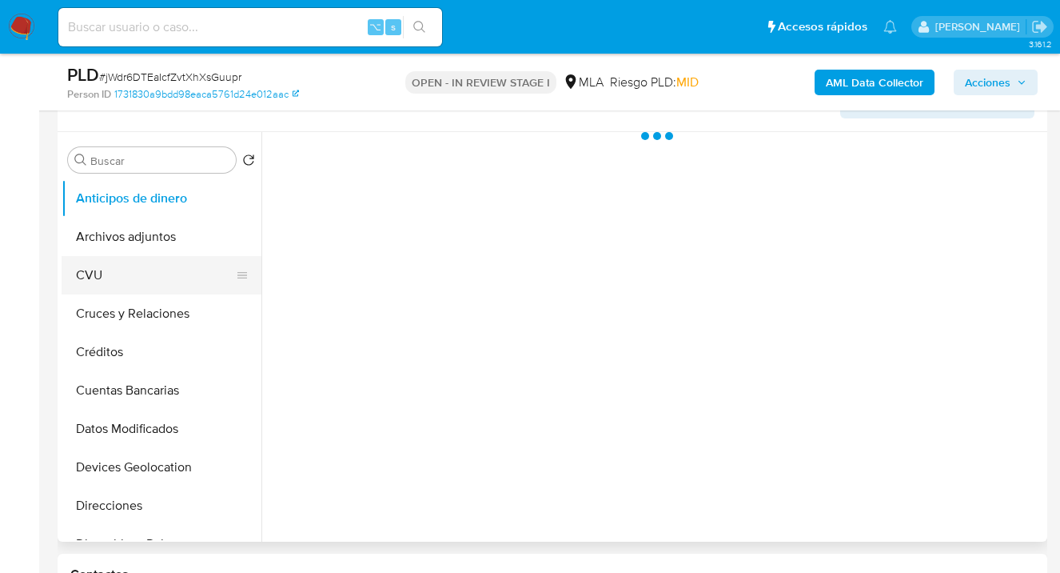
select select "10"
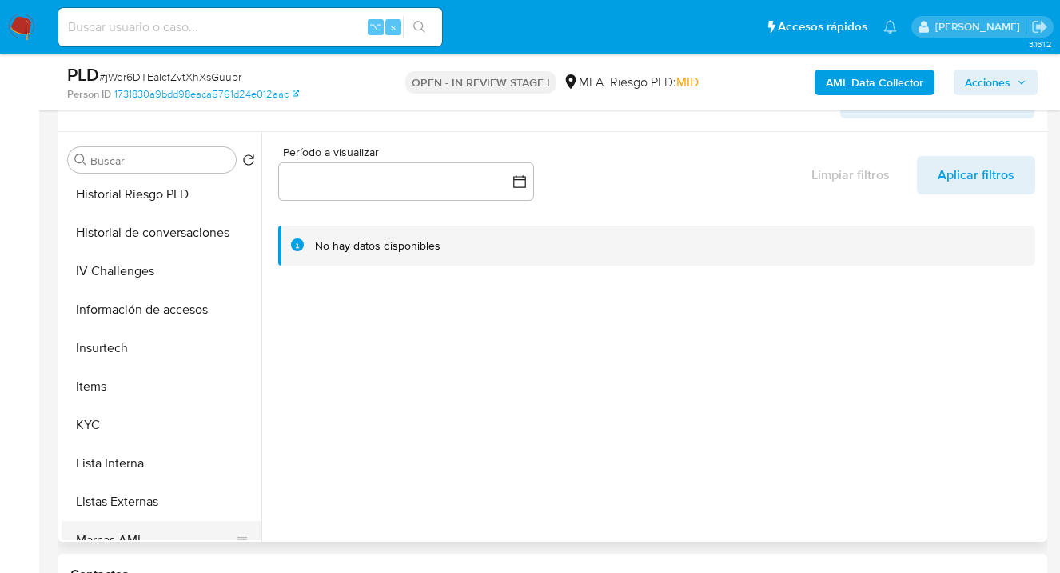
scroll to position [638, 0]
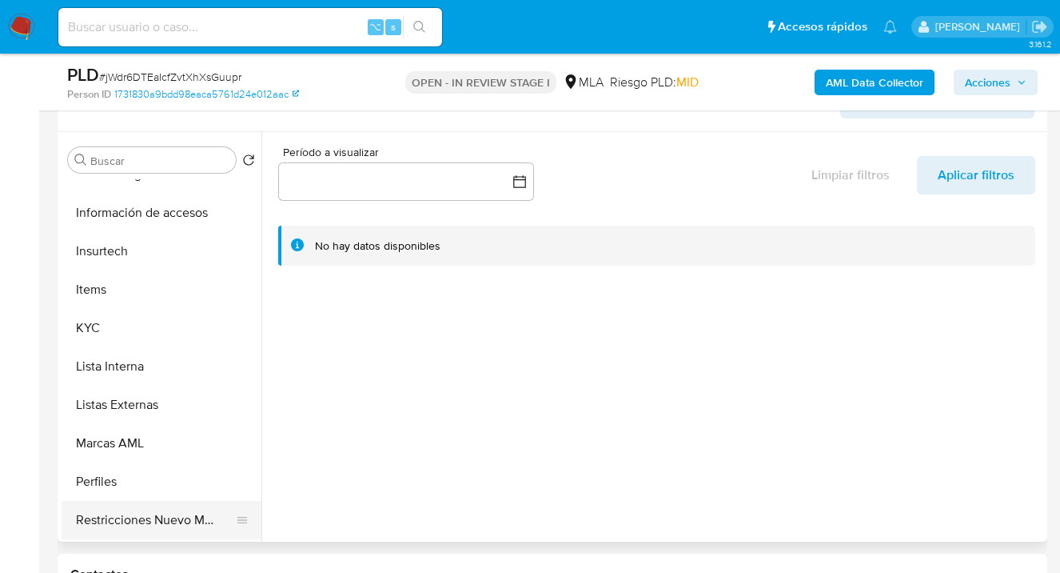
click at [182, 510] on button "Restricciones Nuevo Mundo" at bounding box center [155, 520] width 187 height 38
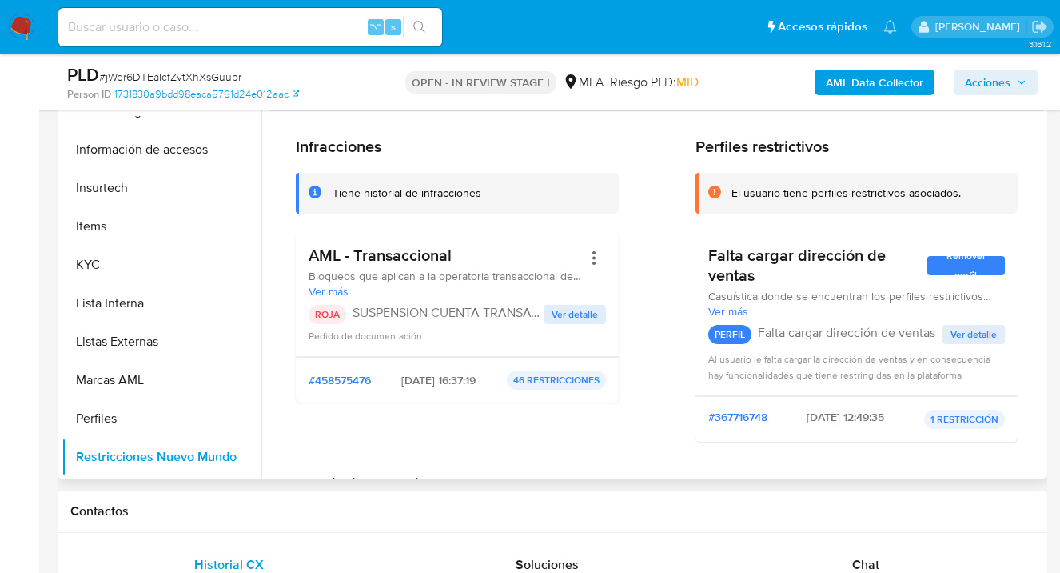
scroll to position [469, 0]
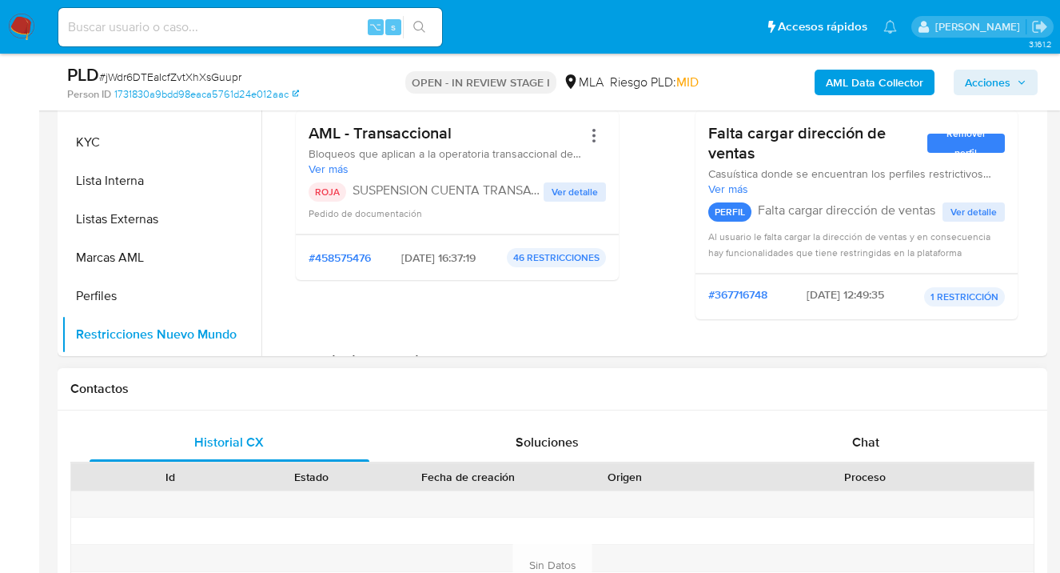
drag, startPoint x: 852, startPoint y: 443, endPoint x: 769, endPoint y: 368, distance: 112.1
click at [852, 442] on span "Chat" at bounding box center [865, 442] width 27 height 18
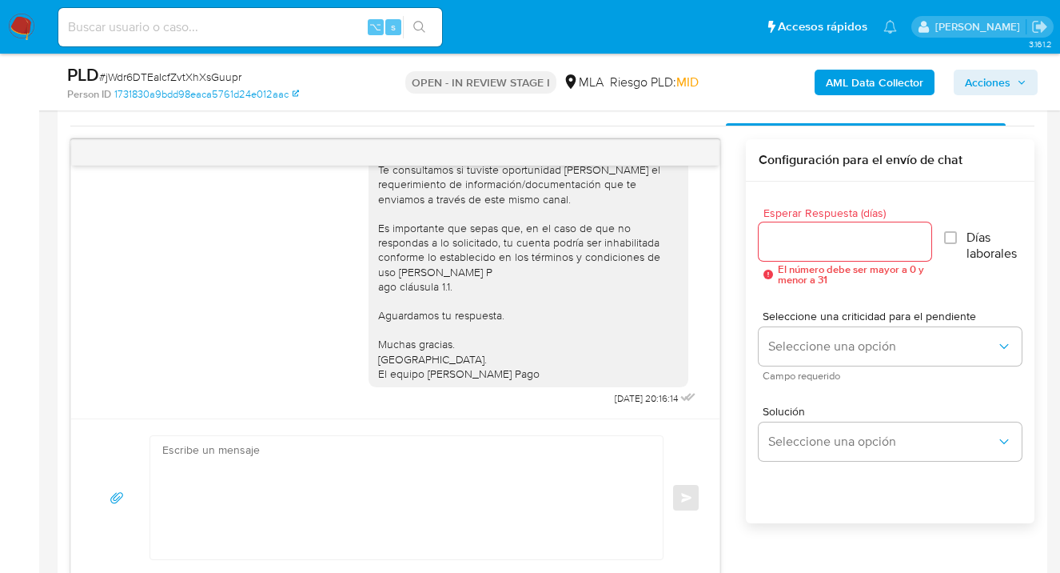
scroll to position [580, 0]
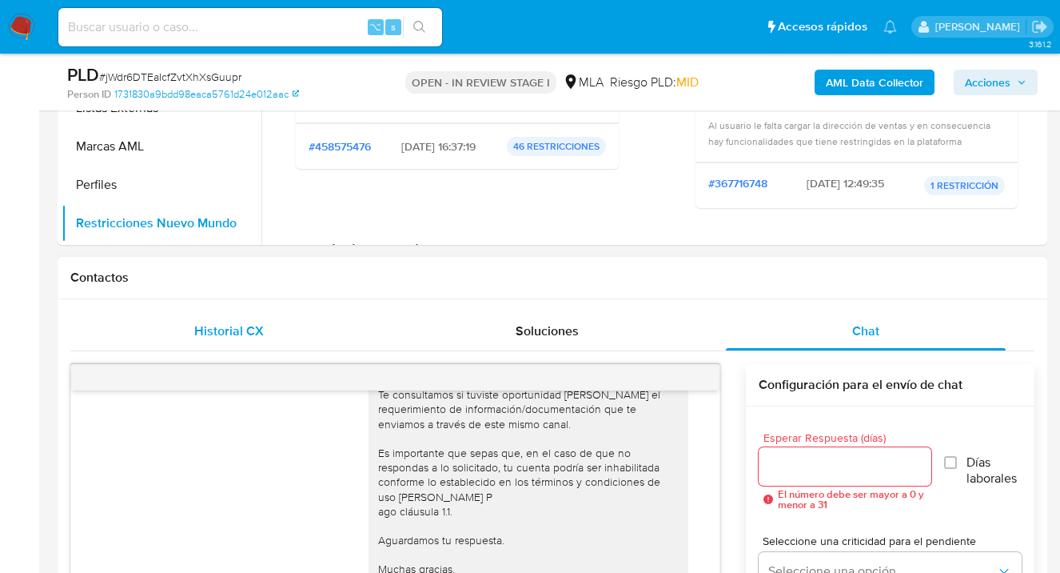
click at [291, 325] on div "Historial CX" at bounding box center [230, 331] width 280 height 38
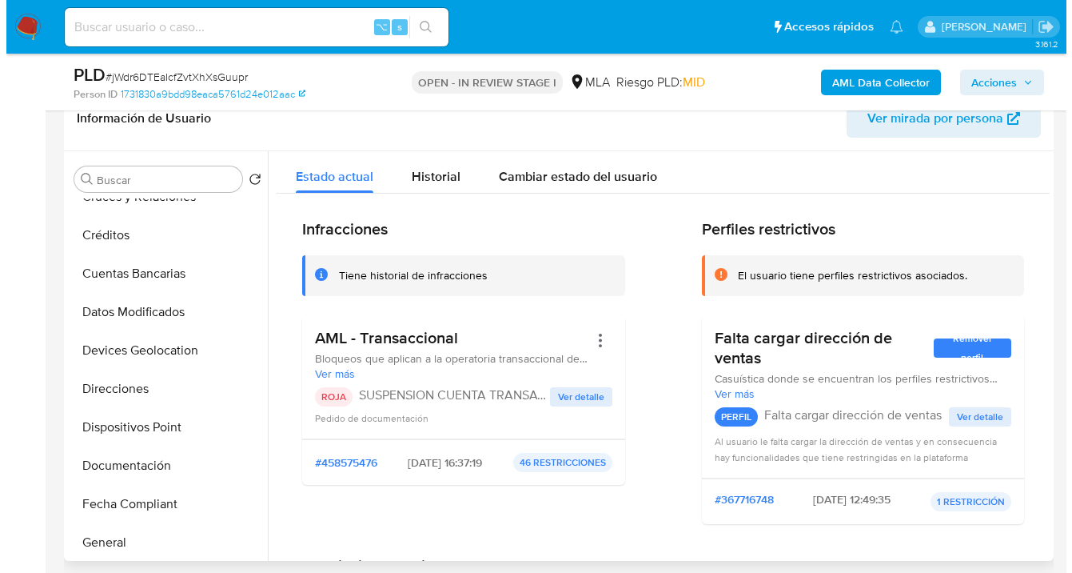
scroll to position [0, 0]
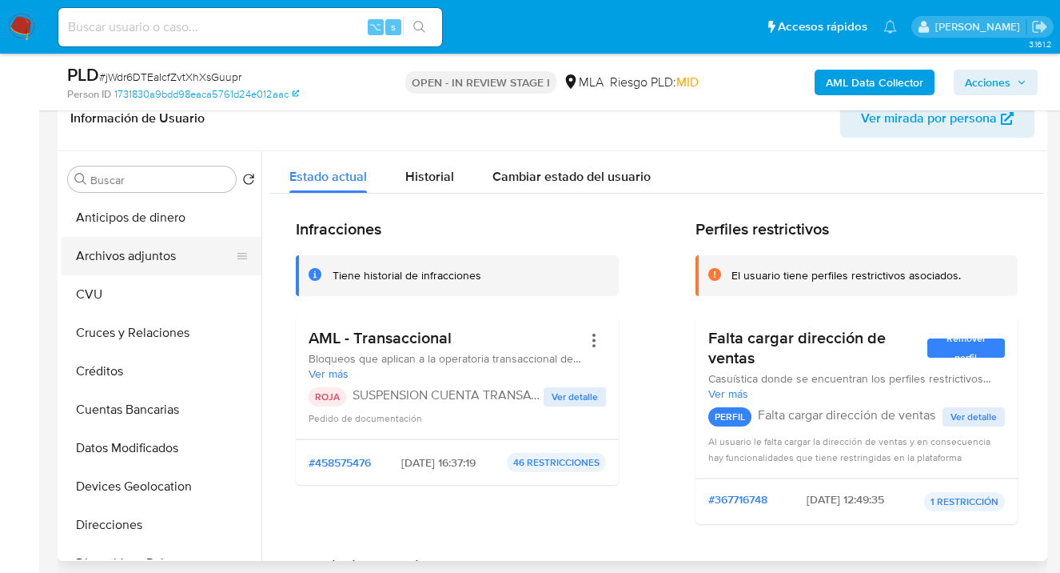
click at [181, 247] on button "Archivos adjuntos" at bounding box center [155, 256] width 187 height 38
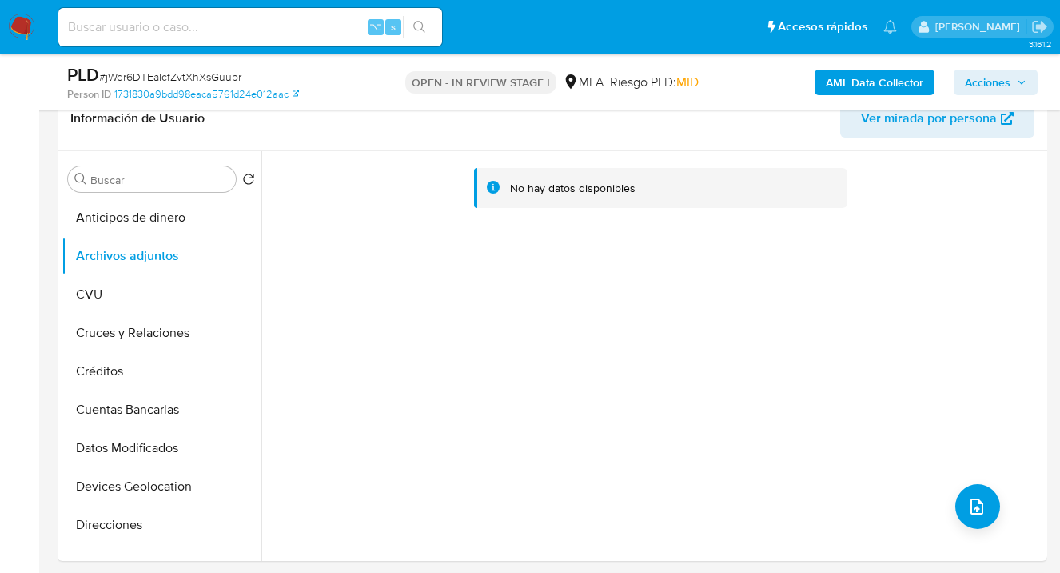
click at [880, 84] on b "AML Data Collector" at bounding box center [875, 83] width 98 height 26
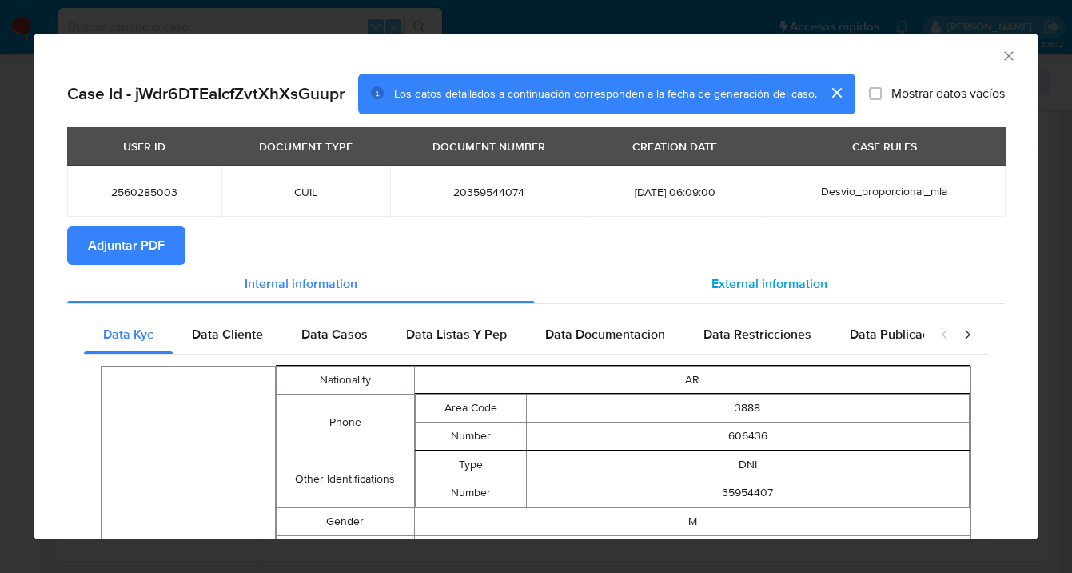
click at [744, 289] on span "External information" at bounding box center [770, 283] width 116 height 18
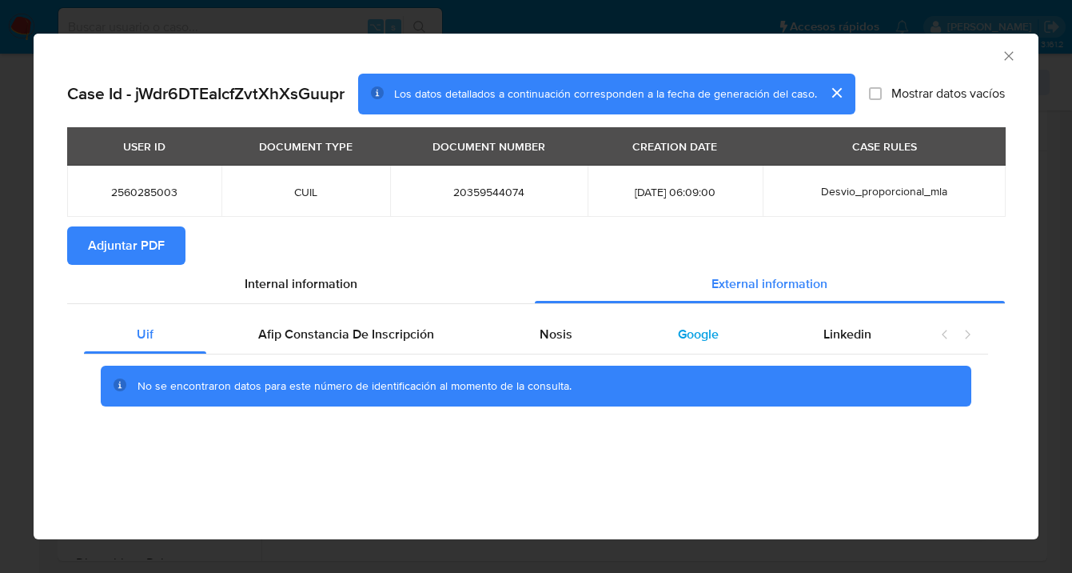
click at [705, 331] on span "Google" at bounding box center [698, 334] width 41 height 18
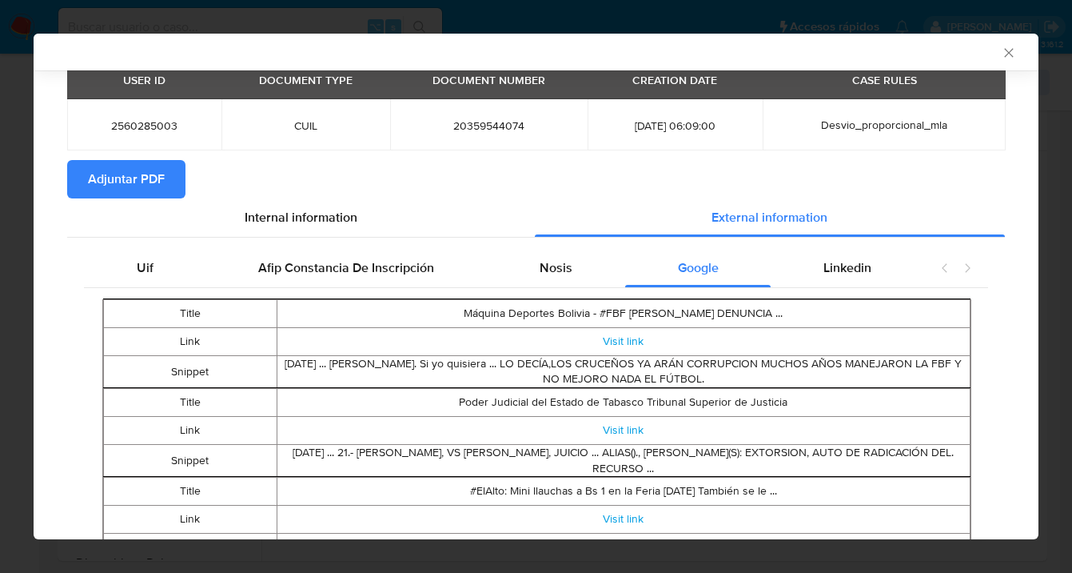
scroll to position [153, 0]
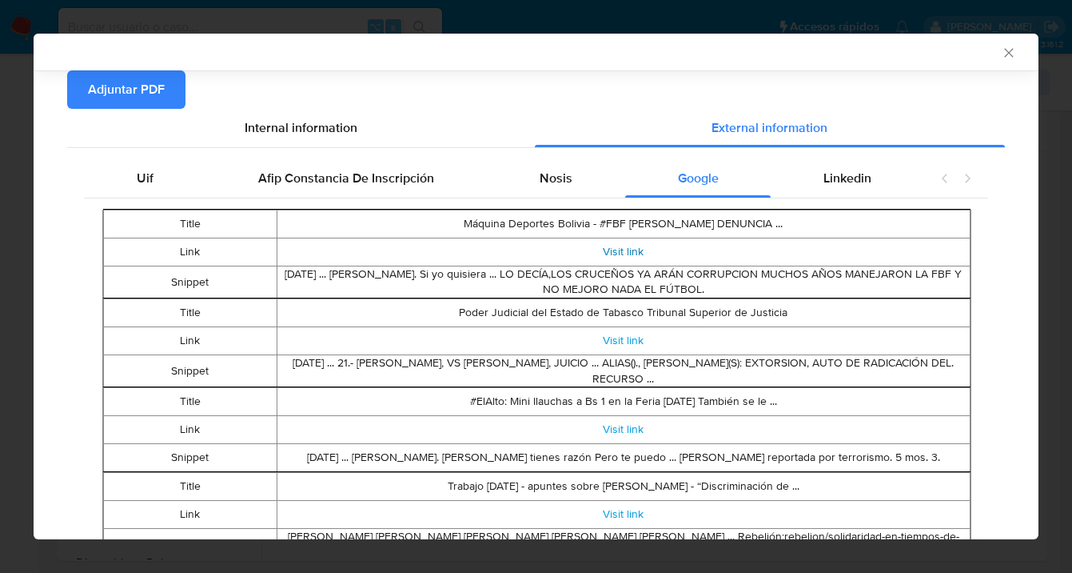
click at [621, 251] on link "Visit link" at bounding box center [623, 251] width 41 height 16
click at [617, 341] on link "Visit link" at bounding box center [623, 340] width 41 height 16
click at [616, 427] on link "Visit link" at bounding box center [623, 429] width 41 height 16
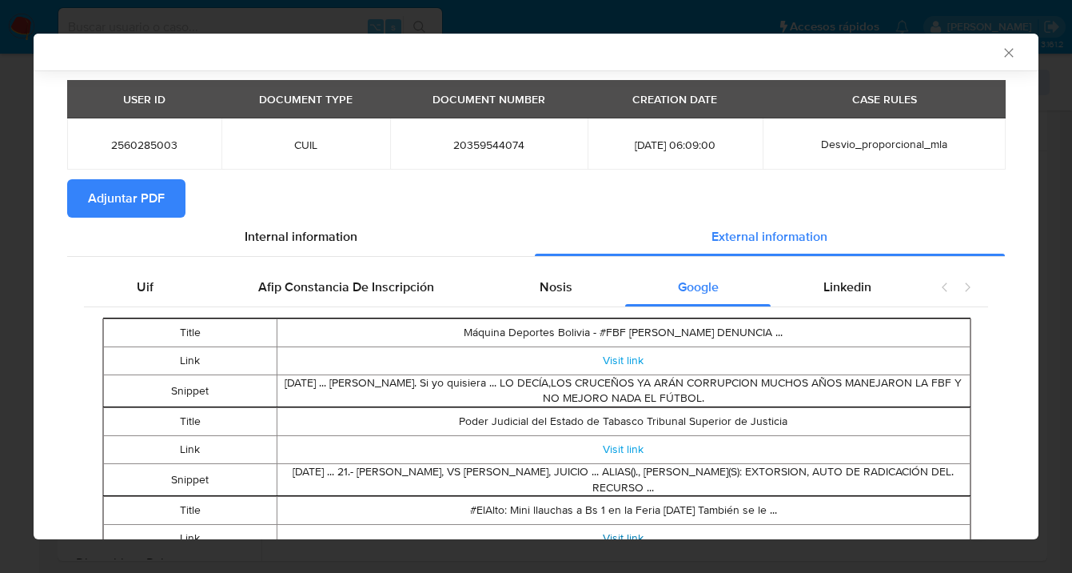
scroll to position [0, 0]
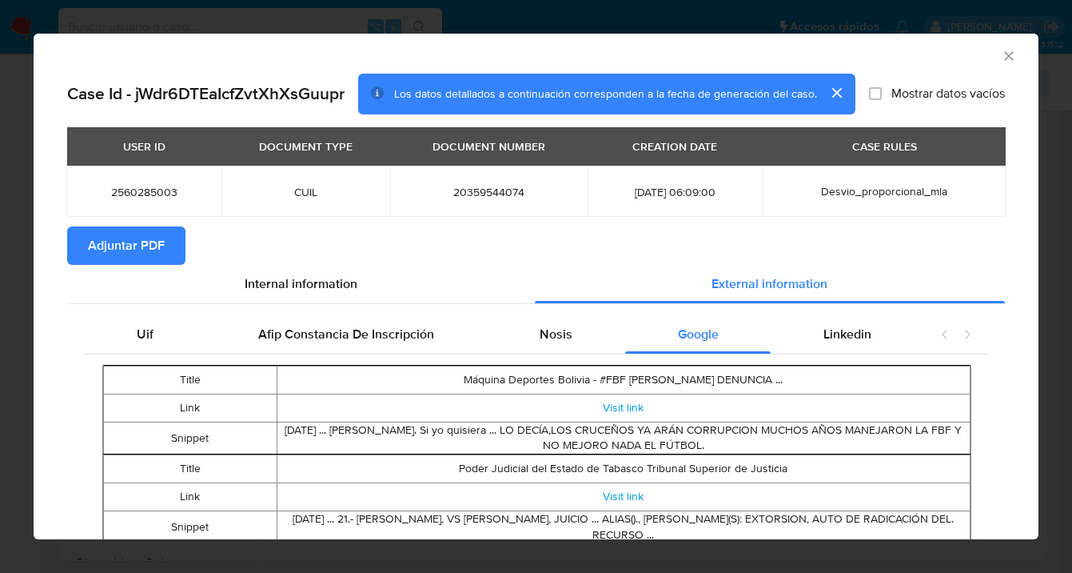
click at [137, 243] on span "Adjuntar PDF" at bounding box center [126, 245] width 77 height 35
click at [1001, 58] on icon "Cerrar ventana" at bounding box center [1009, 56] width 16 height 16
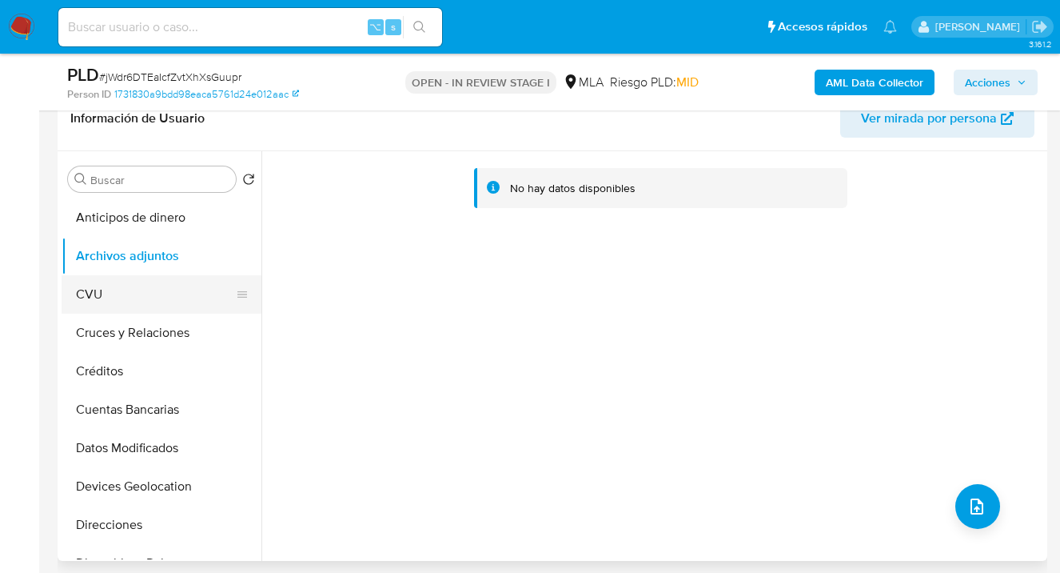
click at [110, 301] on button "CVU" at bounding box center [155, 294] width 187 height 38
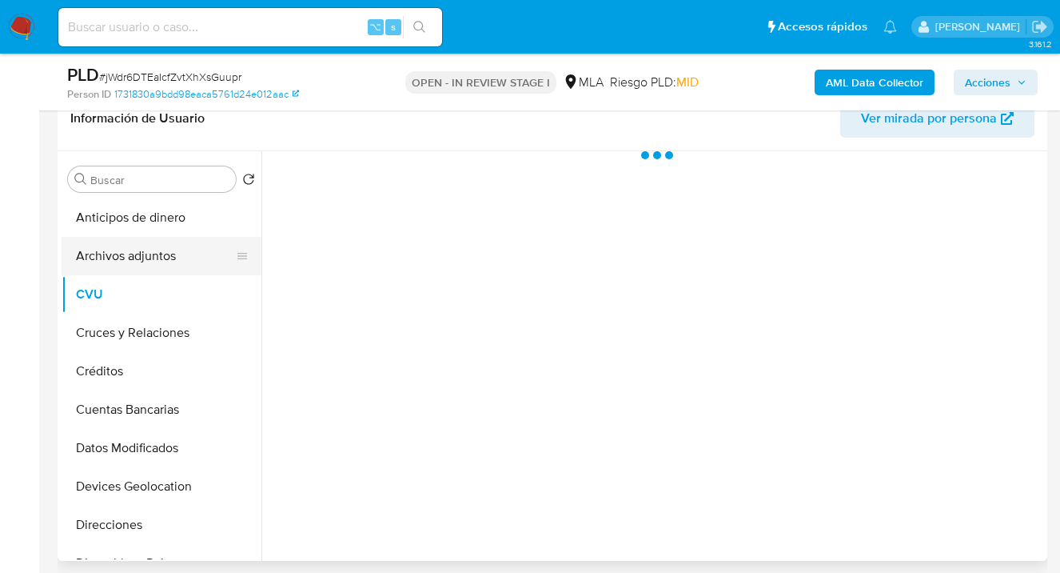
click at [137, 265] on button "Archivos adjuntos" at bounding box center [155, 256] width 187 height 38
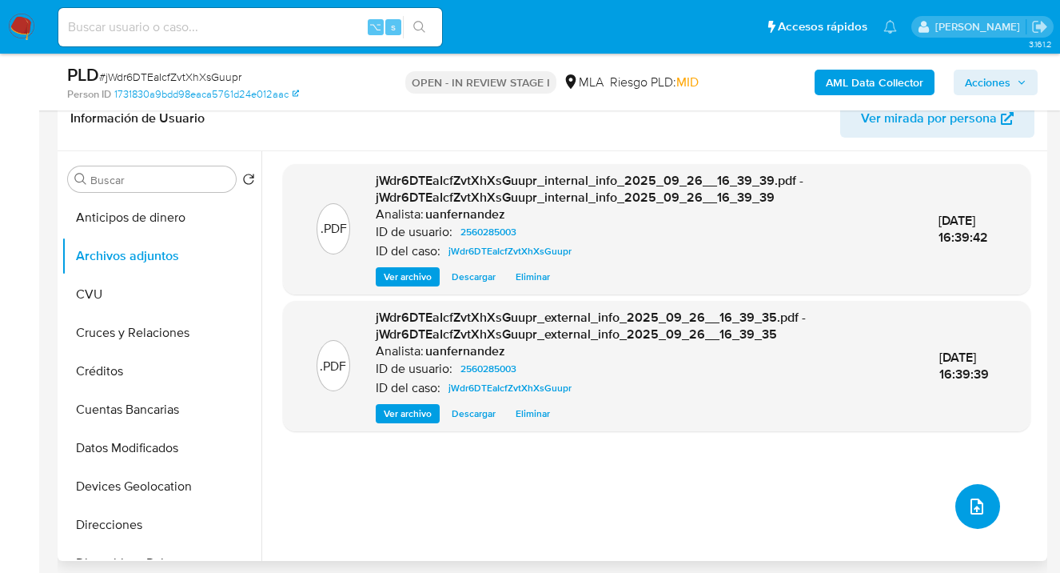
click at [968, 497] on icon "upload-file" at bounding box center [977, 506] width 19 height 19
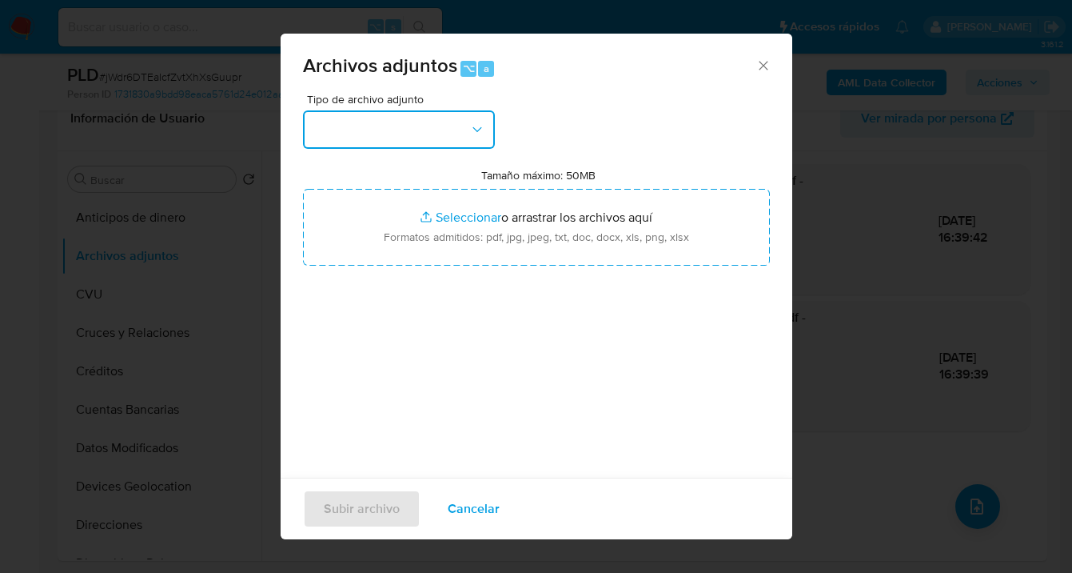
click at [490, 134] on button "button" at bounding box center [399, 129] width 192 height 38
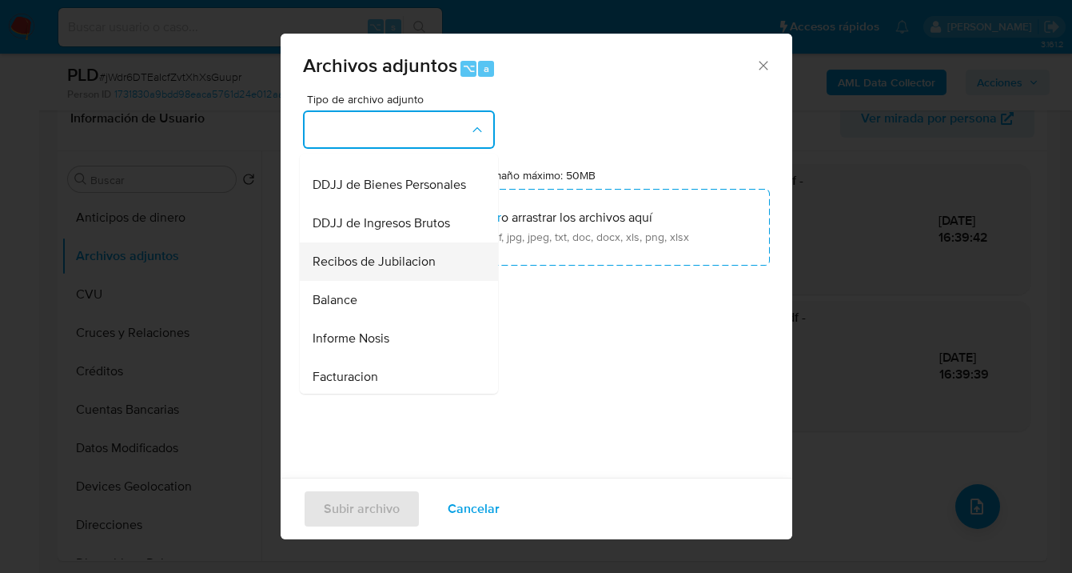
scroll to position [601, 0]
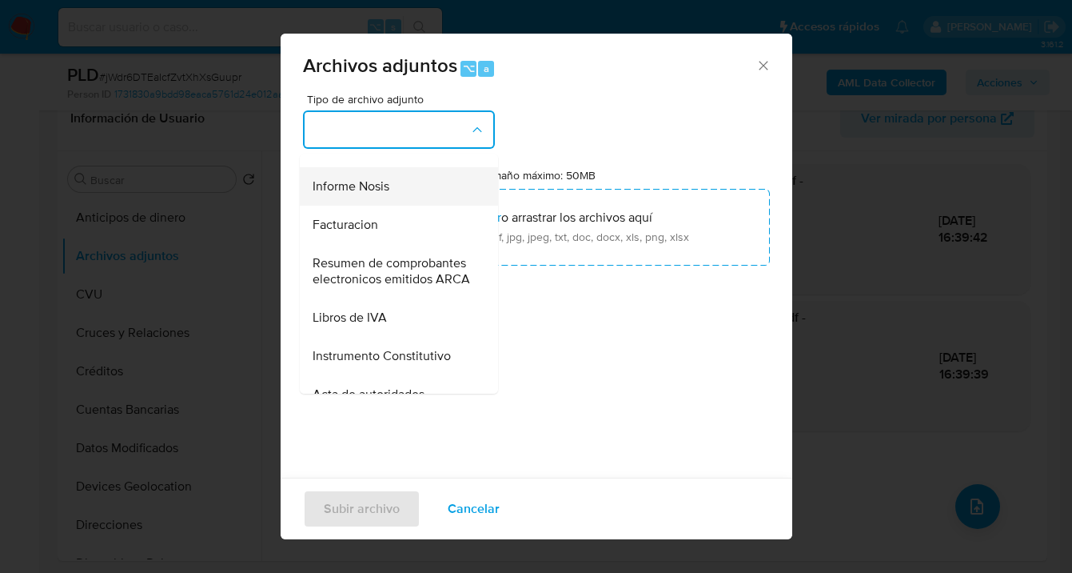
click at [391, 206] on div "Informe Nosis" at bounding box center [394, 186] width 163 height 38
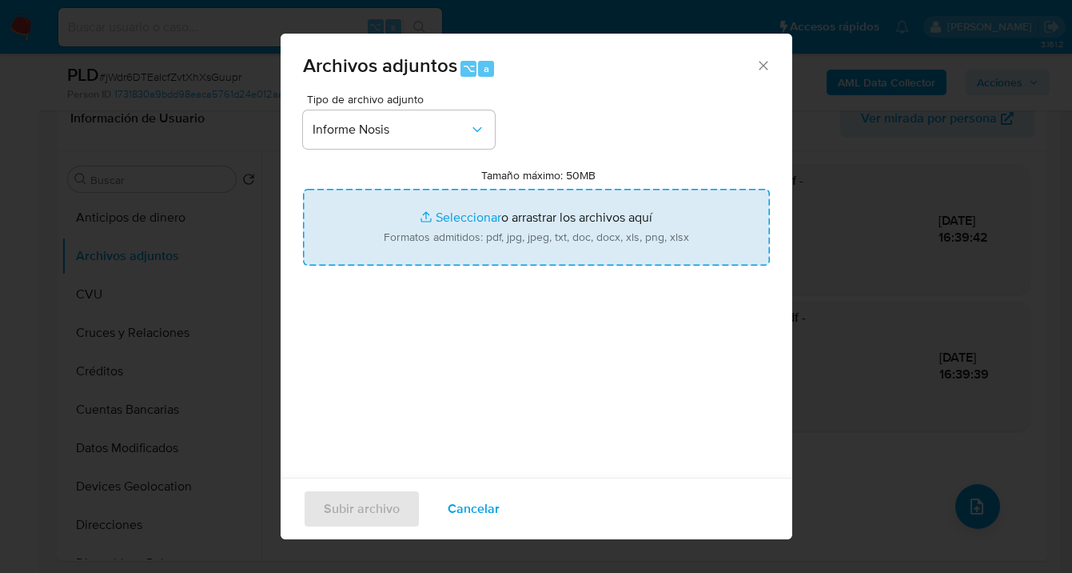
click at [569, 250] on input "Tamaño máximo: 50MB Seleccionar archivos" at bounding box center [536, 227] width 467 height 77
type input "C:\fakepath\2560285003-NOSIS_Manager_InformeIndividual_20359544074_620658_20250…"
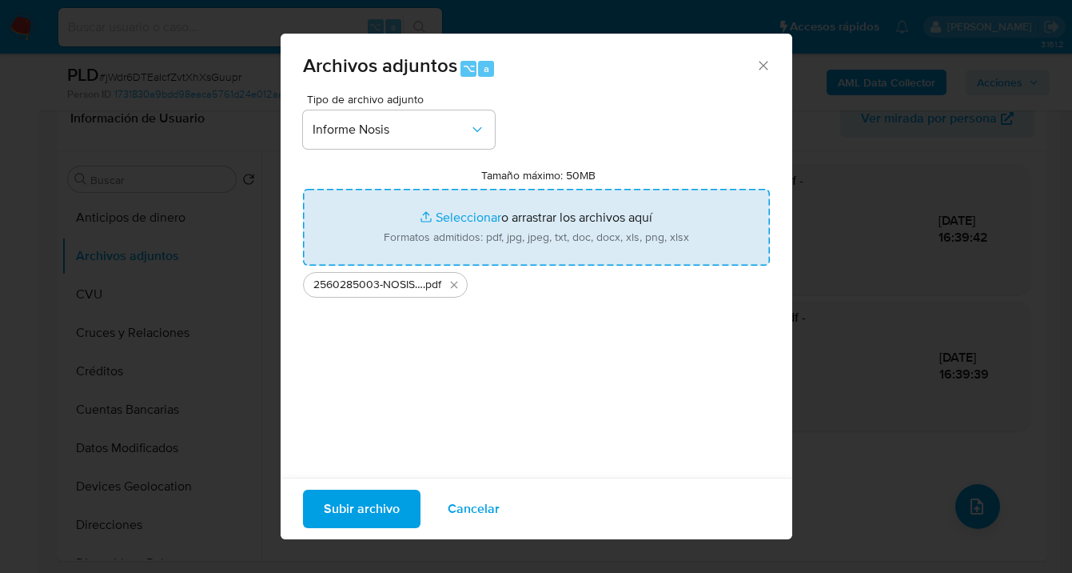
click at [345, 514] on span "Subir archivo" at bounding box center [362, 508] width 76 height 35
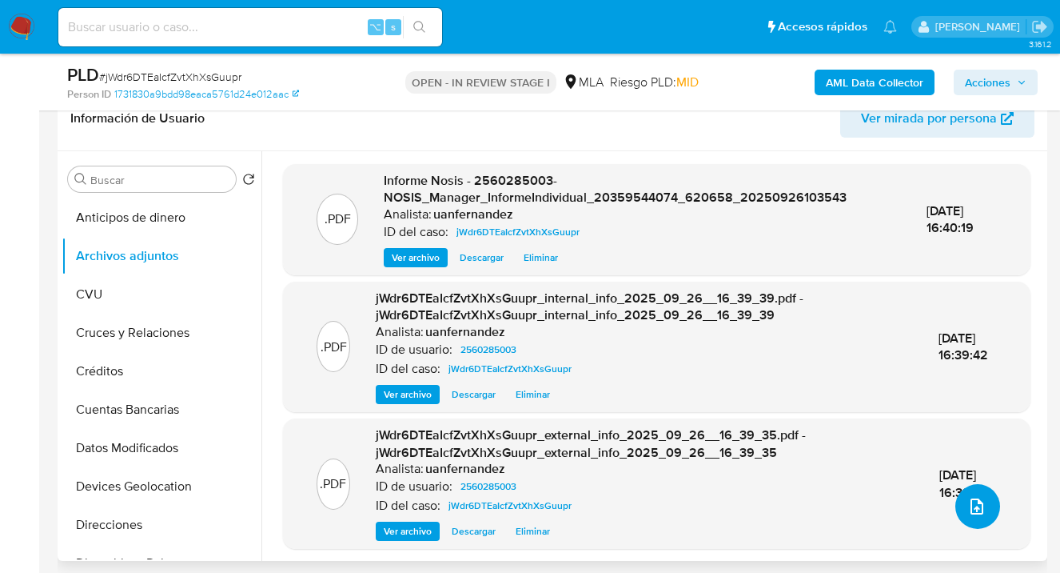
click at [974, 493] on button "upload-file" at bounding box center [978, 506] width 45 height 45
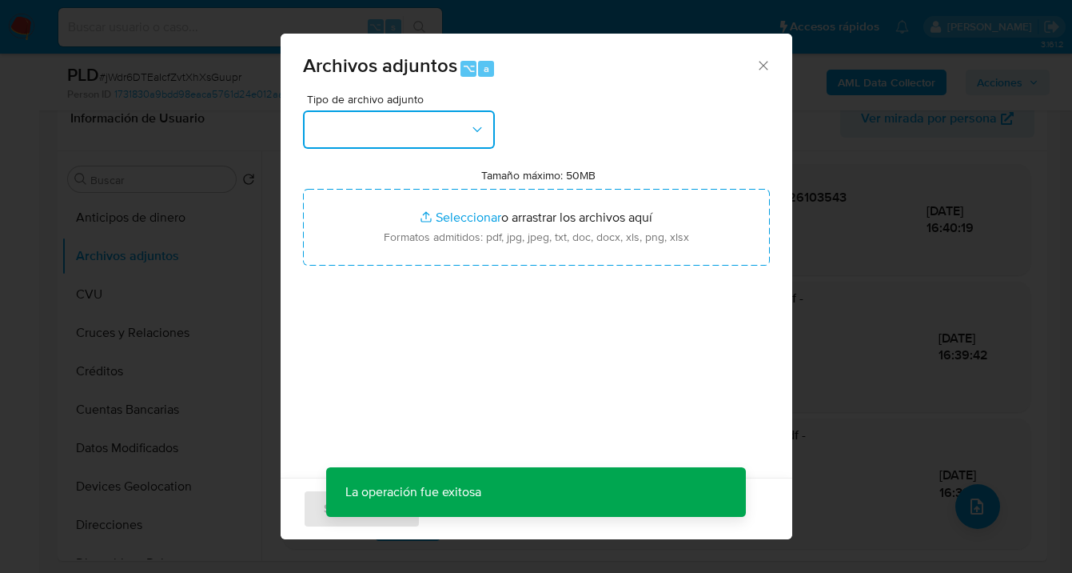
click at [442, 115] on button "button" at bounding box center [399, 129] width 192 height 38
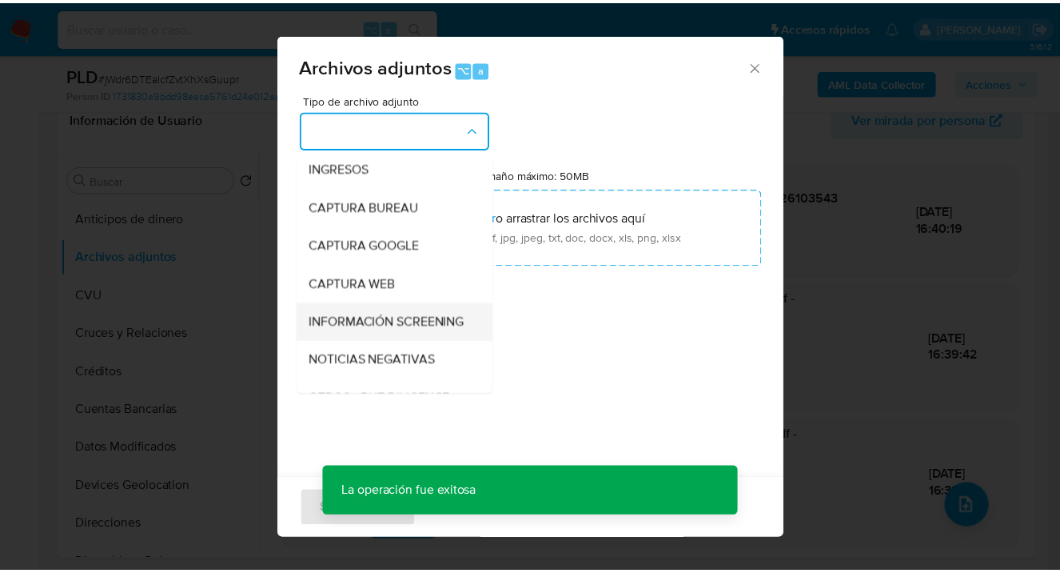
scroll to position [132, 0]
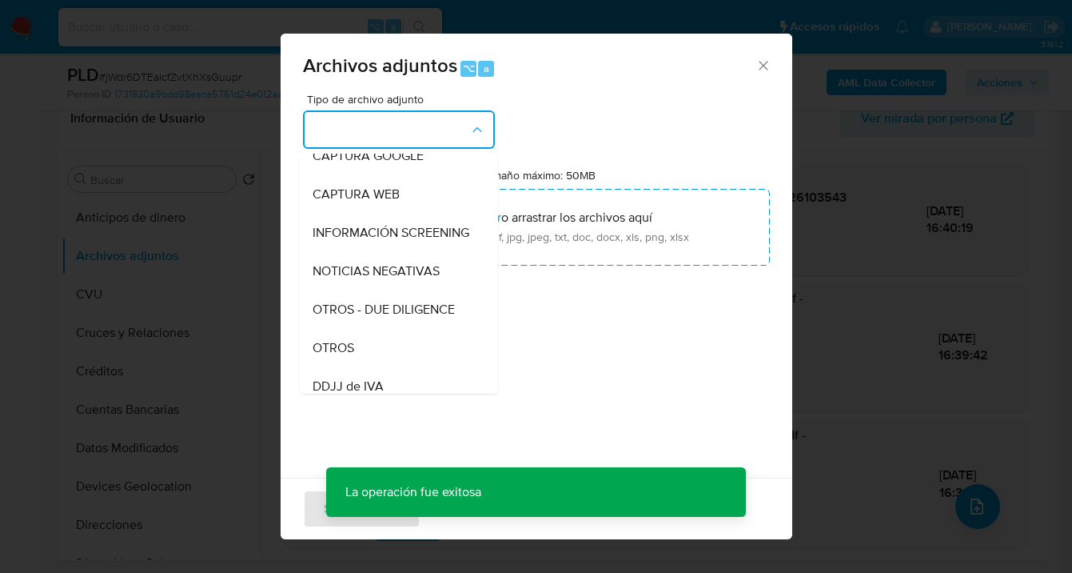
drag, startPoint x: 373, startPoint y: 349, endPoint x: 388, endPoint y: 328, distance: 25.8
click at [373, 349] on div "OTROS" at bounding box center [394, 348] width 163 height 38
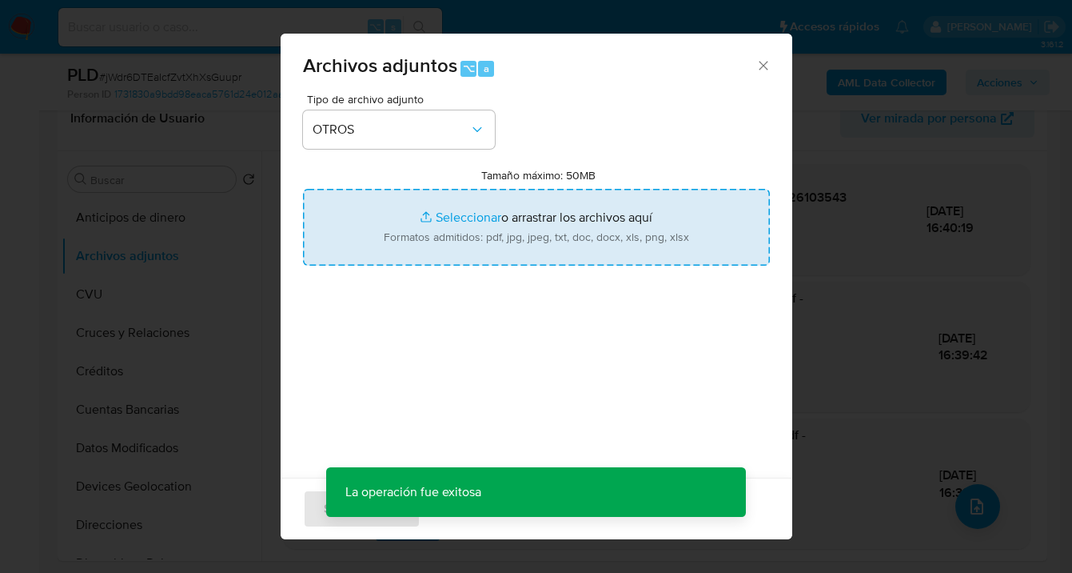
click at [482, 241] on input "Tamaño máximo: 50MB Seleccionar archivos" at bounding box center [536, 227] width 467 height 77
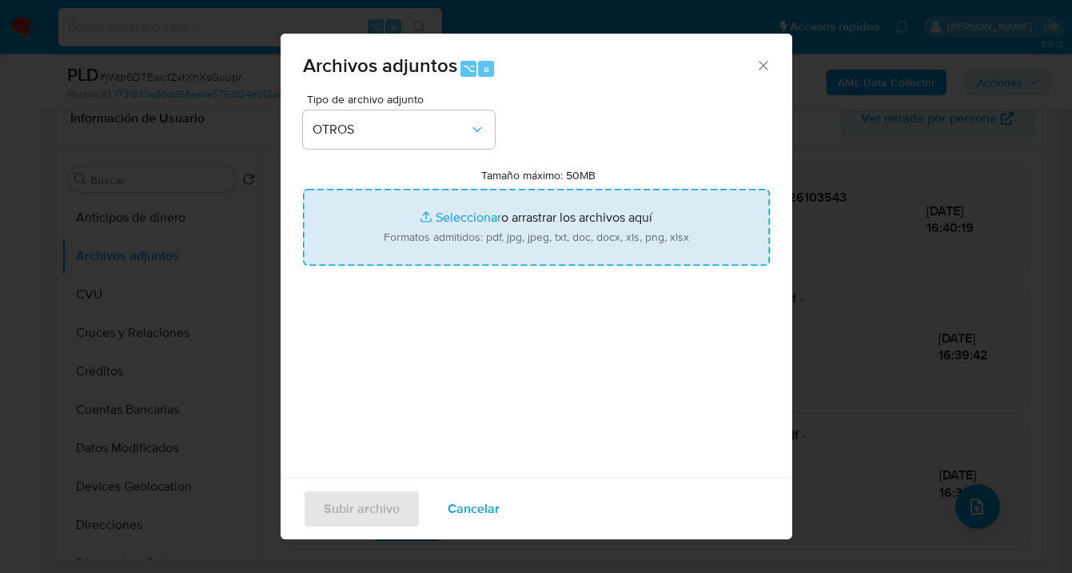
type input "C:\fakepath\2560285003 Movimientos-v10_3.xlsx"
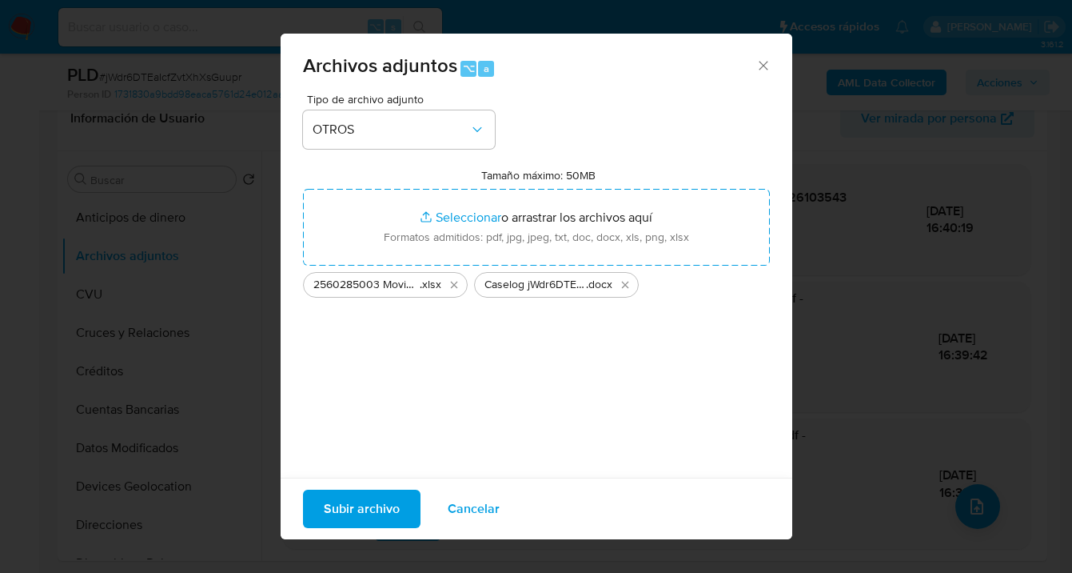
click at [356, 508] on span "Subir archivo" at bounding box center [362, 508] width 76 height 35
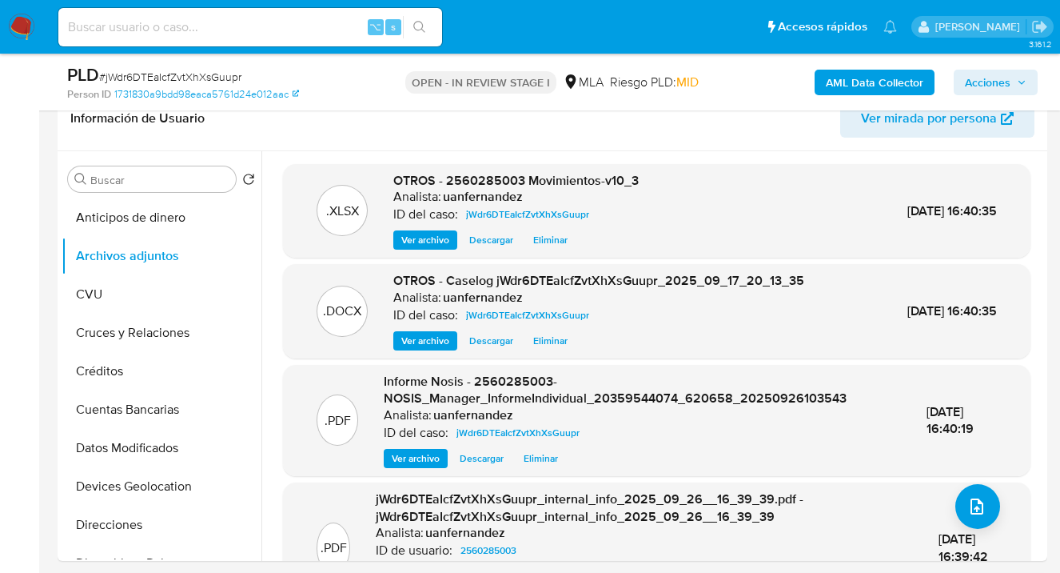
click at [978, 82] on span "Acciones" at bounding box center [988, 83] width 46 height 26
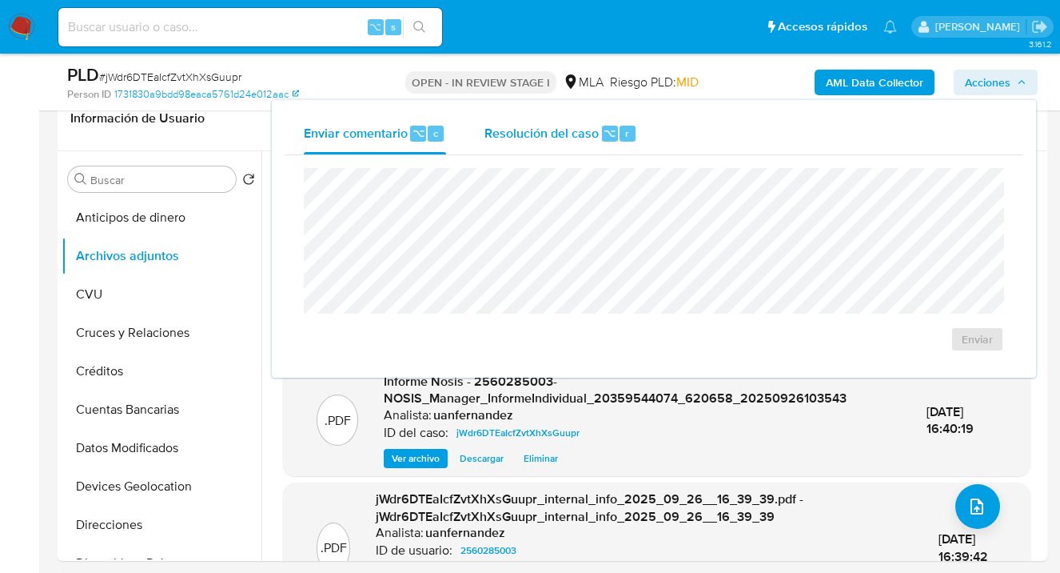
drag, startPoint x: 590, startPoint y: 131, endPoint x: 571, endPoint y: 141, distance: 21.5
click at [589, 130] on span "Resolución del caso" at bounding box center [542, 132] width 114 height 18
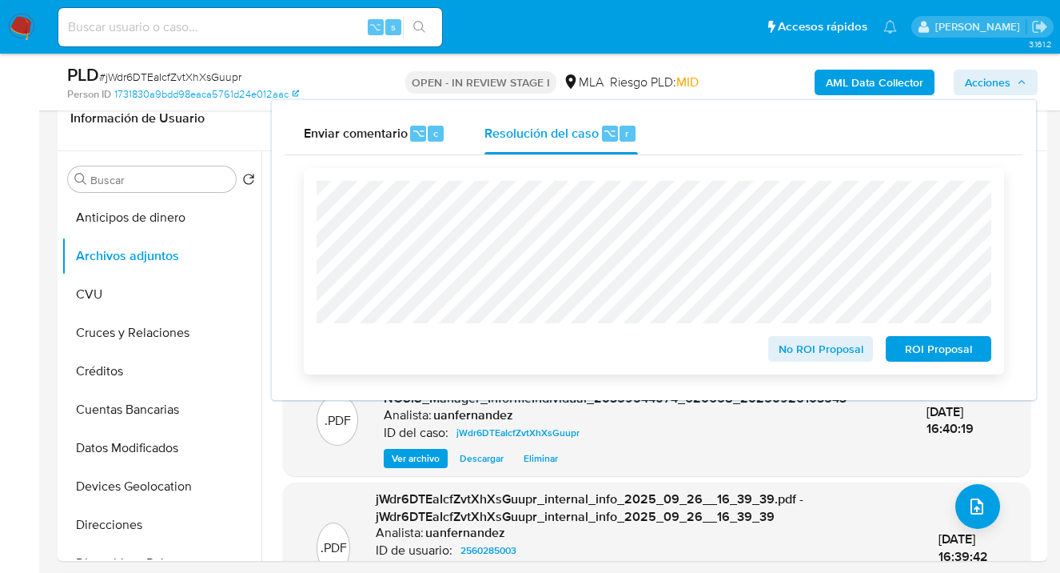
click at [928, 354] on span "ROI Proposal" at bounding box center [938, 348] width 83 height 22
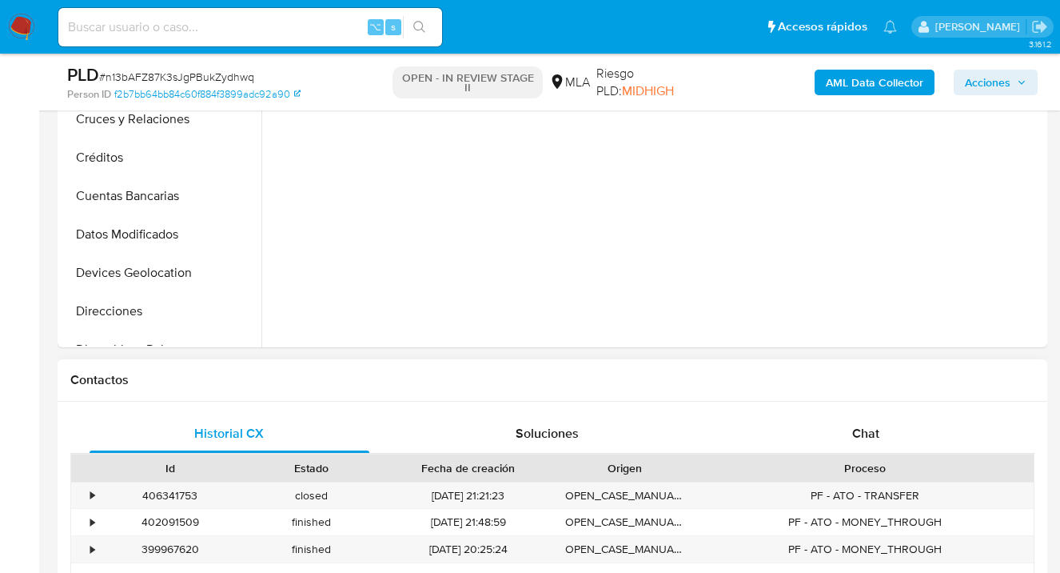
scroll to position [511, 0]
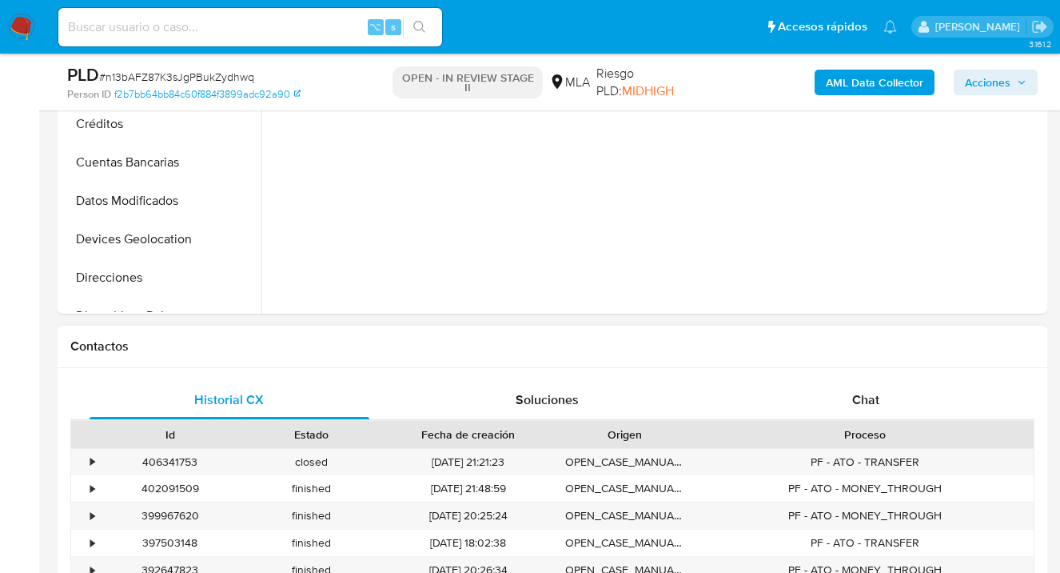
select select "10"
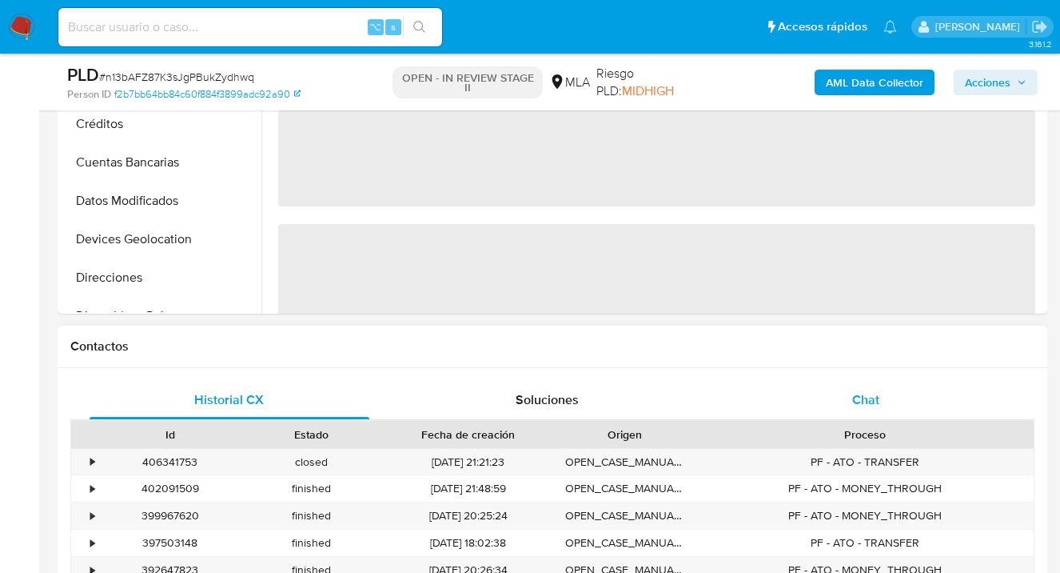
drag, startPoint x: 889, startPoint y: 397, endPoint x: 868, endPoint y: 385, distance: 24.0
click at [889, 397] on div "Chat" at bounding box center [866, 400] width 280 height 38
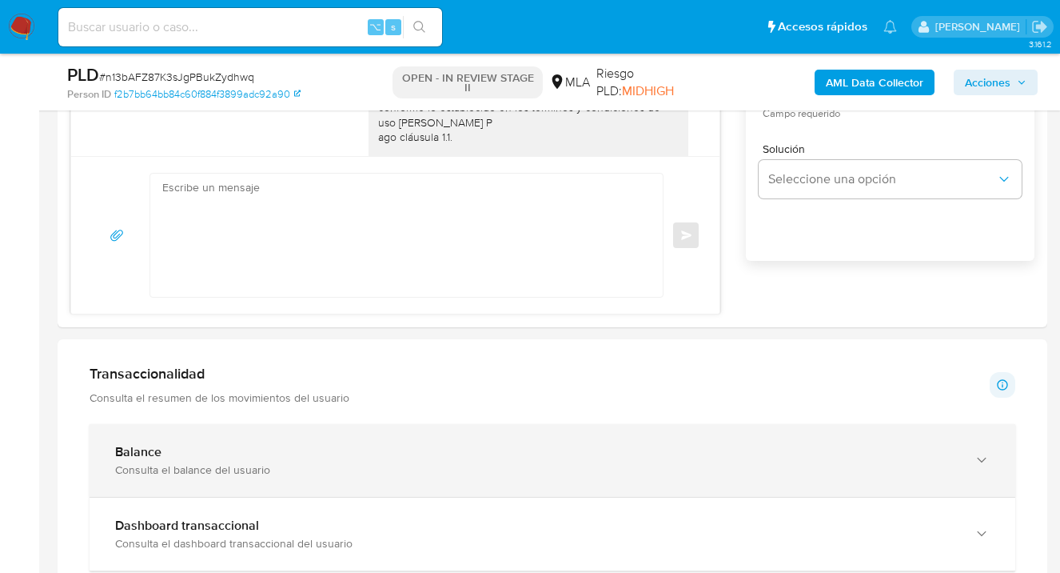
scroll to position [1121, 0]
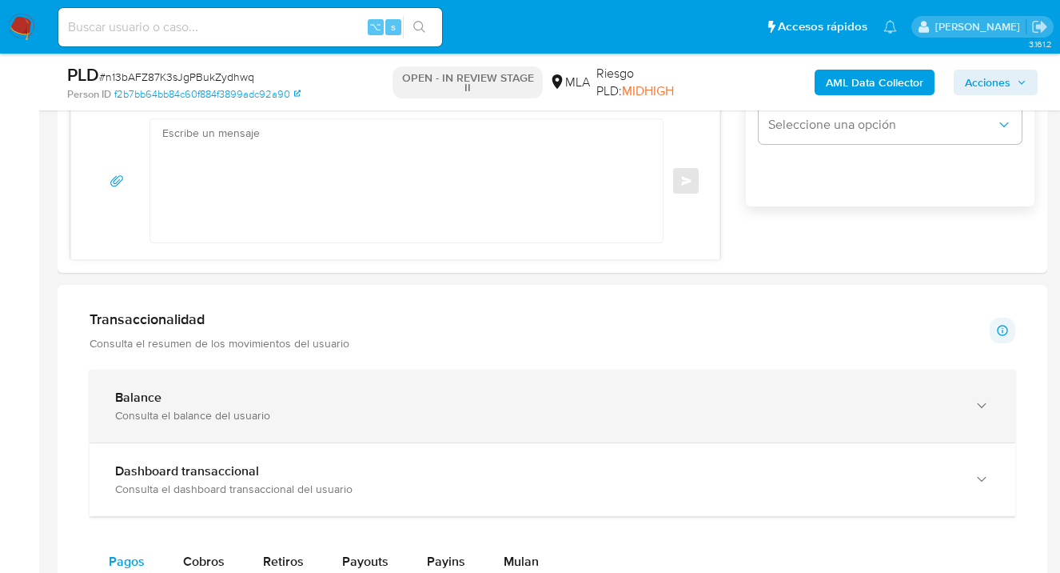
click at [984, 408] on icon "button" at bounding box center [982, 405] width 16 height 16
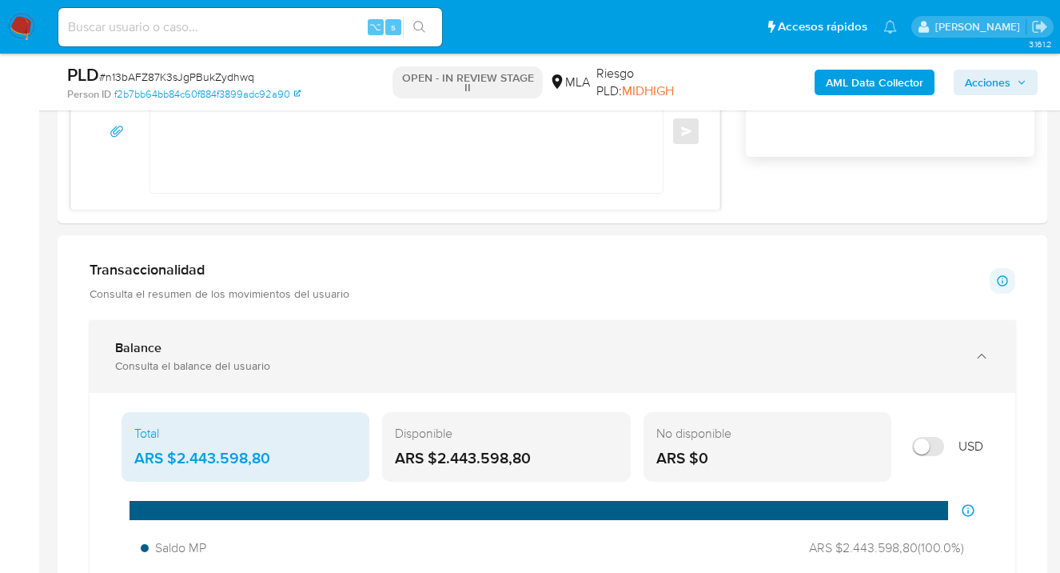
scroll to position [1244, 0]
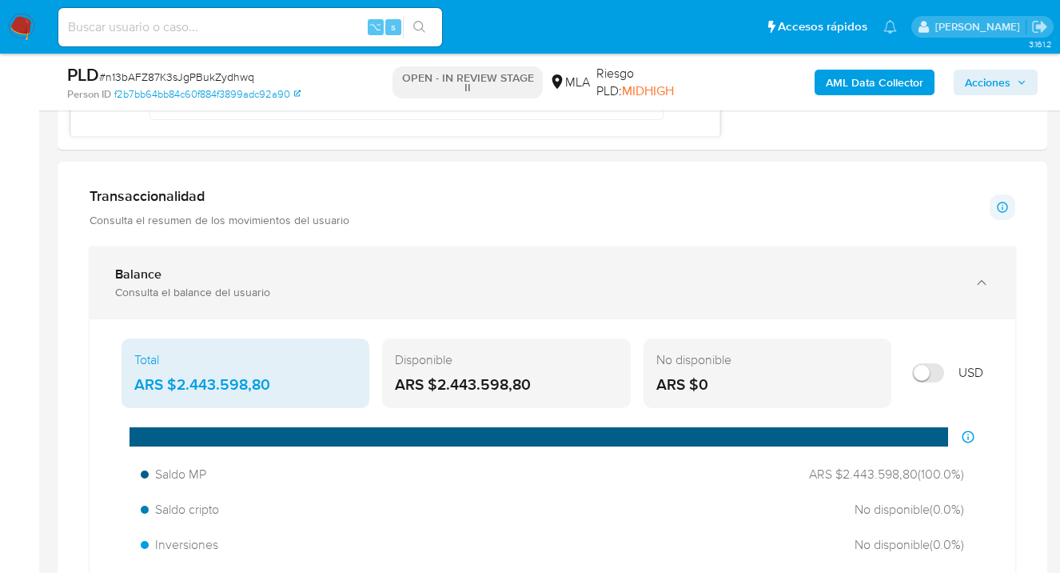
click at [983, 283] on icon "button" at bounding box center [982, 282] width 16 height 16
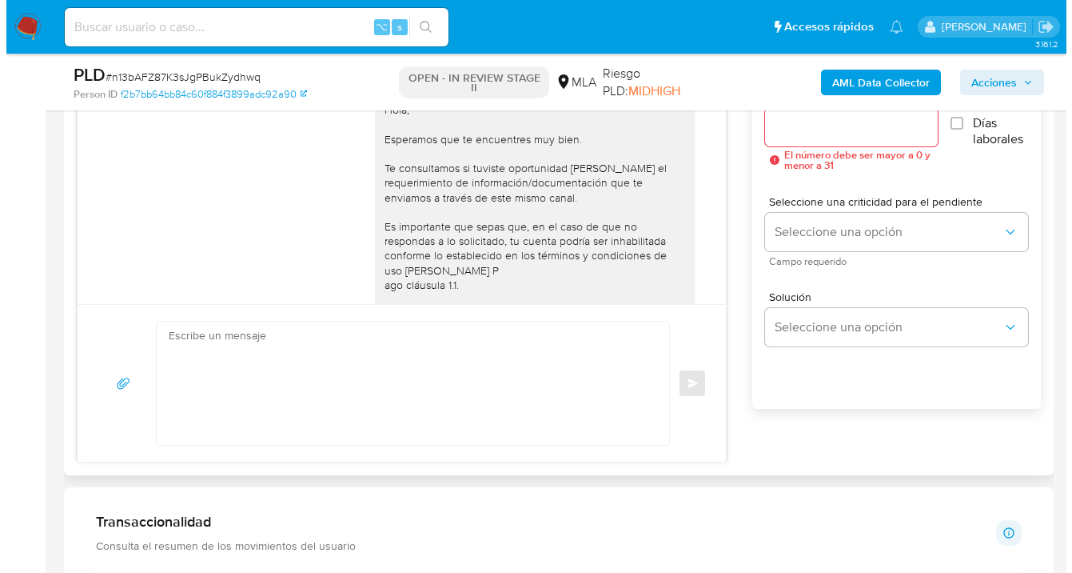
scroll to position [887, 0]
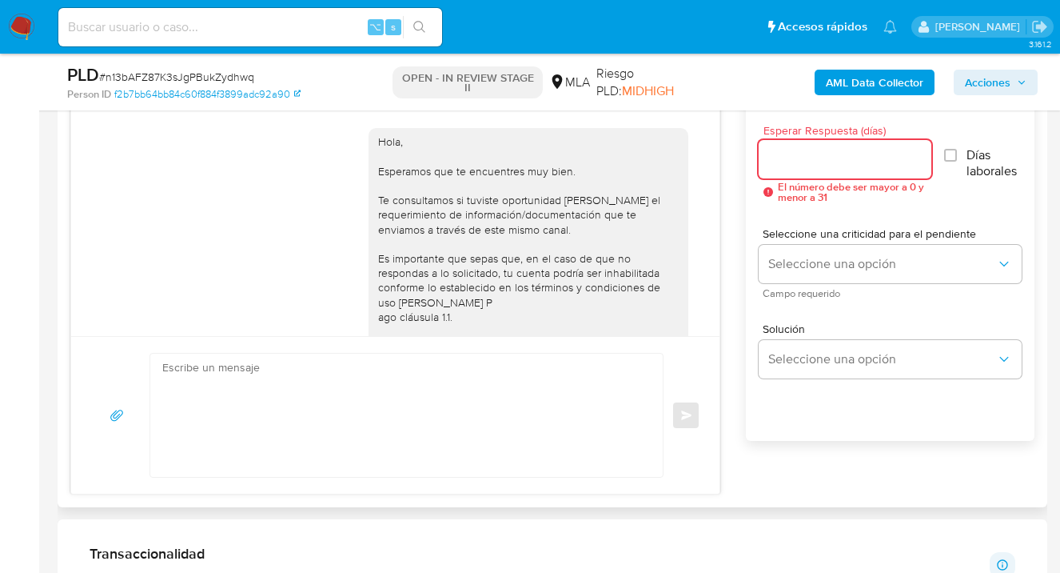
click at [770, 157] on input "Esperar Respuesta (días)" at bounding box center [845, 159] width 173 height 21
type input "1"
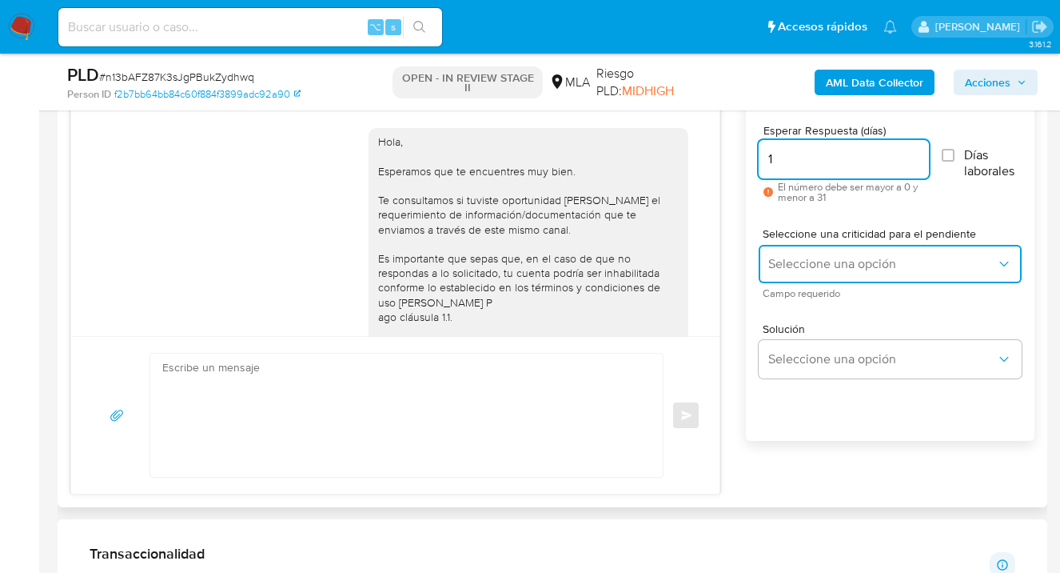
click at [842, 268] on span "Seleccione una opción" at bounding box center [882, 264] width 228 height 16
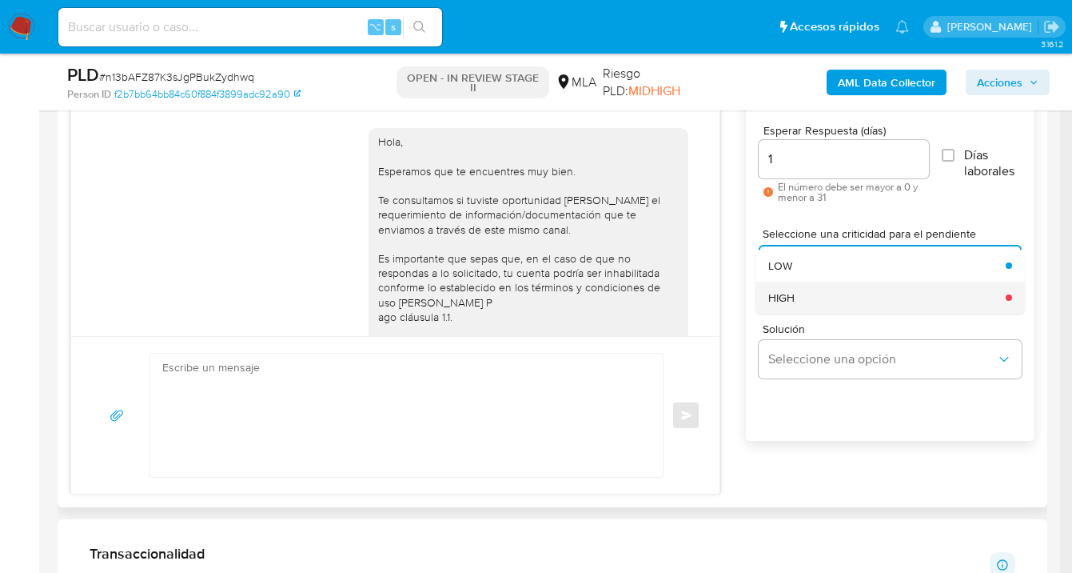
click at [826, 297] on div "HIGH" at bounding box center [882, 297] width 228 height 32
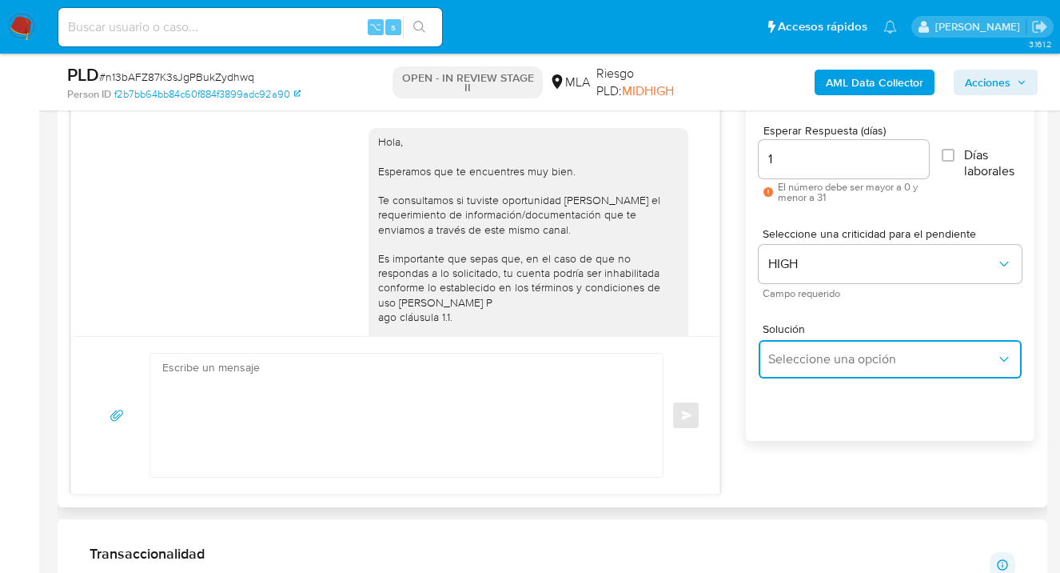
click at [828, 357] on span "Seleccione una opción" at bounding box center [882, 359] width 228 height 16
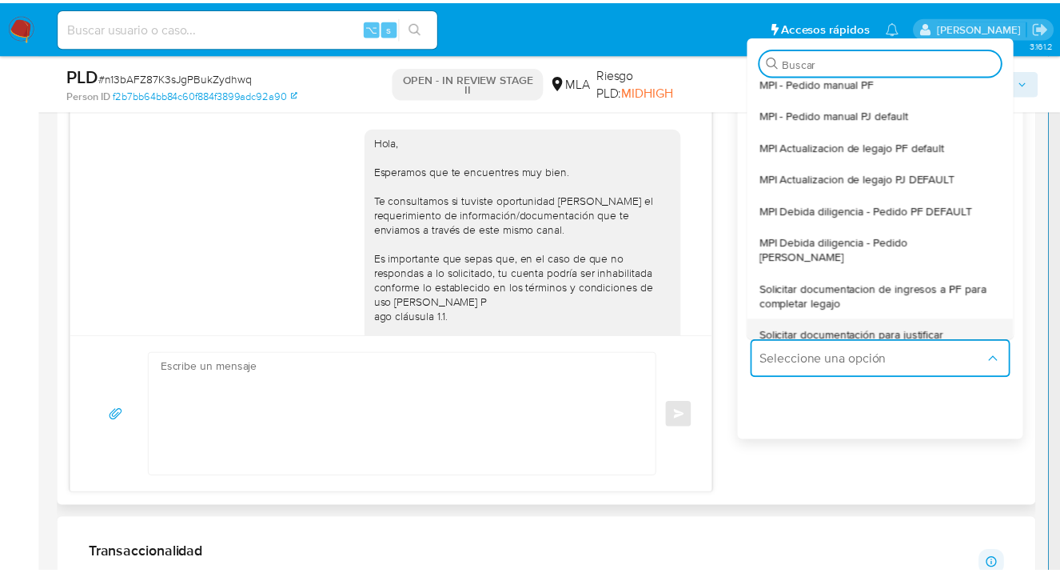
scroll to position [27, 0]
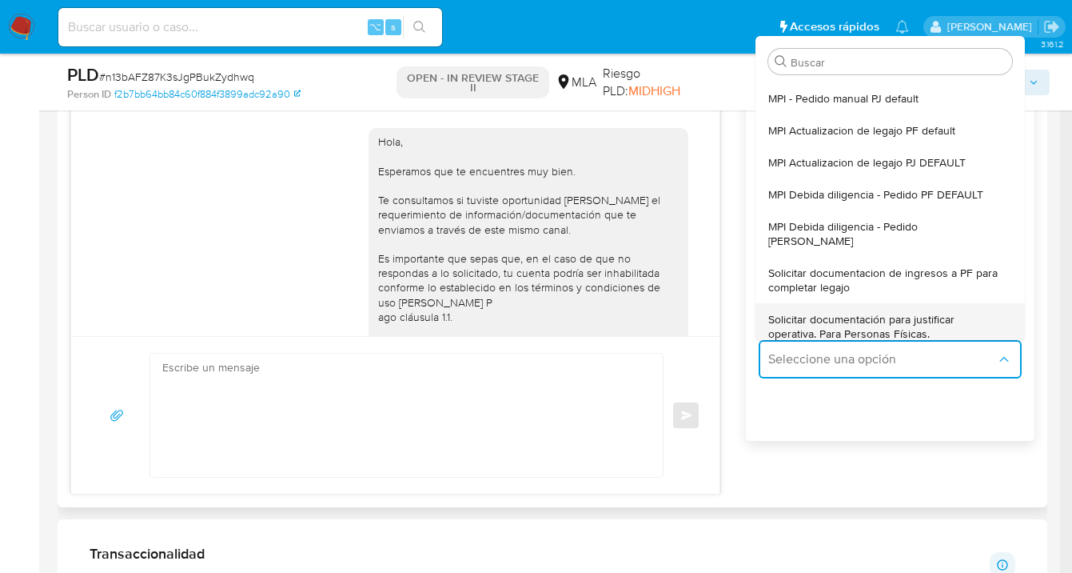
click at [902, 320] on span "Solicitar documentación para justificar operativa. Para Personas Físicas." at bounding box center [885, 326] width 234 height 29
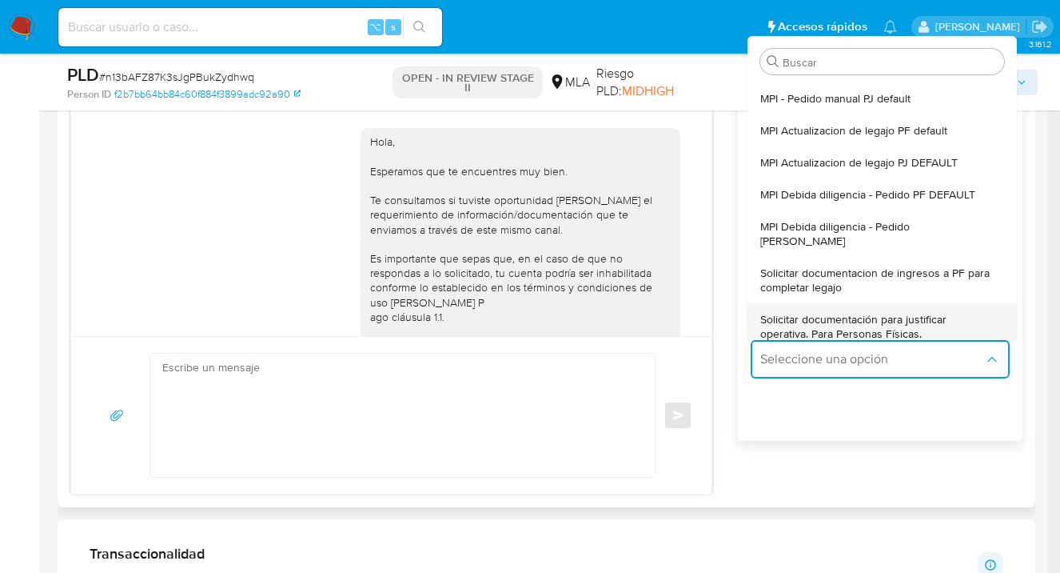
type textarea "Hola,En función de las operaciones registradas en tu cuenta de Mercado Pago, ne…"
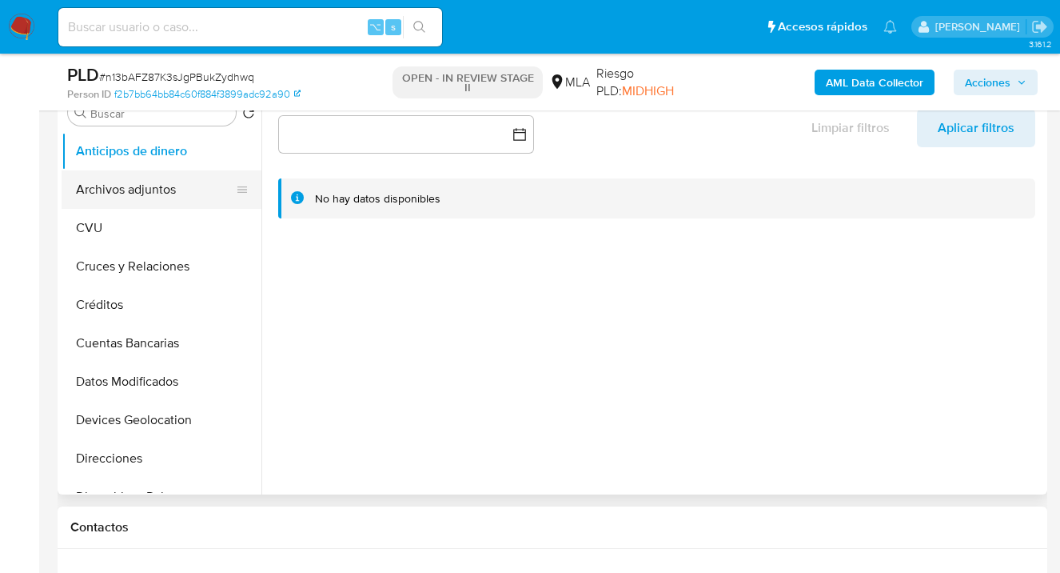
scroll to position [213, 0]
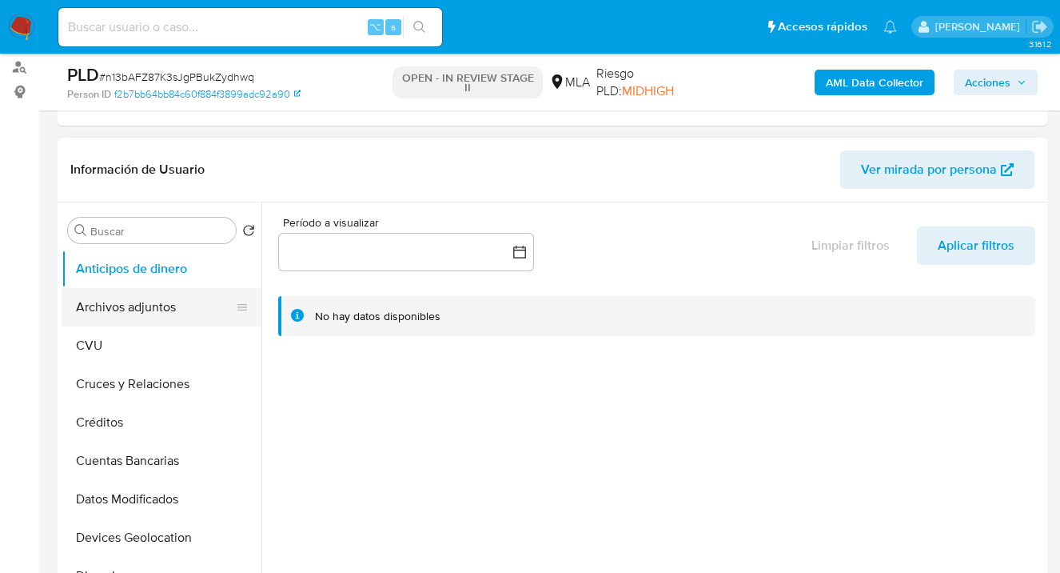
click at [172, 307] on button "Archivos adjuntos" at bounding box center [155, 307] width 187 height 38
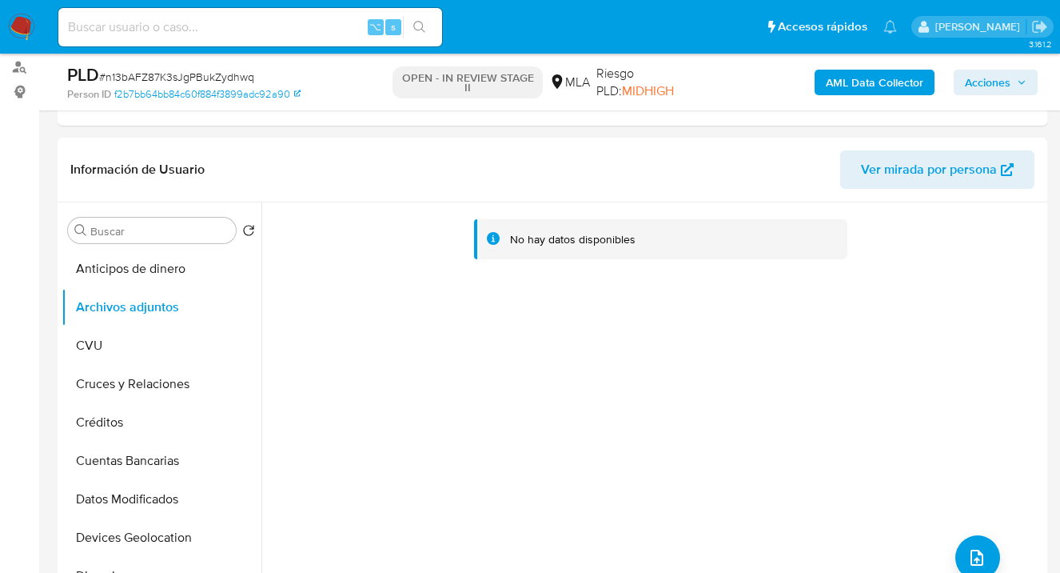
click at [880, 84] on b "AML Data Collector" at bounding box center [875, 83] width 98 height 26
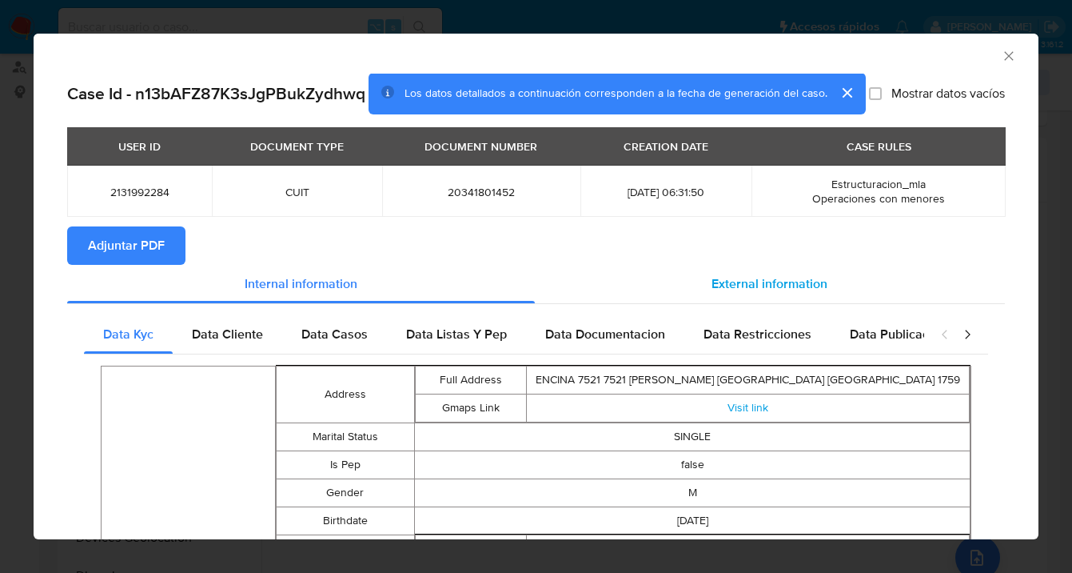
click at [759, 293] on span "External information" at bounding box center [770, 283] width 116 height 18
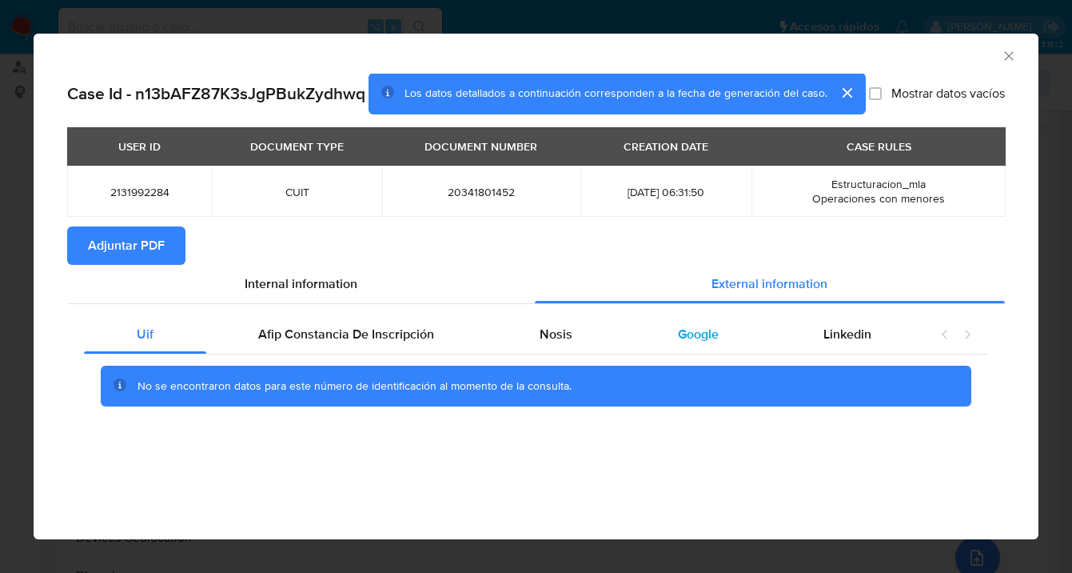
click at [700, 345] on div "Google" at bounding box center [698, 334] width 146 height 38
click at [158, 243] on span "Adjuntar PDF" at bounding box center [126, 245] width 77 height 35
click at [1012, 55] on icon "Cerrar ventana" at bounding box center [1009, 56] width 16 height 16
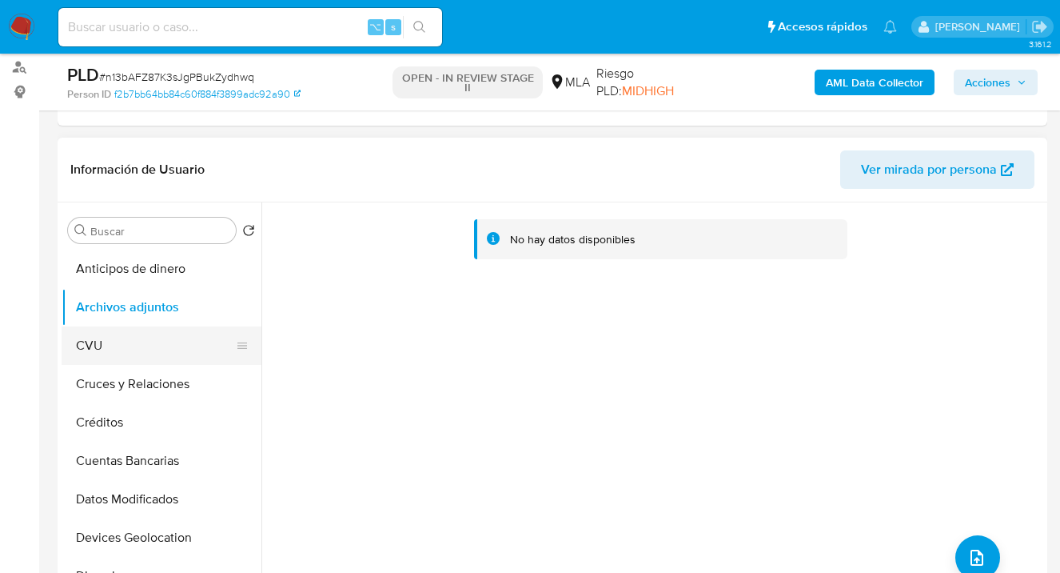
click at [169, 345] on button "CVU" at bounding box center [155, 345] width 187 height 38
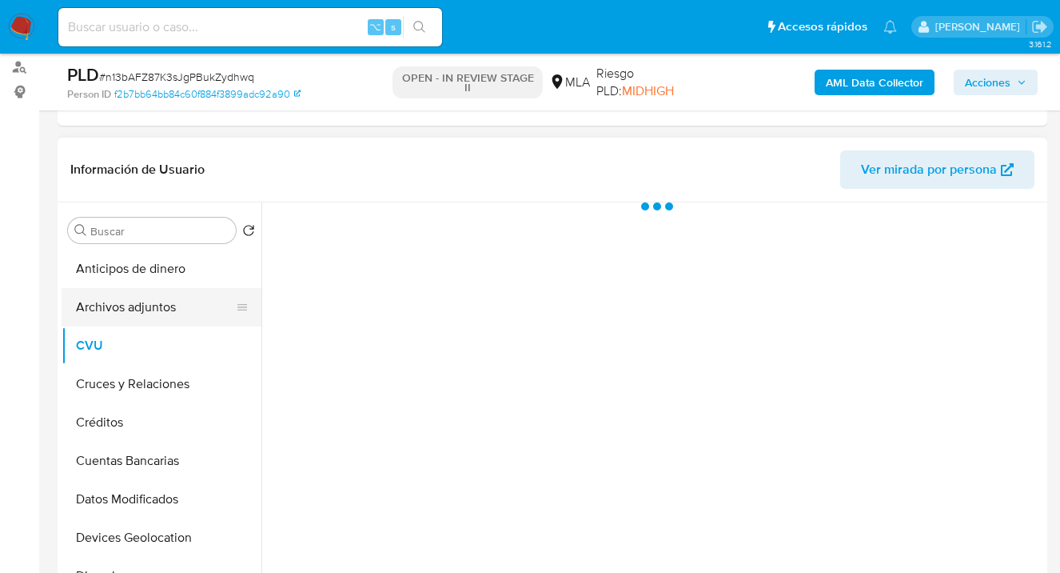
click at [177, 309] on button "Archivos adjuntos" at bounding box center [155, 307] width 187 height 38
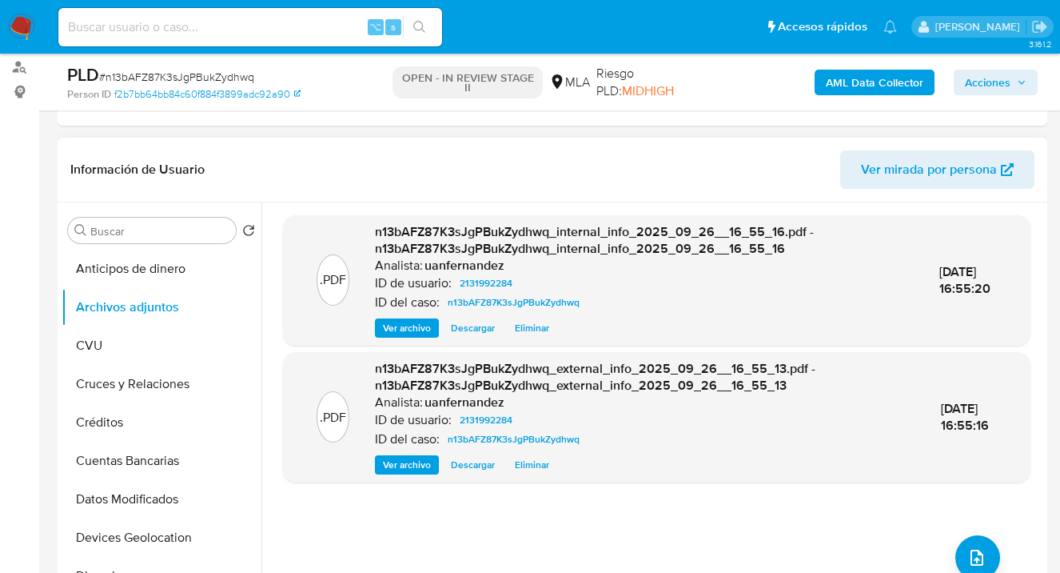
click at [924, 170] on span "Ver mirada por persona" at bounding box center [929, 169] width 136 height 38
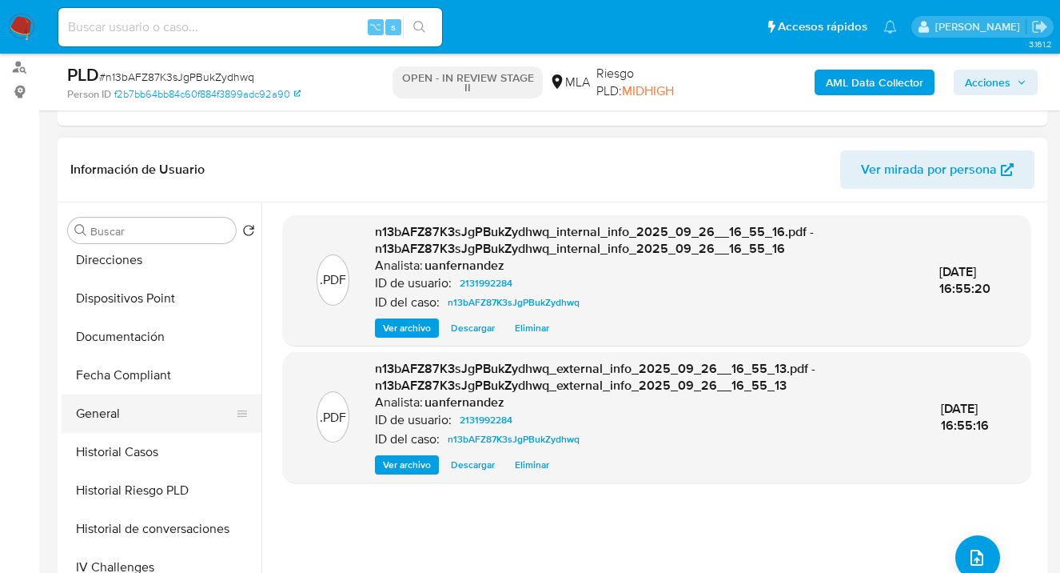
scroll to position [333, 0]
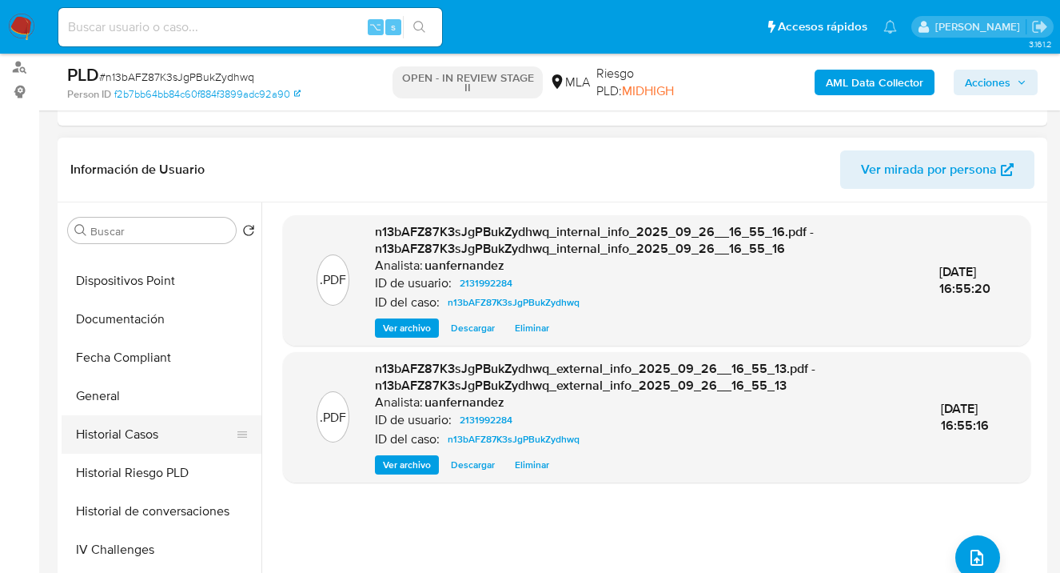
drag, startPoint x: 163, startPoint y: 425, endPoint x: 199, endPoint y: 421, distance: 36.2
click at [163, 425] on button "Historial Casos" at bounding box center [155, 434] width 187 height 38
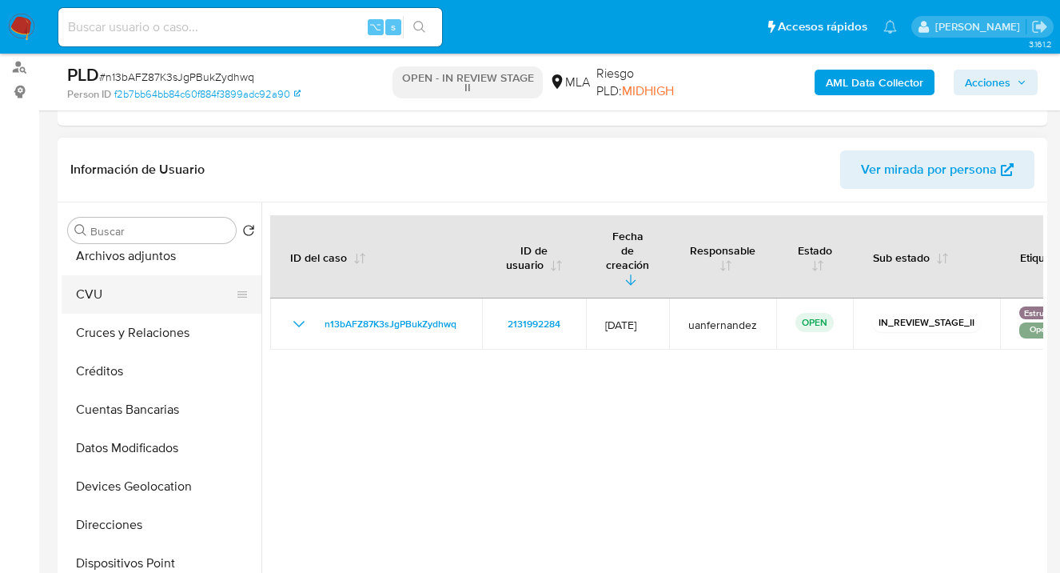
scroll to position [0, 0]
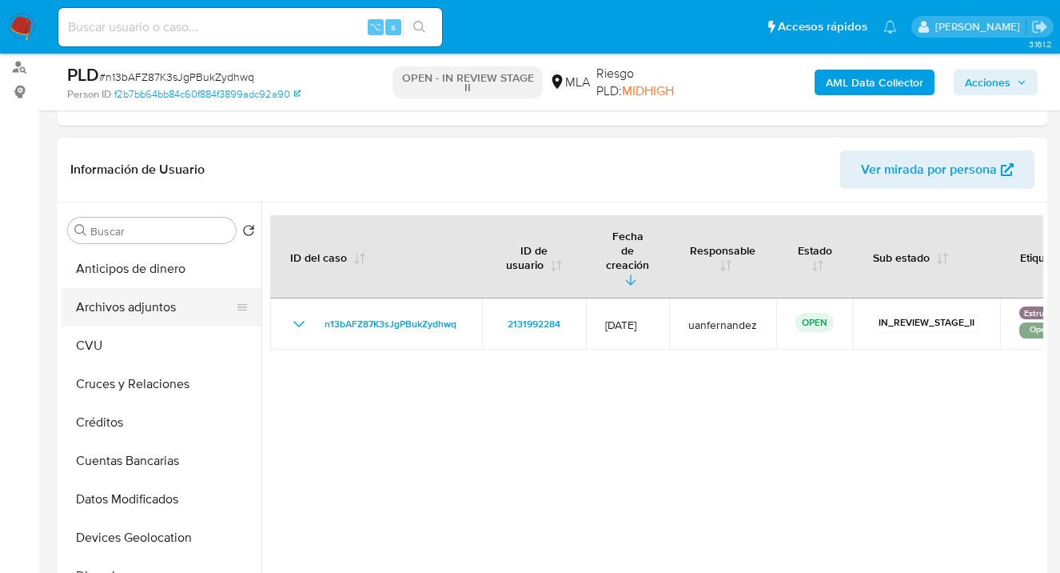
drag, startPoint x: 156, startPoint y: 306, endPoint x: 198, endPoint y: 301, distance: 41.9
click at [156, 307] on button "Archivos adjuntos" at bounding box center [155, 307] width 187 height 38
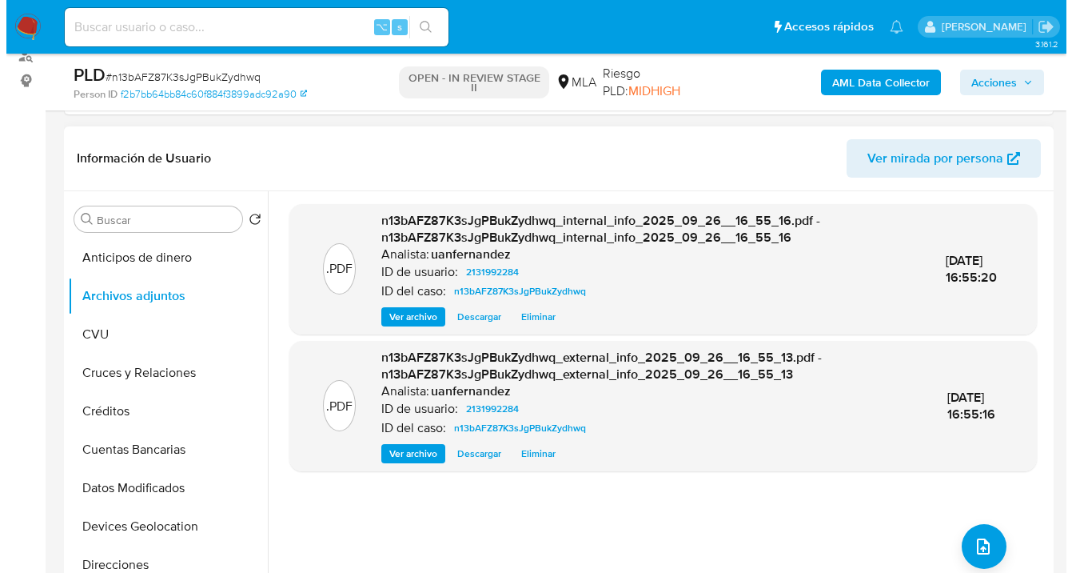
scroll to position [241, 0]
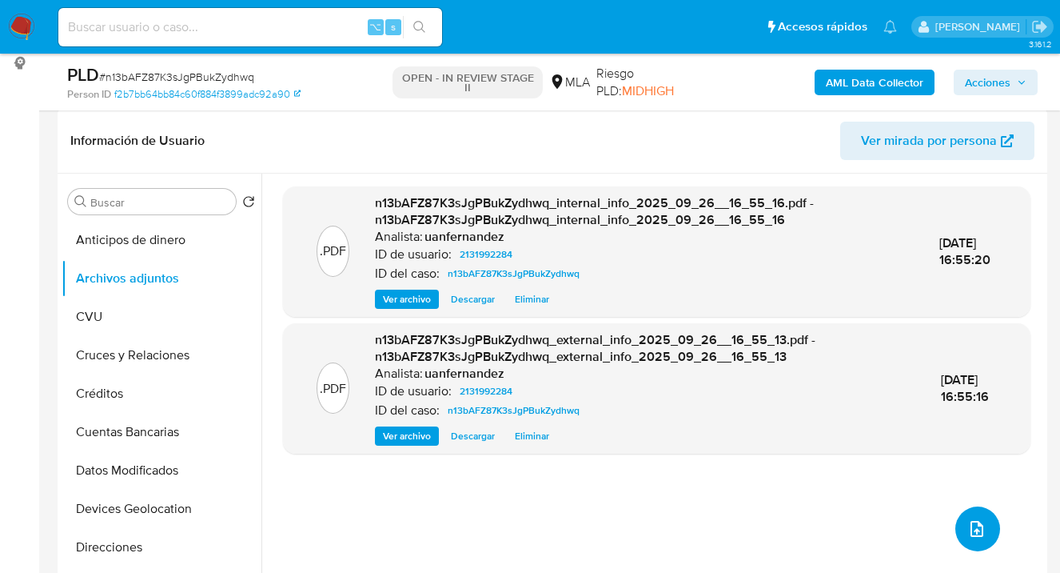
click at [969, 525] on icon "upload-file" at bounding box center [977, 528] width 19 height 19
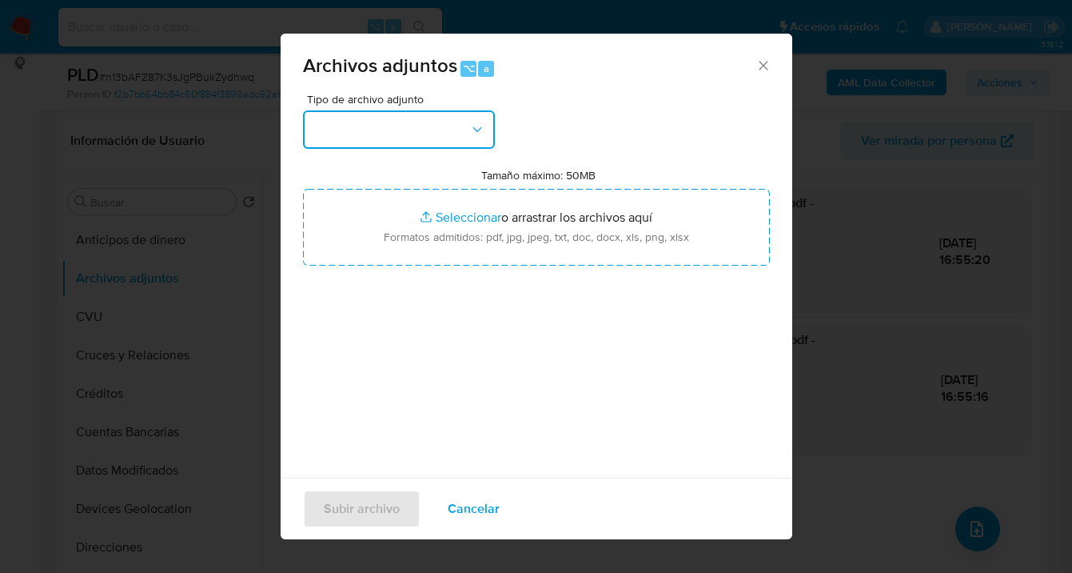
click at [481, 130] on icon "button" at bounding box center [477, 130] width 16 height 16
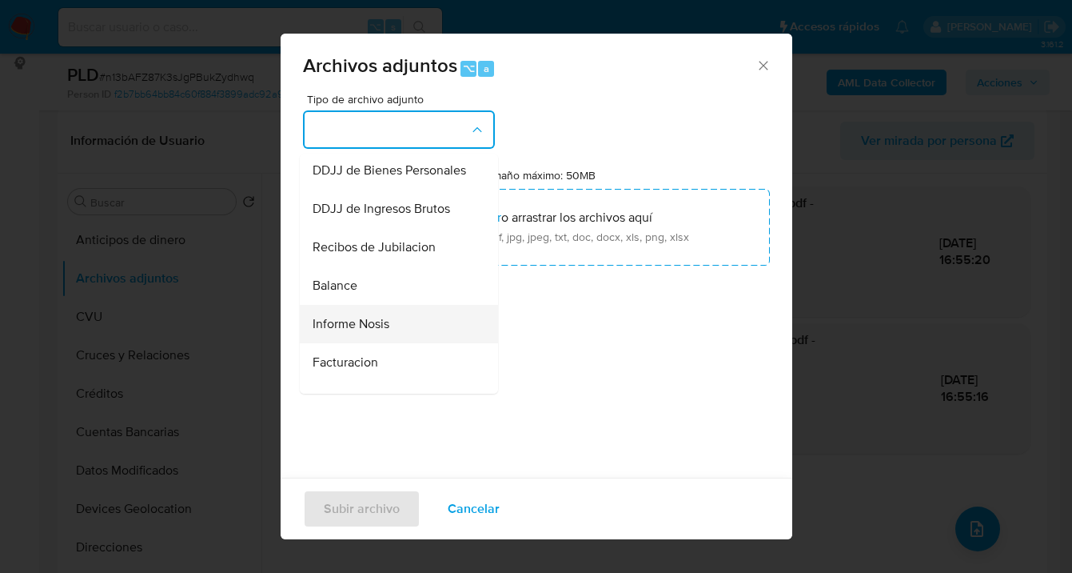
scroll to position [501, 0]
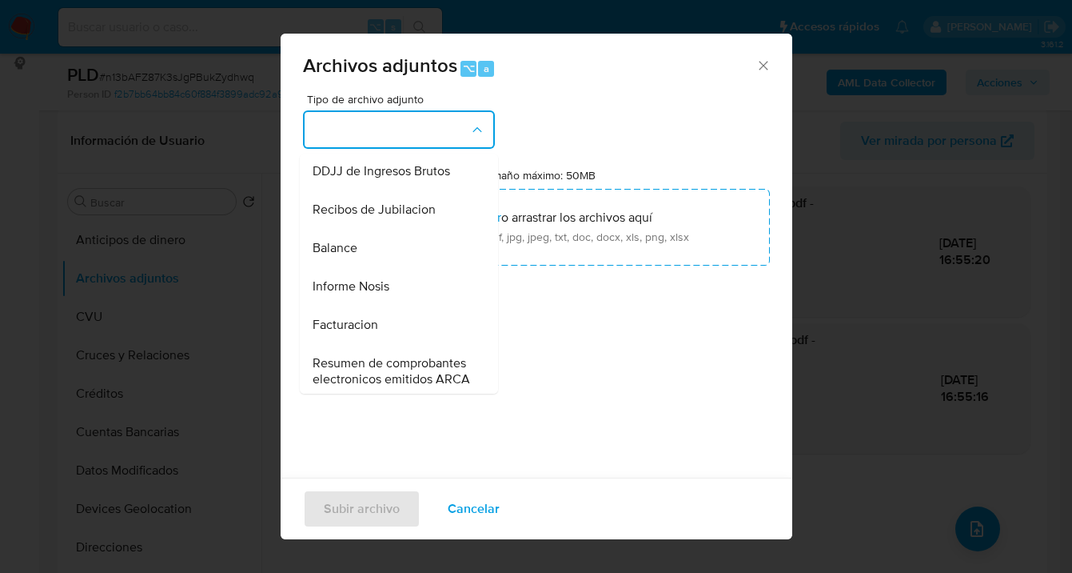
drag, startPoint x: 381, startPoint y: 325, endPoint x: 387, endPoint y: 316, distance: 10.9
click at [381, 294] on span "Informe Nosis" at bounding box center [351, 286] width 77 height 16
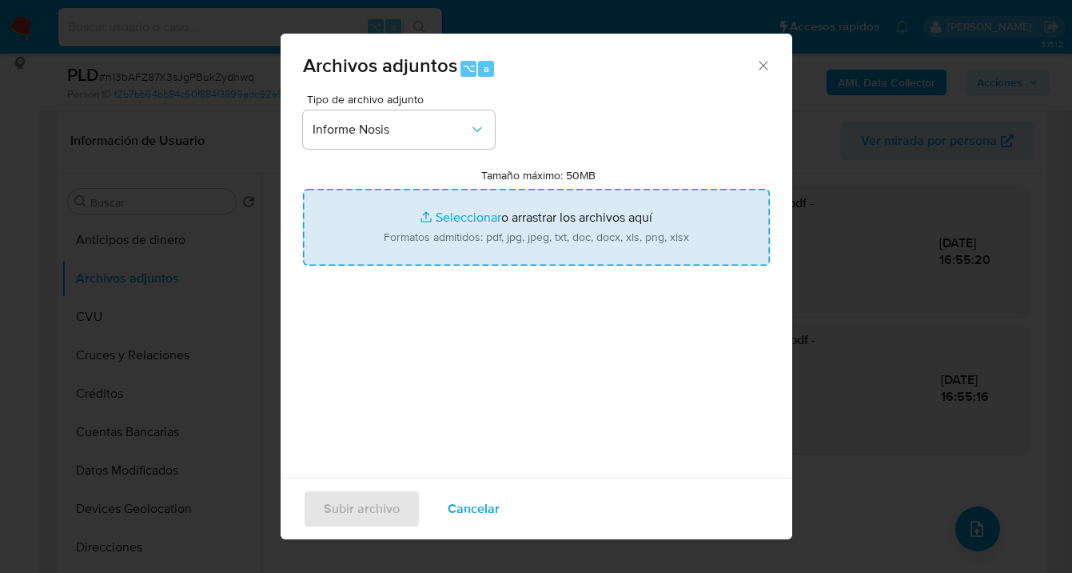
click at [508, 250] on input "Tamaño máximo: 50MB Seleccionar archivos" at bounding box center [536, 227] width 467 height 77
type input "C:\fakepath\2131992284-NOSIS_Manager_InformeIndividual_20341801452_620658_20250…"
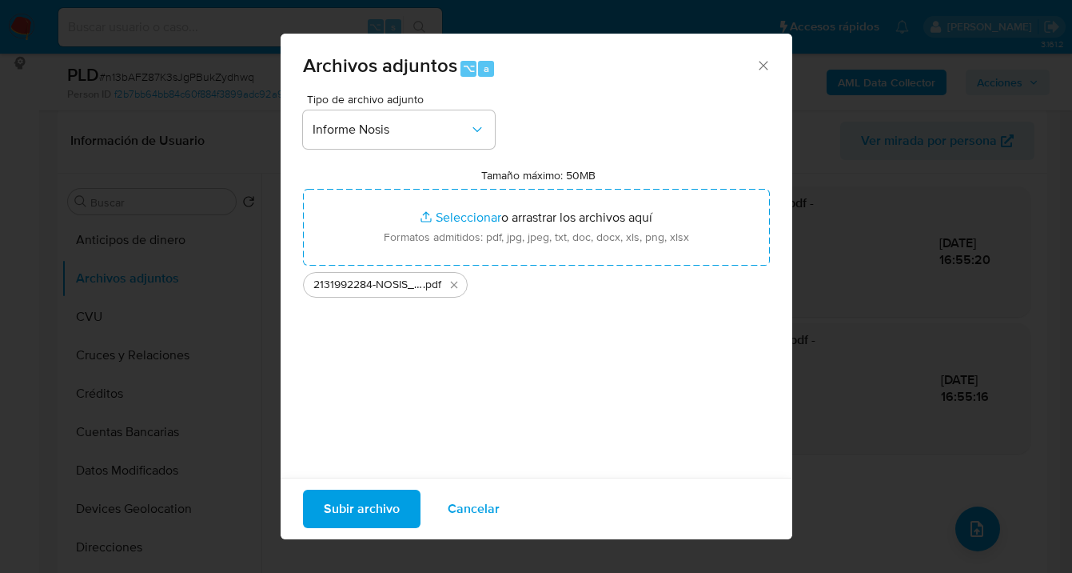
click at [361, 511] on span "Subir archivo" at bounding box center [362, 508] width 76 height 35
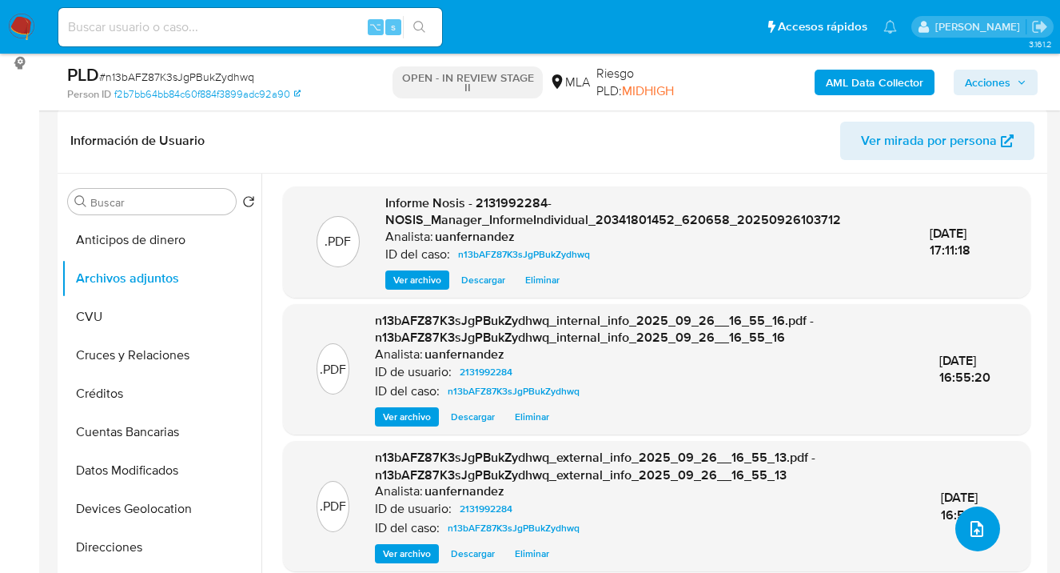
click at [981, 529] on button "upload-file" at bounding box center [978, 528] width 45 height 45
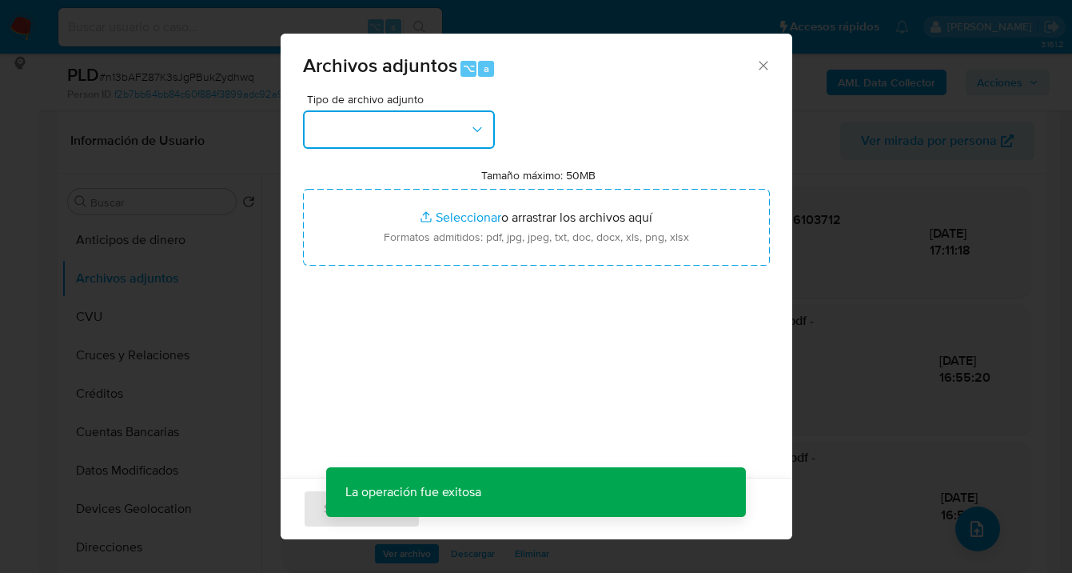
click at [474, 135] on icon "button" at bounding box center [477, 130] width 16 height 16
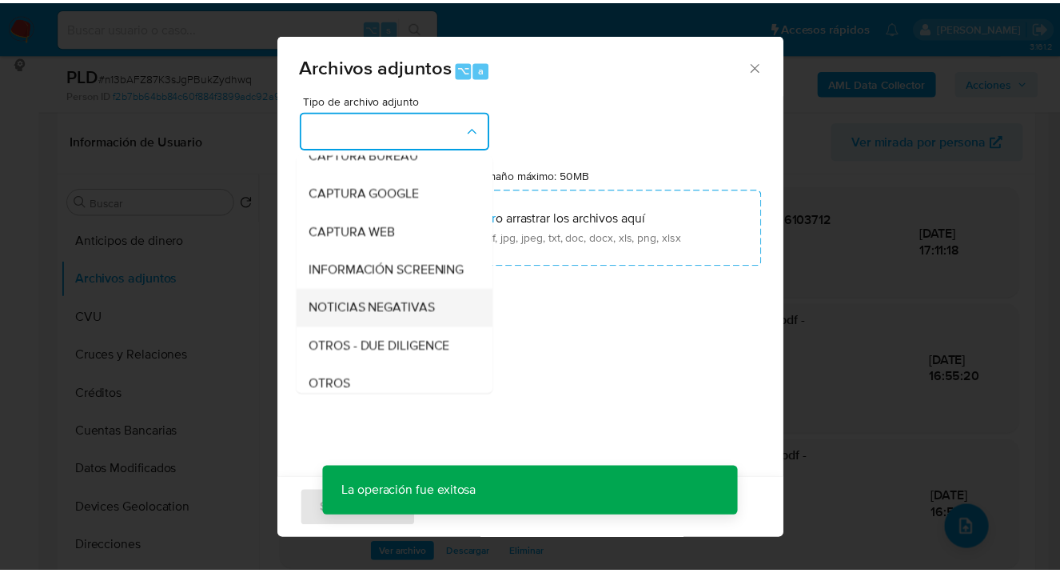
scroll to position [155, 0]
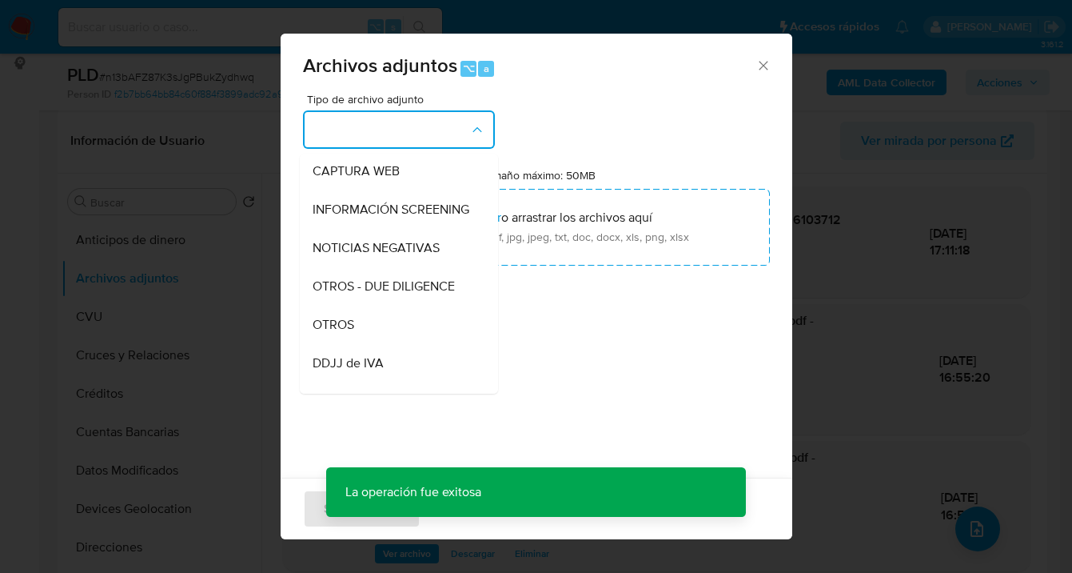
drag, startPoint x: 382, startPoint y: 333, endPoint x: 481, endPoint y: 279, distance: 112.0
click at [382, 333] on div "OTROS" at bounding box center [394, 324] width 163 height 38
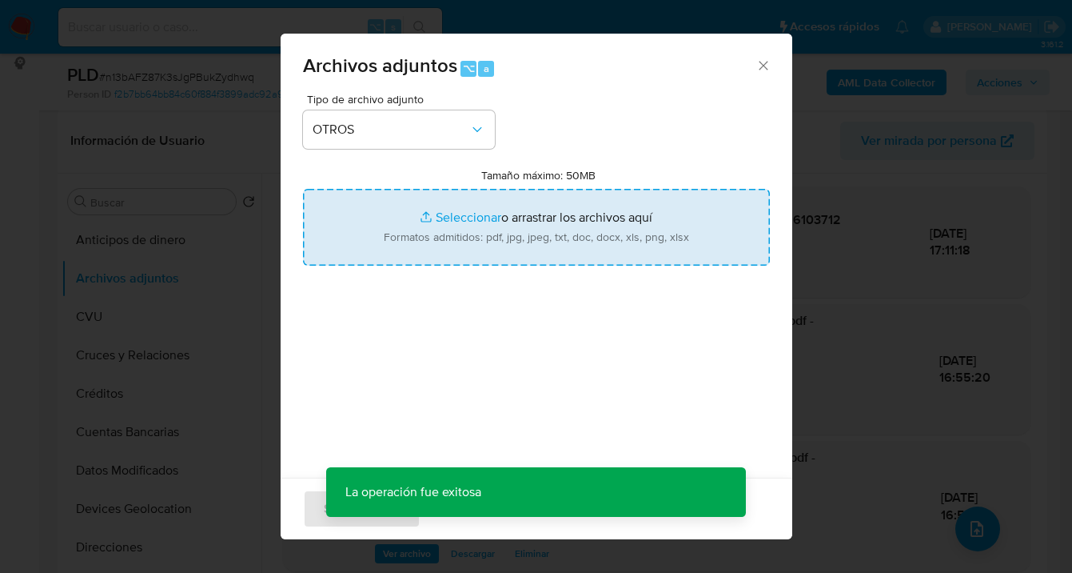
click at [486, 231] on input "Tamaño máximo: 50MB Seleccionar archivos" at bounding box center [536, 227] width 467 height 77
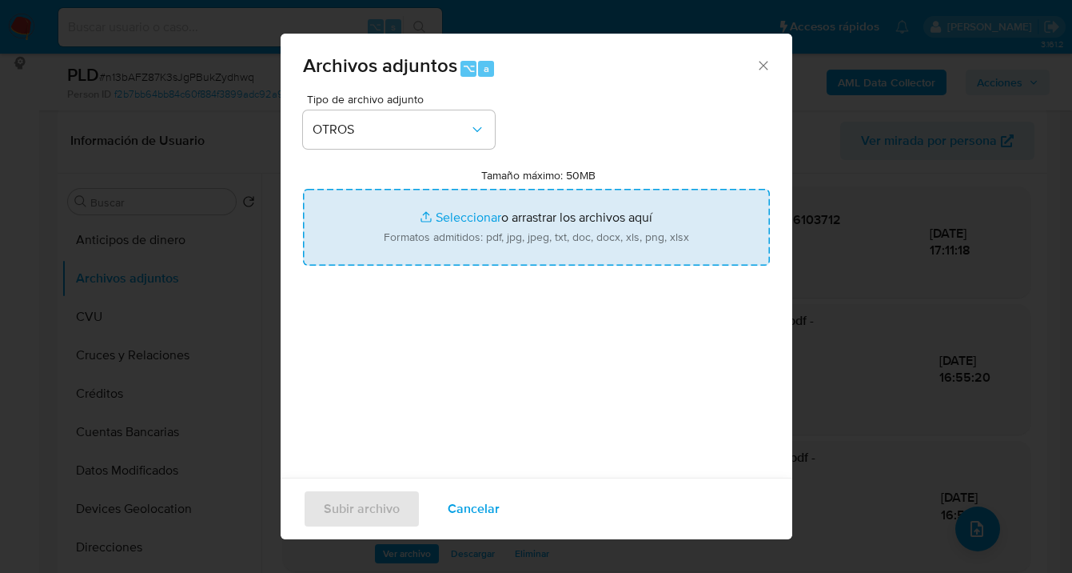
type input "C:\fakepath\2131992284 Movimientos-v10_3.xlsx"
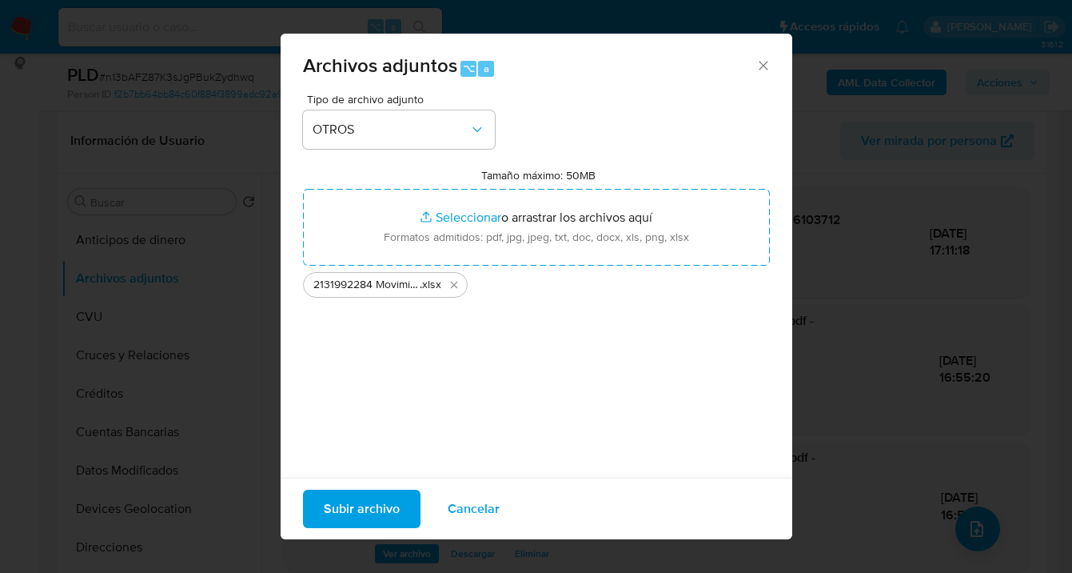
click at [322, 507] on button "Subir archivo" at bounding box center [362, 508] width 118 height 38
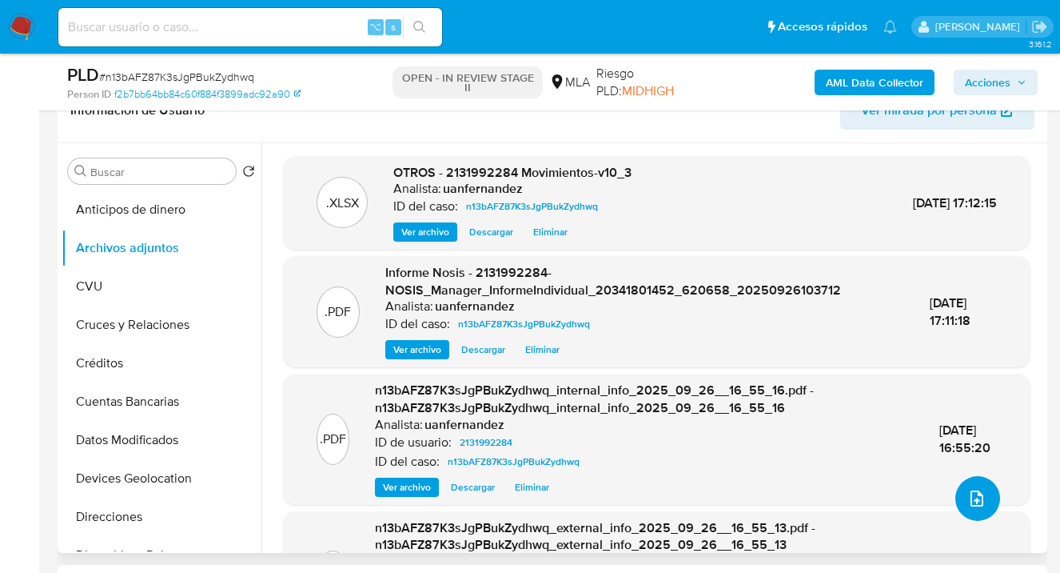
scroll to position [240, 0]
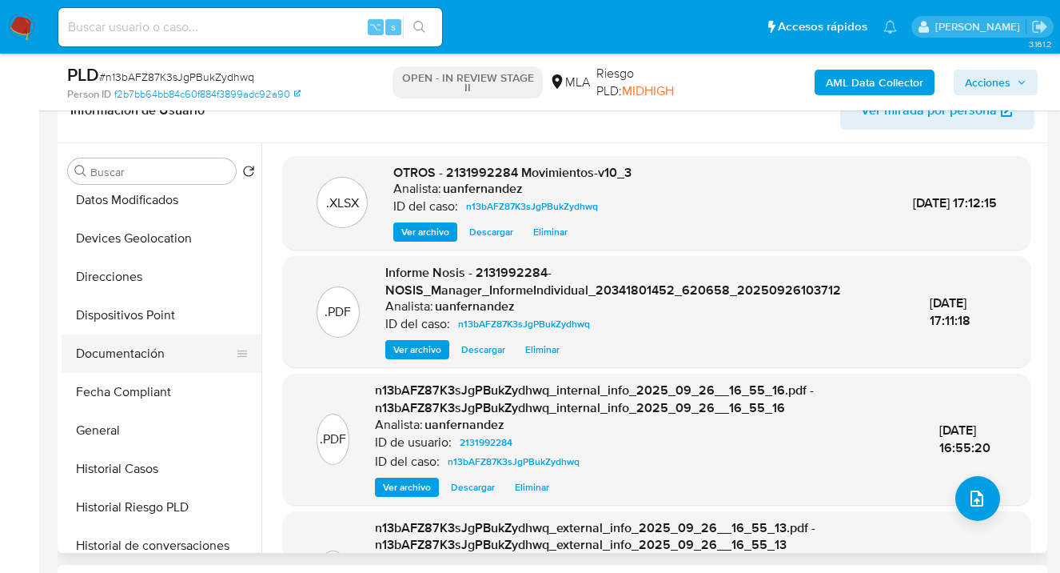
click at [181, 357] on button "Documentación" at bounding box center [155, 353] width 187 height 38
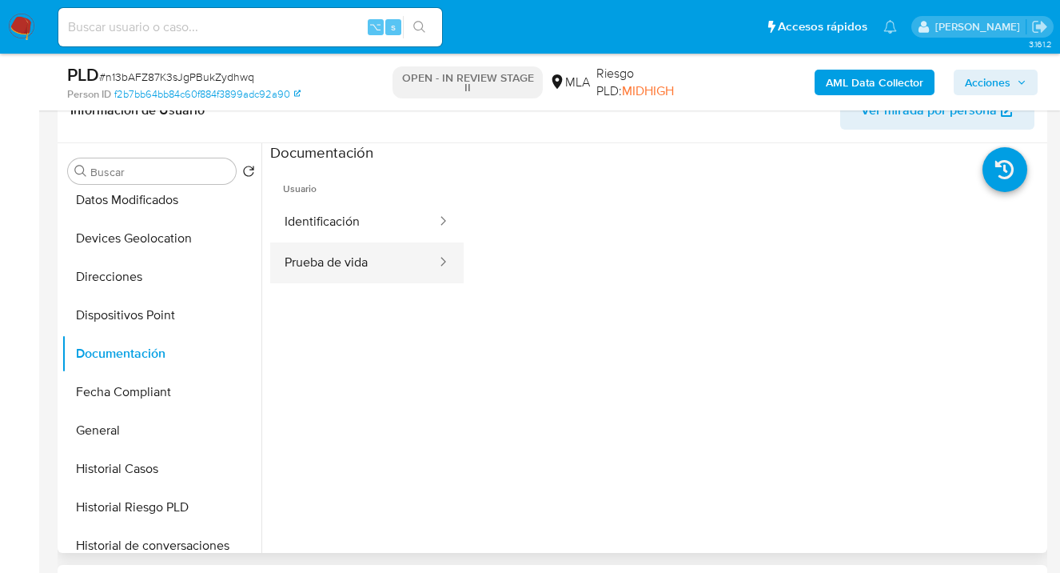
drag, startPoint x: 381, startPoint y: 273, endPoint x: 410, endPoint y: 273, distance: 29.6
click at [381, 273] on button "Prueba de vida" at bounding box center [354, 262] width 168 height 41
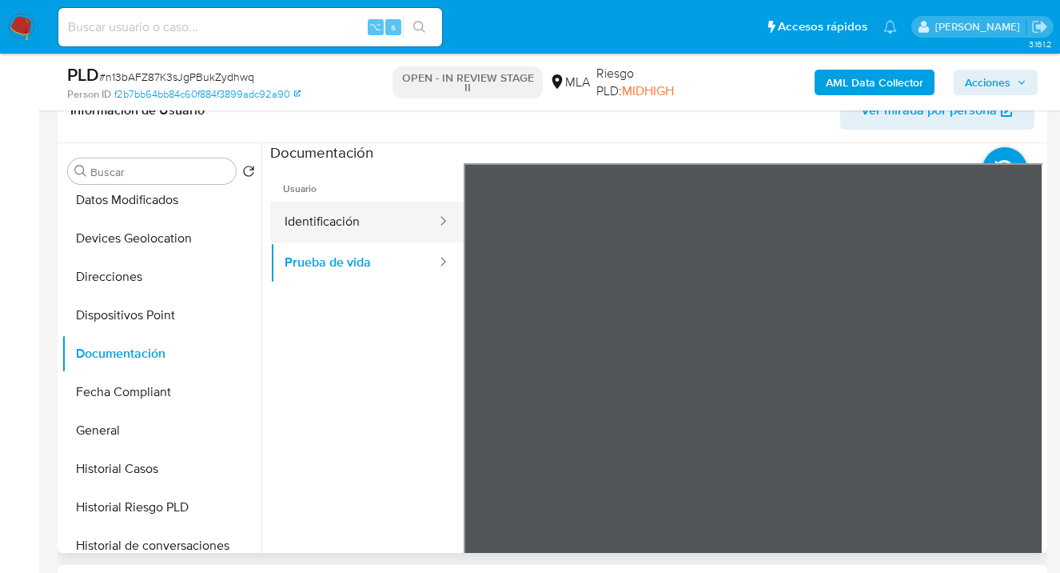
click at [349, 212] on button "Identificación" at bounding box center [354, 222] width 168 height 41
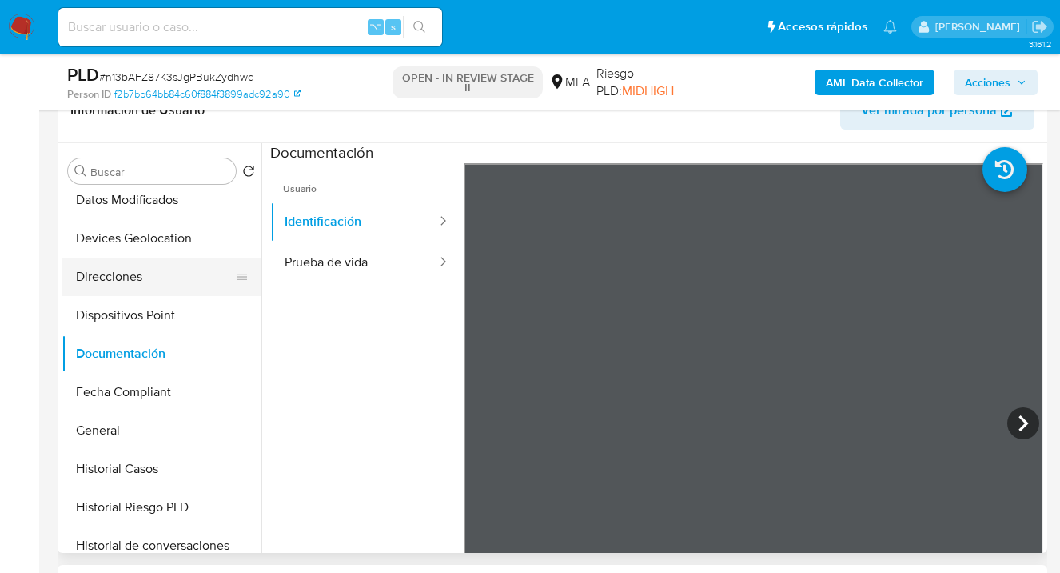
drag, startPoint x: 179, startPoint y: 283, endPoint x: 190, endPoint y: 285, distance: 10.7
click at [179, 283] on button "Direcciones" at bounding box center [155, 276] width 187 height 38
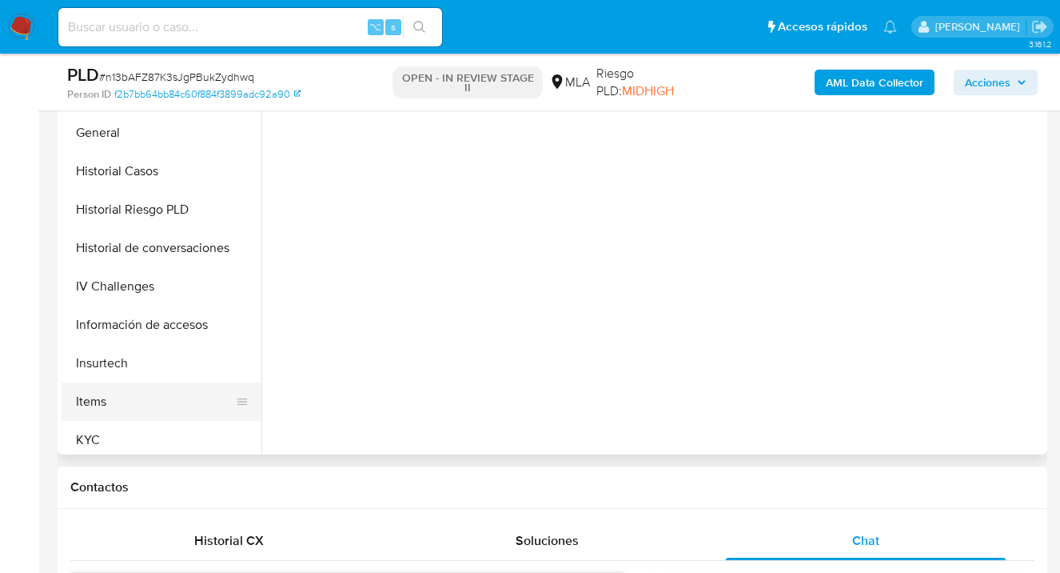
scroll to position [516, 0]
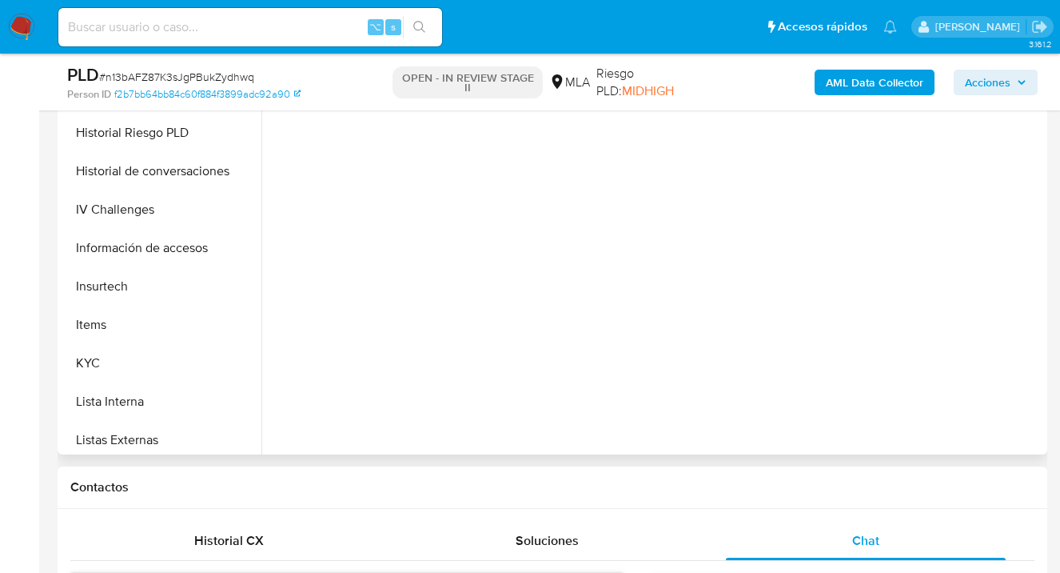
drag, startPoint x: 142, startPoint y: 372, endPoint x: 266, endPoint y: 343, distance: 127.2
click at [142, 373] on button "KYC" at bounding box center [162, 363] width 200 height 38
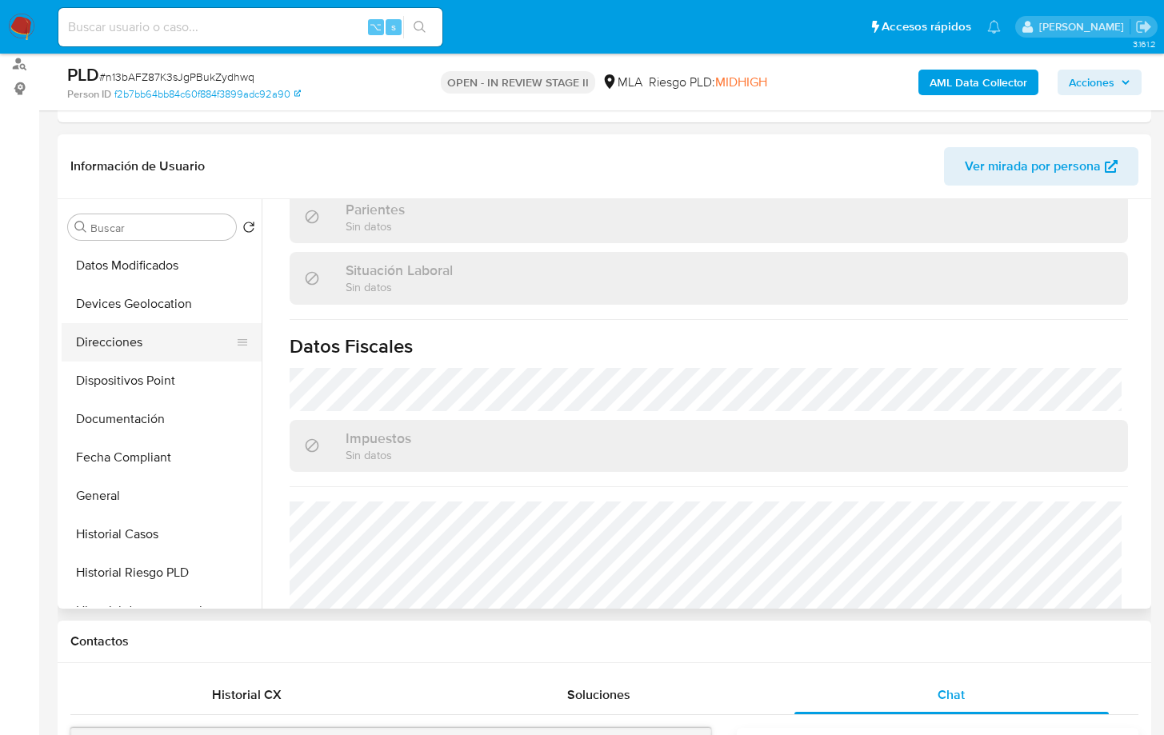
scroll to position [190, 0]
click at [154, 459] on button "Documentación" at bounding box center [155, 460] width 187 height 38
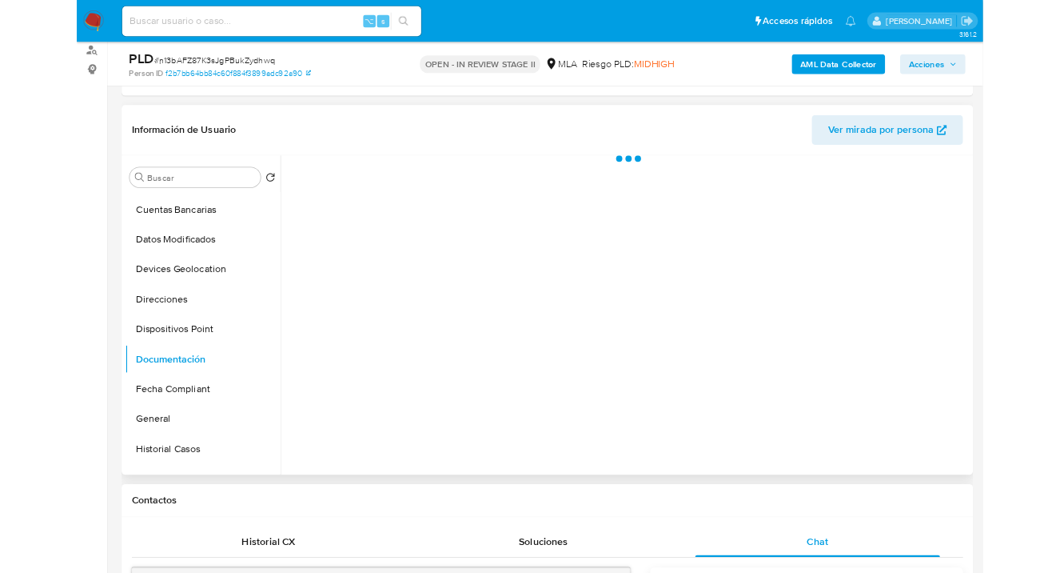
scroll to position [0, 0]
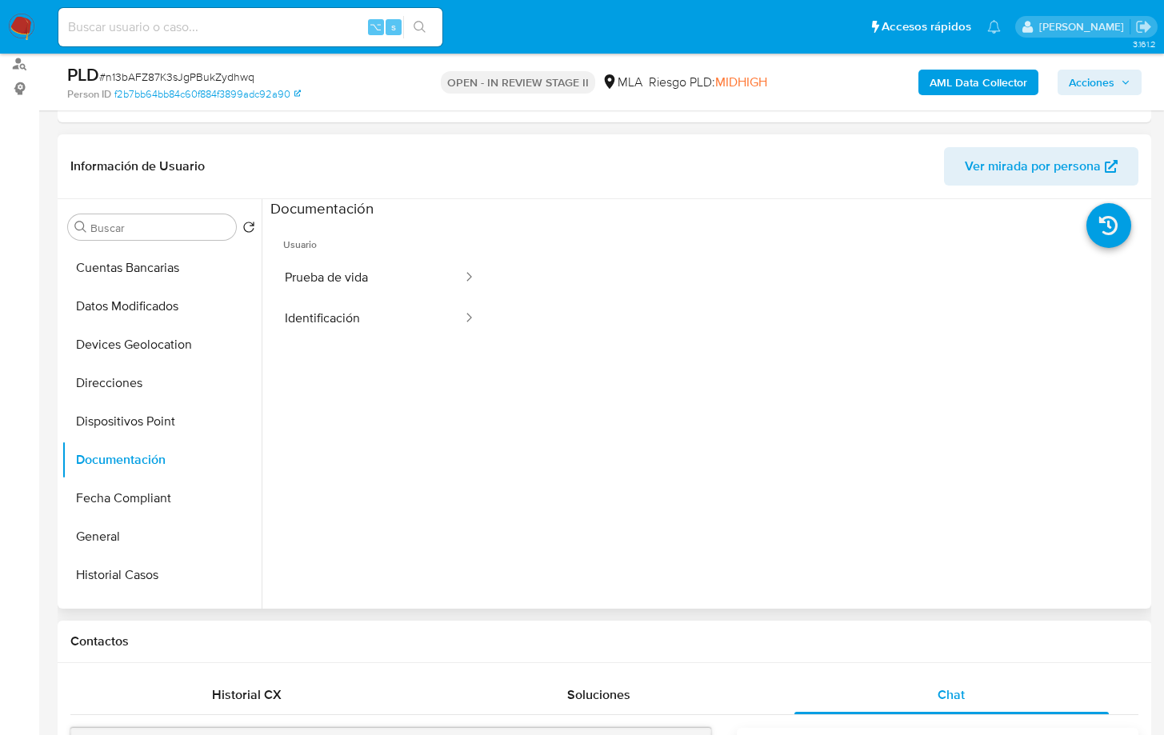
drag, startPoint x: 388, startPoint y: 278, endPoint x: 477, endPoint y: 297, distance: 91.4
click at [393, 277] on button "Prueba de vida" at bounding box center [367, 277] width 194 height 41
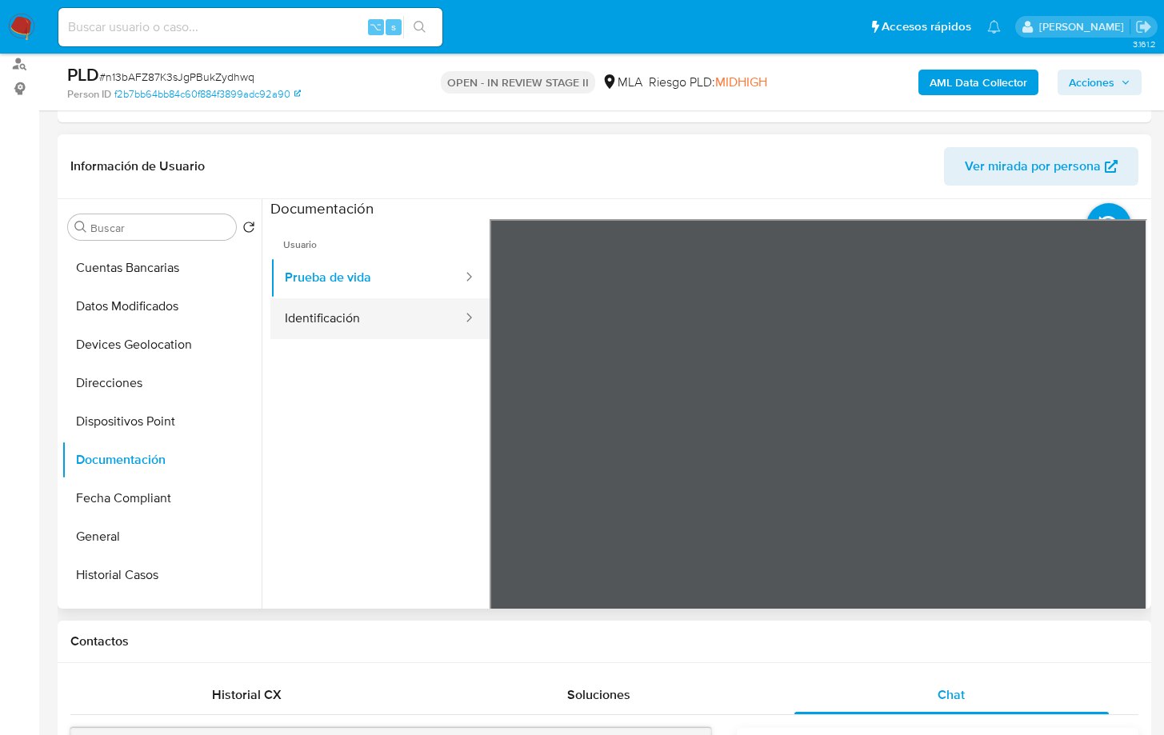
click at [360, 321] on button "Identificación" at bounding box center [367, 318] width 194 height 41
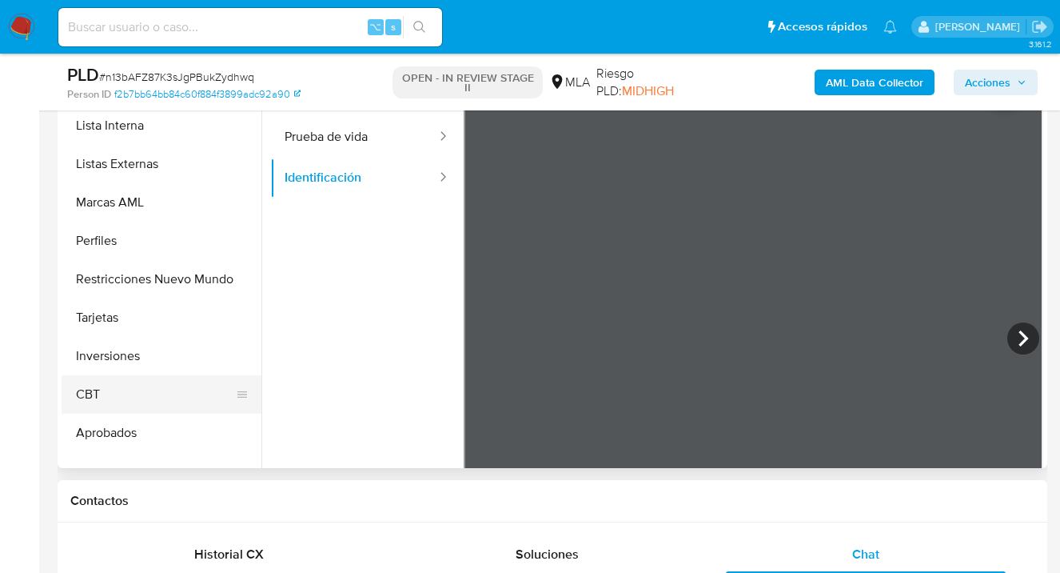
scroll to position [829, 0]
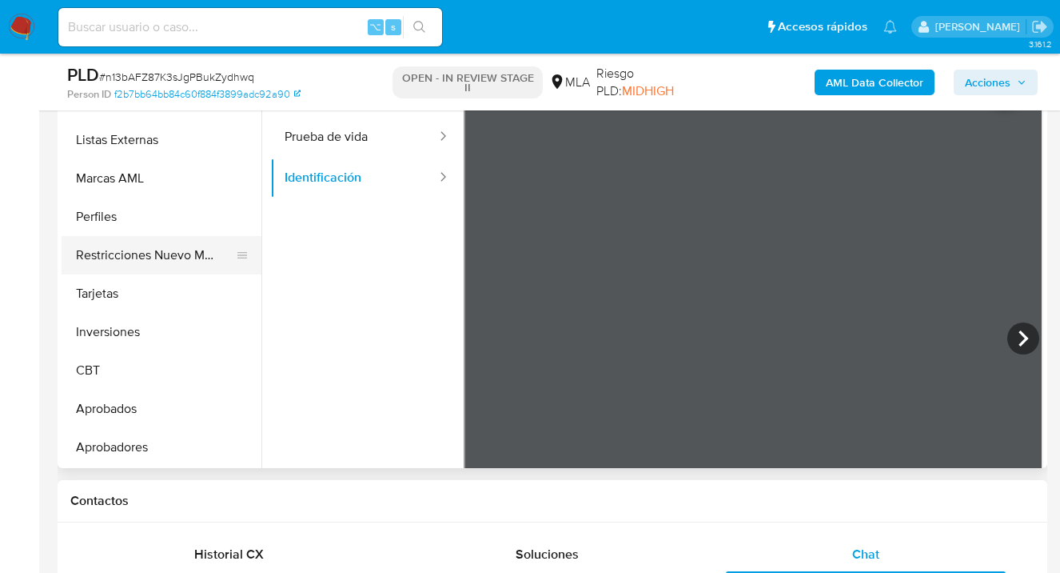
click at [160, 261] on button "Restricciones Nuevo Mundo" at bounding box center [155, 255] width 187 height 38
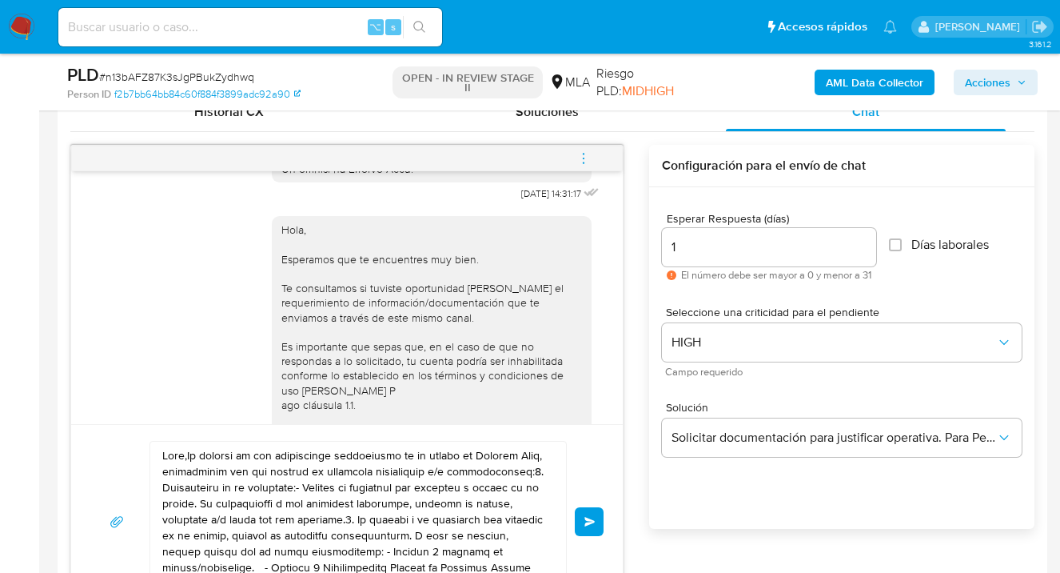
scroll to position [1104, 0]
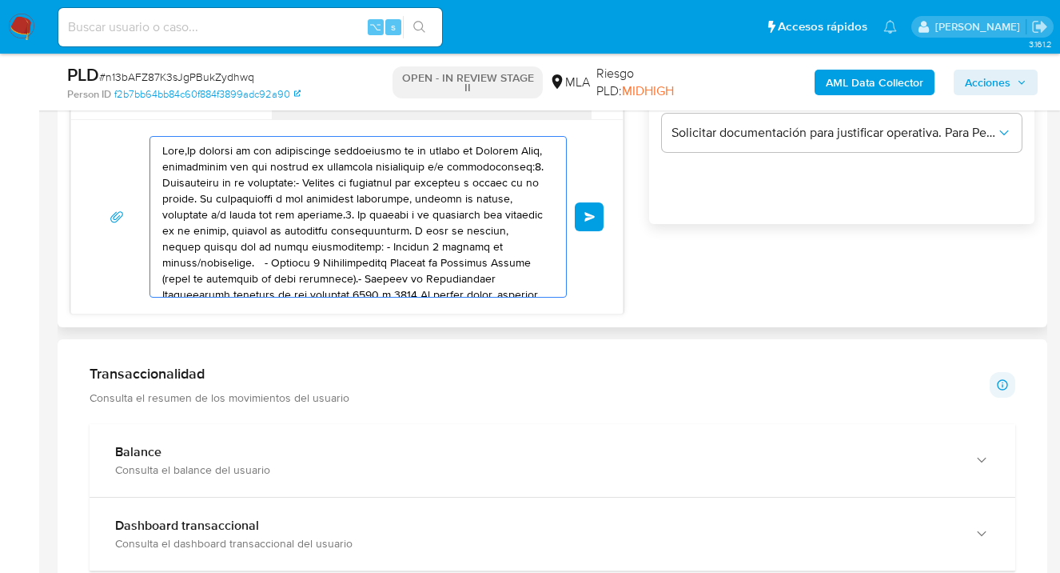
drag, startPoint x: 377, startPoint y: 250, endPoint x: 68, endPoint y: 140, distance: 327.8
click at [71, 114] on div "17/09/2025 14:31:17 Hola, Esperamos que te encuentres muy bien. Te consultamos …" at bounding box center [346, 77] width 553 height 474
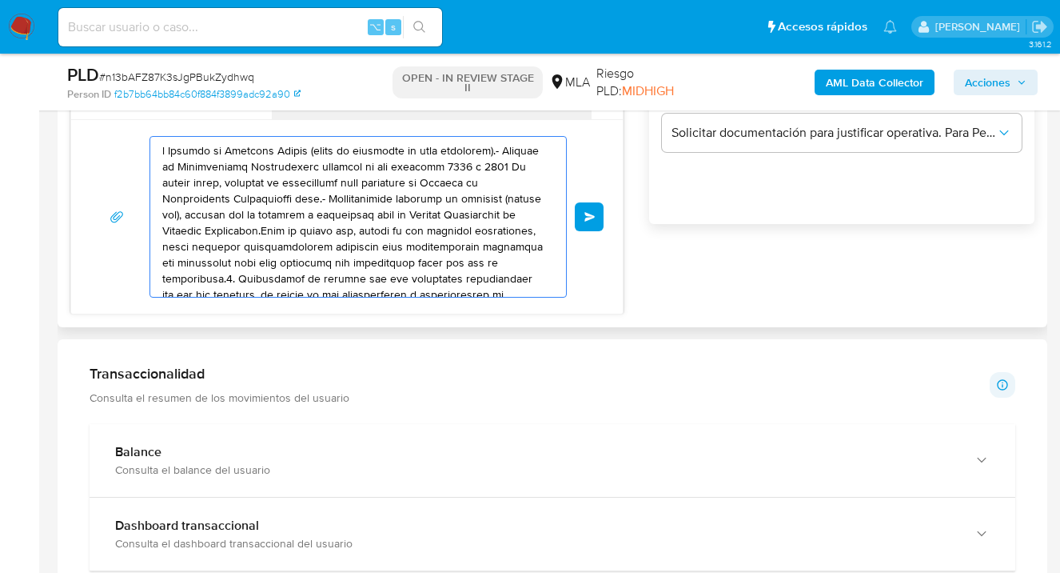
drag, startPoint x: 391, startPoint y: 259, endPoint x: 129, endPoint y: 149, distance: 284.6
click at [114, 138] on div "Enviar" at bounding box center [346, 217] width 513 height 162
drag, startPoint x: 406, startPoint y: 260, endPoint x: 227, endPoint y: 219, distance: 183.7
click at [80, 164] on div "Enviar" at bounding box center [347, 216] width 552 height 194
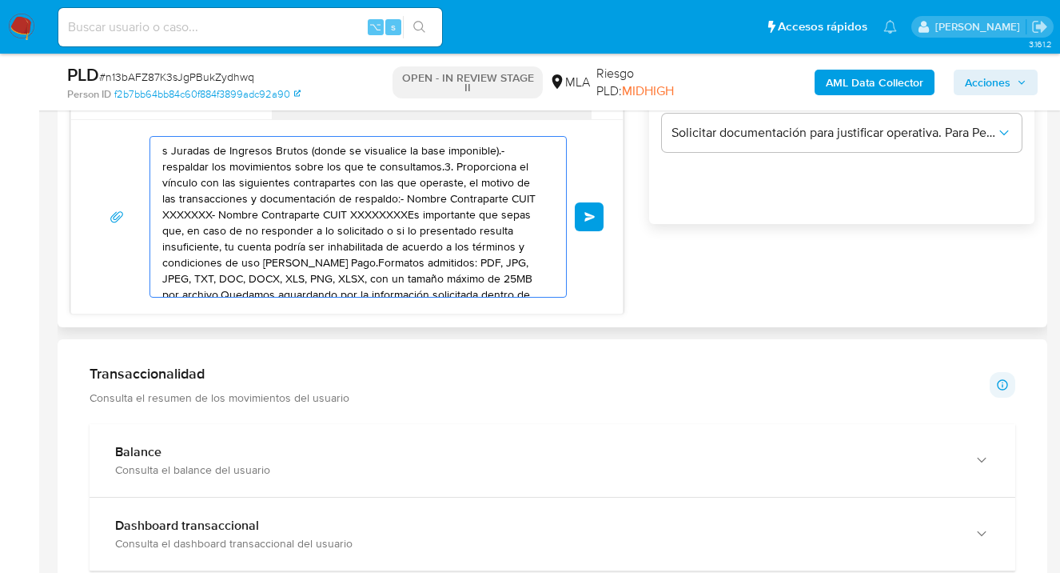
drag, startPoint x: 386, startPoint y: 261, endPoint x: 118, endPoint y: 162, distance: 285.7
click at [118, 162] on div "s Juradas de Ingresos Brutos (donde se visualice la base imponible).- respaldar…" at bounding box center [346, 217] width 513 height 162
type textarea "s Juradas de Ingresos Brutos (donde se visualice la base imponible).- os admiti…"
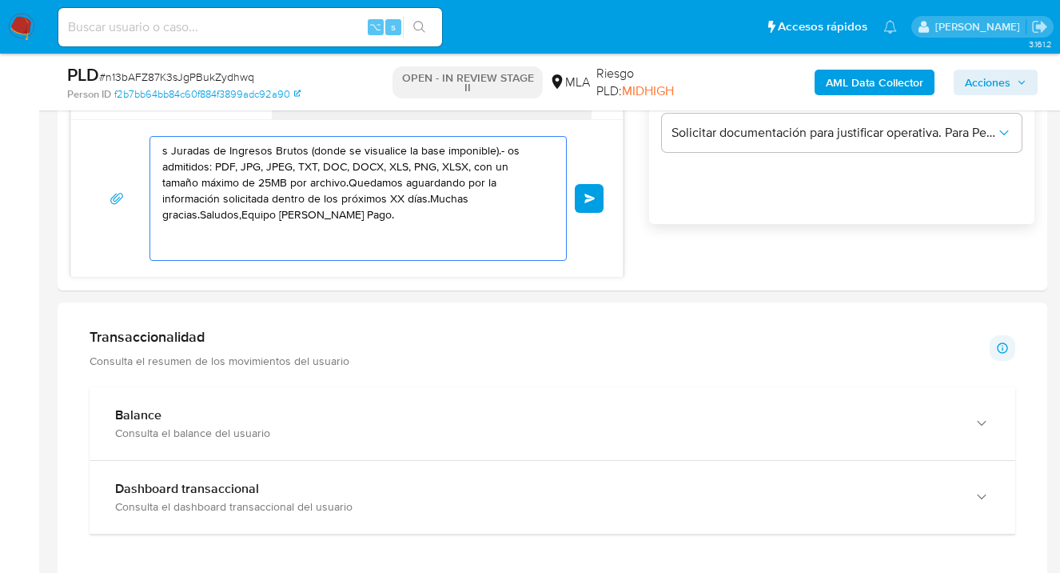
drag, startPoint x: 219, startPoint y: 188, endPoint x: -14, endPoint y: 116, distance: 243.6
click at [0, 116] on html "Pausado Ver notificaciones ⌥ s Accesos rápidos Presiona las siguientes teclas p…" at bounding box center [530, 446] width 1060 height 3100
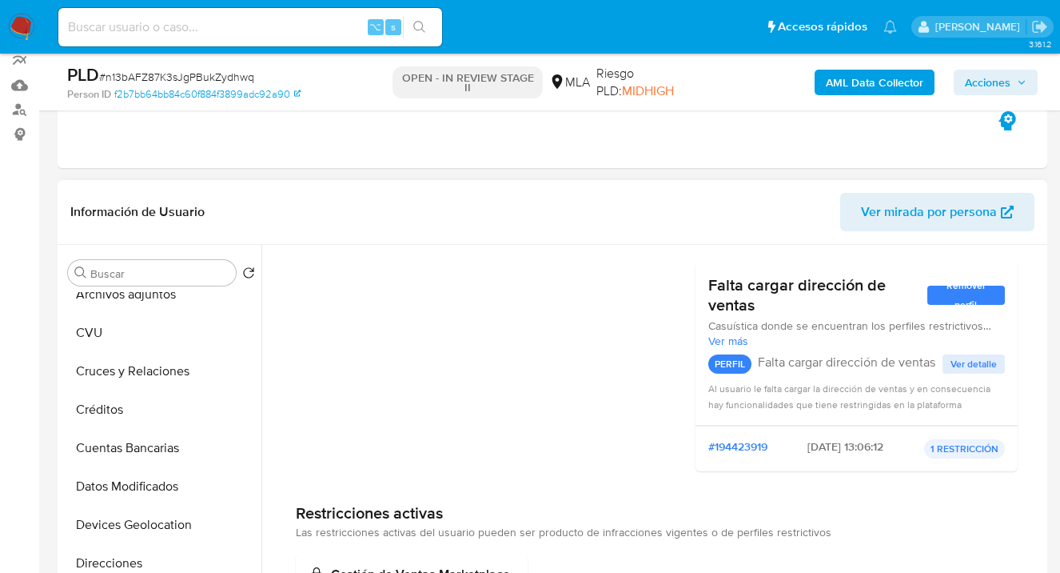
scroll to position [0, 0]
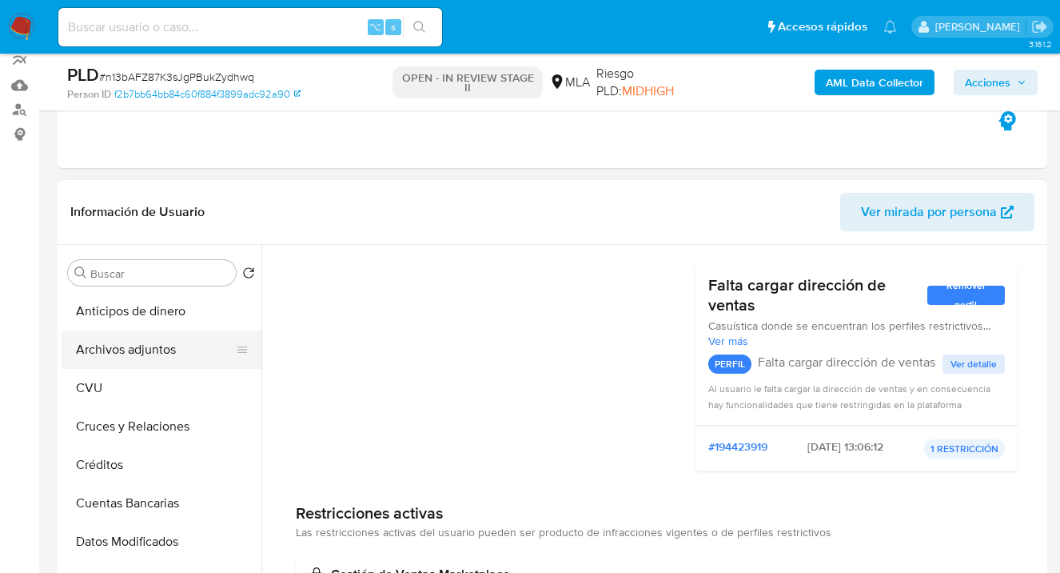
click at [142, 347] on button "Archivos adjuntos" at bounding box center [155, 349] width 187 height 38
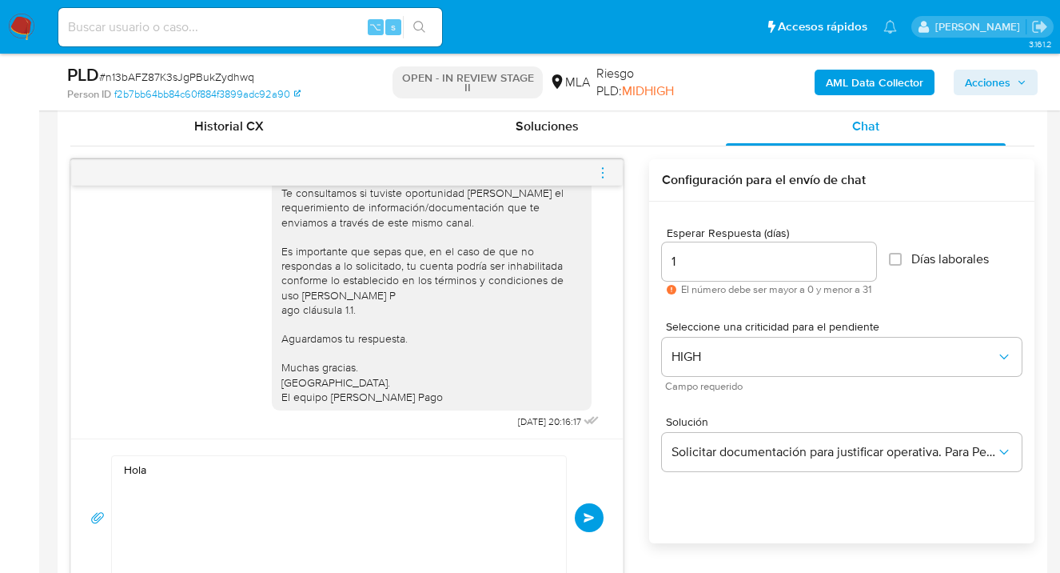
scroll to position [996, 0]
click at [316, 472] on textarea "Hola" at bounding box center [335, 517] width 422 height 123
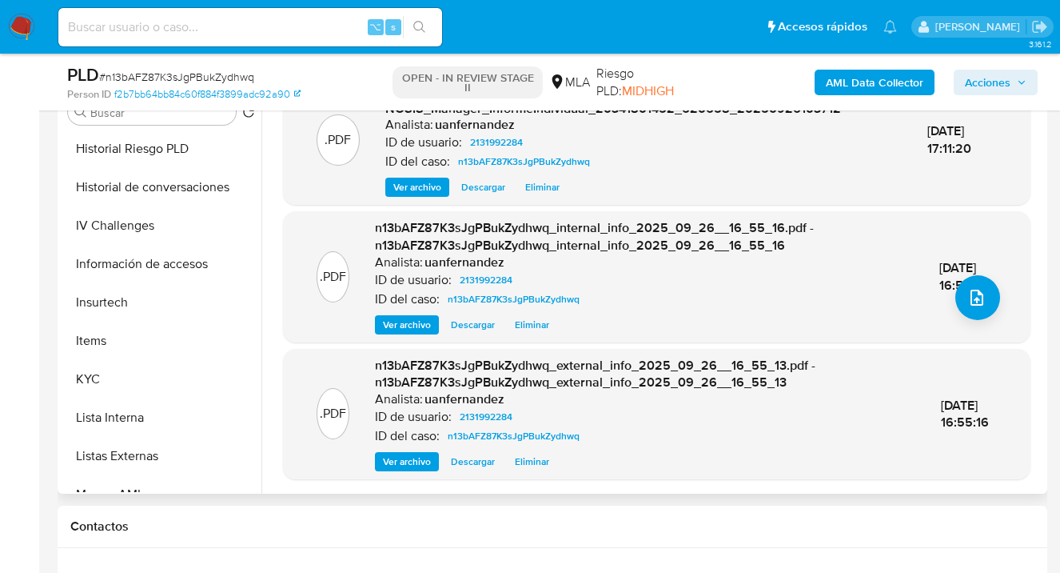
scroll to position [545, 0]
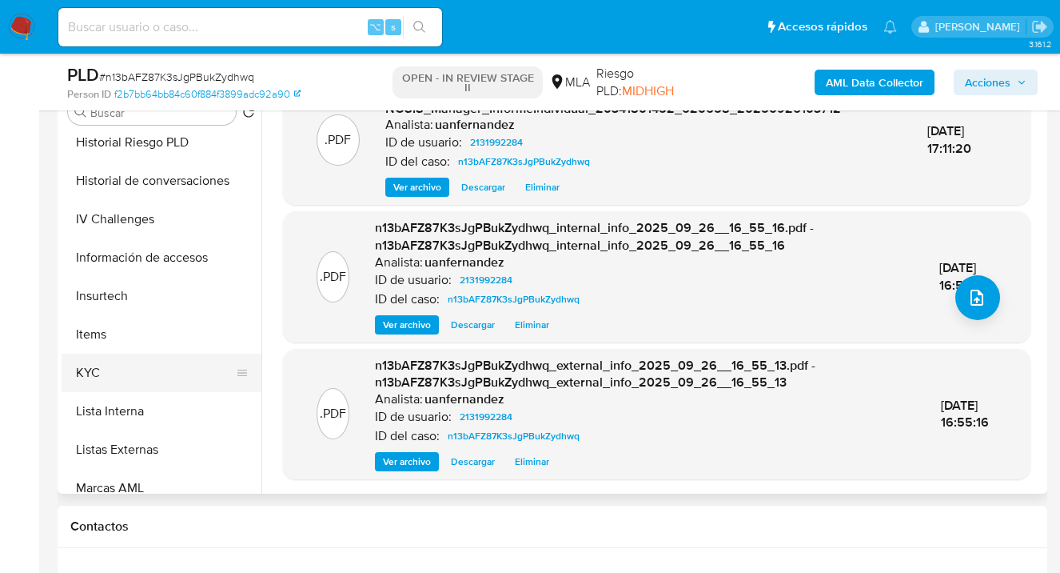
click at [184, 378] on button "KYC" at bounding box center [155, 372] width 187 height 38
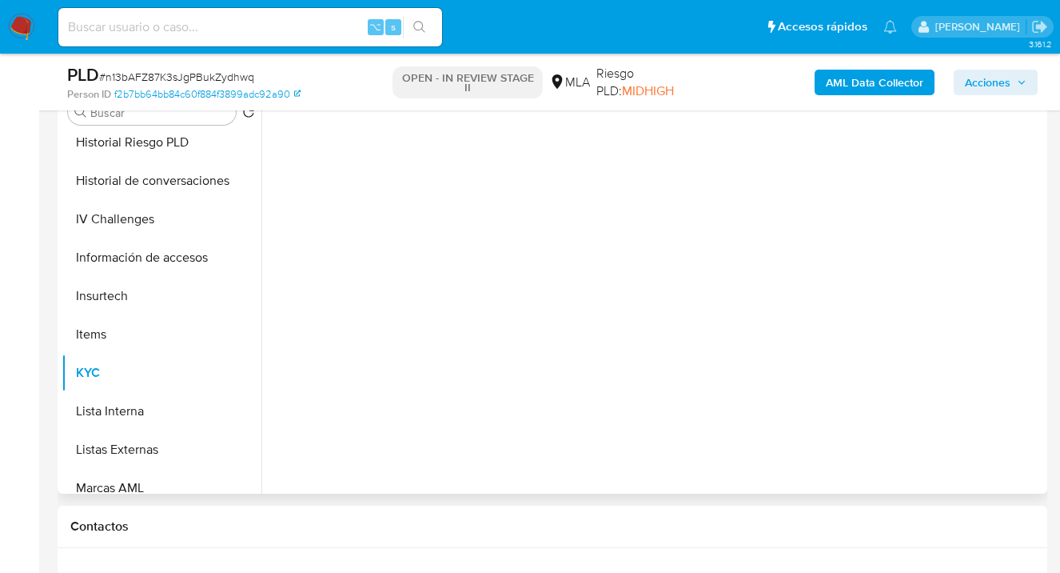
scroll to position [0, 0]
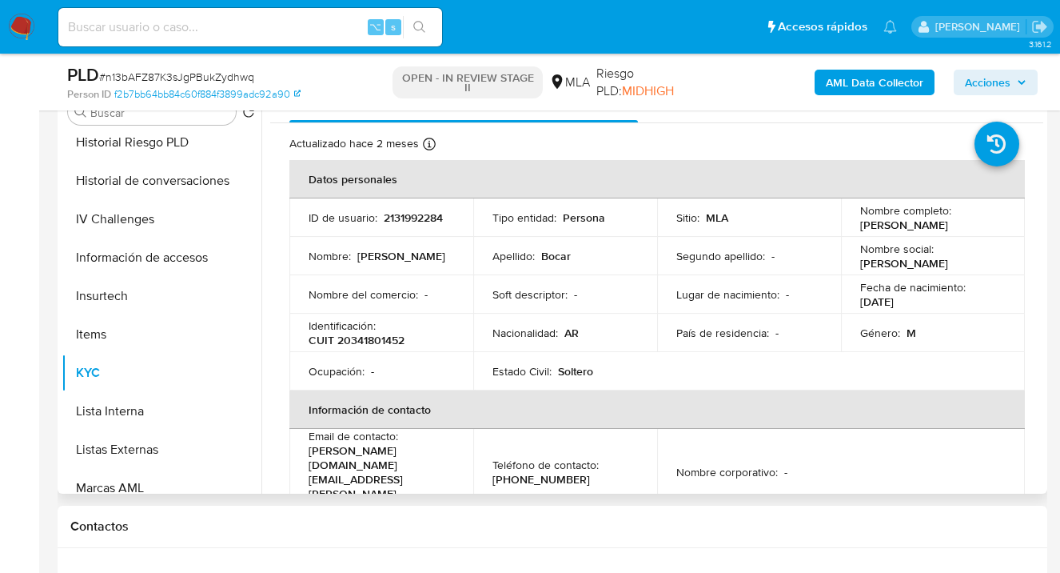
drag, startPoint x: 864, startPoint y: 229, endPoint x: 967, endPoint y: 226, distance: 102.4
click at [967, 226] on div "Nombre completo : Jonatan Alberto Bocar" at bounding box center [933, 217] width 146 height 29
copy p "Jonatan Alberto Bocar"
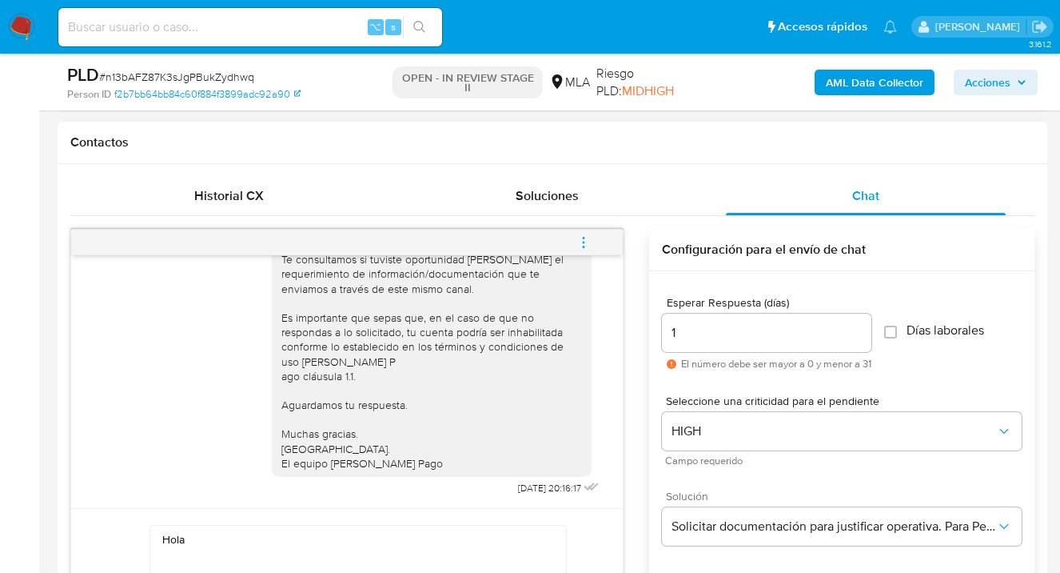
scroll to position [797, 0]
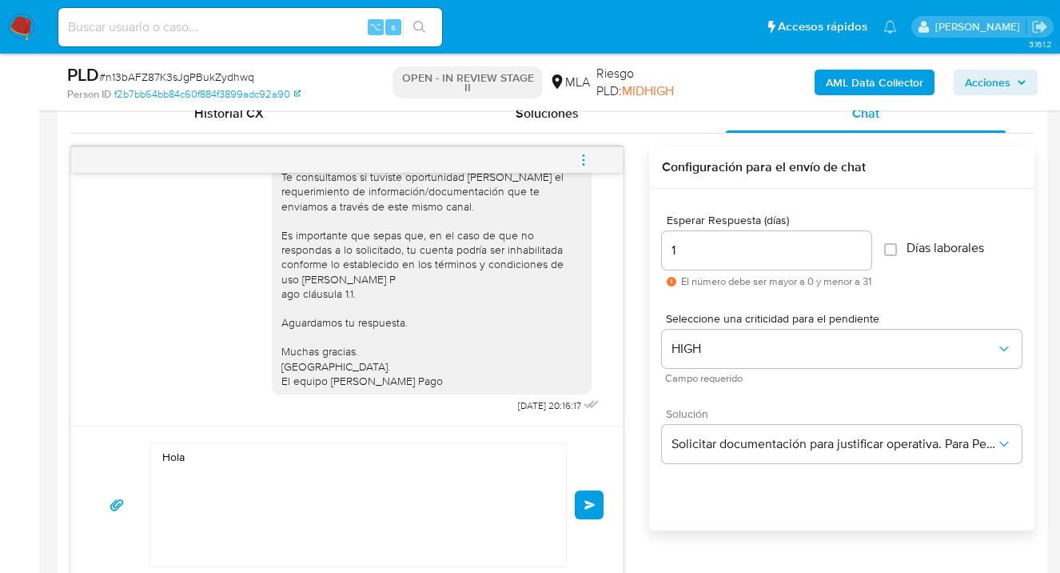
click at [210, 461] on textarea "Hola" at bounding box center [354, 504] width 384 height 123
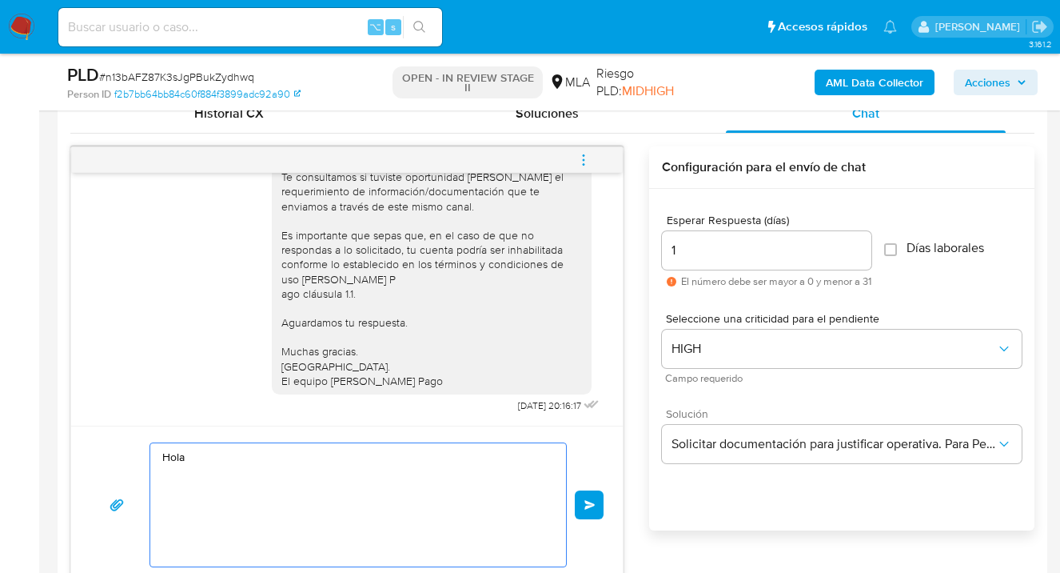
paste textarea "Jonatan Alberto Bocar"
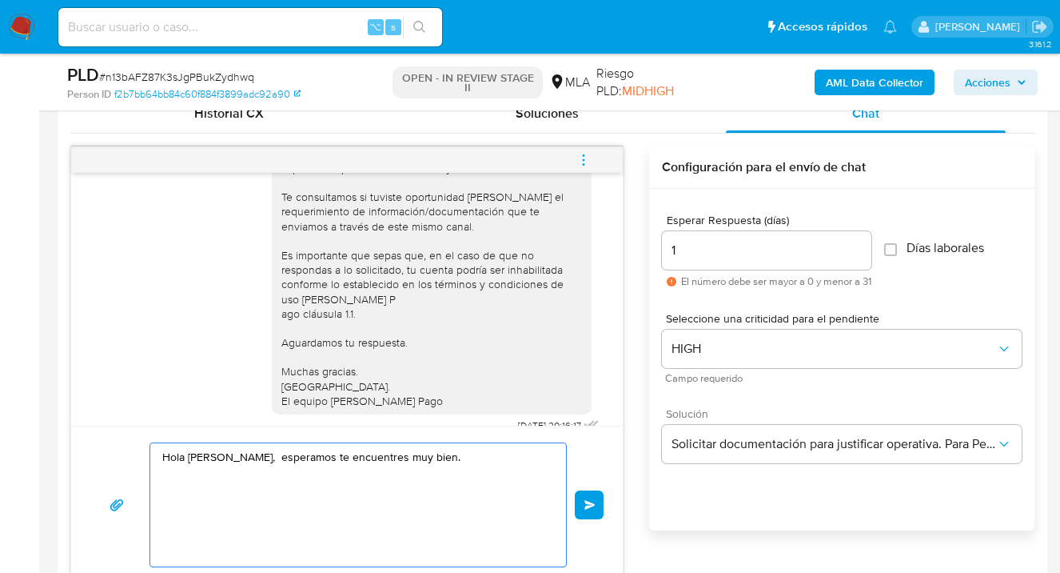
scroll to position [1005, 0]
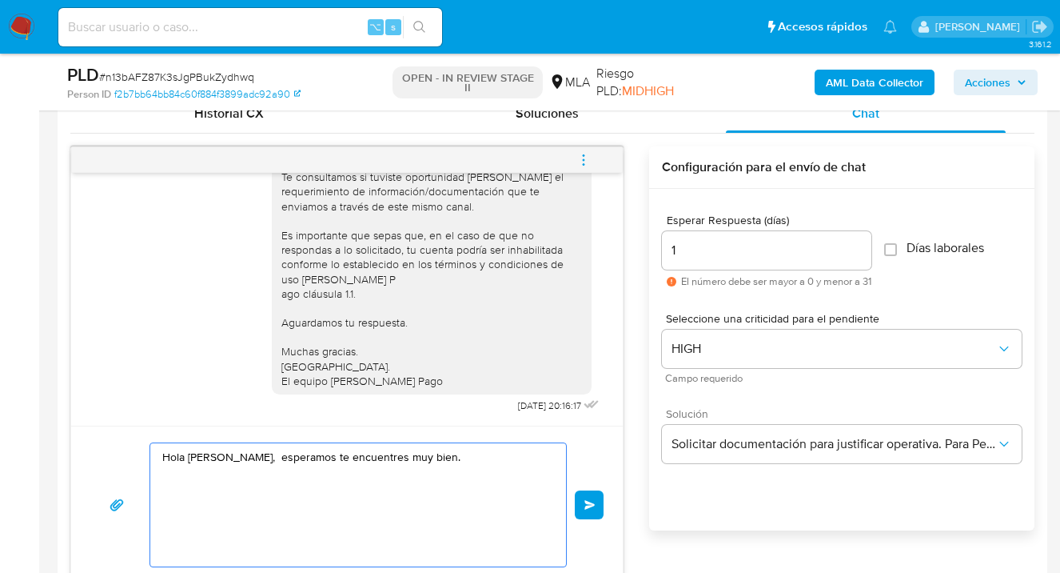
paste textarea "En función de las operaciones registradas en tu cuenta de Mercado Pago, necesit…"
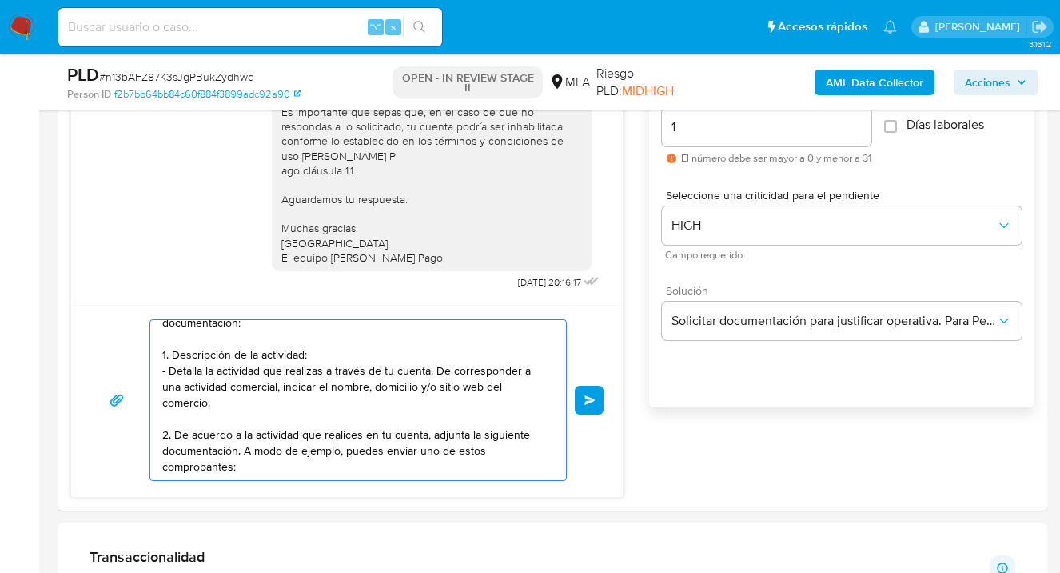
scroll to position [951, 0]
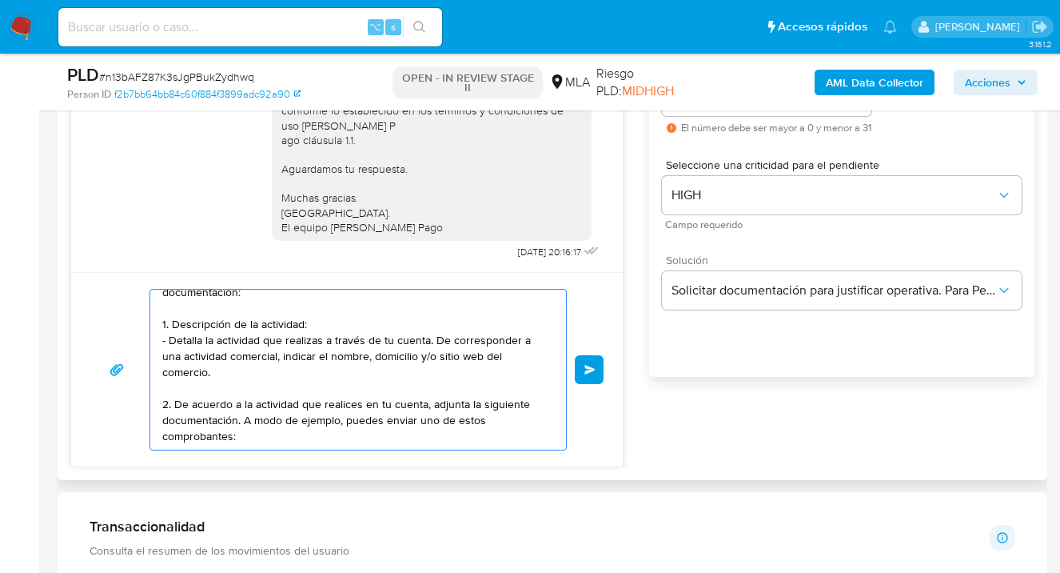
click at [260, 428] on textarea "Hola Jonatan Alberto Bocar, esperamos te encuentres muy bien. En función de las…" at bounding box center [354, 369] width 384 height 160
paste textarea "- Últimas 6 Declaraciones Juradas de Ingresos Brutos (donde se visualice la bas…"
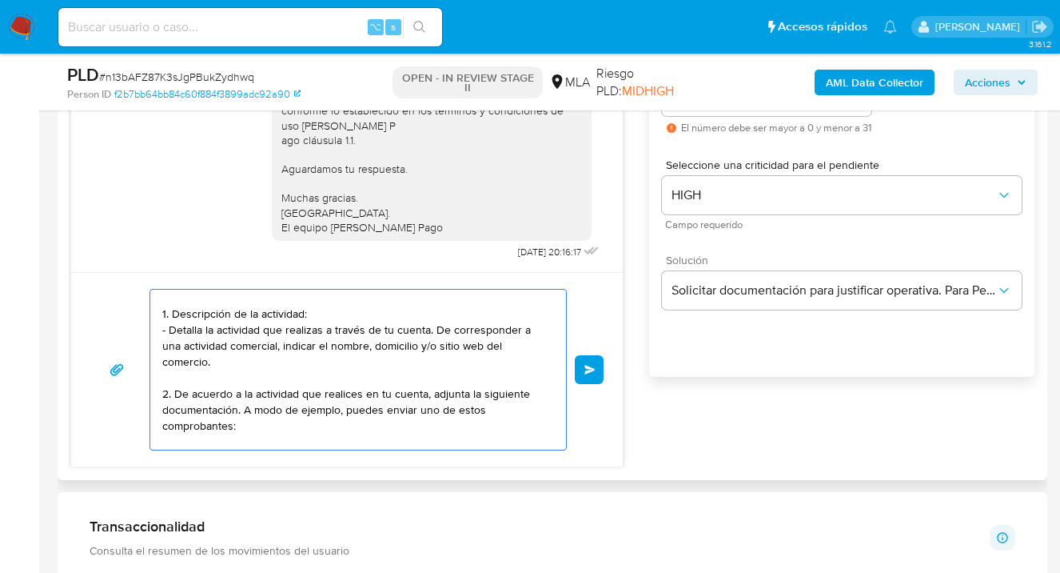
scroll to position [134, 0]
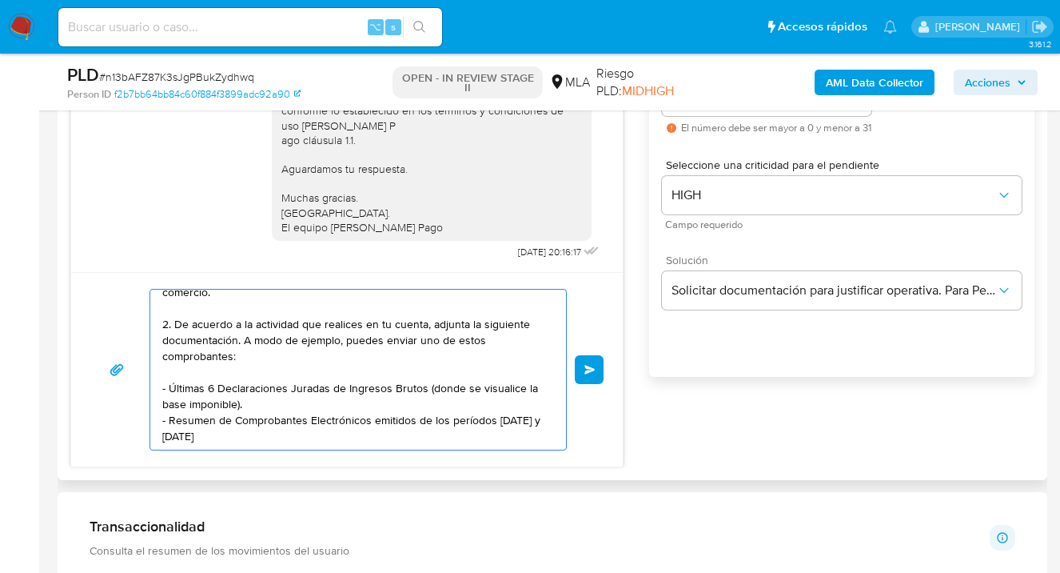
paste textarea "Tené en cuenta que, además de los ejemplos mencionados, podés adjuntar voluntar…"
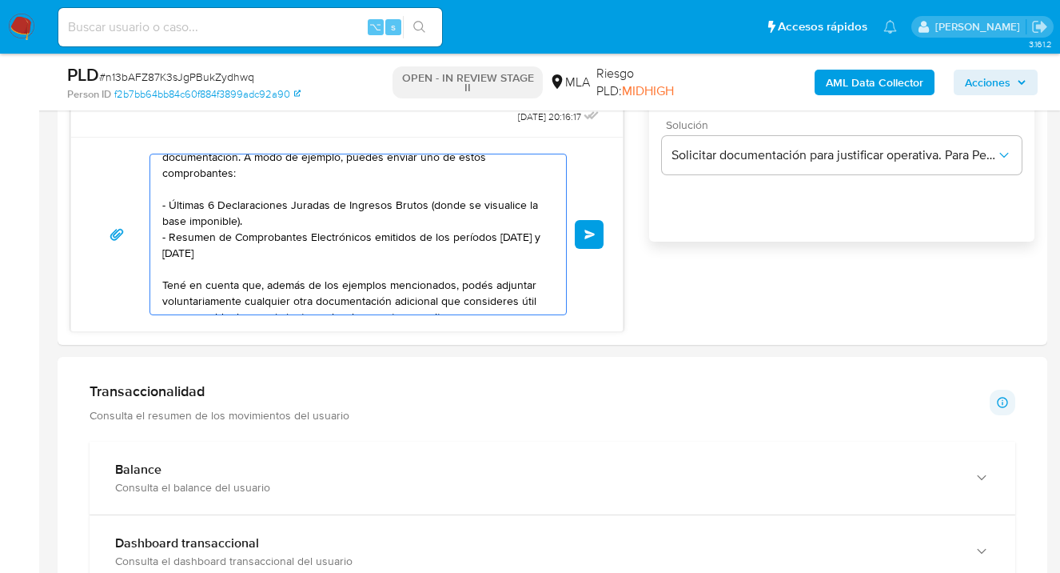
scroll to position [230, 0]
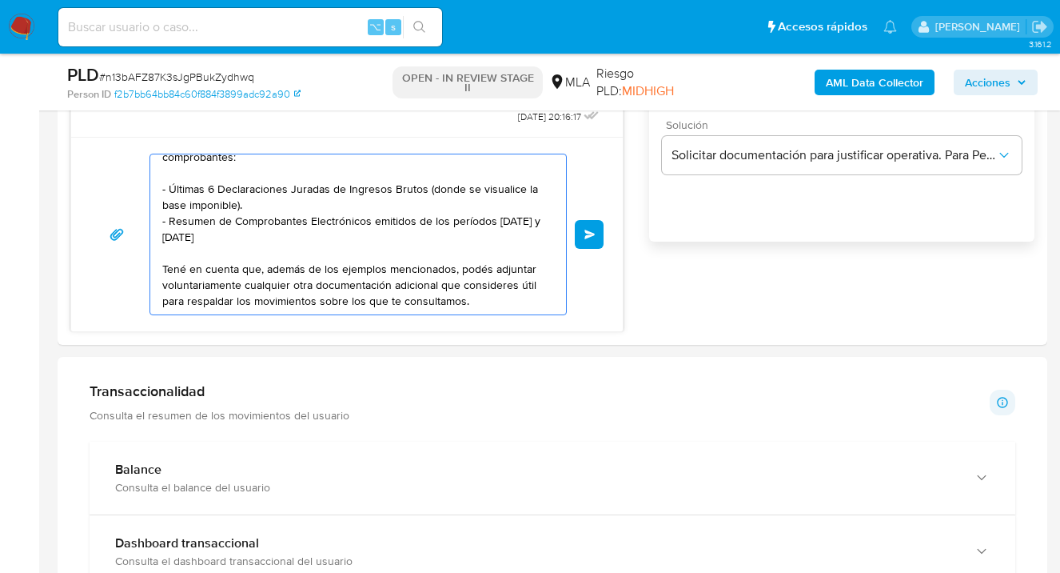
paste textarea "Proporciona el vínculo con las siguientes contrapartes con las que operaste, el…"
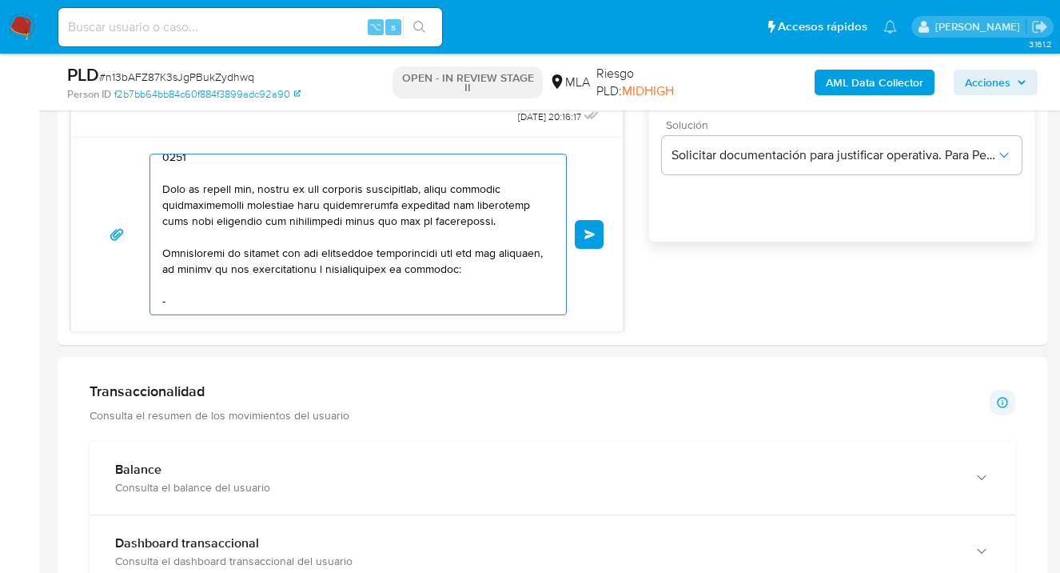
scroll to position [1231, 0]
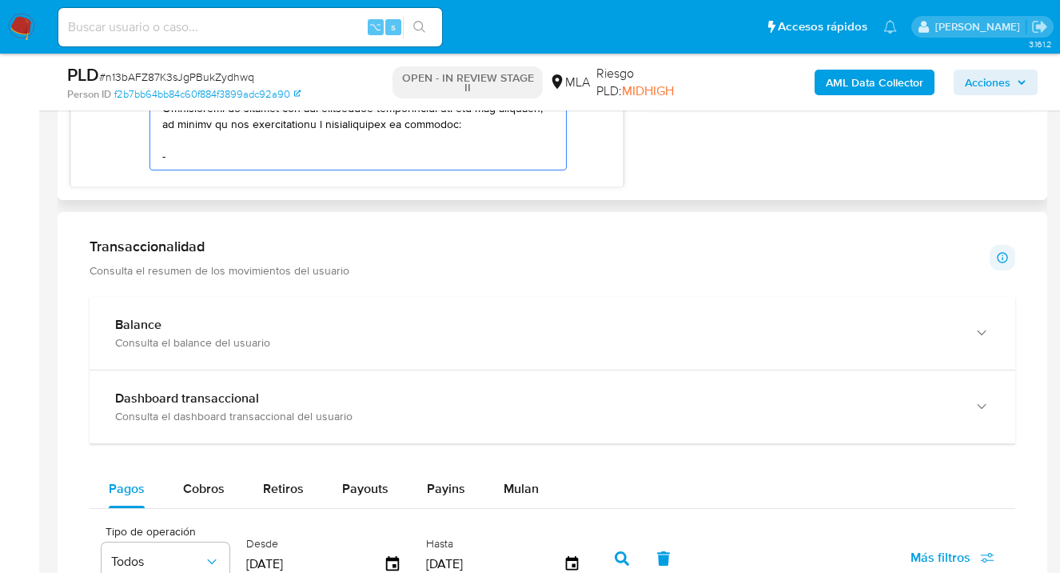
drag, startPoint x: 242, startPoint y: 136, endPoint x: 240, endPoint y: 145, distance: 9.1
click at [241, 137] on textarea at bounding box center [354, 90] width 384 height 160
paste textarea "Es importante que sepas que, en caso de no responder a lo solicitado o si lo pr…"
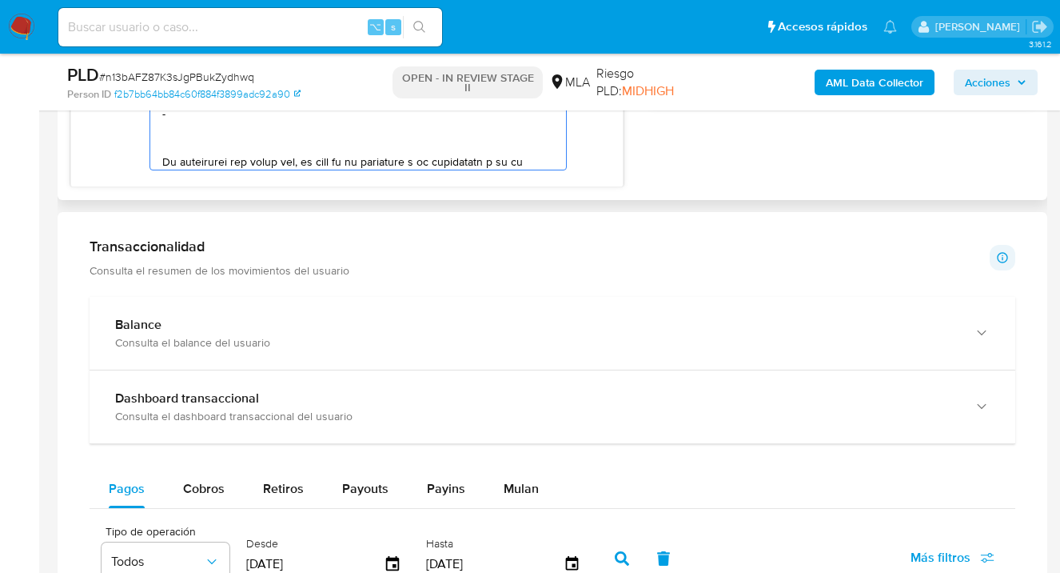
scroll to position [565, 0]
click at [234, 132] on textarea at bounding box center [354, 90] width 384 height 160
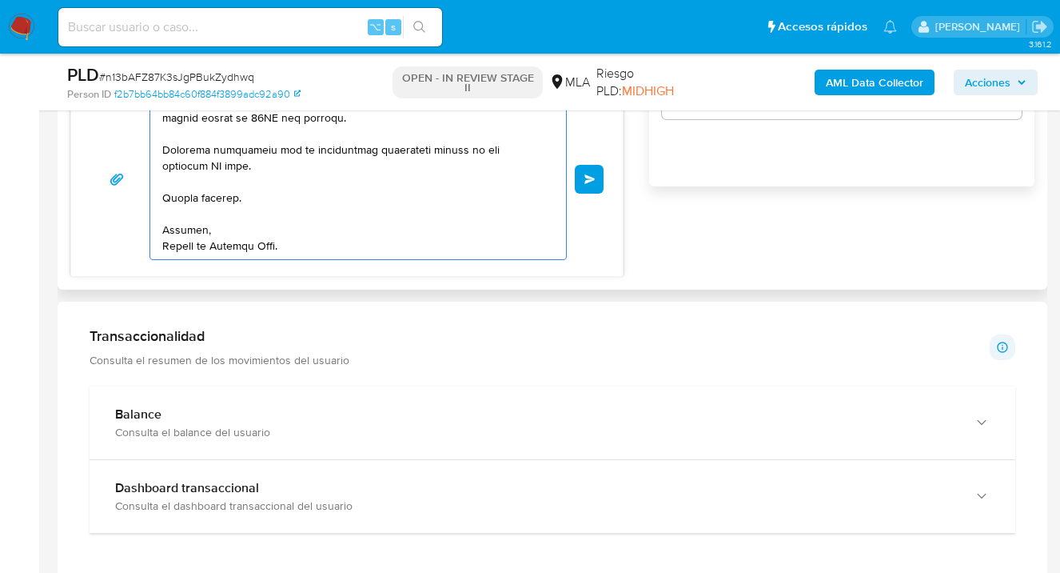
scroll to position [537, 0]
click at [226, 170] on textarea at bounding box center [354, 179] width 384 height 160
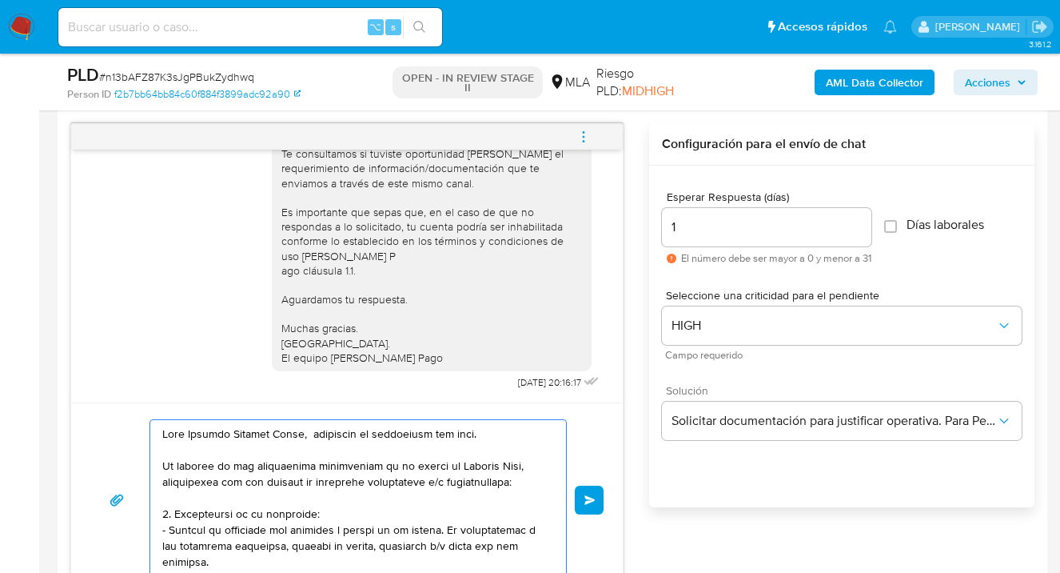
scroll to position [1008, 0]
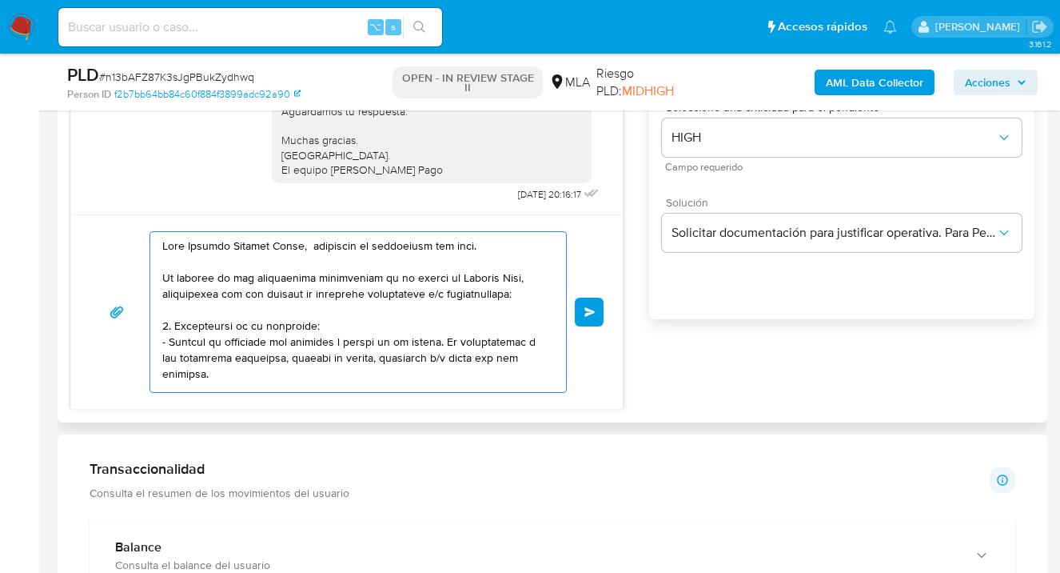
click at [313, 327] on textarea at bounding box center [354, 312] width 384 height 160
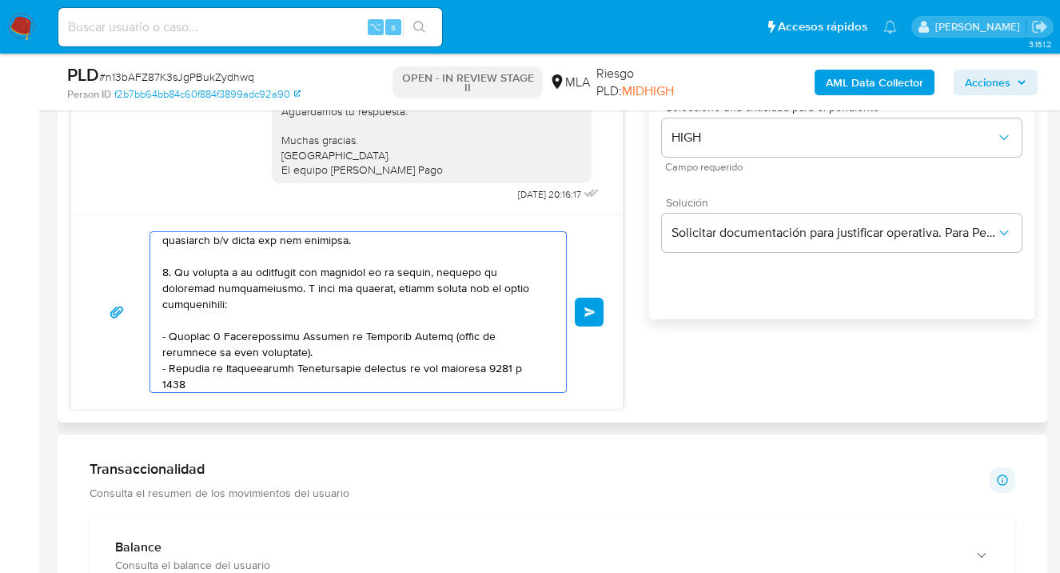
scroll to position [108, 0]
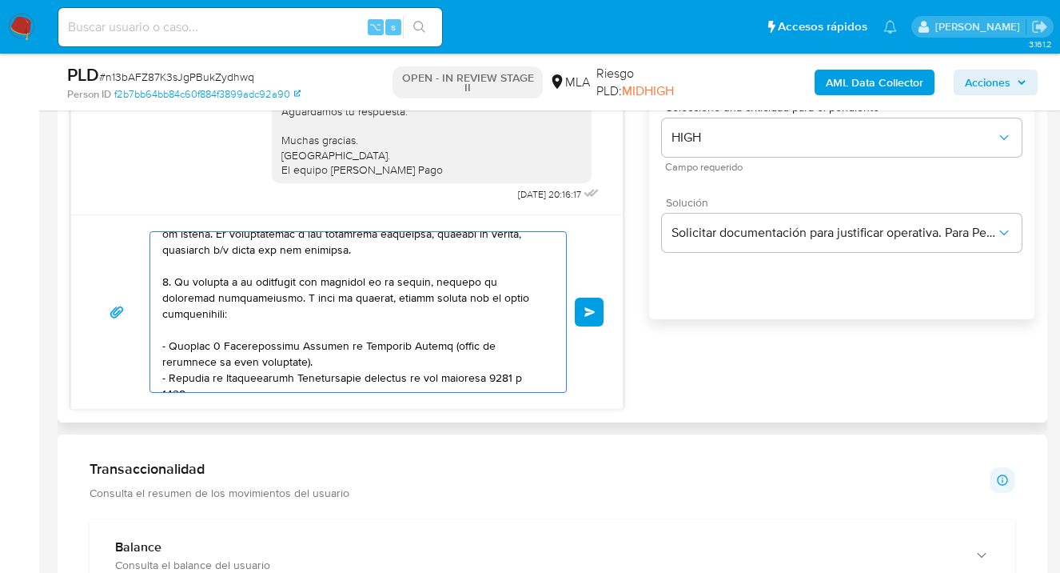
click at [337, 353] on textarea at bounding box center [354, 312] width 384 height 160
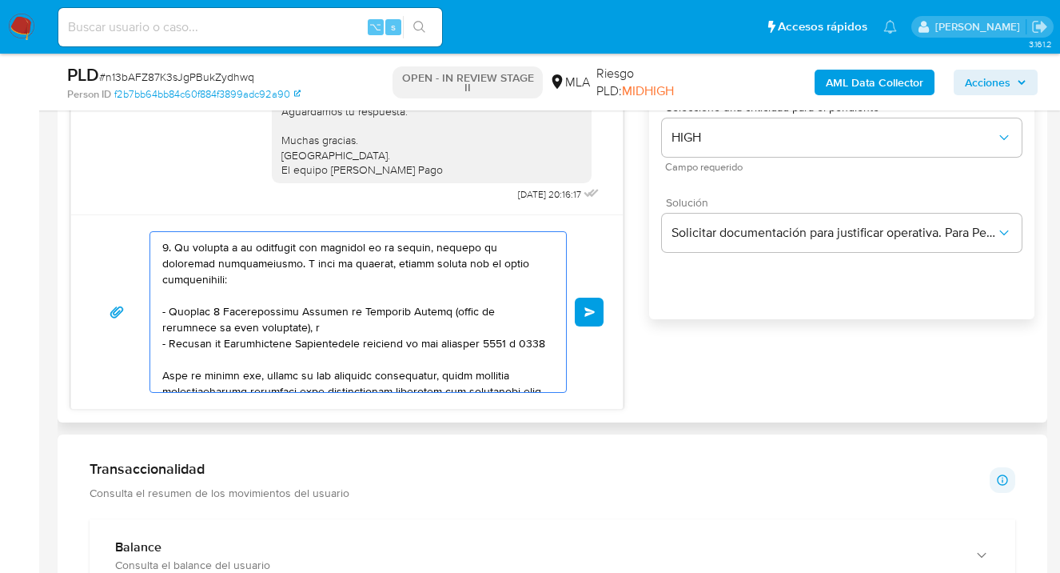
scroll to position [144, 0]
click at [445, 345] on textarea at bounding box center [354, 312] width 384 height 160
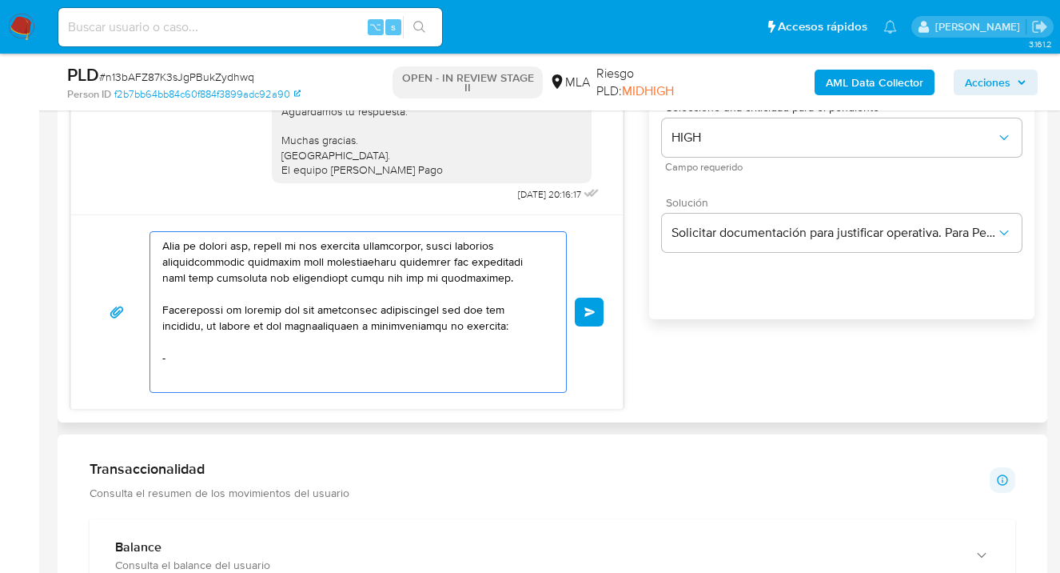
scroll to position [306, 0]
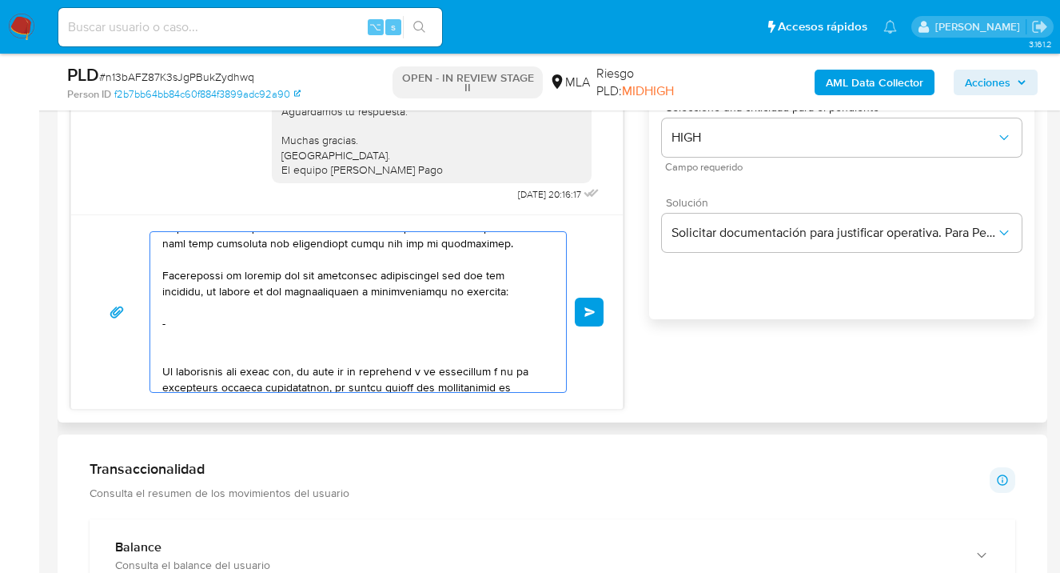
click at [218, 316] on textarea at bounding box center [354, 312] width 384 height 160
paste textarea "-"
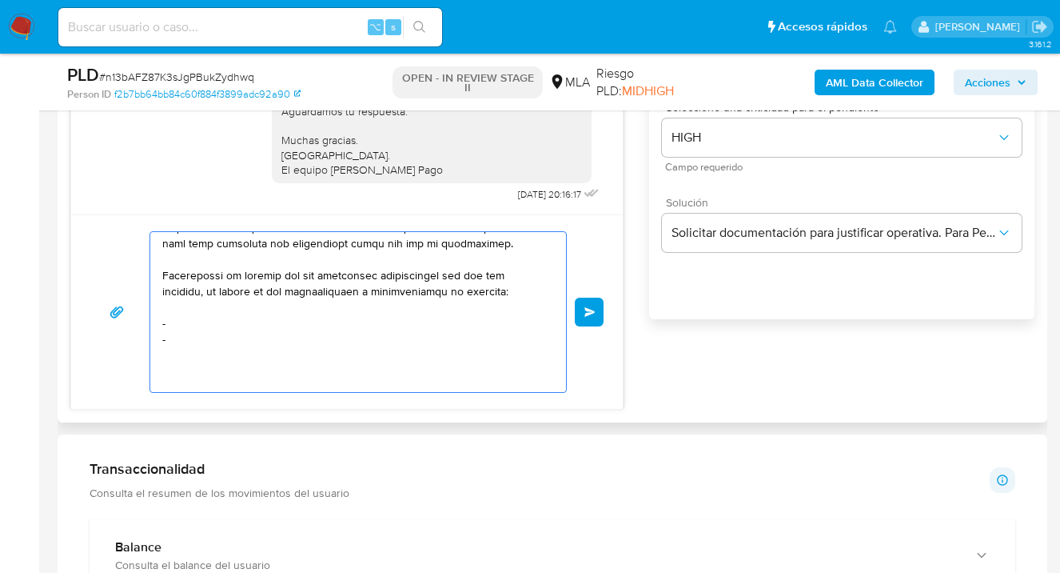
paste textarea "-"
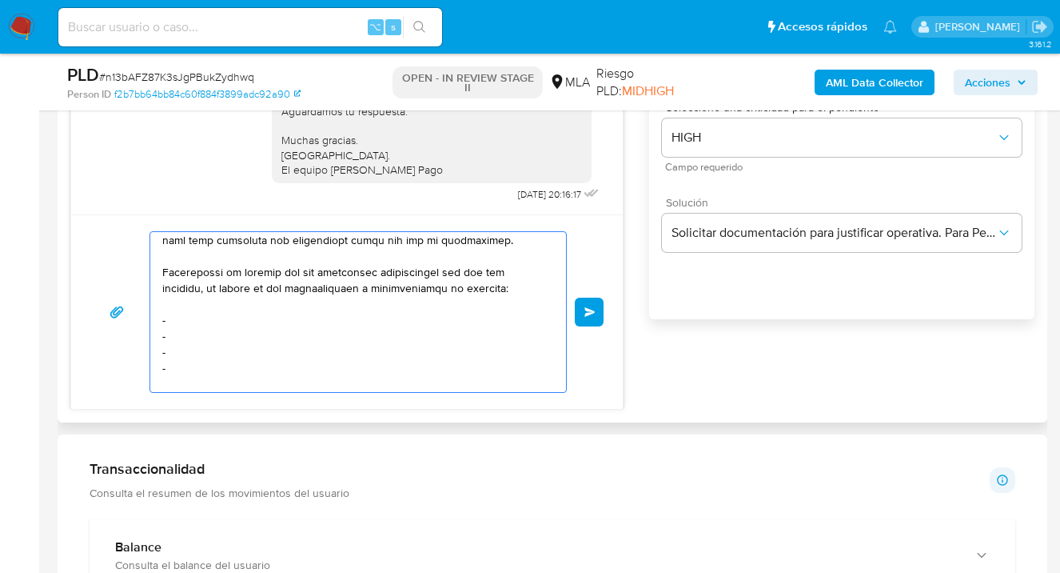
paste textarea "-"
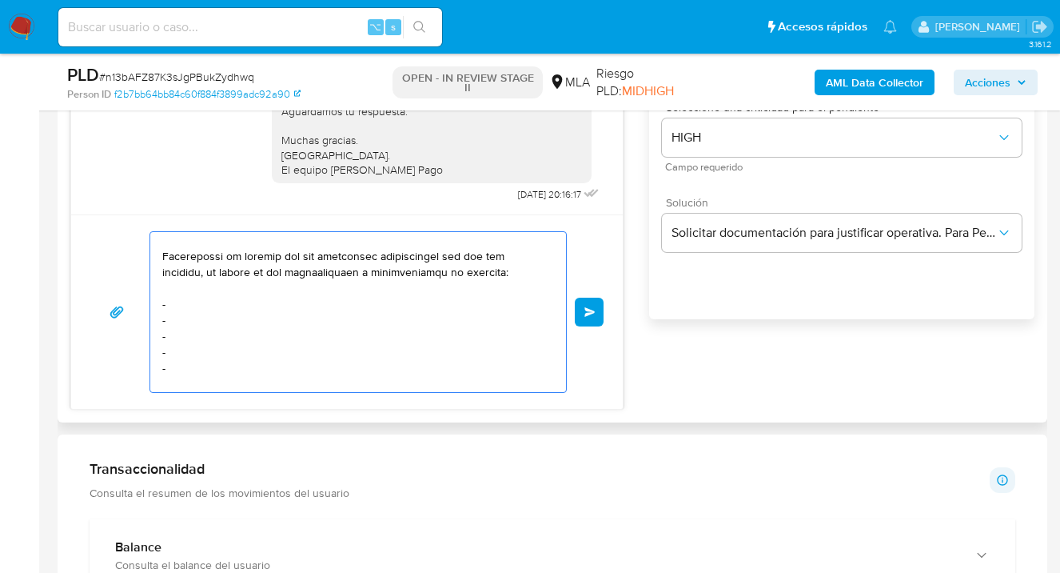
paste textarea "-"
click at [234, 297] on textarea at bounding box center [354, 312] width 384 height 160
paste textarea "Emilce Yael Mansilla - CUIL 27324984750"
click at [206, 319] on textarea at bounding box center [354, 312] width 384 height 160
paste textarea "Adriana Soledad Fernandez - CUIT 27288235665"
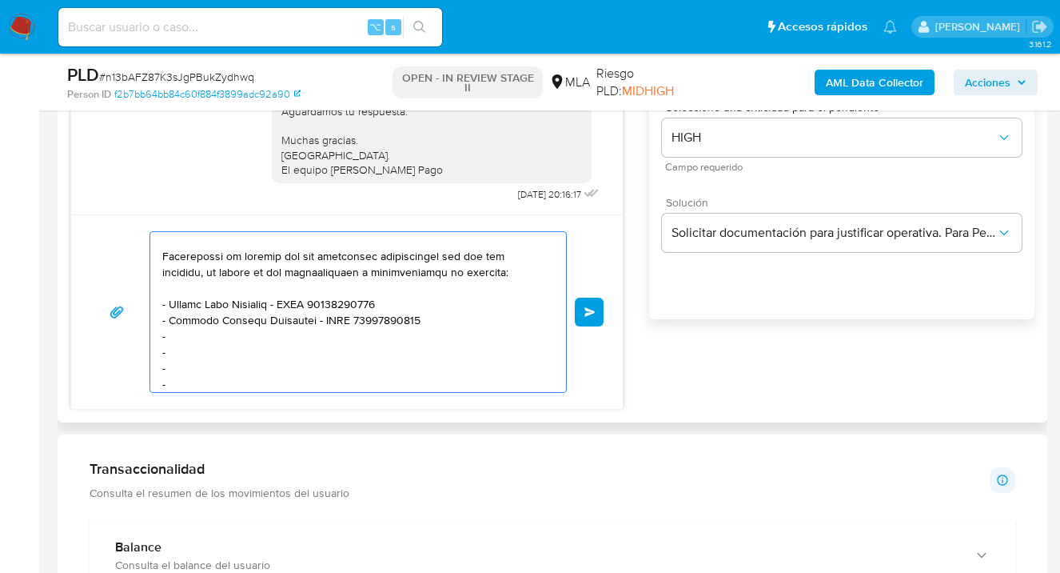
click at [214, 335] on textarea at bounding box center [354, 312] width 384 height 160
paste textarea "Maira Bettiana Ferreira - CUIT 27328185453"
click at [229, 350] on textarea at bounding box center [354, 312] width 384 height 160
paste textarea "Agolar Sa - CUIL 30718883950"
click at [214, 365] on textarea at bounding box center [354, 312] width 384 height 160
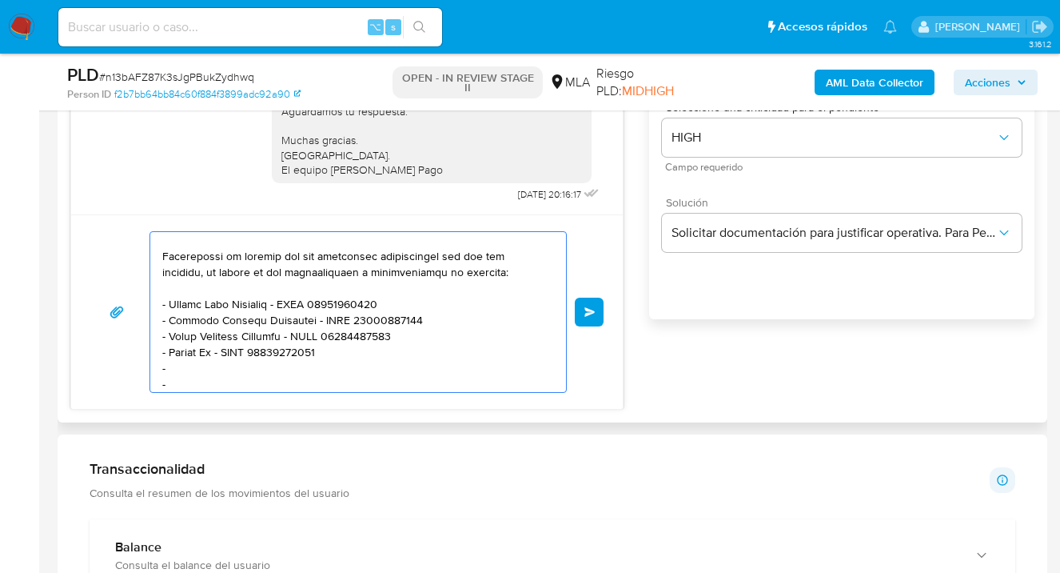
paste textarea "Alto Vera Srl - CUIL 30717037363"
click at [189, 380] on textarea at bounding box center [354, 312] width 384 height 160
paste textarea "Recaudaciones Y Pagos Sa – CUIT 30717405028"
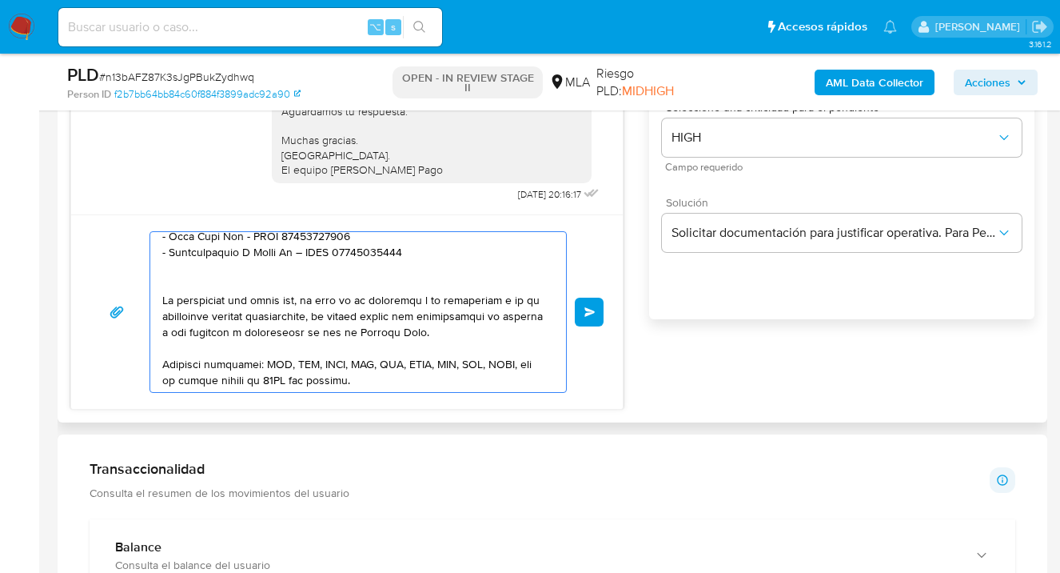
click at [277, 293] on textarea at bounding box center [354, 312] width 384 height 160
click at [277, 290] on textarea at bounding box center [354, 312] width 384 height 160
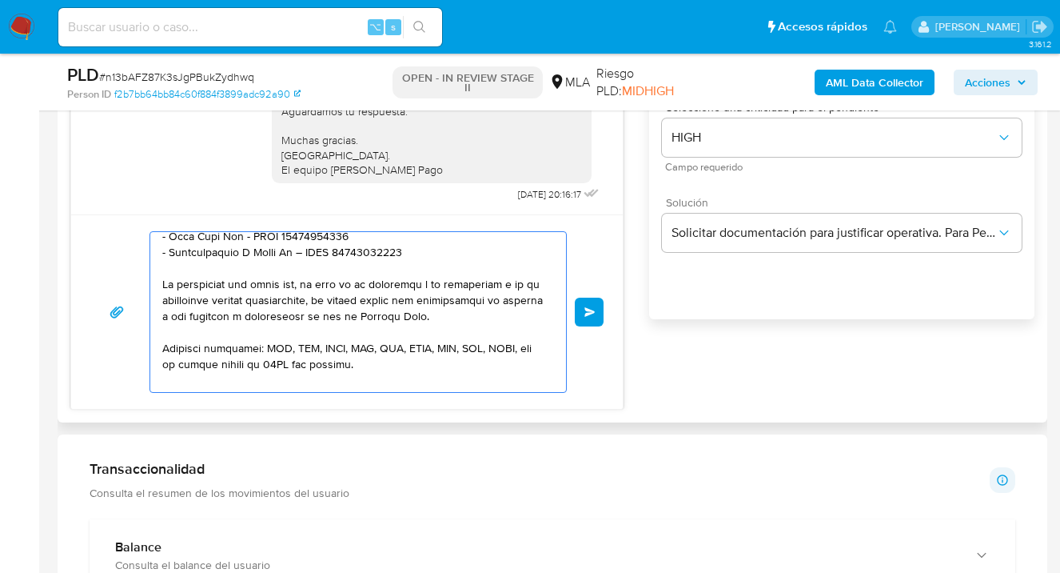
click at [411, 302] on textarea at bounding box center [354, 312] width 384 height 160
click at [405, 297] on textarea at bounding box center [354, 312] width 384 height 160
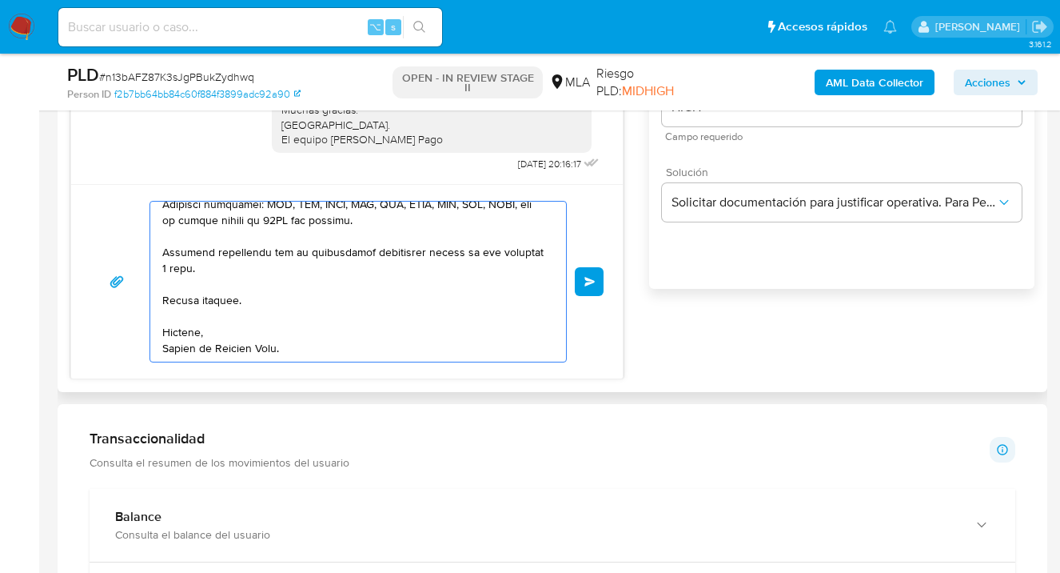
scroll to position [1040, 0]
type textarea "Hola Jonatan Alberto Bocar, esperamos te encuentres muy bien. En función de las…"
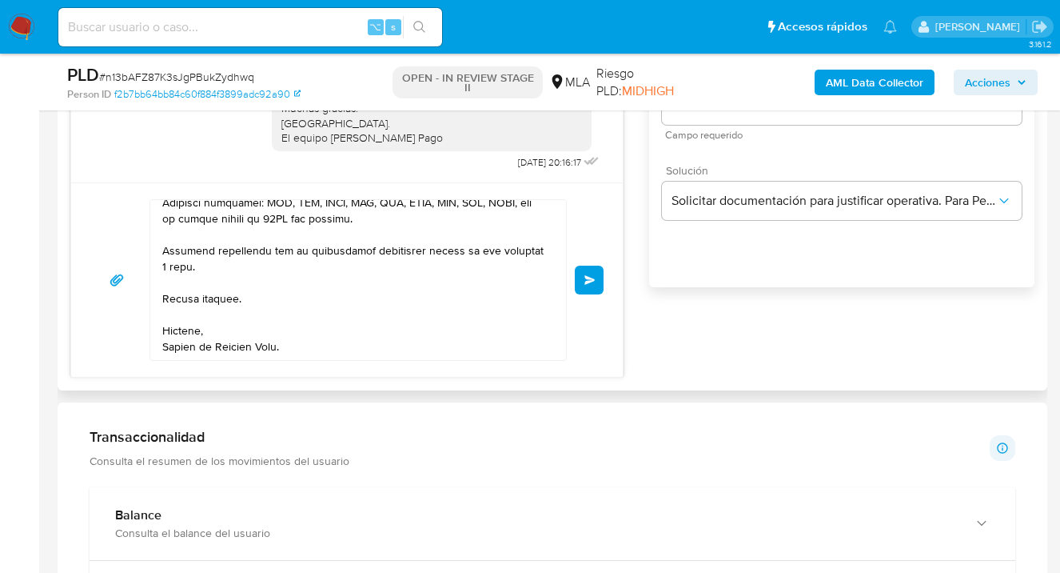
click at [590, 277] on span "Enviar" at bounding box center [590, 280] width 11 height 10
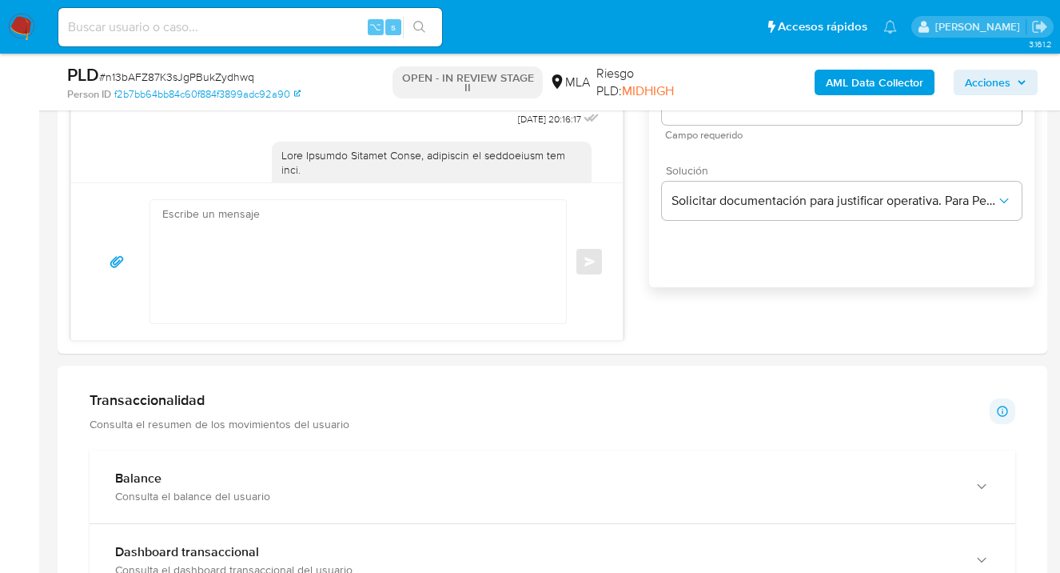
scroll to position [1822, 0]
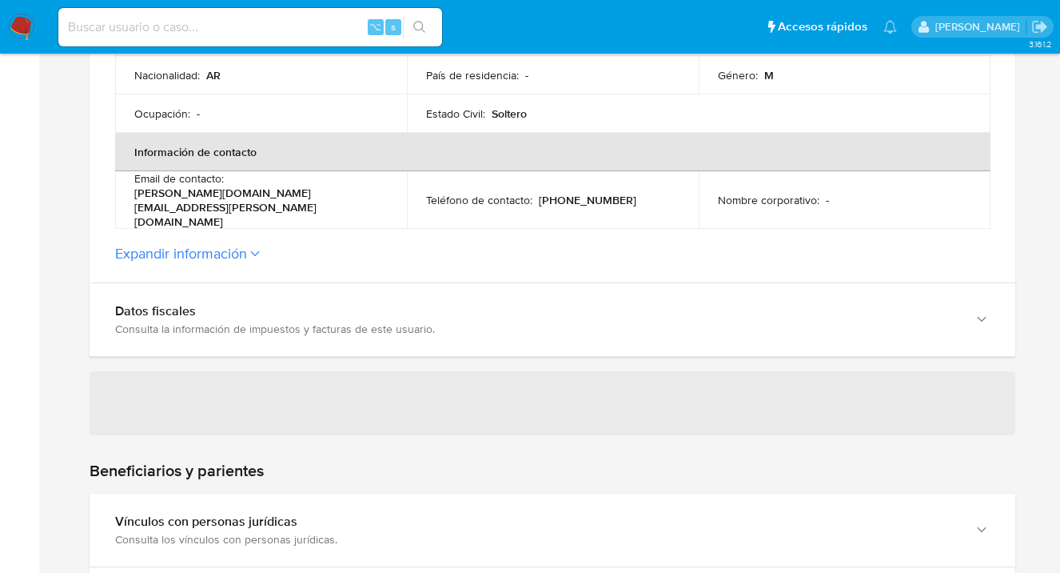
scroll to position [605, 0]
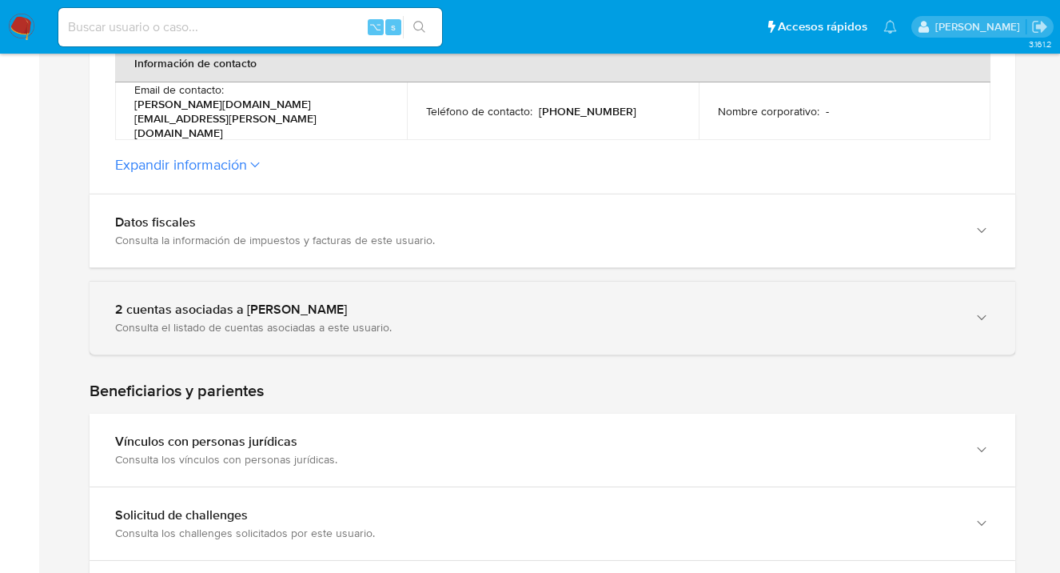
click at [987, 309] on icon "button" at bounding box center [982, 317] width 16 height 16
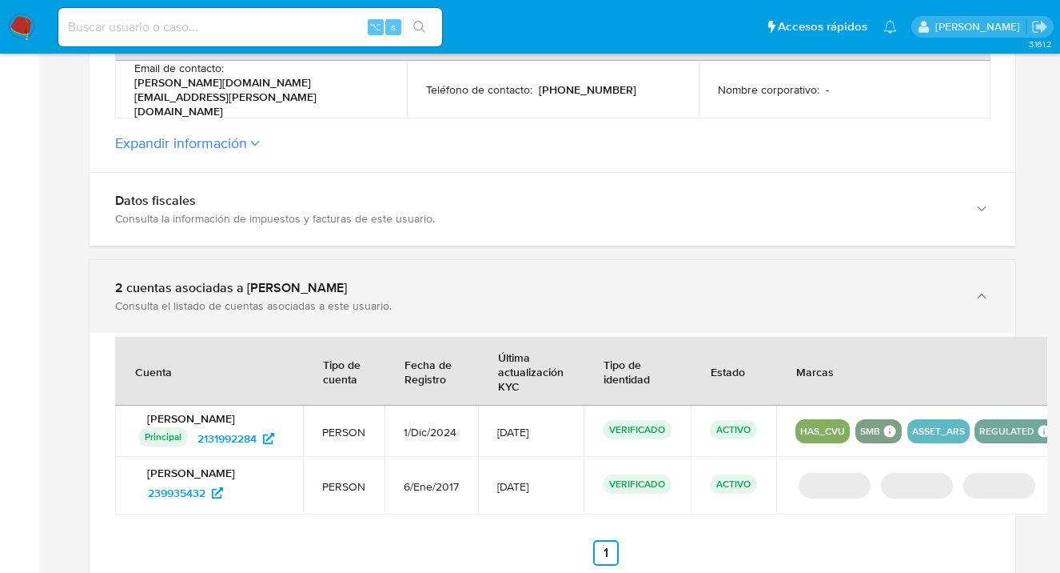
scroll to position [638, 0]
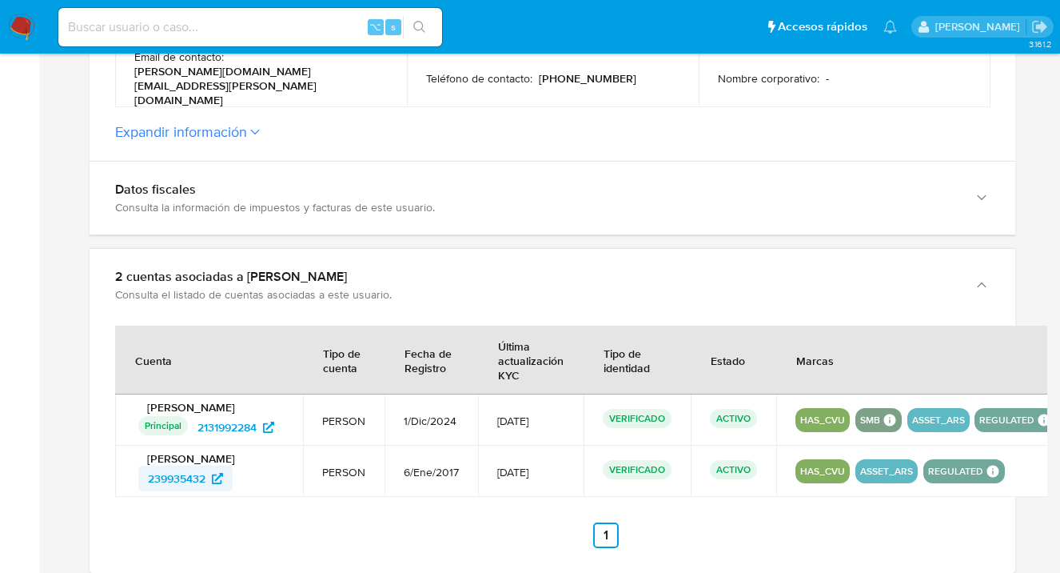
click at [187, 465] on span "239935432" at bounding box center [177, 478] width 58 height 26
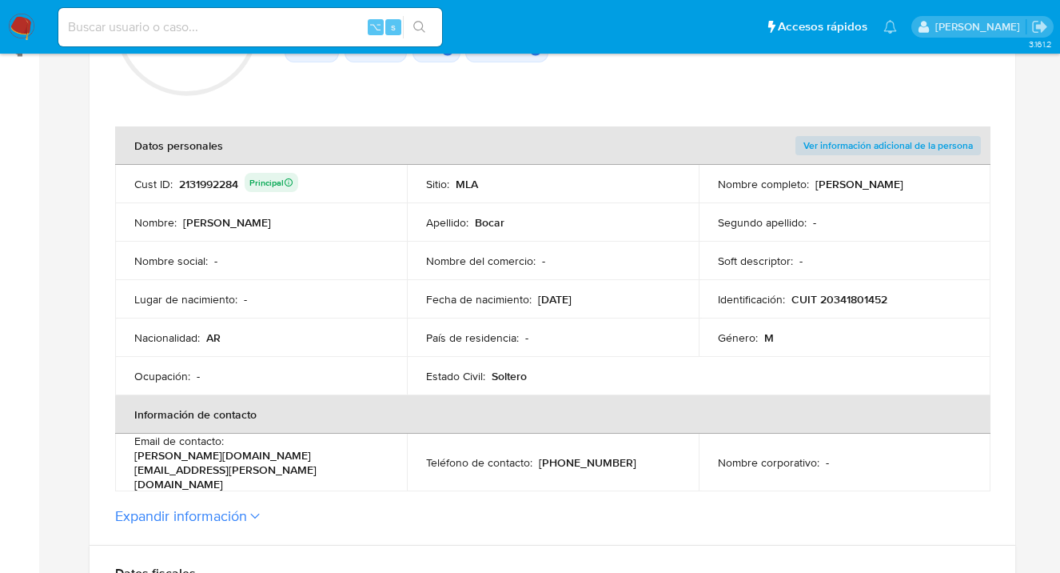
scroll to position [0, 0]
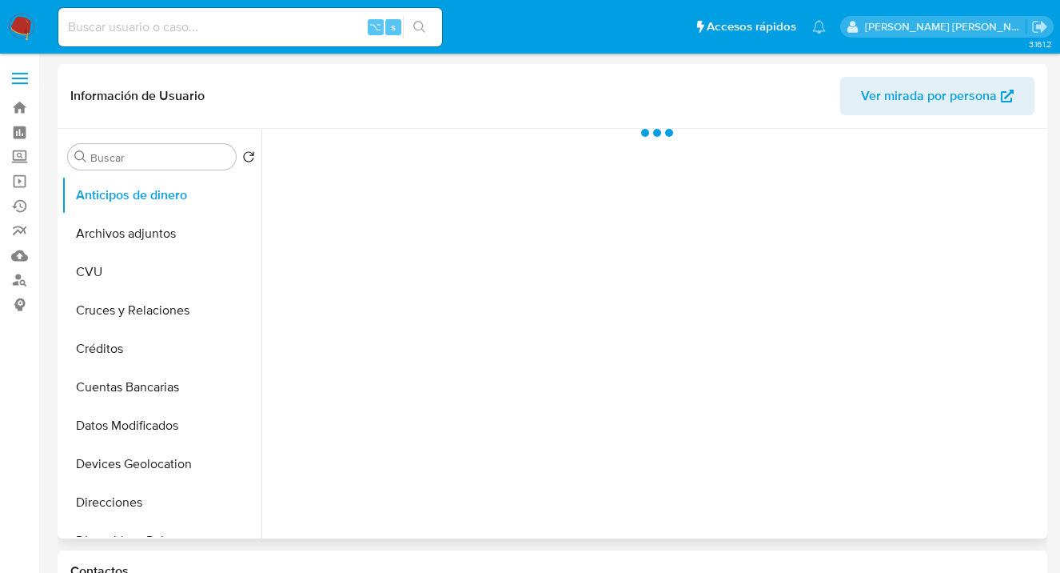
select select "10"
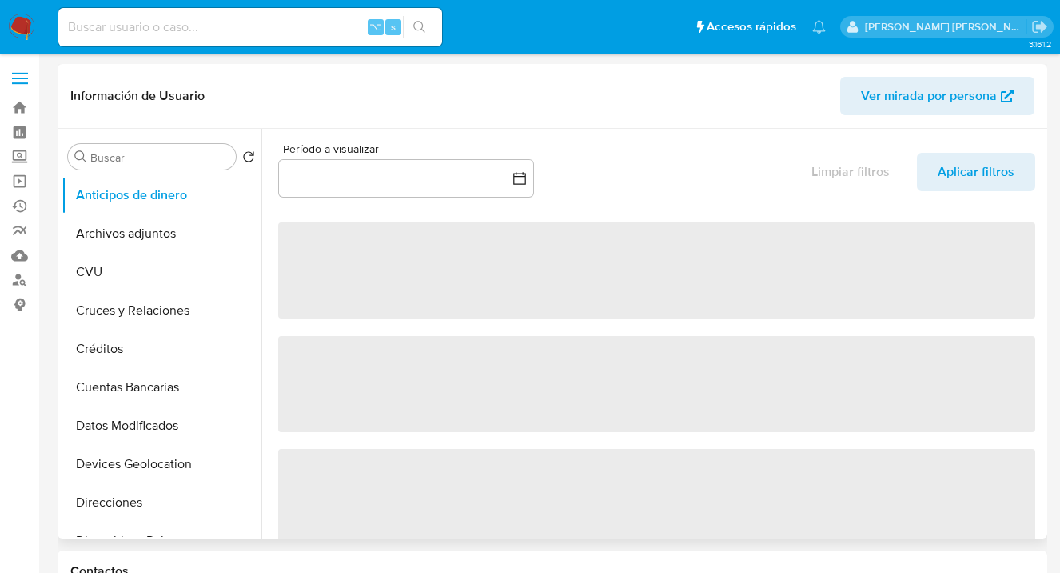
scroll to position [269, 0]
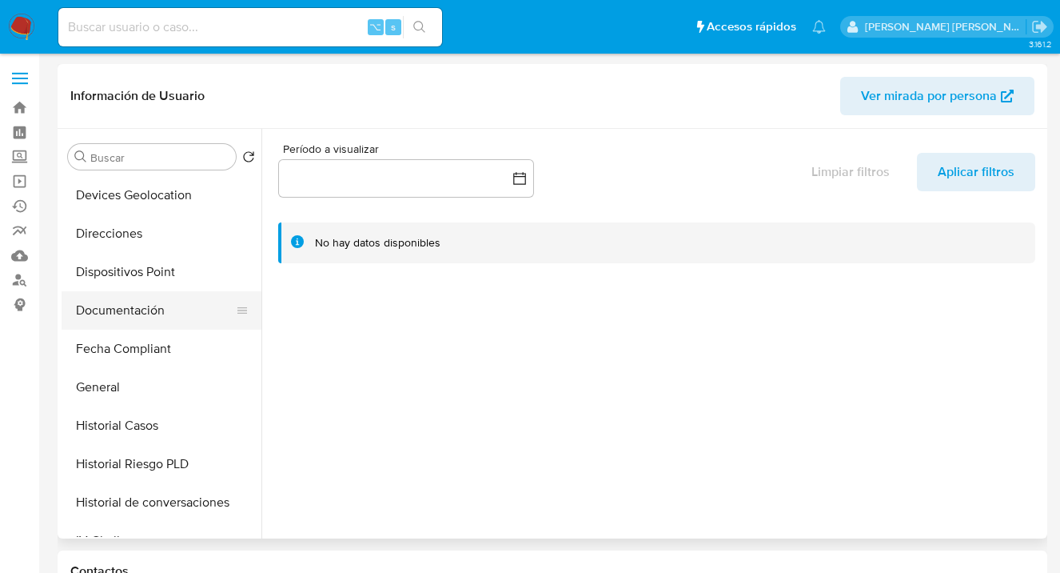
click at [197, 315] on button "Documentación" at bounding box center [155, 310] width 187 height 38
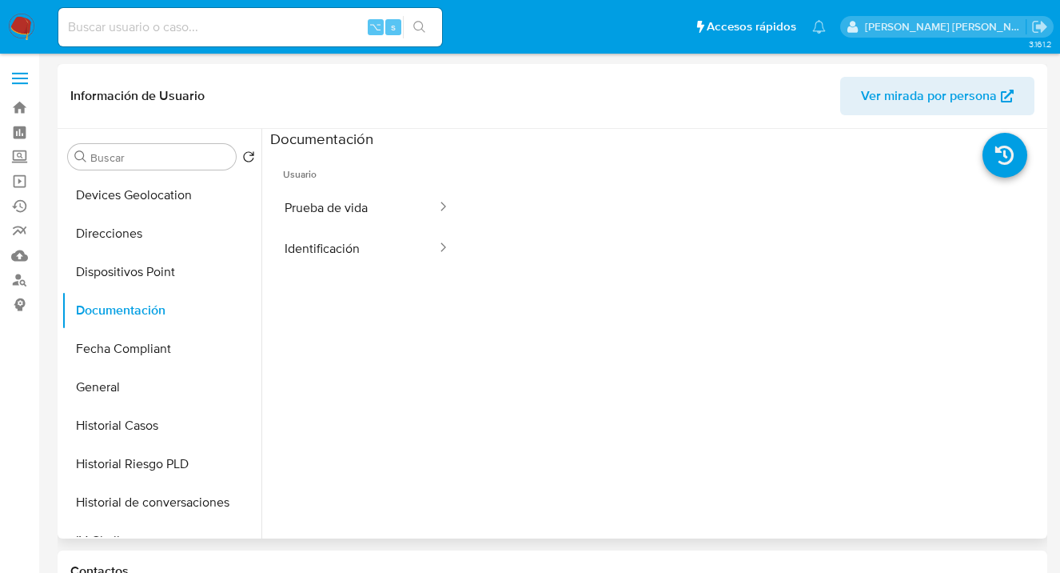
drag, startPoint x: 385, startPoint y: 209, endPoint x: 452, endPoint y: 227, distance: 68.9
click at [385, 209] on button "Prueba de vida" at bounding box center [354, 207] width 168 height 41
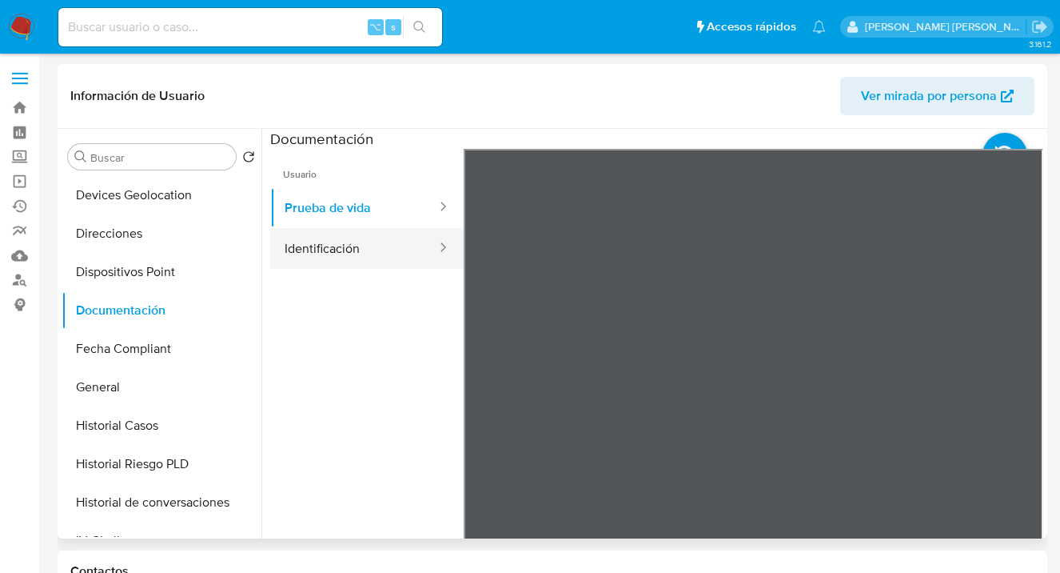
click at [331, 246] on button "Identificación" at bounding box center [354, 248] width 168 height 41
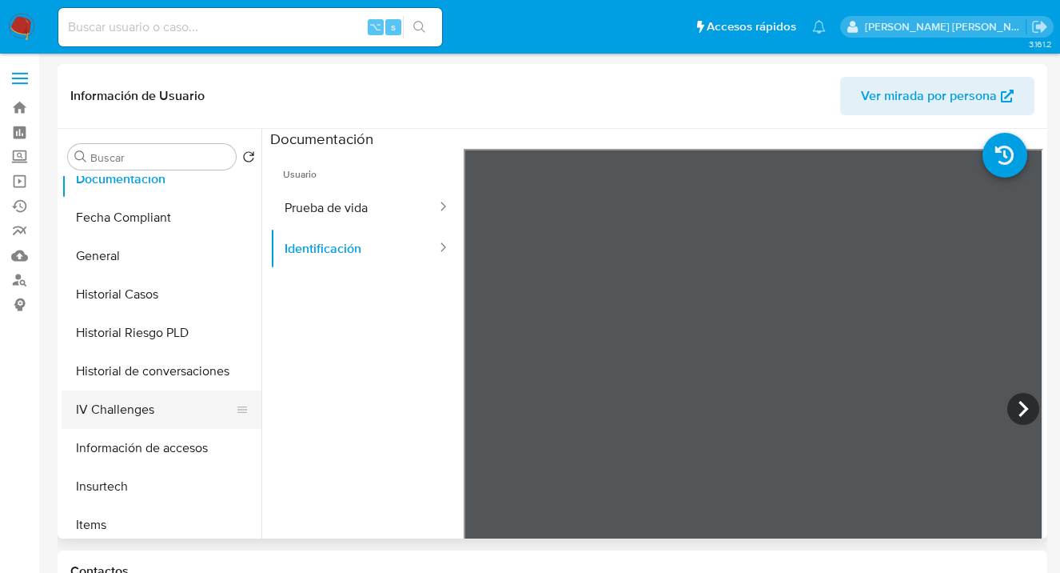
scroll to position [437, 0]
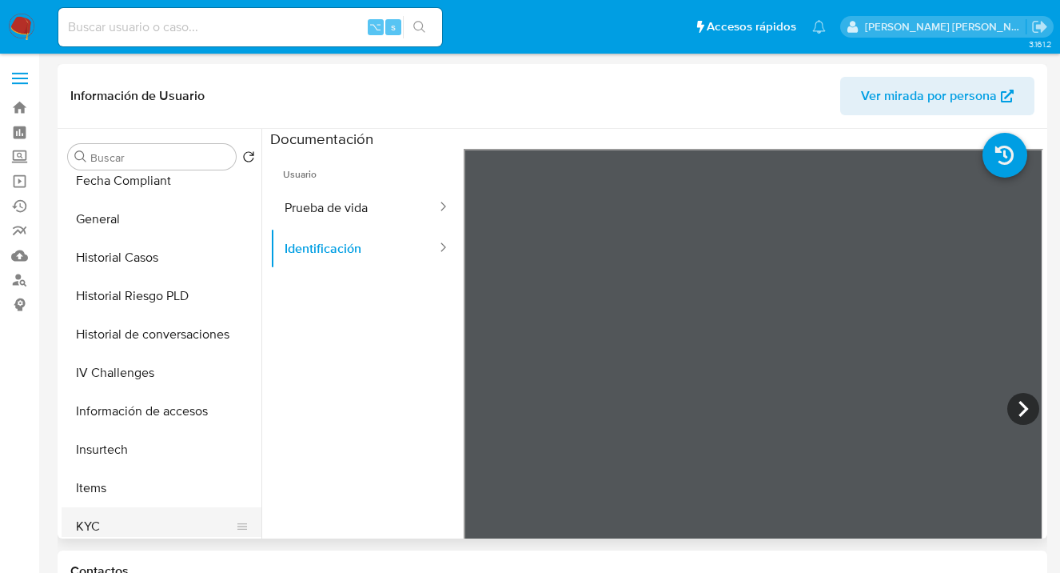
click at [158, 518] on button "KYC" at bounding box center [155, 526] width 187 height 38
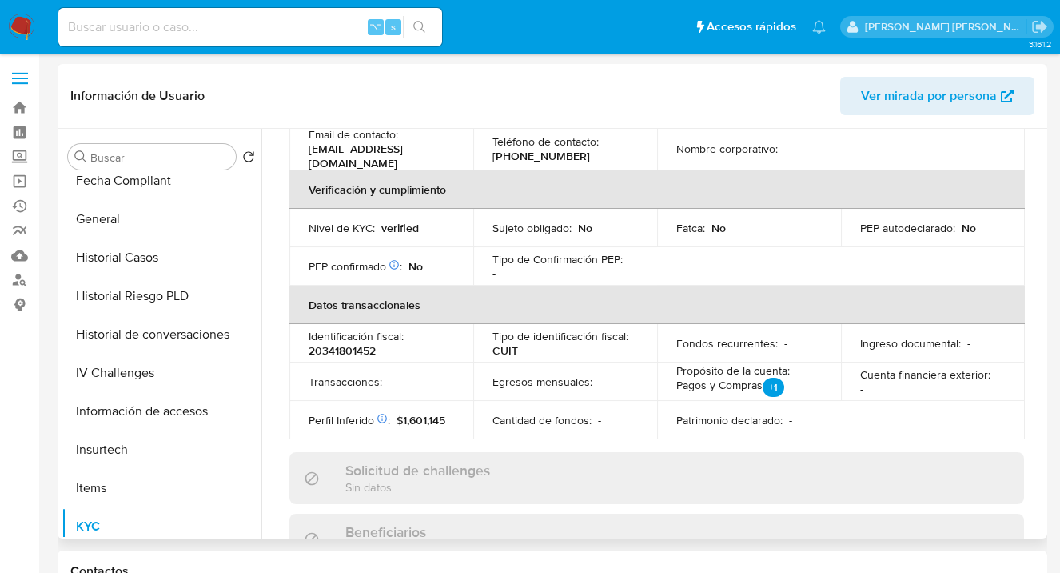
scroll to position [40, 0]
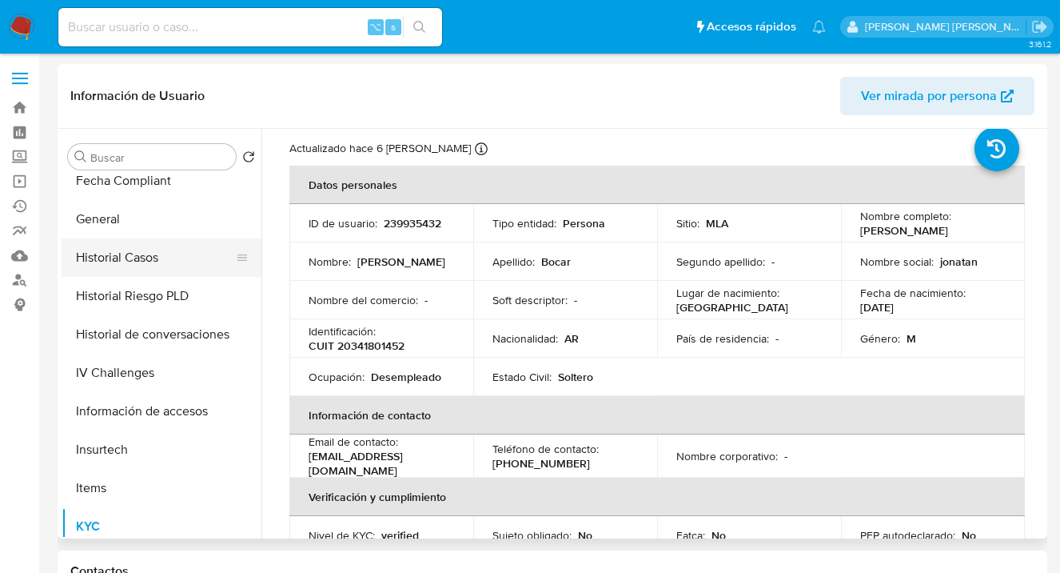
click at [138, 251] on button "Historial Casos" at bounding box center [155, 257] width 187 height 38
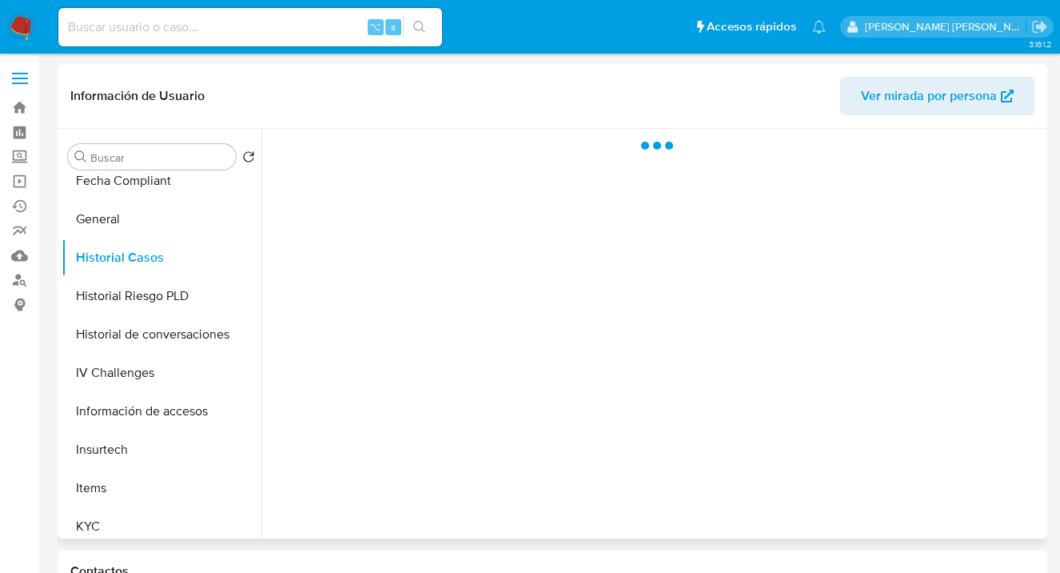
scroll to position [0, 0]
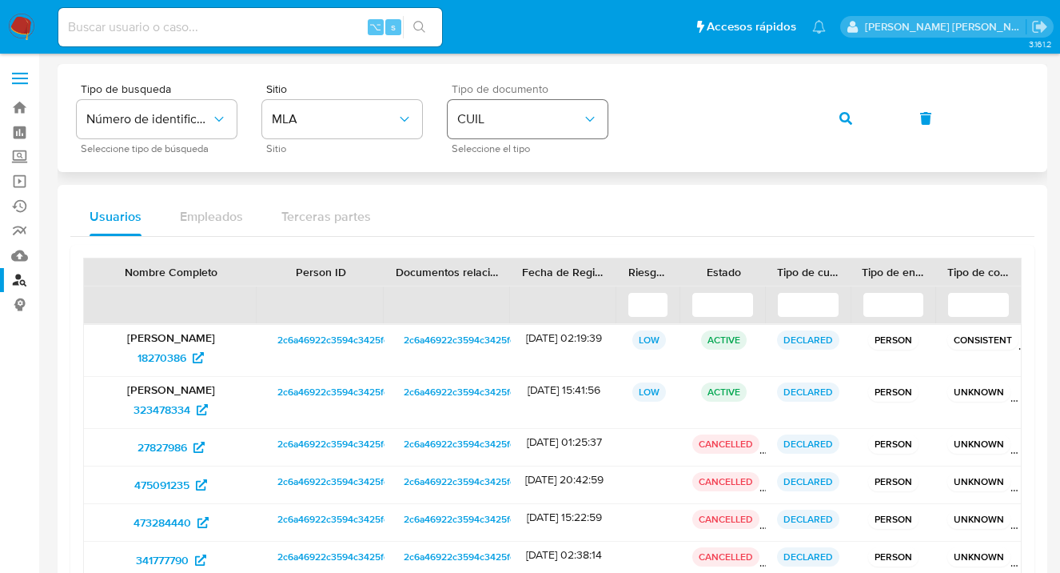
click at [592, 122] on icon "identificationType" at bounding box center [590, 119] width 16 height 16
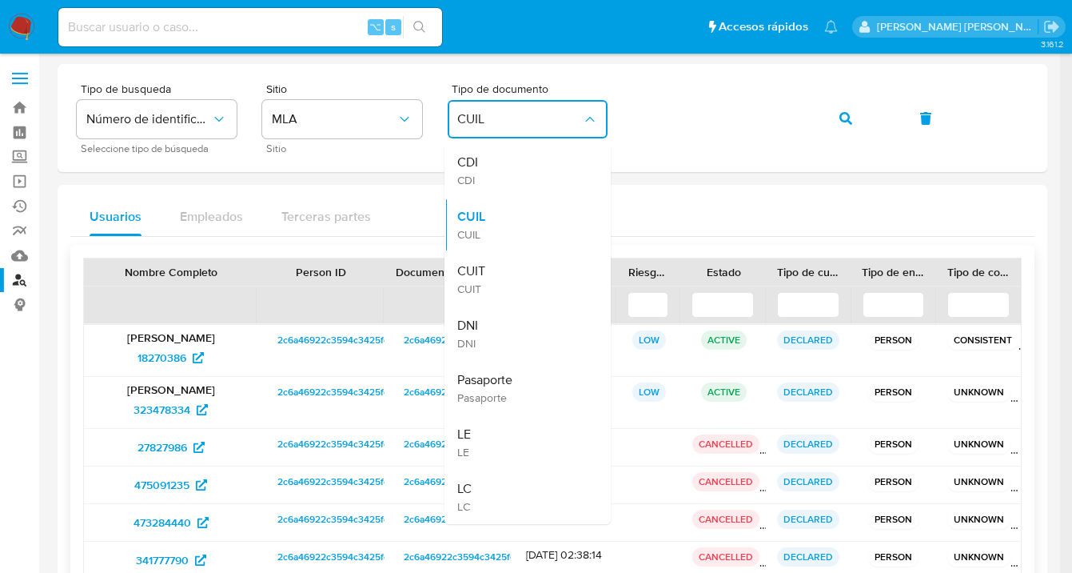
click at [522, 259] on div "CUIT CUIT" at bounding box center [522, 279] width 131 height 54
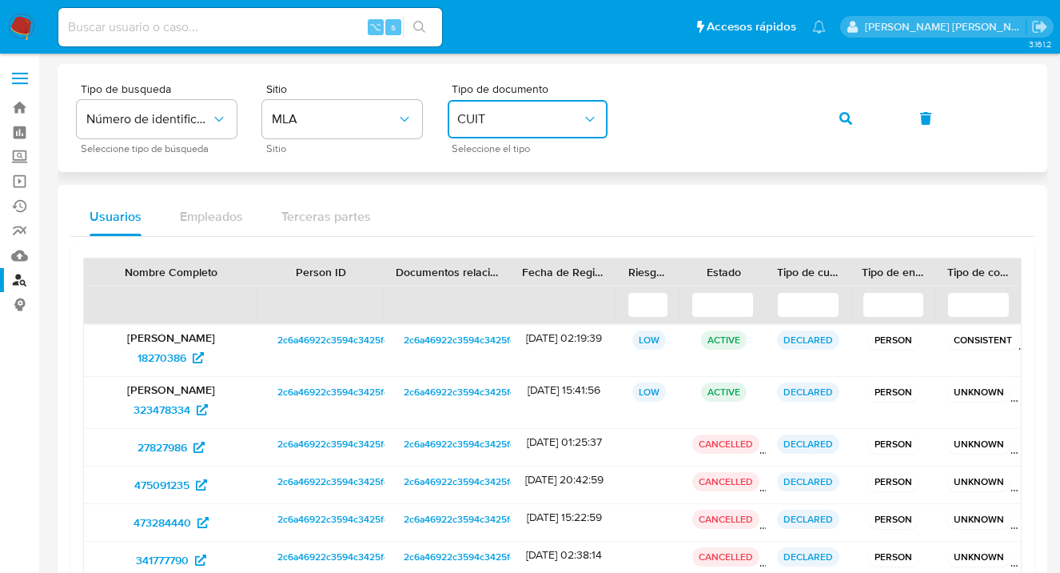
click at [845, 122] on icon "button" at bounding box center [846, 118] width 13 height 13
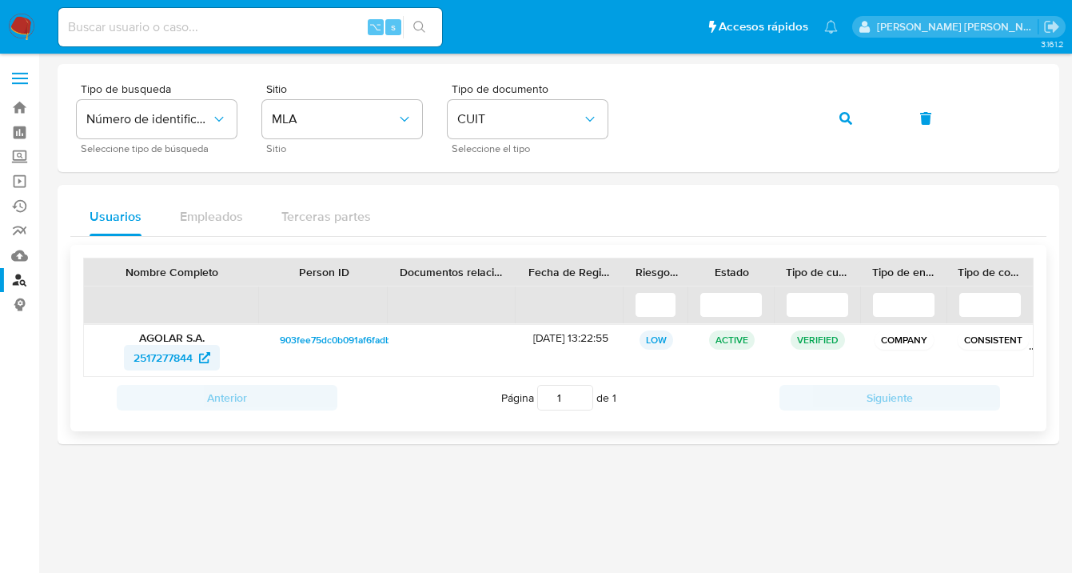
click at [164, 355] on span "2517277844" at bounding box center [163, 358] width 59 height 26
drag, startPoint x: 565, startPoint y: 120, endPoint x: 556, endPoint y: 136, distance: 18.7
click at [565, 122] on span "CUIT" at bounding box center [519, 119] width 125 height 16
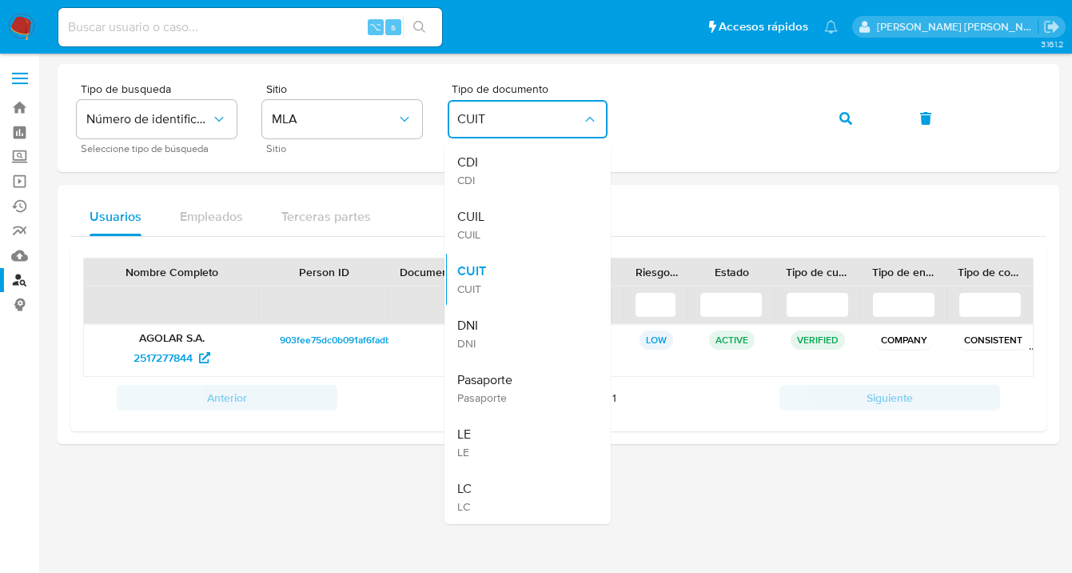
drag, startPoint x: 520, startPoint y: 211, endPoint x: 568, endPoint y: 178, distance: 58.6
click at [519, 211] on div "CUIL CUIL" at bounding box center [522, 225] width 131 height 54
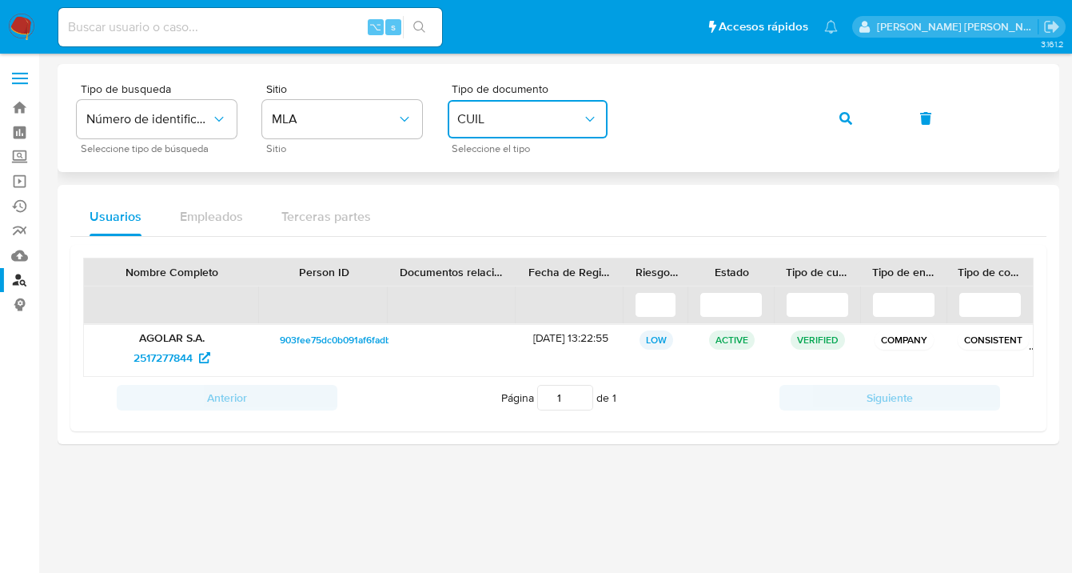
click at [626, 110] on div "Tipo de busqueda Número de identificación Seleccione tipo de búsqueda Sitio MLA…" at bounding box center [559, 118] width 964 height 70
click at [844, 116] on icon "button" at bounding box center [846, 118] width 13 height 13
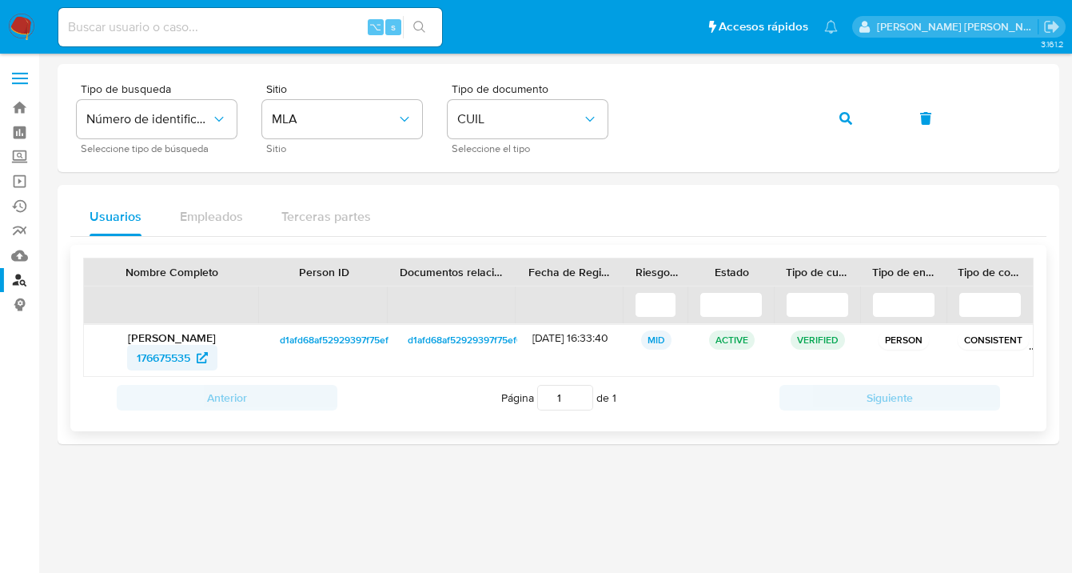
click at [163, 363] on span "176675535" at bounding box center [164, 358] width 54 height 26
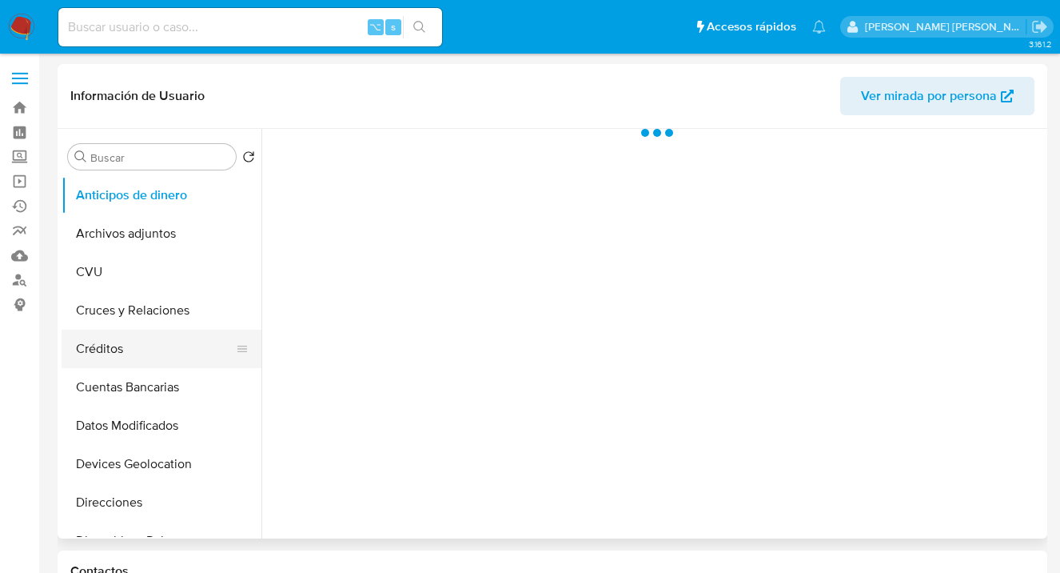
select select "10"
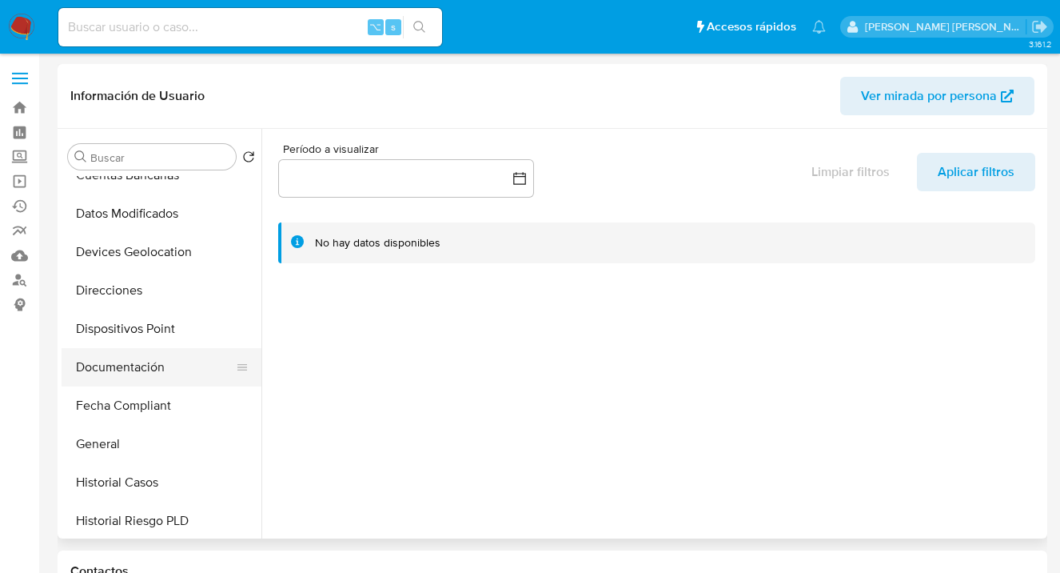
scroll to position [224, 0]
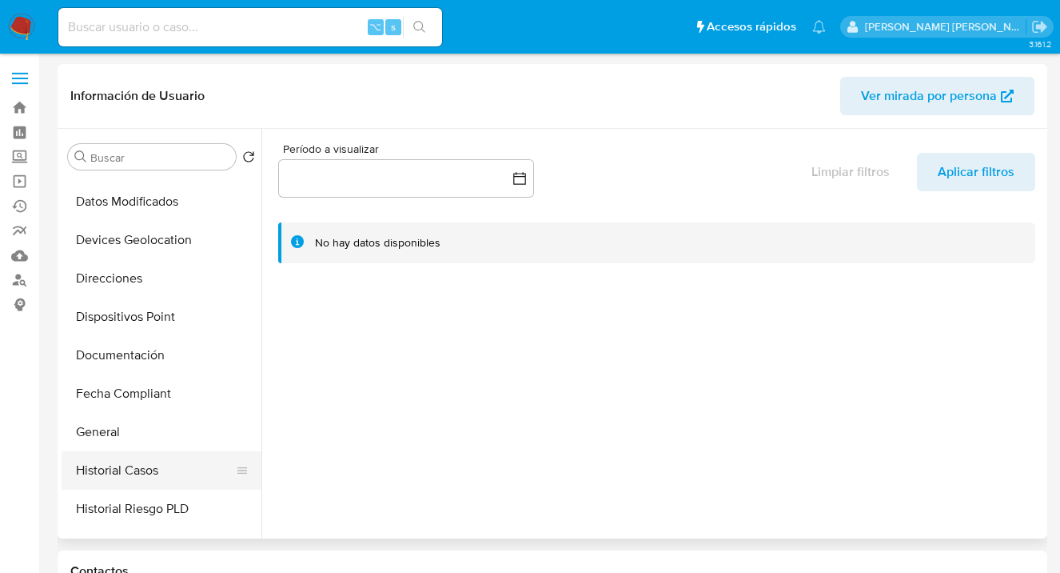
click at [162, 466] on button "Historial Casos" at bounding box center [155, 470] width 187 height 38
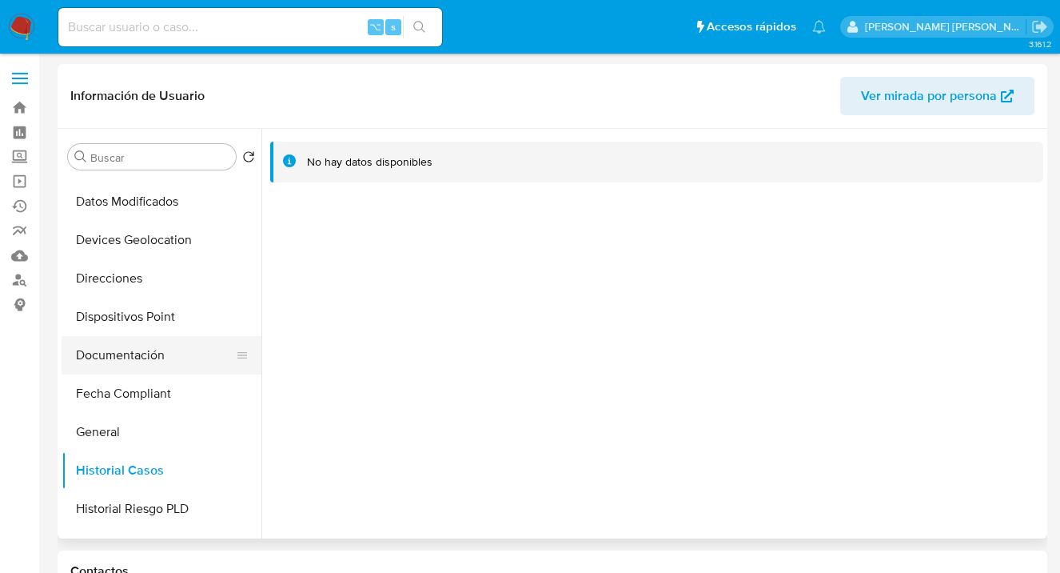
click at [166, 350] on button "Documentación" at bounding box center [155, 355] width 187 height 38
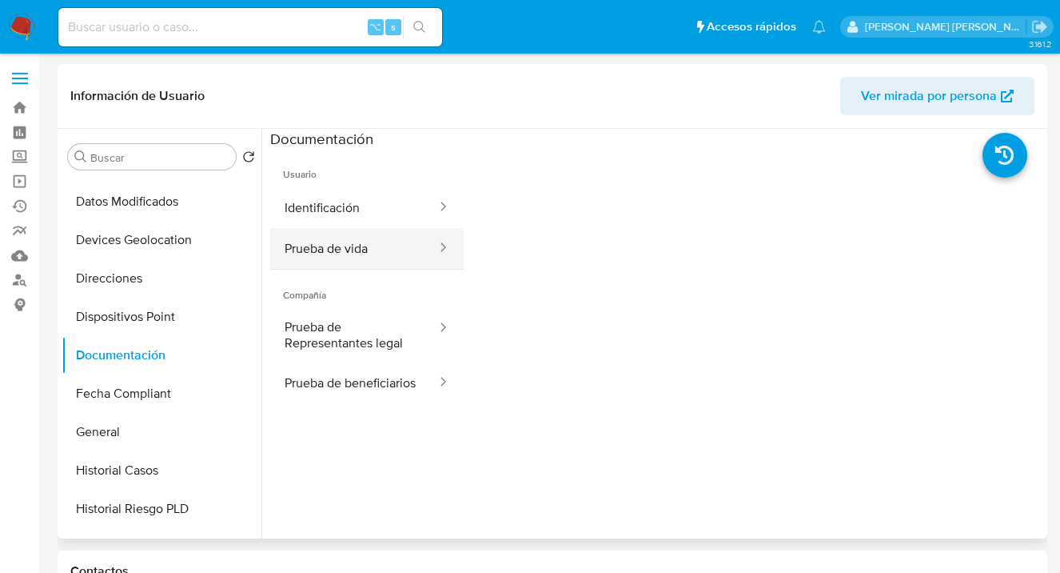
click at [377, 243] on button "Prueba de vida" at bounding box center [354, 248] width 168 height 41
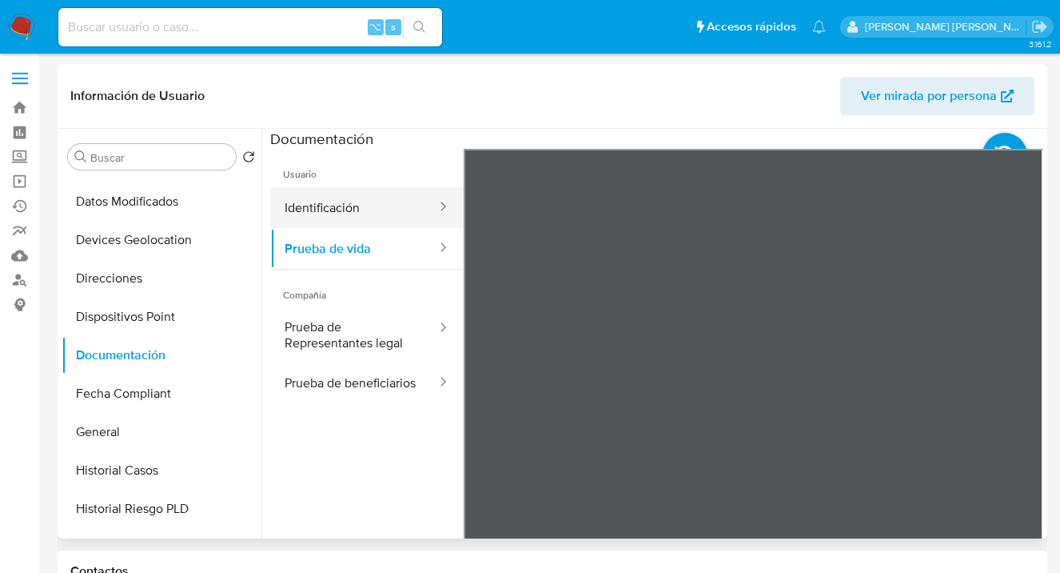
click at [361, 212] on button "Identificación" at bounding box center [354, 207] width 168 height 41
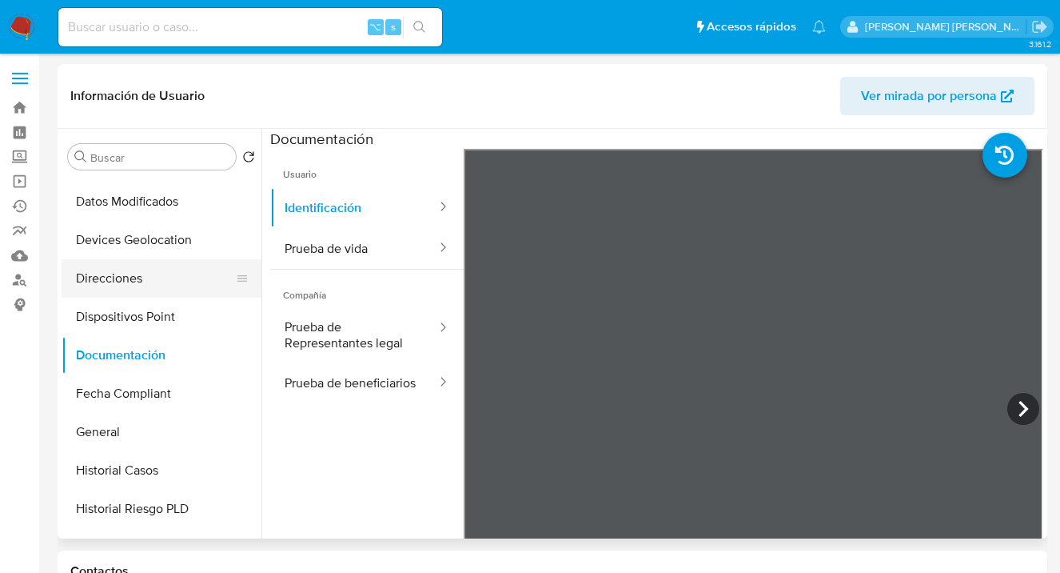
click at [146, 276] on button "Direcciones" at bounding box center [155, 278] width 187 height 38
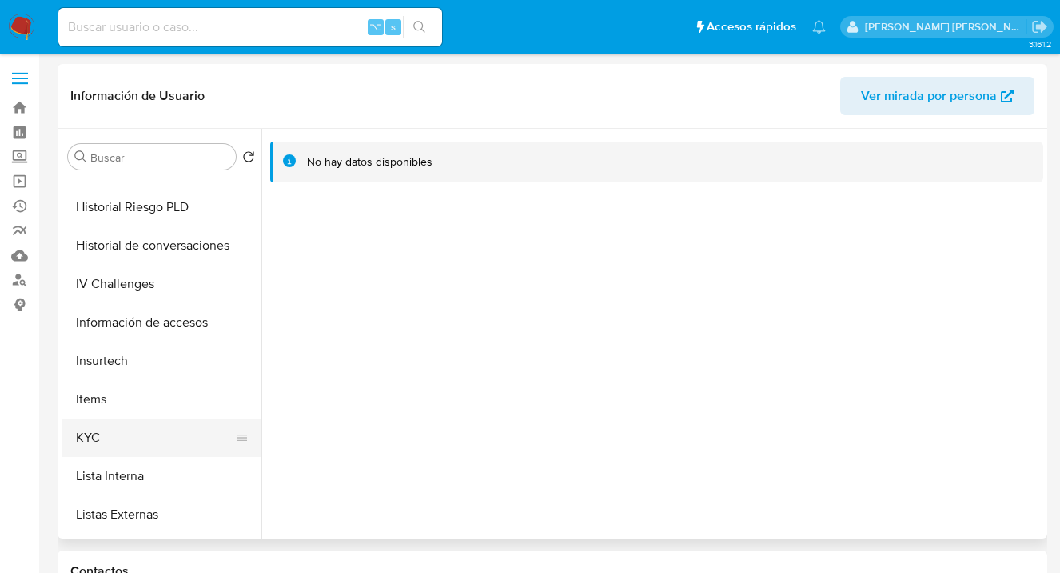
scroll to position [561, 0]
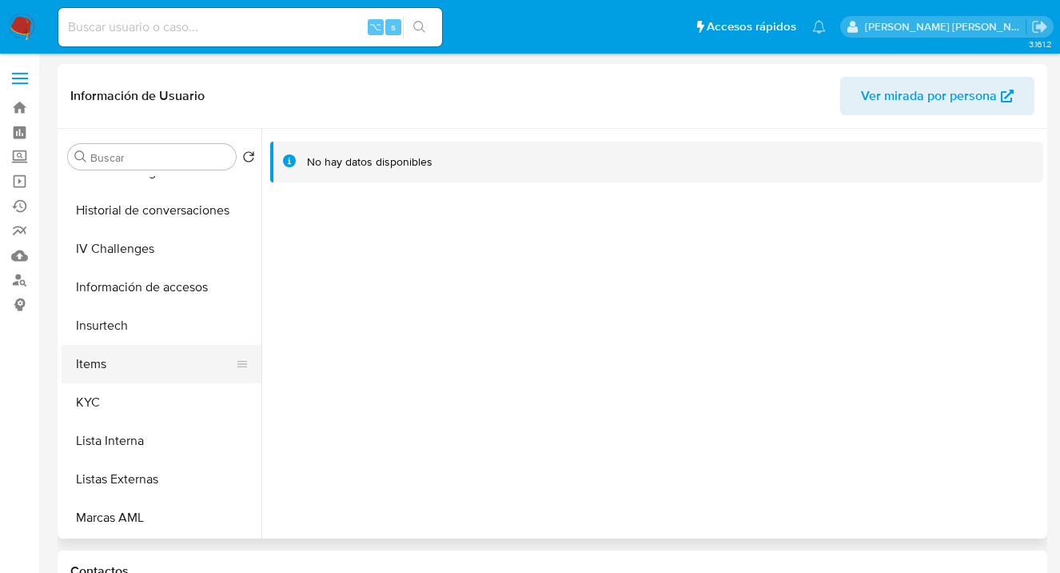
drag, startPoint x: 160, startPoint y: 405, endPoint x: 235, endPoint y: 379, distance: 79.4
click at [160, 405] on button "KYC" at bounding box center [162, 402] width 200 height 38
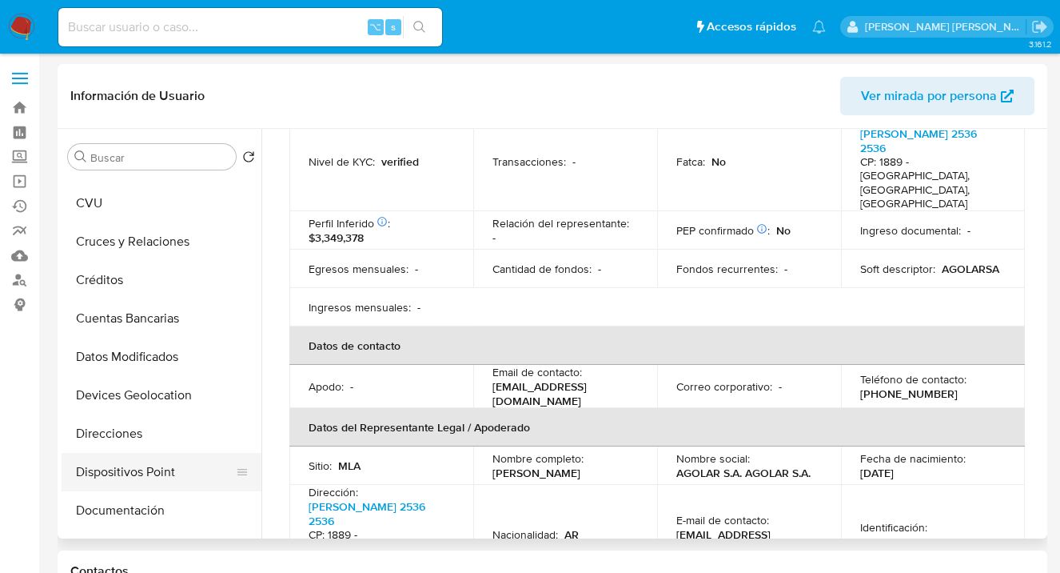
scroll to position [87, 0]
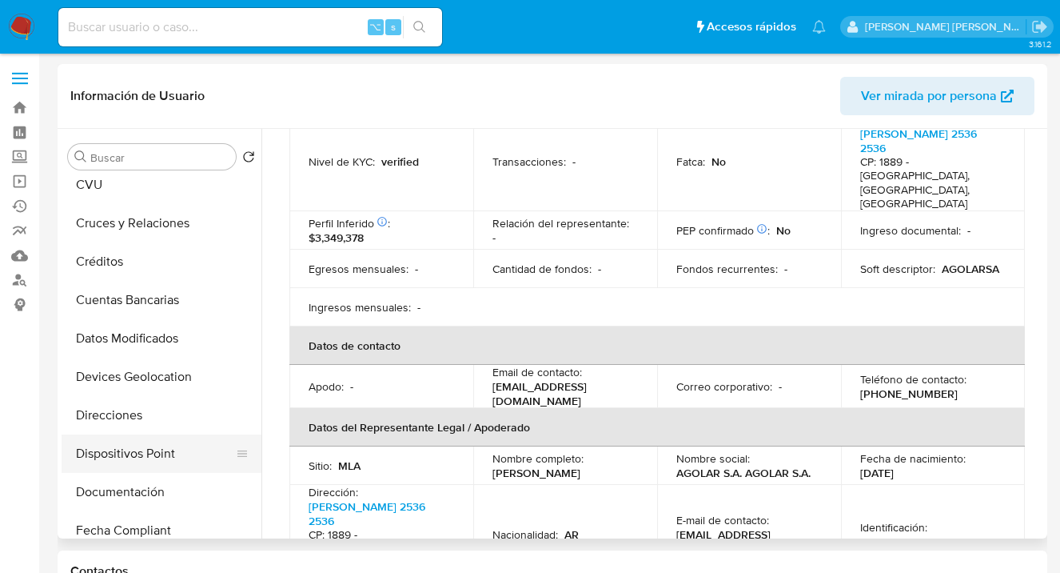
drag, startPoint x: 162, startPoint y: 477, endPoint x: 168, endPoint y: 469, distance: 9.1
click at [162, 476] on button "Documentación" at bounding box center [162, 492] width 200 height 38
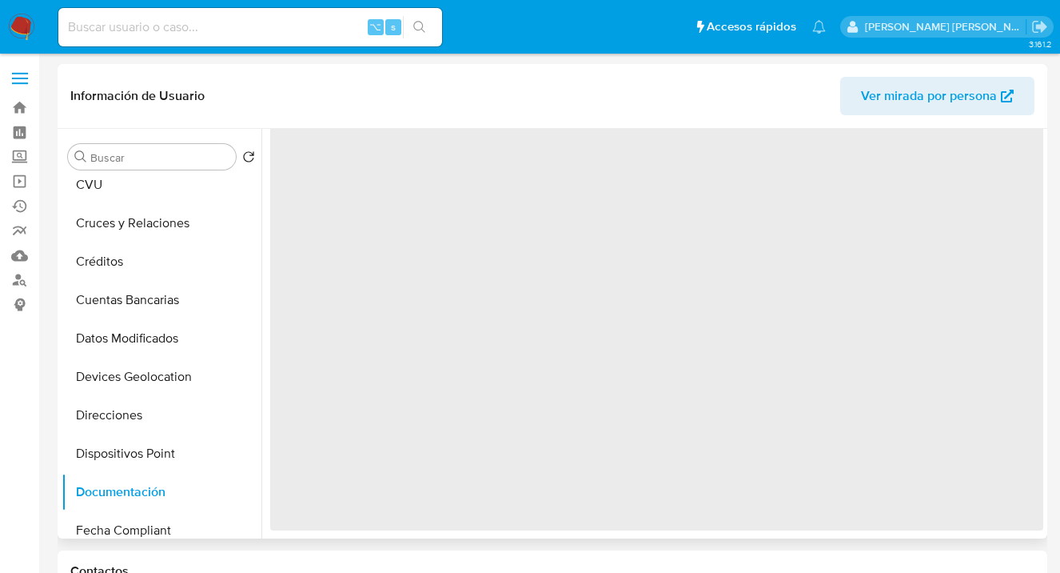
scroll to position [0, 0]
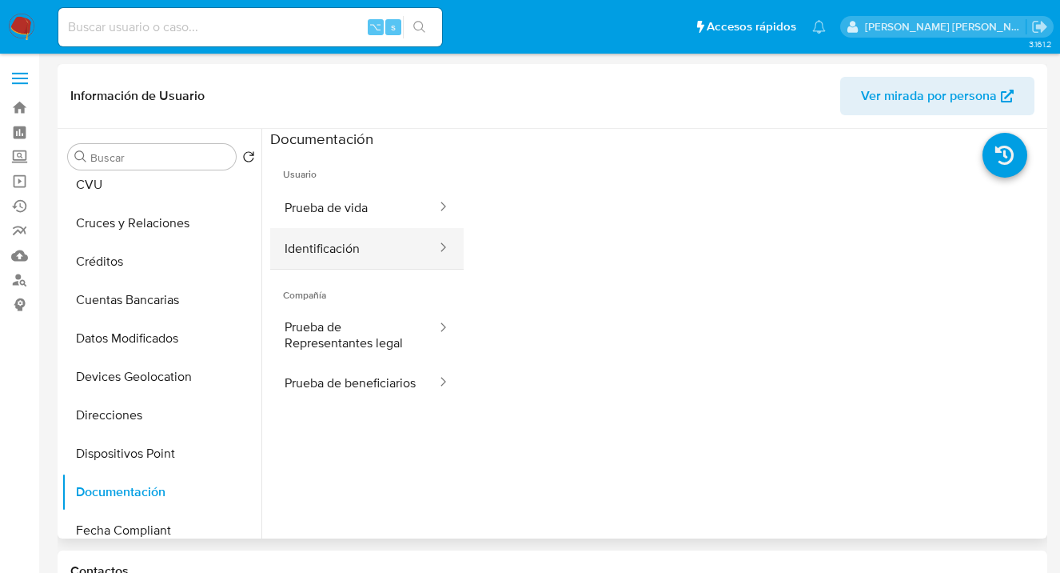
click at [381, 234] on button "Identificación" at bounding box center [354, 248] width 168 height 41
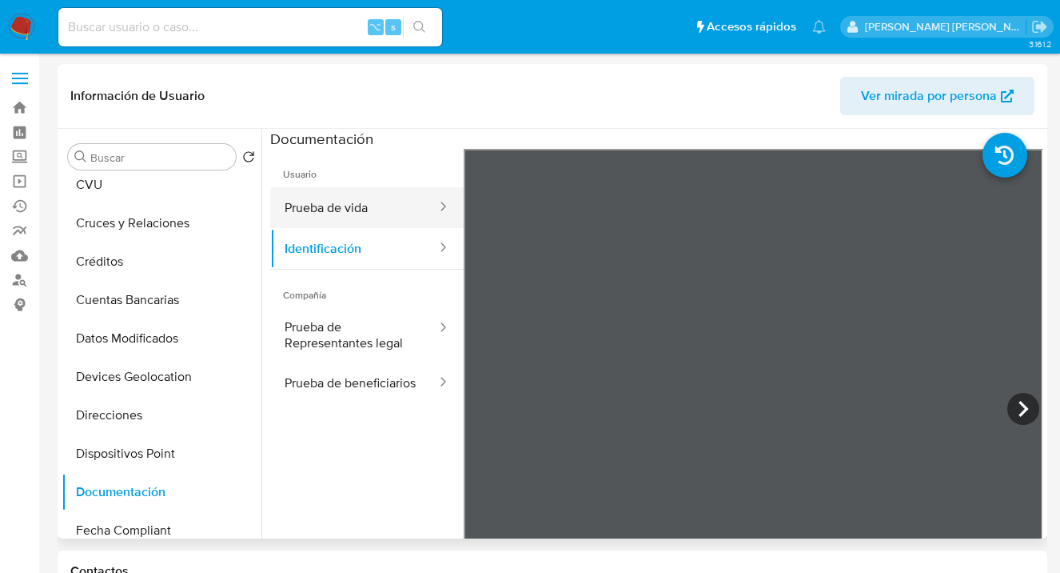
click at [379, 210] on button "Prueba de vida" at bounding box center [354, 207] width 168 height 41
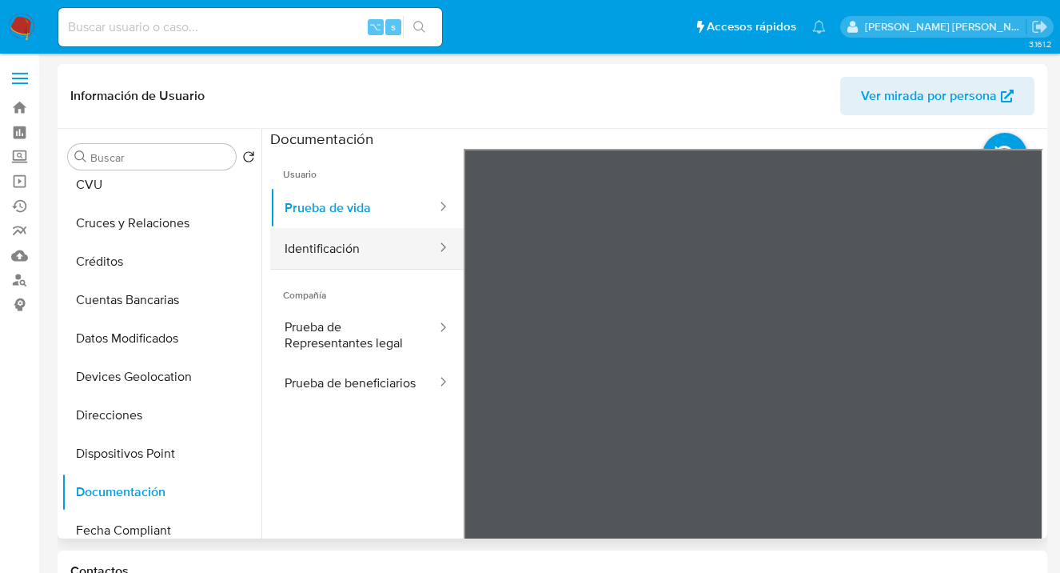
click at [349, 248] on button "Identificación" at bounding box center [354, 248] width 168 height 41
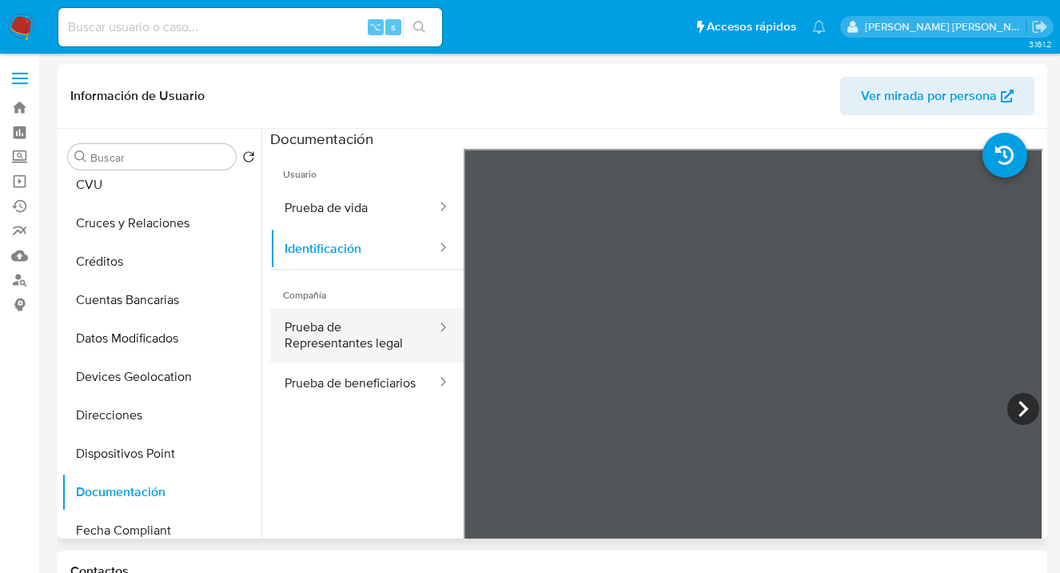
drag, startPoint x: 334, startPoint y: 345, endPoint x: 416, endPoint y: 353, distance: 82.0
click at [335, 345] on button "Prueba de Representantes legal" at bounding box center [354, 335] width 168 height 54
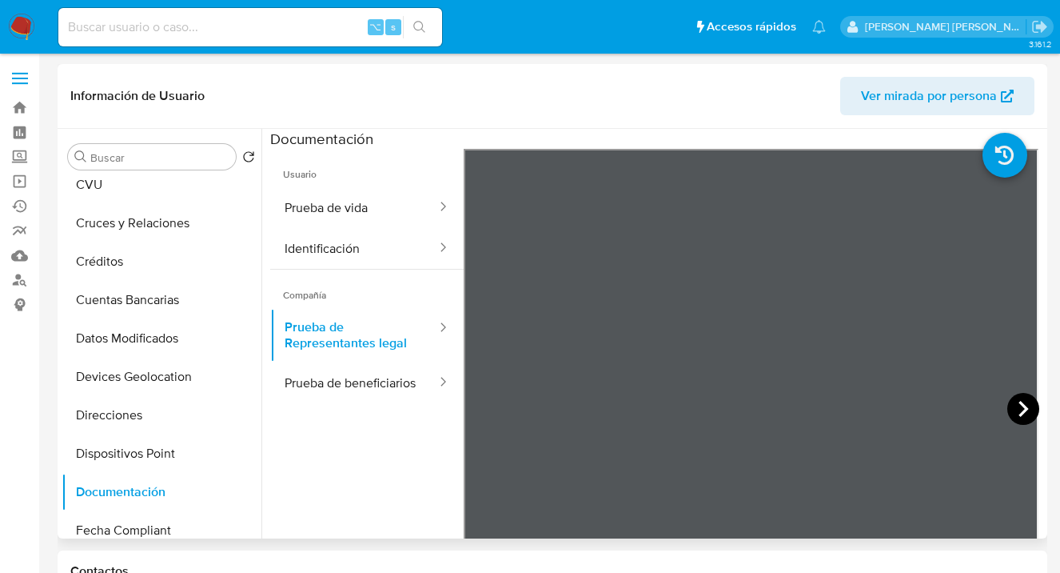
drag, startPoint x: 1018, startPoint y: 410, endPoint x: 1005, endPoint y: 408, distance: 13.0
click at [1019, 411] on icon at bounding box center [1024, 409] width 10 height 16
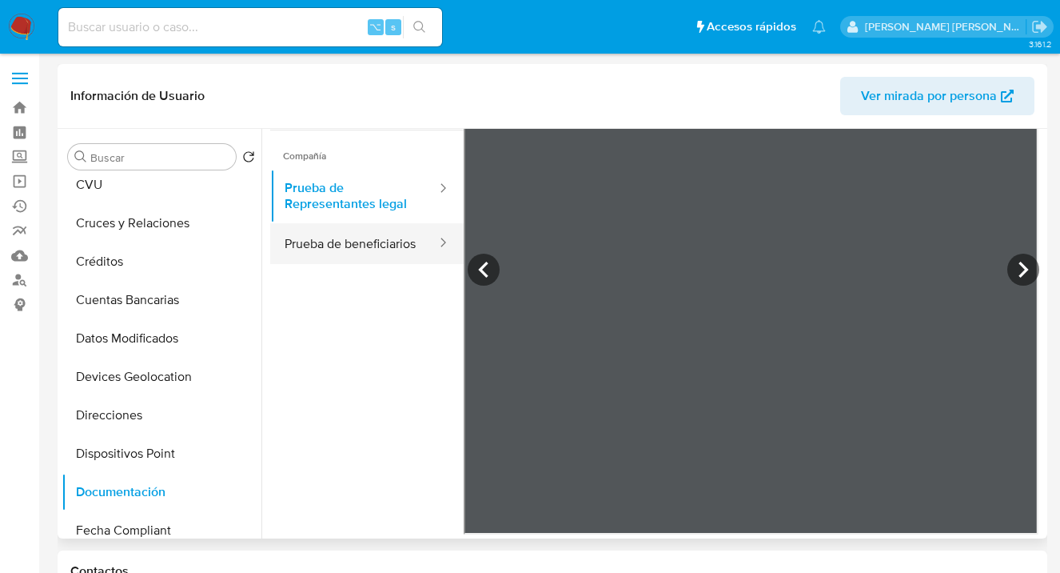
click at [349, 261] on button "Prueba de beneficiarios" at bounding box center [354, 243] width 168 height 41
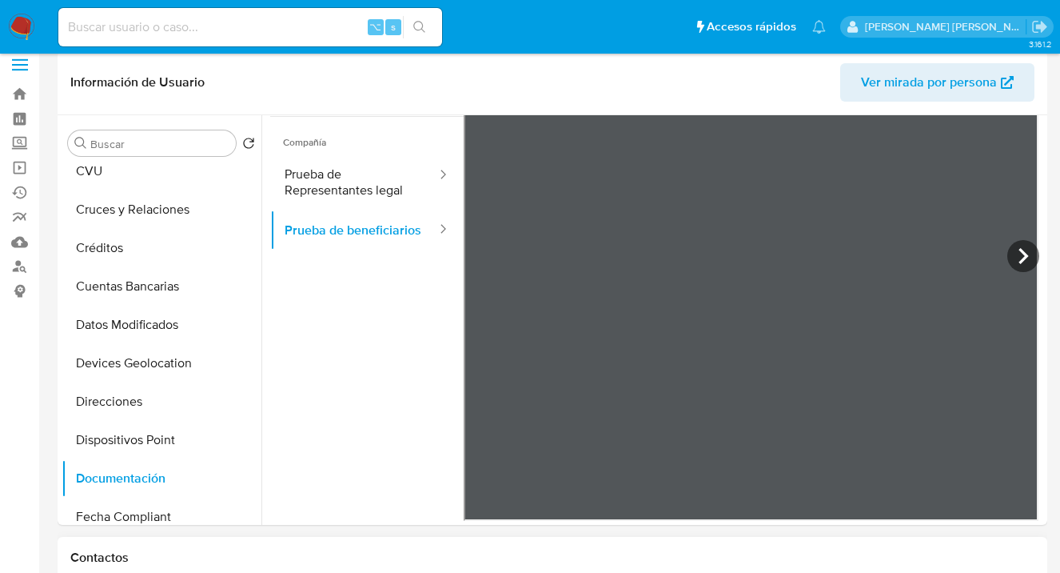
scroll to position [0, 0]
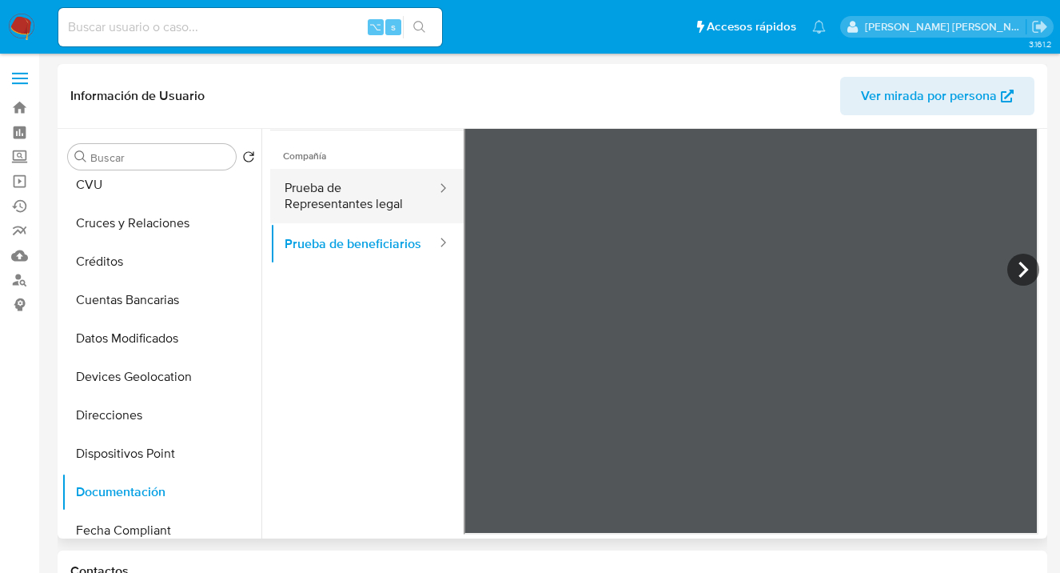
click at [340, 198] on button "Prueba de Representantes legal" at bounding box center [354, 196] width 168 height 54
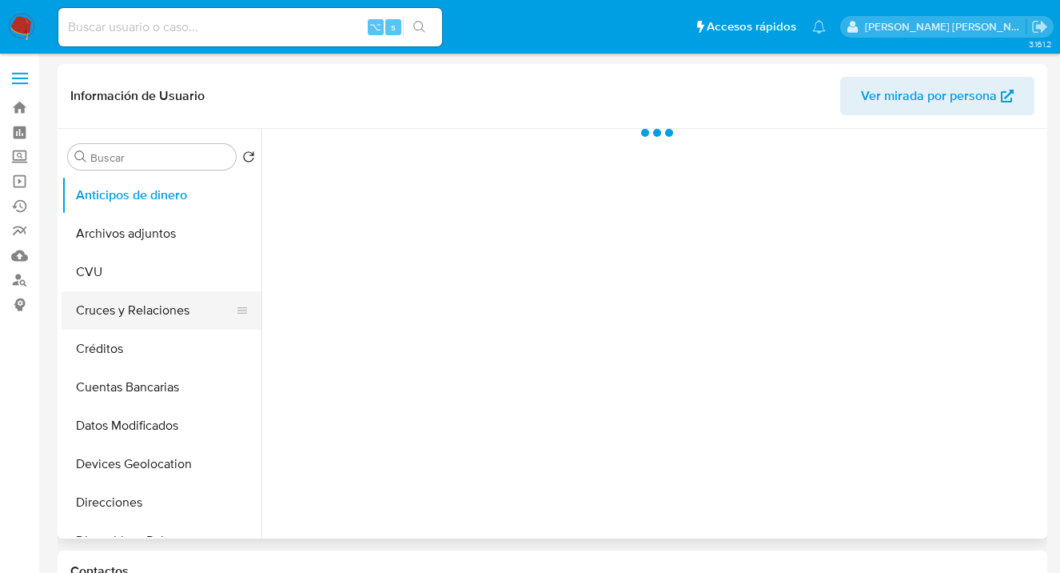
select select "10"
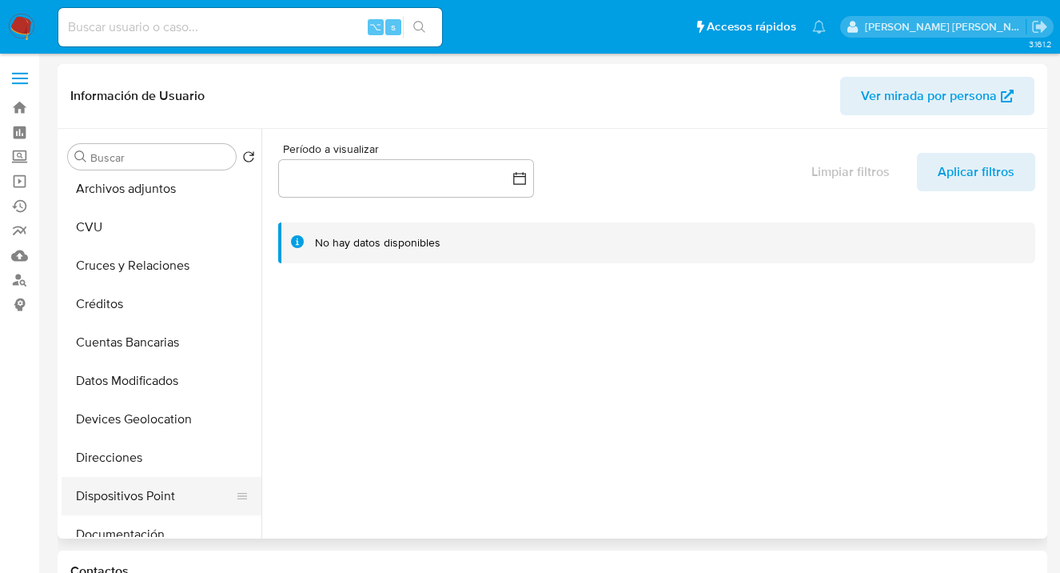
scroll to position [138, 0]
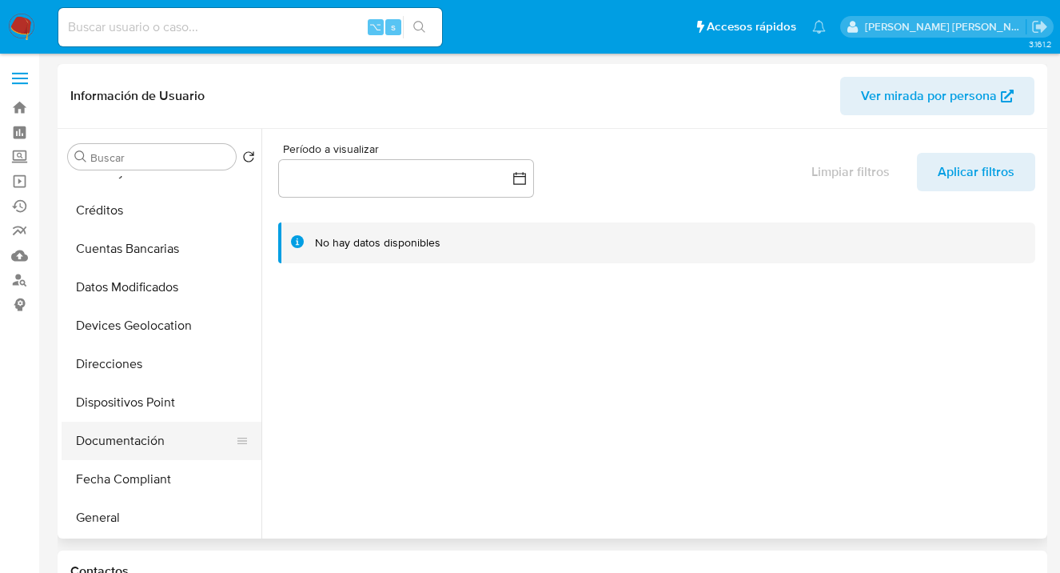
drag, startPoint x: 161, startPoint y: 433, endPoint x: 172, endPoint y: 423, distance: 14.7
click at [161, 433] on button "Documentación" at bounding box center [155, 440] width 187 height 38
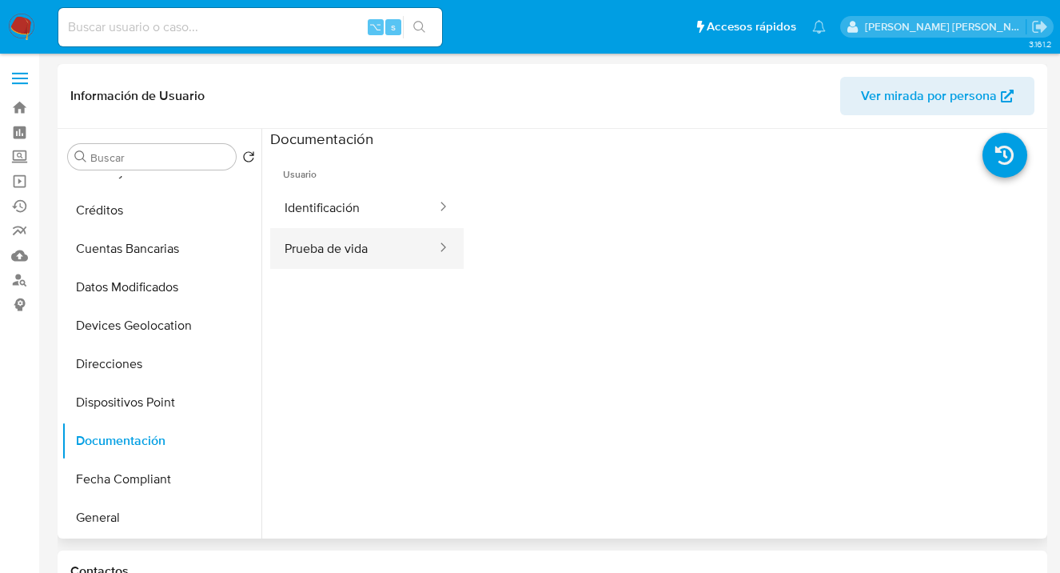
drag, startPoint x: 321, startPoint y: 244, endPoint x: 445, endPoint y: 255, distance: 124.5
click at [322, 245] on button "Prueba de vida" at bounding box center [354, 248] width 168 height 41
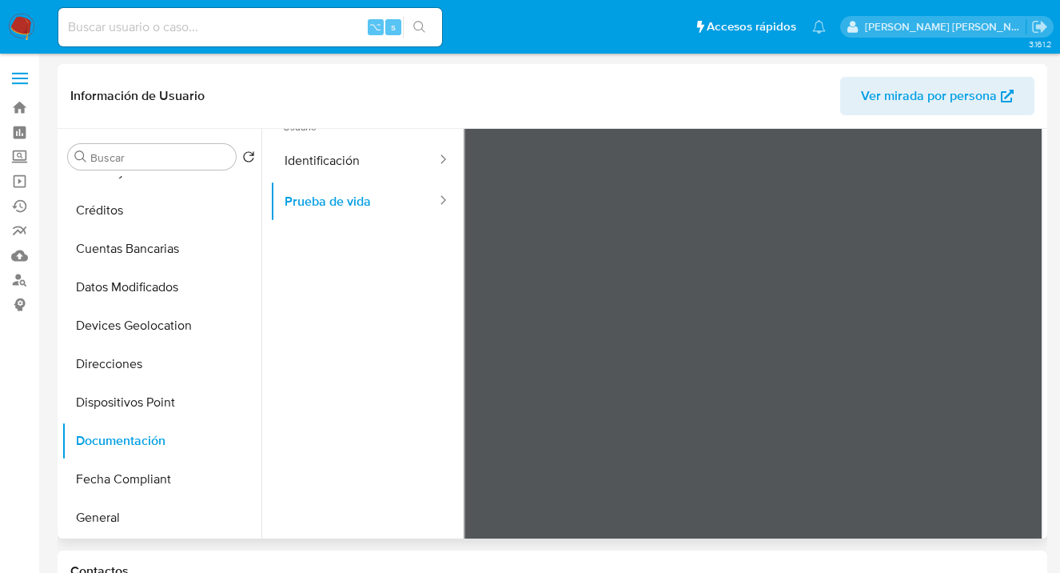
scroll to position [0, 0]
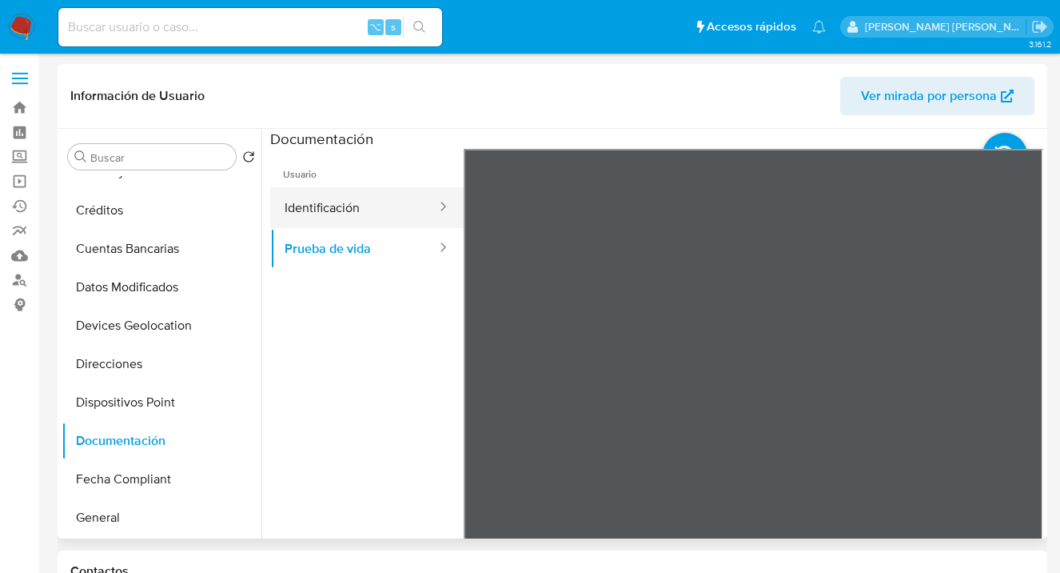
drag, startPoint x: 325, startPoint y: 208, endPoint x: 357, endPoint y: 214, distance: 32.6
click at [325, 208] on button "Identificación" at bounding box center [354, 207] width 168 height 41
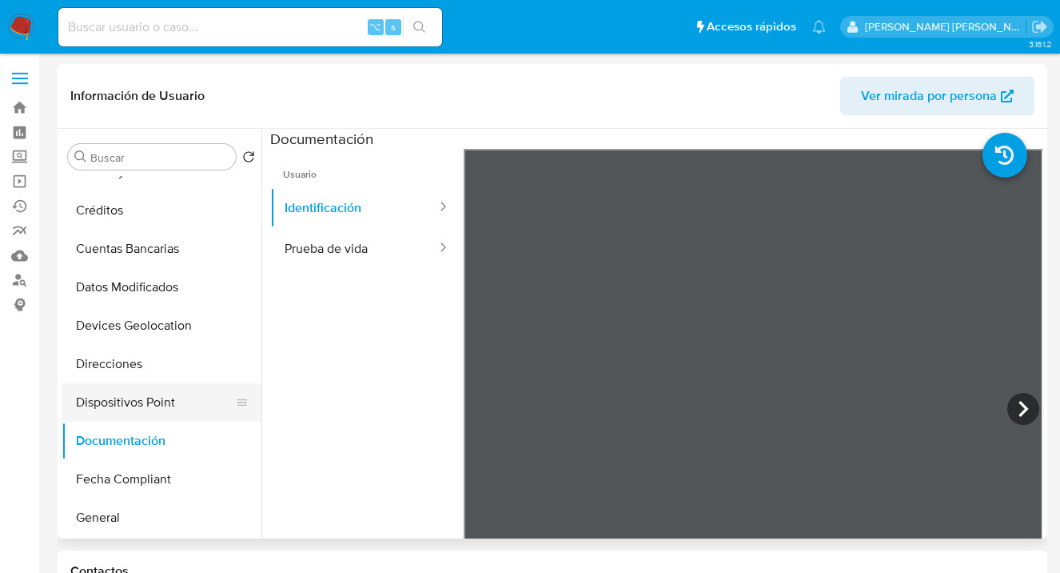
click at [163, 411] on button "Dispositivos Point" at bounding box center [155, 402] width 187 height 38
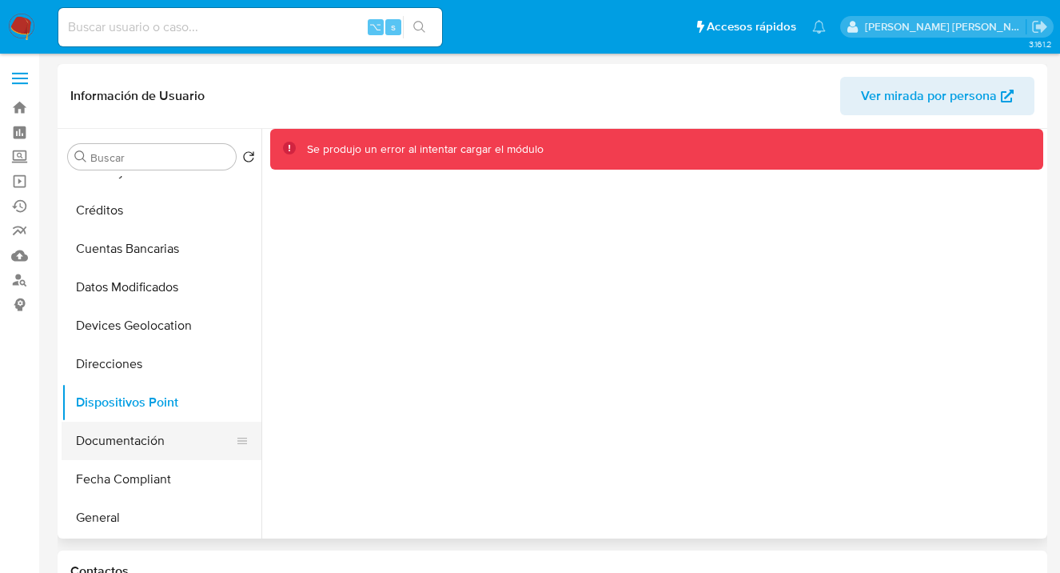
click at [160, 445] on button "Documentación" at bounding box center [155, 440] width 187 height 38
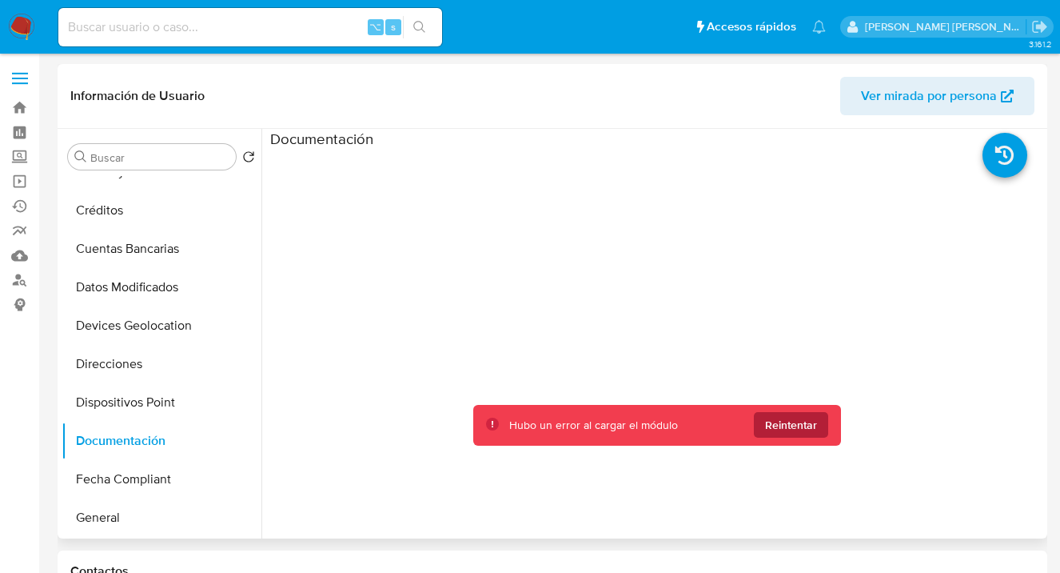
click at [792, 429] on span "Reintentar" at bounding box center [791, 425] width 52 height 26
click at [775, 415] on span "Reintentar" at bounding box center [791, 425] width 52 height 26
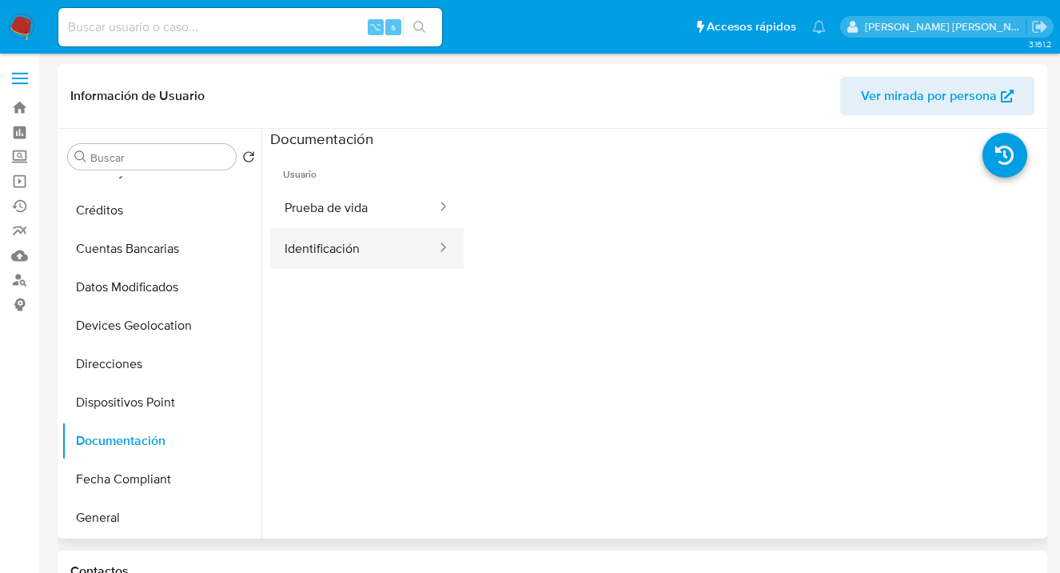
click at [331, 245] on button "Identificación" at bounding box center [354, 248] width 168 height 41
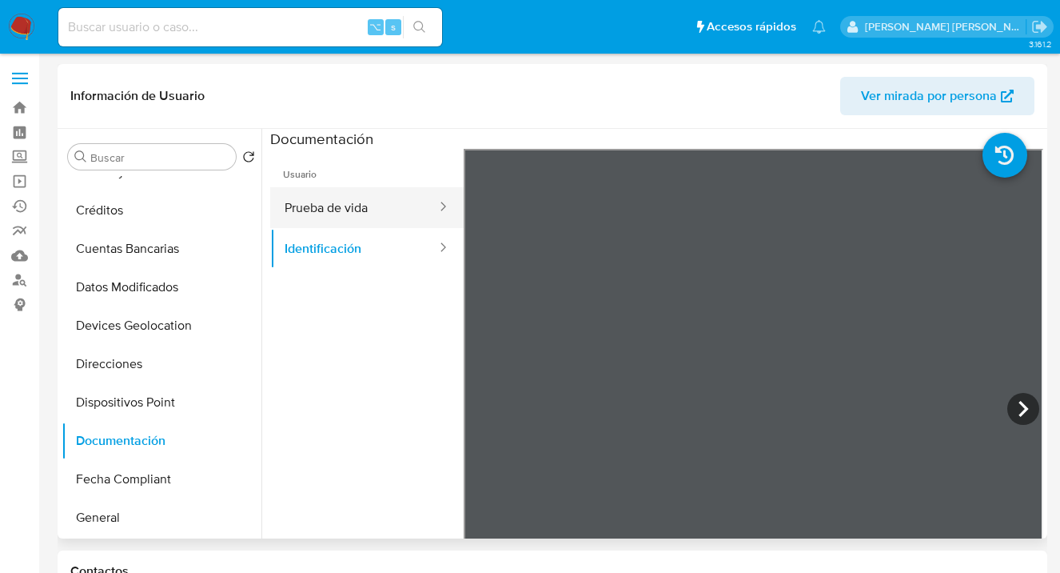
click at [392, 201] on button "Prueba de vida" at bounding box center [354, 207] width 168 height 41
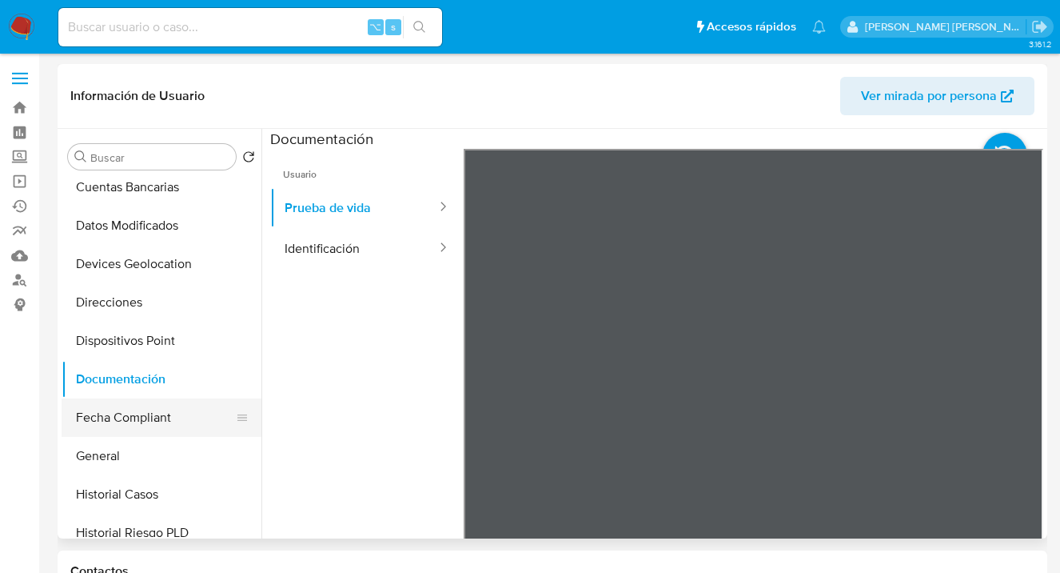
scroll to position [332, 0]
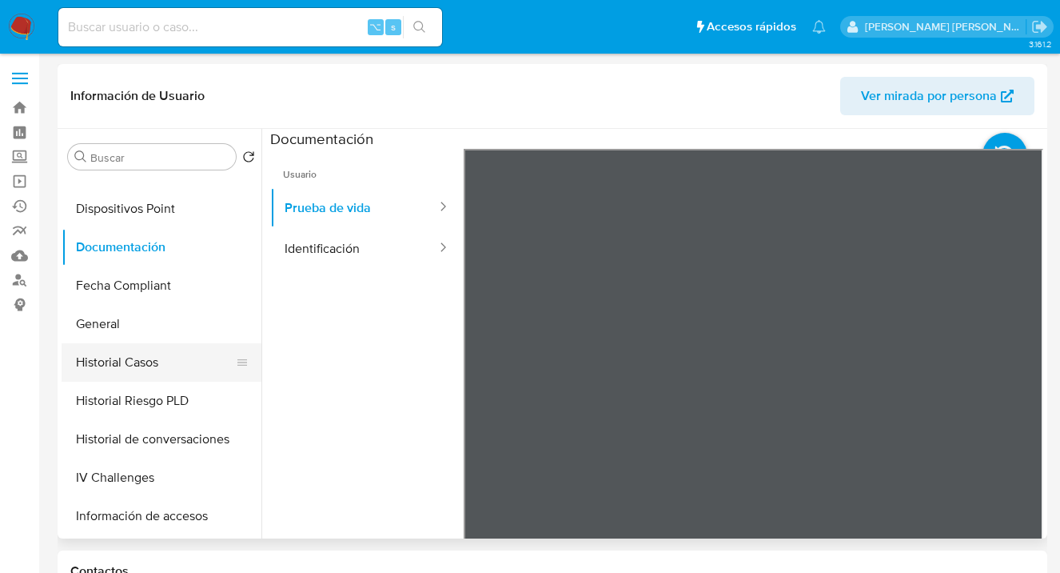
drag, startPoint x: 135, startPoint y: 360, endPoint x: 147, endPoint y: 361, distance: 12.1
click at [135, 360] on button "Historial Casos" at bounding box center [155, 362] width 187 height 38
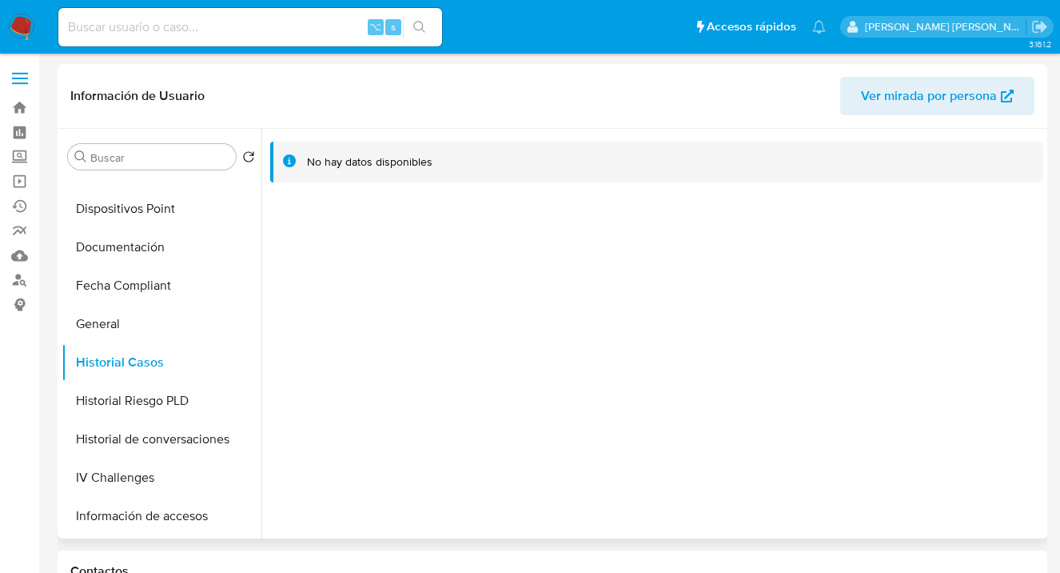
click at [877, 106] on span "Ver mirada por persona" at bounding box center [929, 96] width 136 height 38
click at [176, 324] on button "General" at bounding box center [155, 324] width 187 height 38
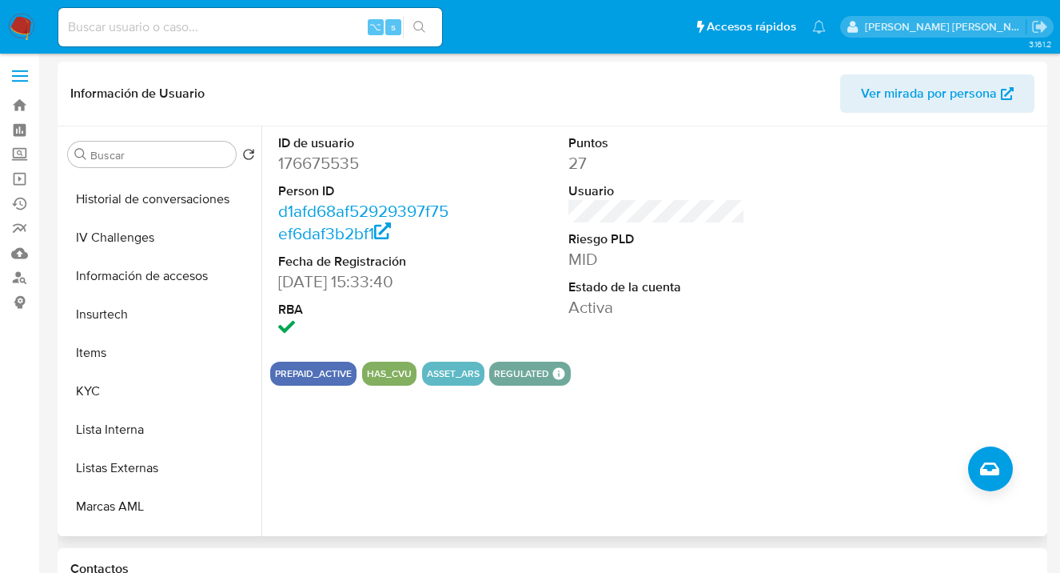
scroll to position [577, 0]
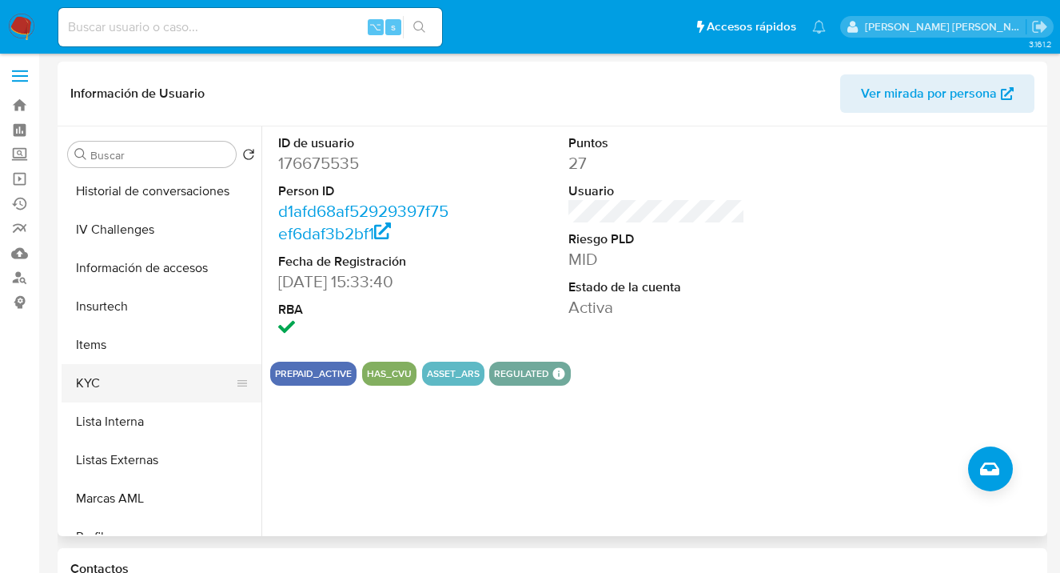
click at [196, 374] on button "KYC" at bounding box center [155, 383] width 187 height 38
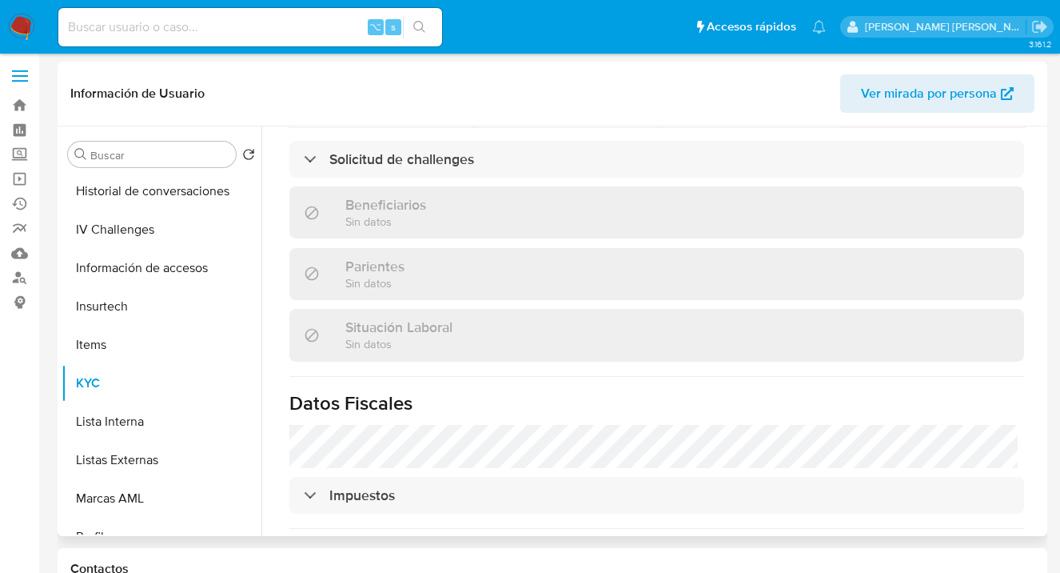
scroll to position [867, 0]
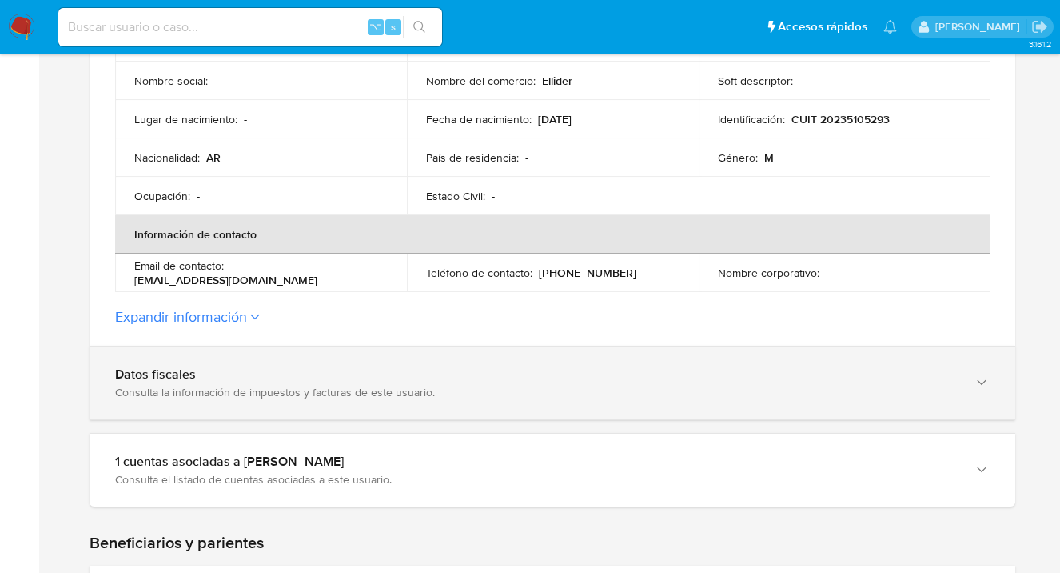
scroll to position [503, 0]
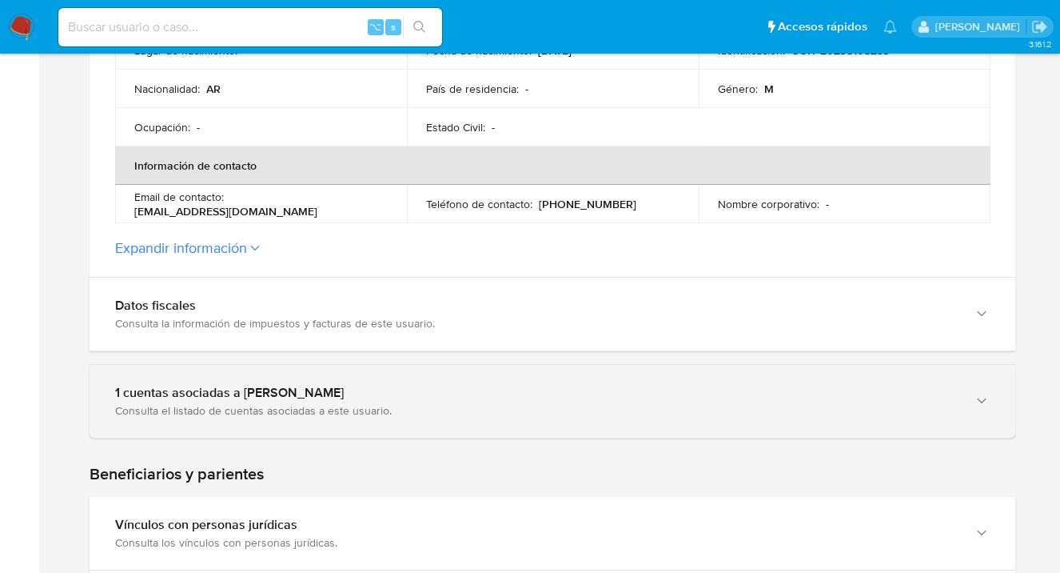
click at [980, 397] on icon "button" at bounding box center [982, 401] width 16 height 16
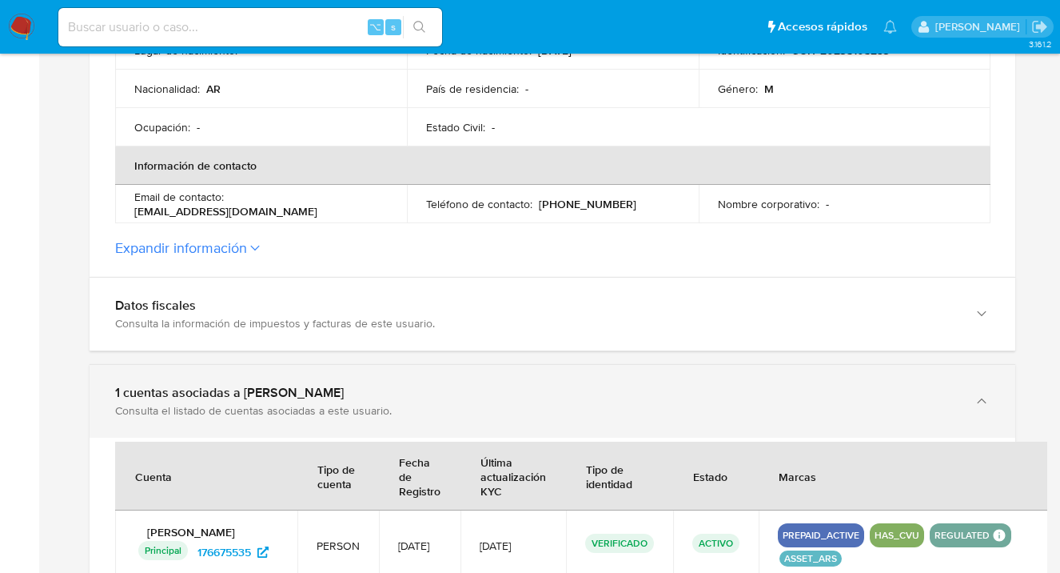
click at [980, 397] on icon "button" at bounding box center [982, 401] width 16 height 16
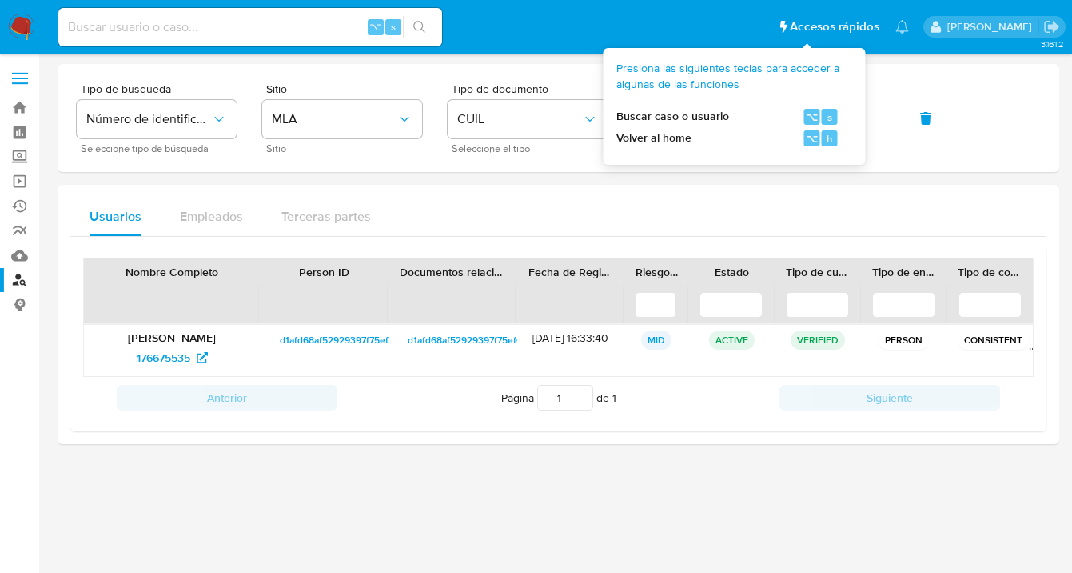
drag, startPoint x: 677, startPoint y: 258, endPoint x: 694, endPoint y: 208, distance: 53.4
click at [678, 256] on div "Nombre Completo Person ID Documentos relacionados Fecha de Registro Riesgo PLD …" at bounding box center [558, 338] width 976 height 186
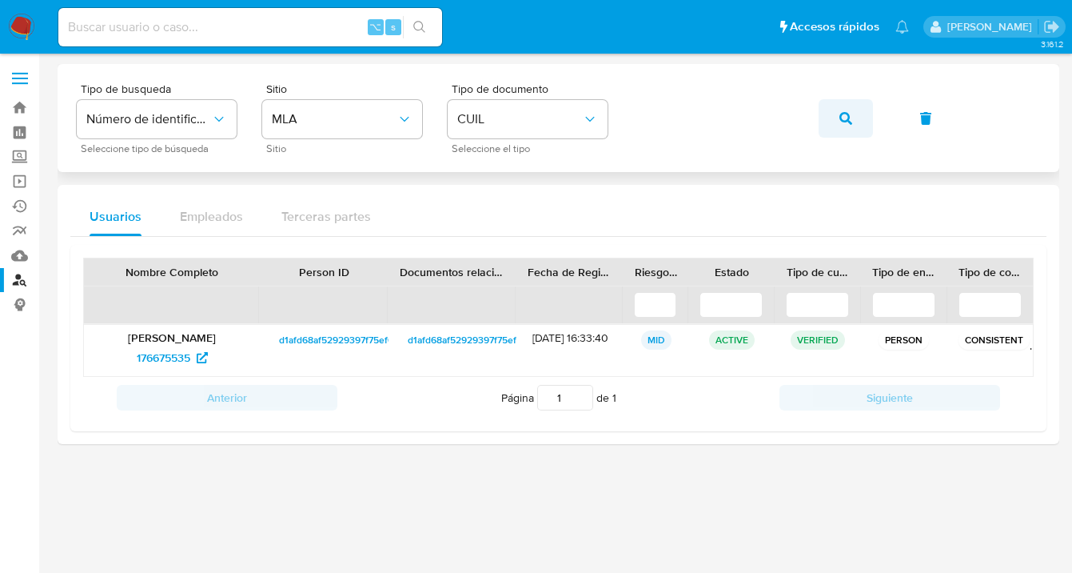
click at [850, 119] on icon "button" at bounding box center [846, 118] width 13 height 13
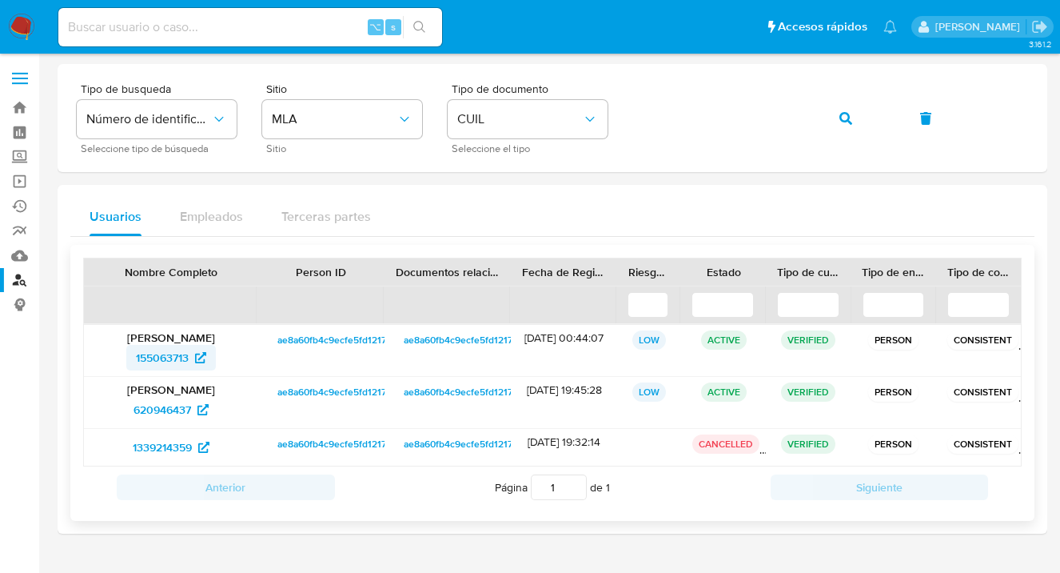
click at [171, 355] on span "155063713" at bounding box center [162, 358] width 53 height 26
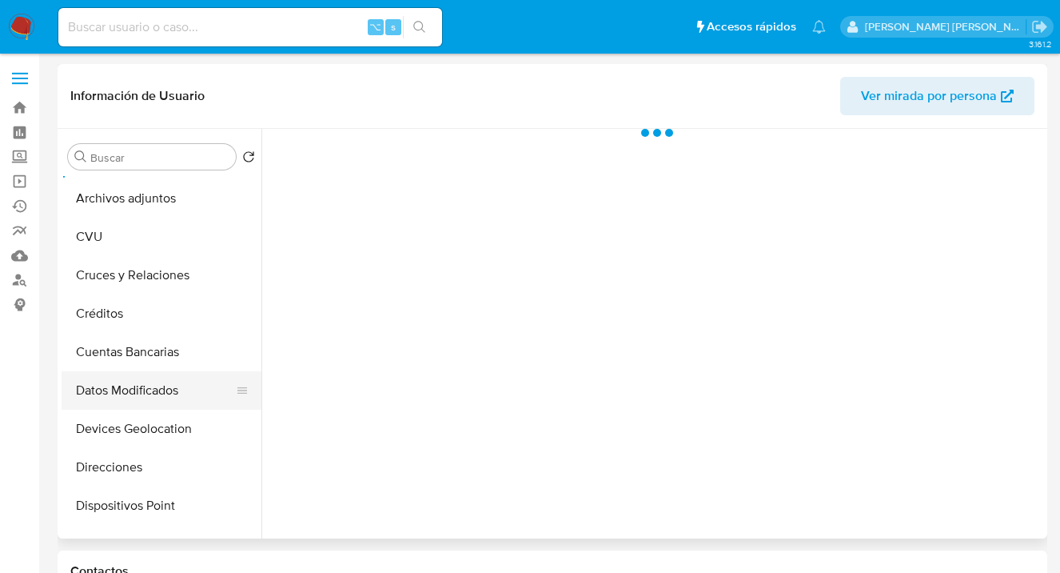
select select "10"
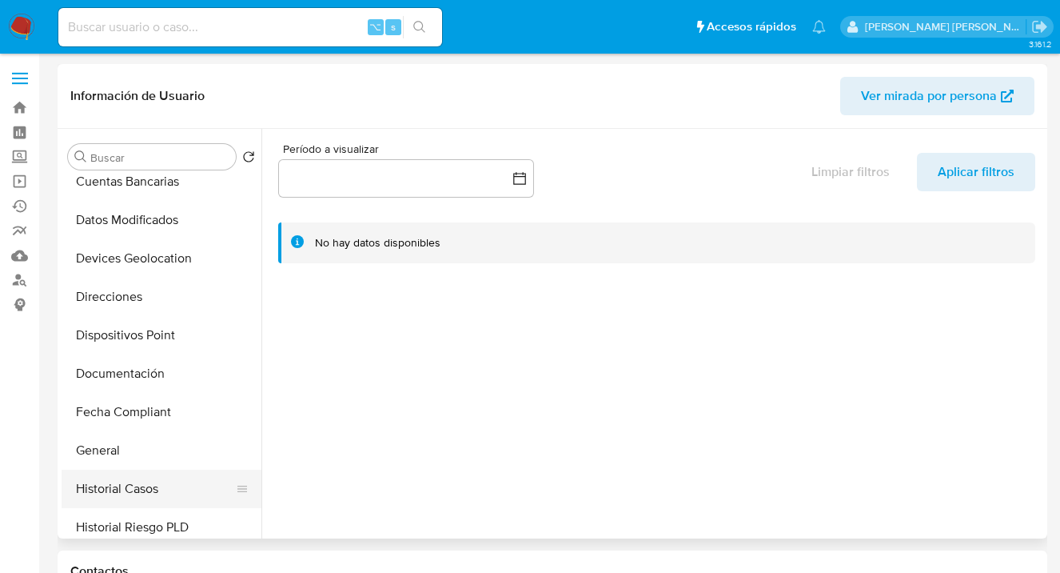
scroll to position [279, 0]
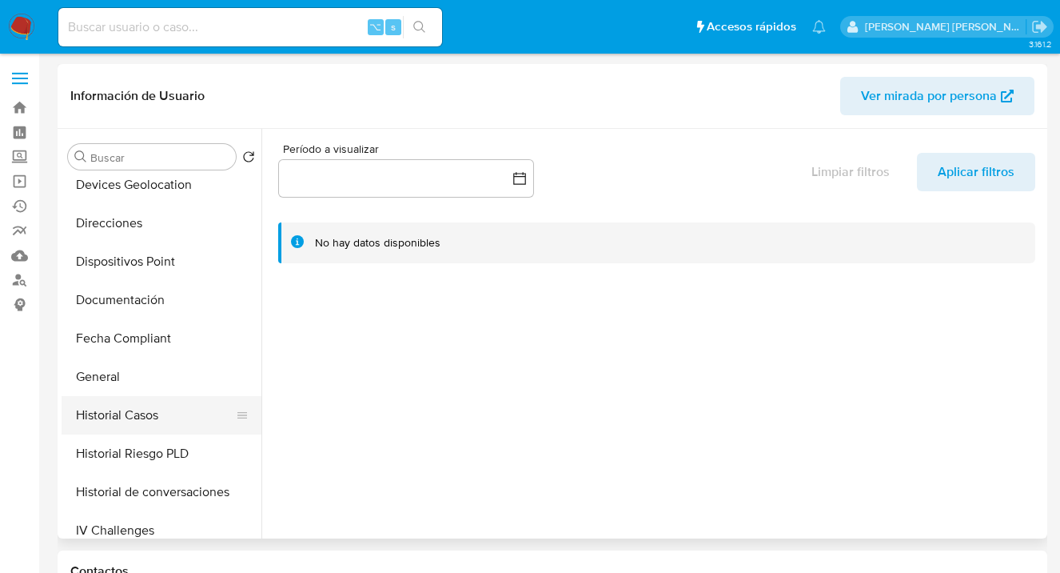
click at [149, 416] on button "Historial Casos" at bounding box center [155, 415] width 187 height 38
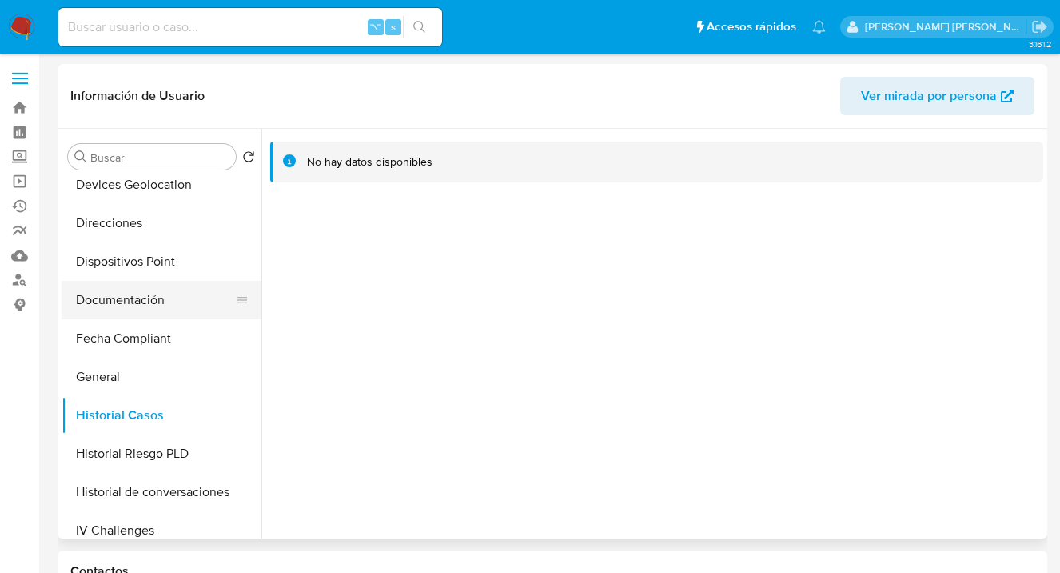
click at [165, 302] on button "Documentación" at bounding box center [155, 300] width 187 height 38
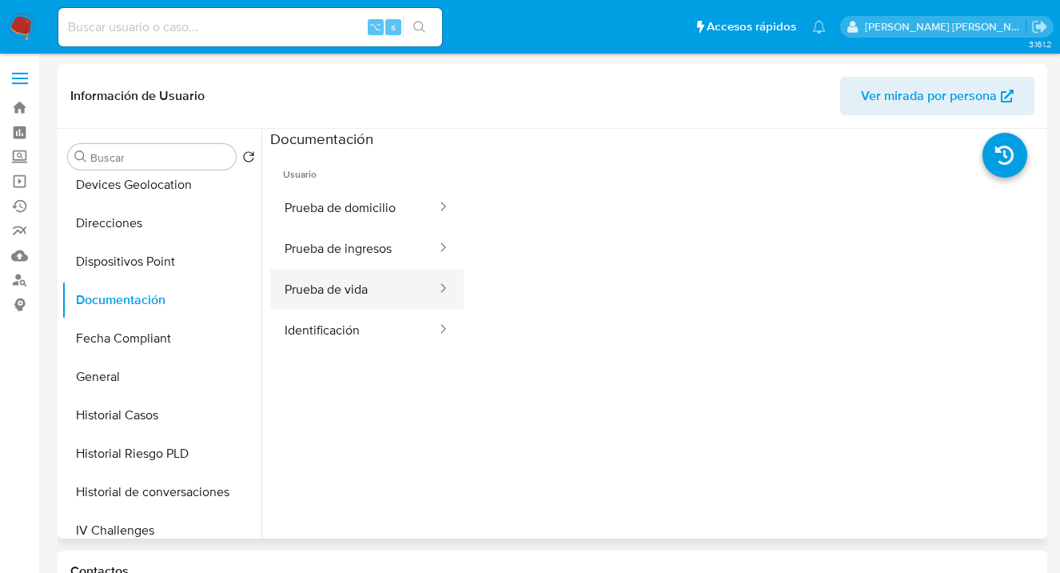
drag, startPoint x: 361, startPoint y: 288, endPoint x: 420, endPoint y: 289, distance: 59.2
click at [361, 288] on button "Prueba de vida" at bounding box center [354, 289] width 168 height 41
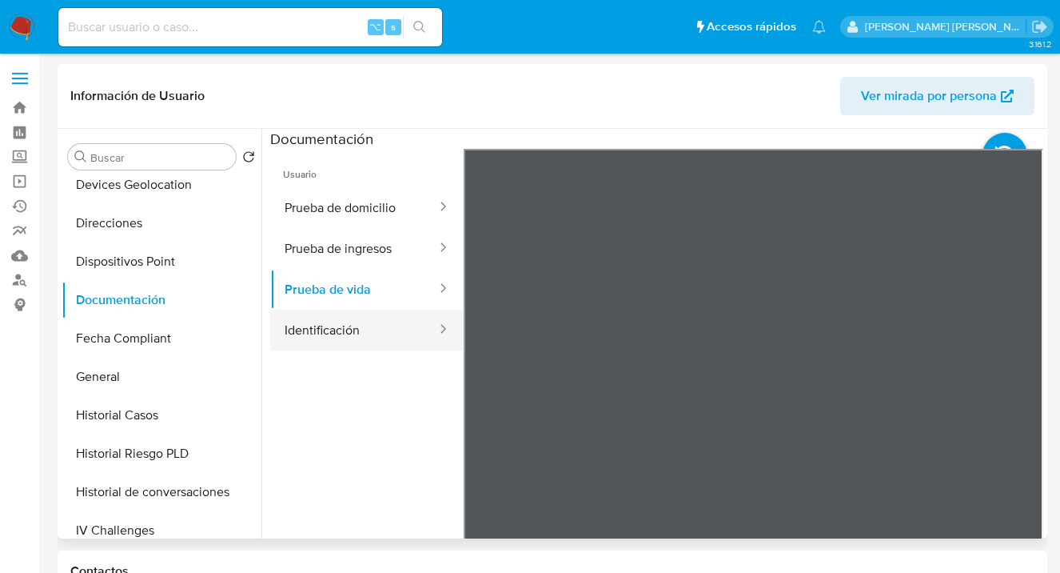
click at [368, 319] on button "Identificación" at bounding box center [354, 329] width 168 height 41
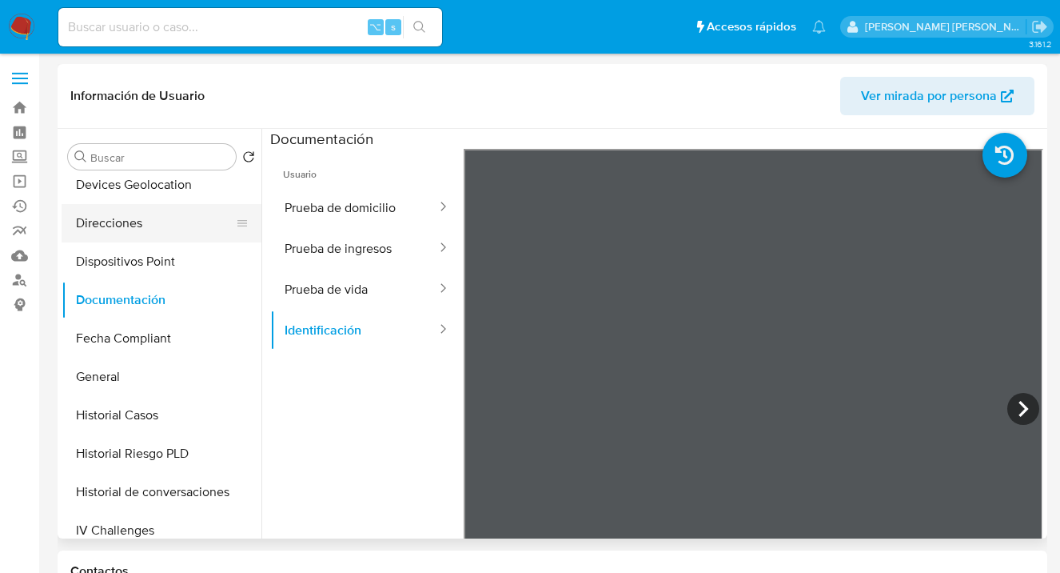
click at [159, 216] on button "Direcciones" at bounding box center [155, 223] width 187 height 38
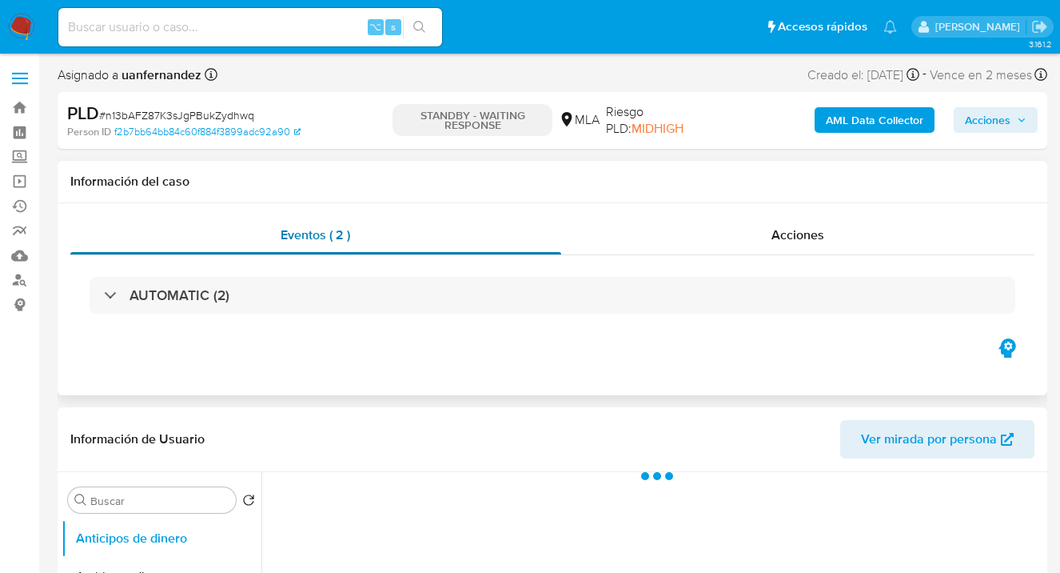
select select "10"
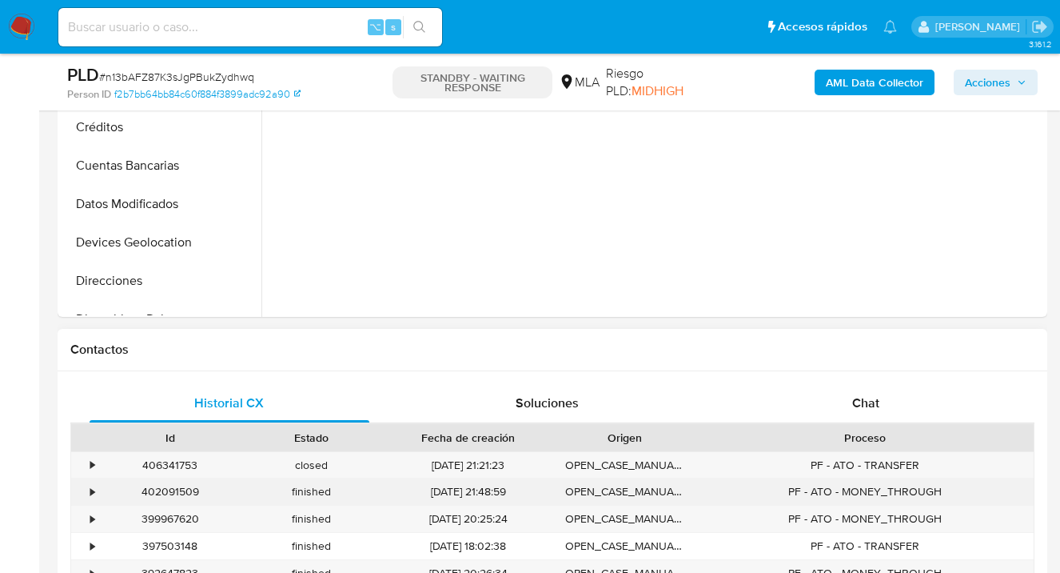
scroll to position [671, 0]
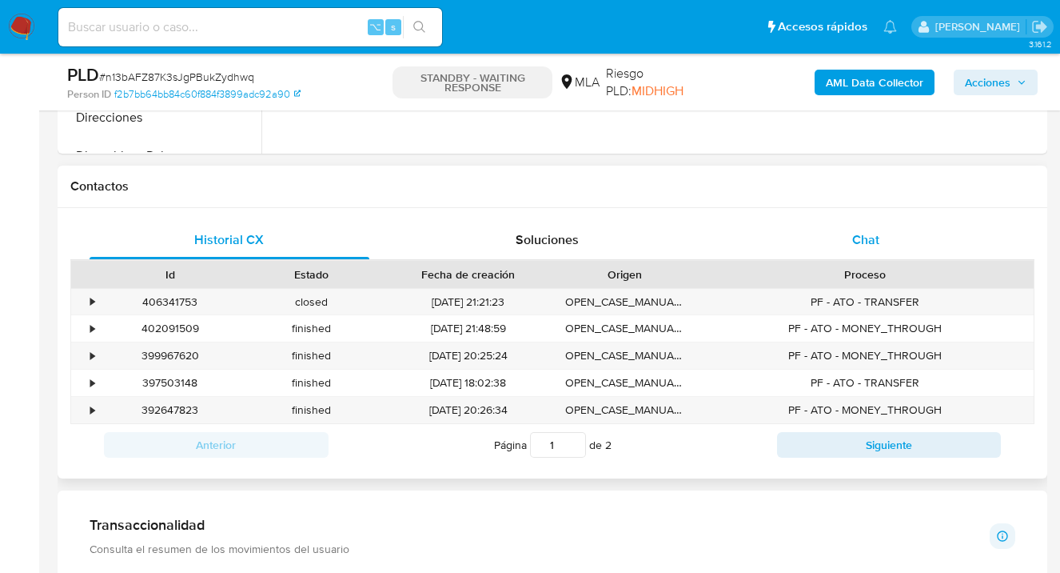
click at [847, 239] on div "Chat" at bounding box center [866, 240] width 280 height 38
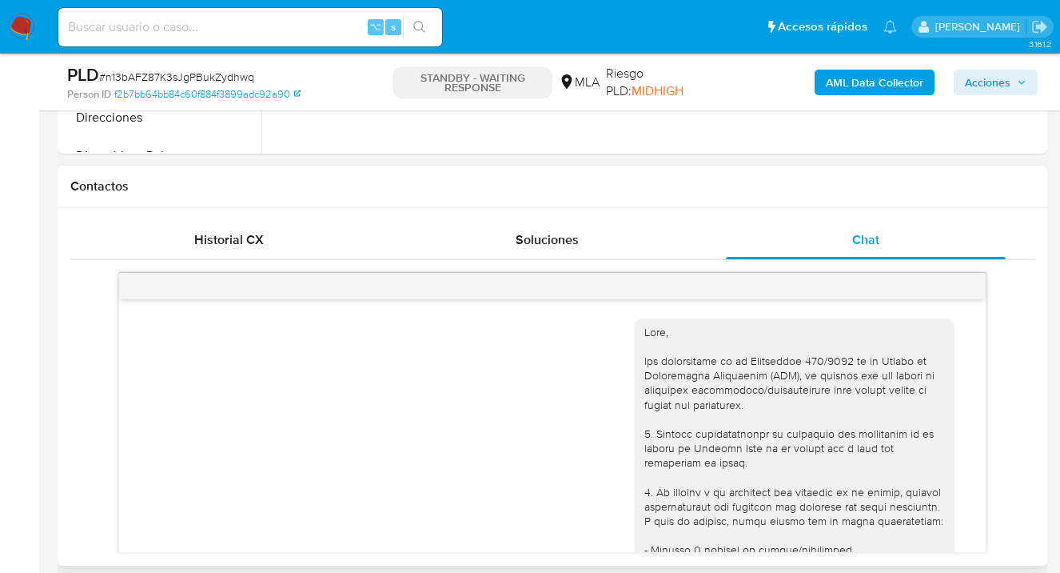
scroll to position [1822, 0]
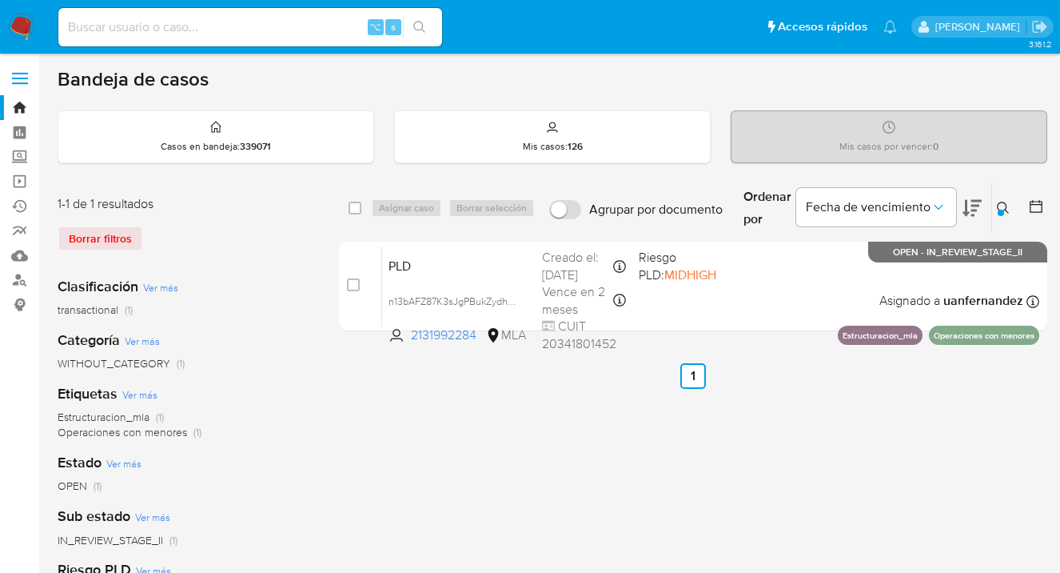
click at [999, 207] on icon at bounding box center [1003, 208] width 13 height 13
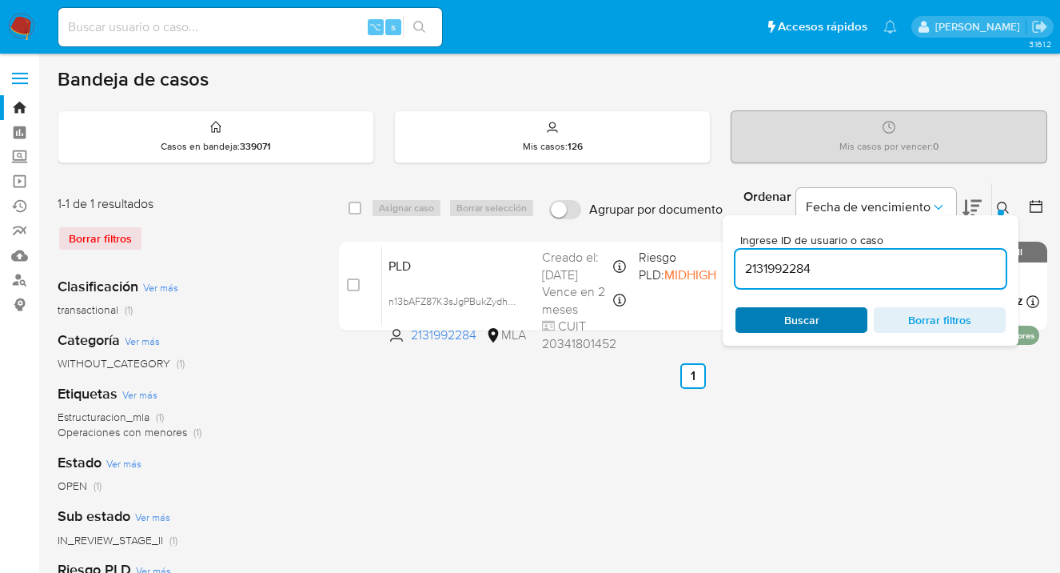
click at [824, 313] on span "Buscar" at bounding box center [802, 320] width 110 height 22
click at [1003, 205] on icon at bounding box center [1003, 208] width 13 height 13
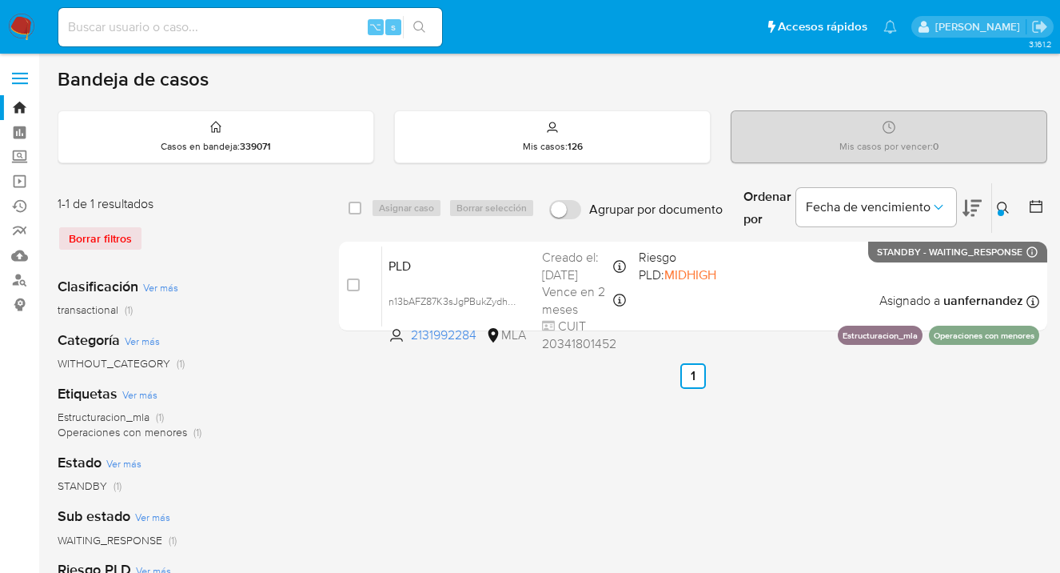
click at [1002, 202] on icon at bounding box center [1003, 208] width 13 height 13
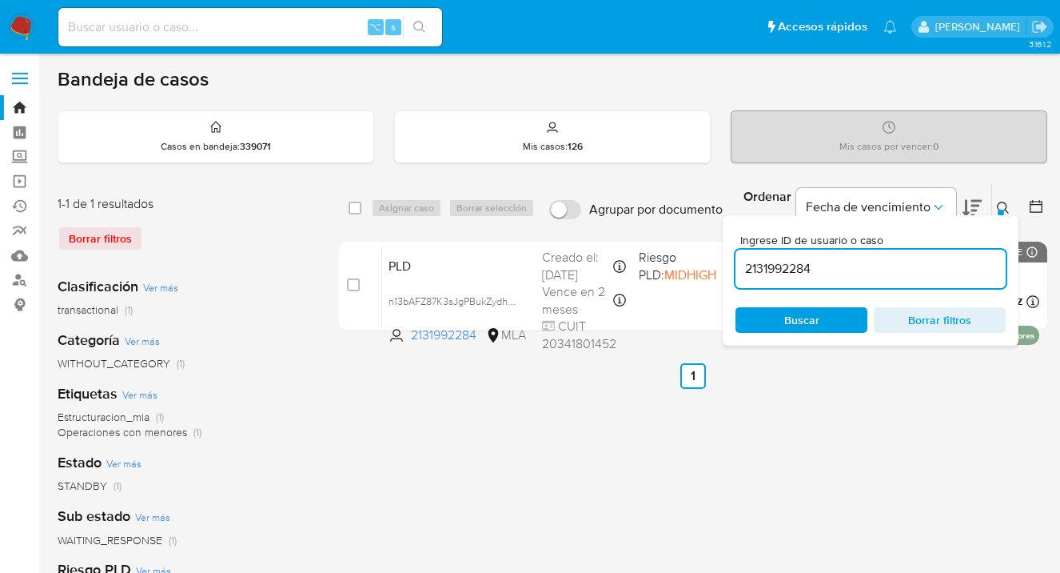
drag, startPoint x: 787, startPoint y: 265, endPoint x: 738, endPoint y: 261, distance: 48.9
click at [739, 261] on input "2131992284" at bounding box center [871, 268] width 270 height 21
type input "3174622"
click at [1003, 205] on icon at bounding box center [1003, 208] width 13 height 13
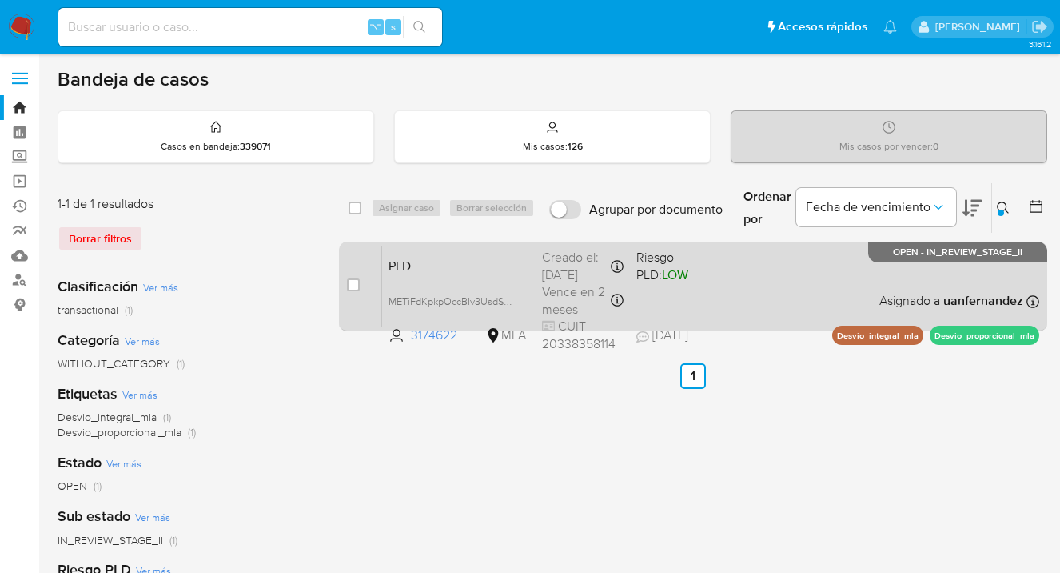
click at [840, 273] on div "PLD METiFdKpkpOccBIv3UsdSZy0 3174622 MLA Riesgo PLD: LOW Creado el: 12/09/2025 …" at bounding box center [710, 285] width 657 height 81
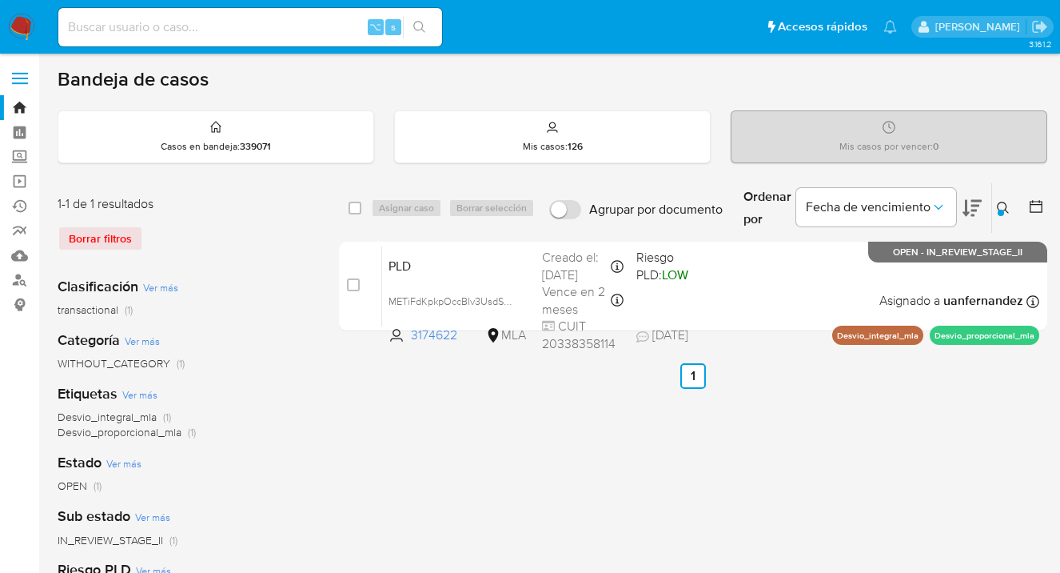
click at [1000, 202] on icon at bounding box center [1003, 208] width 13 height 13
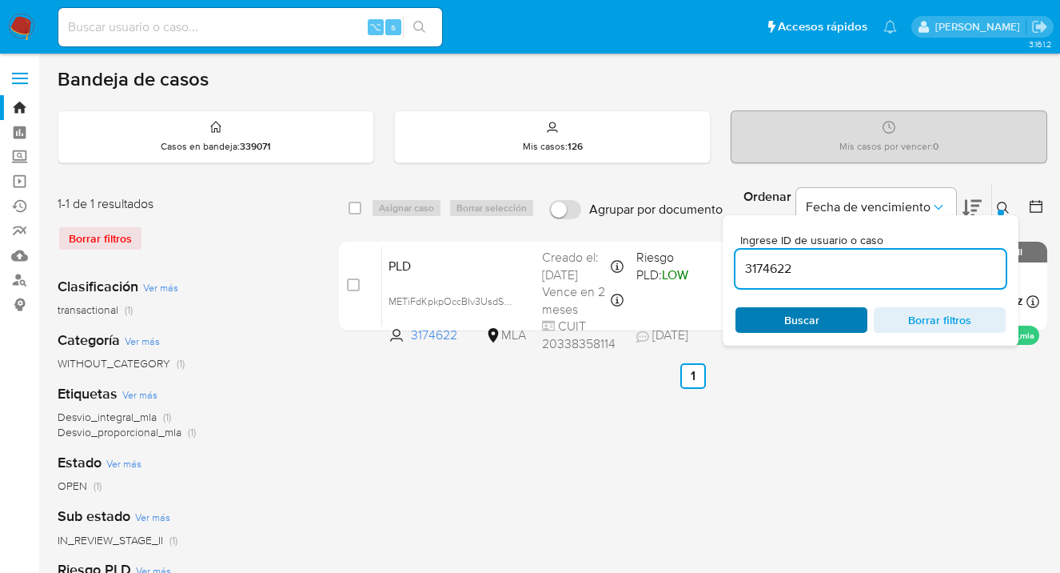
click at [825, 326] on span "Buscar" at bounding box center [802, 320] width 110 height 22
click at [1003, 206] on icon at bounding box center [1003, 208] width 13 height 13
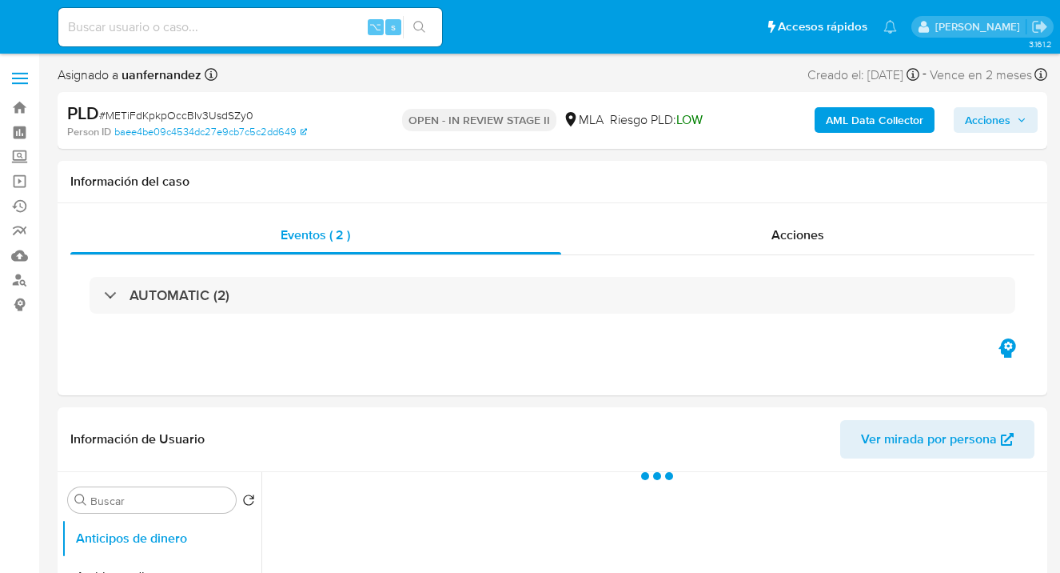
select select "10"
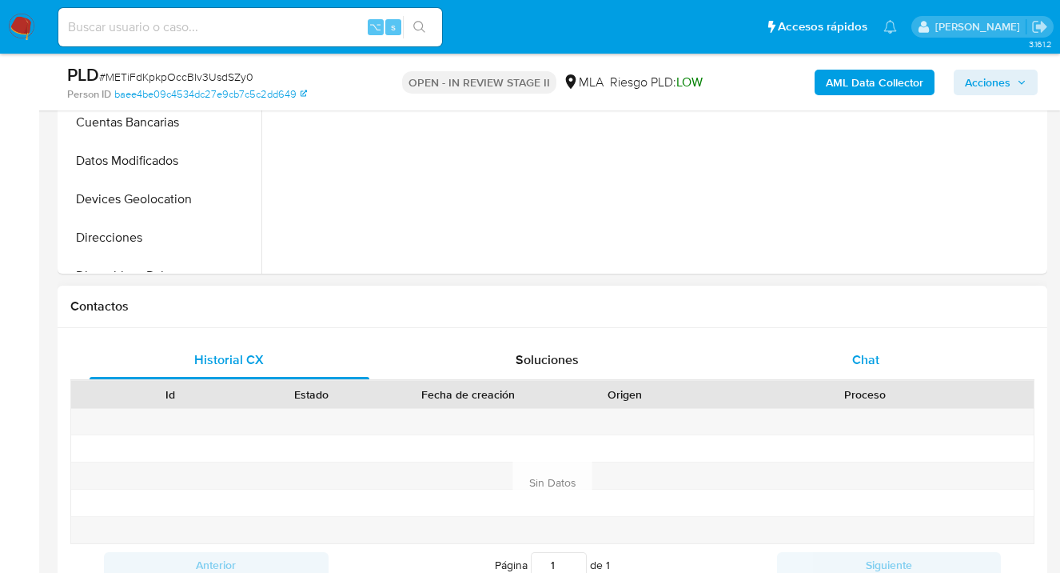
scroll to position [695, 0]
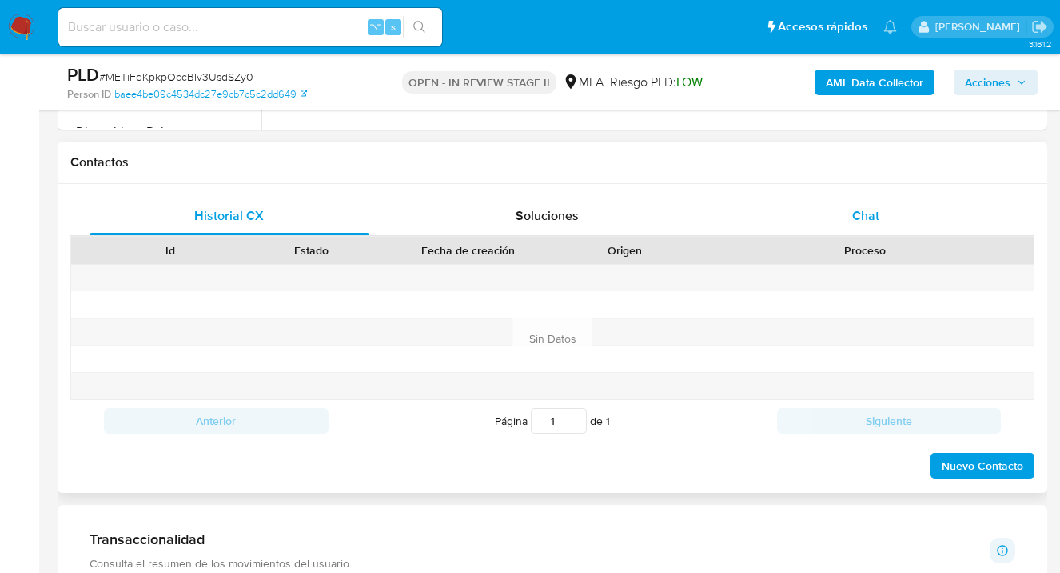
click at [866, 226] on div "Chat" at bounding box center [866, 216] width 280 height 38
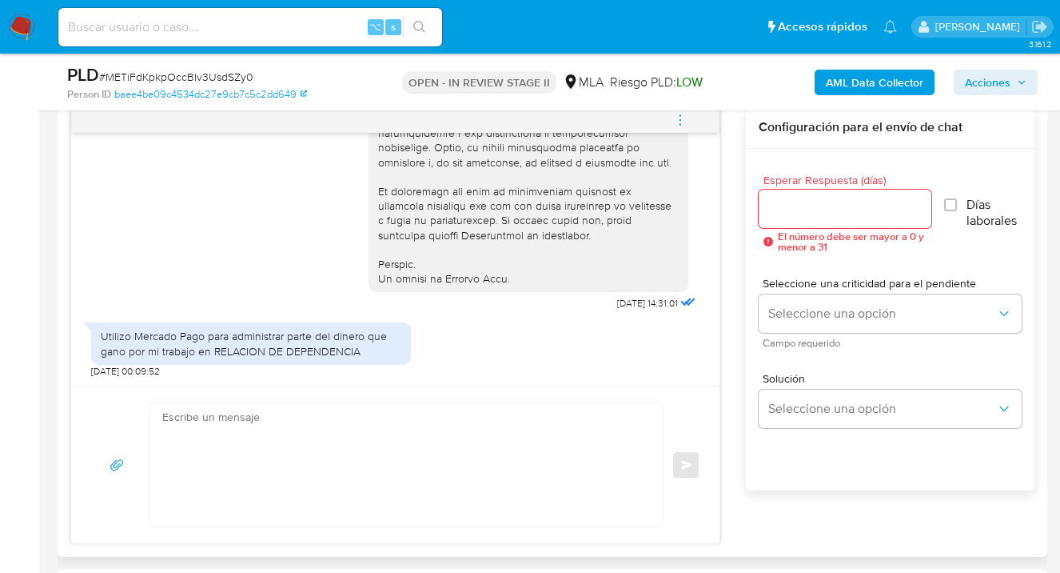
scroll to position [875, 0]
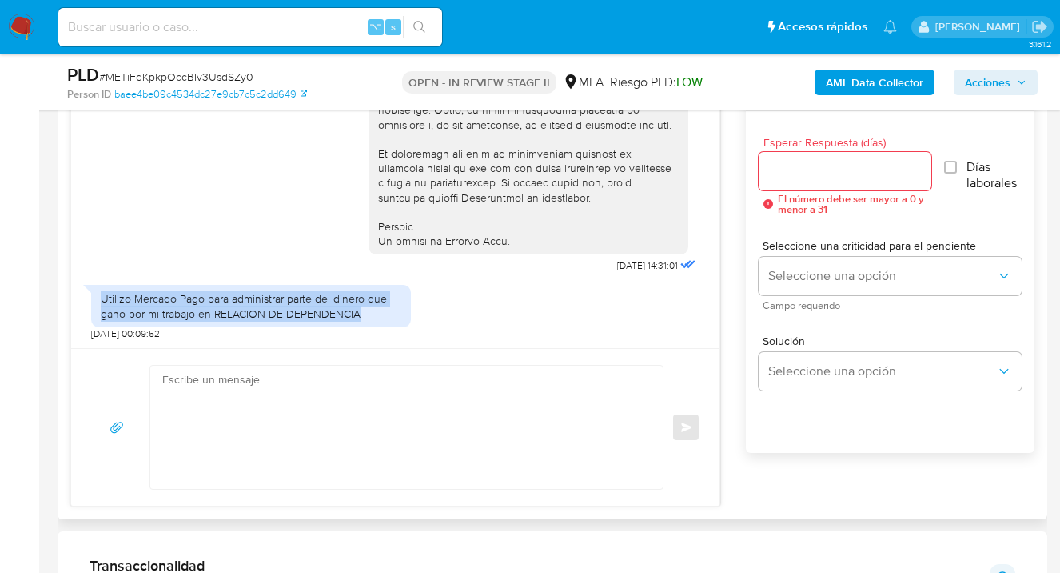
drag, startPoint x: 349, startPoint y: 311, endPoint x: 102, endPoint y: 295, distance: 247.6
click at [102, 295] on div "Utilizo Mercado Pago para administrar parte del dinero que gano por mi trabajo …" at bounding box center [251, 305] width 301 height 29
copy div "Utilizo Mercado Pago para administrar parte del dinero que gano por mi trabajo …"
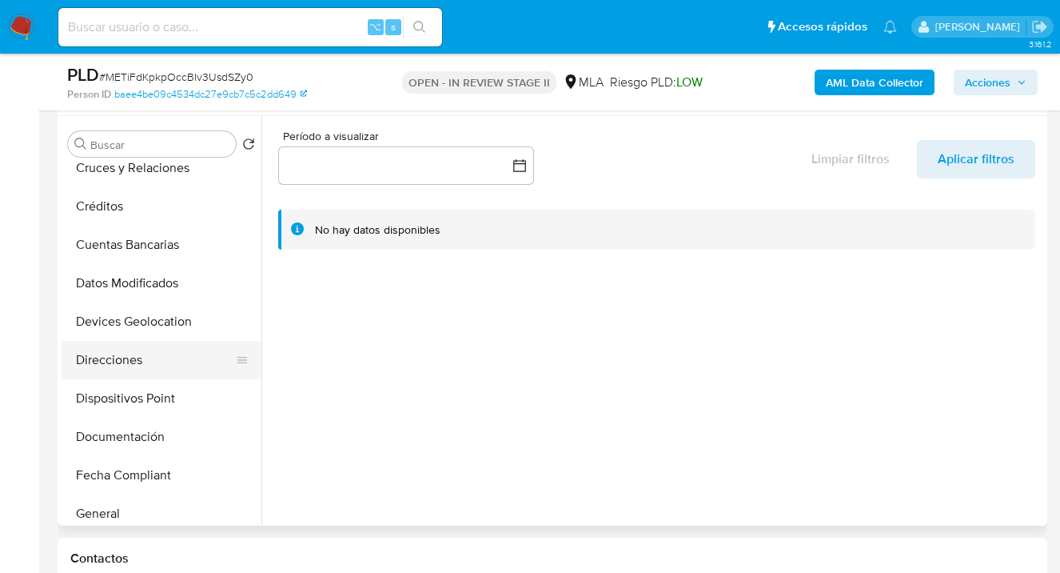
scroll to position [171, 0]
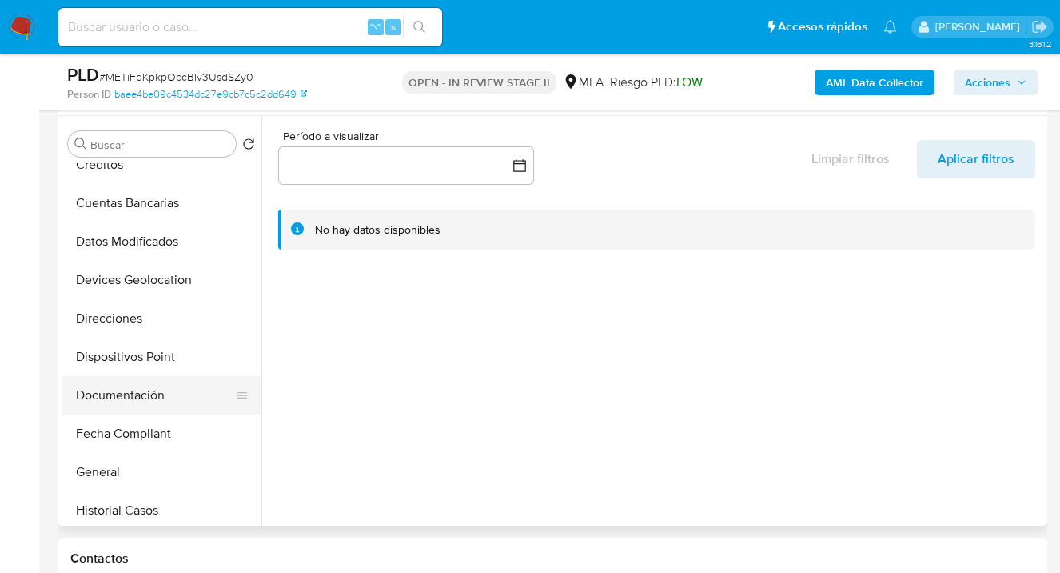
click at [166, 391] on button "Documentación" at bounding box center [155, 395] width 187 height 38
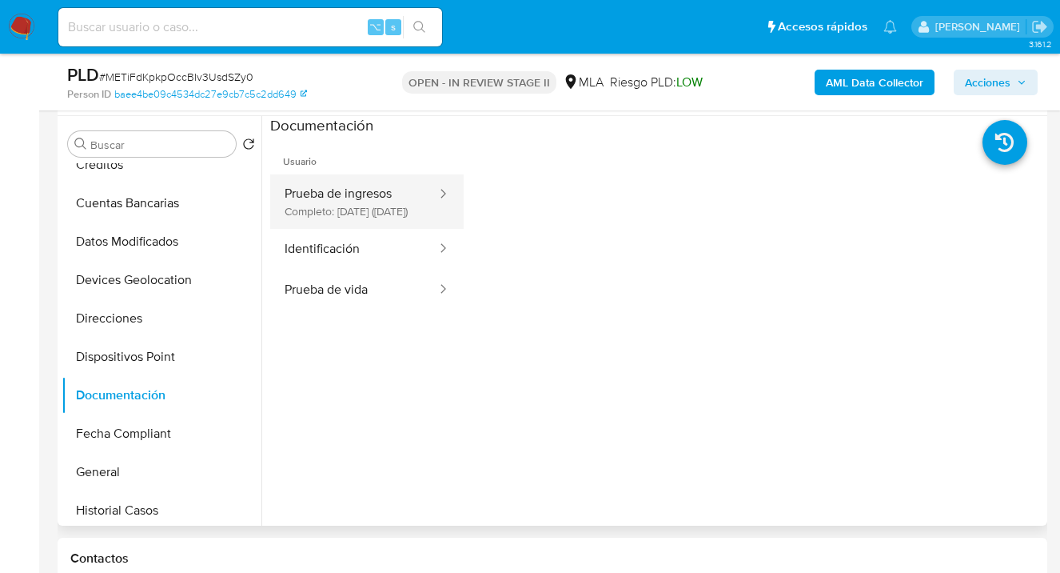
click at [377, 210] on button "Prueba de ingresos Completo: 29/05/2023 (hace 2 años)" at bounding box center [354, 201] width 168 height 54
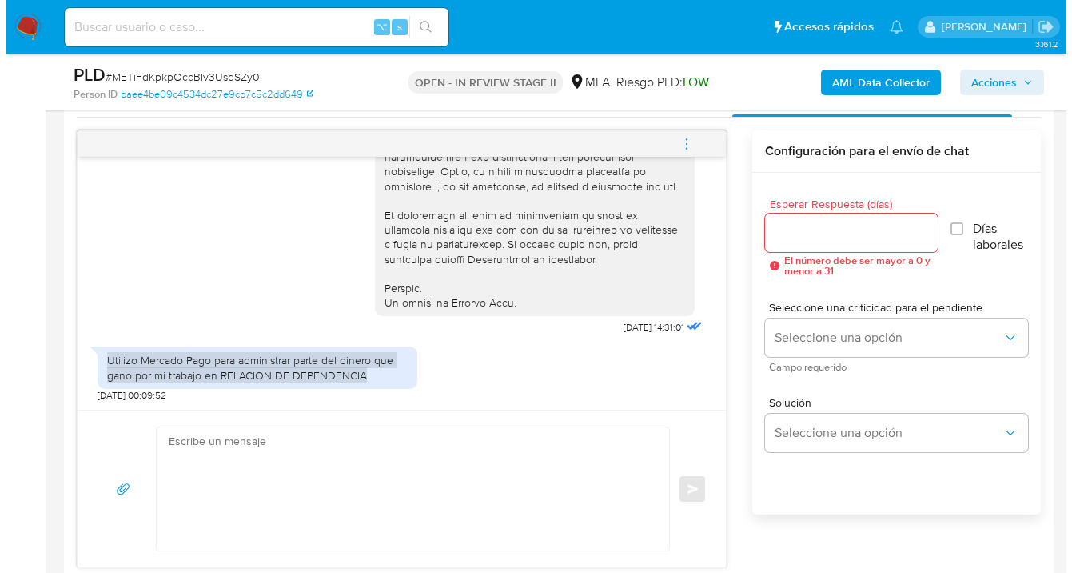
scroll to position [815, 0]
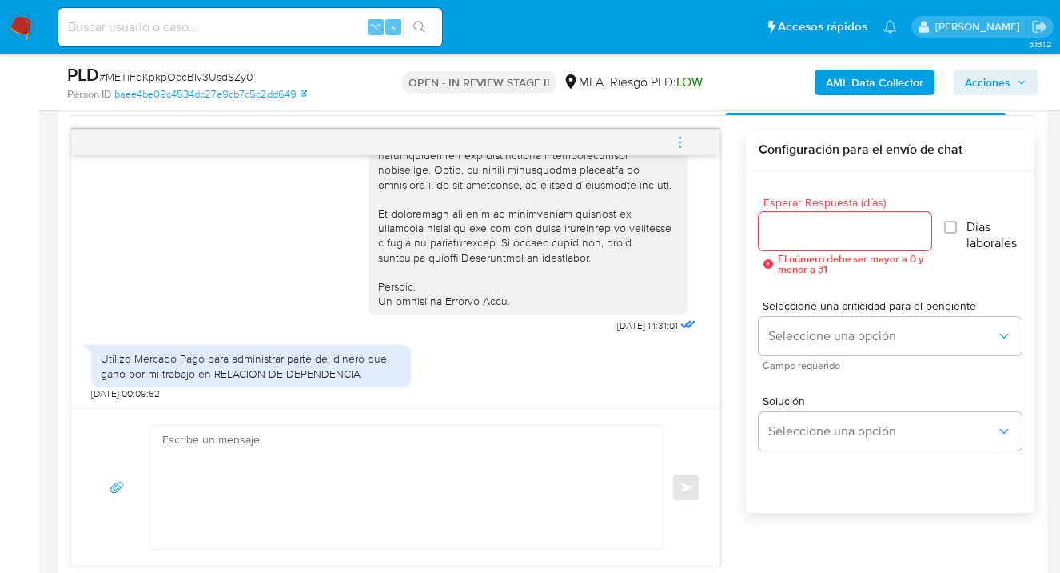
click at [780, 231] on input "Esperar Respuesta (días)" at bounding box center [845, 231] width 173 height 21
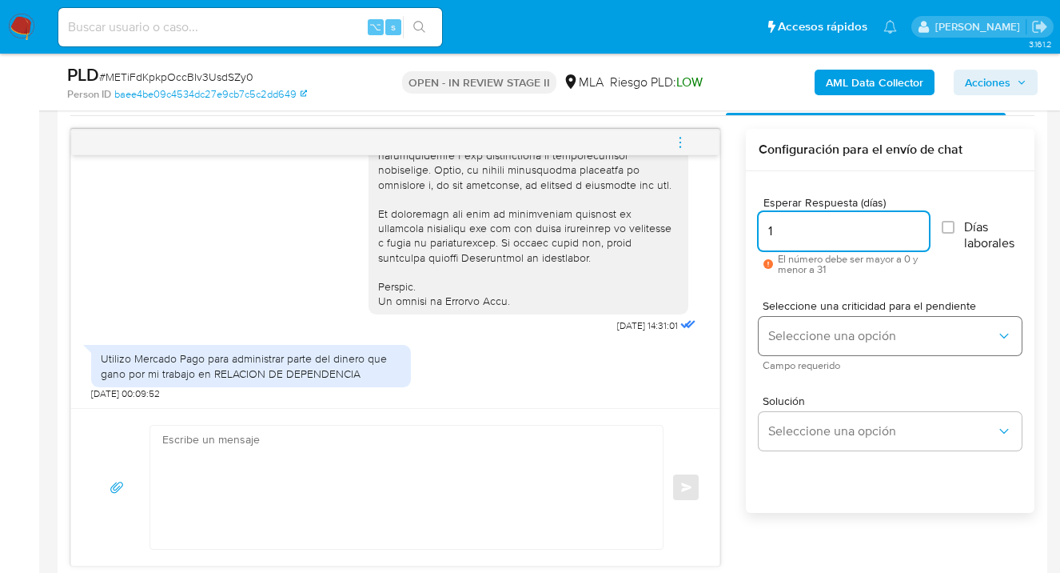
type input "1"
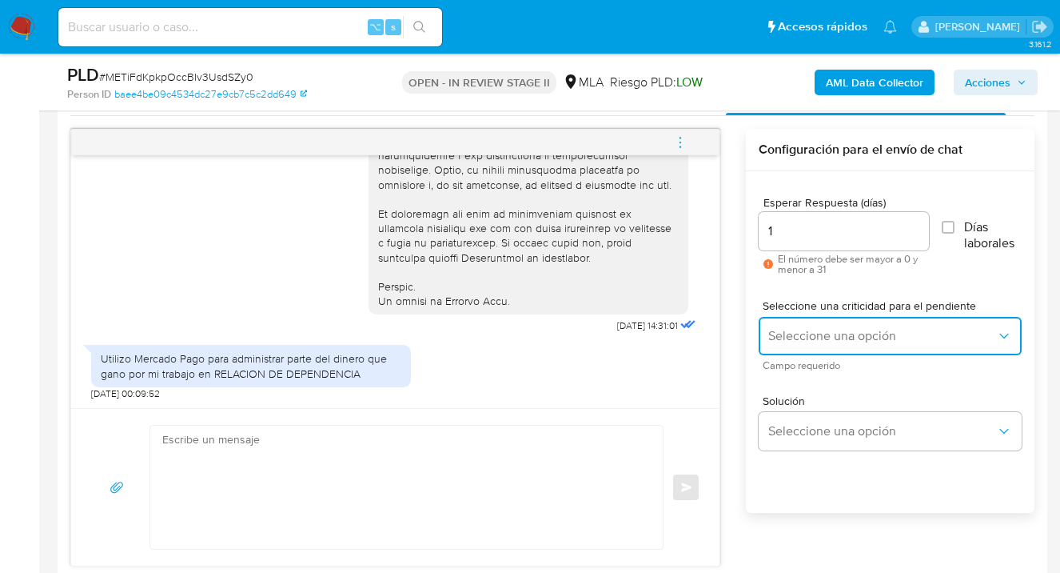
click at [820, 338] on span "Seleccione una opción" at bounding box center [882, 336] width 228 height 16
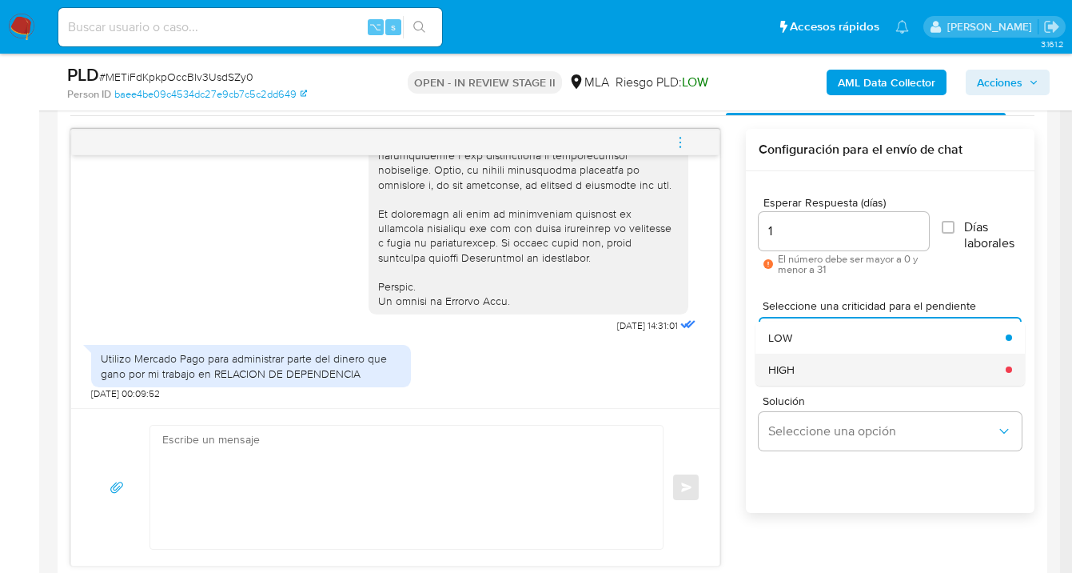
click at [812, 363] on div "HIGH" at bounding box center [882, 369] width 228 height 32
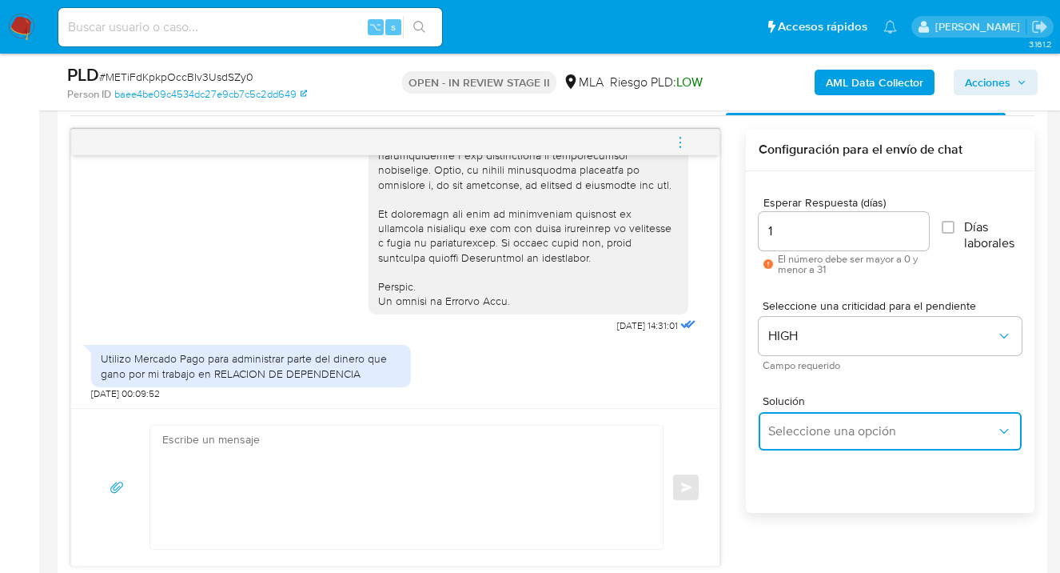
click at [804, 433] on span "Seleccione una opción" at bounding box center [882, 431] width 228 height 16
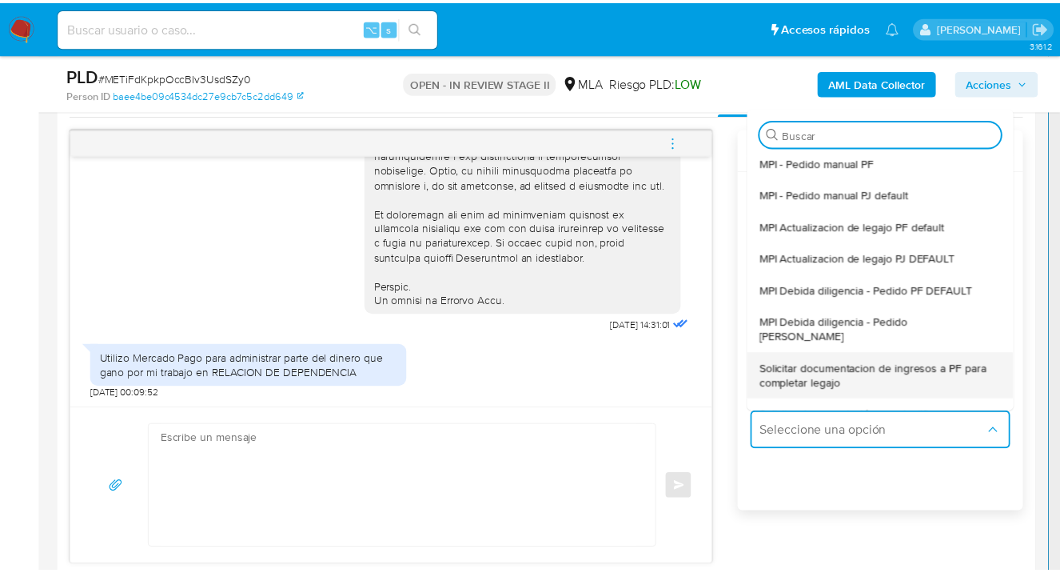
scroll to position [142, 0]
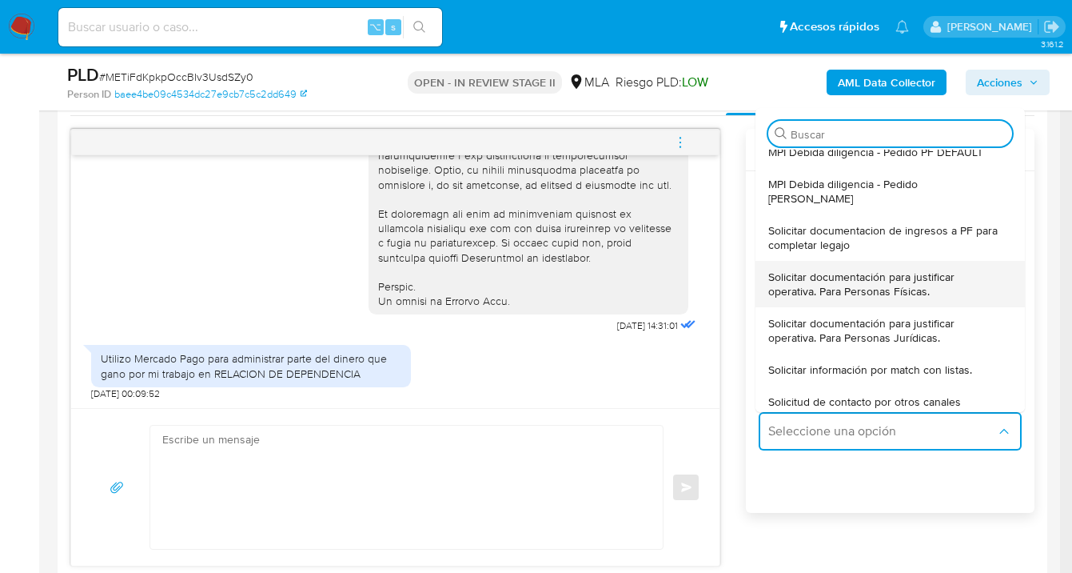
click at [827, 273] on span "Solicitar documentación para justificar operativa. Para Personas Físicas." at bounding box center [885, 283] width 234 height 29
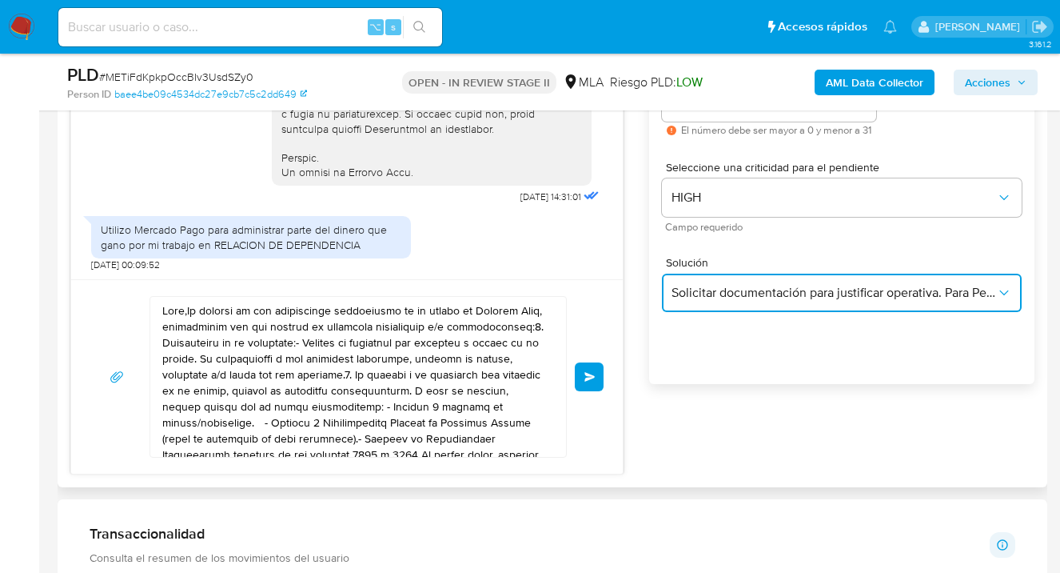
scroll to position [964, 0]
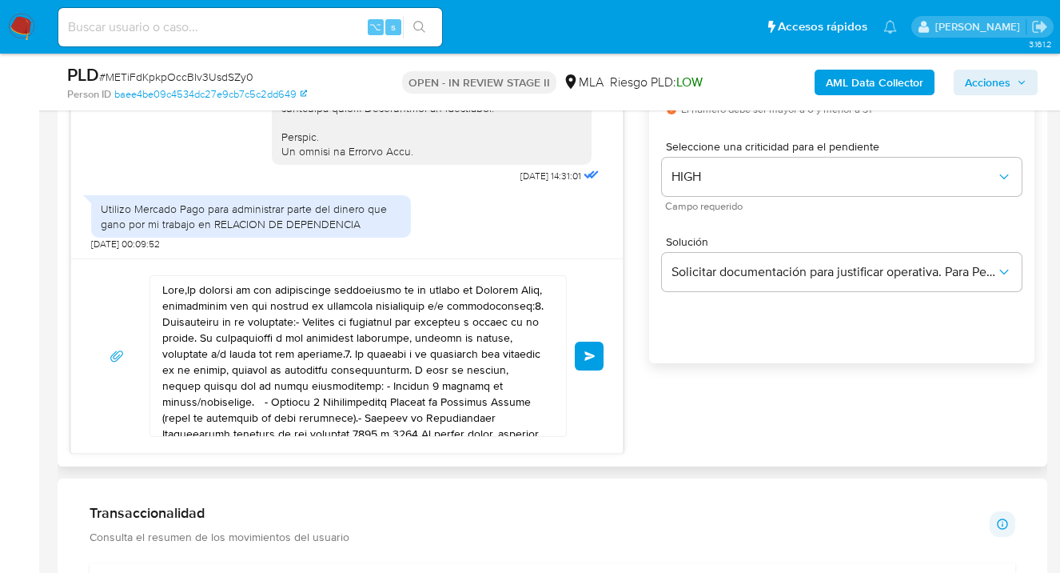
drag, startPoint x: 383, startPoint y: 389, endPoint x: 182, endPoint y: 266, distance: 235.5
click at [182, 266] on div "Enviar" at bounding box center [347, 355] width 552 height 194
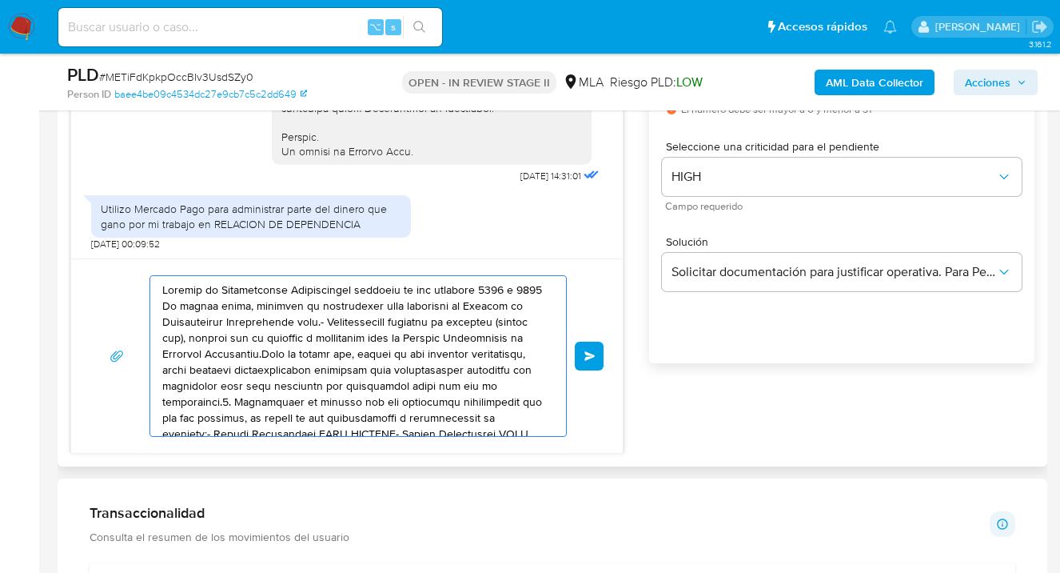
drag, startPoint x: 470, startPoint y: 411, endPoint x: 238, endPoint y: 317, distance: 250.8
click at [238, 320] on textarea at bounding box center [354, 356] width 384 height 160
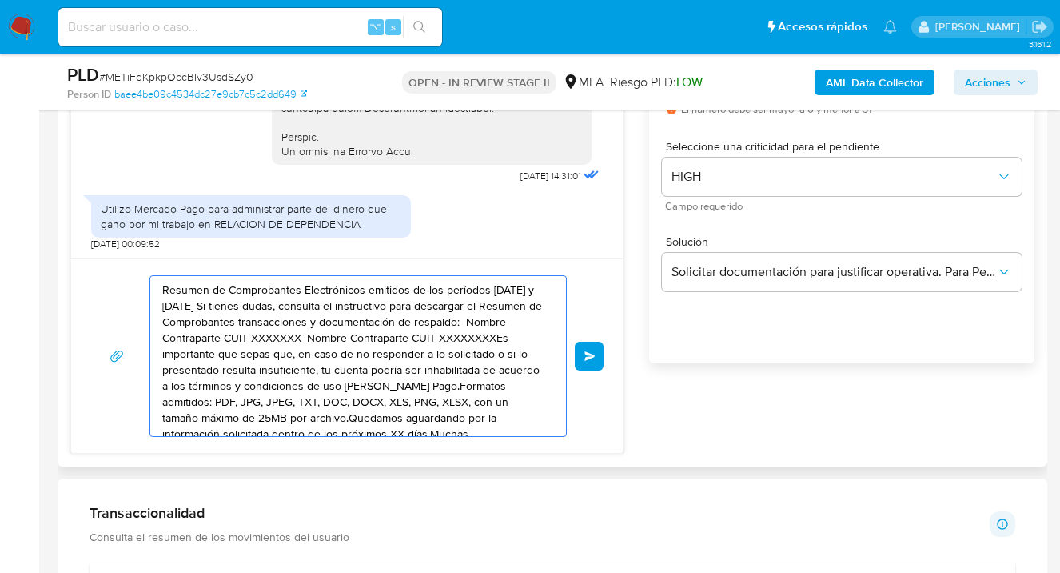
drag, startPoint x: 425, startPoint y: 405, endPoint x: 156, endPoint y: 274, distance: 298.6
click at [154, 273] on div "Resumen de Comprobantes Electrónicos emitidos de los períodos 2024 y 2025 Si ti…" at bounding box center [347, 355] width 552 height 194
type textarea "G, XLSX, con un tamaño máximo de 25MB por archivo.Quedamos aguardando por la in…"
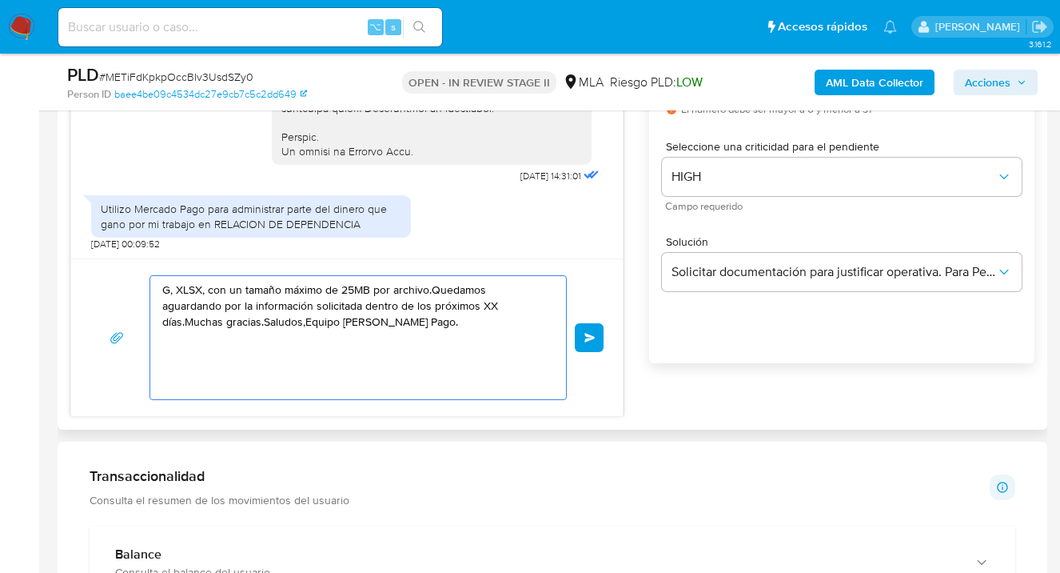
drag, startPoint x: 377, startPoint y: 371, endPoint x: 108, endPoint y: 264, distance: 289.3
click at [107, 263] on div "G, XLSX, con un tamaño máximo de 25MB por archivo.Quedamos aguardando por la in…" at bounding box center [347, 337] width 552 height 158
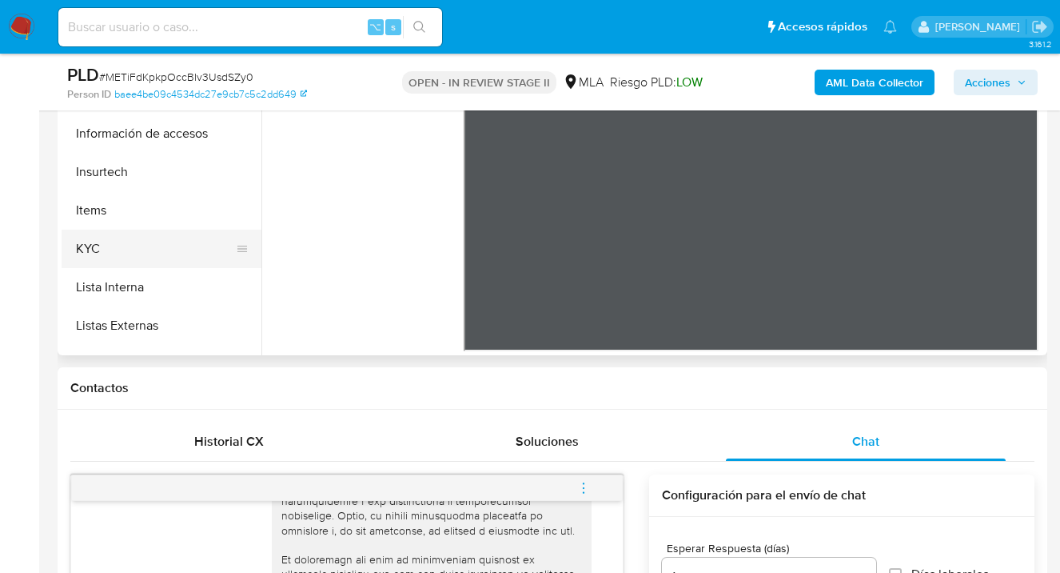
scroll to position [529, 0]
click at [147, 234] on button "KYC" at bounding box center [155, 250] width 187 height 38
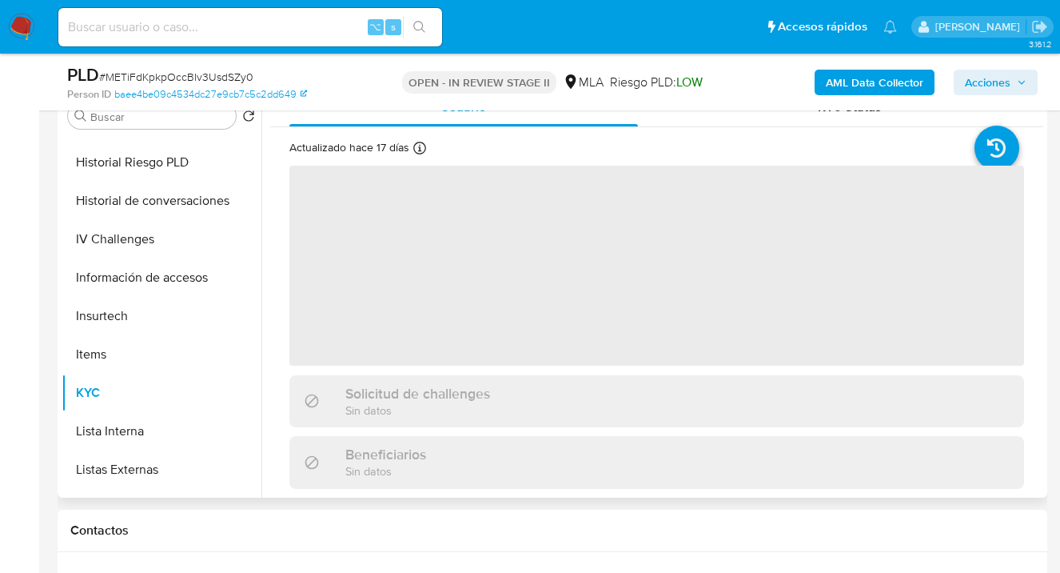
scroll to position [292, 0]
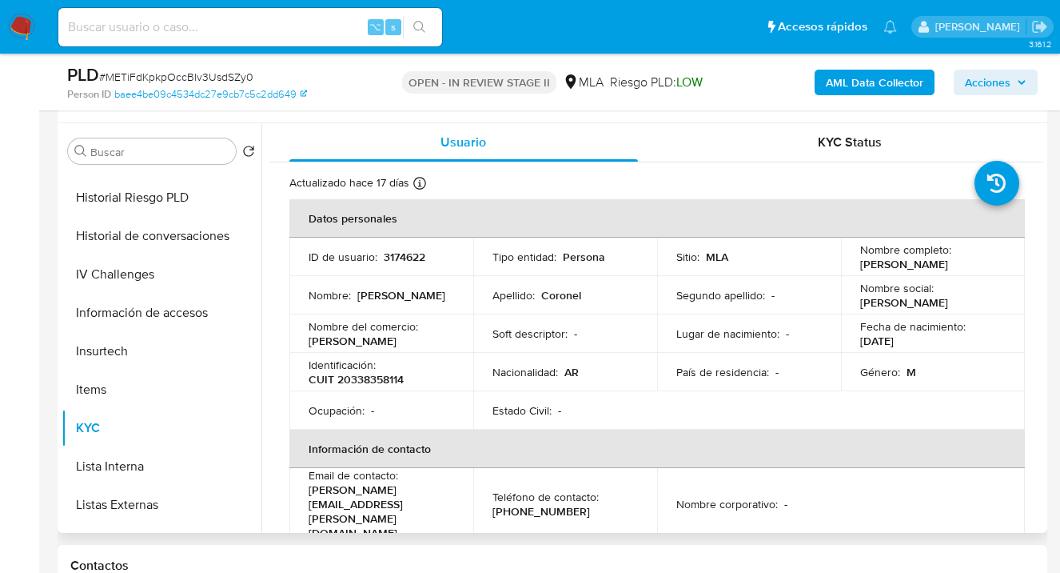
drag, startPoint x: 855, startPoint y: 263, endPoint x: 975, endPoint y: 268, distance: 120.0
click at [976, 268] on div "Nombre completo : Ezequiel Fabio Coronel" at bounding box center [933, 256] width 146 height 29
copy p "Ezequiel Fabio Coronel"
click at [186, 375] on button "Items" at bounding box center [155, 389] width 187 height 38
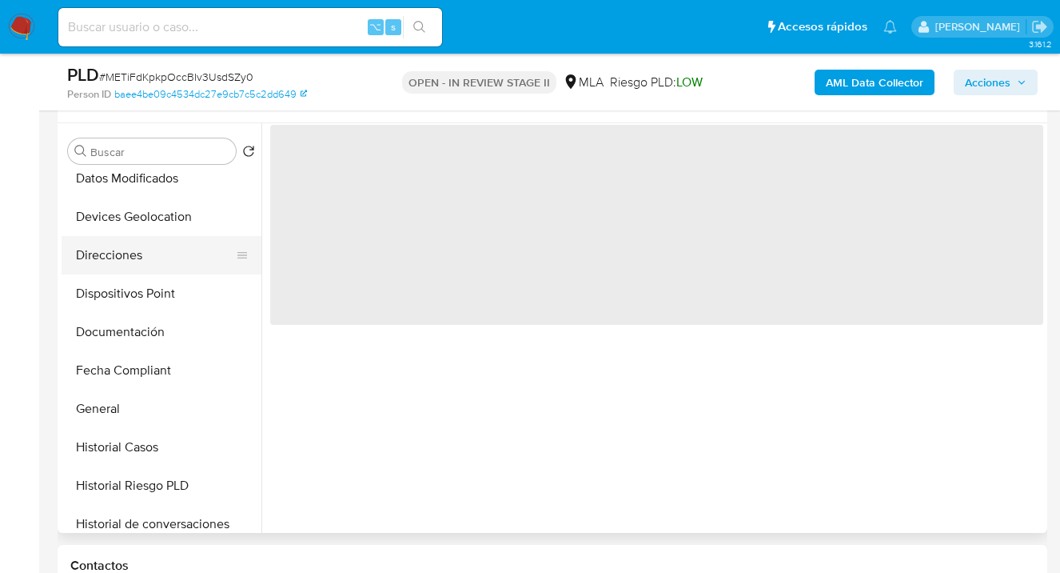
scroll to position [194, 0]
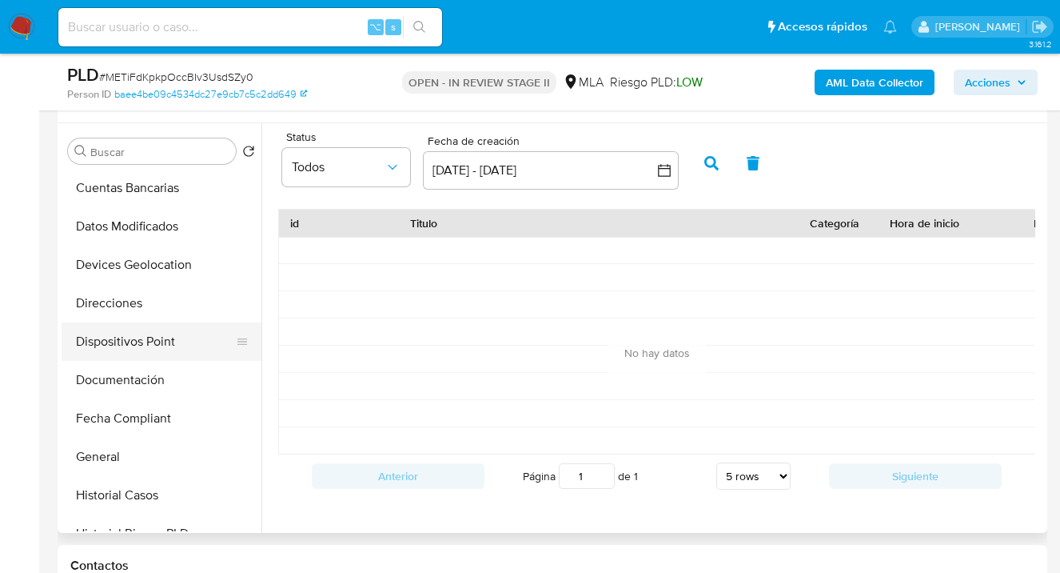
drag, startPoint x: 156, startPoint y: 372, endPoint x: 172, endPoint y: 359, distance: 20.5
click at [156, 372] on button "Documentación" at bounding box center [162, 380] width 200 height 38
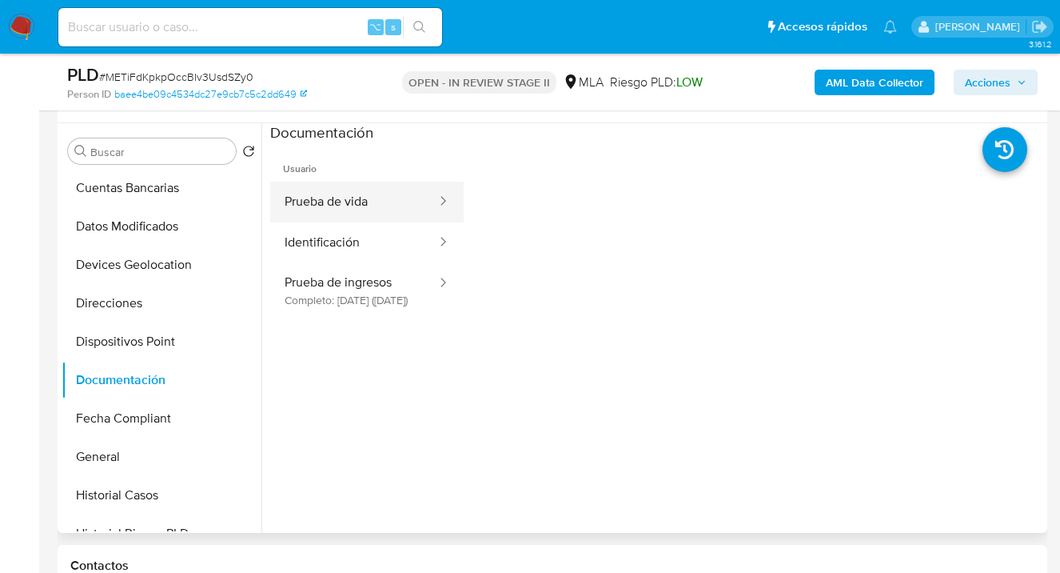
click at [337, 218] on button "Prueba de vida" at bounding box center [354, 202] width 168 height 41
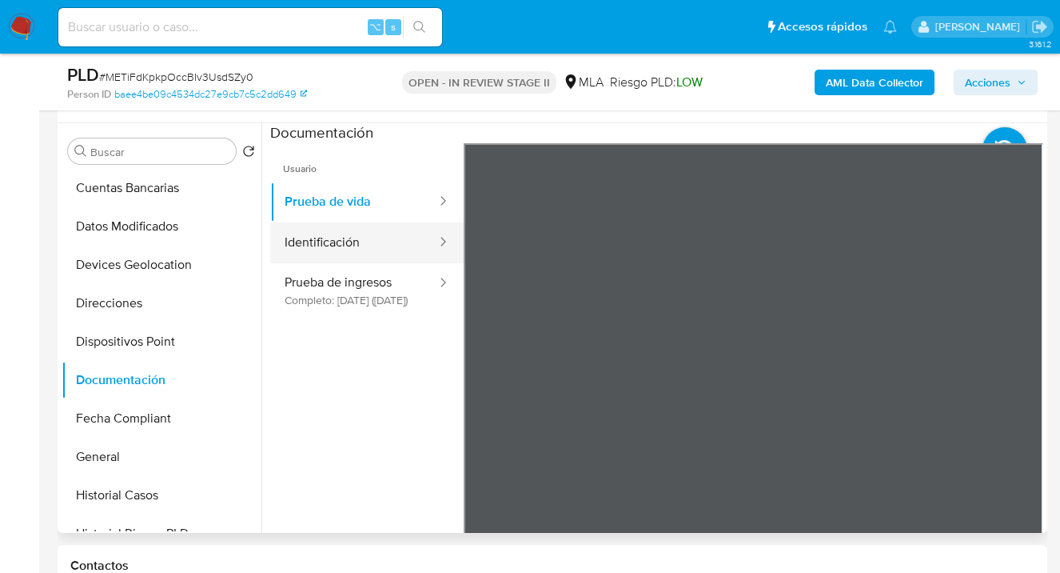
click at [385, 236] on button "Identificación" at bounding box center [354, 242] width 168 height 41
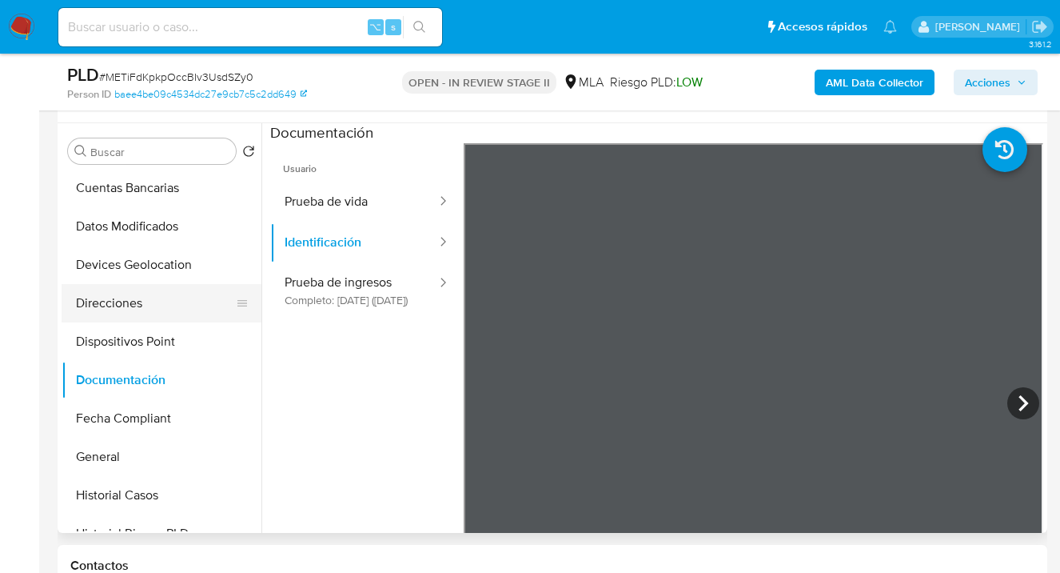
click at [190, 307] on button "Direcciones" at bounding box center [155, 303] width 187 height 38
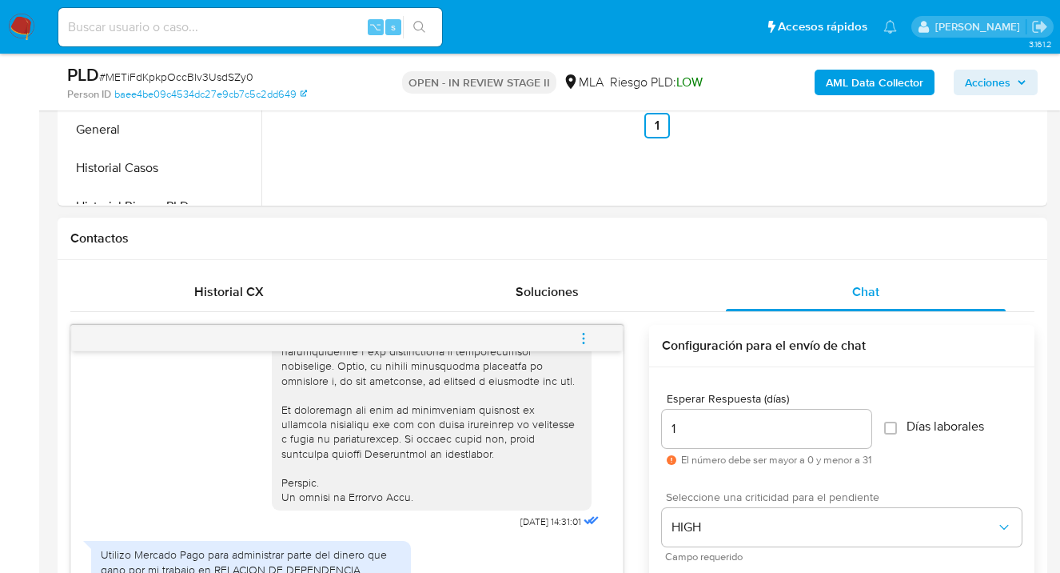
scroll to position [804, 0]
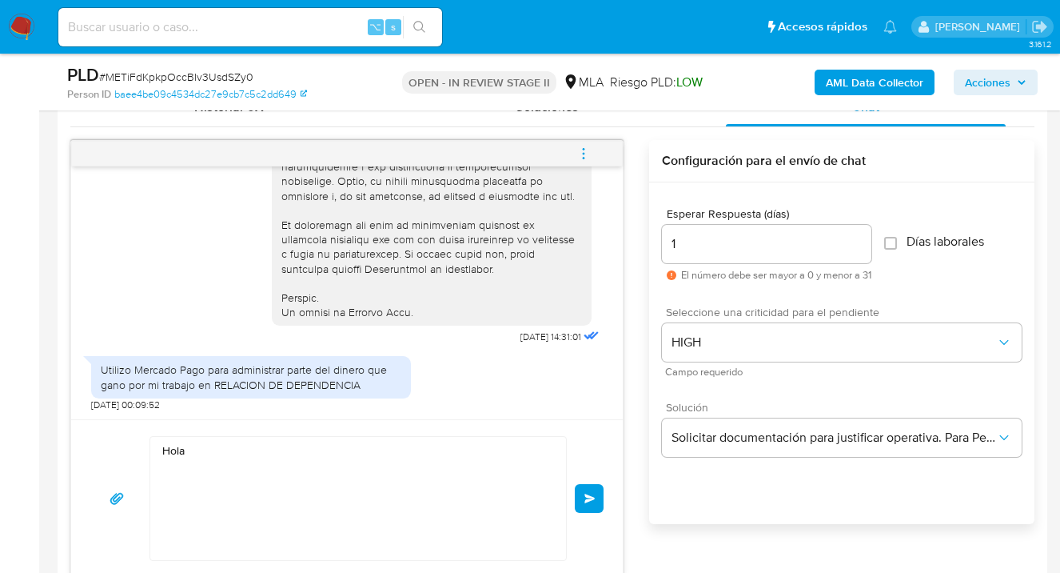
click at [235, 447] on textarea "Hola" at bounding box center [354, 498] width 384 height 123
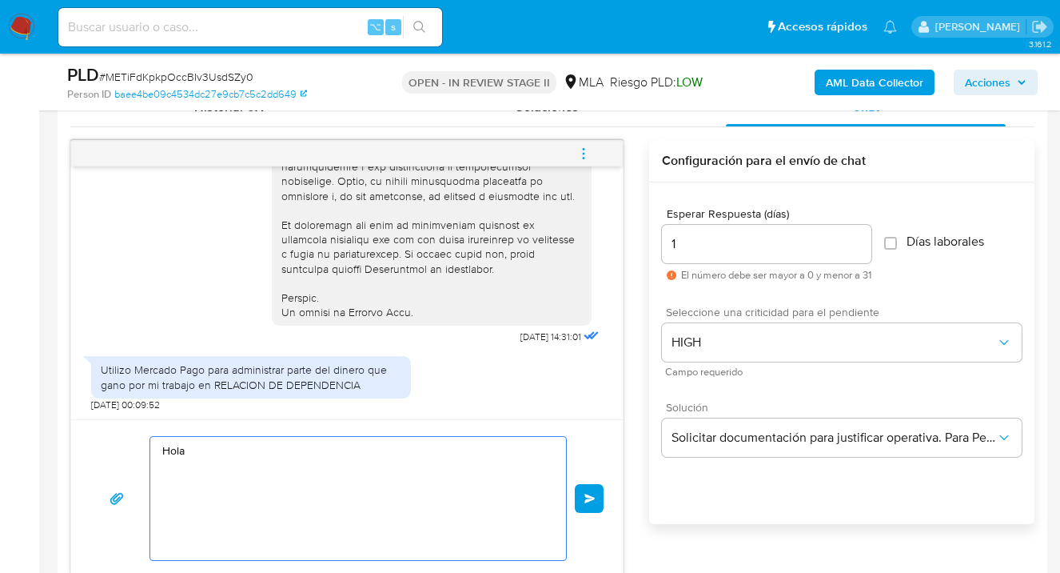
paste textarea "Ezequiel Fabio Coronel"
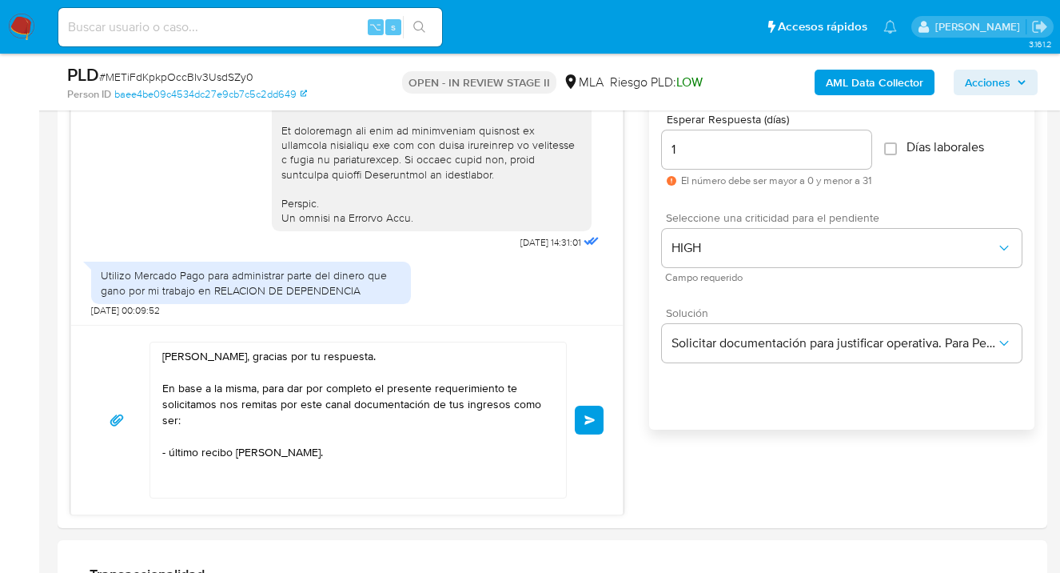
scroll to position [1128, 0]
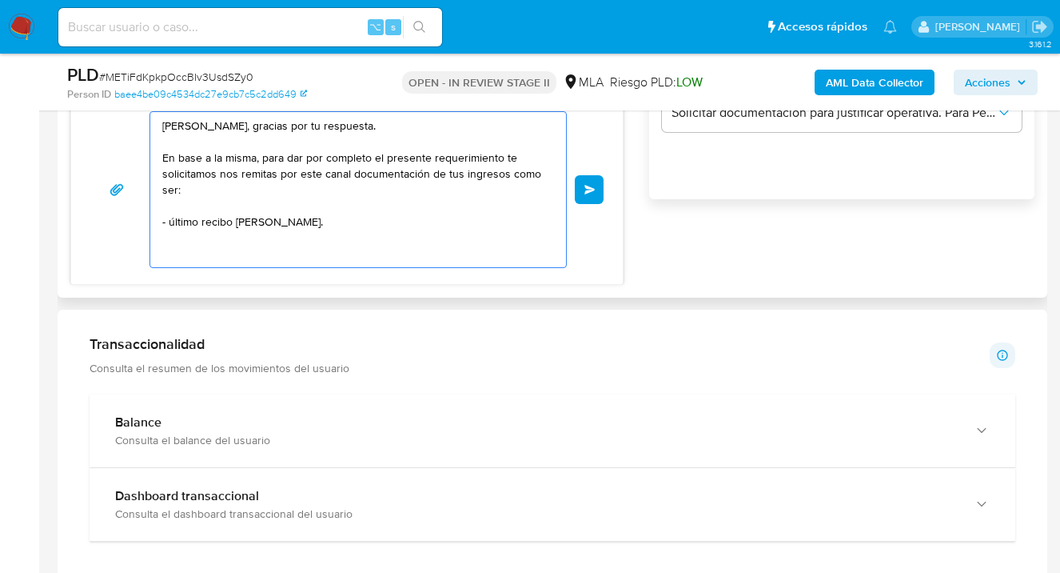
paste textarea "Es importante que sepas que, en caso de no responder a lo solicitado o si lo pr…"
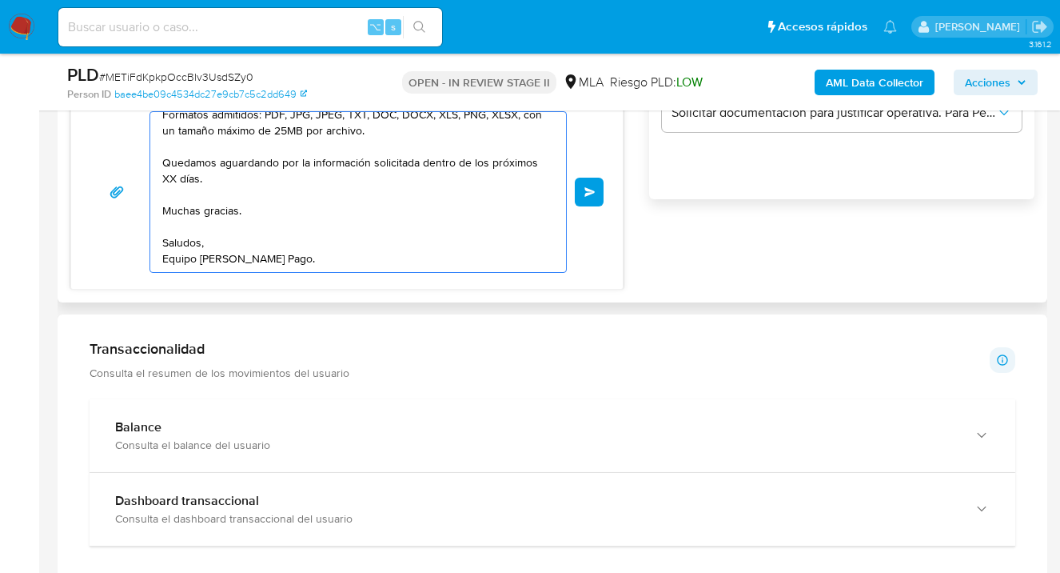
scroll to position [219, 0]
type textarea "Hola Ezequiel Fabio Coronel, gracias por tu respuesta. En base a la misma, para…"
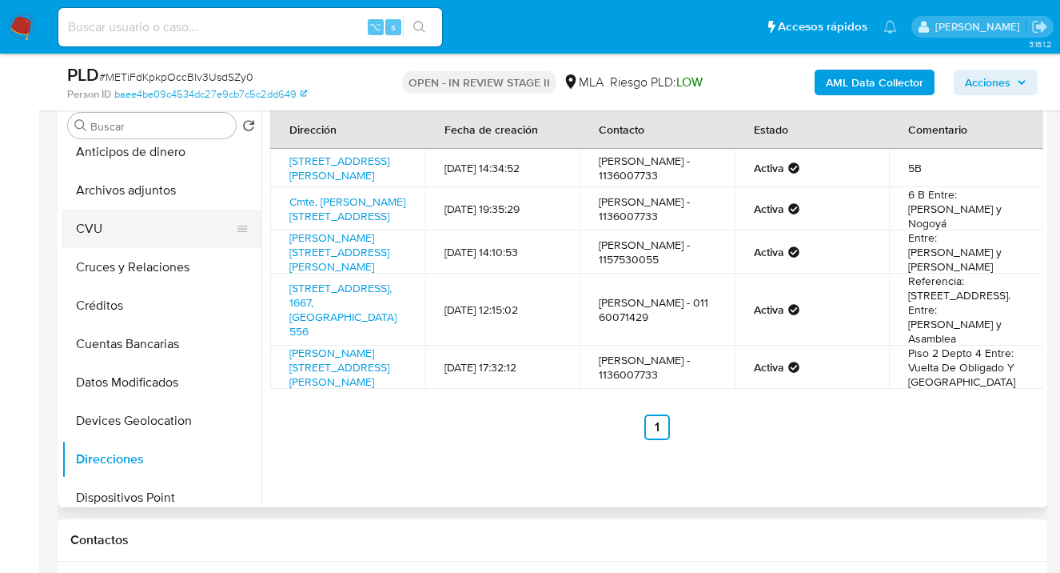
scroll to position [0, 0]
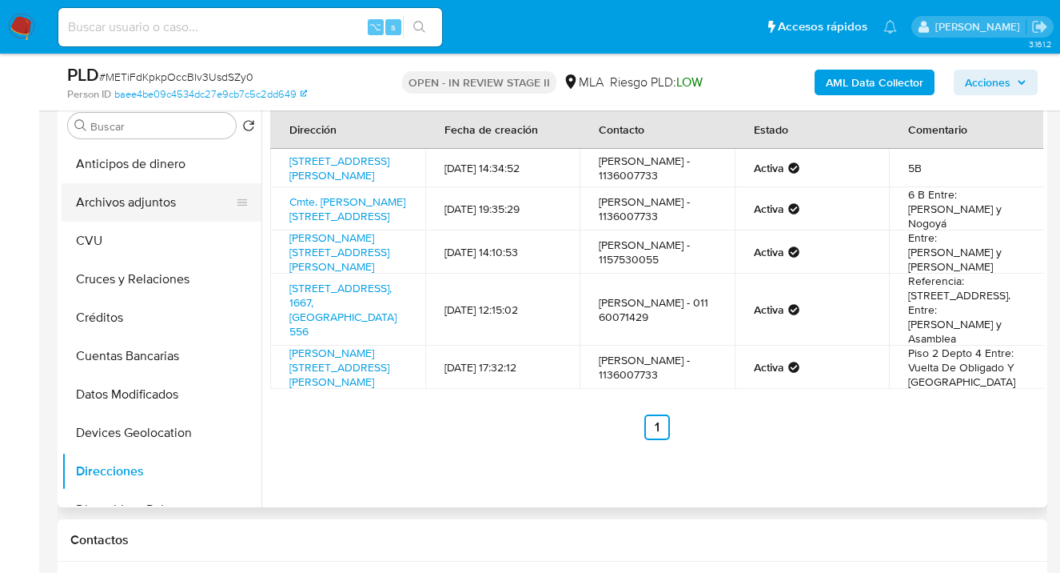
click at [176, 204] on button "Archivos adjuntos" at bounding box center [155, 202] width 187 height 38
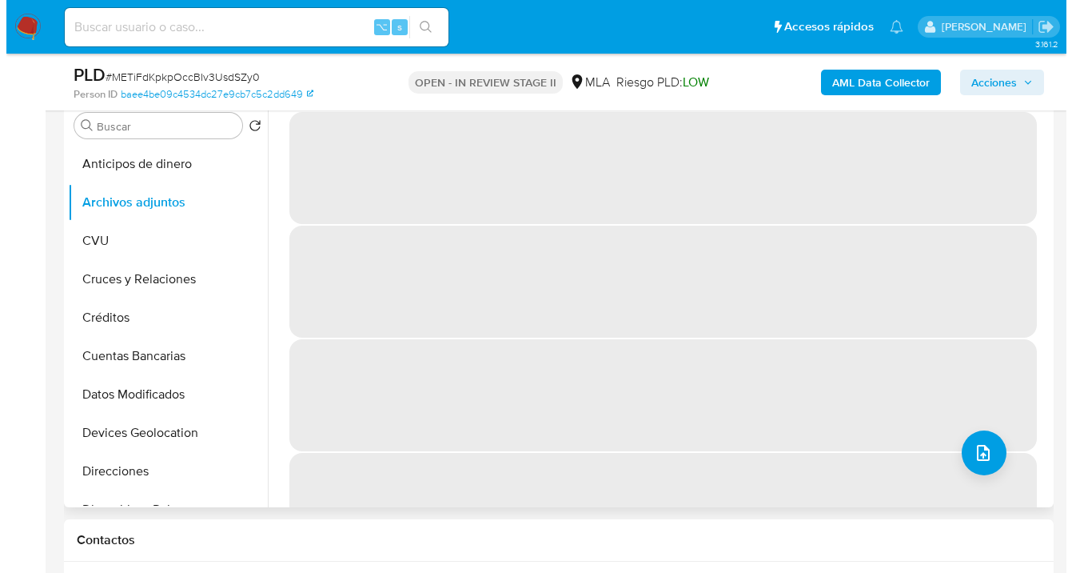
scroll to position [187, 0]
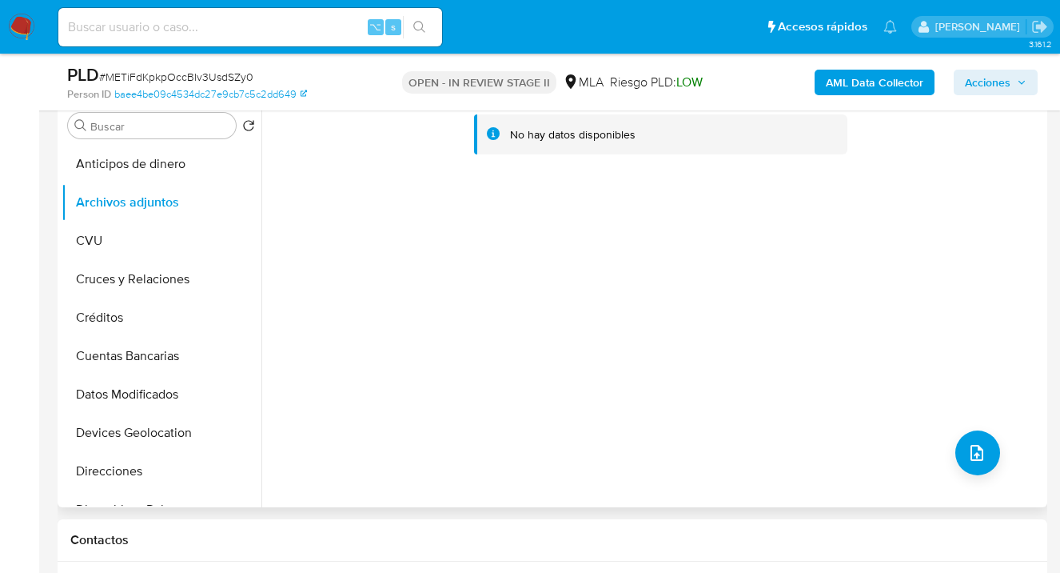
click at [861, 86] on b "AML Data Collector" at bounding box center [875, 83] width 98 height 26
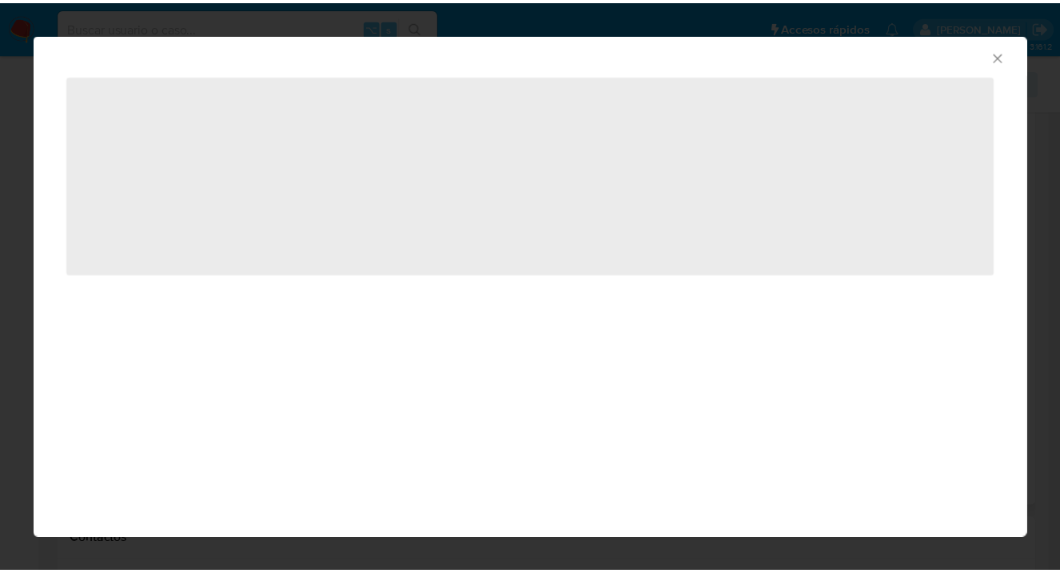
scroll to position [219, 0]
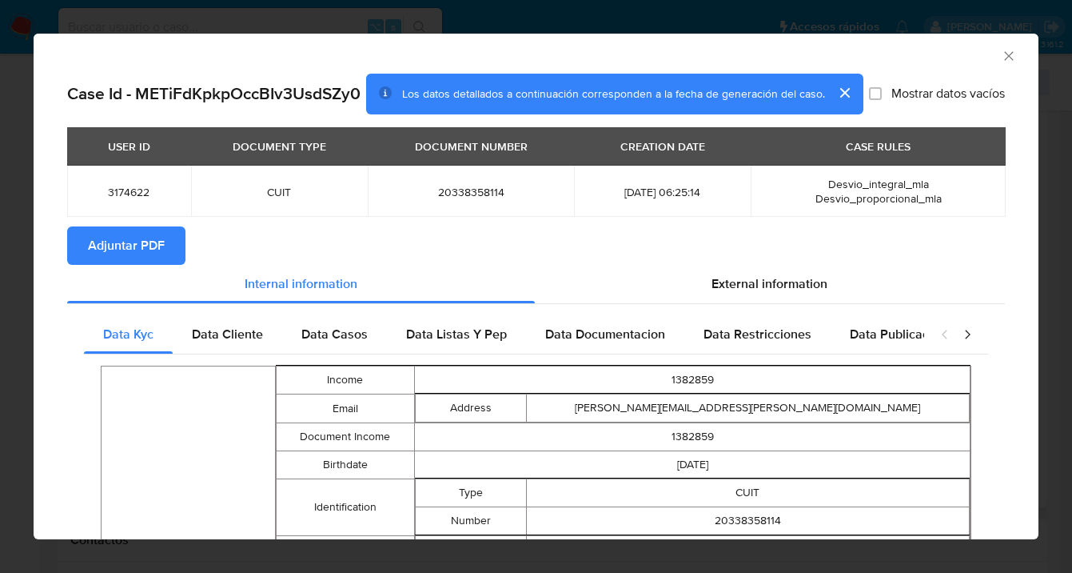
click at [138, 254] on span "Adjuntar PDF" at bounding box center [126, 245] width 77 height 35
click at [1001, 54] on icon "Cerrar ventana" at bounding box center [1009, 56] width 16 height 16
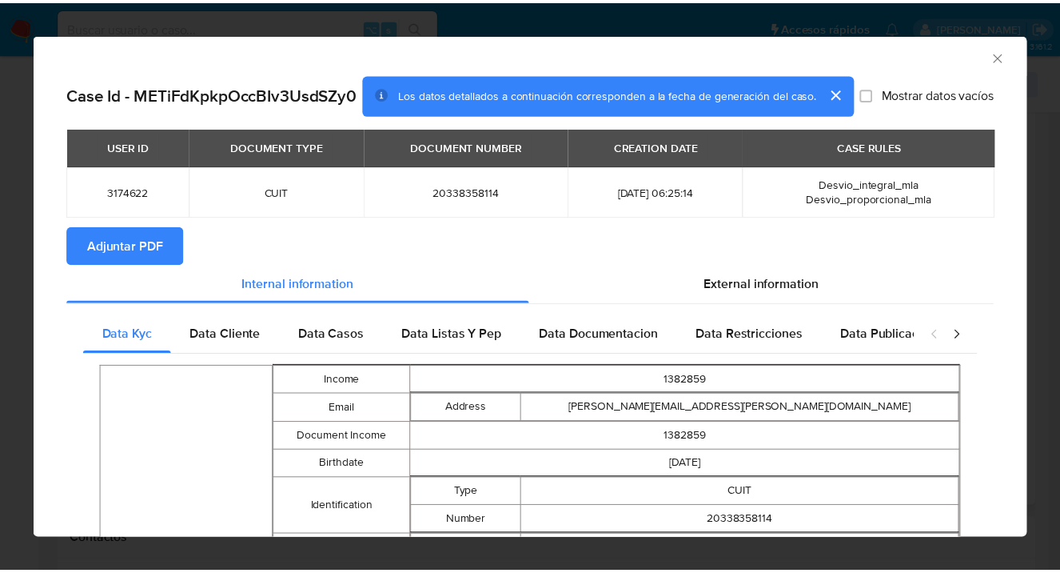
scroll to position [187, 0]
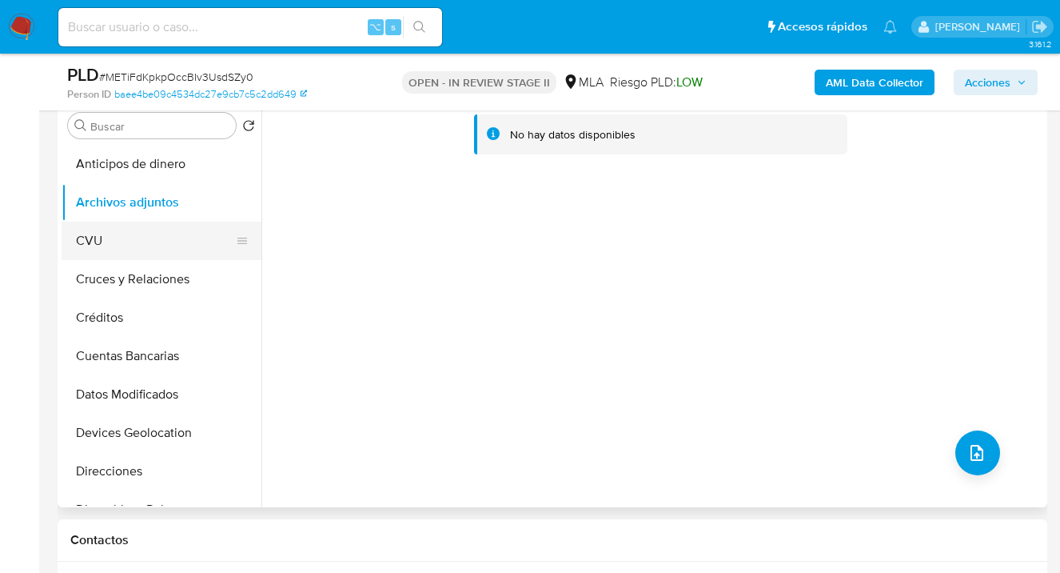
drag, startPoint x: 146, startPoint y: 236, endPoint x: 150, endPoint y: 226, distance: 10.4
click at [146, 235] on button "CVU" at bounding box center [155, 241] width 187 height 38
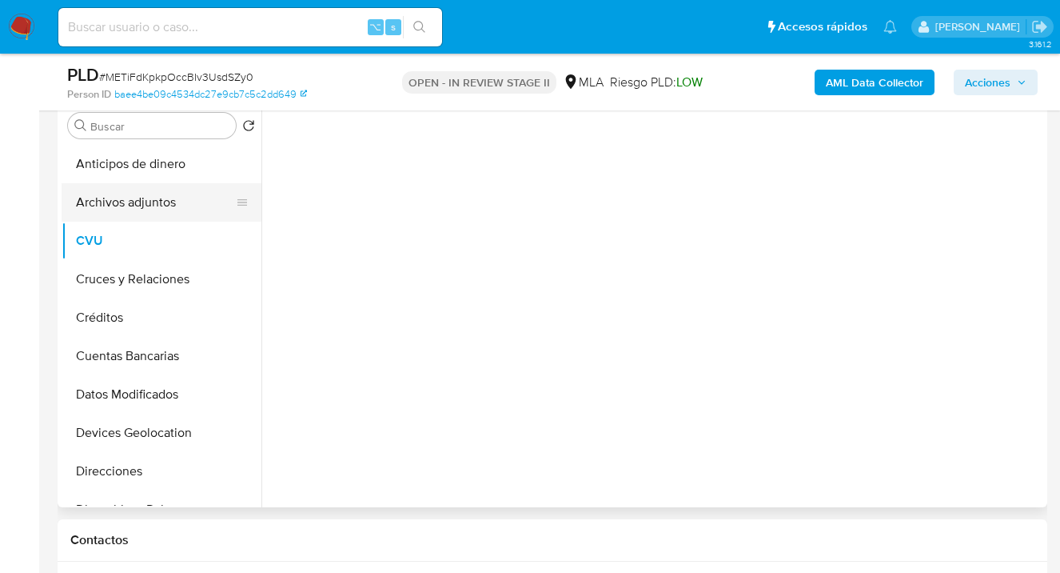
click at [156, 205] on button "Archivos adjuntos" at bounding box center [155, 202] width 187 height 38
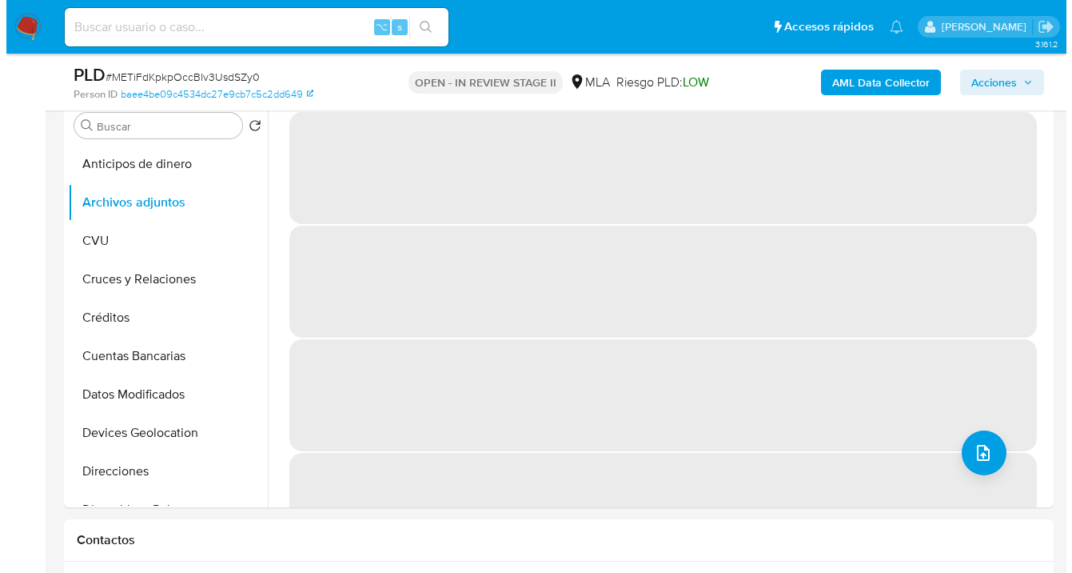
scroll to position [187, 0]
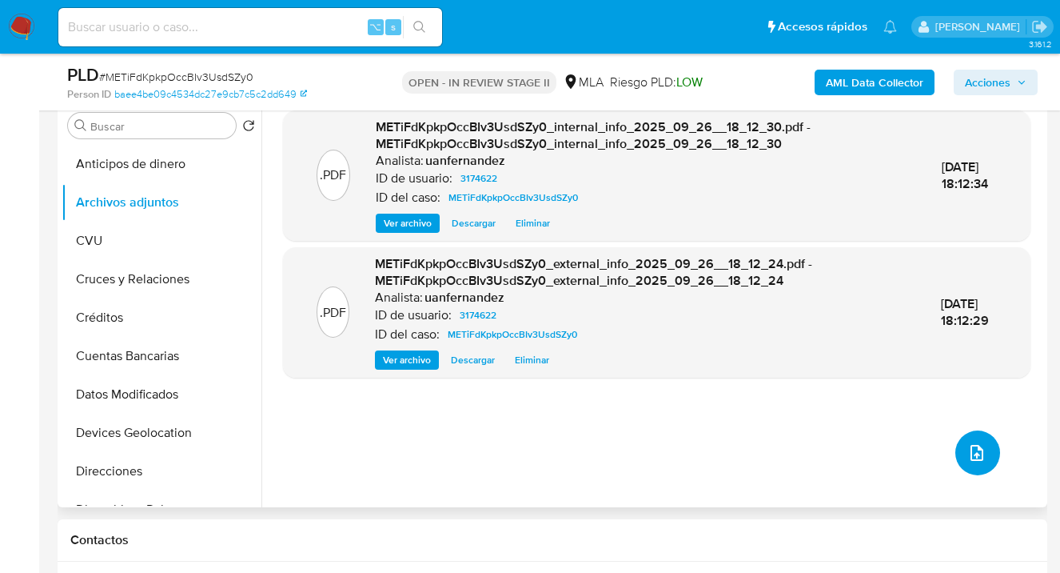
click at [971, 448] on icon "upload-file" at bounding box center [977, 452] width 19 height 19
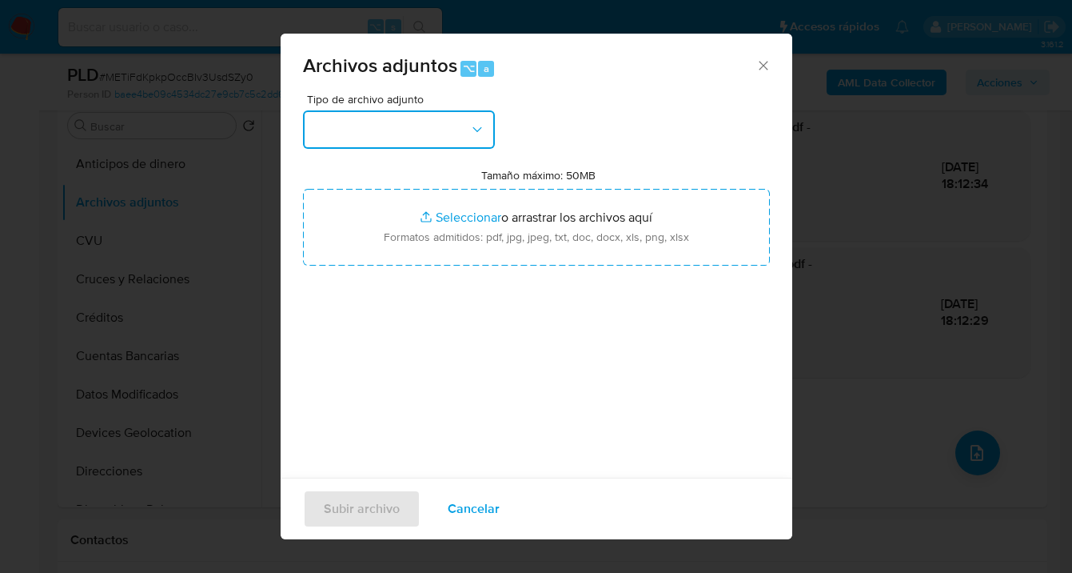
drag, startPoint x: 477, startPoint y: 118, endPoint x: 473, endPoint y: 126, distance: 9.4
click at [477, 118] on button "button" at bounding box center [399, 129] width 192 height 38
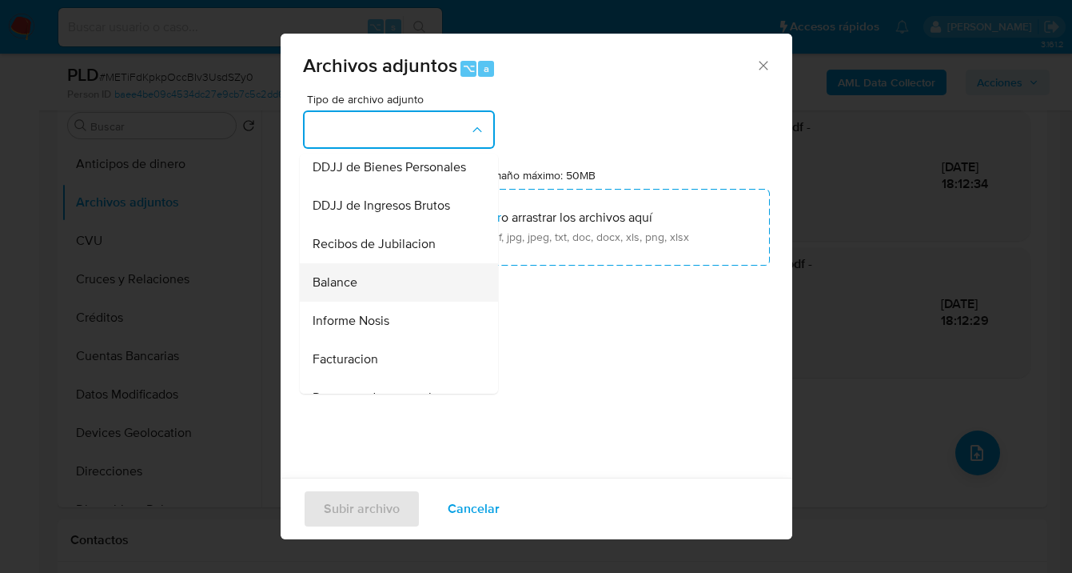
scroll to position [491, 0]
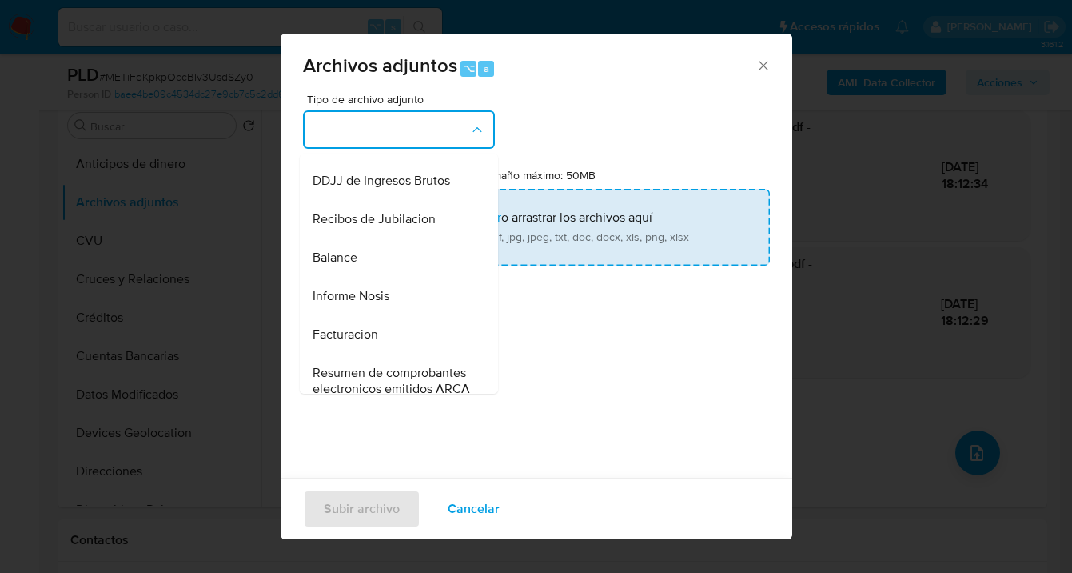
drag, startPoint x: 391, startPoint y: 321, endPoint x: 473, endPoint y: 222, distance: 128.9
click at [391, 315] on div "Informe Nosis" at bounding box center [394, 296] width 163 height 38
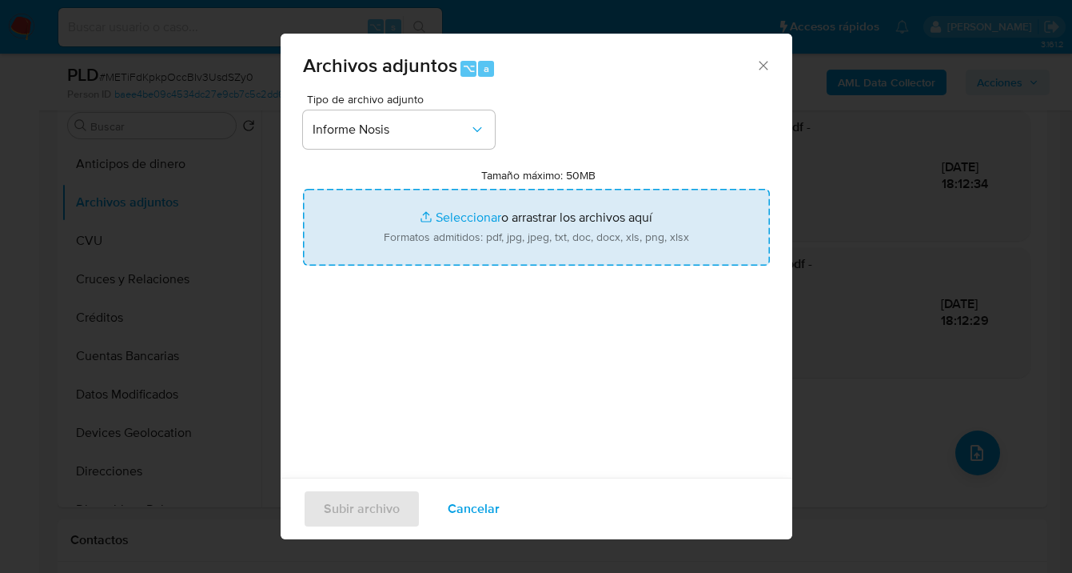
click at [477, 219] on input "Tamaño máximo: 50MB Seleccionar archivos" at bounding box center [536, 227] width 467 height 77
type input "C:\fakepath\3174622-NOSIS_Manager_InformeIndividual_20338358114_620658_20250926…"
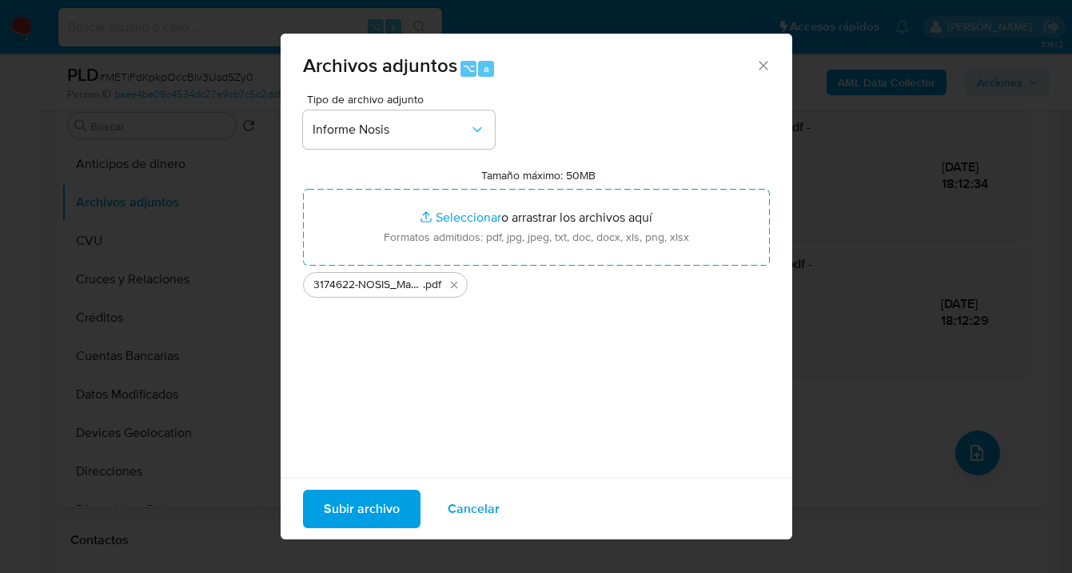
click at [340, 510] on span "Subir archivo" at bounding box center [362, 508] width 76 height 35
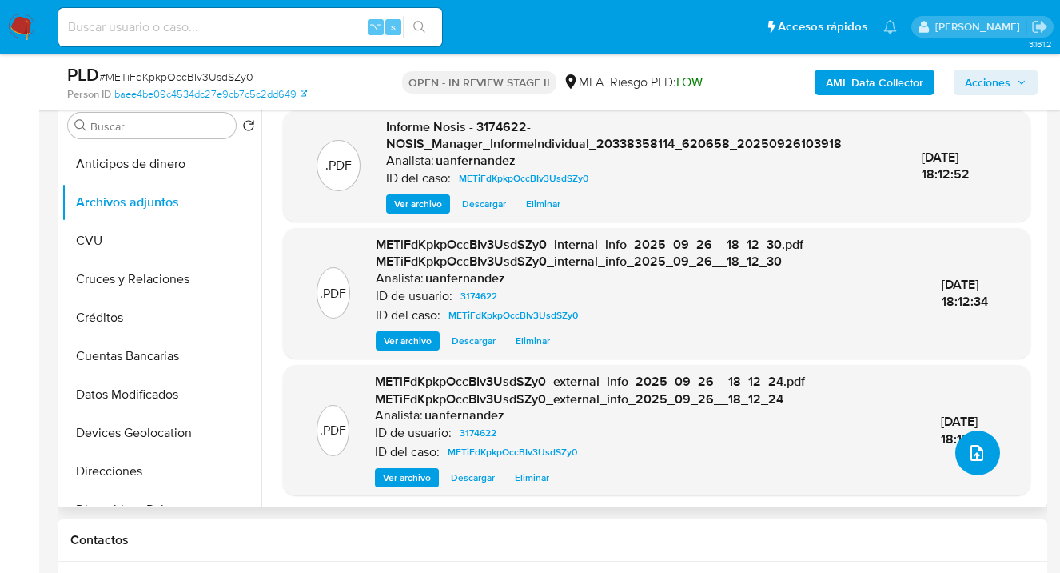
click at [968, 445] on icon "upload-file" at bounding box center [977, 452] width 19 height 19
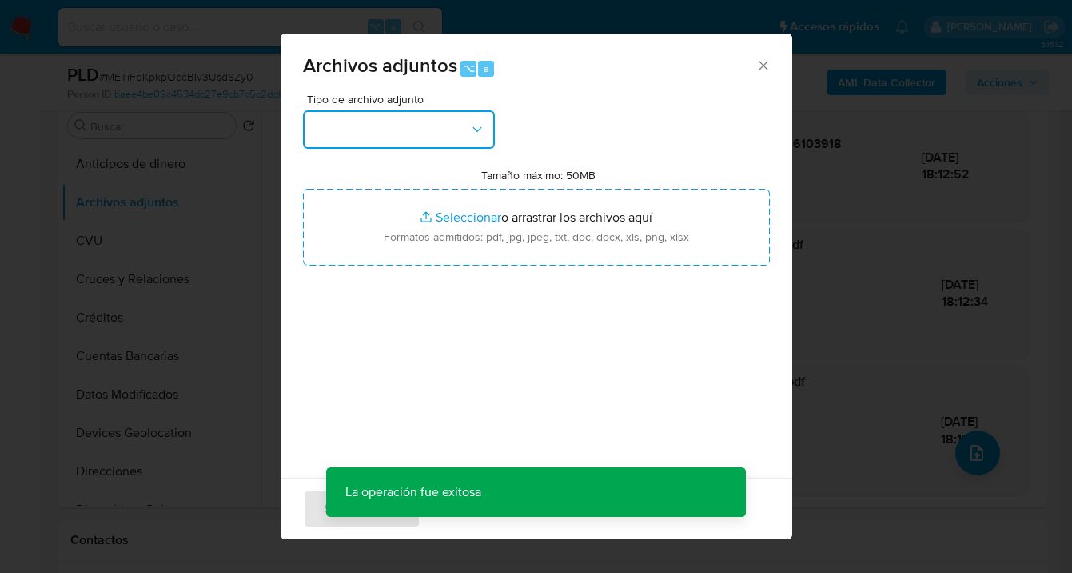
click at [473, 126] on icon "button" at bounding box center [477, 130] width 16 height 16
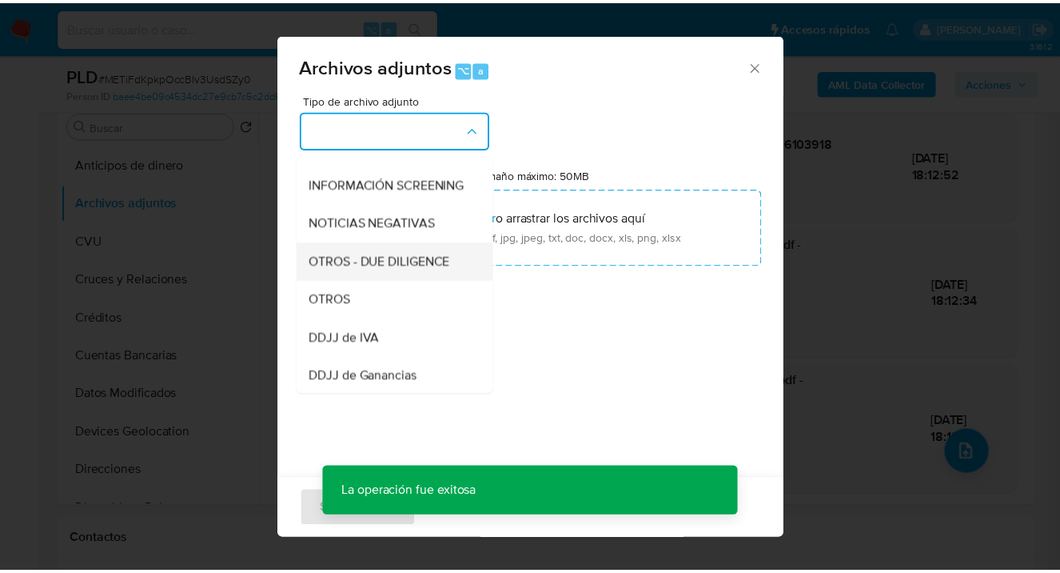
scroll to position [182, 0]
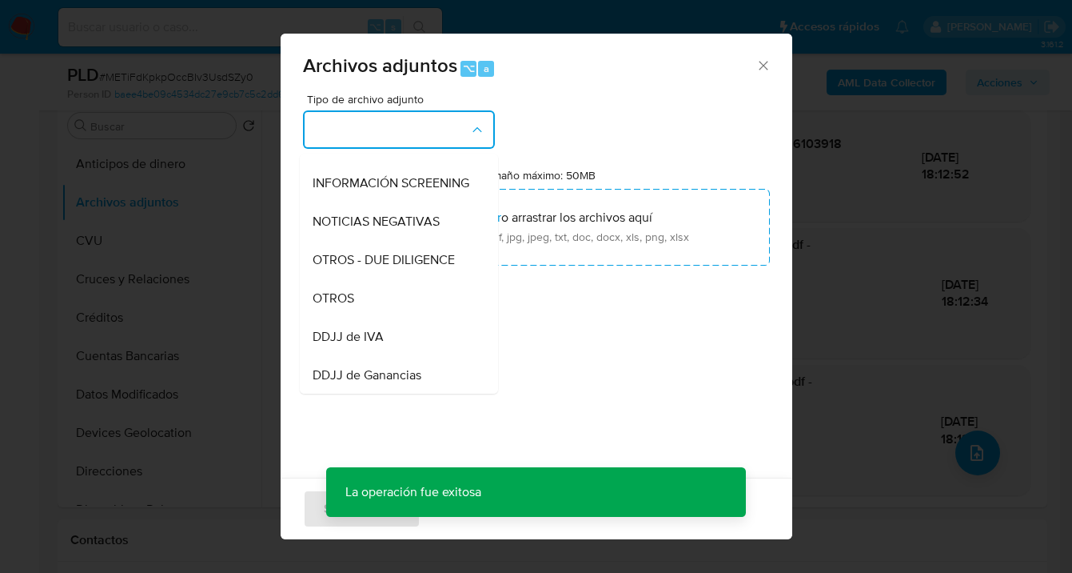
click at [376, 308] on div "OTROS" at bounding box center [394, 298] width 163 height 38
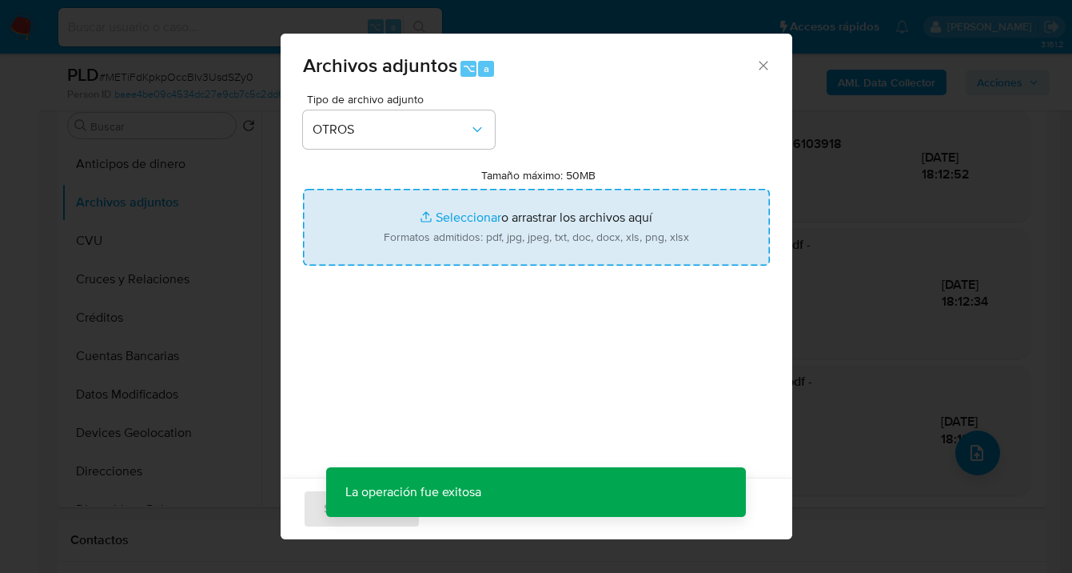
click at [472, 237] on input "Tamaño máximo: 50MB Seleccionar archivos" at bounding box center [536, 227] width 467 height 77
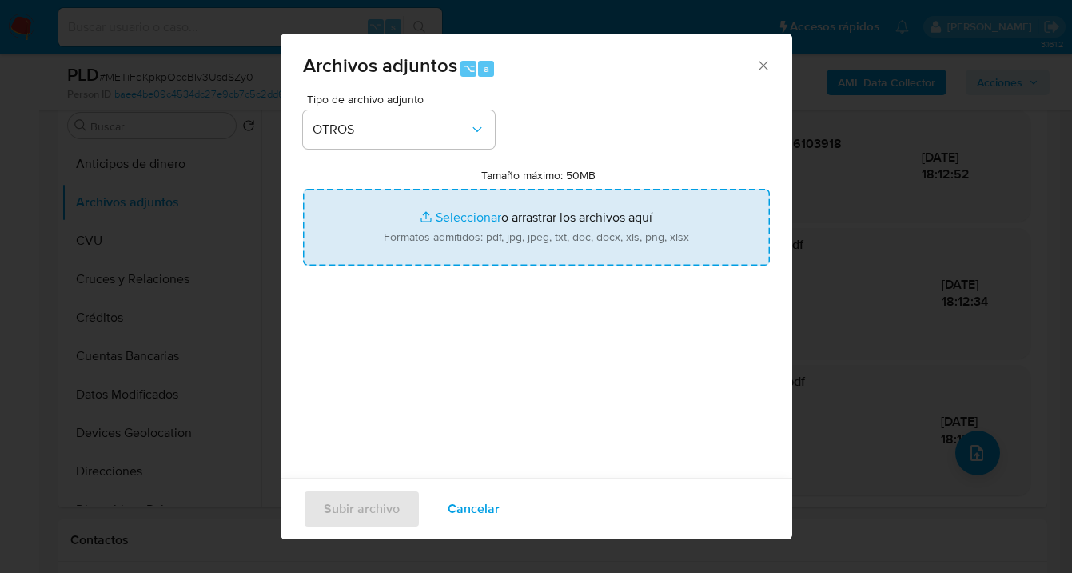
type input "C:\fakepath\3174622 Movimientos-v10_3.xlsx"
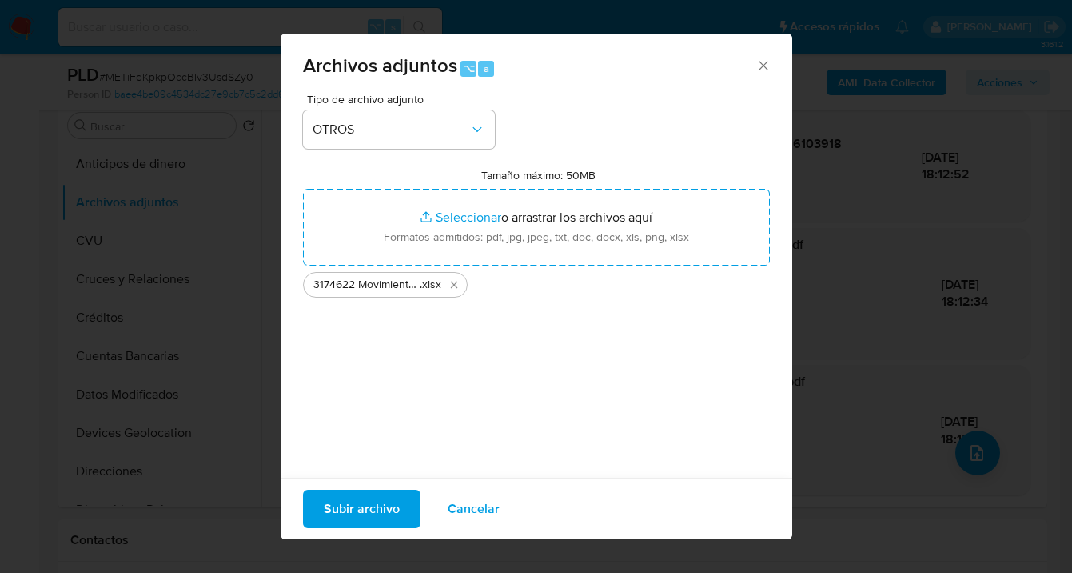
click at [381, 508] on span "Subir archivo" at bounding box center [362, 508] width 76 height 35
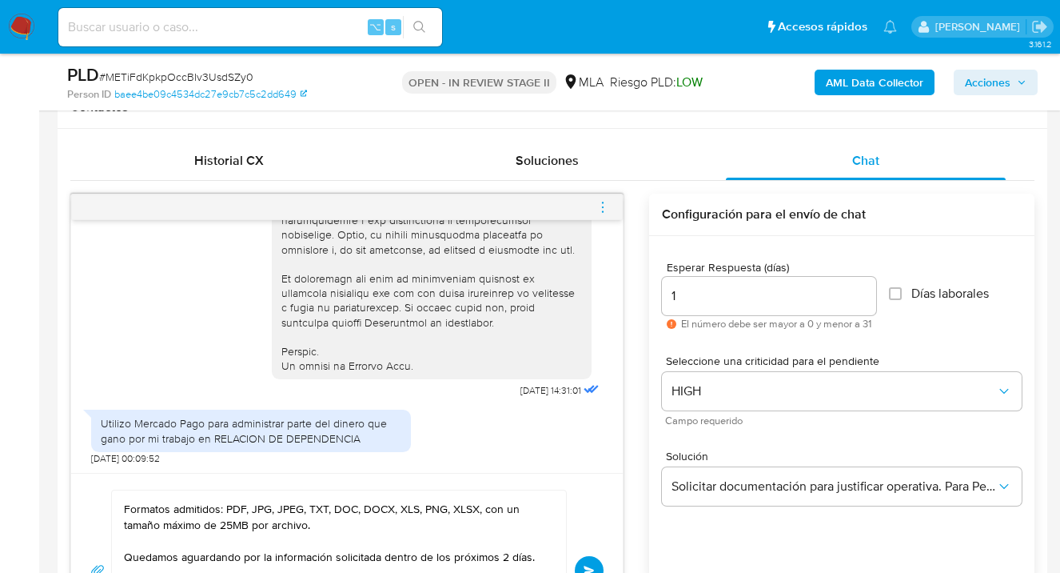
scroll to position [954, 0]
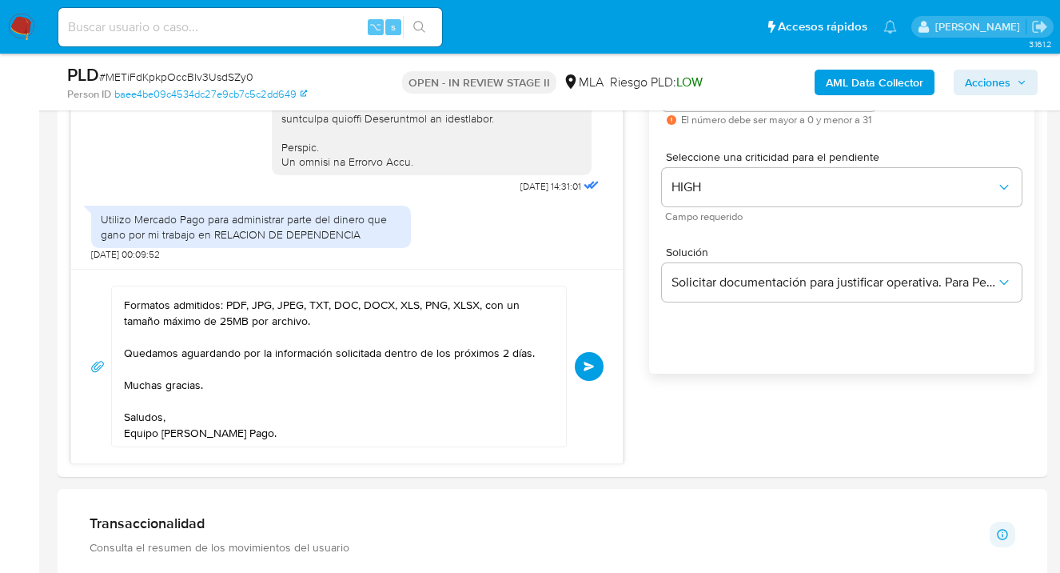
click at [593, 366] on span "Enviar" at bounding box center [589, 366] width 11 height 10
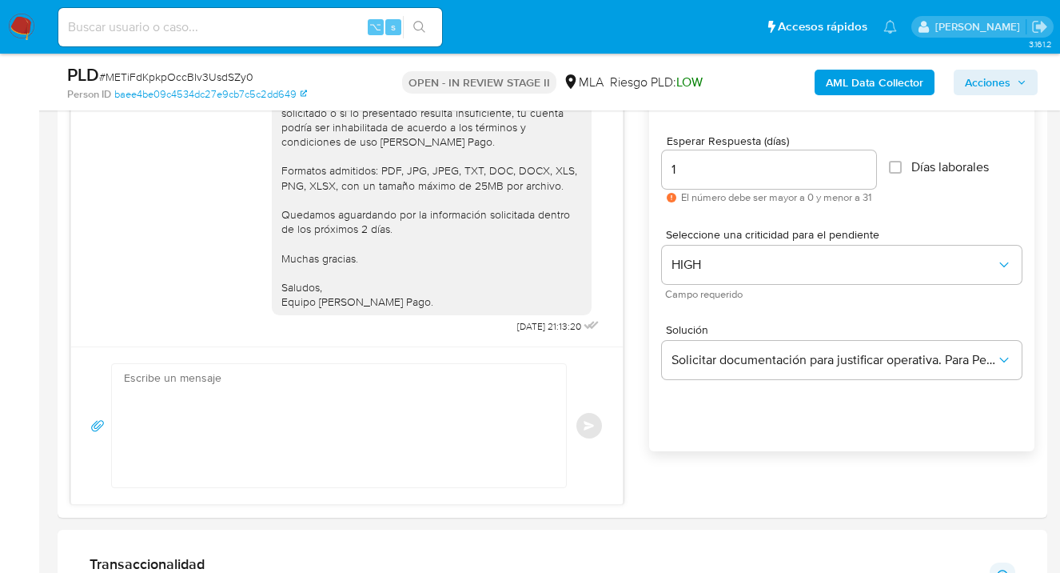
scroll to position [797, 0]
